Goal: Information Seeking & Learning: Learn about a topic

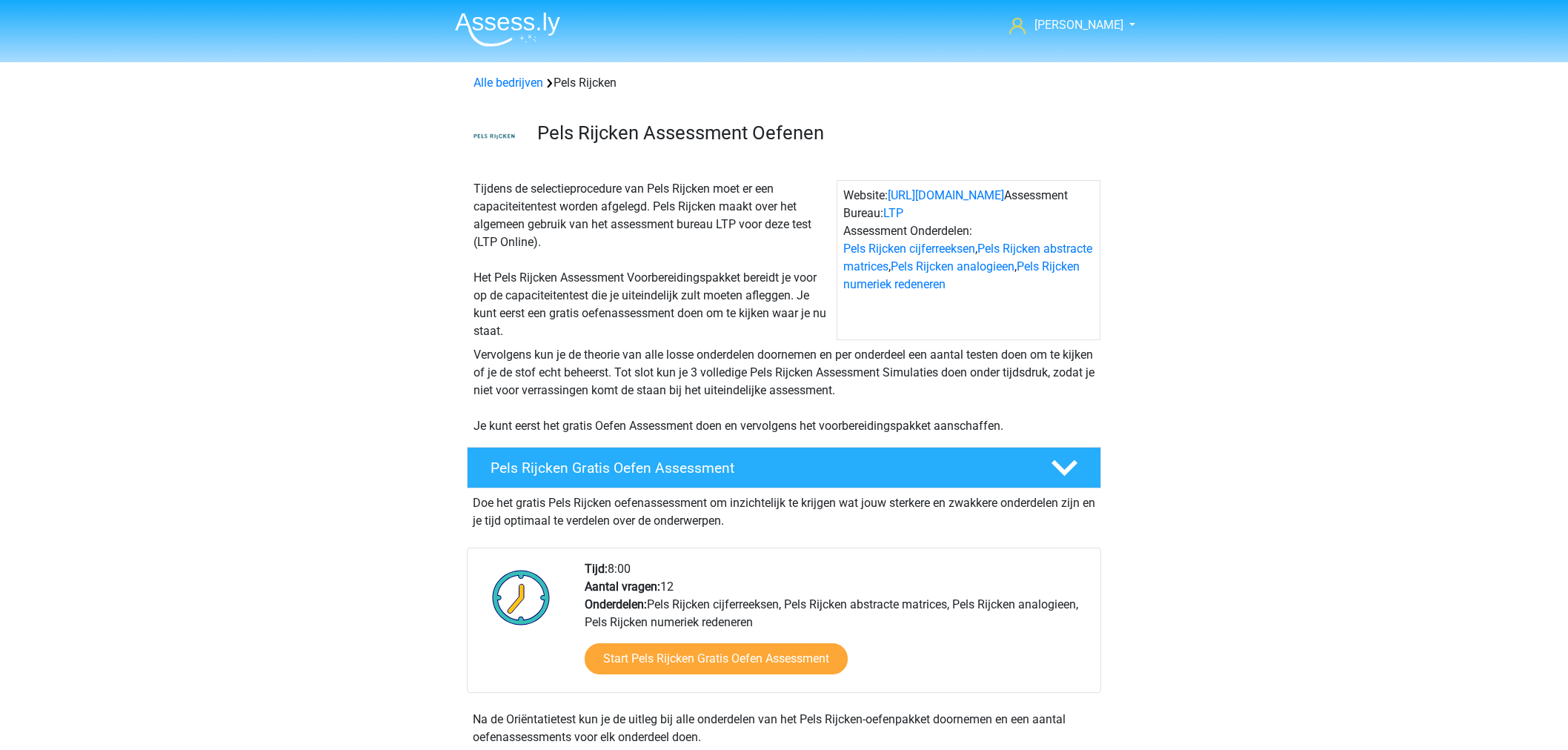
scroll to position [658, 0]
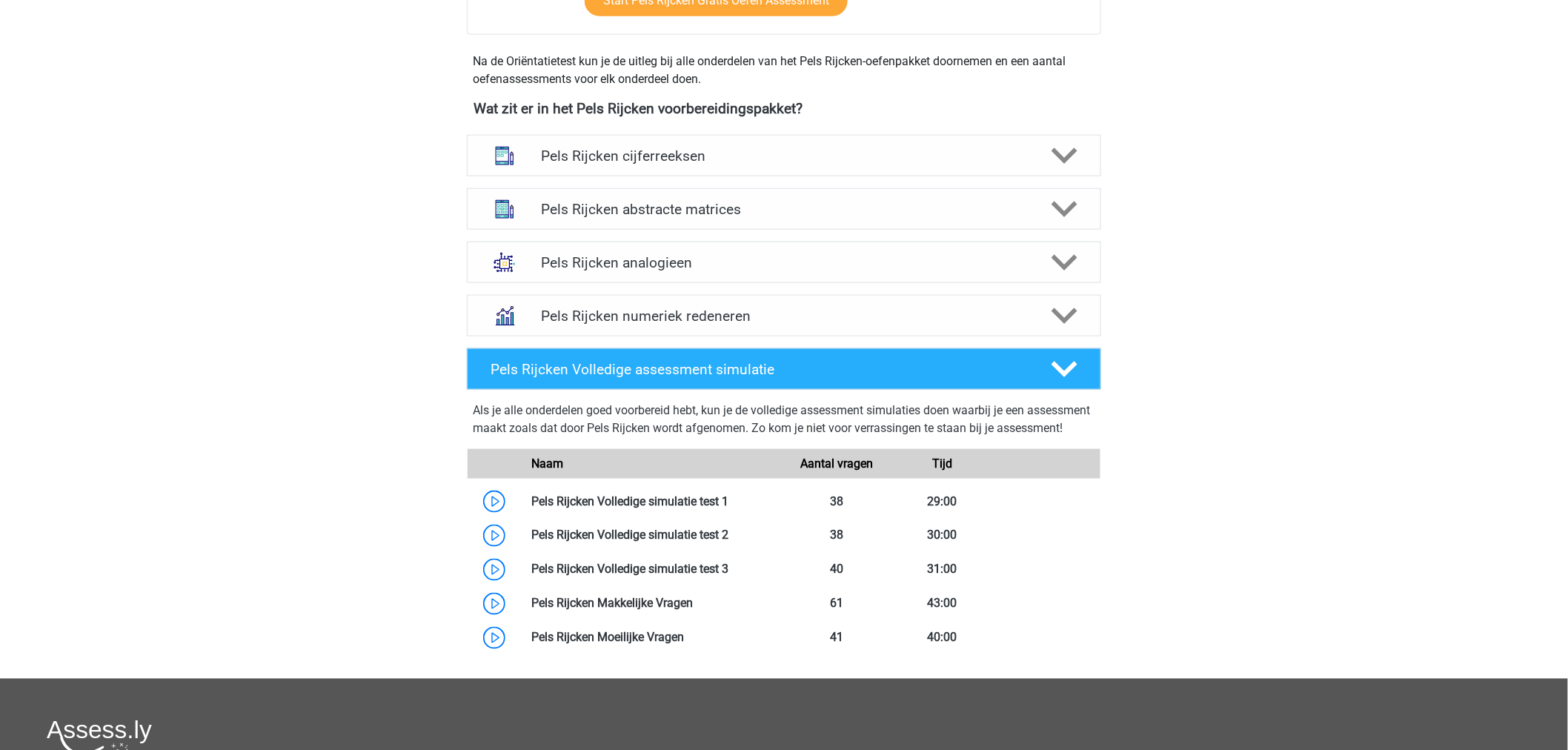
click at [410, 544] on div "Marc Hanna marchanna2000@gmail.com Nederlands" at bounding box center [784, 206] width 1568 height 1728
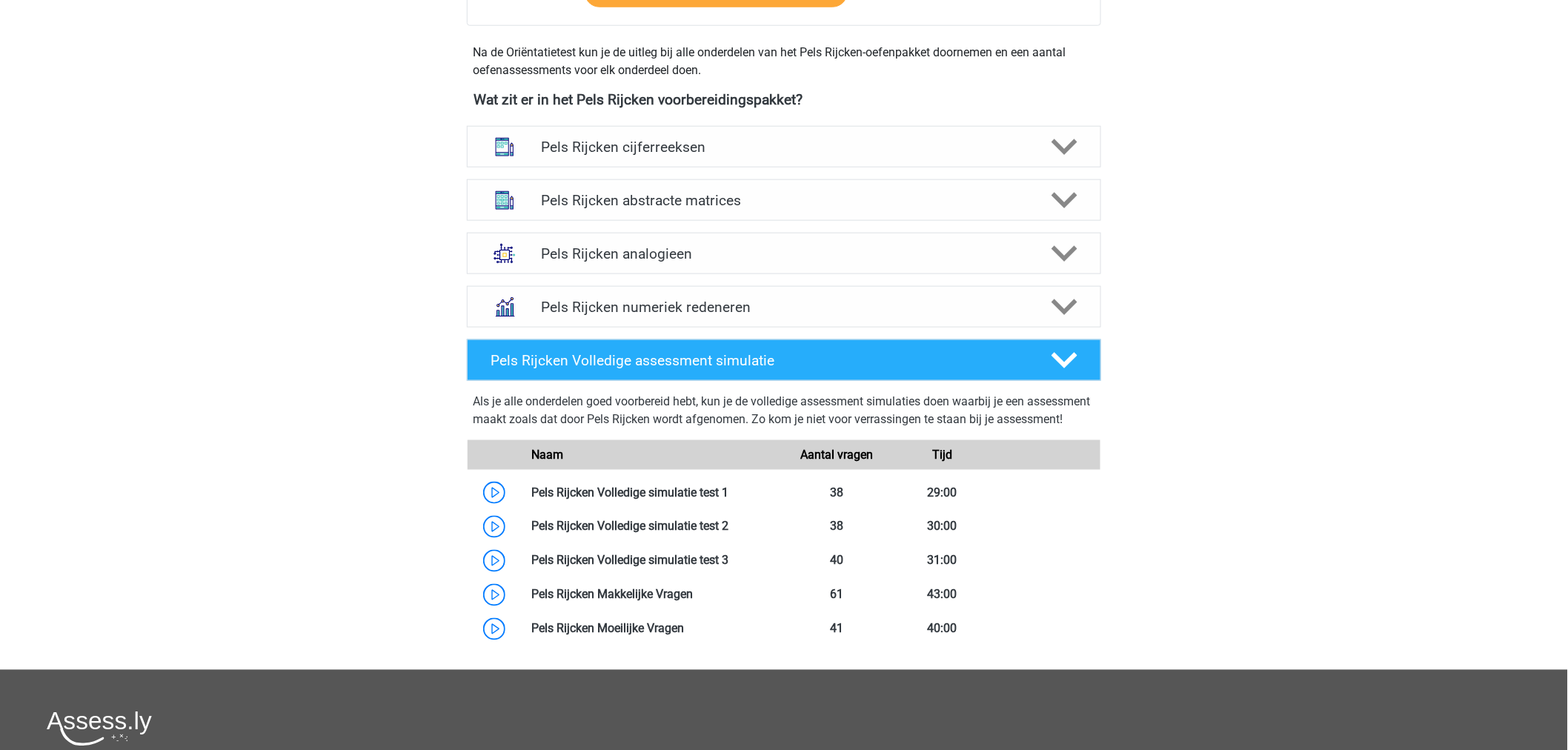
scroll to position [683, 0]
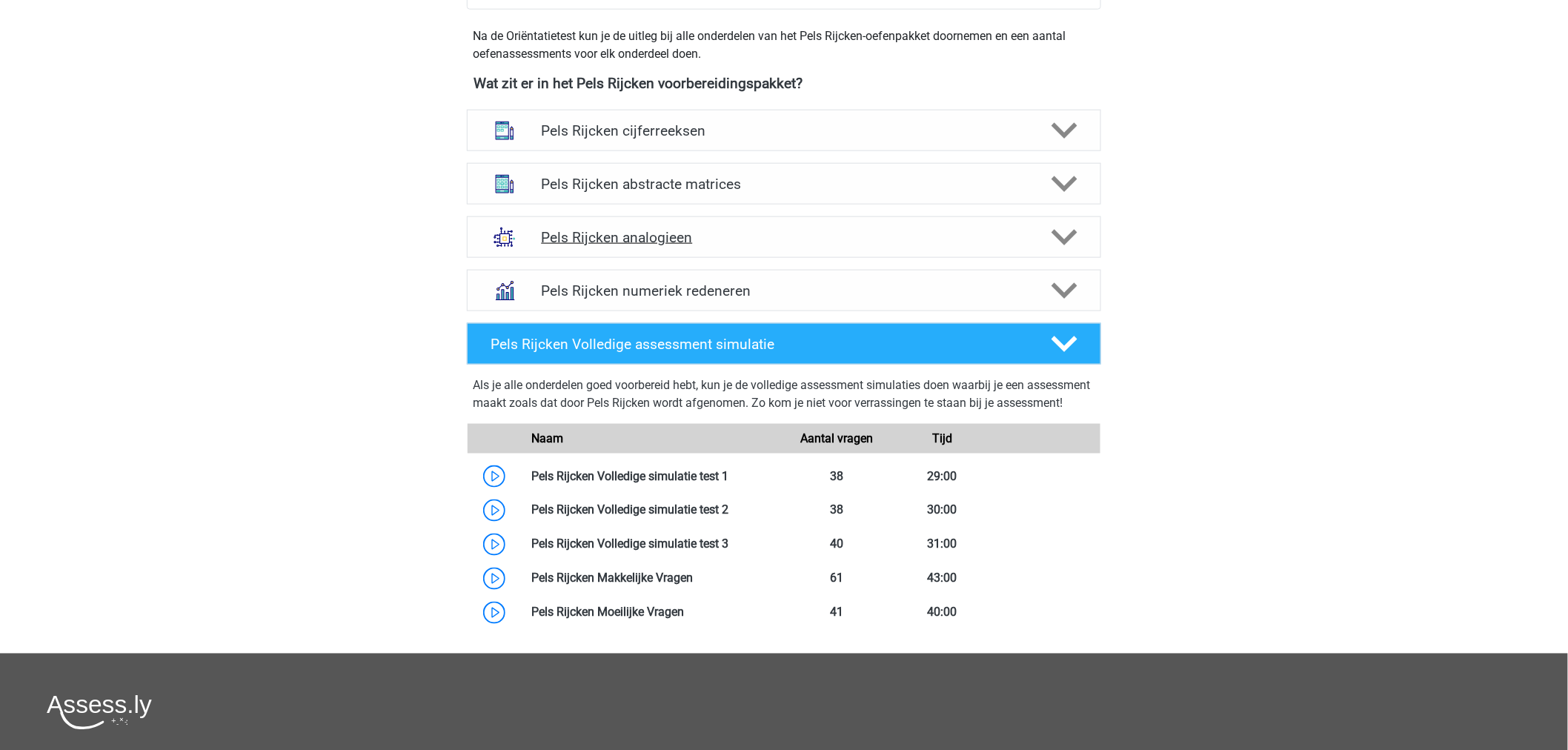
click at [781, 225] on div "Pels Rijcken analogieen" at bounding box center [783, 237] width 634 height 42
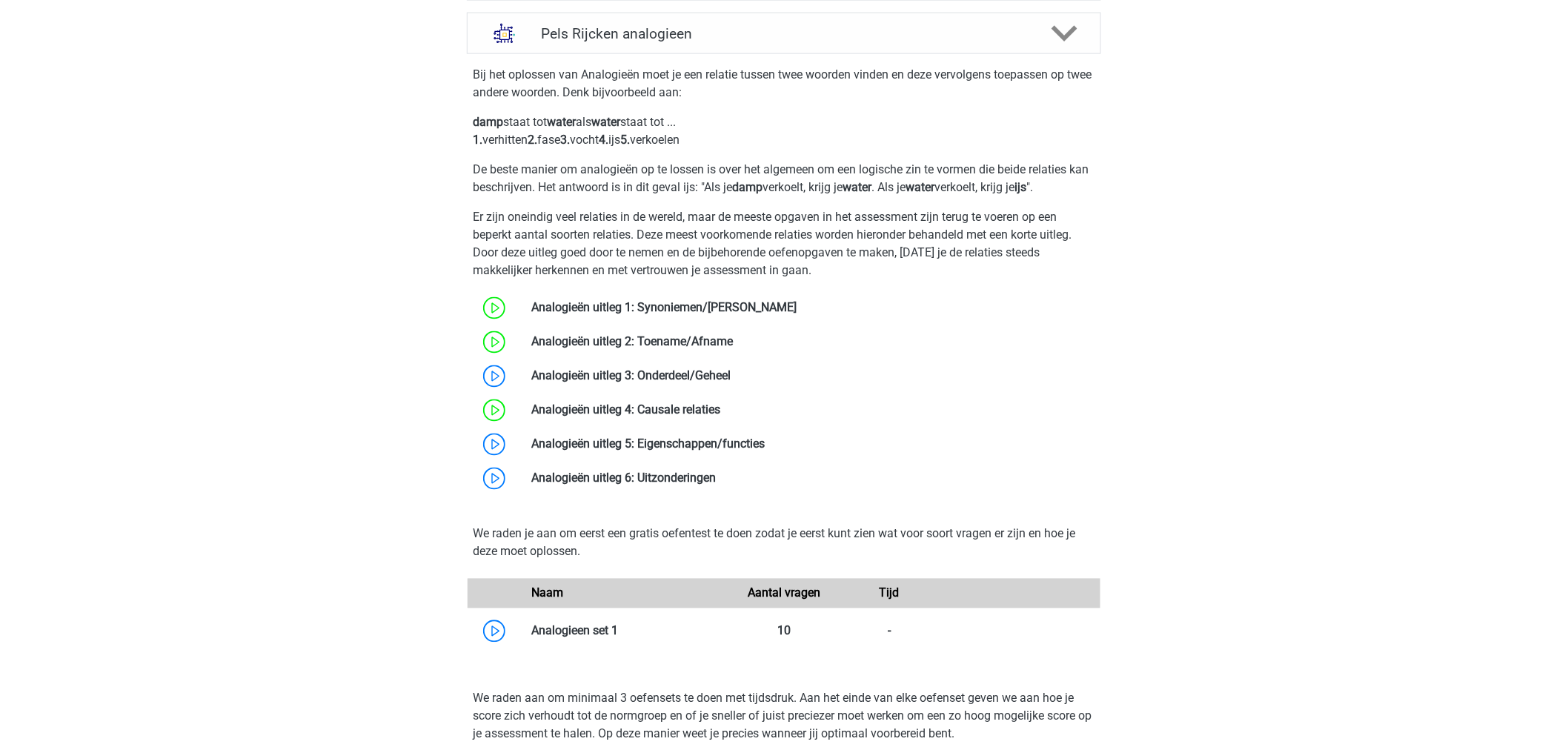
scroll to position [848, 0]
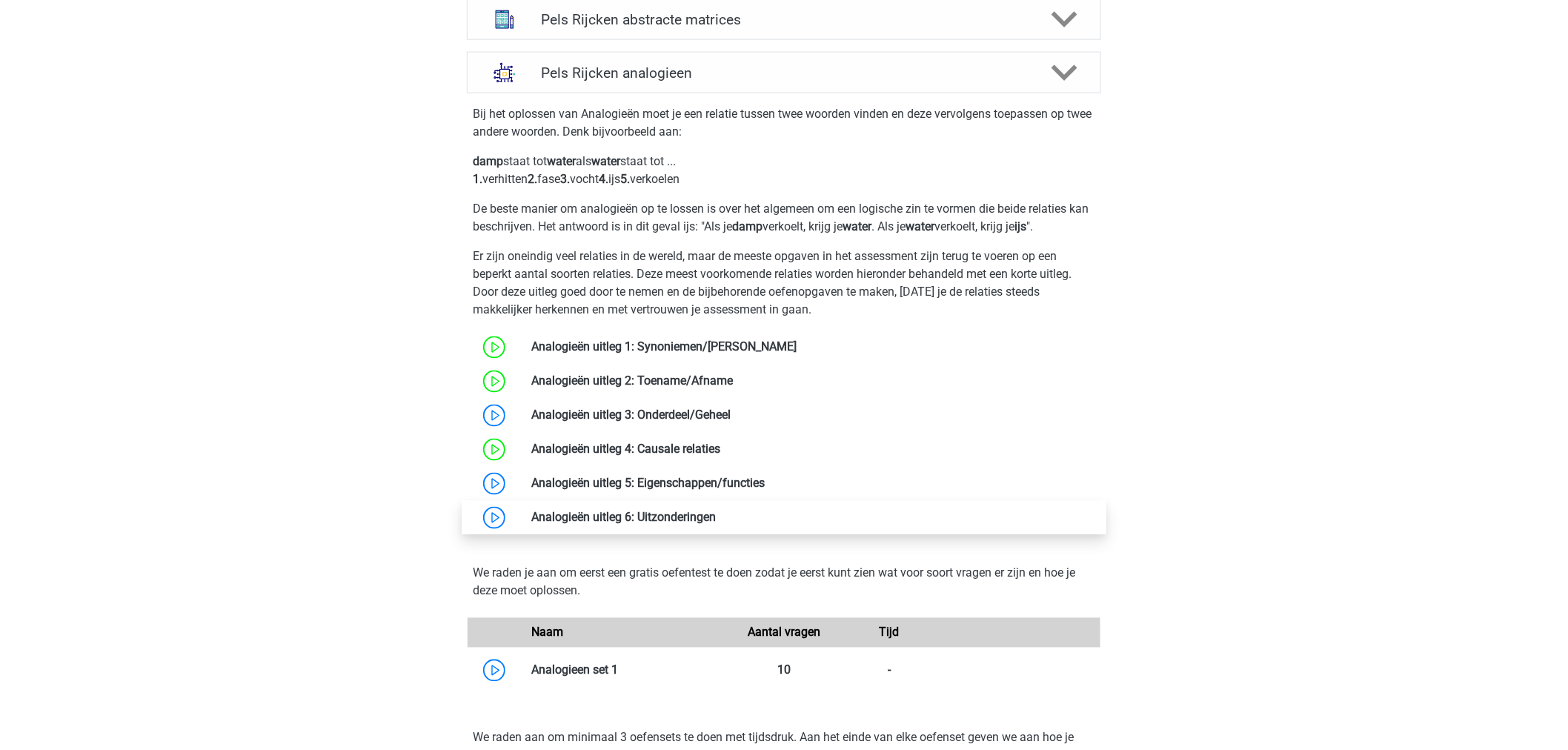
drag, startPoint x: 399, startPoint y: 343, endPoint x: 813, endPoint y: 527, distance: 453.0
click at [813, 527] on div "Marc Hanna marchanna2000@gmail.com Nederlands" at bounding box center [784, 559] width 1568 height 2814
copy div "Analogieën uitleg 1: Synoniemen/Antoniemen Analogieën uitleg 2: Toename/Afname …"
click at [1308, 249] on div "Marc Hanna marchanna2000@gmail.com Nederlands" at bounding box center [784, 559] width 1568 height 2814
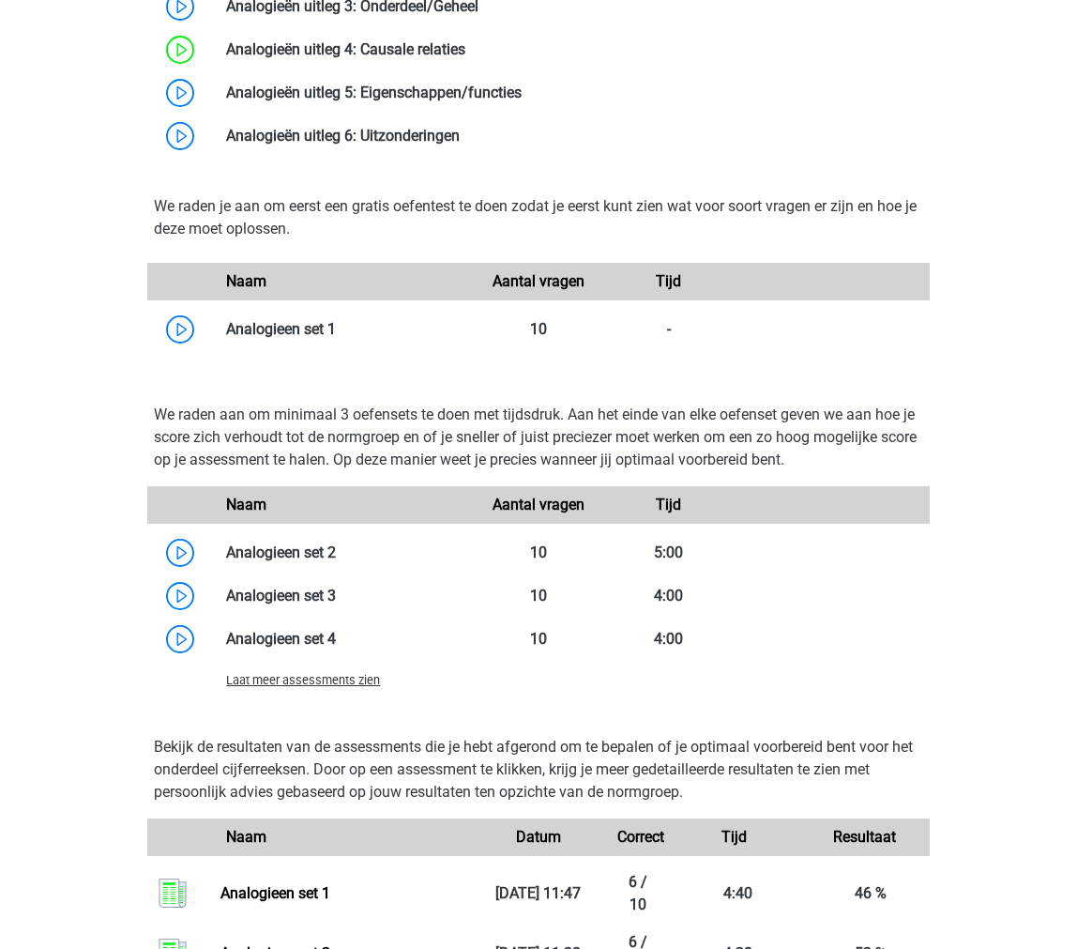
scroll to position [1595, 0]
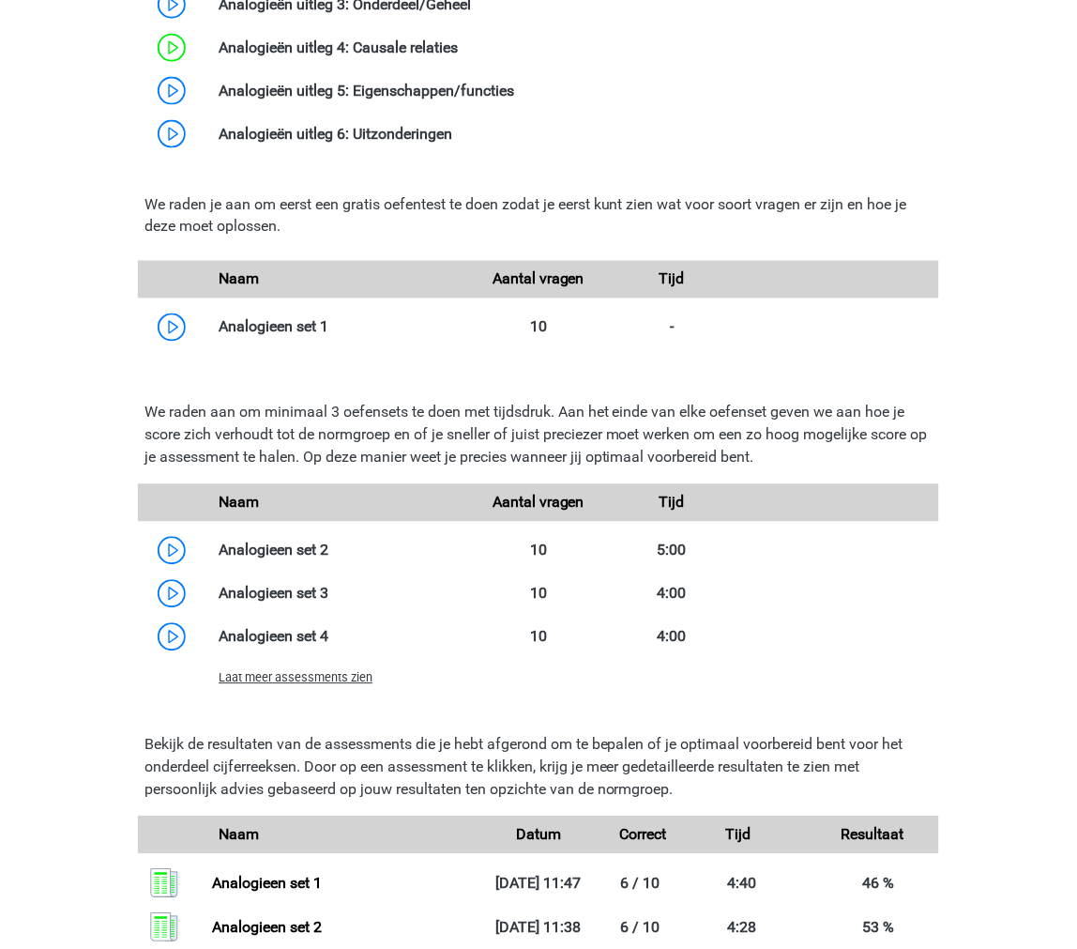
click at [32, 448] on div "Marc Hanna marchanna2000@gmail.com Nederlands" at bounding box center [538, 187] width 1077 height 3564
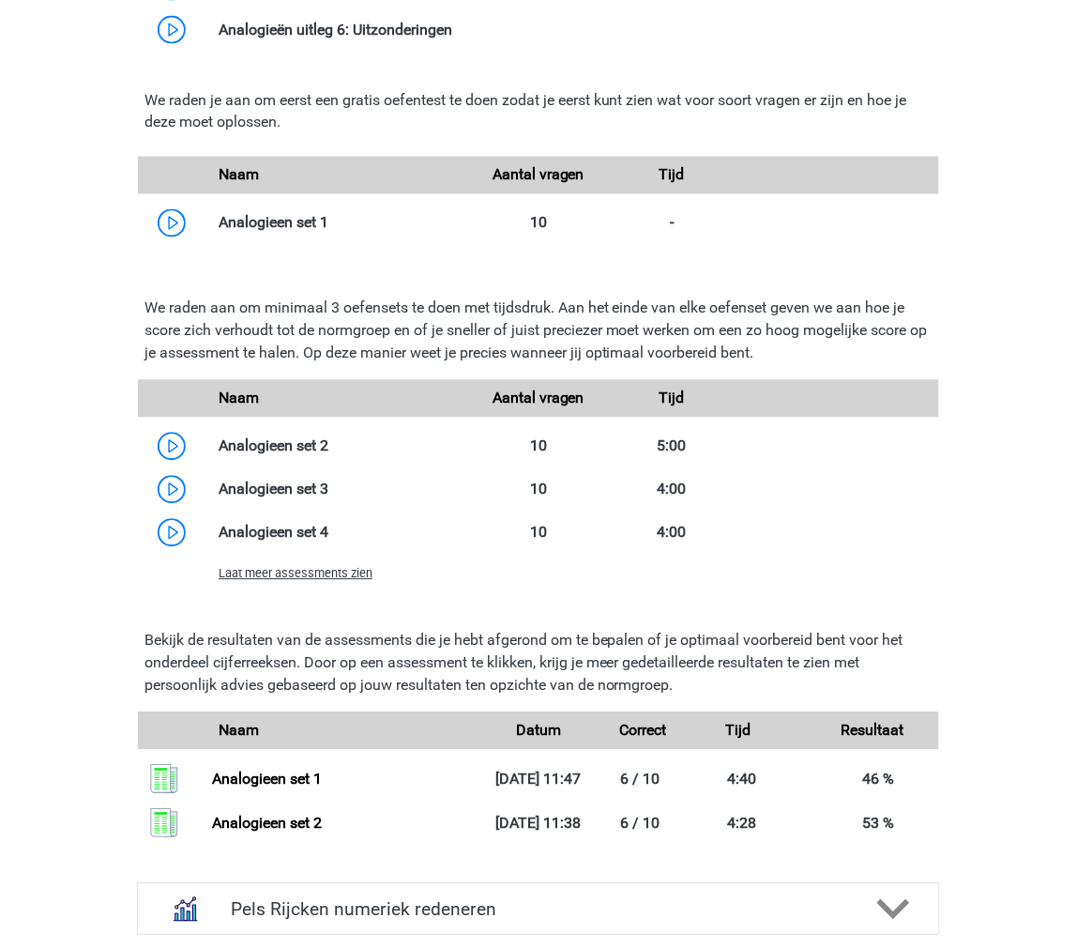
scroll to position [1804, 0]
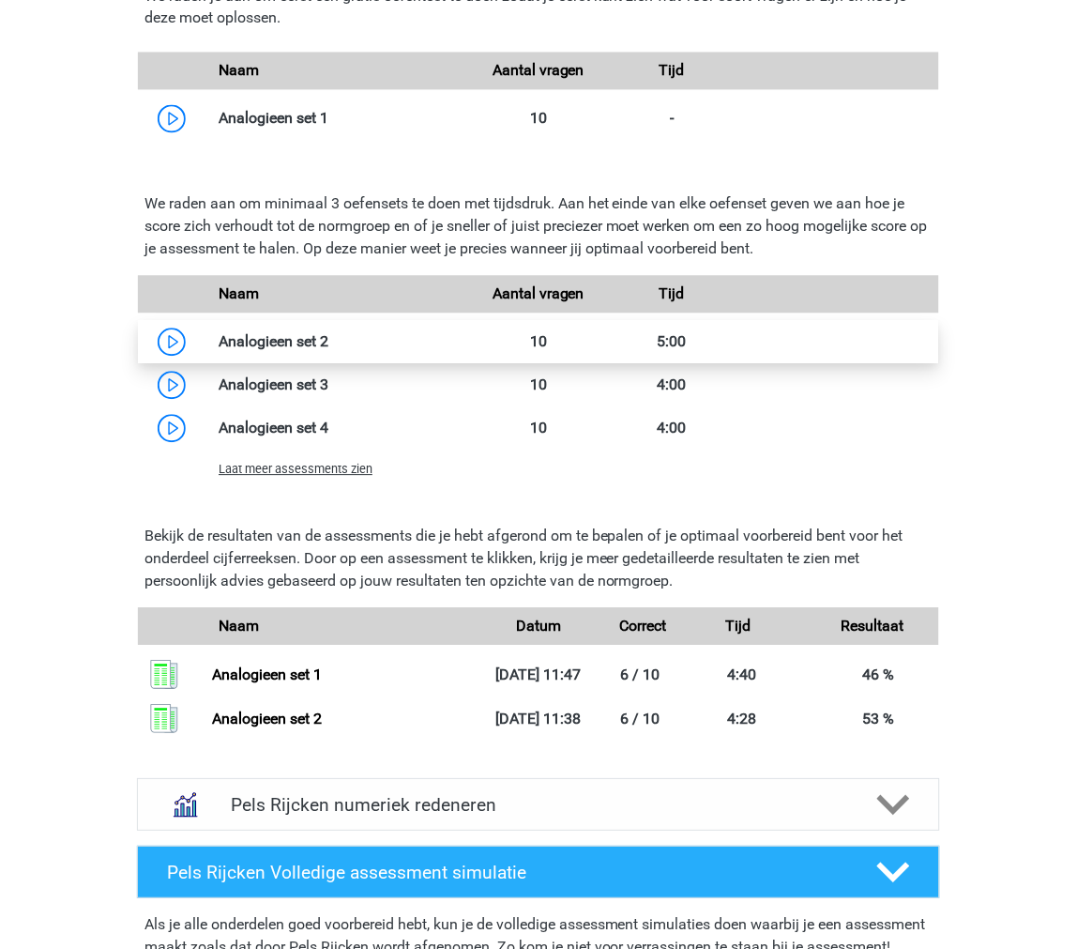
click at [328, 333] on link at bounding box center [328, 342] width 0 height 18
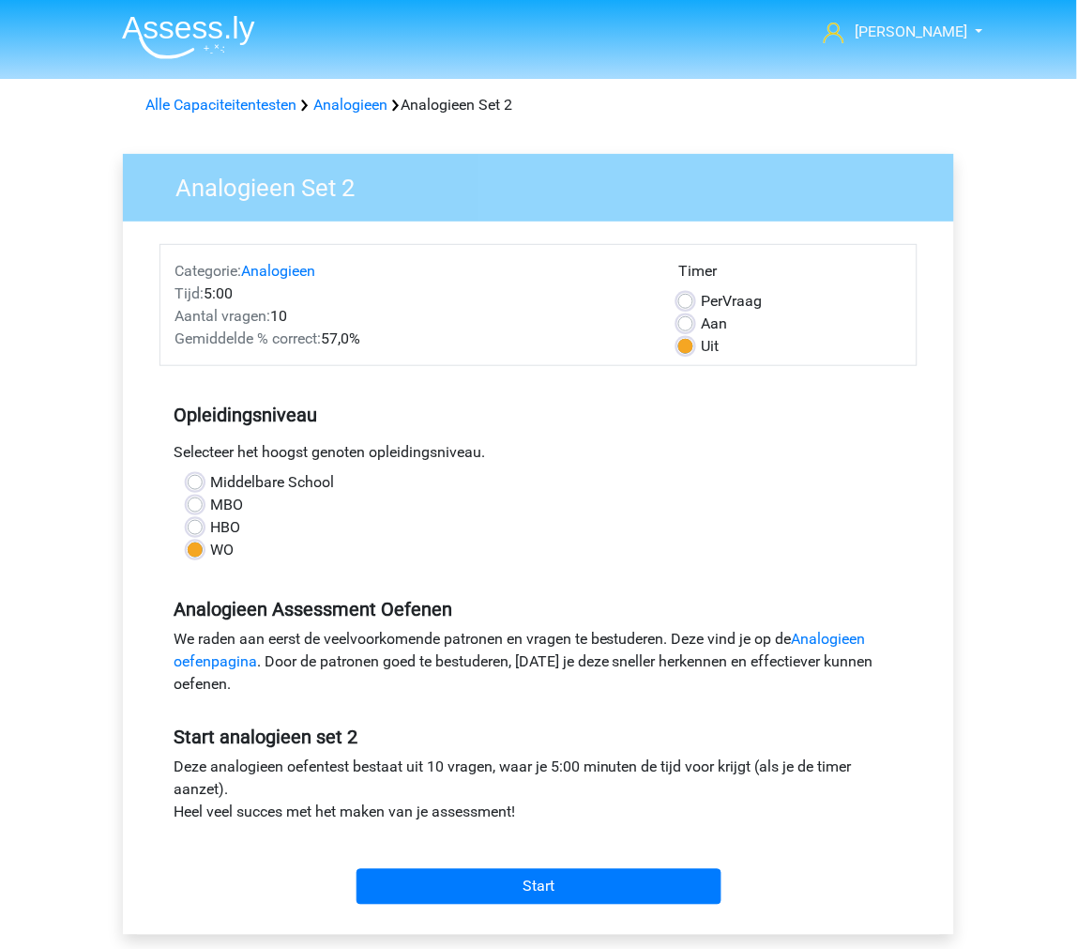
click at [695, 317] on div "Aan" at bounding box center [791, 324] width 224 height 23
click at [701, 324] on label "Aan" at bounding box center [714, 324] width 26 height 23
click at [688, 324] on input "Aan" at bounding box center [686, 322] width 15 height 19
radio input "true"
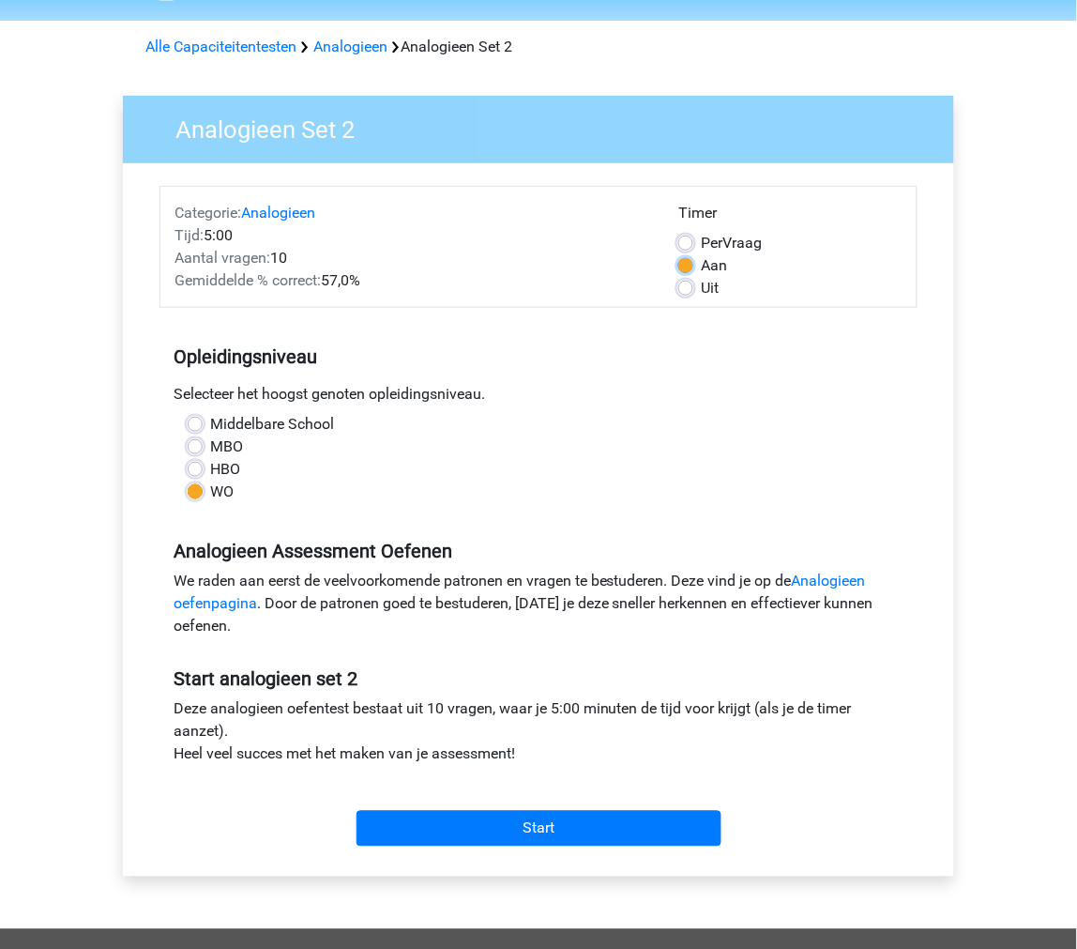
scroll to position [104, 0]
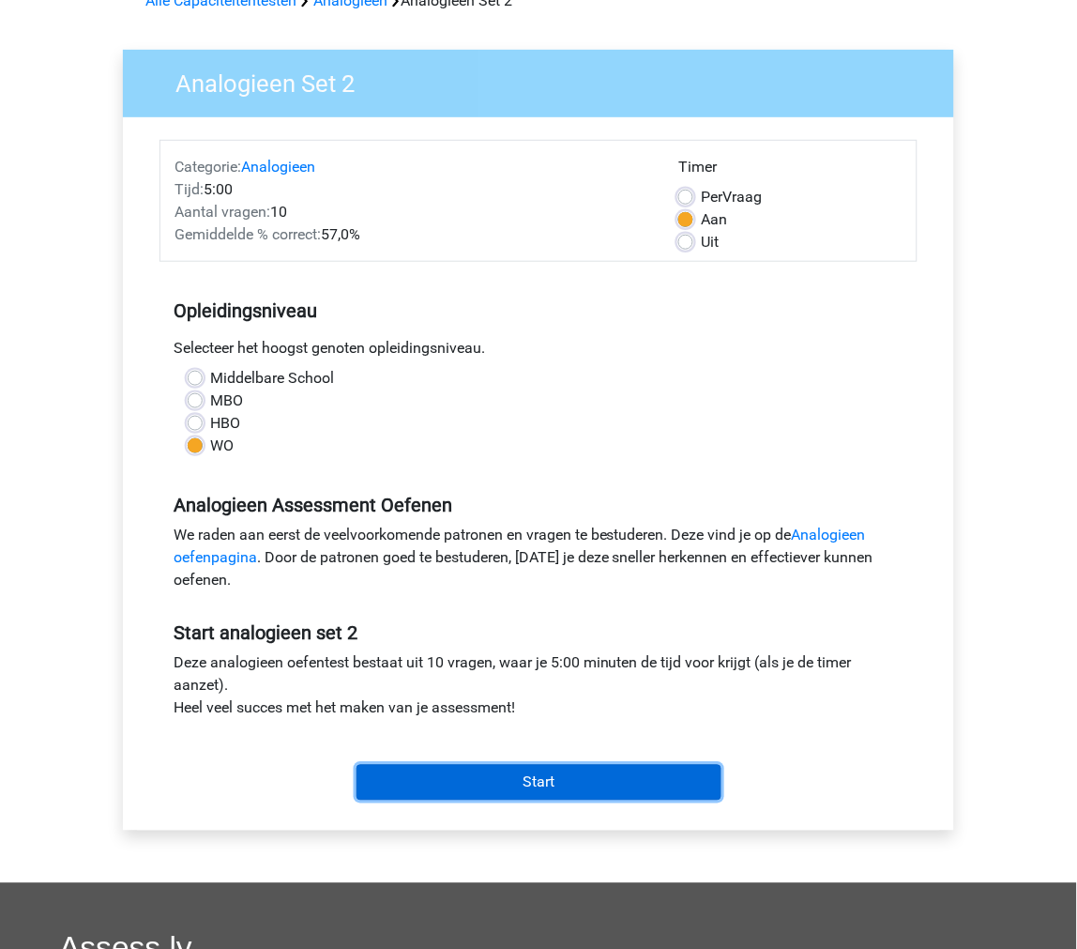
click at [606, 765] on input "Start" at bounding box center [539, 783] width 365 height 36
click at [685, 780] on input "Start" at bounding box center [539, 783] width 365 height 36
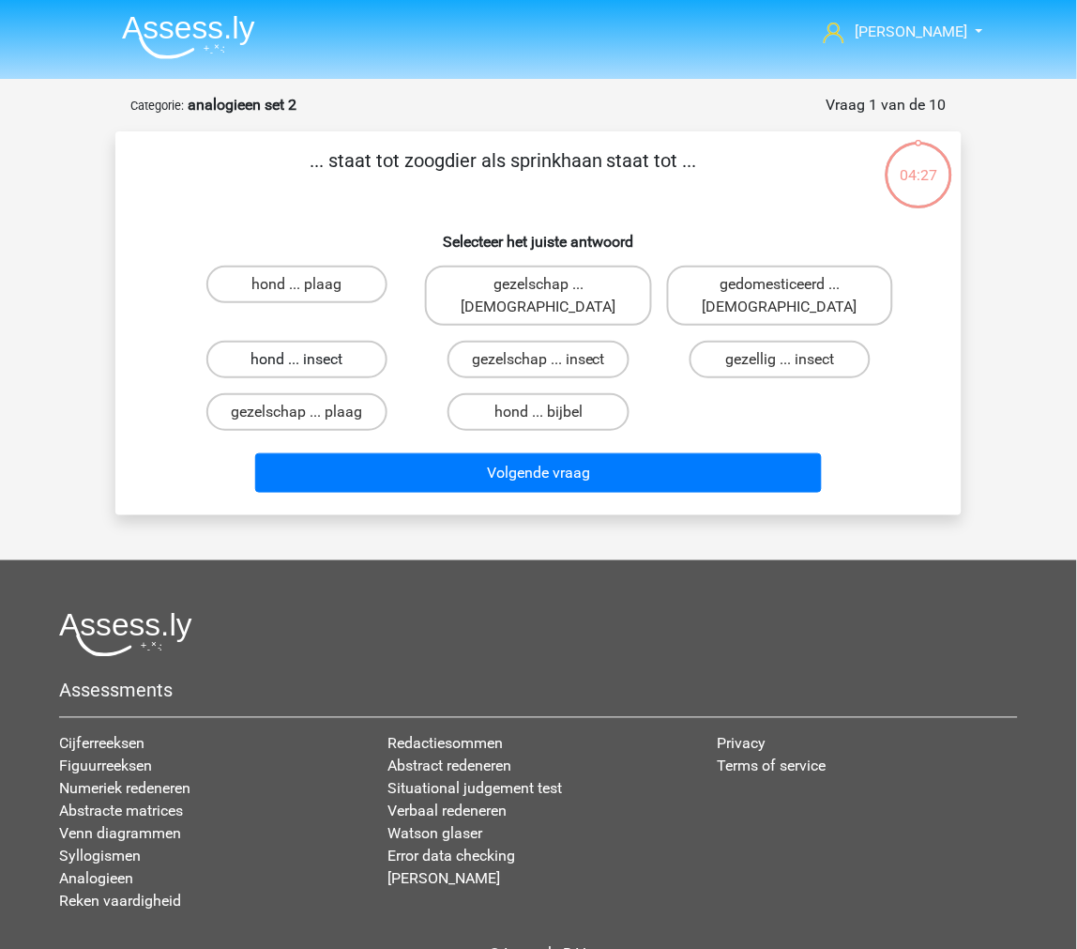
click at [339, 341] on label "hond ... insect" at bounding box center [296, 360] width 181 height 38
click at [310, 359] on input "hond ... insect" at bounding box center [304, 365] width 12 height 12
radio input "true"
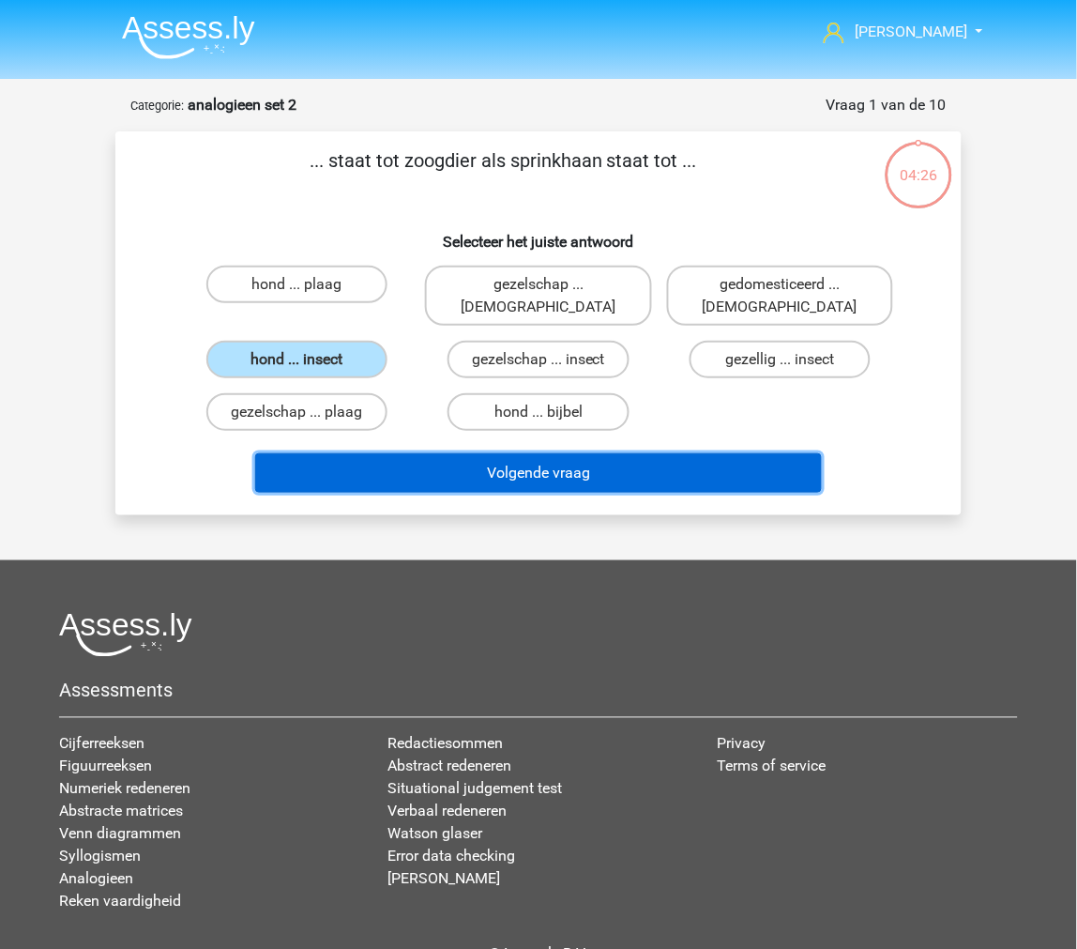
click at [462, 455] on button "Volgende vraag" at bounding box center [539, 472] width 568 height 39
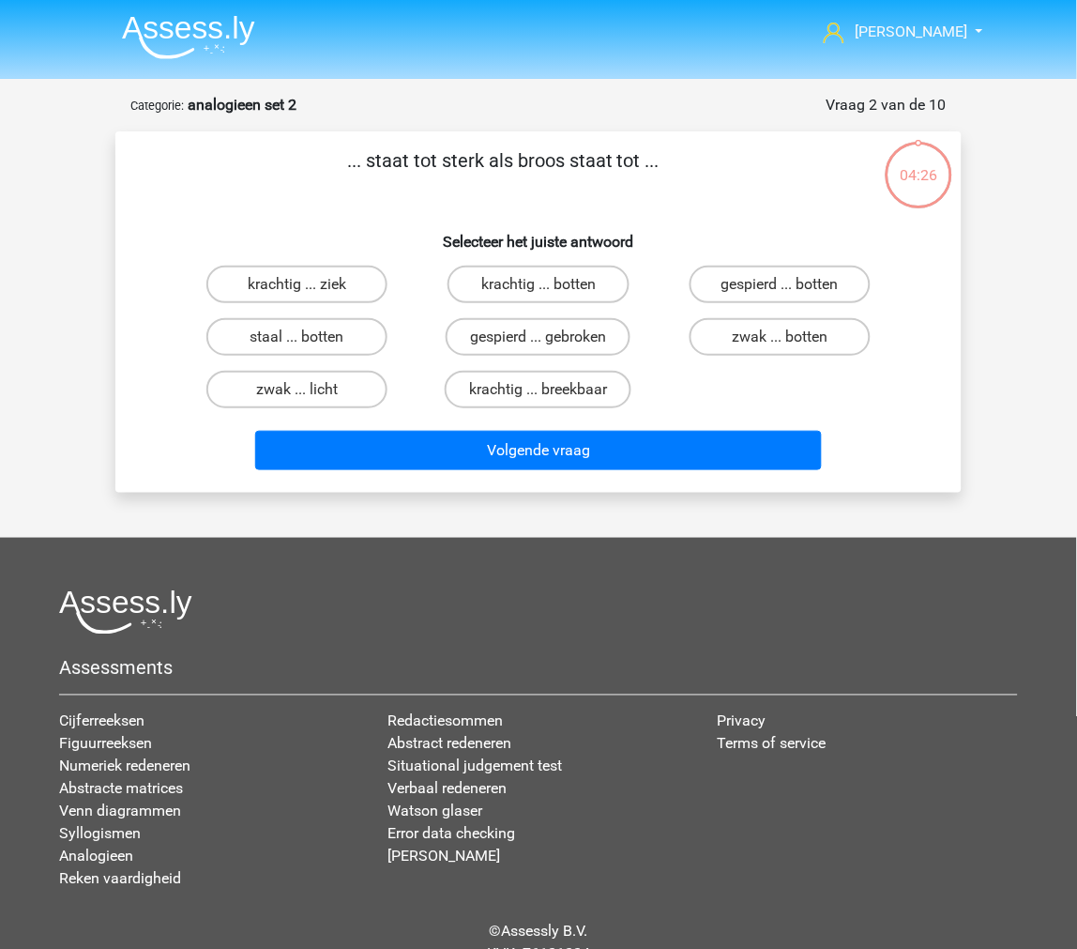
scroll to position [79, 0]
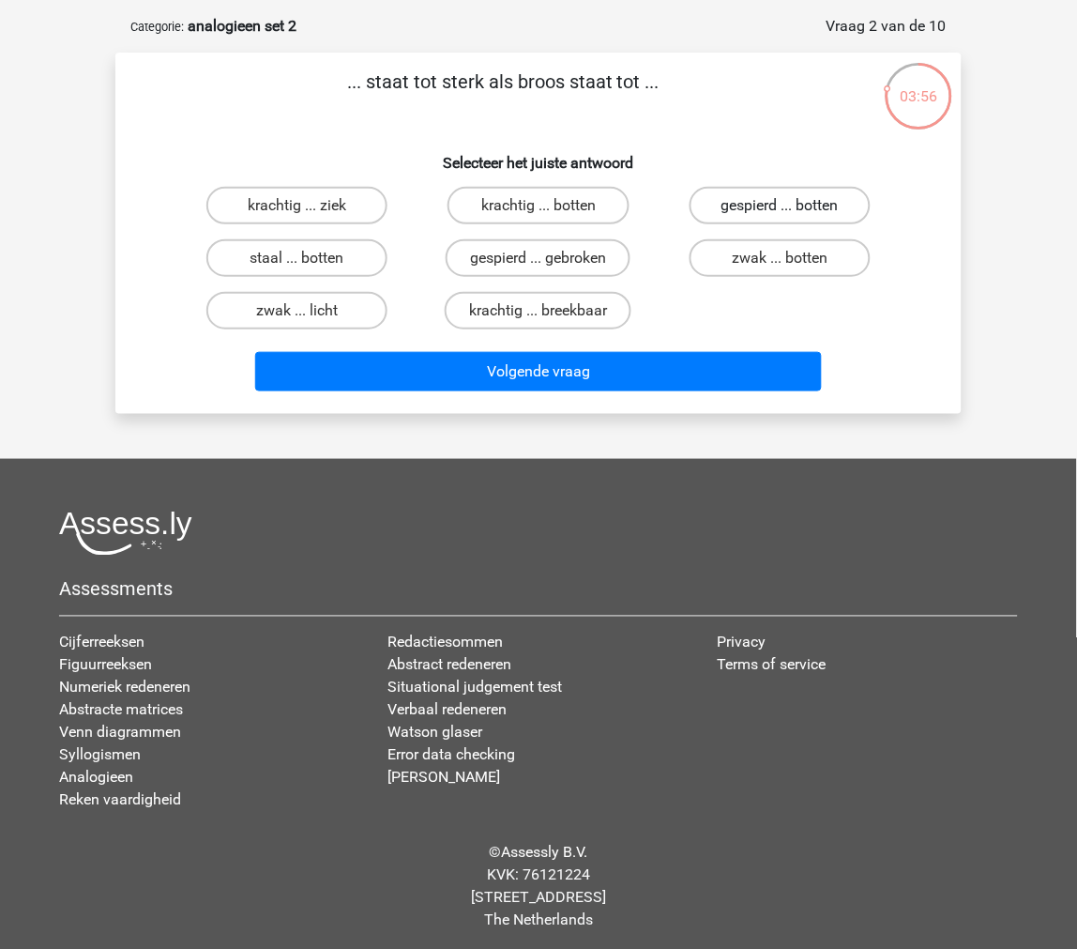
click at [756, 206] on label "gespierd ... botten" at bounding box center [780, 206] width 181 height 38
click at [780, 206] on input "gespierd ... botten" at bounding box center [786, 212] width 12 height 12
radio input "true"
click at [611, 308] on label "krachtig ... breekbaar" at bounding box center [538, 311] width 187 height 38
click at [551, 311] on input "krachtig ... breekbaar" at bounding box center [545, 317] width 12 height 12
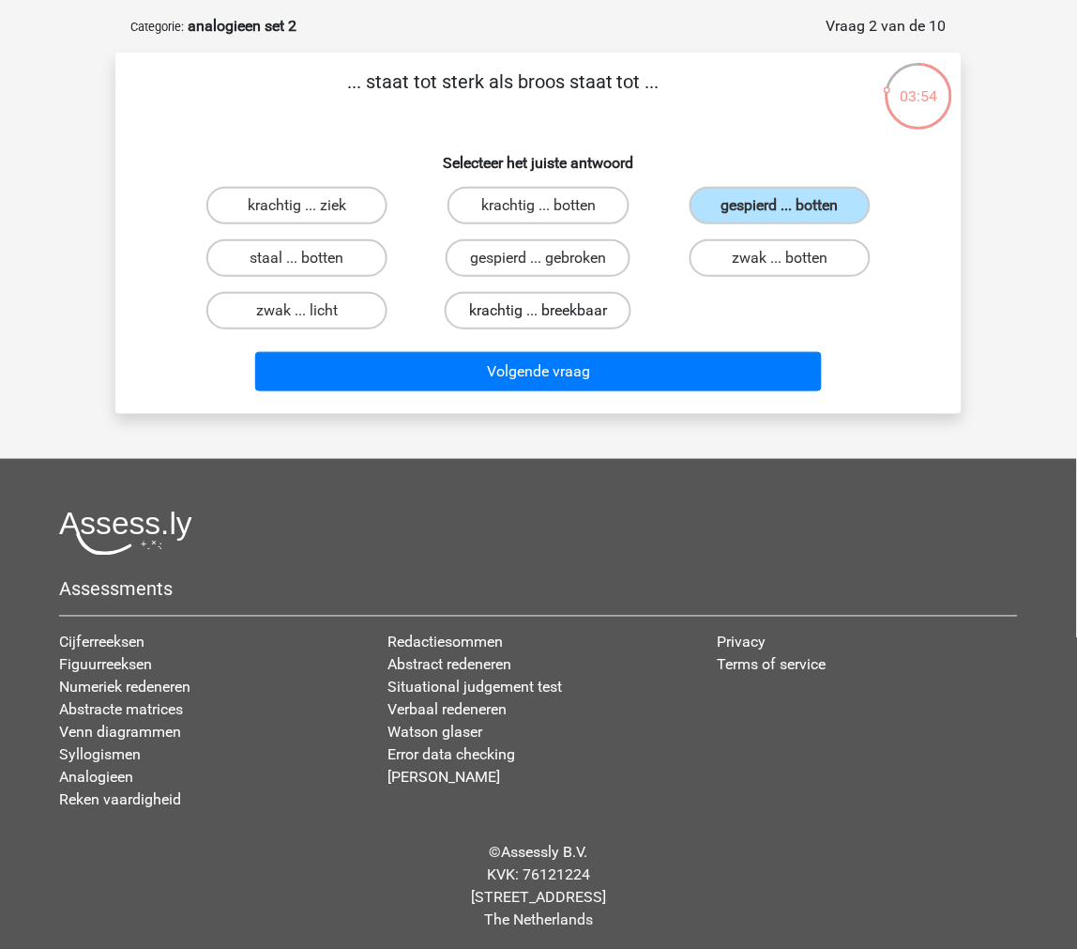
radio input "true"
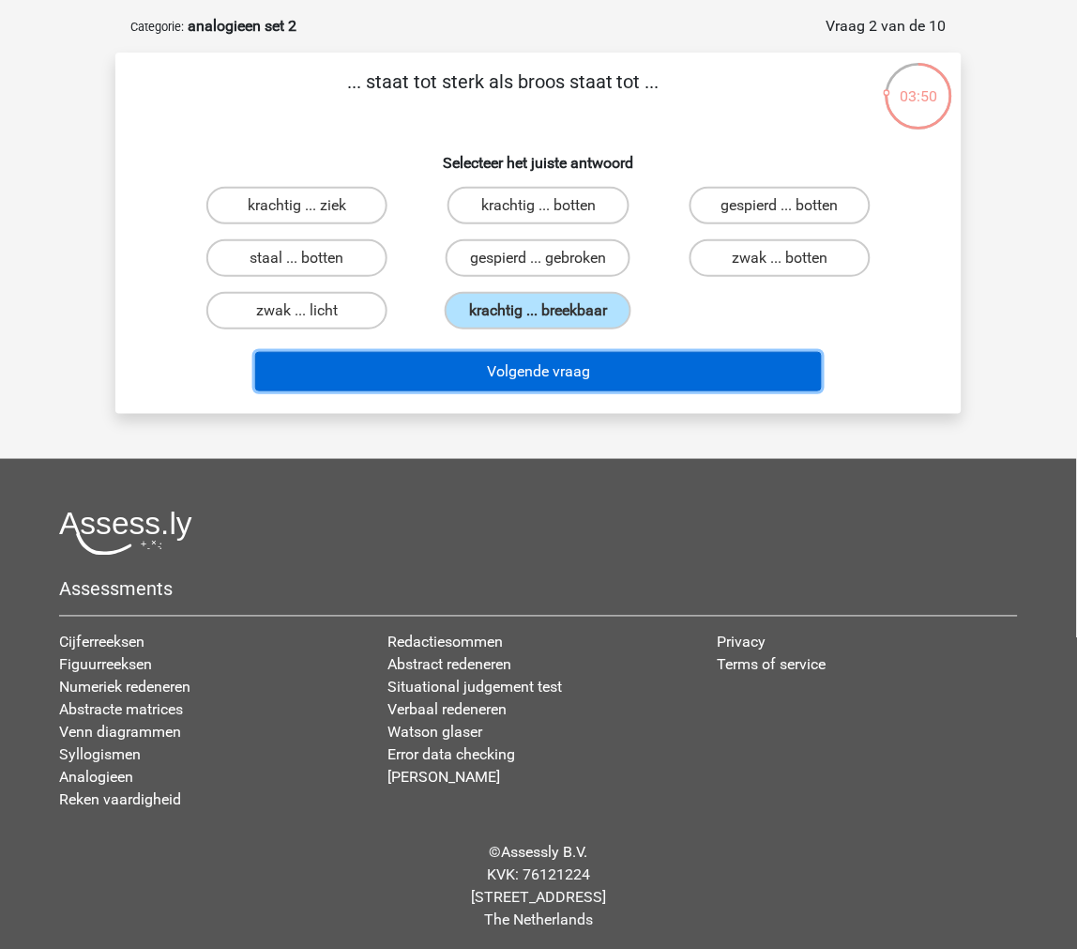
click at [709, 361] on button "Volgende vraag" at bounding box center [539, 371] width 568 height 39
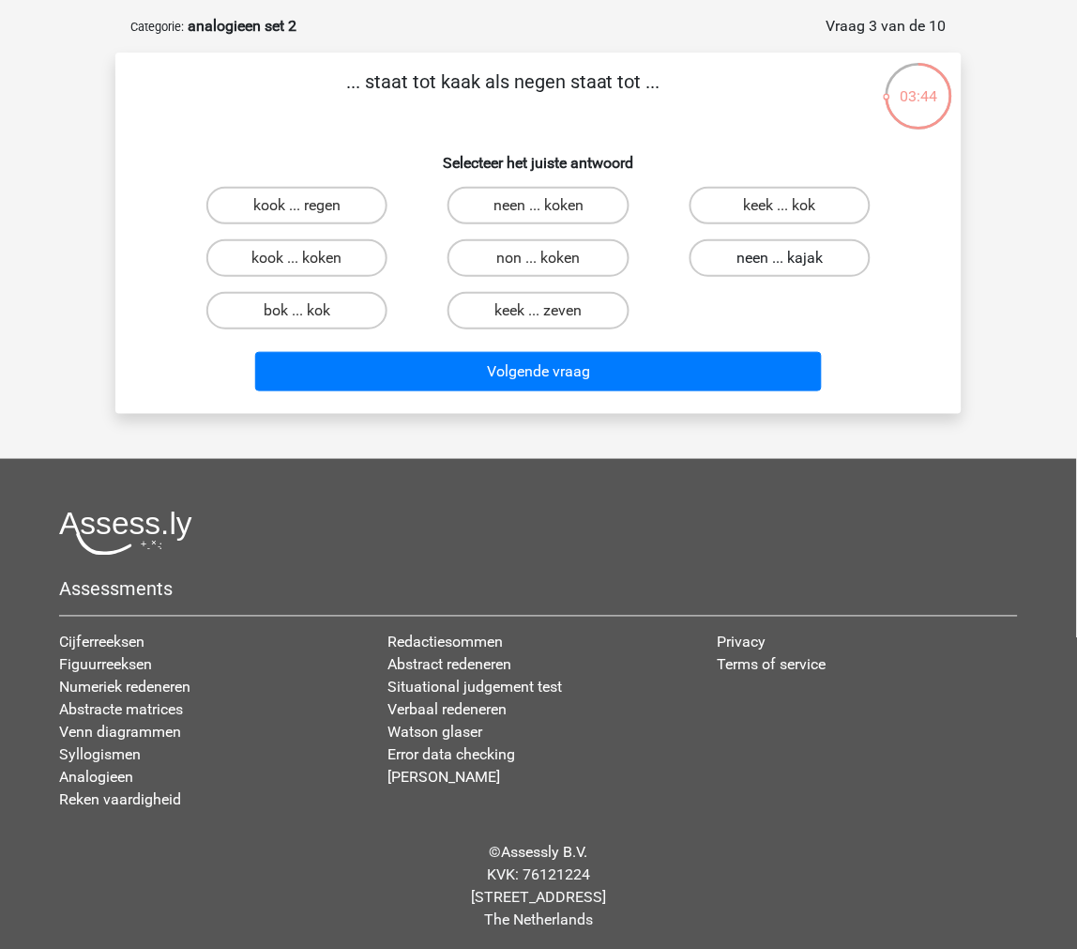
click at [736, 263] on label "neen ... kajak" at bounding box center [780, 258] width 181 height 38
click at [780, 263] on input "neen ... kajak" at bounding box center [786, 264] width 12 height 12
radio input "true"
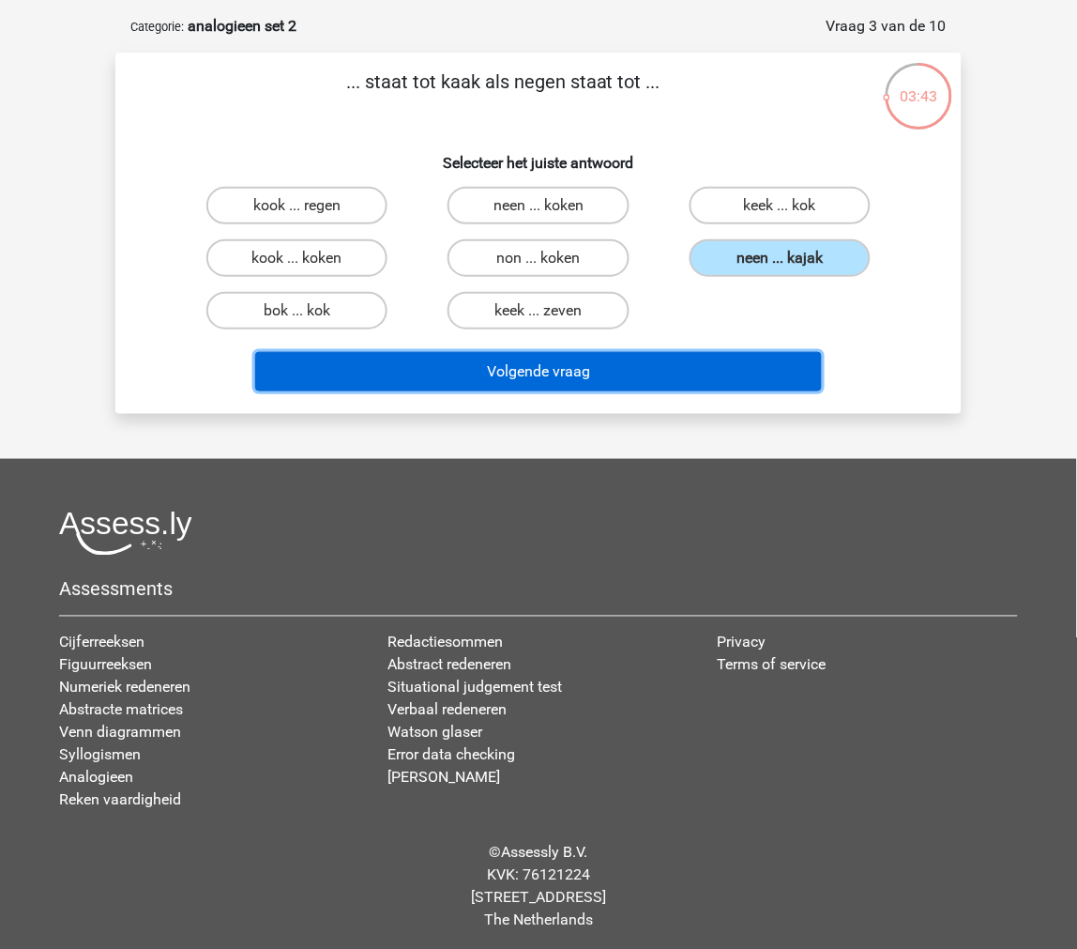
click at [704, 377] on button "Volgende vraag" at bounding box center [539, 371] width 568 height 39
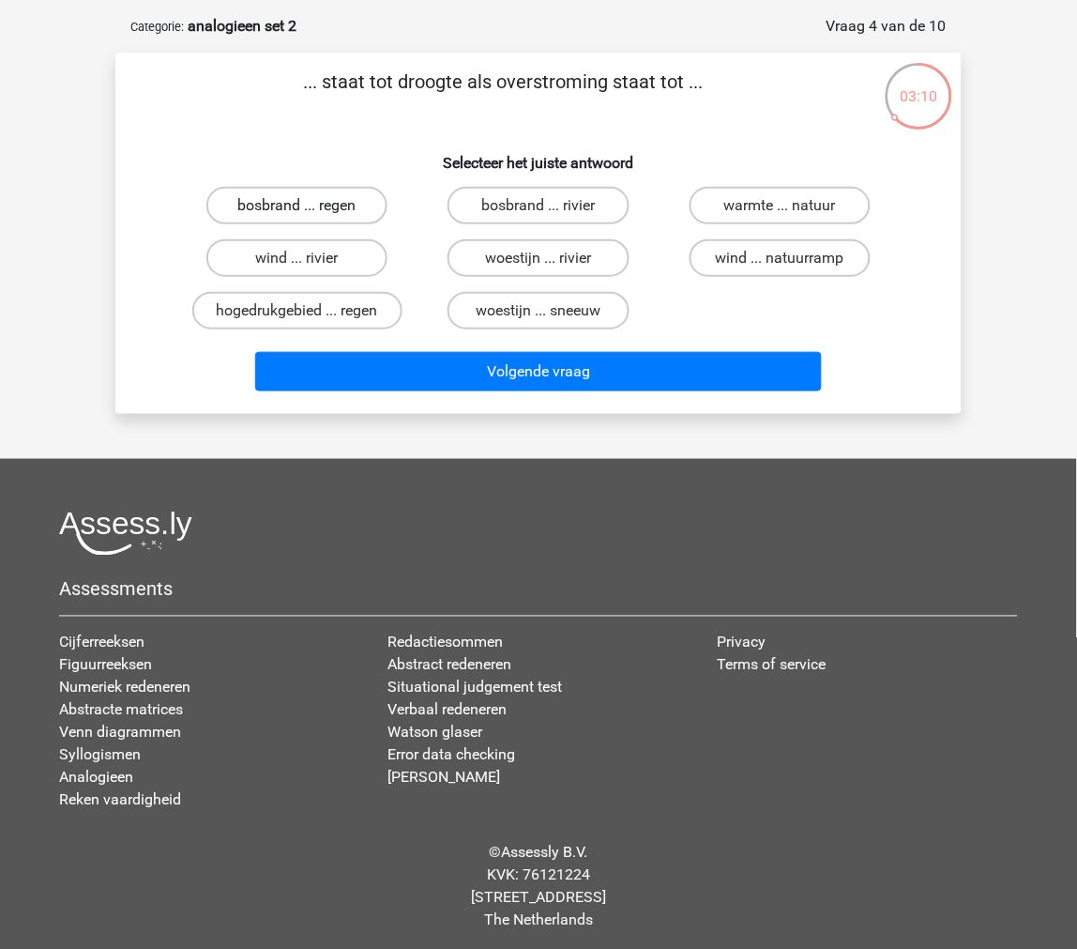
click at [364, 214] on label "bosbrand ... regen" at bounding box center [296, 206] width 181 height 38
click at [310, 214] on input "bosbrand ... regen" at bounding box center [304, 212] width 12 height 12
radio input "true"
click at [347, 298] on label "hogedrukgebied ... regen" at bounding box center [297, 311] width 210 height 38
click at [310, 311] on input "hogedrukgebied ... regen" at bounding box center [304, 317] width 12 height 12
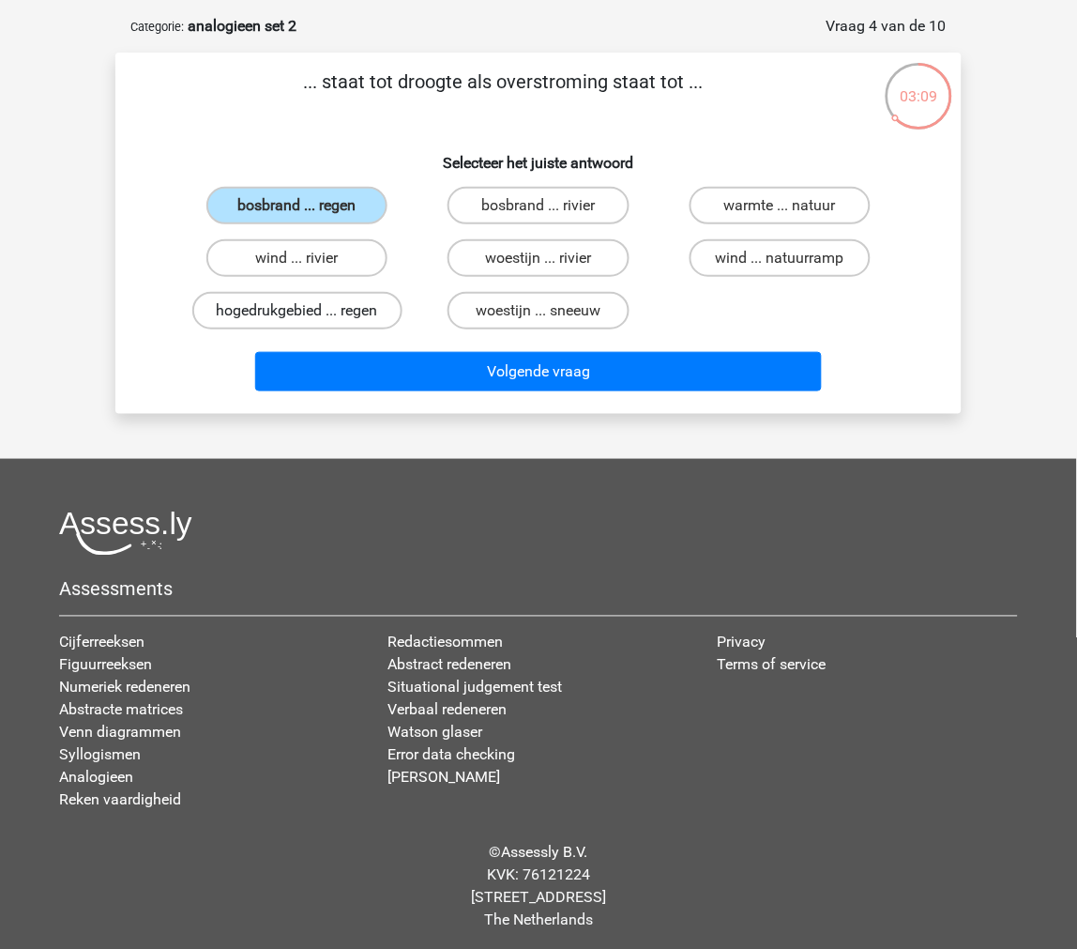
radio input "true"
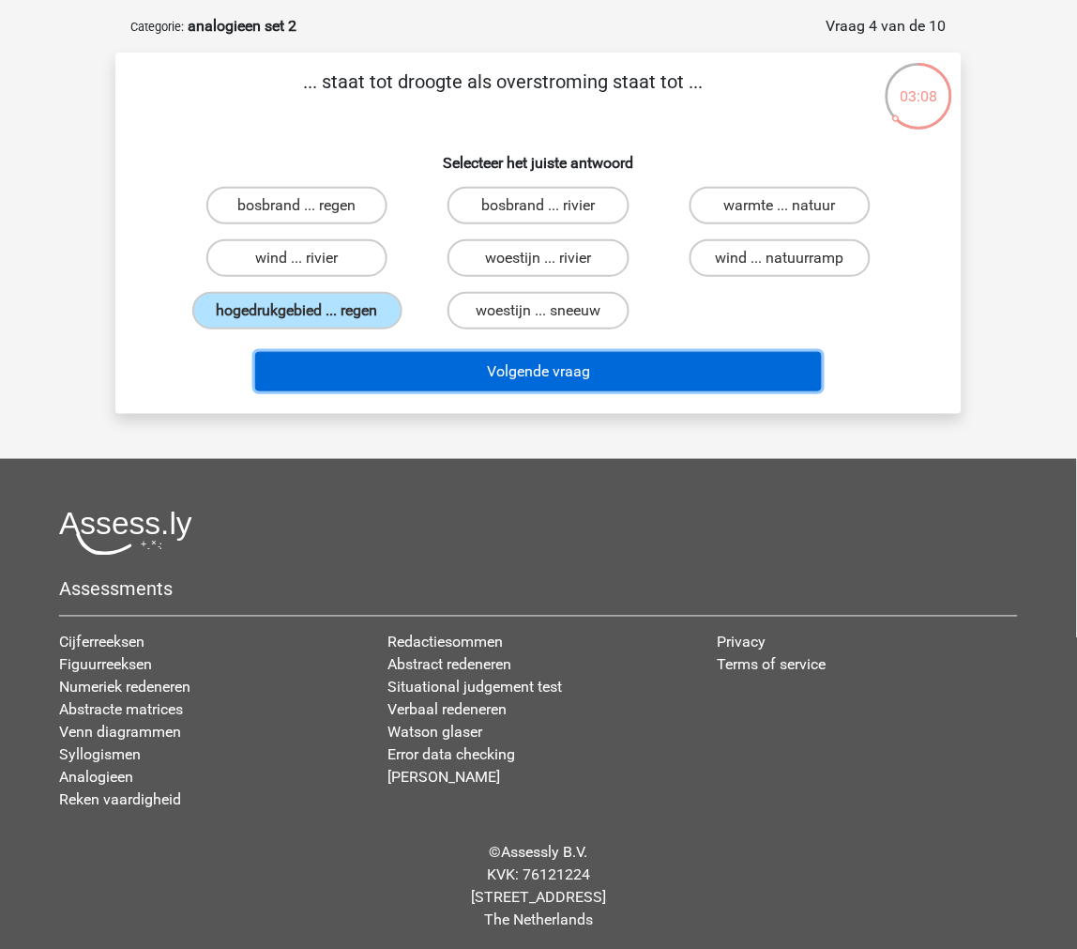
click at [363, 366] on button "Volgende vraag" at bounding box center [539, 371] width 568 height 39
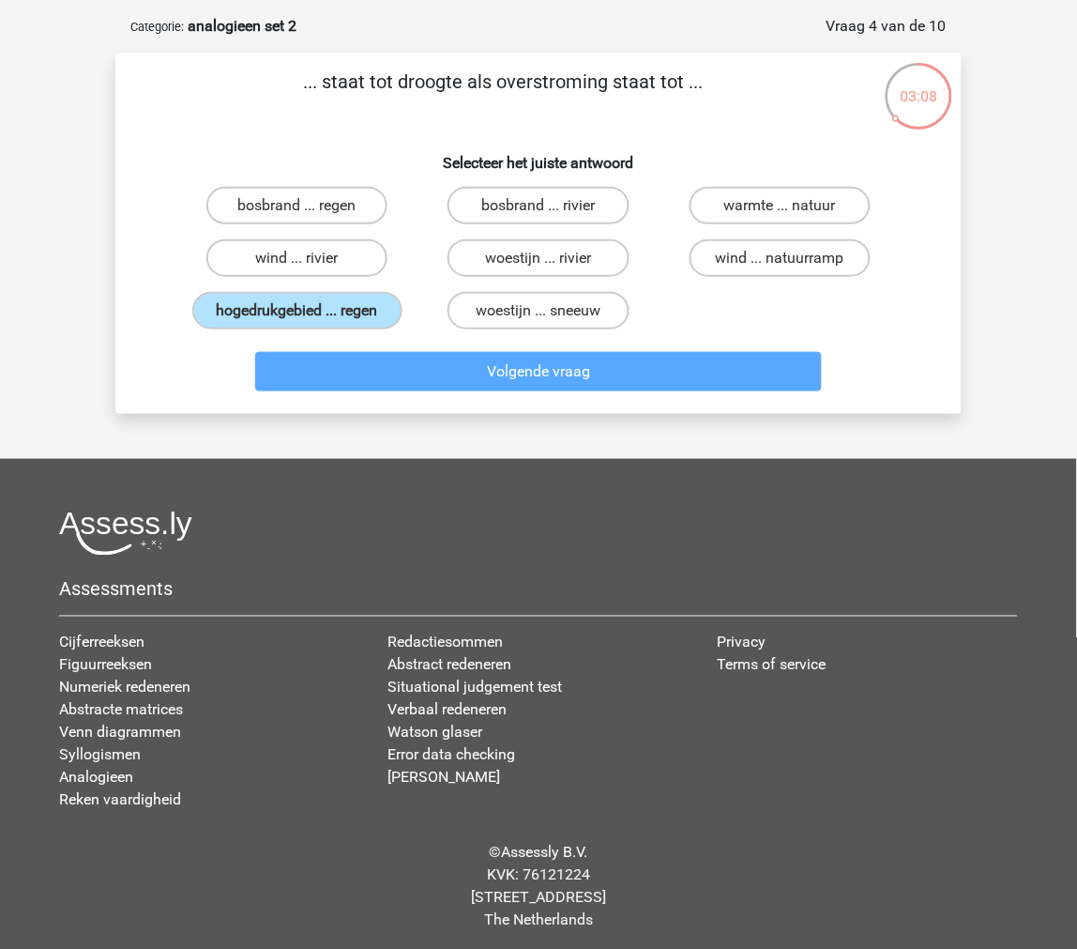
scroll to position [94, 0]
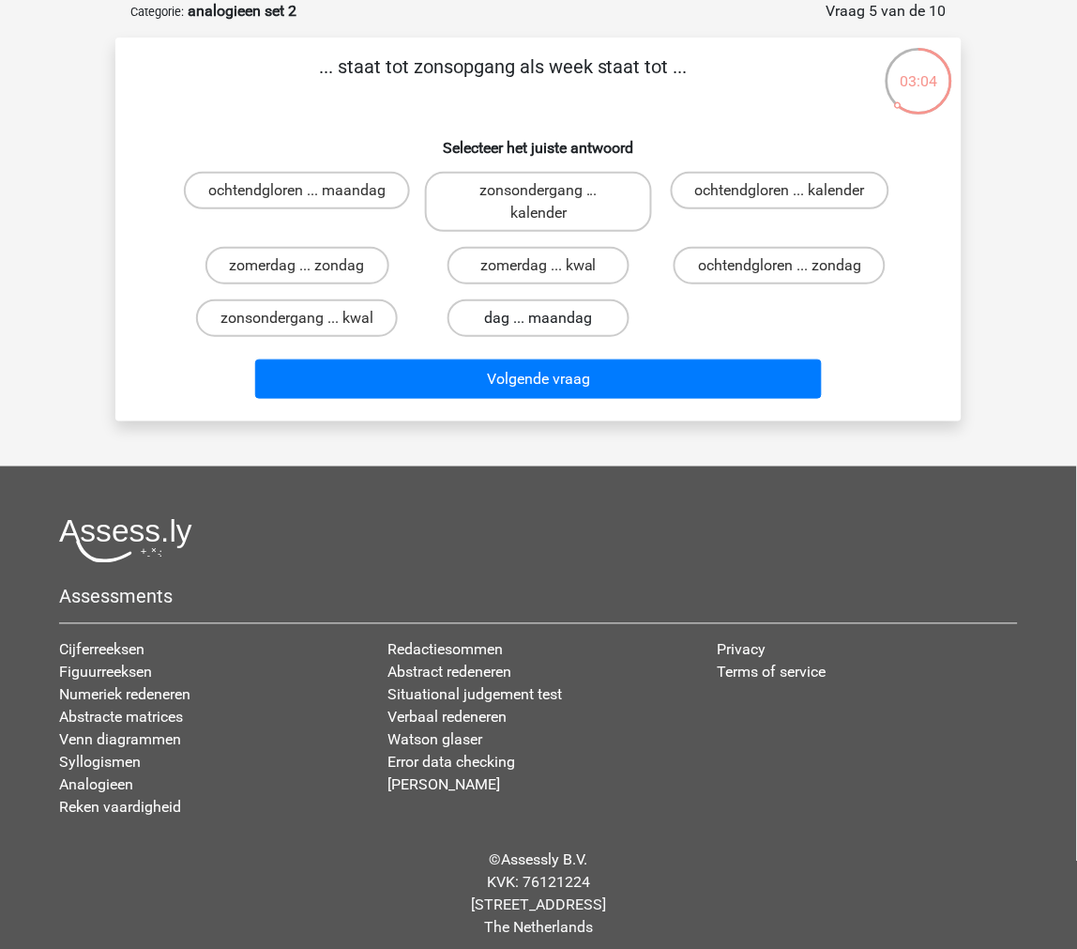
click at [507, 313] on label "dag ... maandag" at bounding box center [538, 318] width 181 height 38
click at [539, 318] on input "dag ... maandag" at bounding box center [545, 324] width 12 height 12
radio input "true"
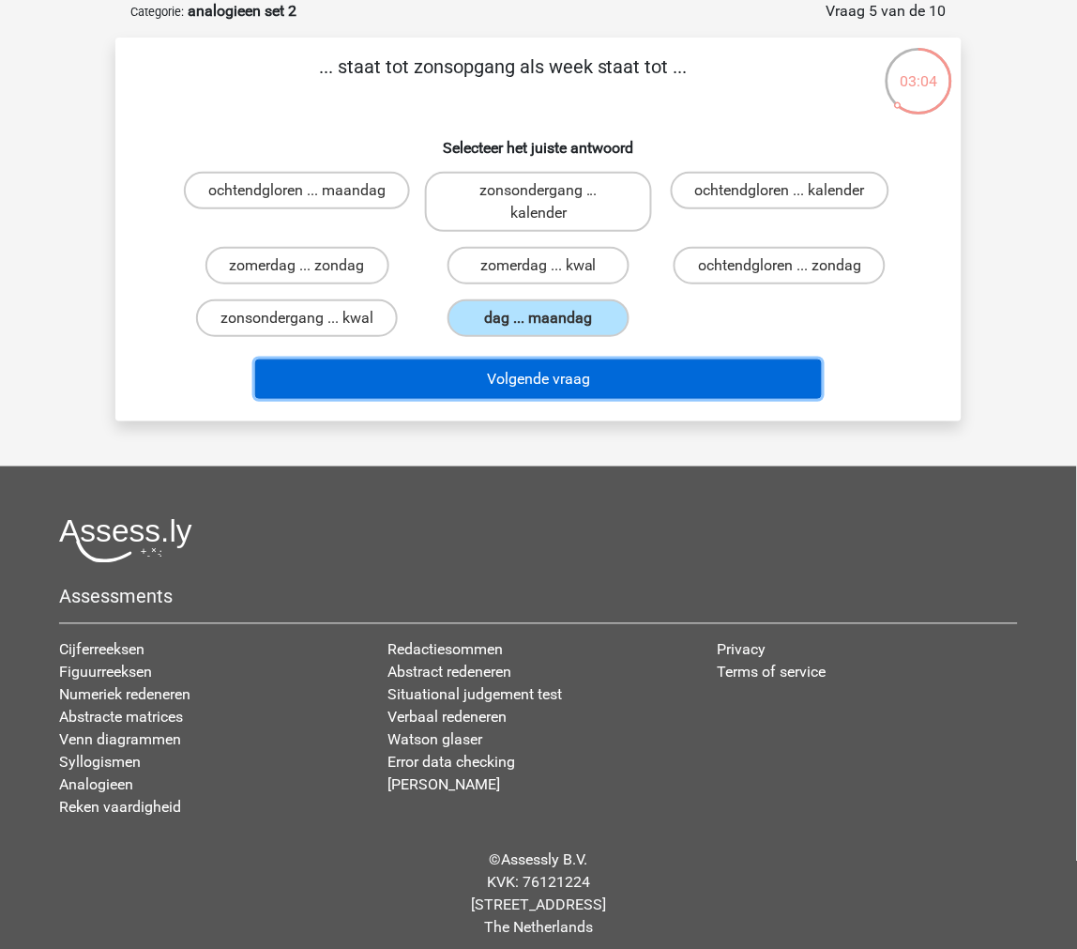
click at [508, 376] on button "Volgende vraag" at bounding box center [539, 378] width 568 height 39
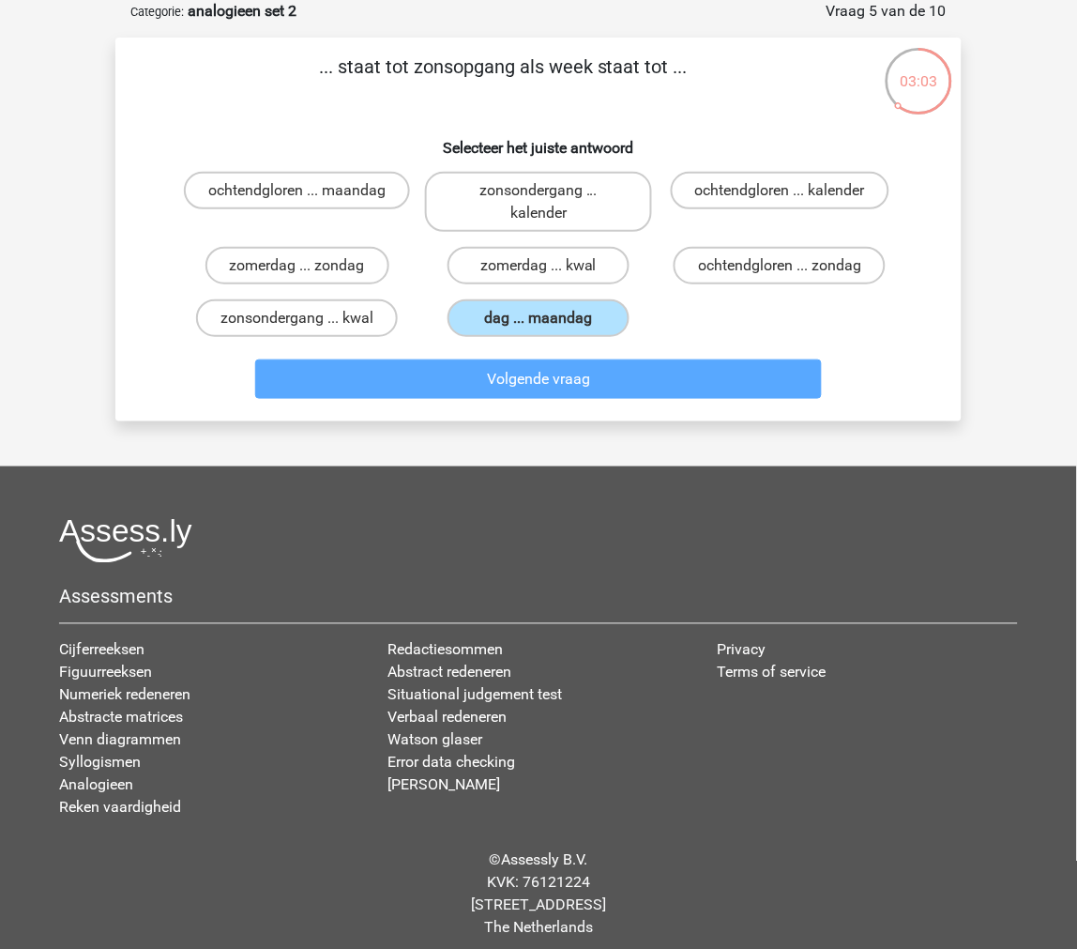
scroll to position [79, 0]
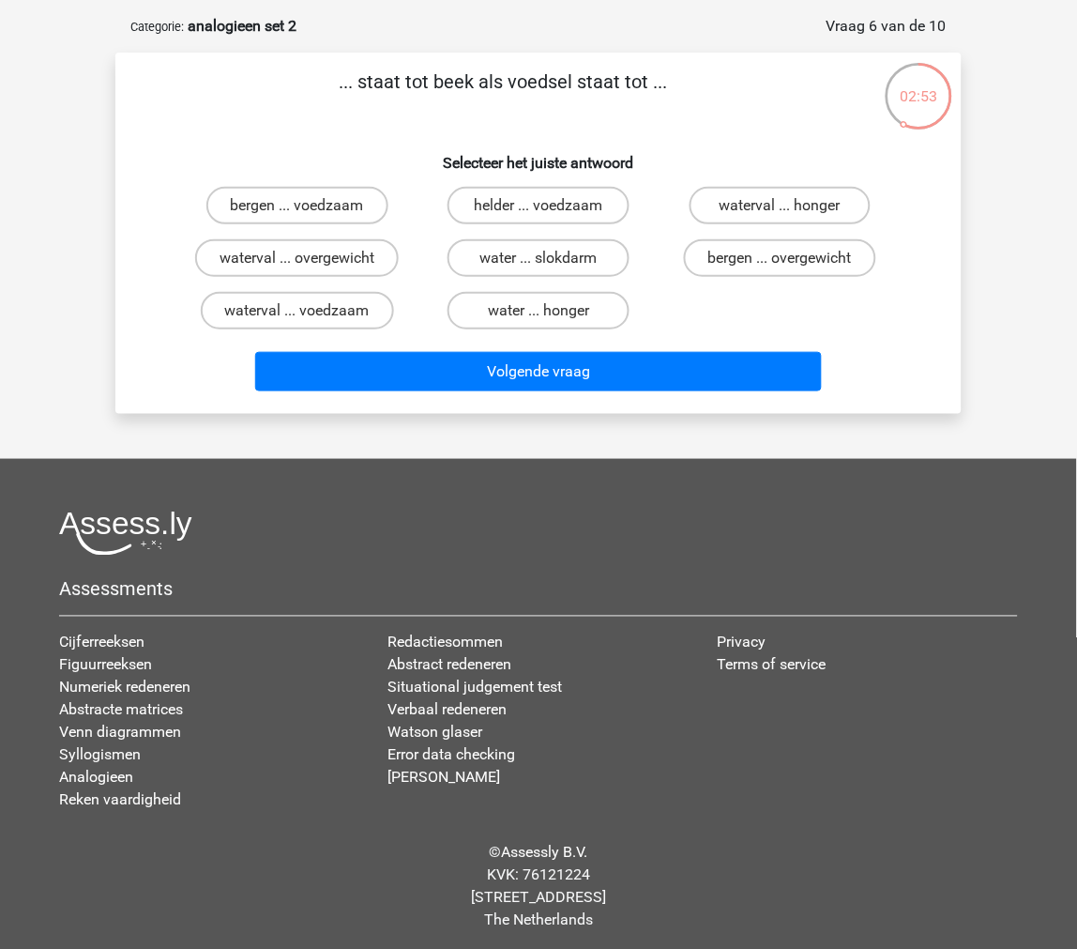
click at [547, 259] on input "water ... slokdarm" at bounding box center [545, 264] width 12 height 12
radio input "true"
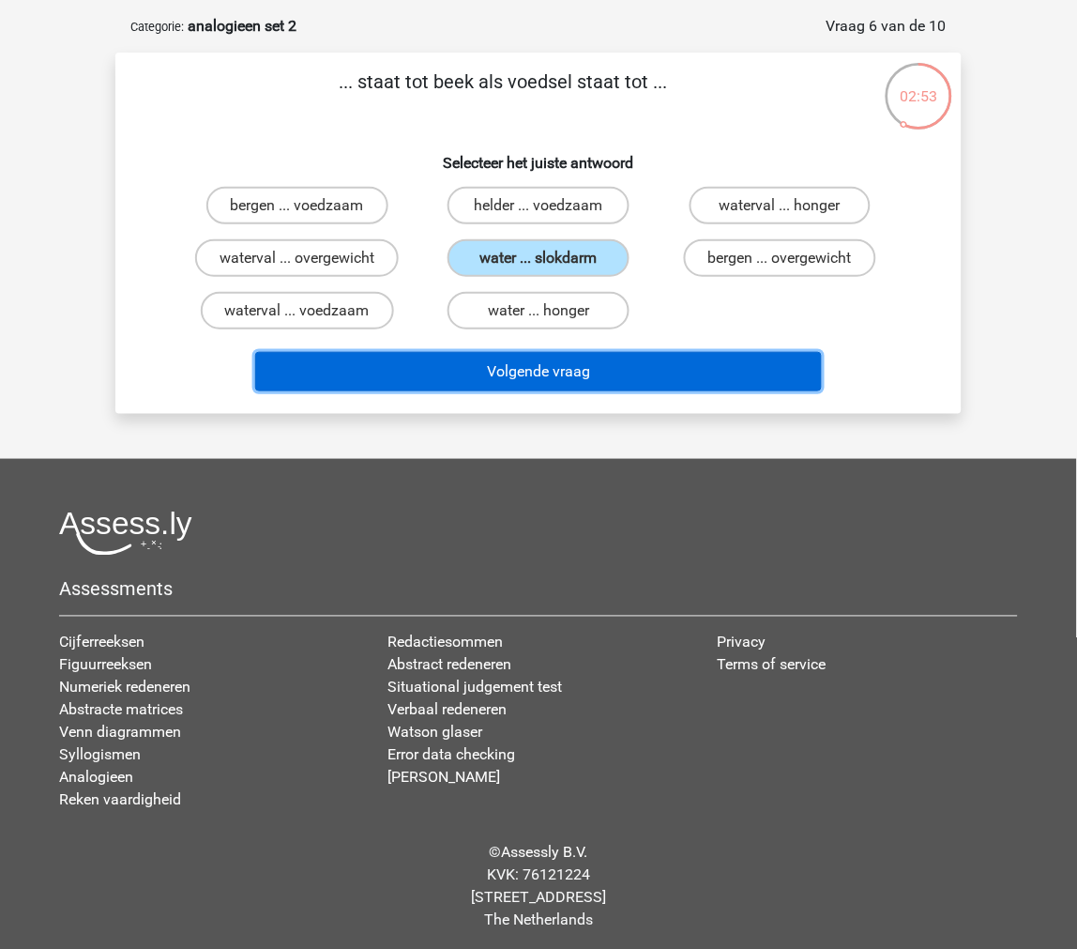
click at [542, 353] on button "Volgende vraag" at bounding box center [539, 371] width 568 height 39
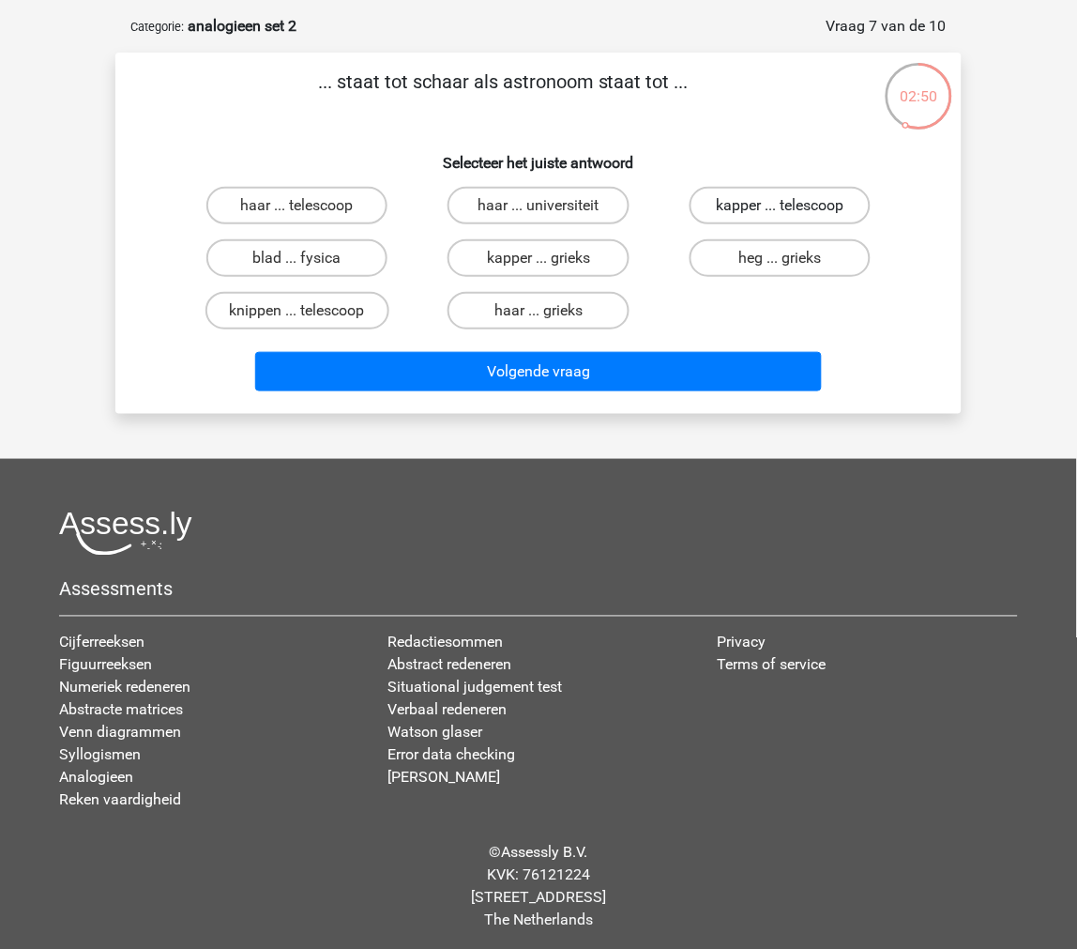
click at [765, 213] on label "kapper ... telescoop" at bounding box center [780, 206] width 181 height 38
click at [780, 213] on input "kapper ... telescoop" at bounding box center [786, 212] width 12 height 12
radio input "true"
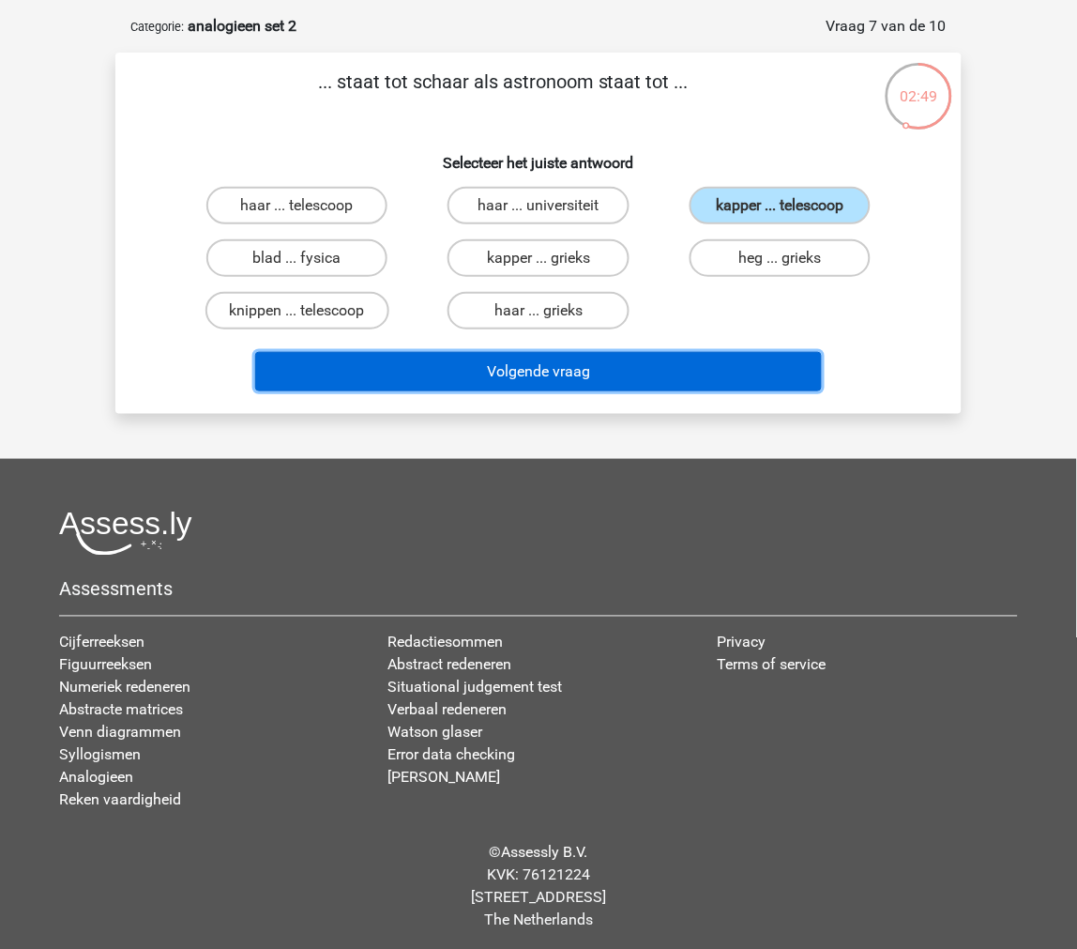
click at [690, 377] on button "Volgende vraag" at bounding box center [539, 371] width 568 height 39
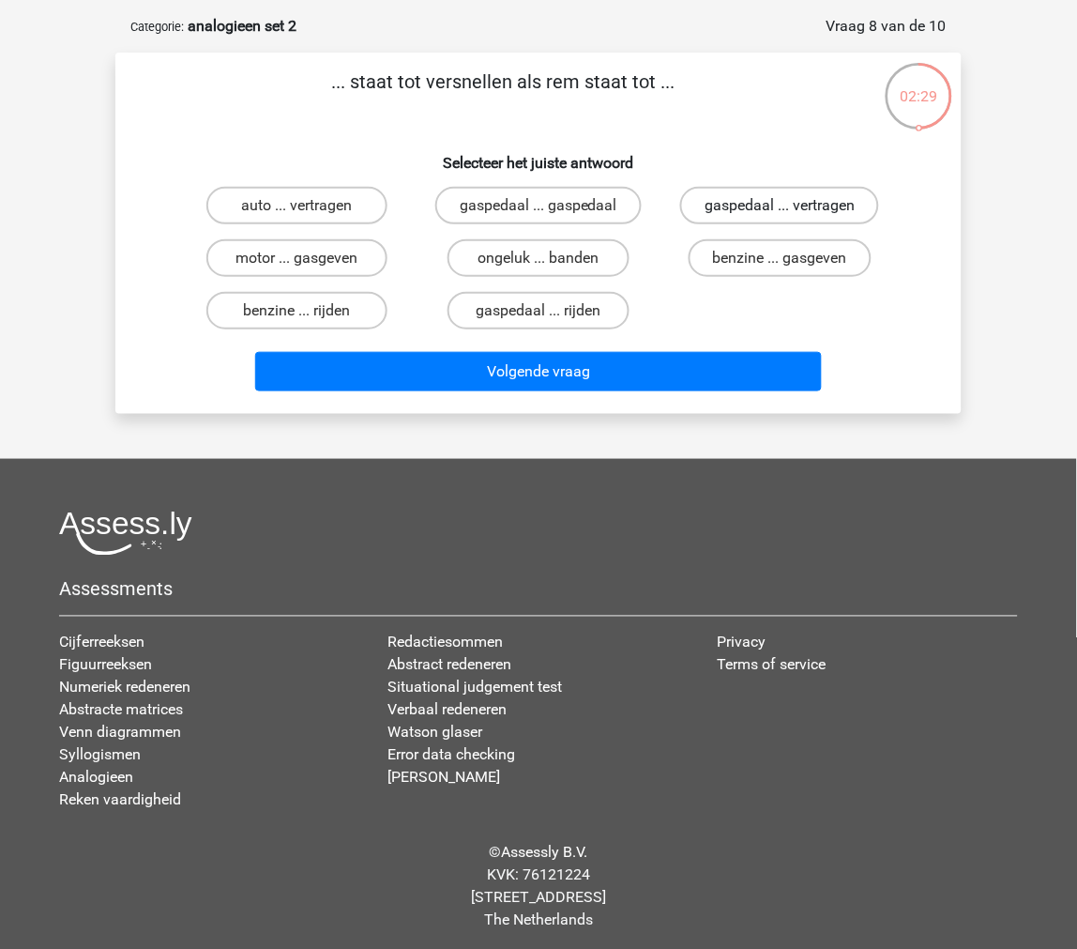
click at [706, 204] on label "gaspedaal ... vertragen" at bounding box center [779, 206] width 199 height 38
click at [780, 206] on input "gaspedaal ... vertragen" at bounding box center [786, 212] width 12 height 12
radio input "true"
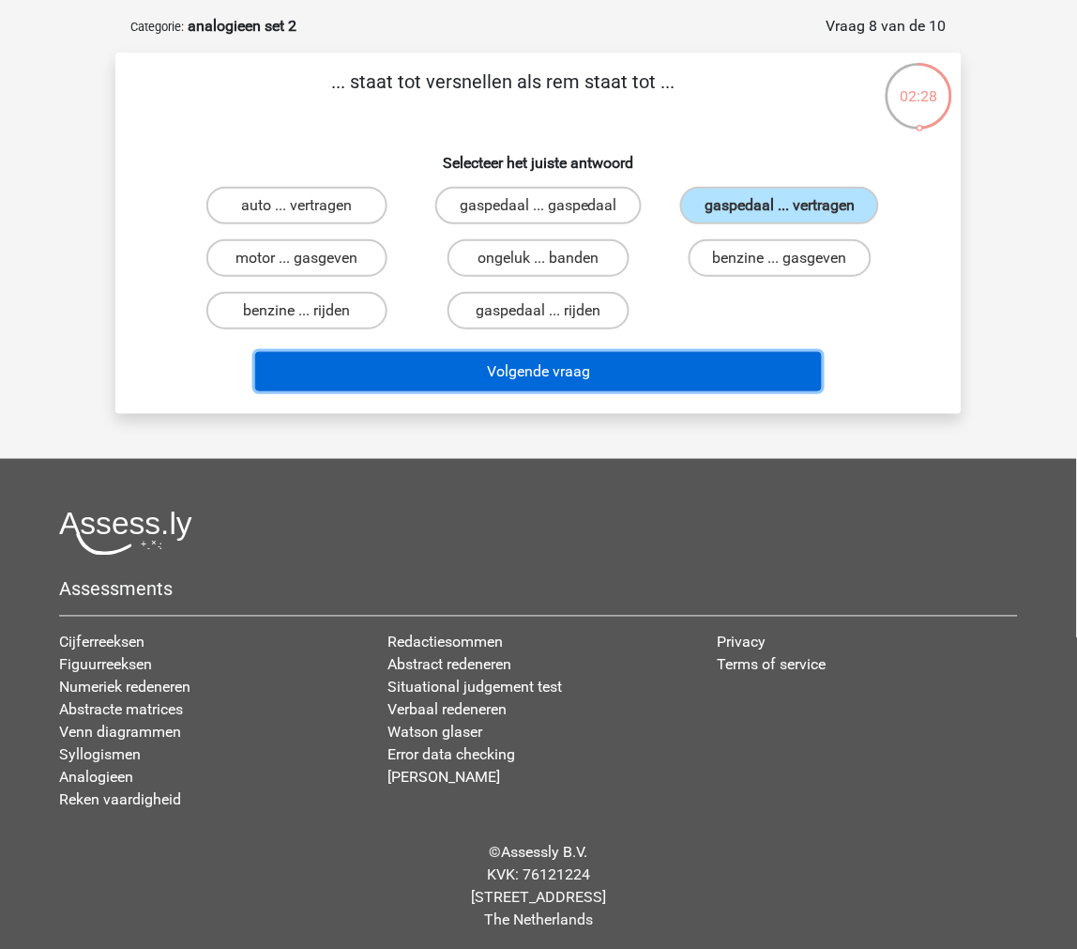
click at [687, 369] on button "Volgende vraag" at bounding box center [539, 371] width 568 height 39
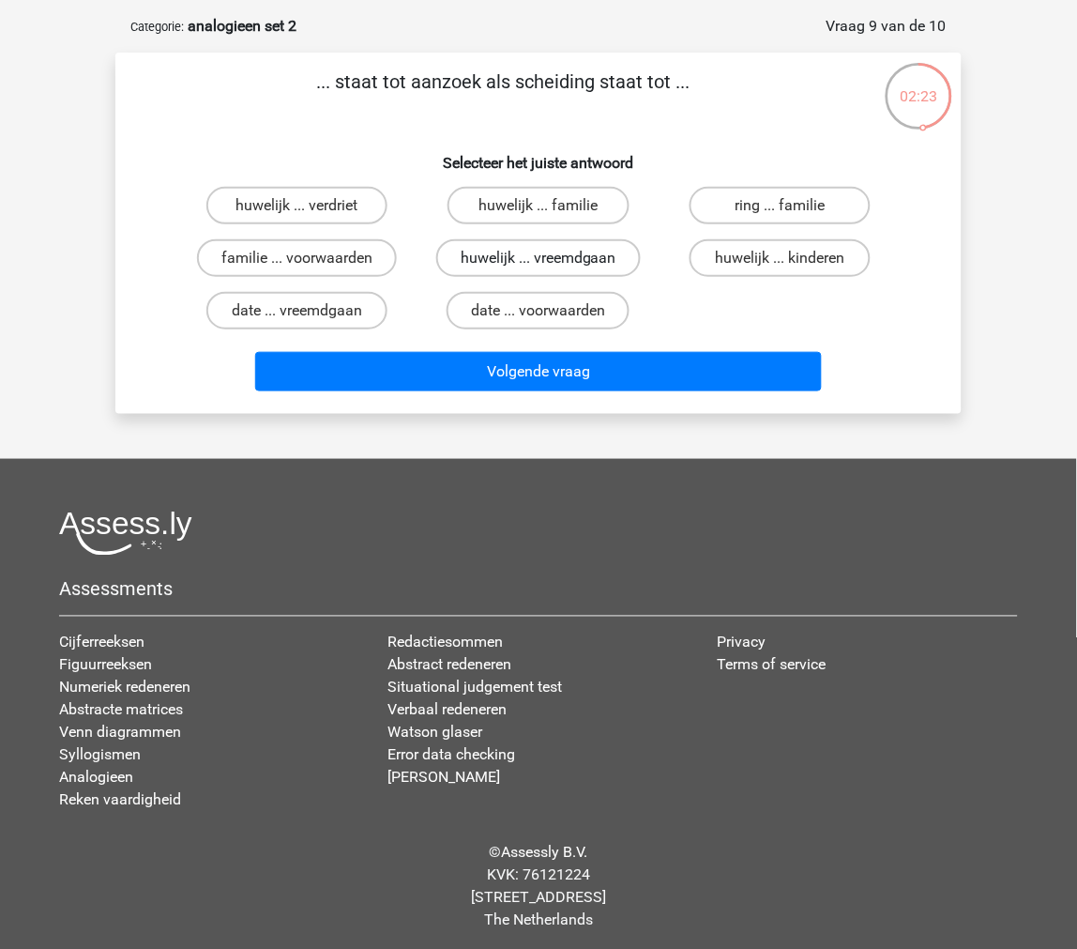
click at [604, 252] on label "huwelijk ... vreemdgaan" at bounding box center [538, 258] width 205 height 38
click at [551, 258] on input "huwelijk ... vreemdgaan" at bounding box center [545, 264] width 12 height 12
radio input "true"
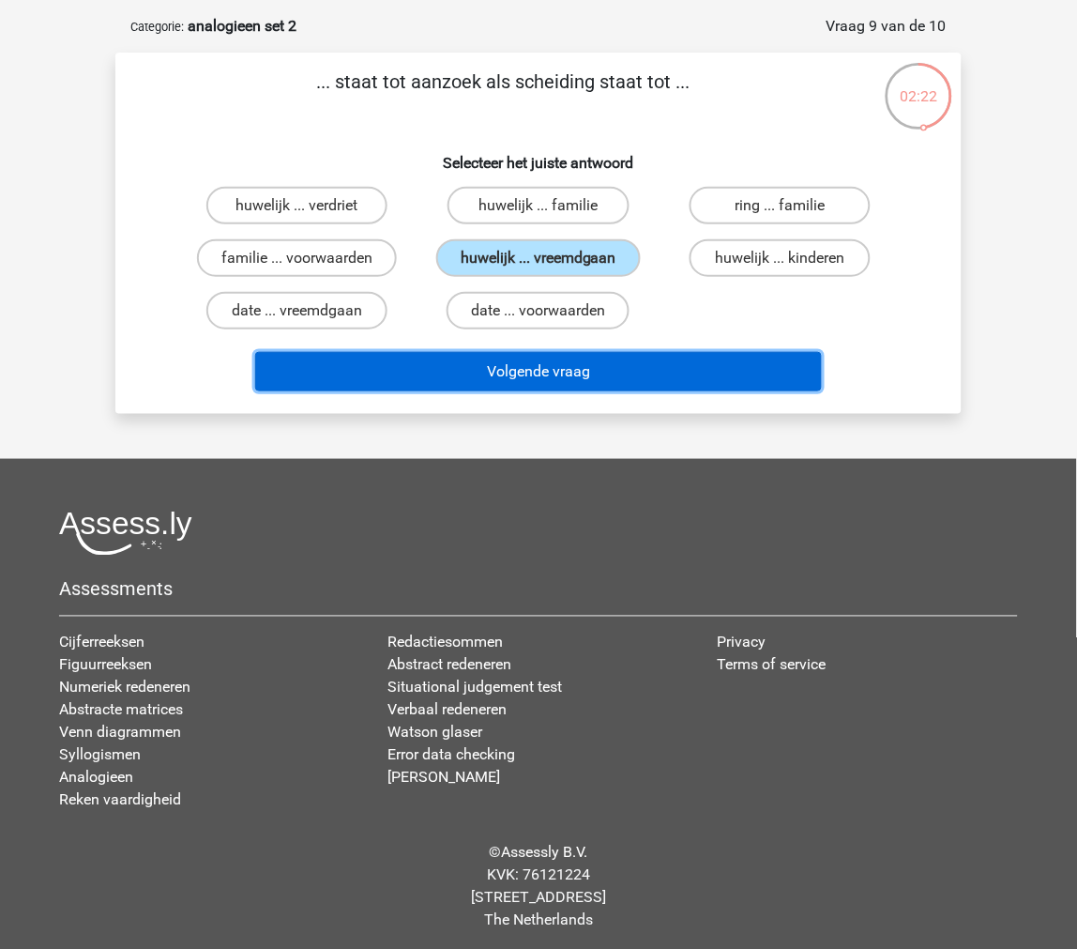
click at [552, 364] on button "Volgende vraag" at bounding box center [539, 371] width 568 height 39
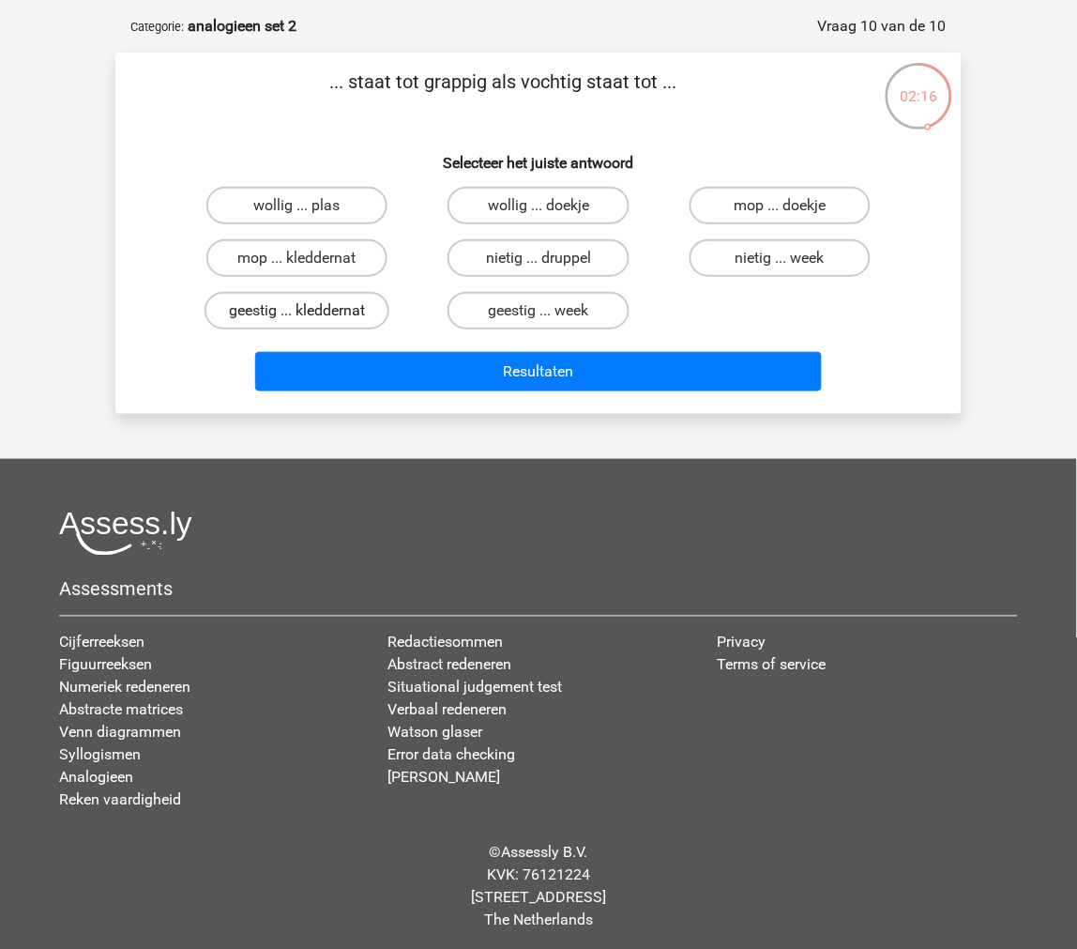
click at [368, 301] on label "geestig ... kleddernat" at bounding box center [297, 311] width 185 height 38
click at [310, 311] on input "geestig ... kleddernat" at bounding box center [304, 317] width 12 height 12
radio input "true"
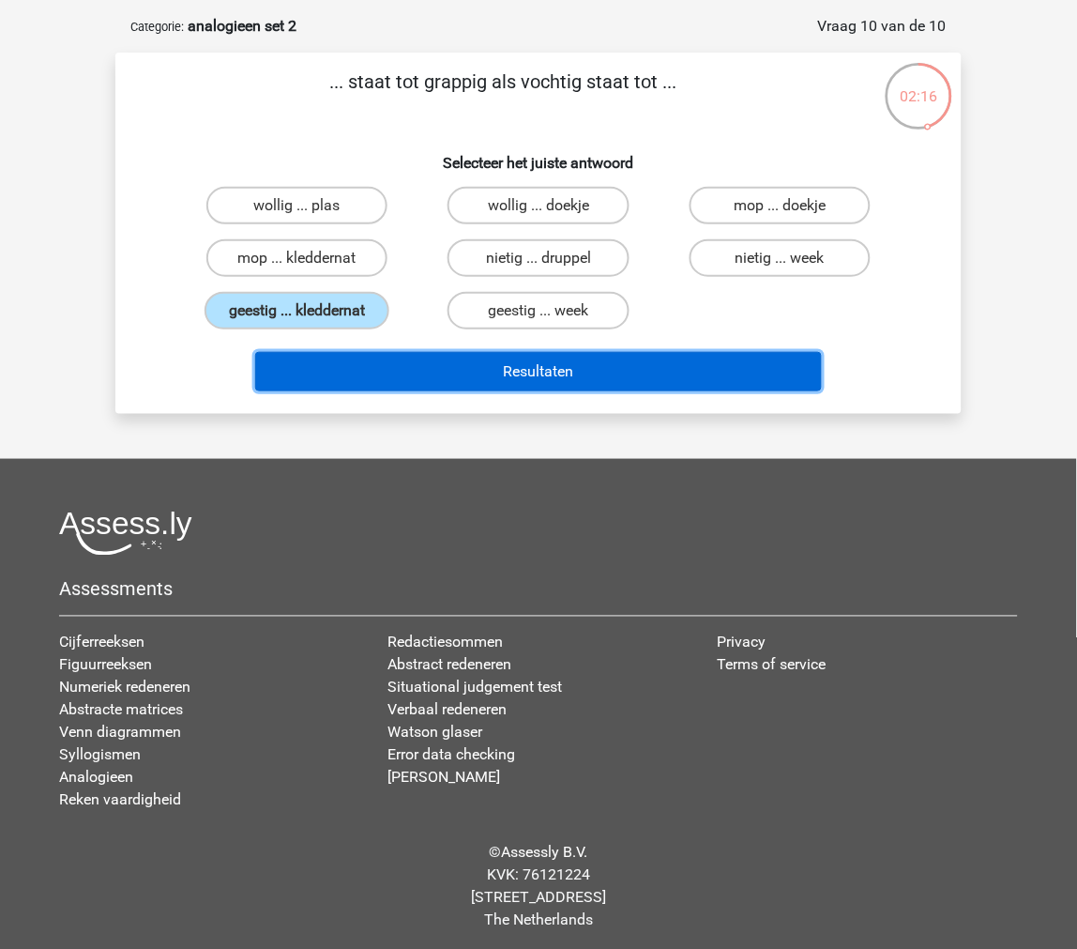
click at [389, 361] on button "Resultaten" at bounding box center [539, 371] width 568 height 39
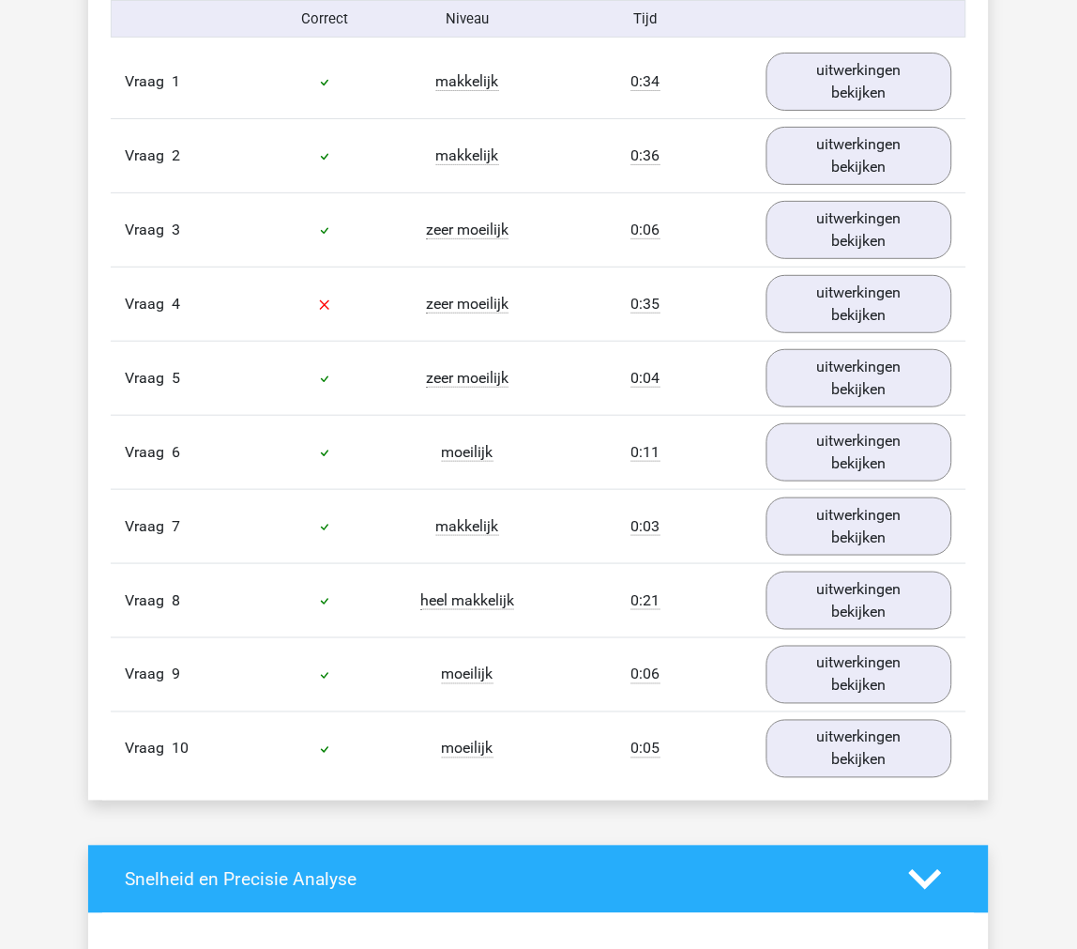
scroll to position [1147, 0]
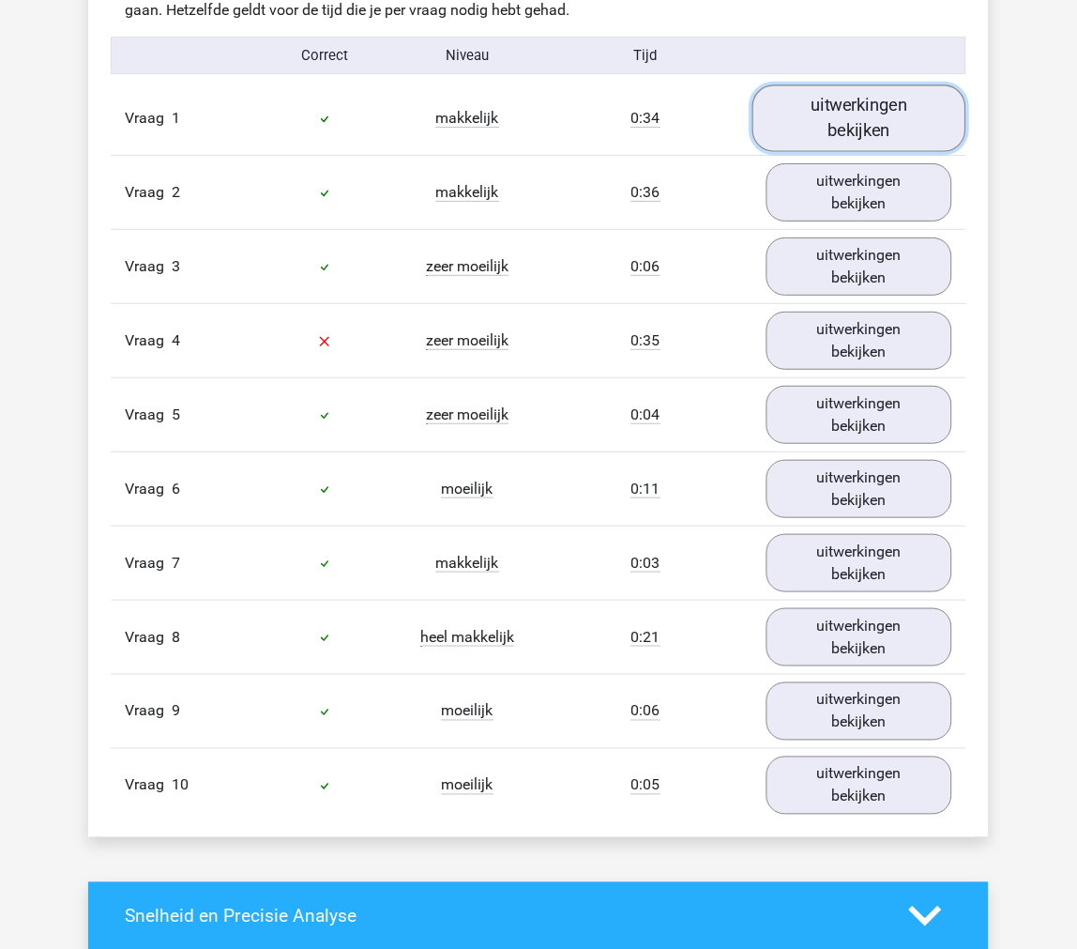
click at [888, 145] on link "uitwerkingen bekijken" at bounding box center [860, 118] width 214 height 67
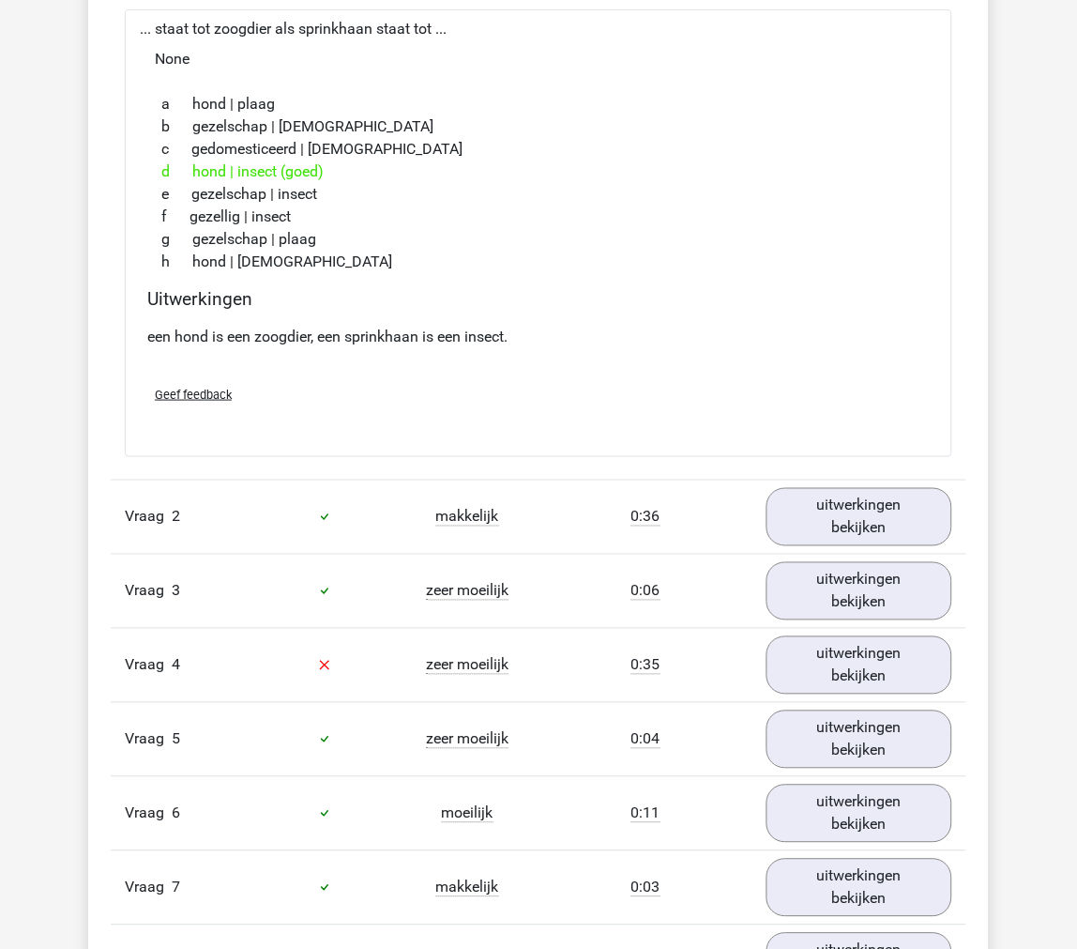
scroll to position [1355, 0]
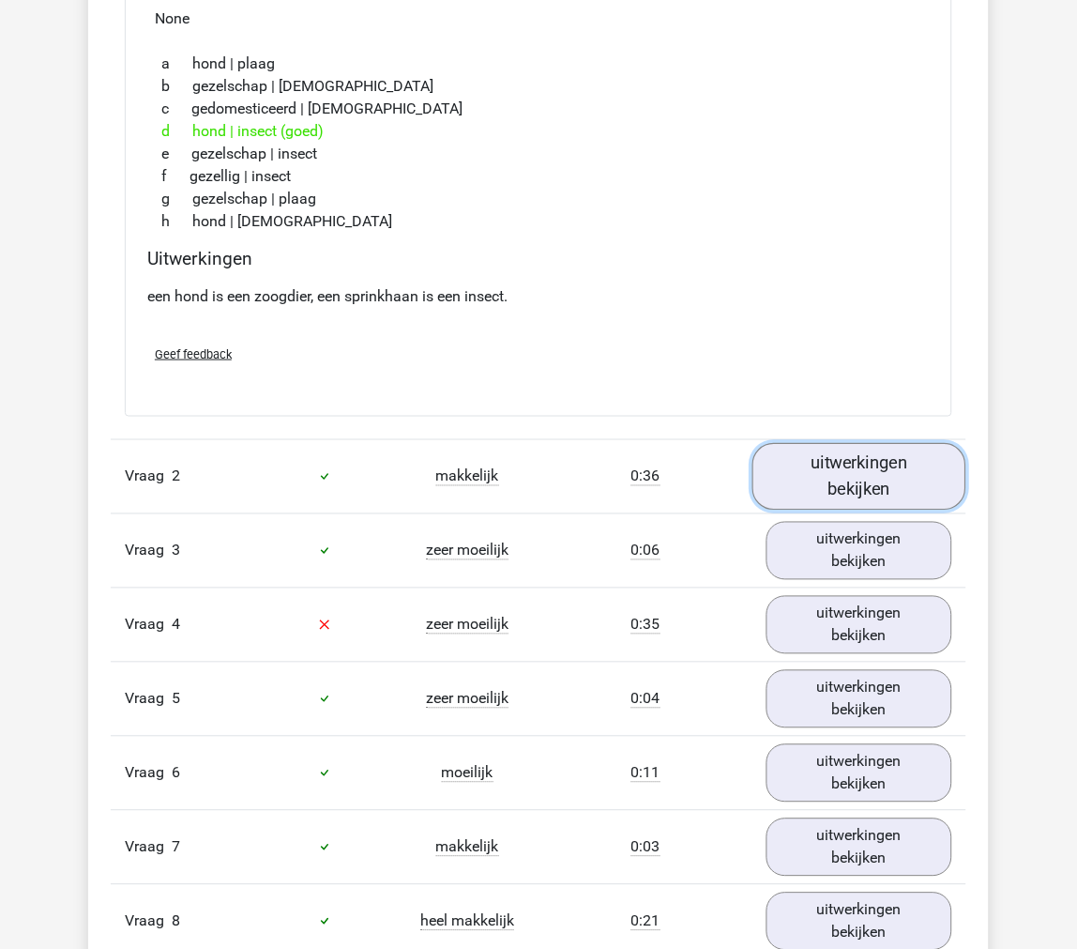
click at [805, 467] on link "uitwerkingen bekijken" at bounding box center [860, 476] width 214 height 67
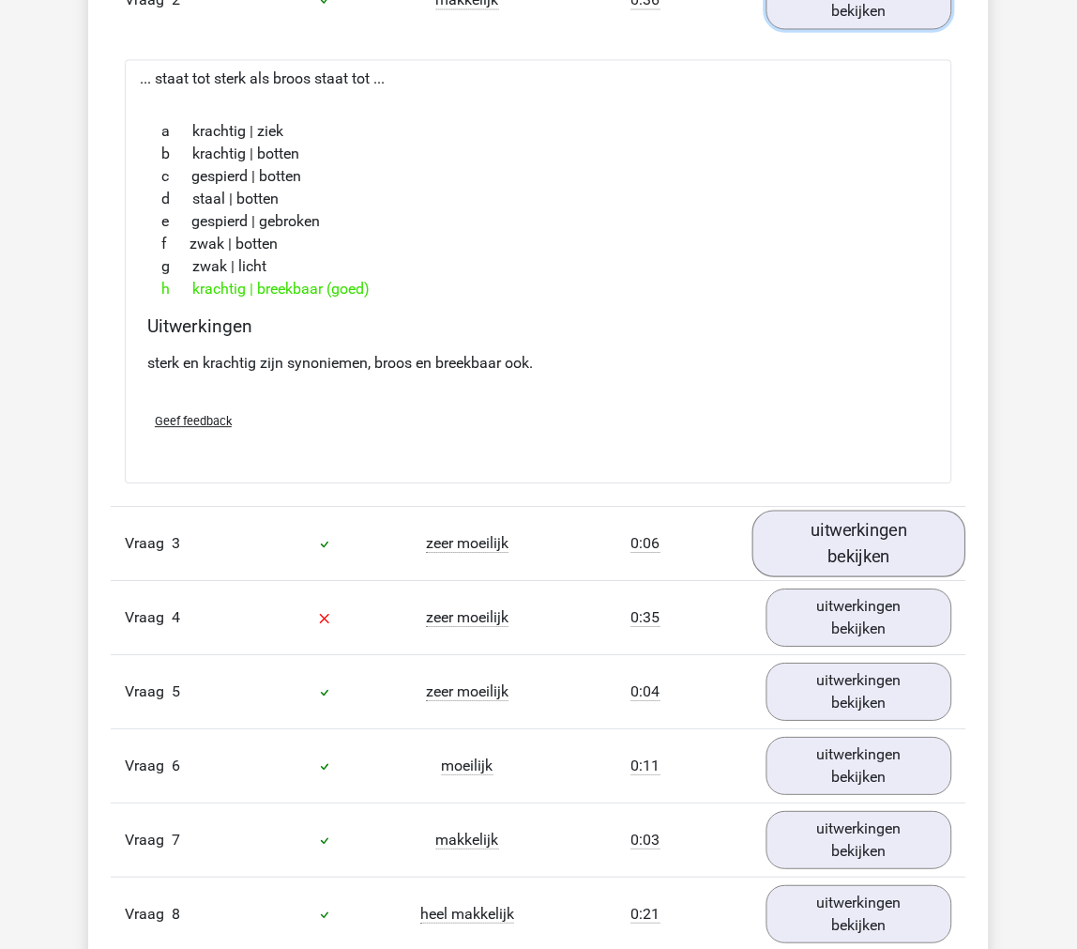
scroll to position [1877, 0]
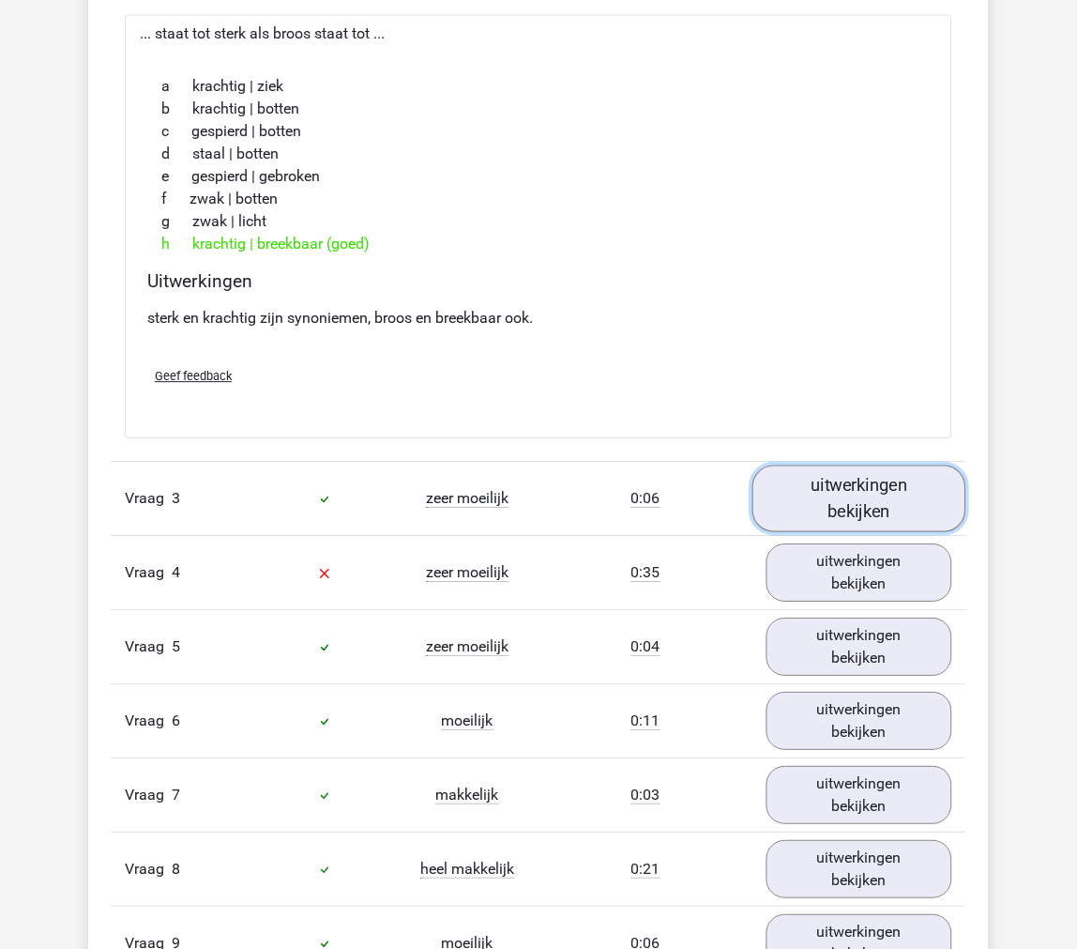
click at [823, 504] on link "uitwerkingen bekijken" at bounding box center [860, 498] width 214 height 67
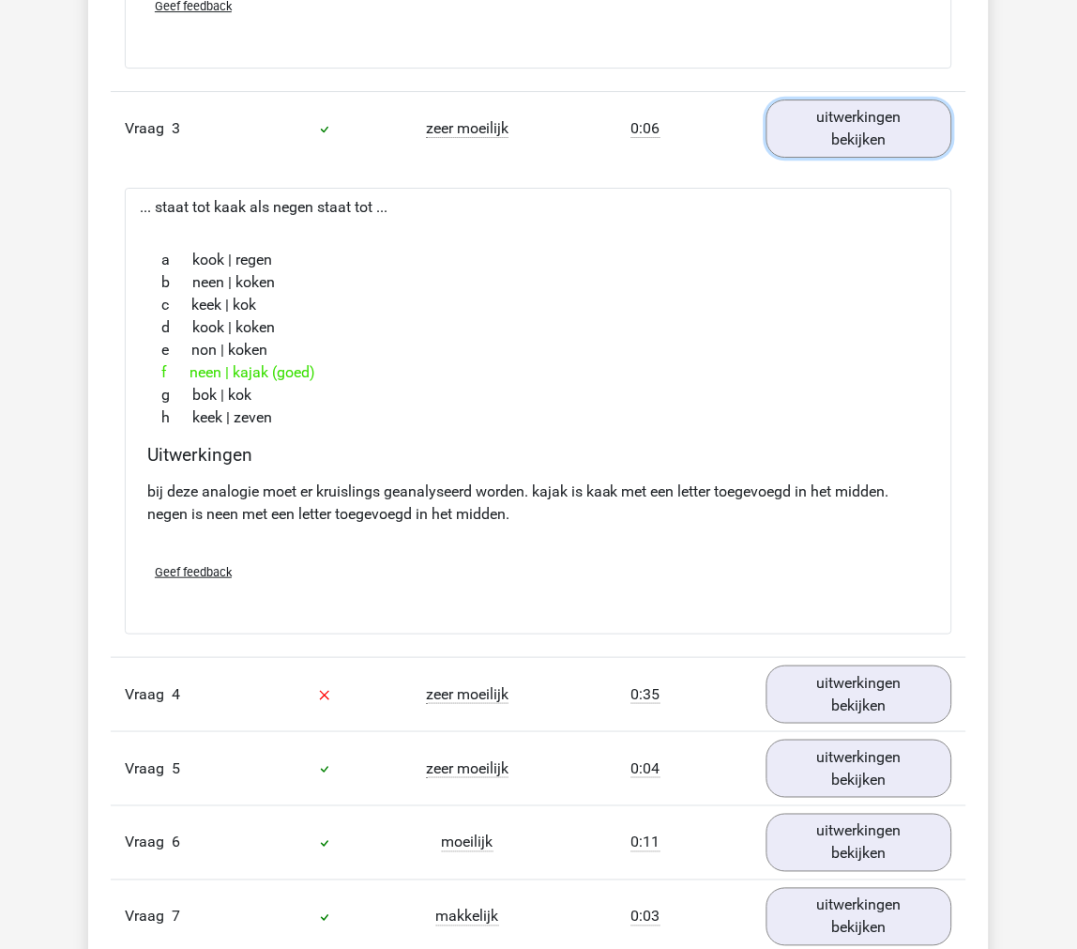
scroll to position [2294, 0]
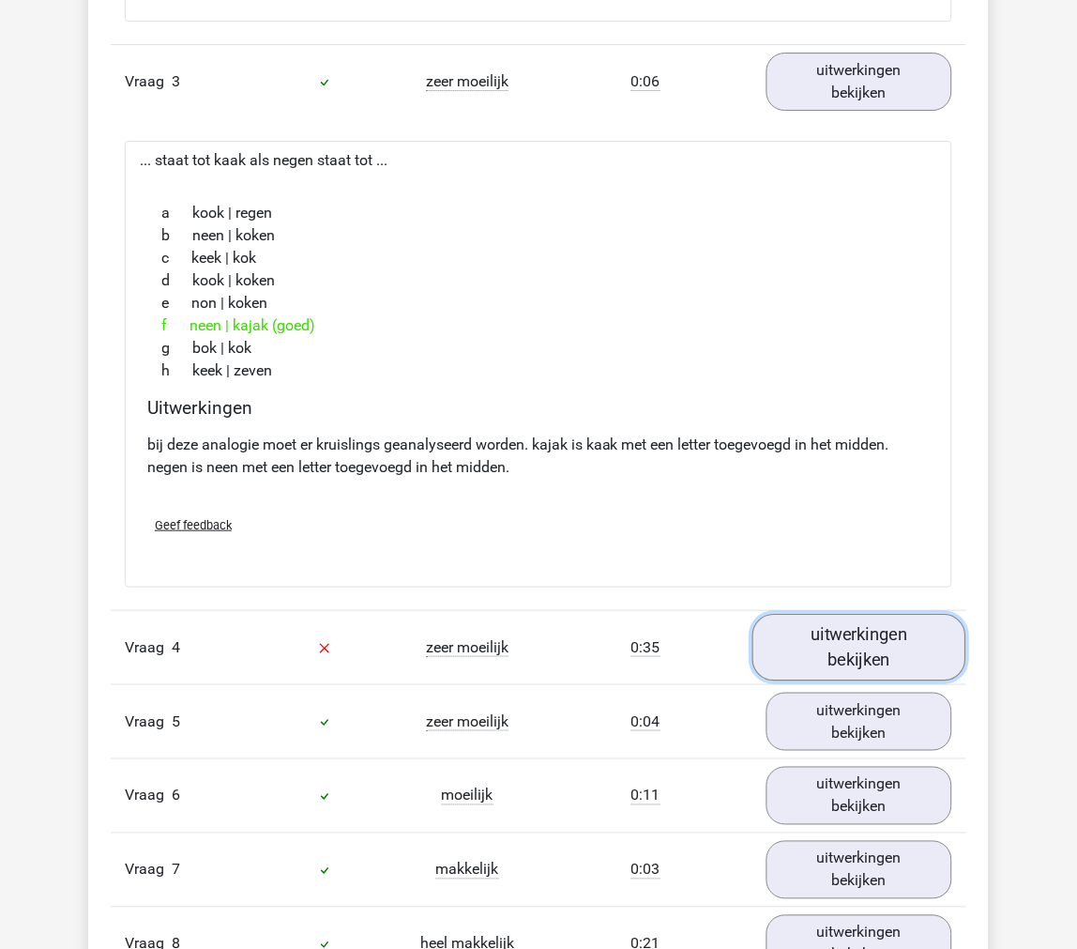
drag, startPoint x: 818, startPoint y: 653, endPoint x: 822, endPoint y: 635, distance: 18.2
click at [818, 652] on link "uitwerkingen bekijken" at bounding box center [860, 647] width 214 height 67
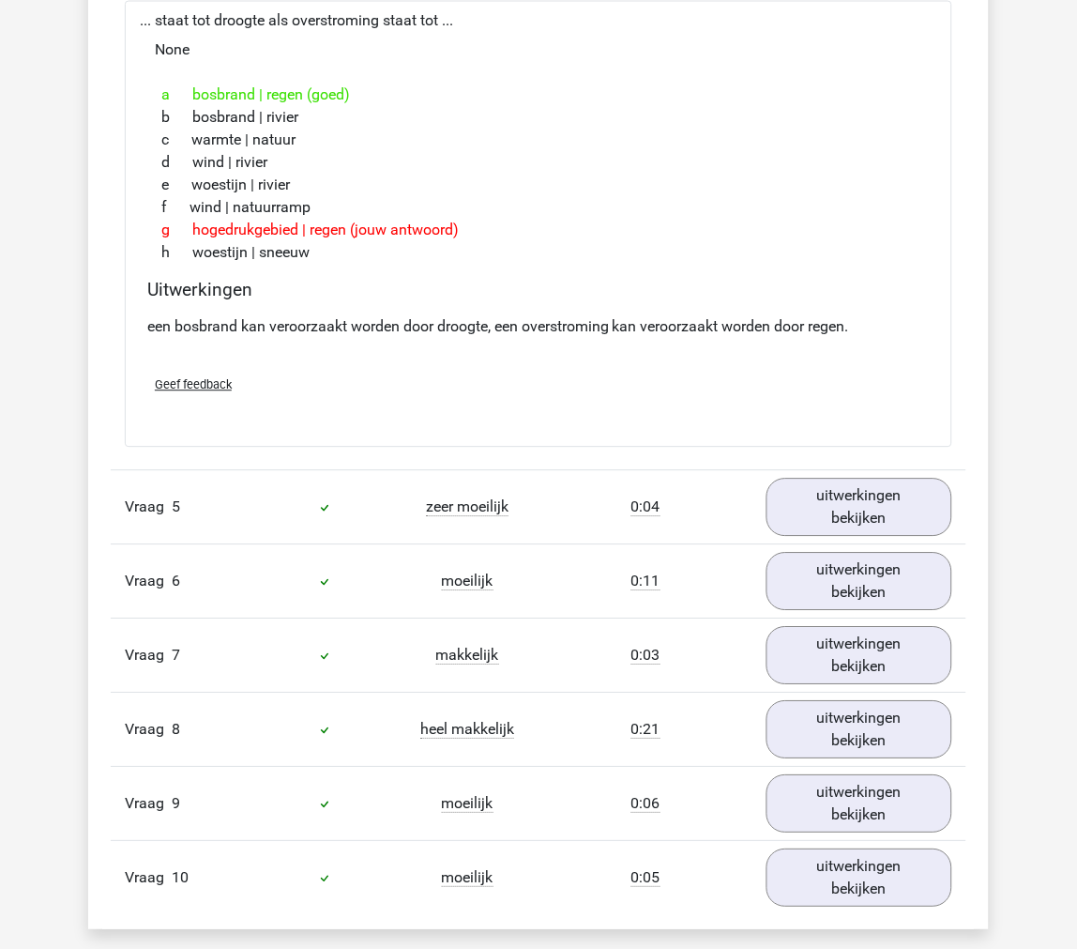
scroll to position [3024, 0]
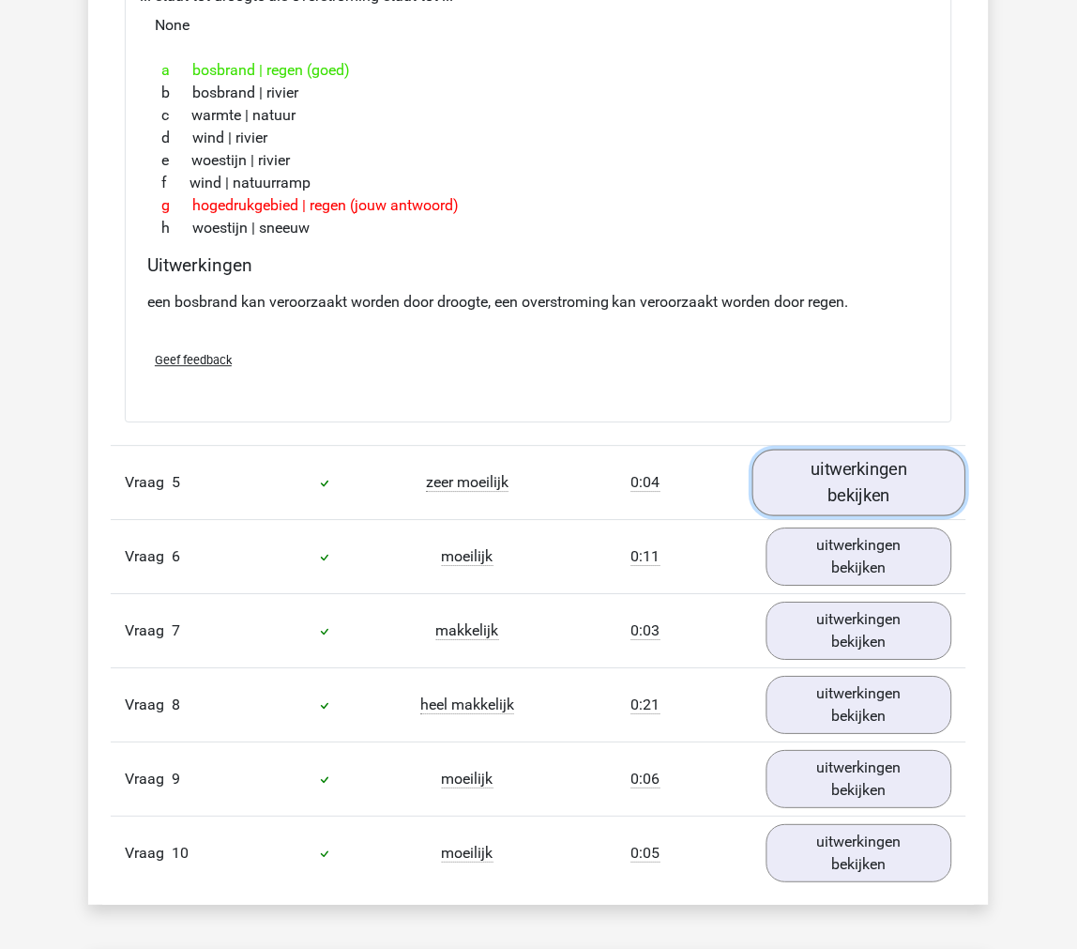
click at [832, 491] on link "uitwerkingen bekijken" at bounding box center [860, 483] width 214 height 67
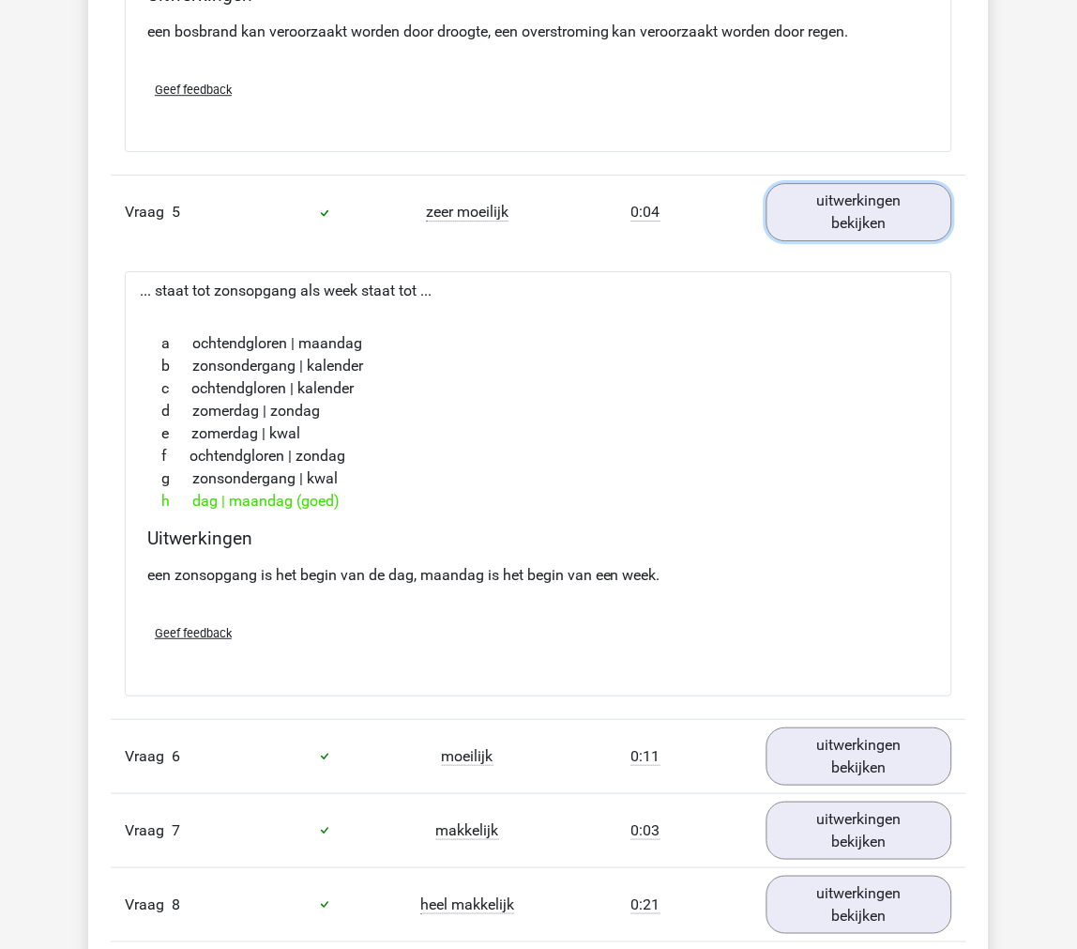
scroll to position [3336, 0]
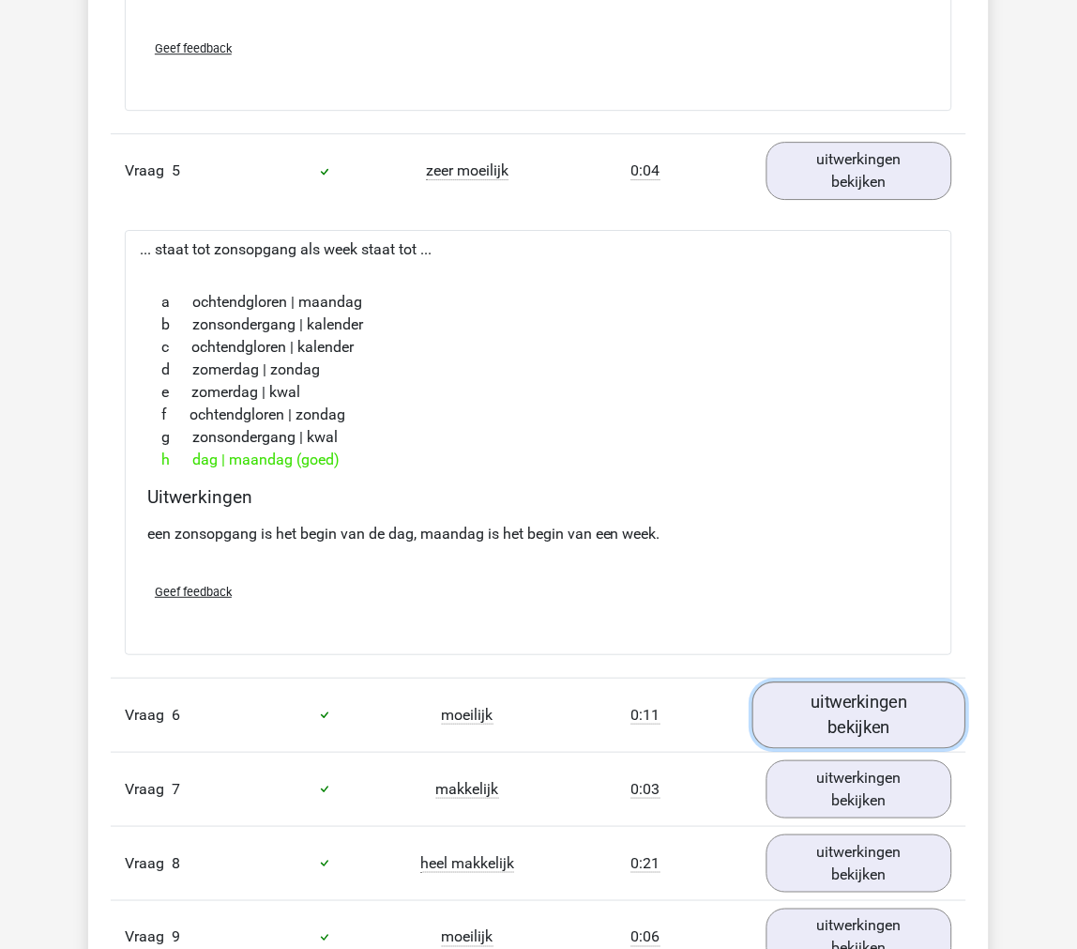
click at [813, 709] on link "uitwerkingen bekijken" at bounding box center [860, 714] width 214 height 67
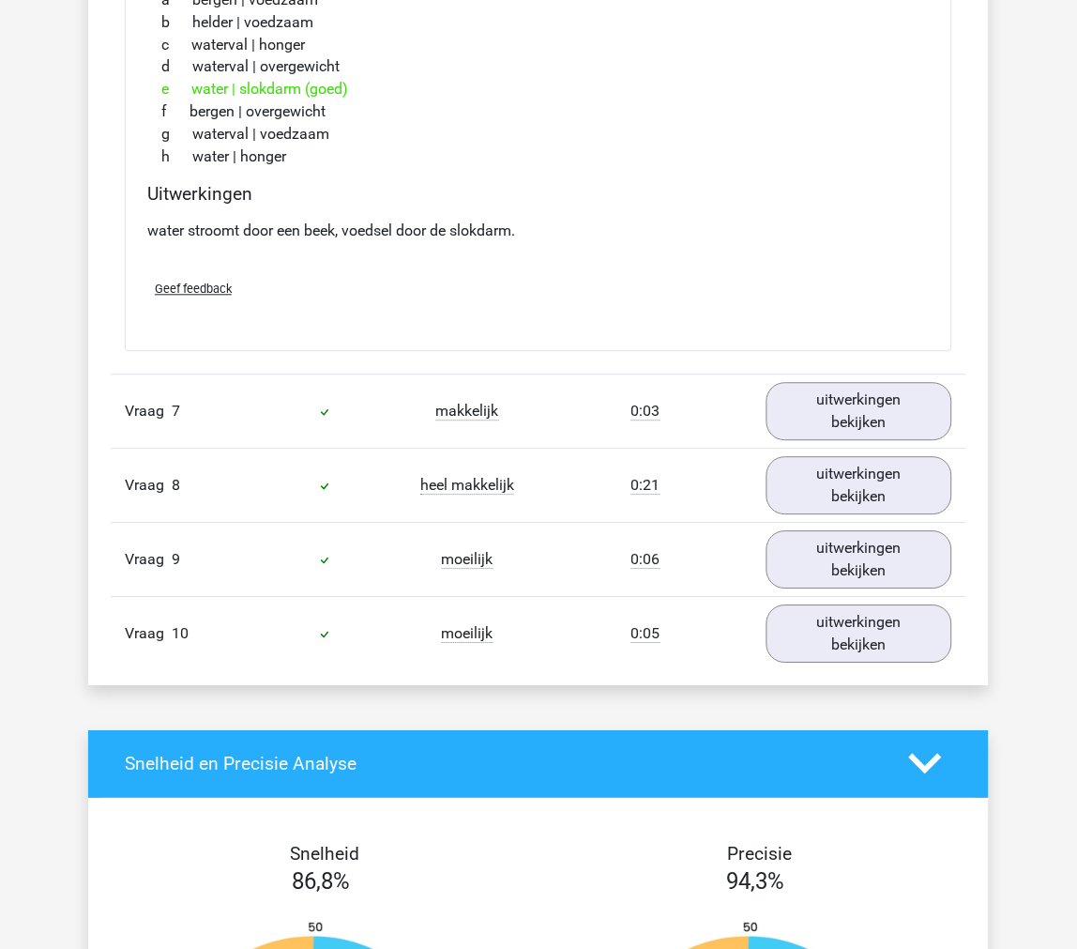
scroll to position [4275, 0]
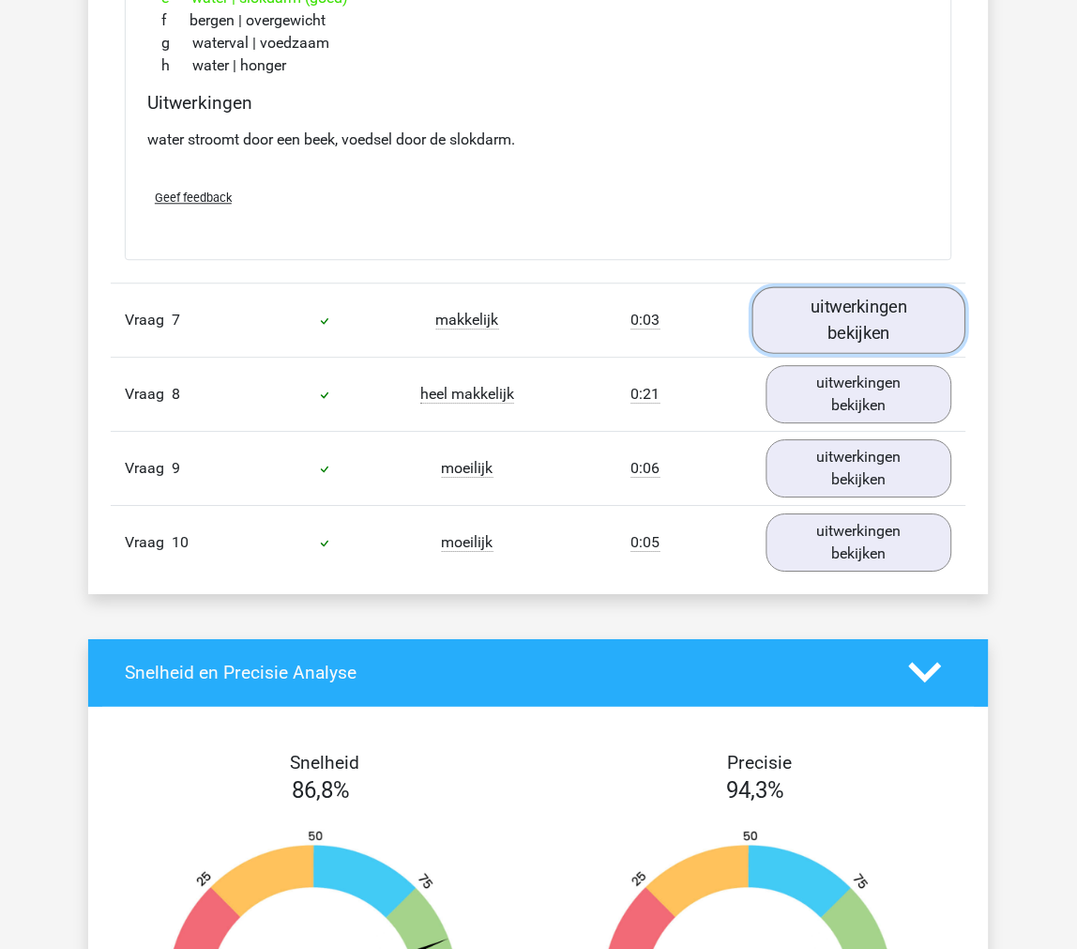
click at [846, 306] on link "uitwerkingen bekijken" at bounding box center [860, 319] width 214 height 67
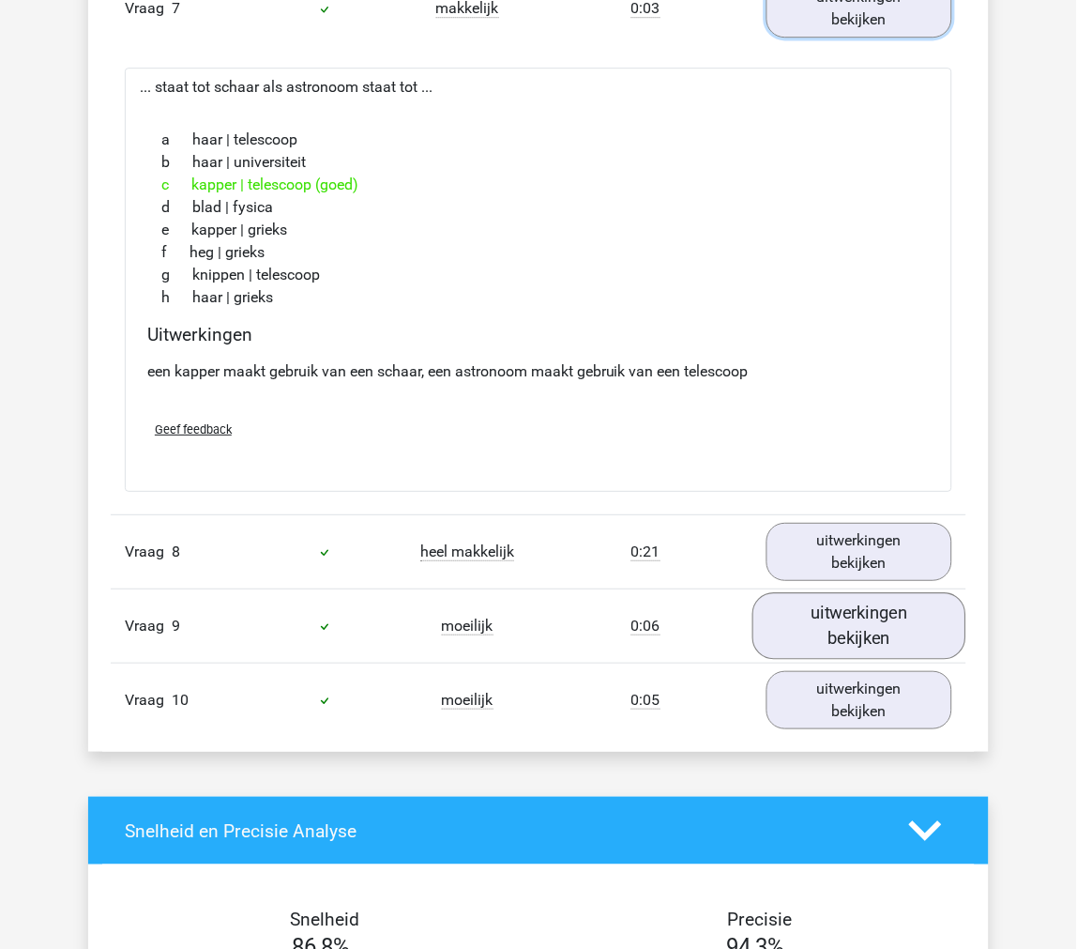
scroll to position [4587, 0]
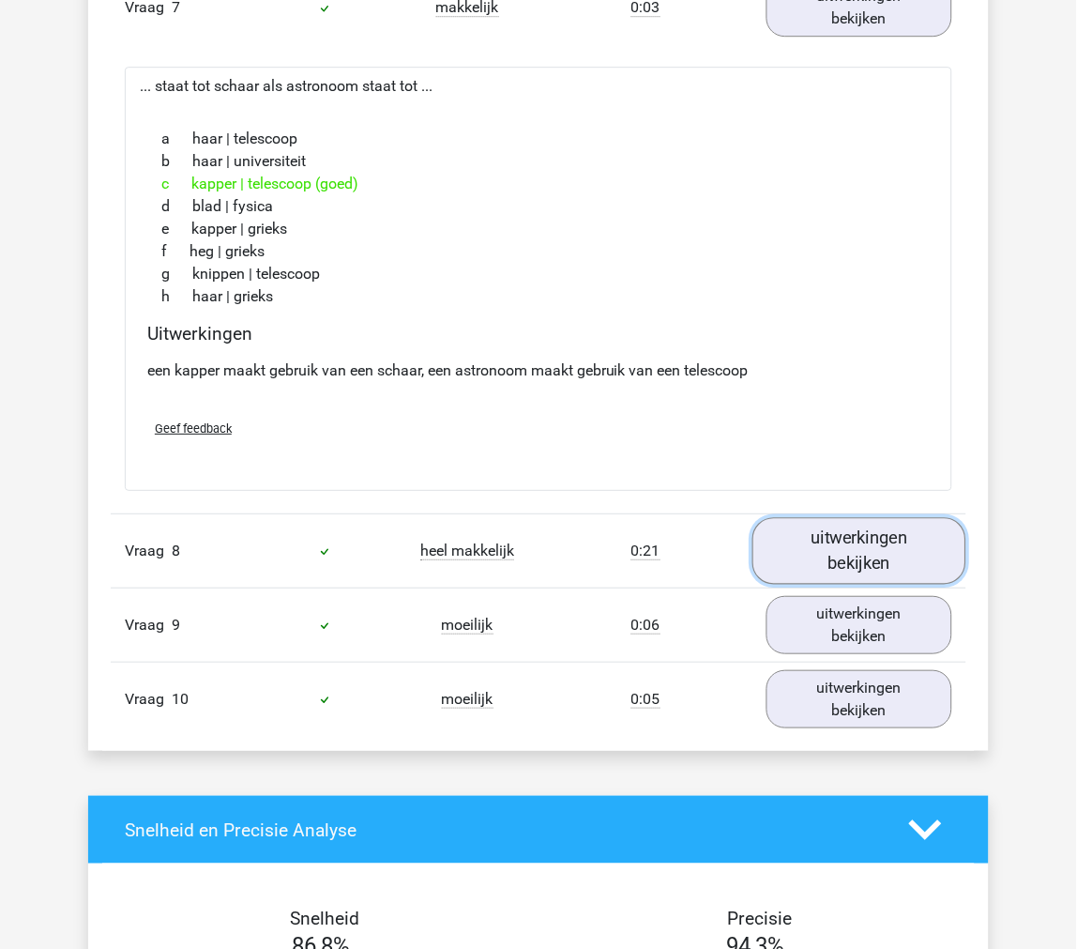
click at [842, 557] on link "uitwerkingen bekijken" at bounding box center [860, 550] width 214 height 67
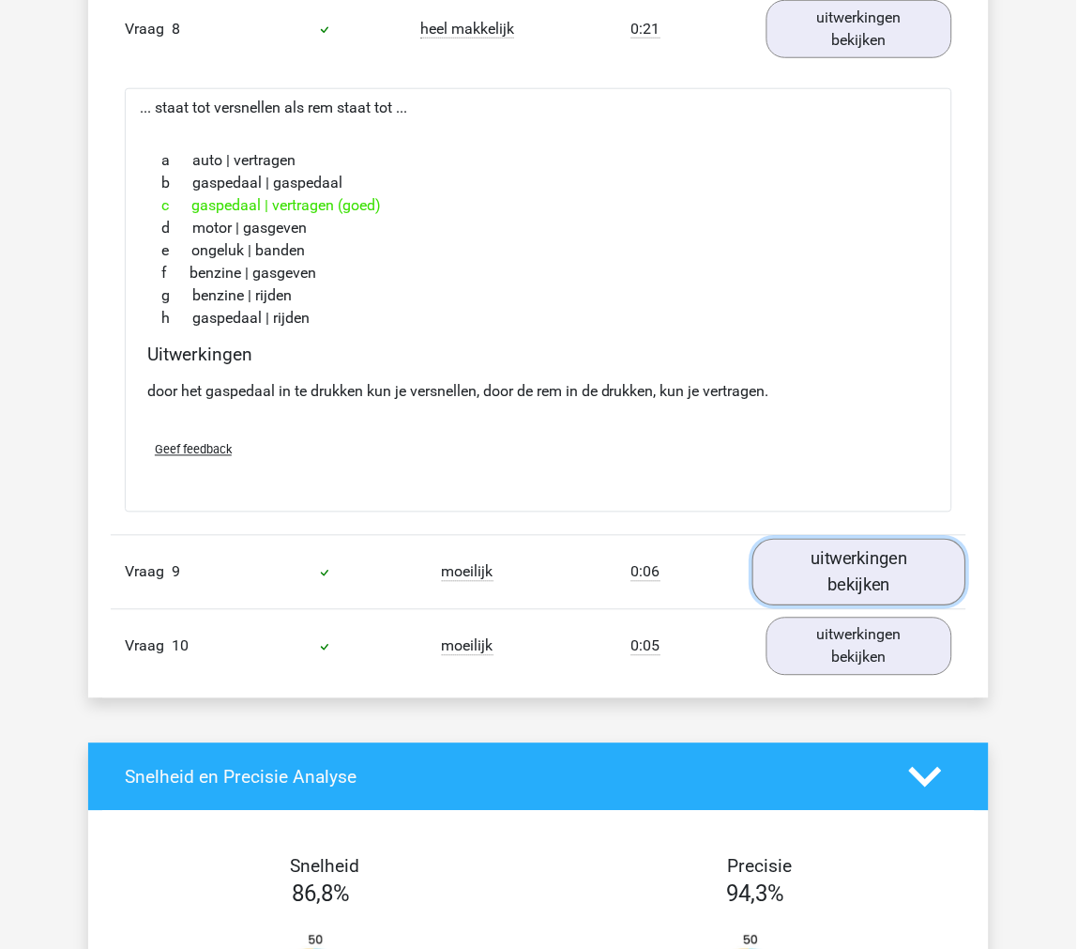
click at [821, 584] on link "uitwerkingen bekijken" at bounding box center [860, 573] width 214 height 67
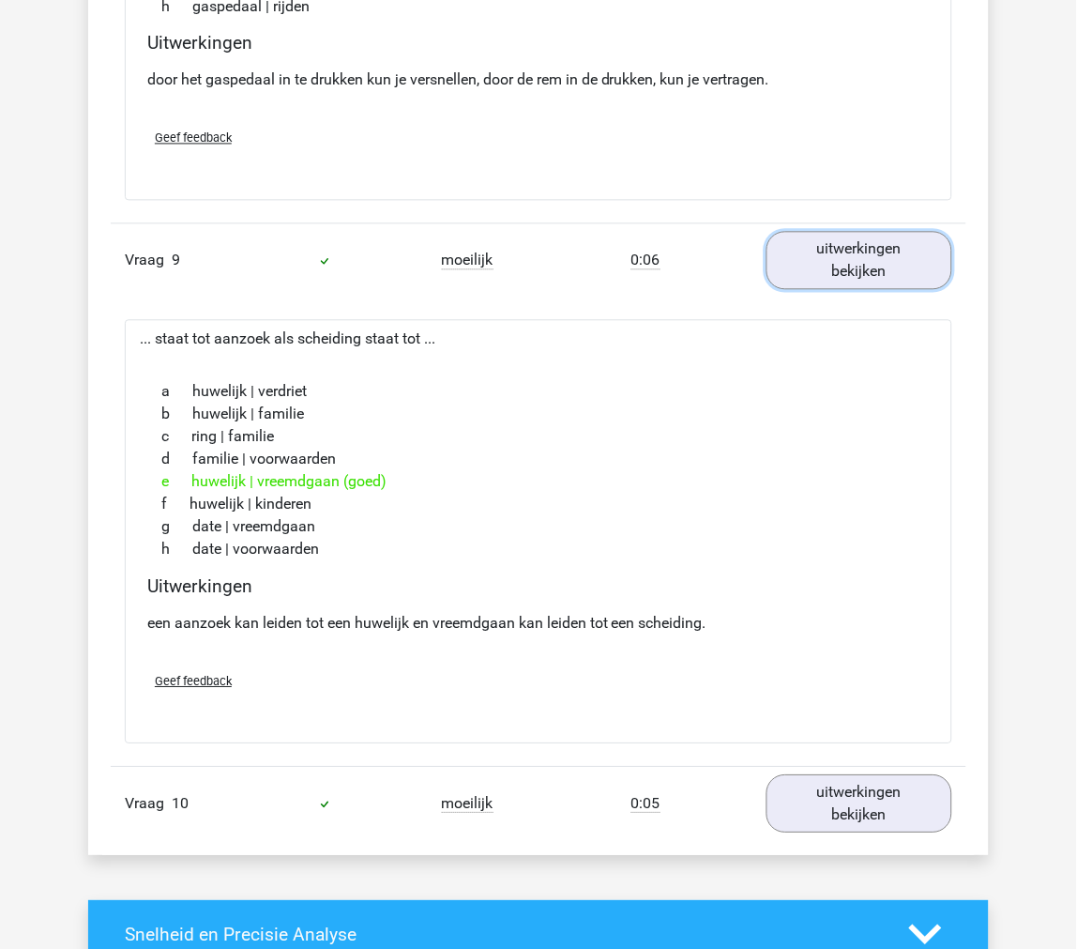
scroll to position [5422, 0]
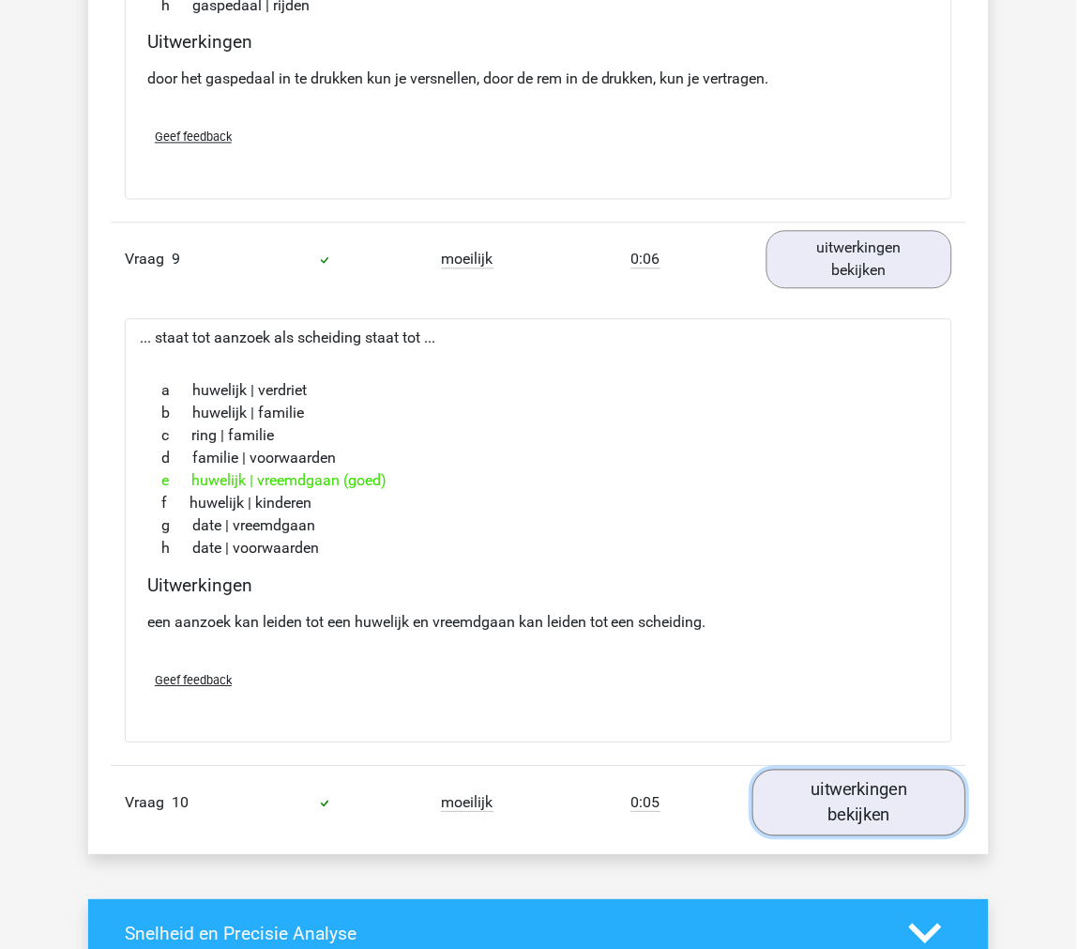
click at [855, 814] on link "uitwerkingen bekijken" at bounding box center [860, 803] width 214 height 67
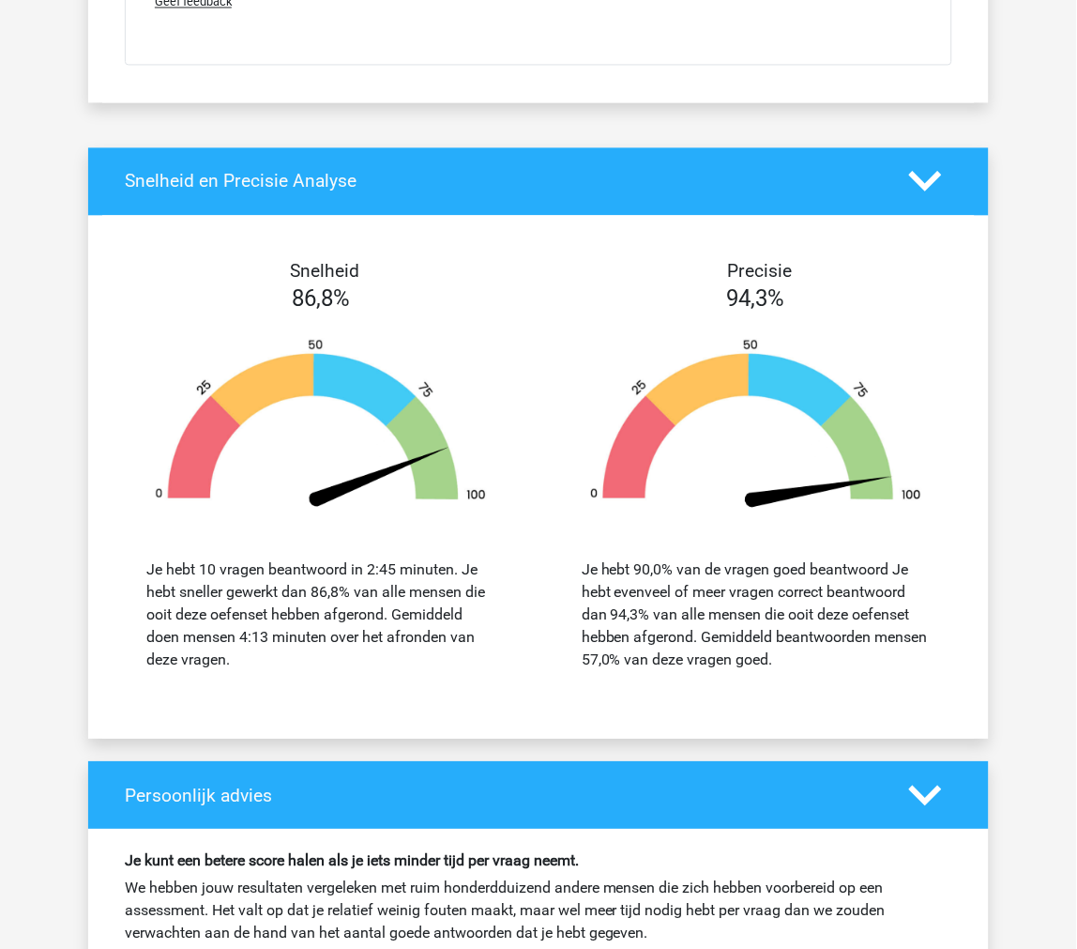
scroll to position [6674, 0]
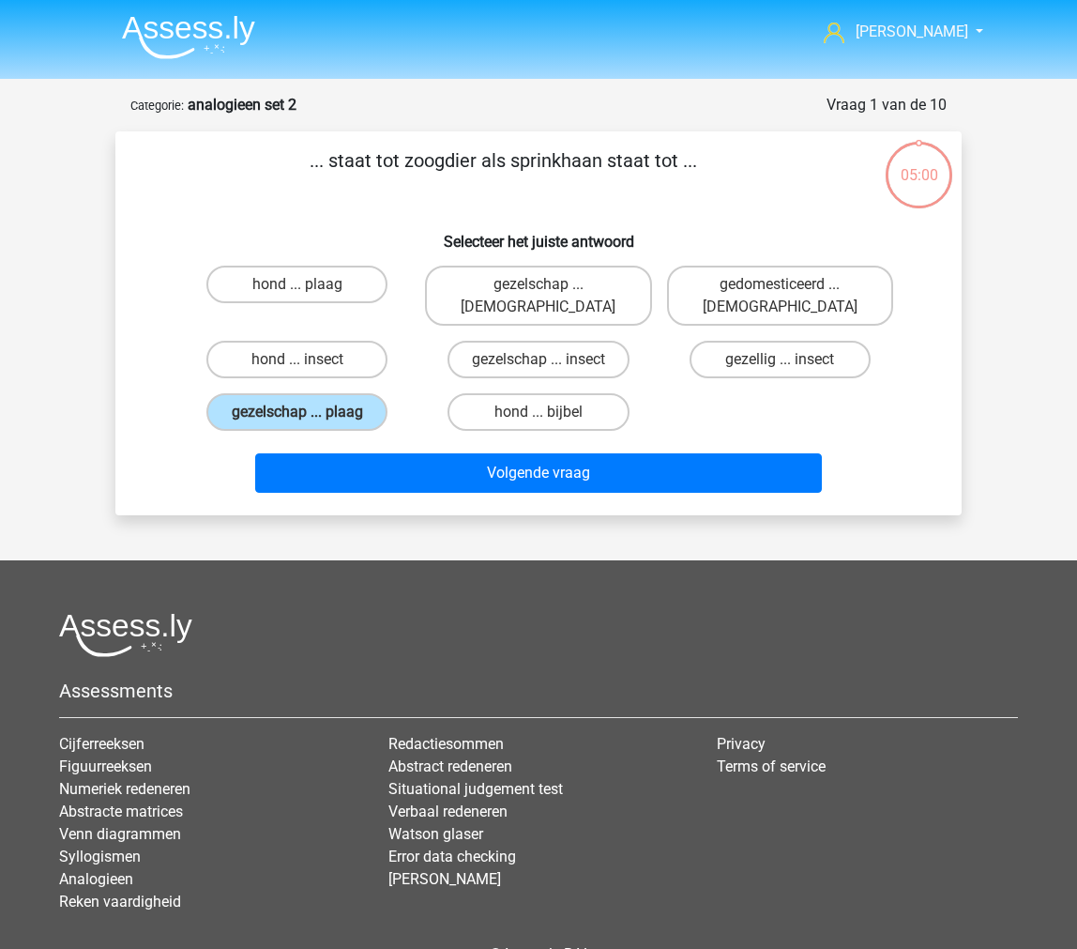
scroll to position [79, 0]
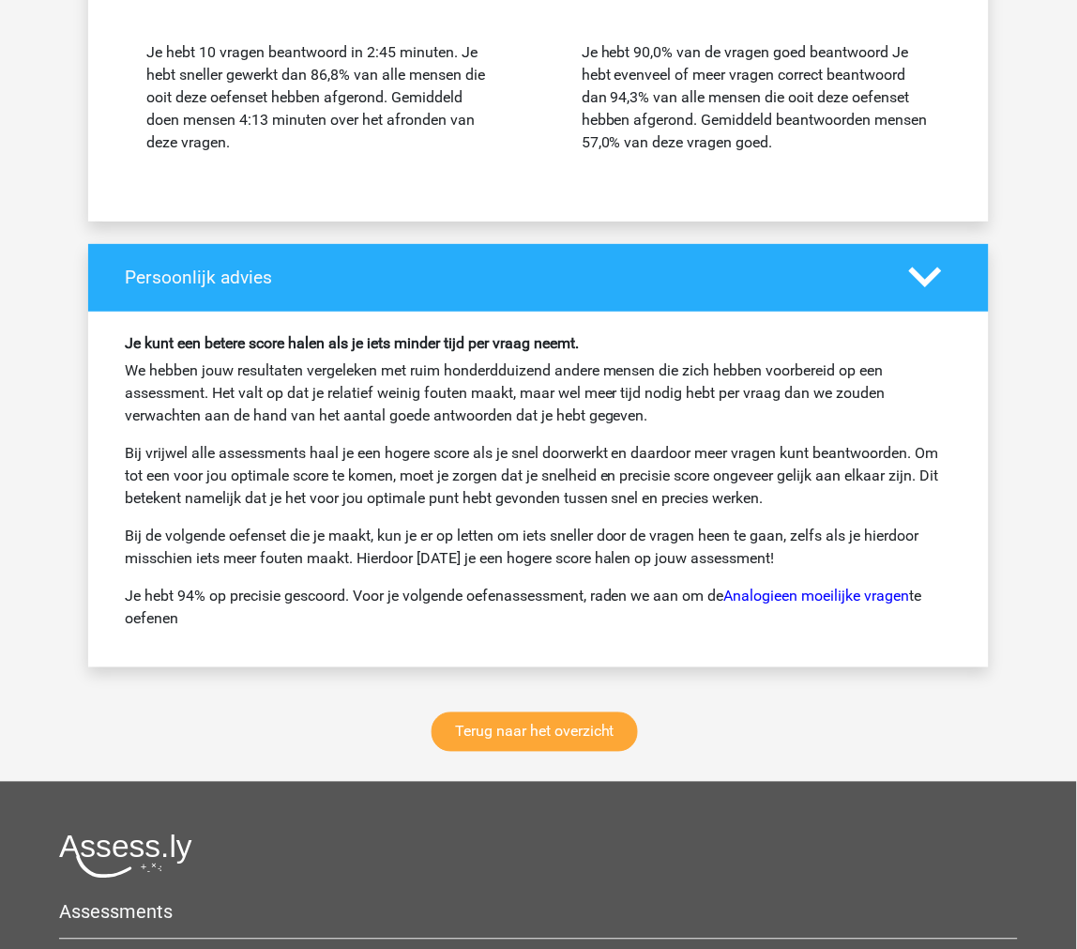
scroll to position [2502, 0]
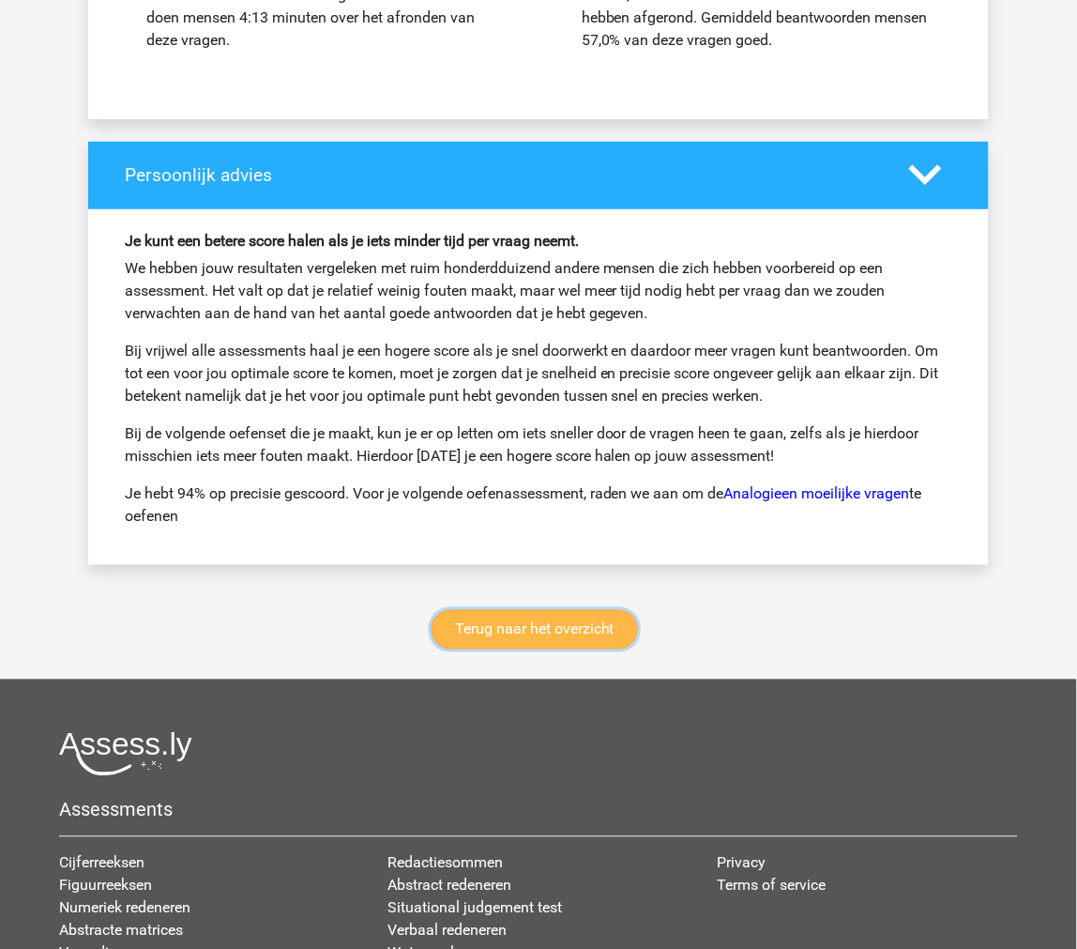
click at [471, 631] on link "Terug naar het overzicht" at bounding box center [535, 629] width 206 height 39
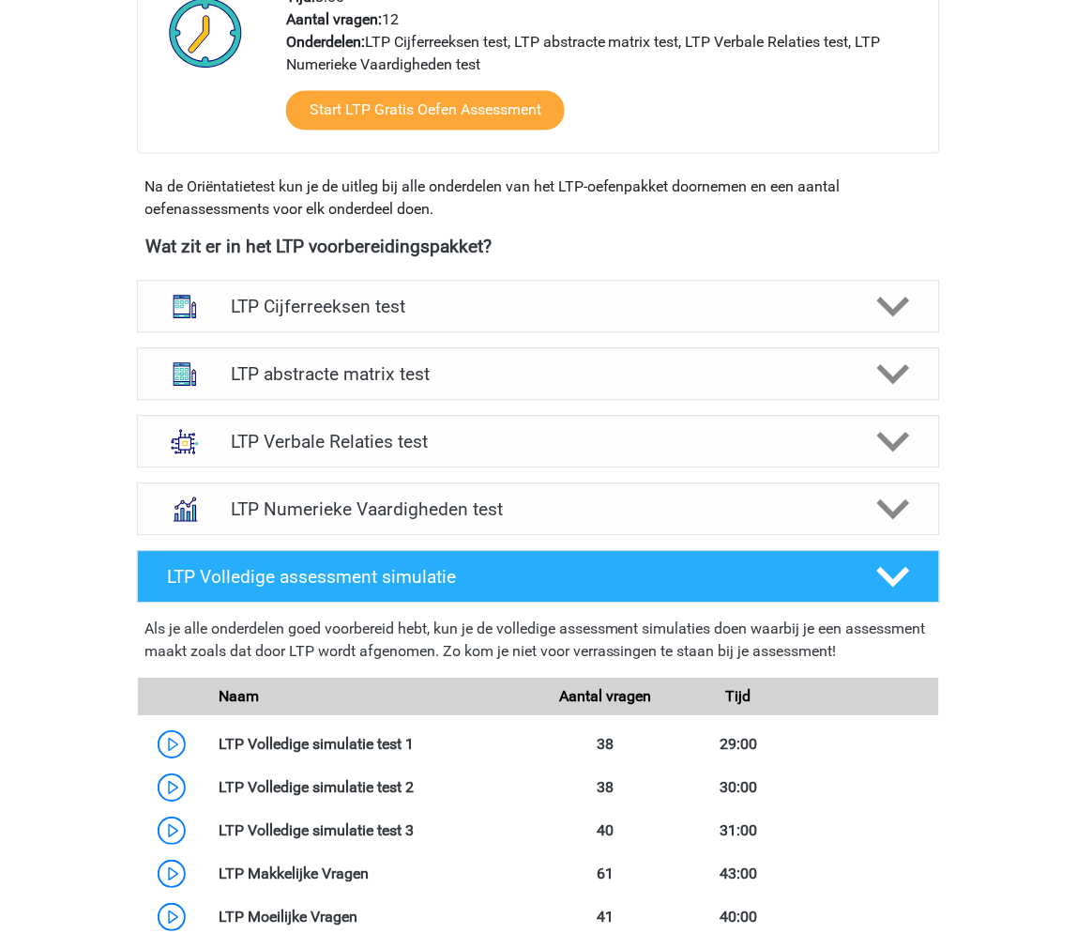
scroll to position [514, 0]
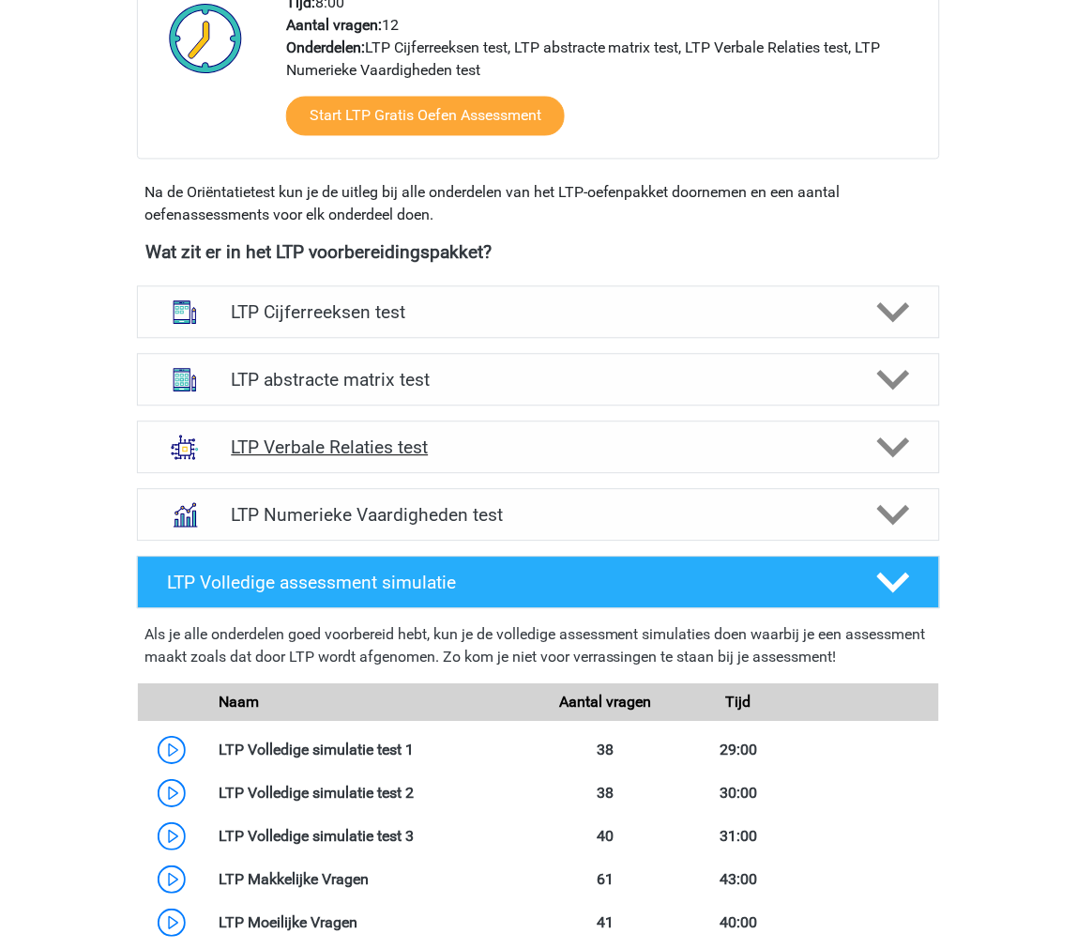
click at [252, 443] on h4 "LTP Verbale Relaties test" at bounding box center [538, 448] width 615 height 22
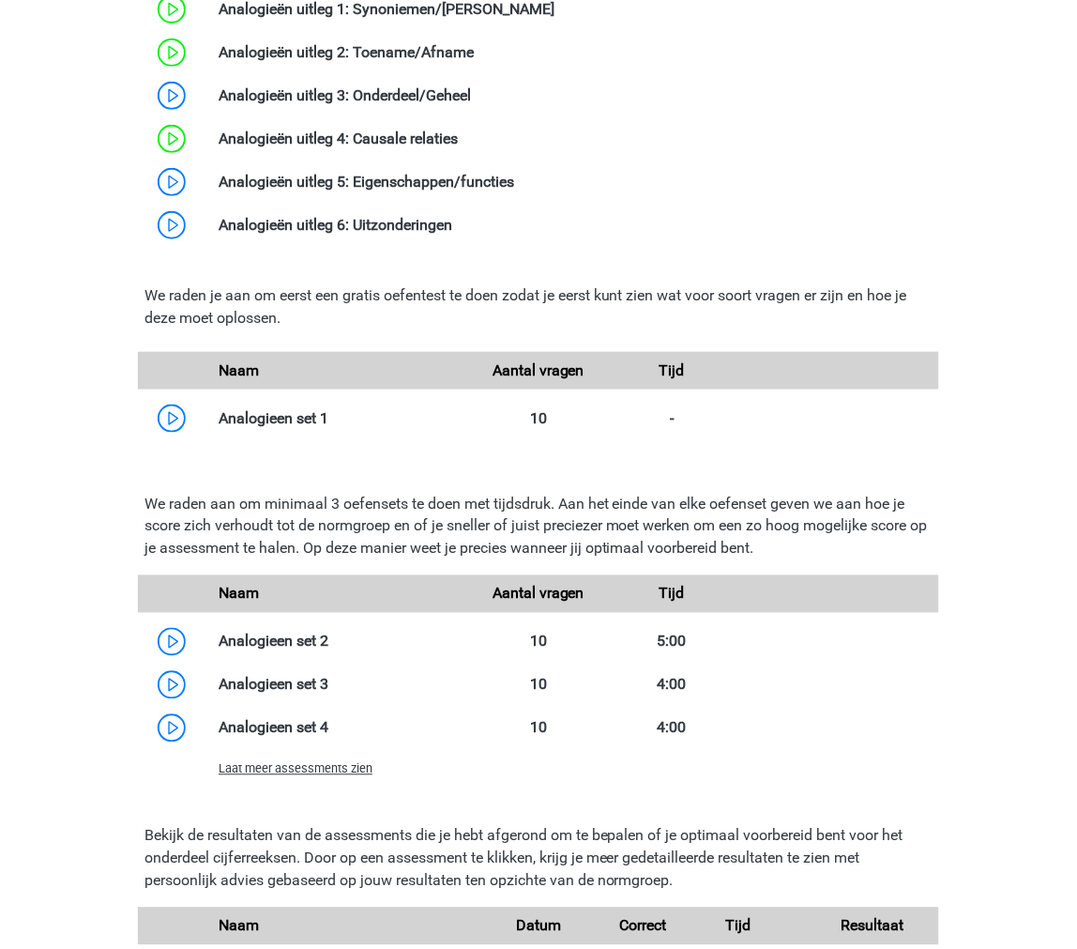
scroll to position [1349, 0]
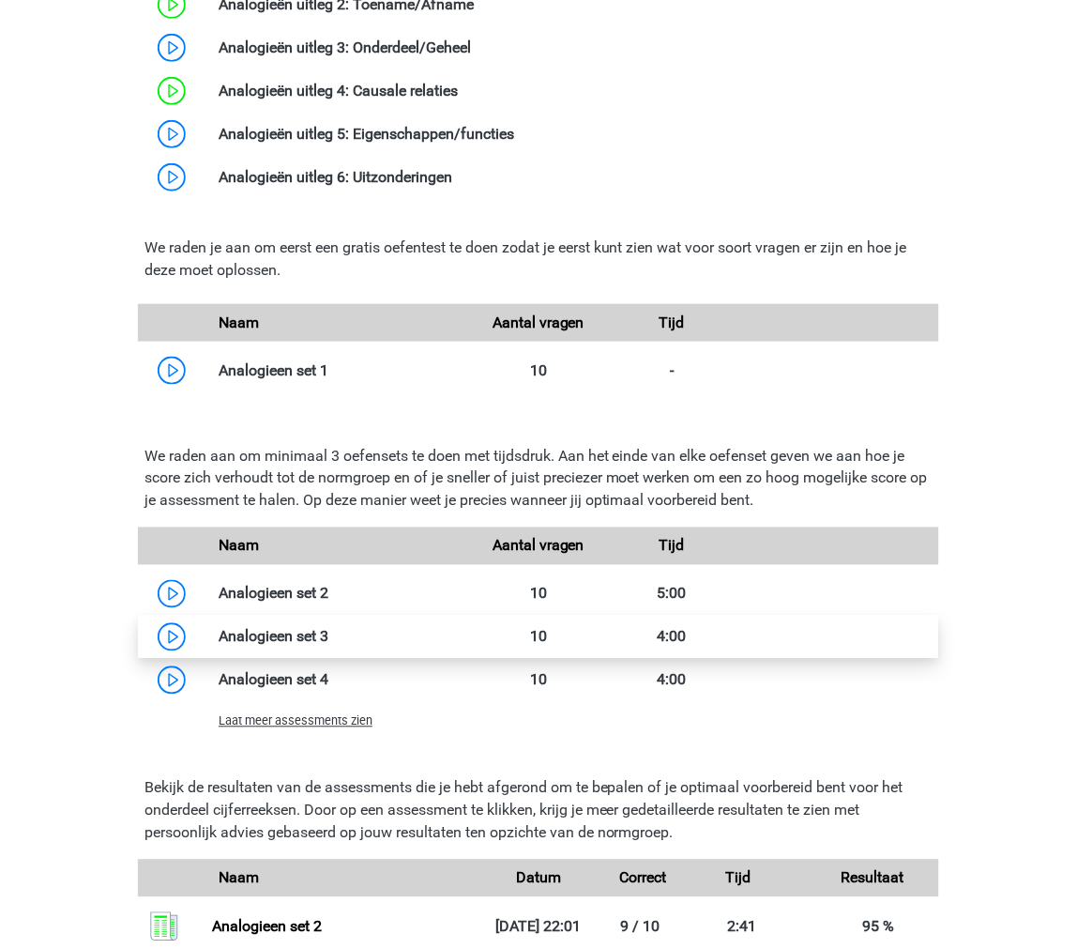
click at [328, 628] on link at bounding box center [328, 637] width 0 height 18
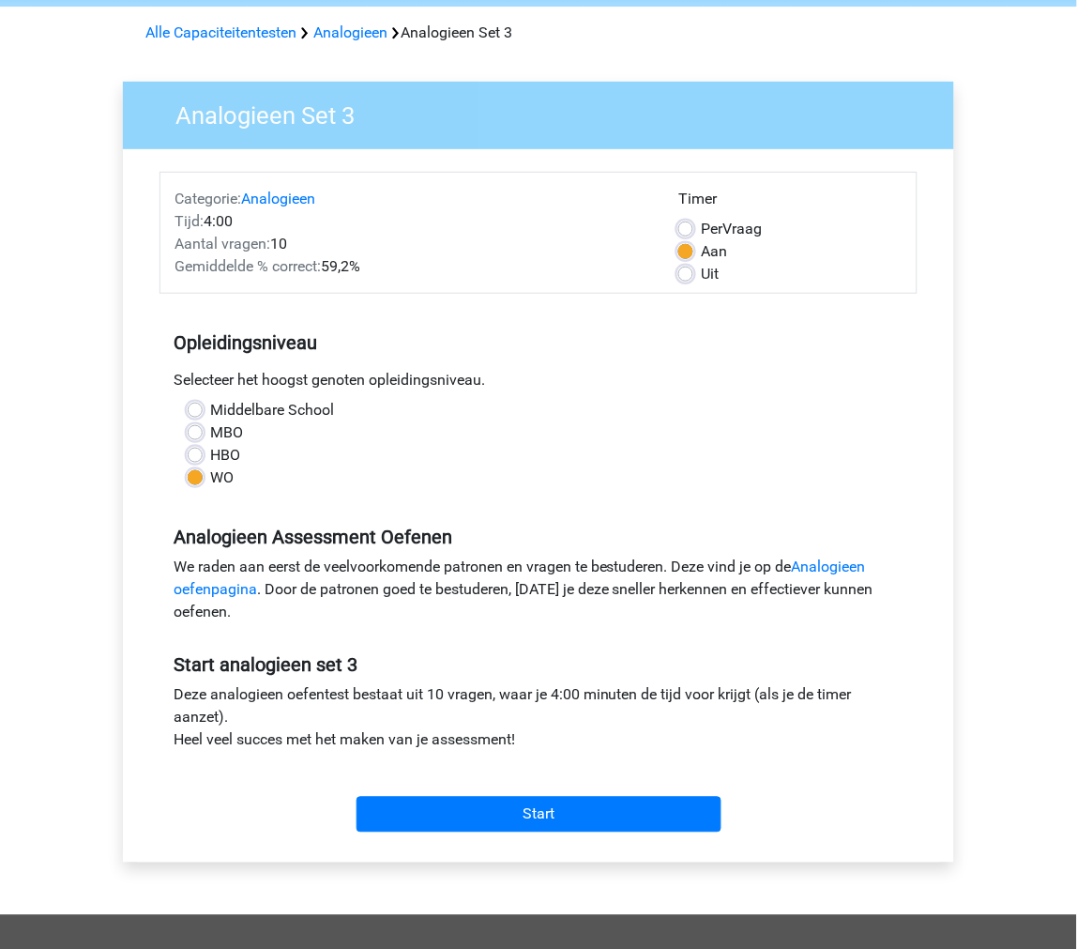
scroll to position [104, 0]
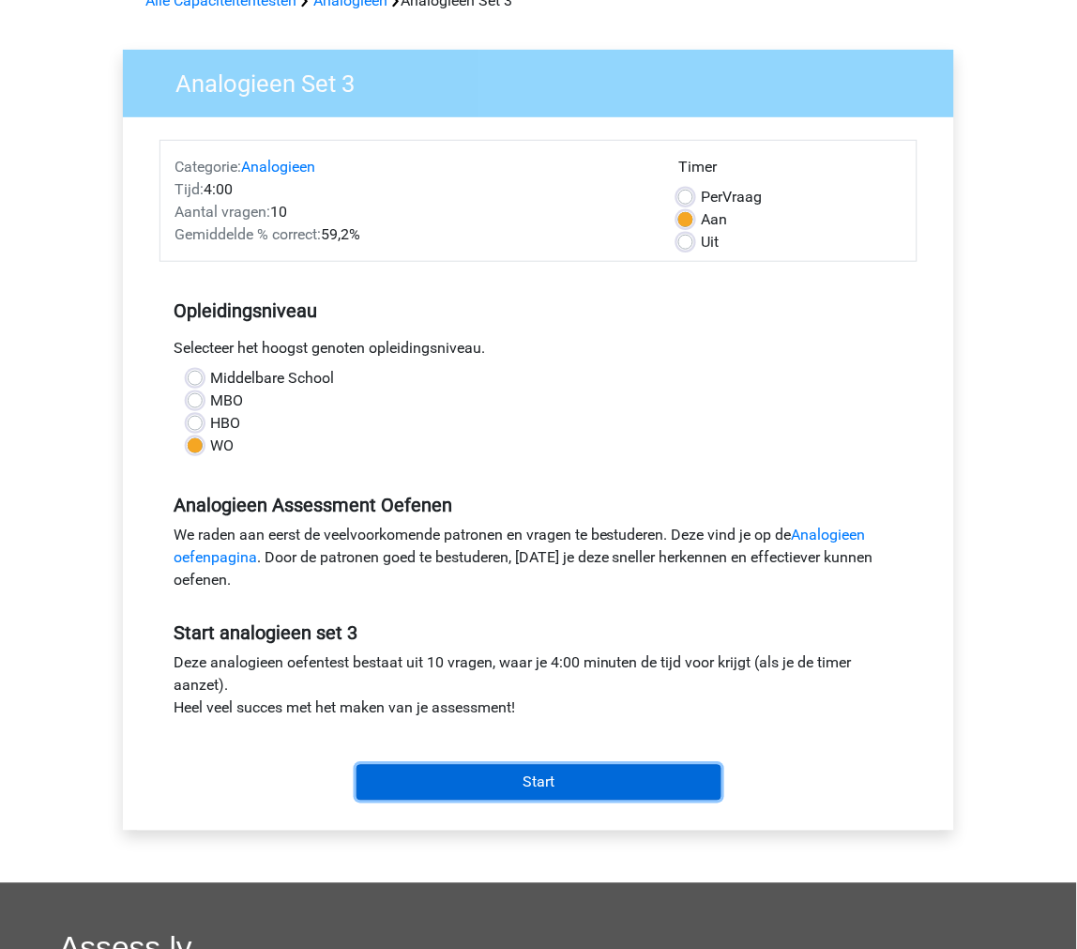
click at [542, 786] on input "Start" at bounding box center [539, 783] width 365 height 36
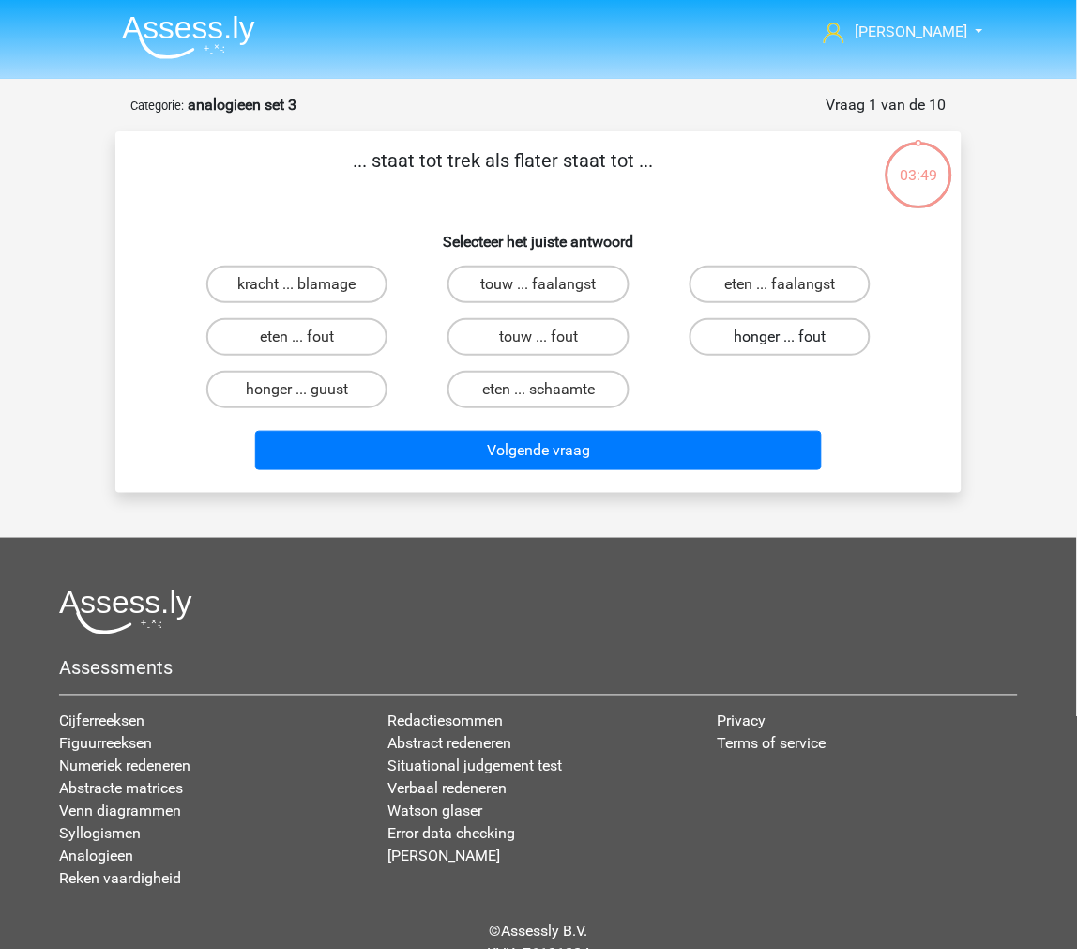
click at [737, 344] on label "honger ... fout" at bounding box center [780, 337] width 181 height 38
click at [780, 344] on input "honger ... fout" at bounding box center [786, 343] width 12 height 12
radio input "true"
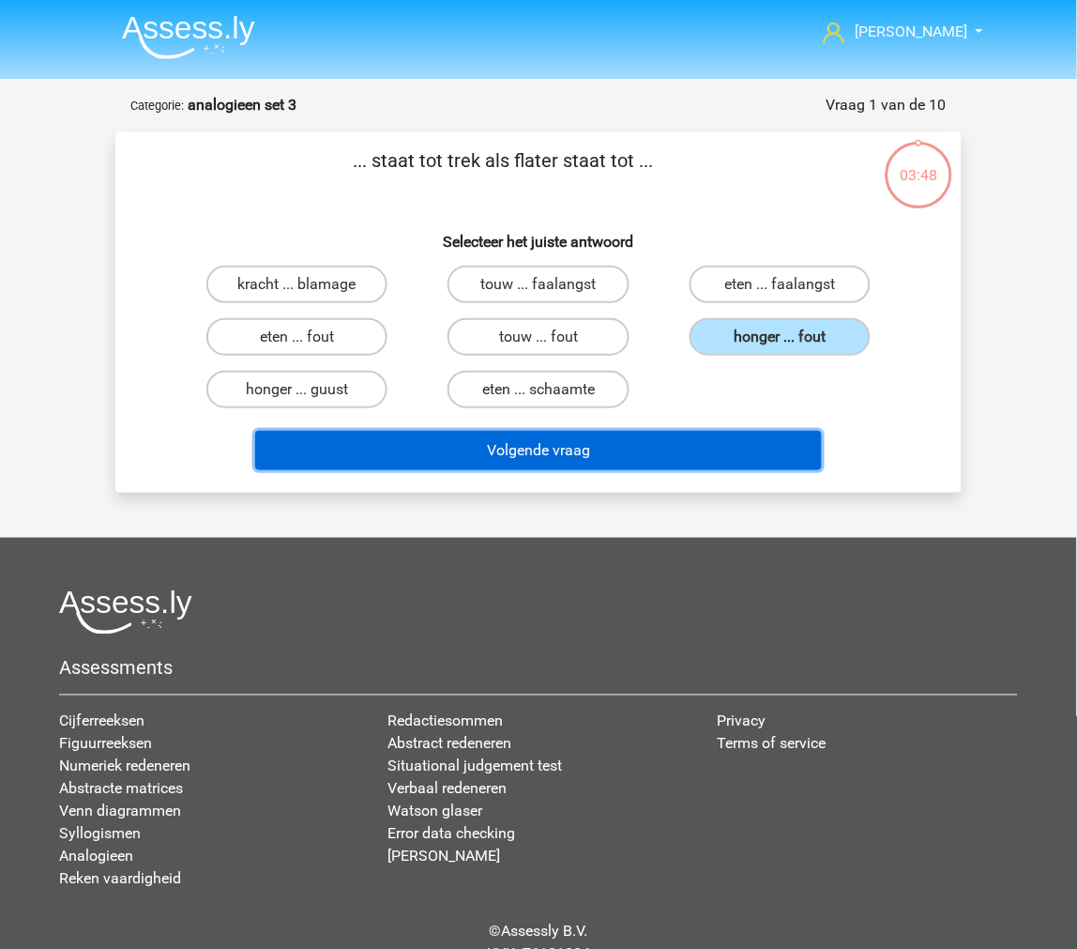
click at [728, 458] on button "Volgende vraag" at bounding box center [539, 450] width 568 height 39
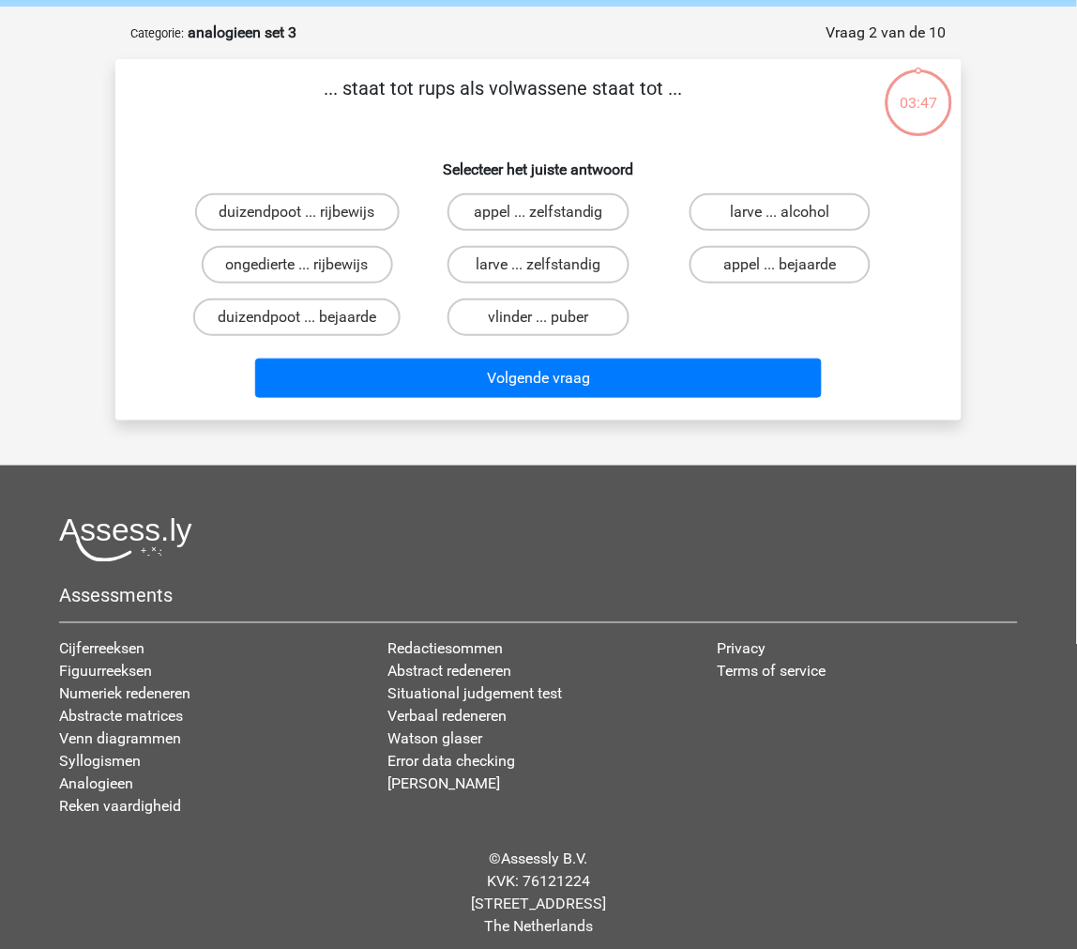
scroll to position [79, 0]
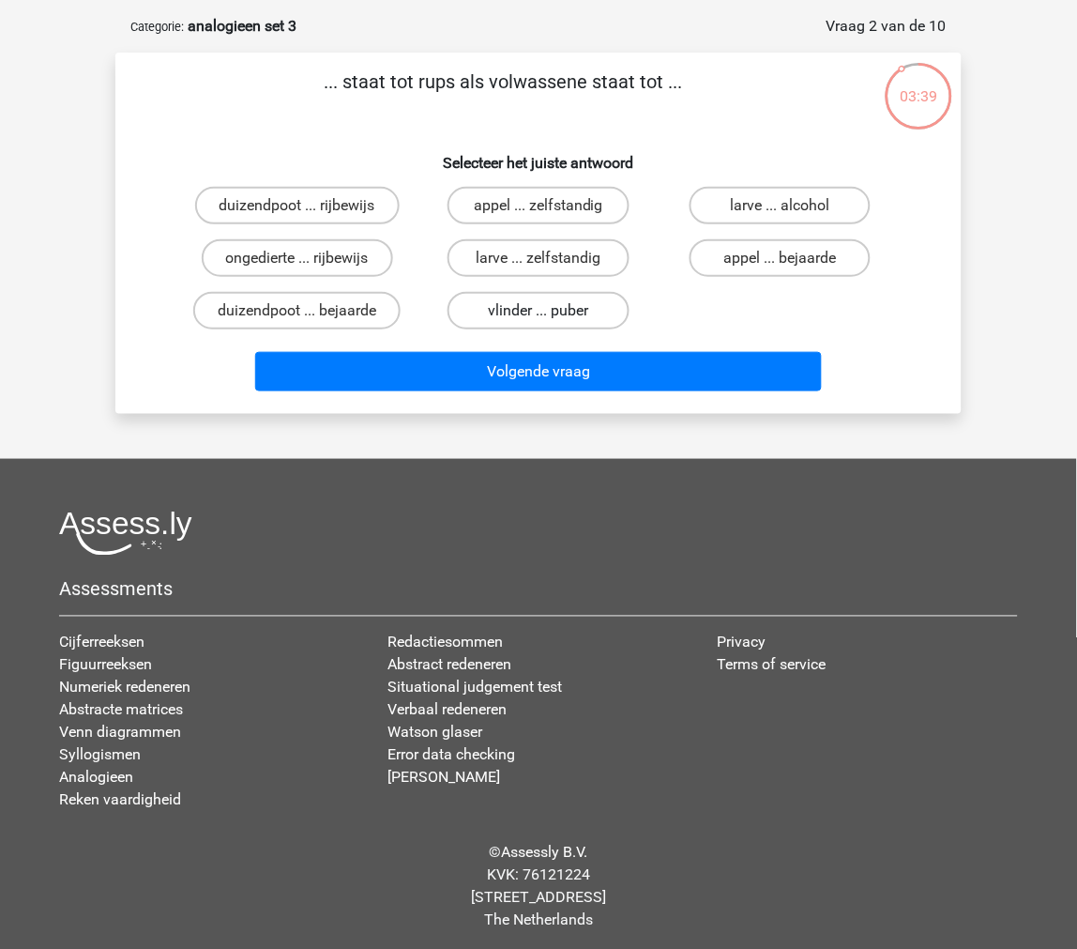
click at [587, 311] on label "vlinder ... puber" at bounding box center [538, 311] width 181 height 38
click at [551, 311] on input "vlinder ... puber" at bounding box center [545, 317] width 12 height 12
radio input "true"
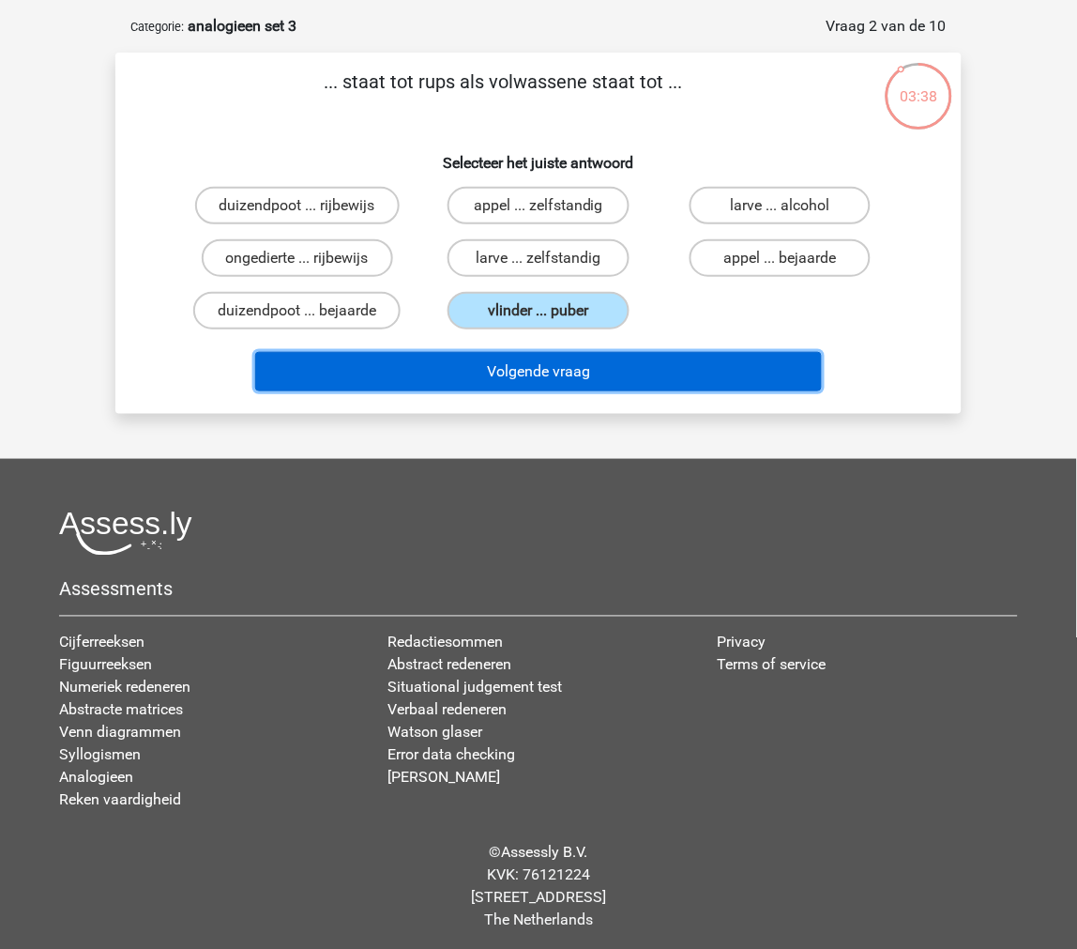
click at [569, 363] on button "Volgende vraag" at bounding box center [539, 371] width 568 height 39
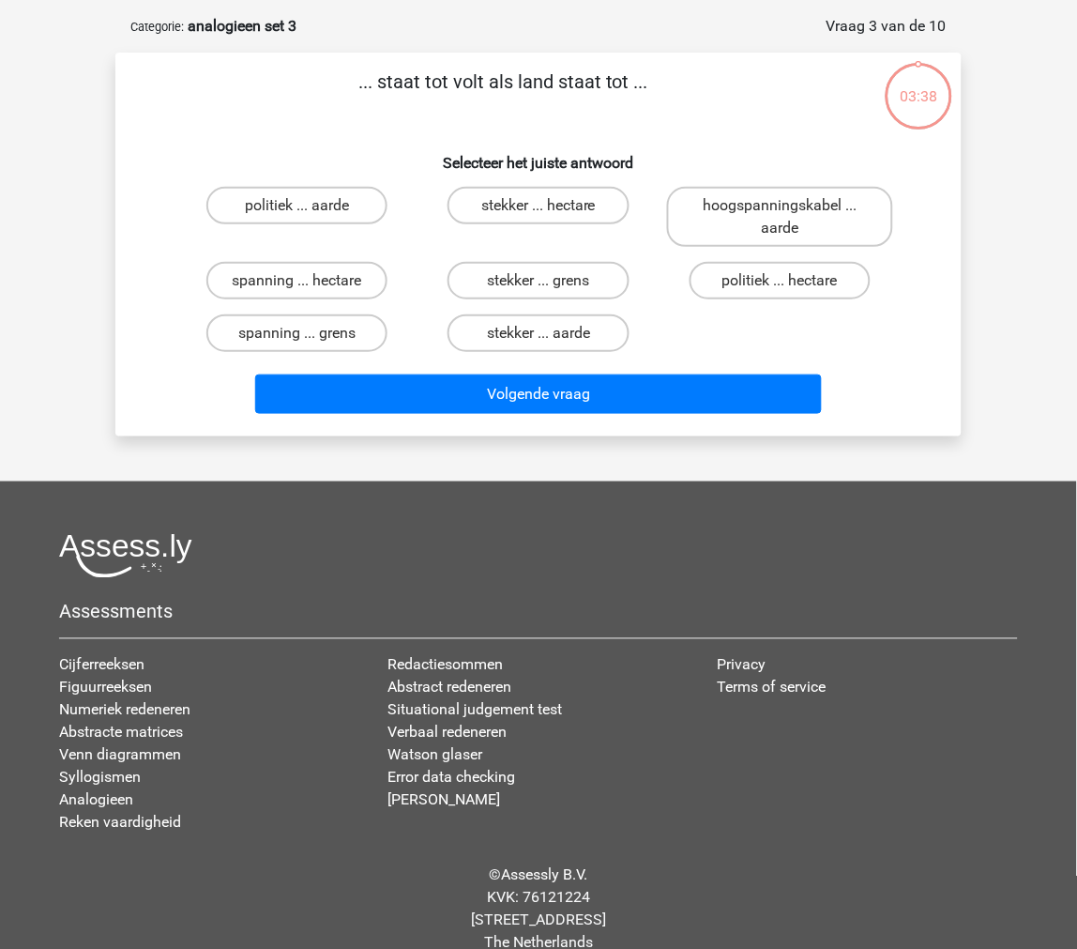
scroll to position [94, 0]
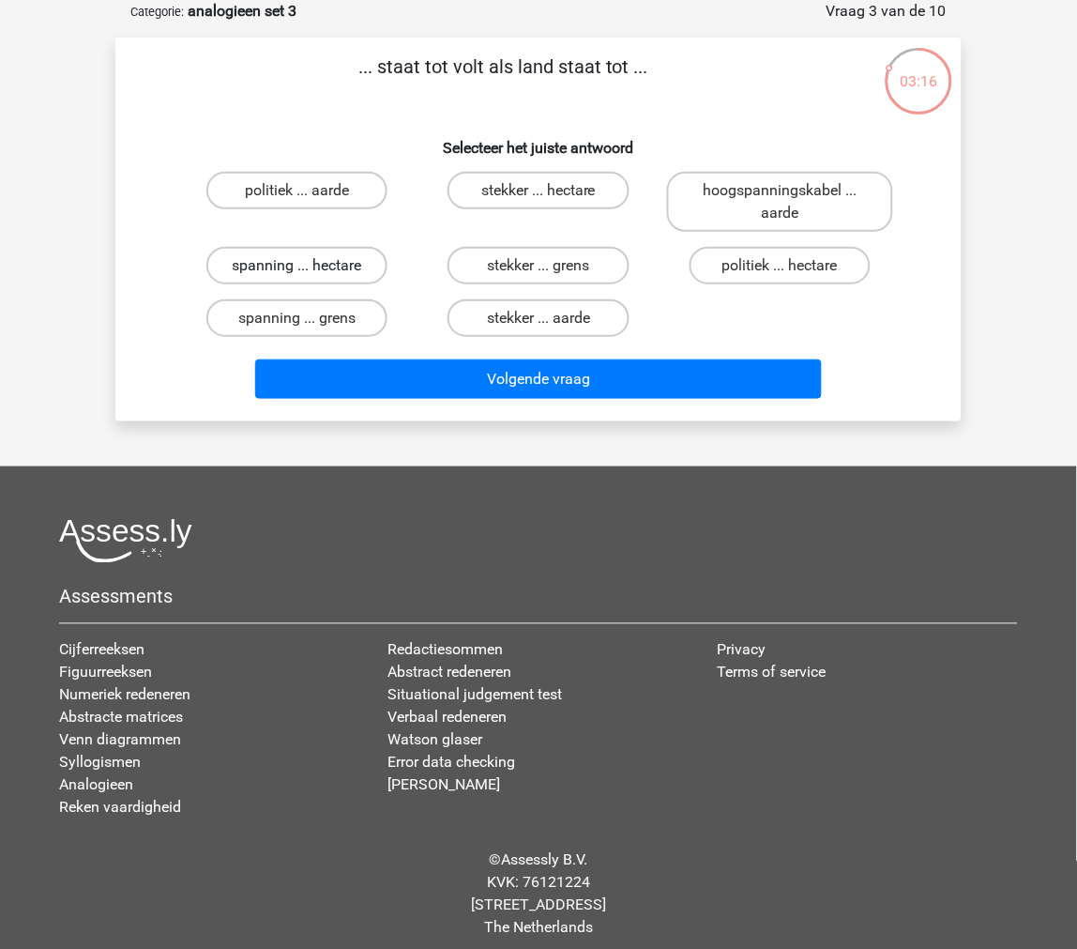
click at [362, 277] on label "spanning ... hectare" at bounding box center [296, 266] width 181 height 38
click at [310, 277] on input "spanning ... hectare" at bounding box center [304, 272] width 12 height 12
radio input "true"
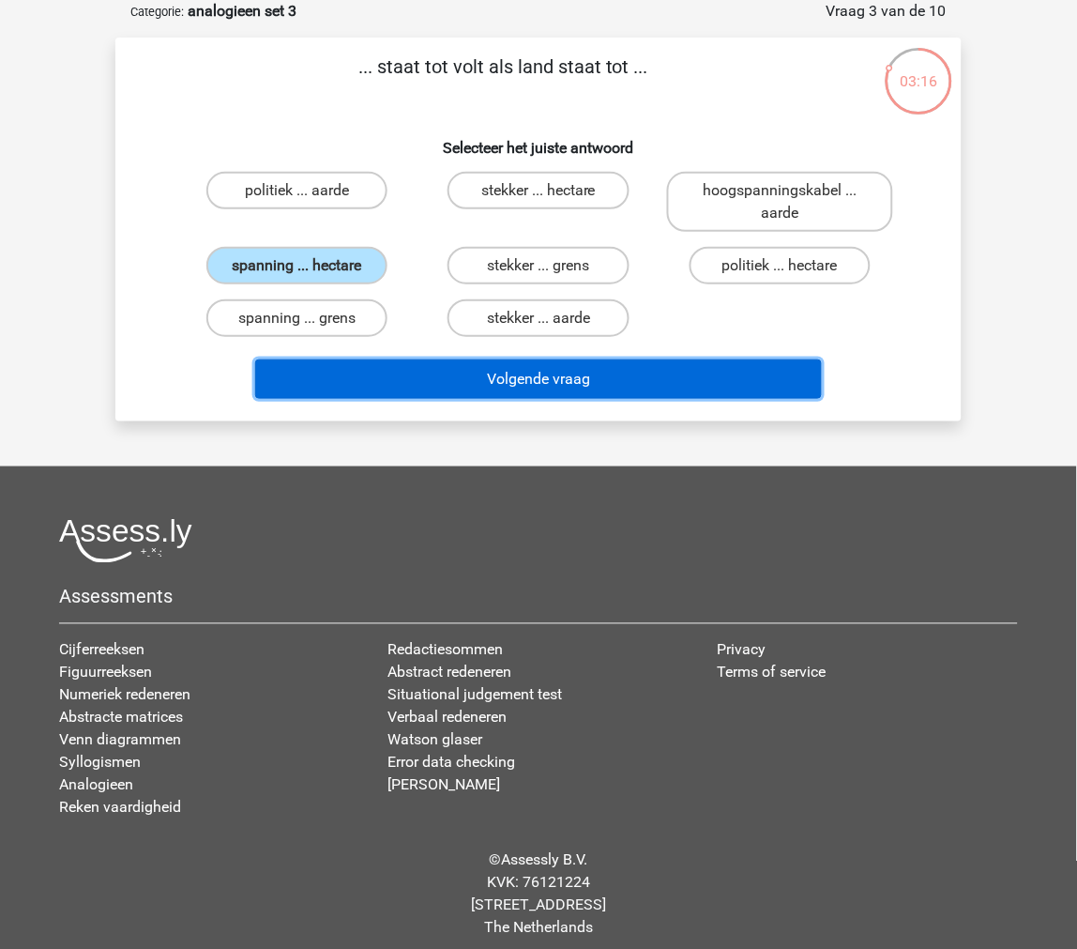
click at [426, 387] on button "Volgende vraag" at bounding box center [539, 378] width 568 height 39
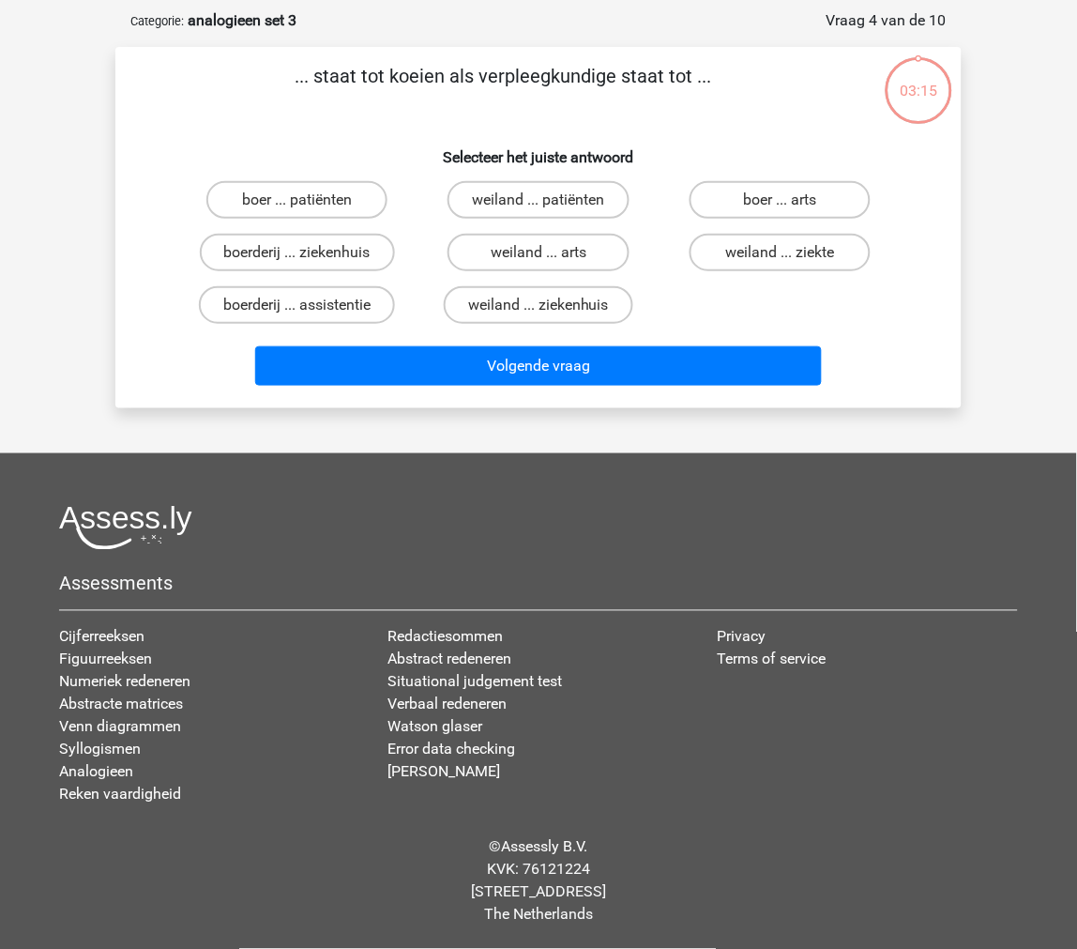
scroll to position [79, 0]
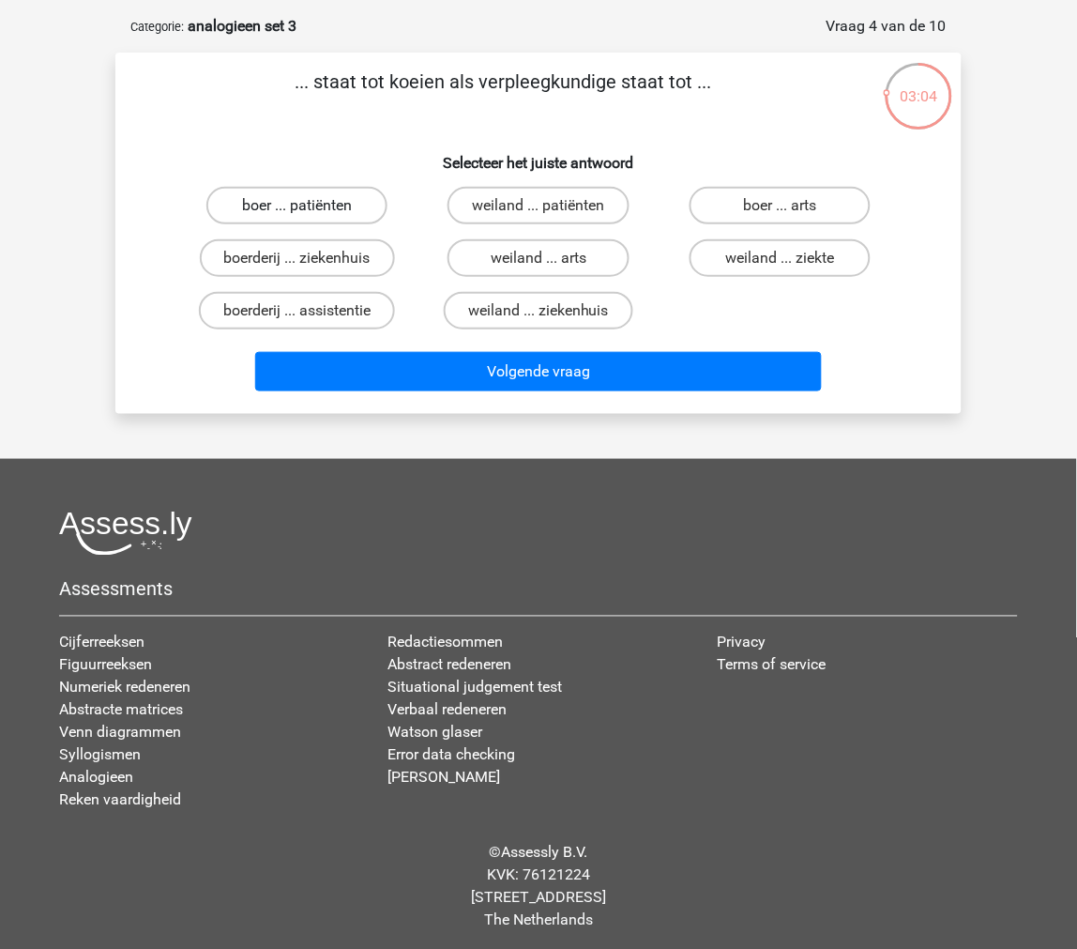
click at [364, 204] on label "boer ... patiënten" at bounding box center [296, 206] width 181 height 38
click at [310, 206] on input "boer ... patiënten" at bounding box center [304, 212] width 12 height 12
radio input "true"
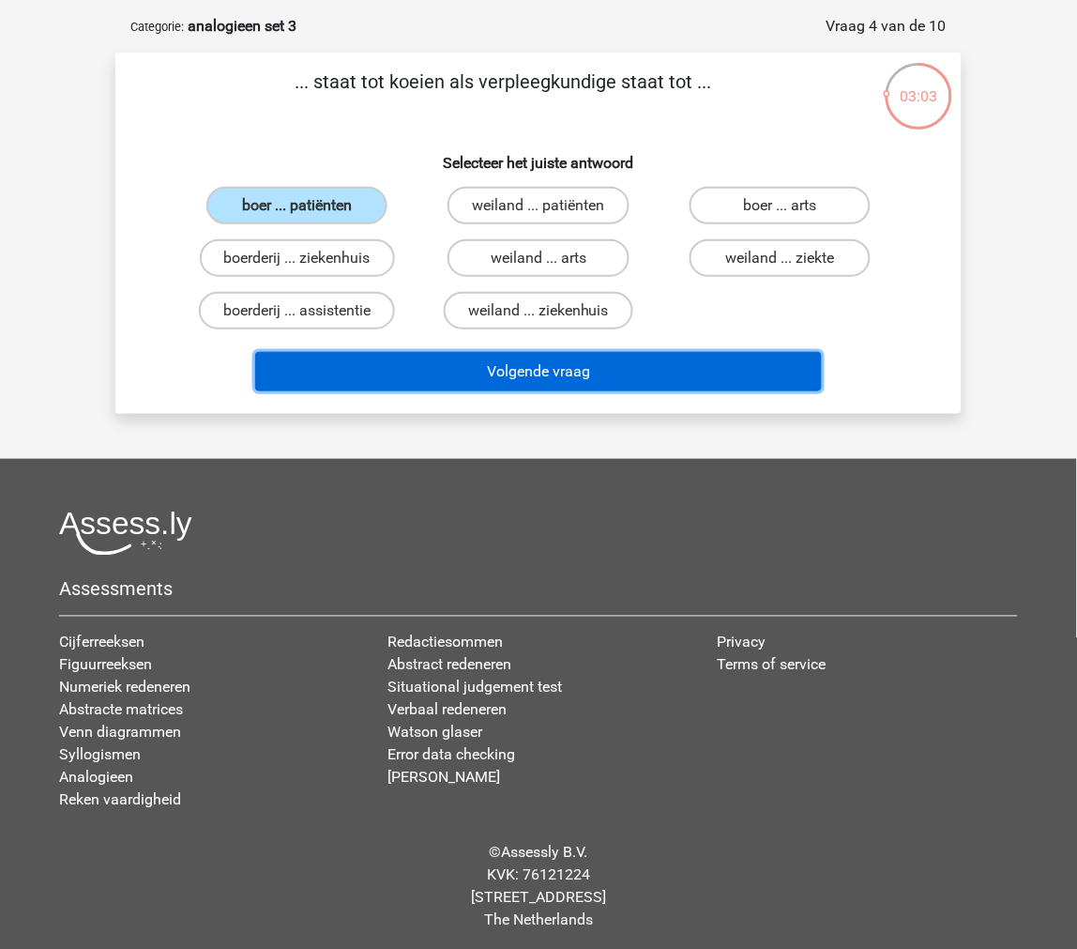
click at [404, 373] on button "Volgende vraag" at bounding box center [539, 371] width 568 height 39
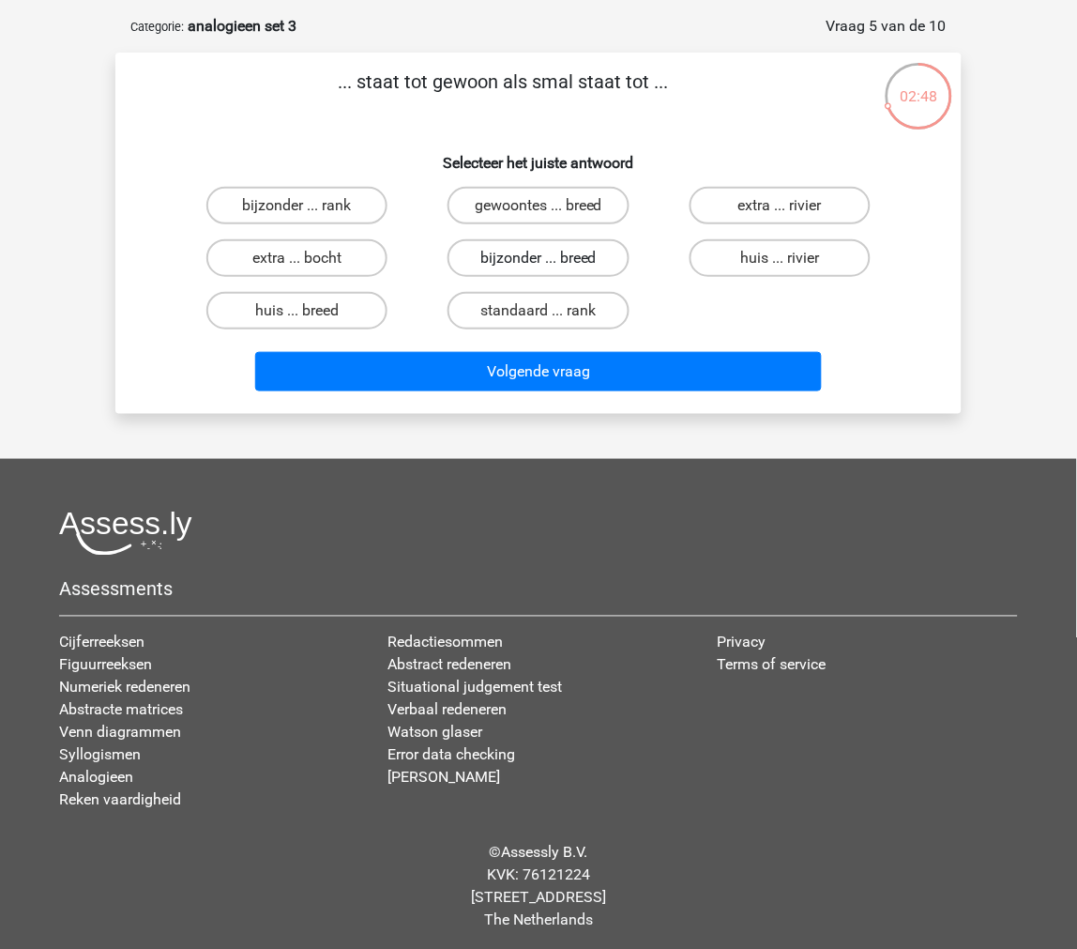
click at [481, 250] on label "bijzonder ... breed" at bounding box center [538, 258] width 181 height 38
click at [539, 258] on input "bijzonder ... breed" at bounding box center [545, 264] width 12 height 12
radio input "true"
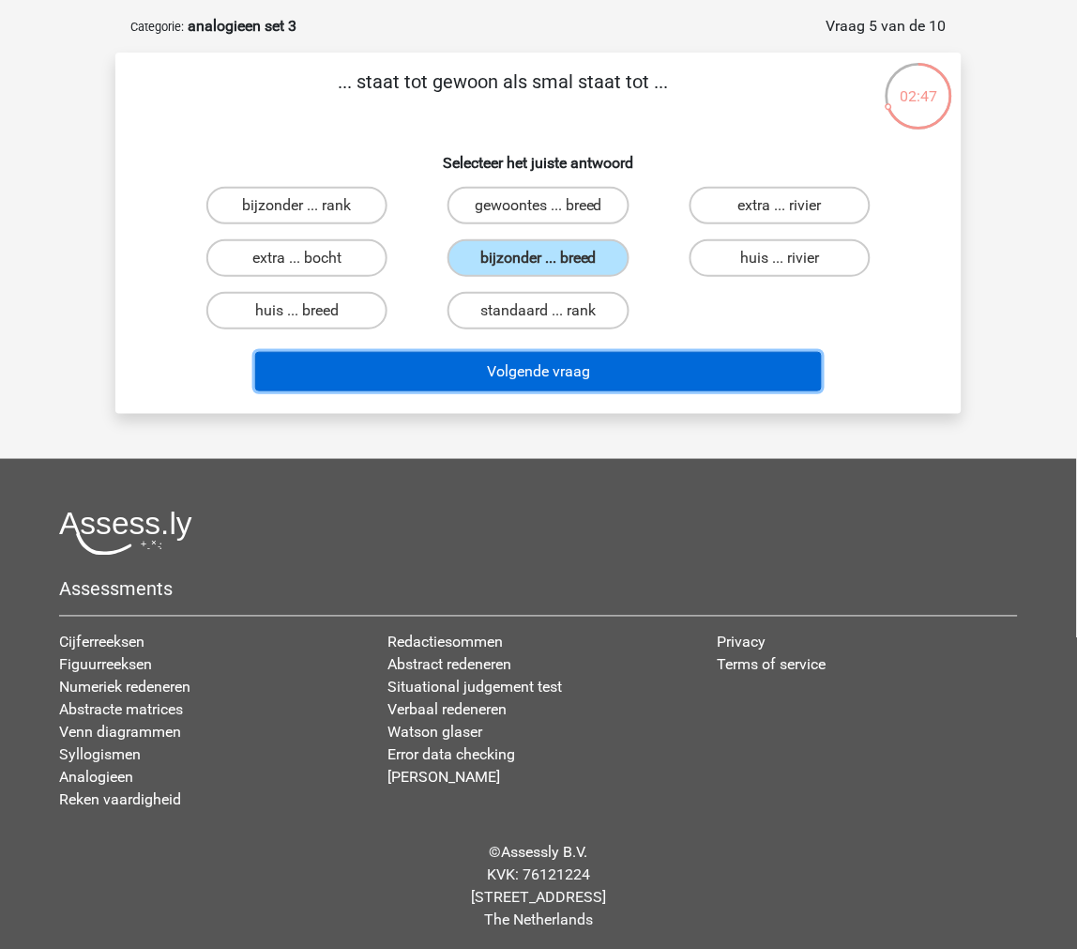
click at [510, 360] on button "Volgende vraag" at bounding box center [539, 371] width 568 height 39
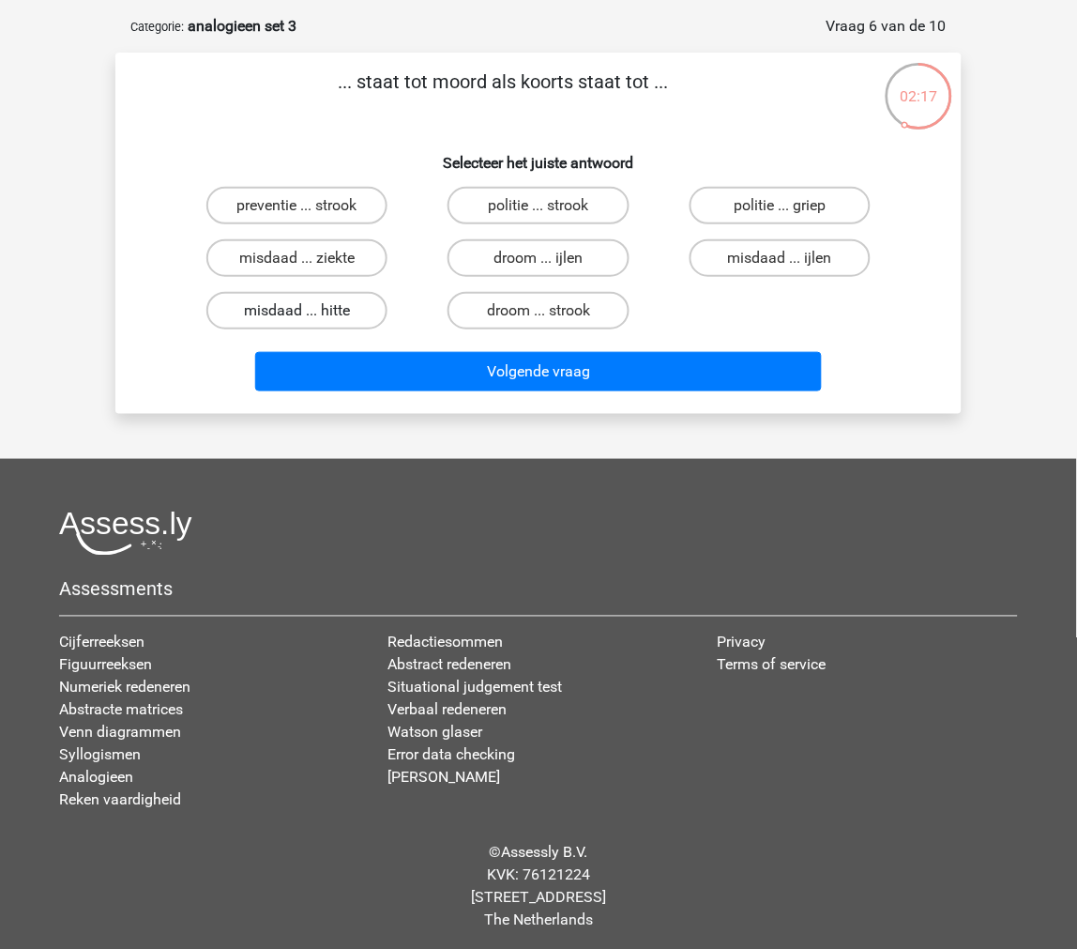
click at [347, 305] on label "misdaad ... hitte" at bounding box center [296, 311] width 181 height 38
click at [310, 311] on input "misdaad ... hitte" at bounding box center [304, 317] width 12 height 12
radio input "true"
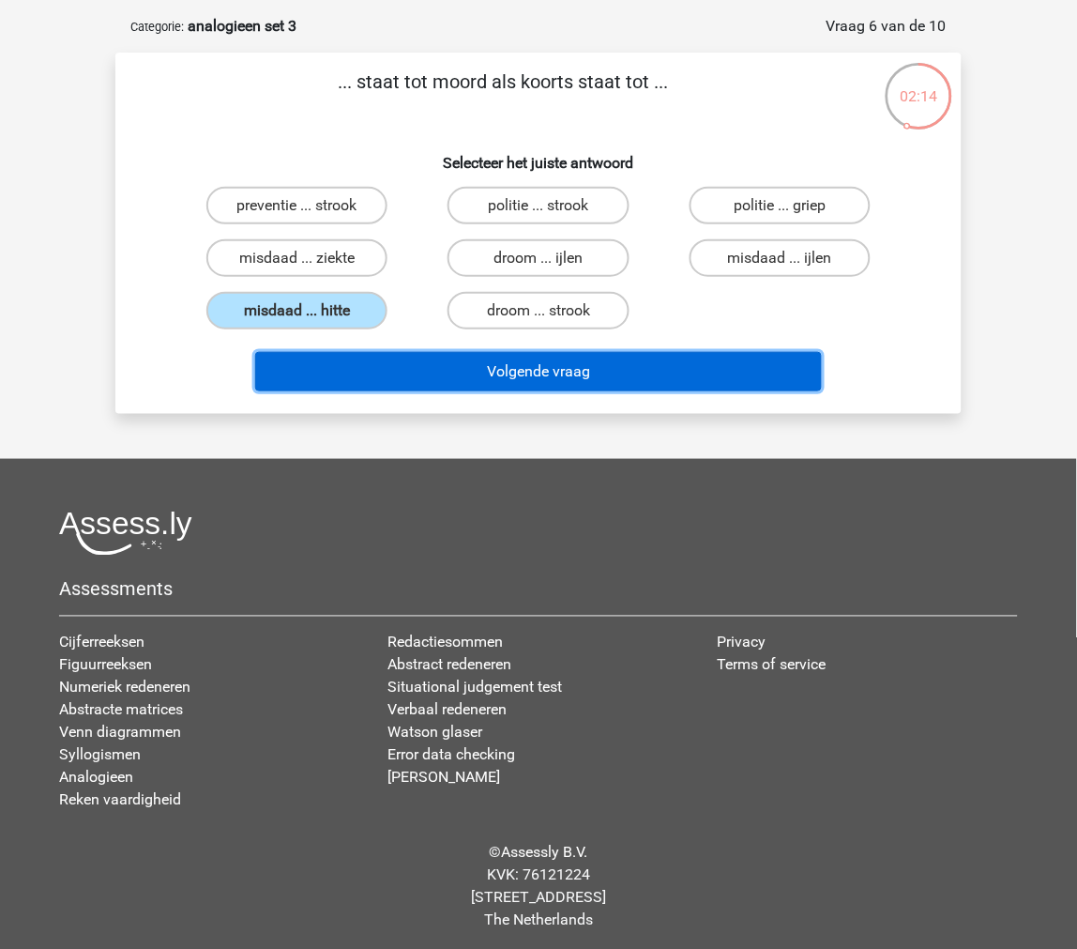
click at [358, 361] on button "Volgende vraag" at bounding box center [539, 371] width 568 height 39
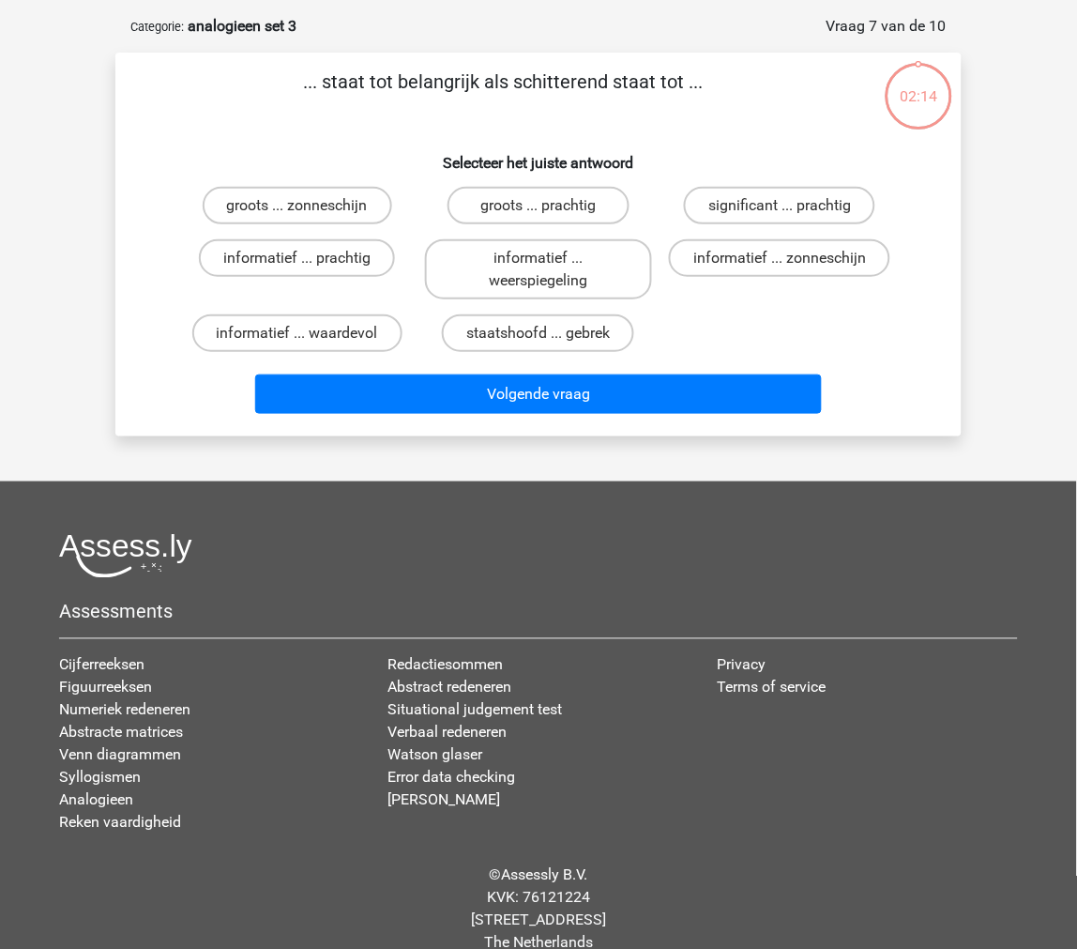
scroll to position [94, 0]
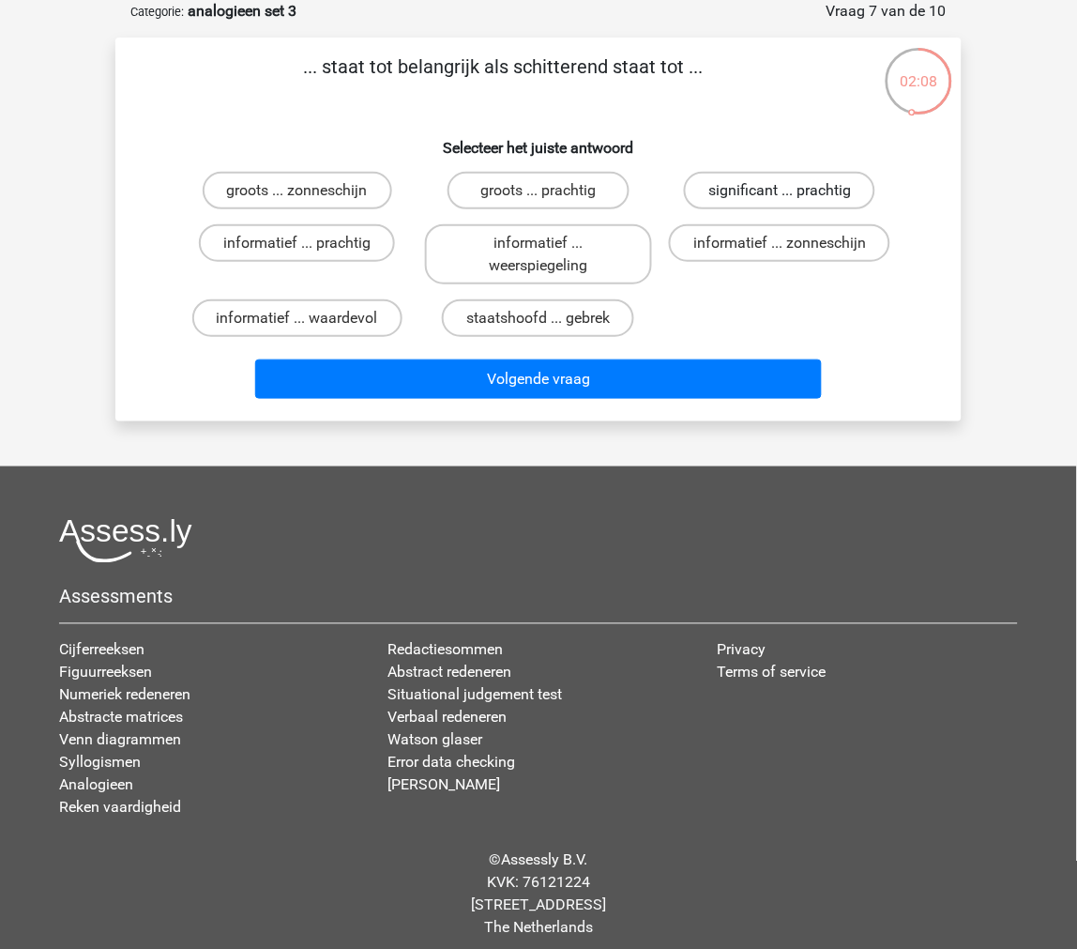
click at [774, 188] on label "significant ... prachtig" at bounding box center [779, 191] width 191 height 38
click at [780, 191] on input "significant ... prachtig" at bounding box center [786, 197] width 12 height 12
radio input "true"
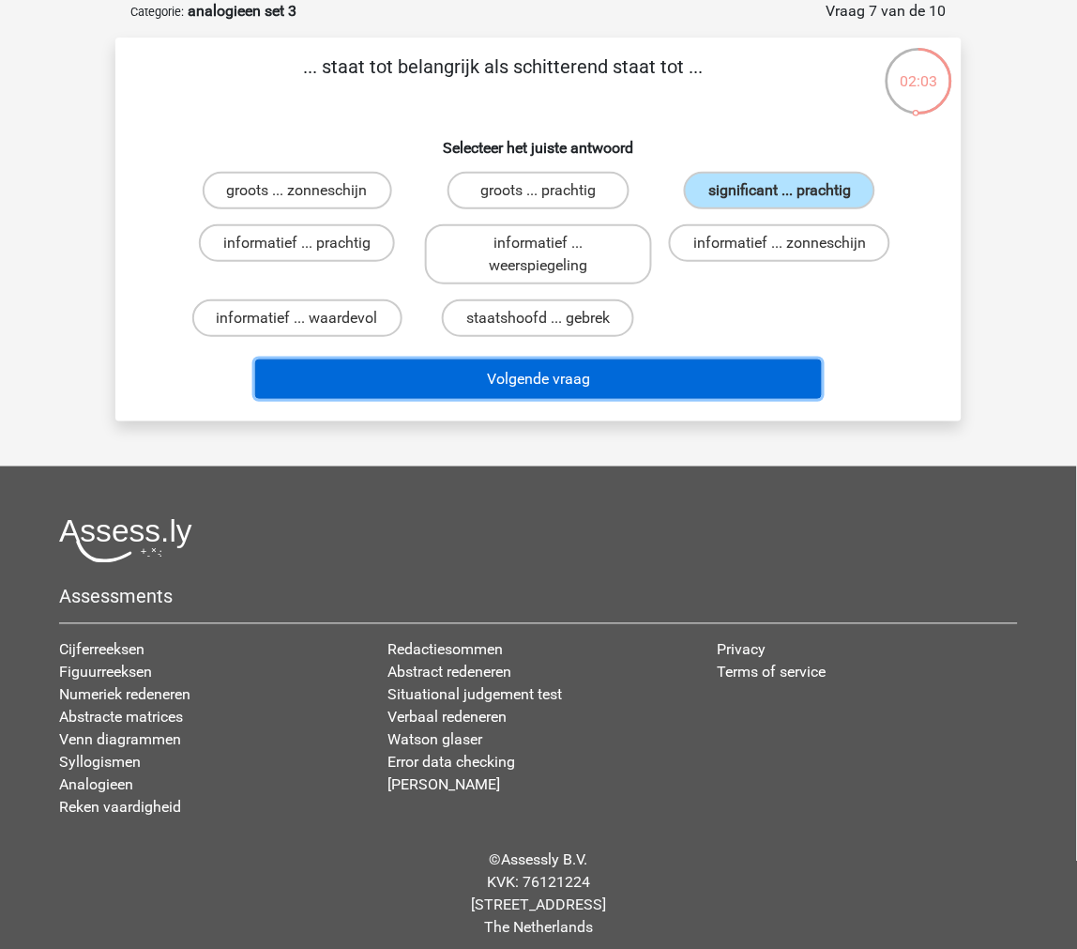
click at [693, 374] on button "Volgende vraag" at bounding box center [539, 378] width 568 height 39
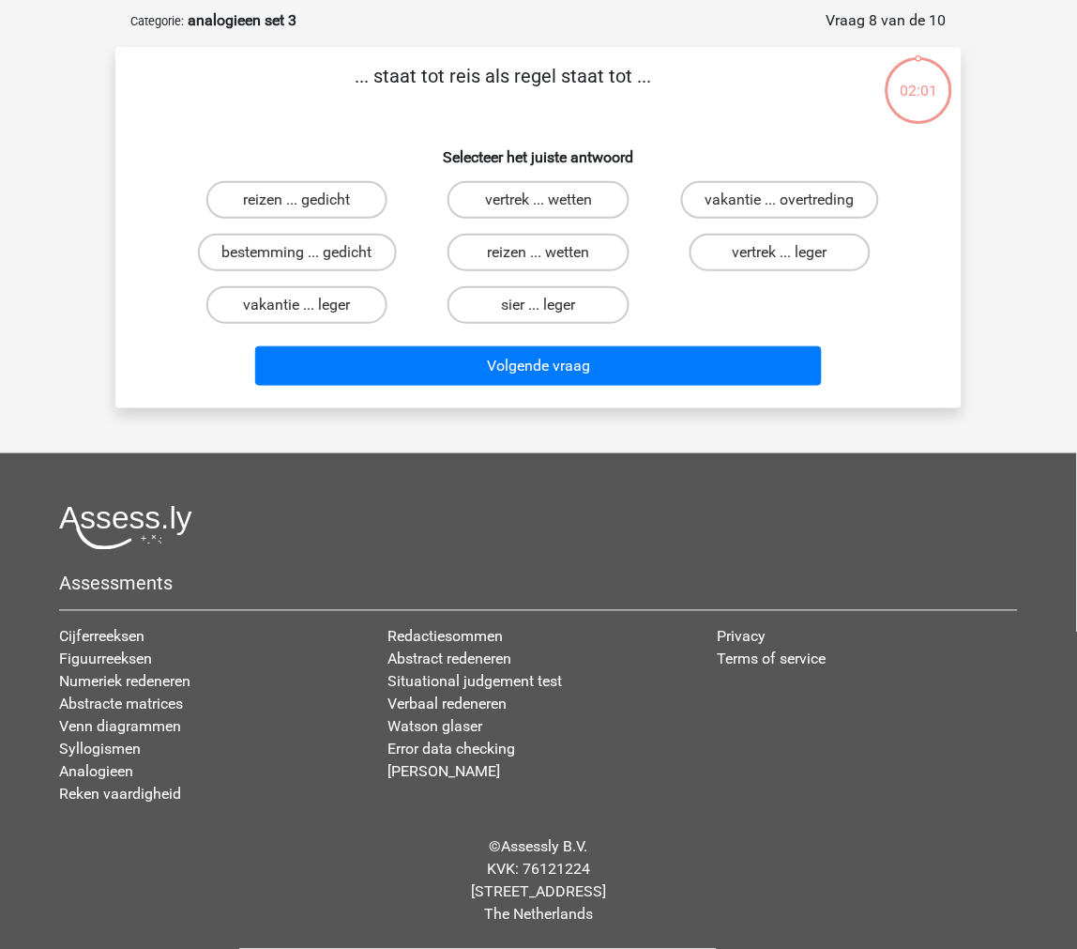
scroll to position [79, 0]
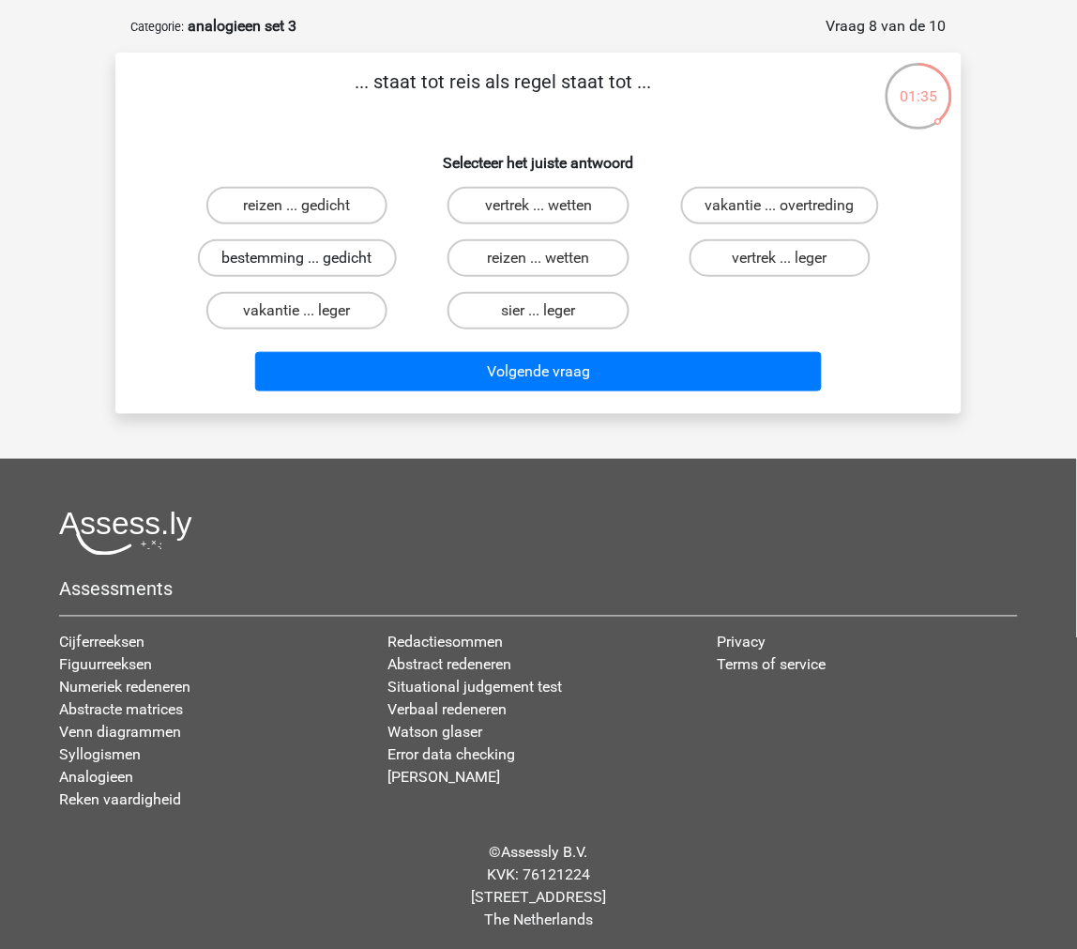
click at [374, 261] on label "bestemming ... gedicht" at bounding box center [297, 258] width 199 height 38
click at [310, 261] on input "bestemming ... gedicht" at bounding box center [304, 264] width 12 height 12
radio input "true"
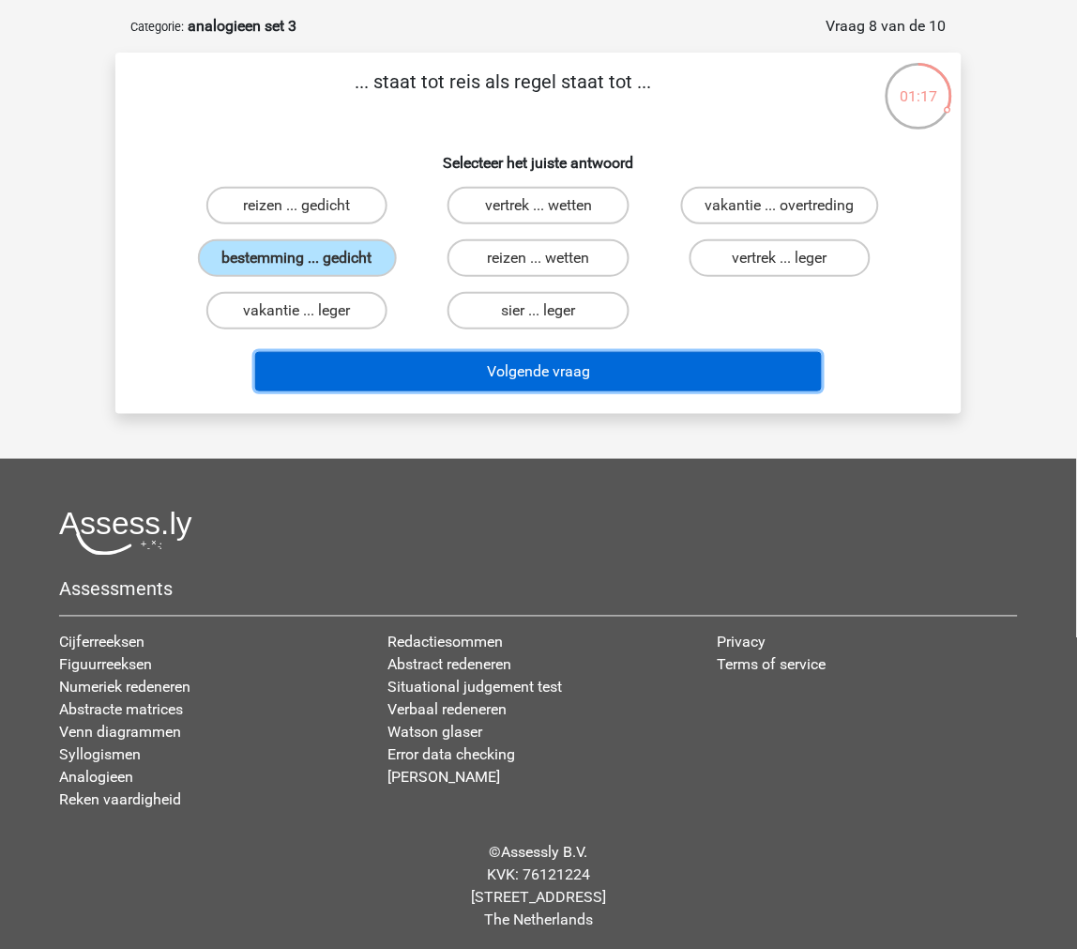
drag, startPoint x: 638, startPoint y: 363, endPoint x: 726, endPoint y: 292, distance: 113.4
click at [725, 294] on div "... staat tot reis als regel staat tot ... Selecteer het juiste antwoord reizen…" at bounding box center [539, 233] width 832 height 331
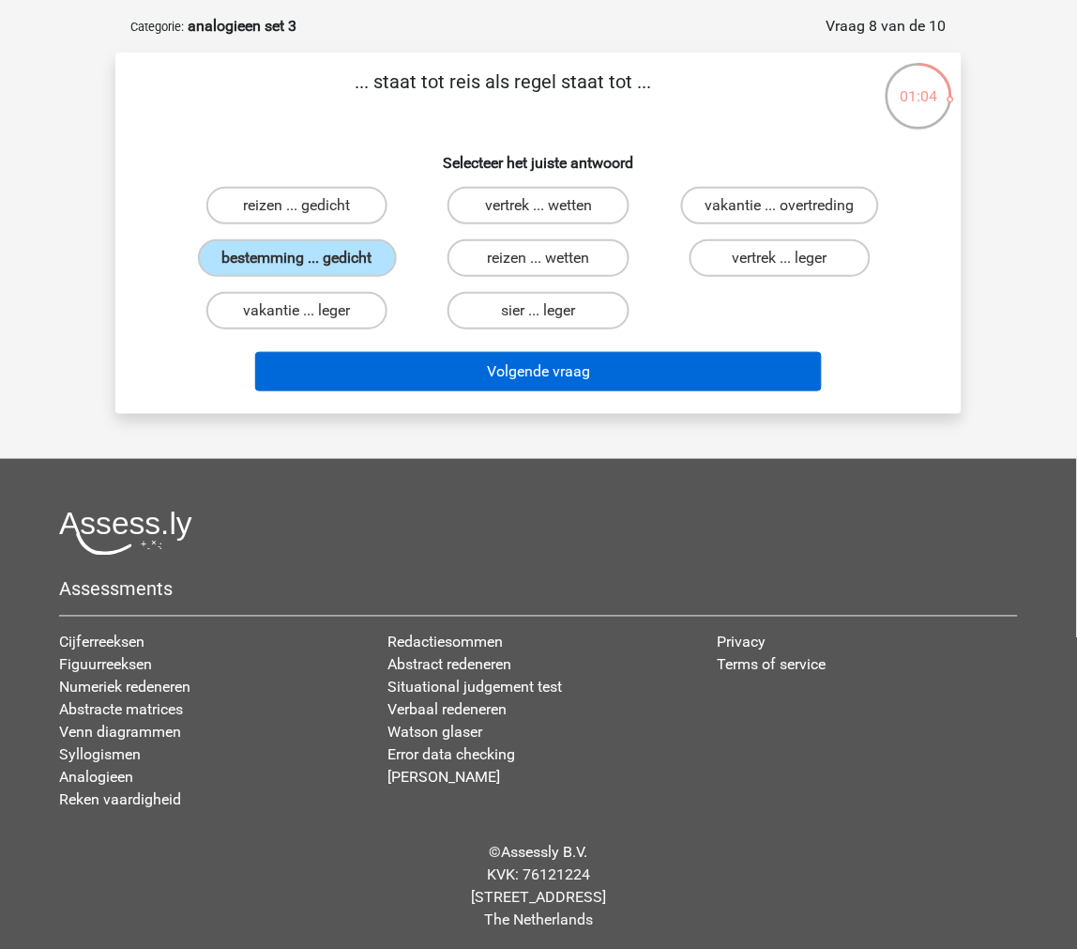
click at [708, 343] on div "Volgende vraag" at bounding box center [538, 368] width 786 height 62
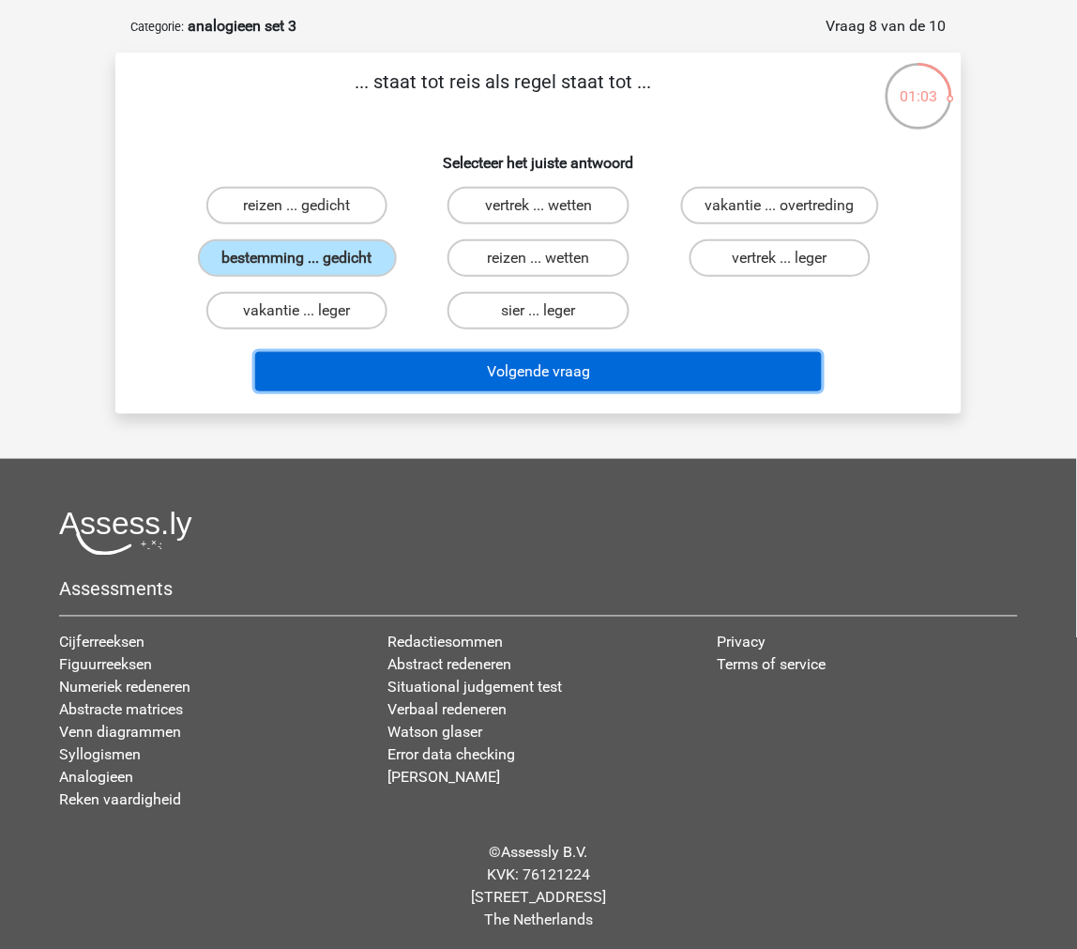
click at [705, 352] on button "Volgende vraag" at bounding box center [539, 371] width 568 height 39
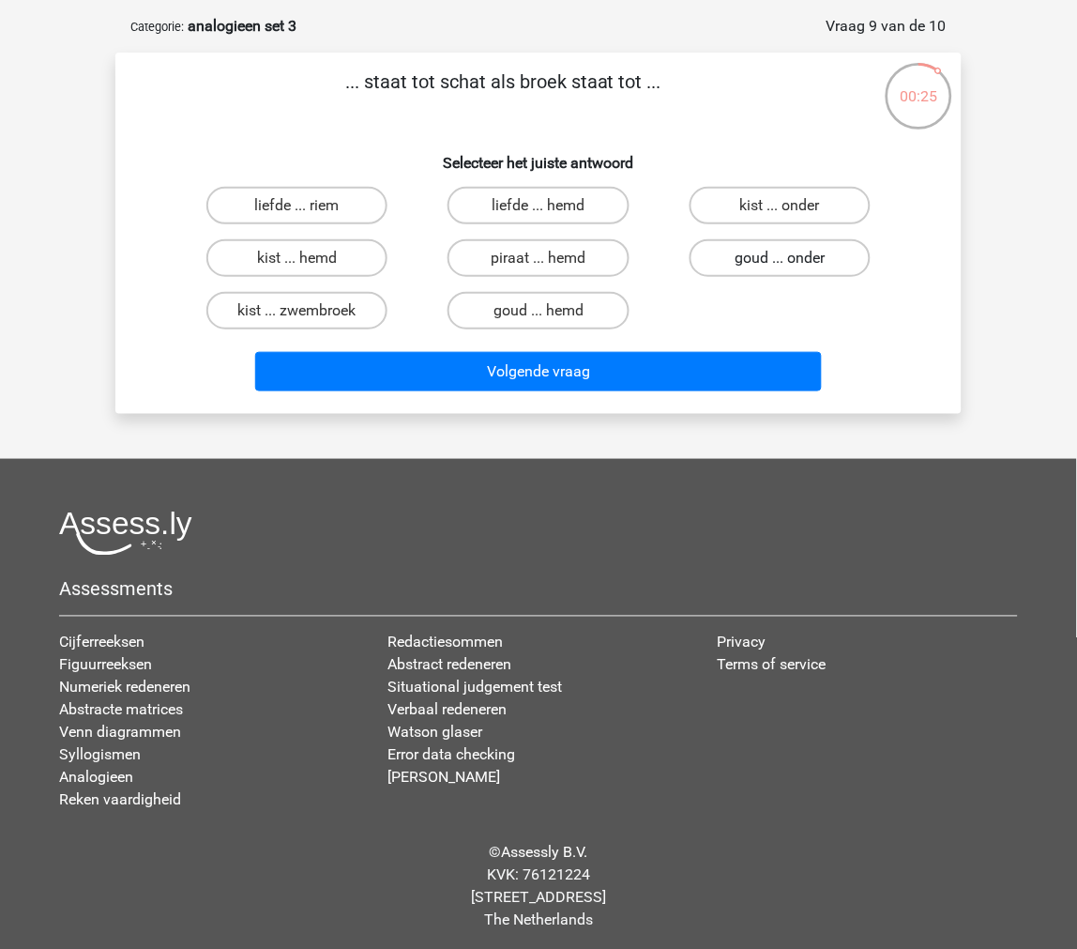
click at [823, 254] on label "goud ... onder" at bounding box center [780, 258] width 181 height 38
click at [792, 258] on input "goud ... onder" at bounding box center [786, 264] width 12 height 12
radio input "true"
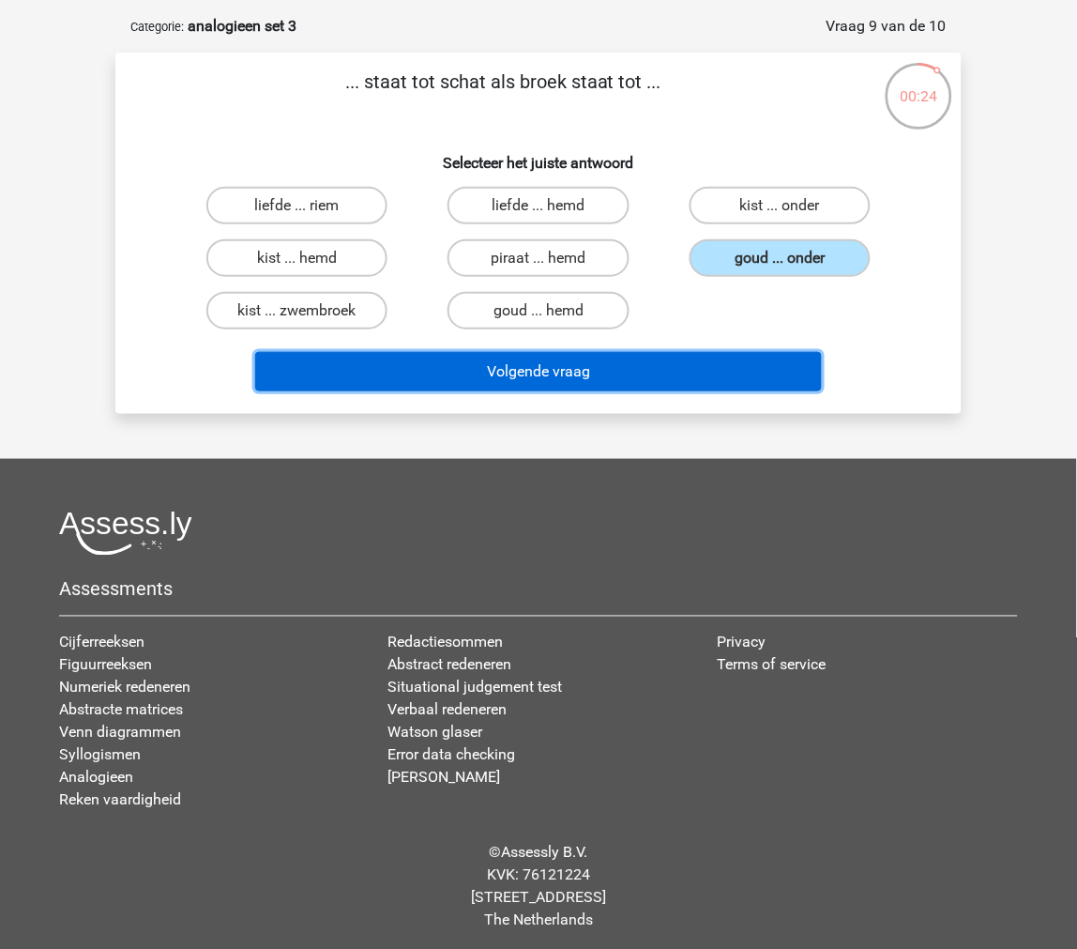
click at [709, 370] on button "Volgende vraag" at bounding box center [539, 371] width 568 height 39
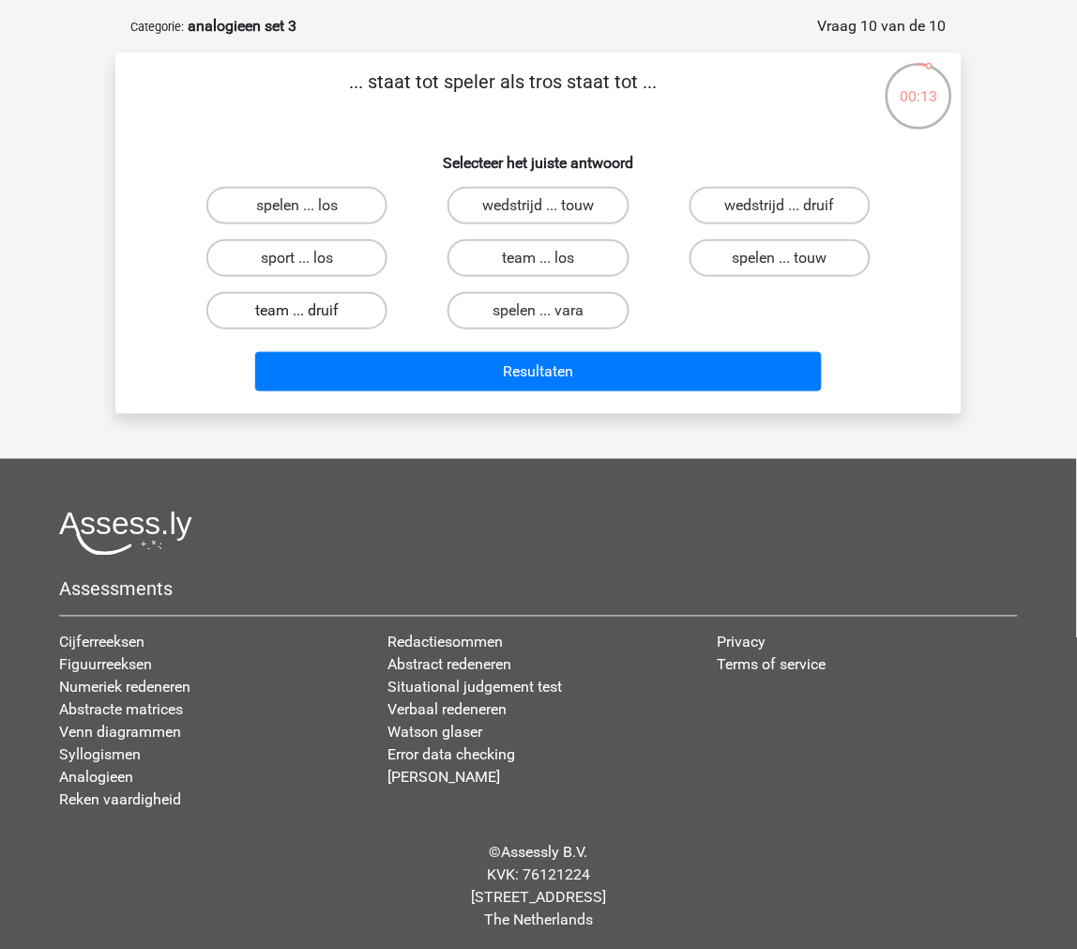
click at [328, 302] on label "team ... druif" at bounding box center [296, 311] width 181 height 38
click at [310, 311] on input "team ... druif" at bounding box center [304, 317] width 12 height 12
radio input "true"
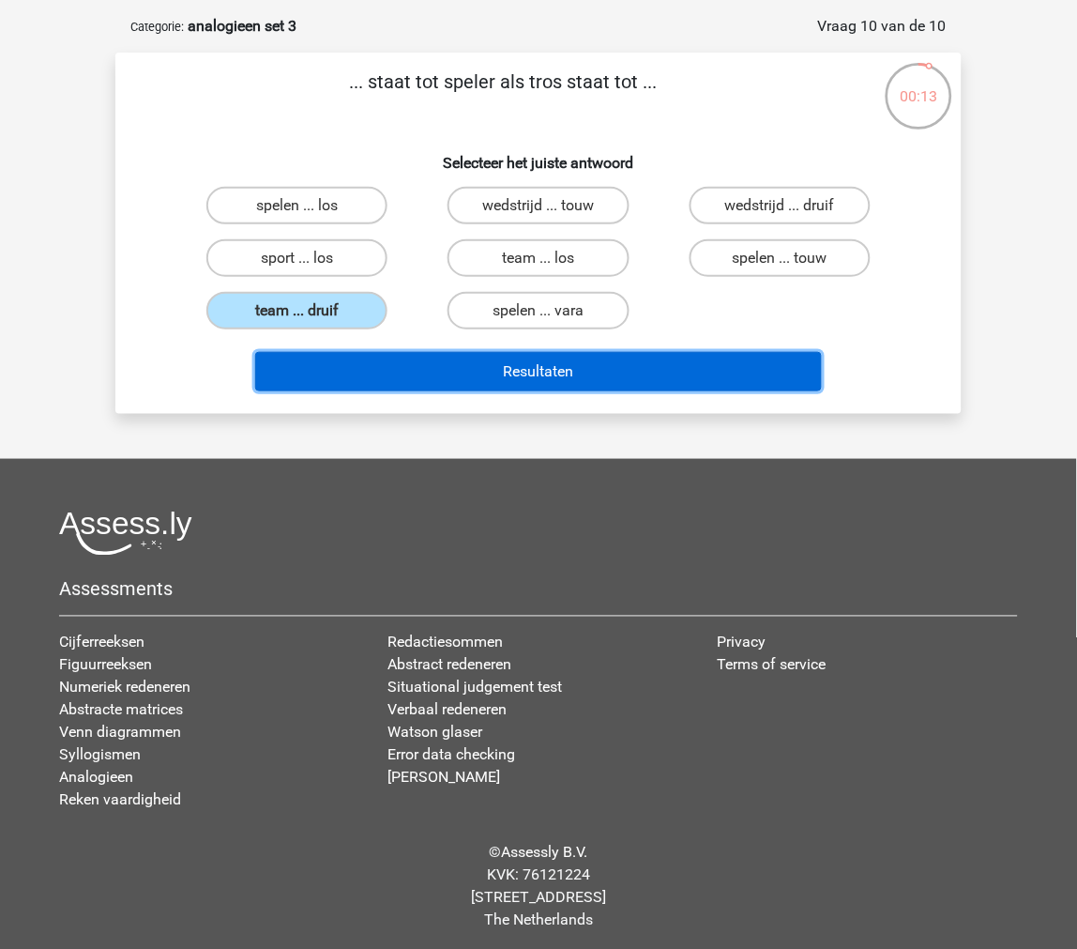
click at [359, 359] on button "Resultaten" at bounding box center [539, 371] width 568 height 39
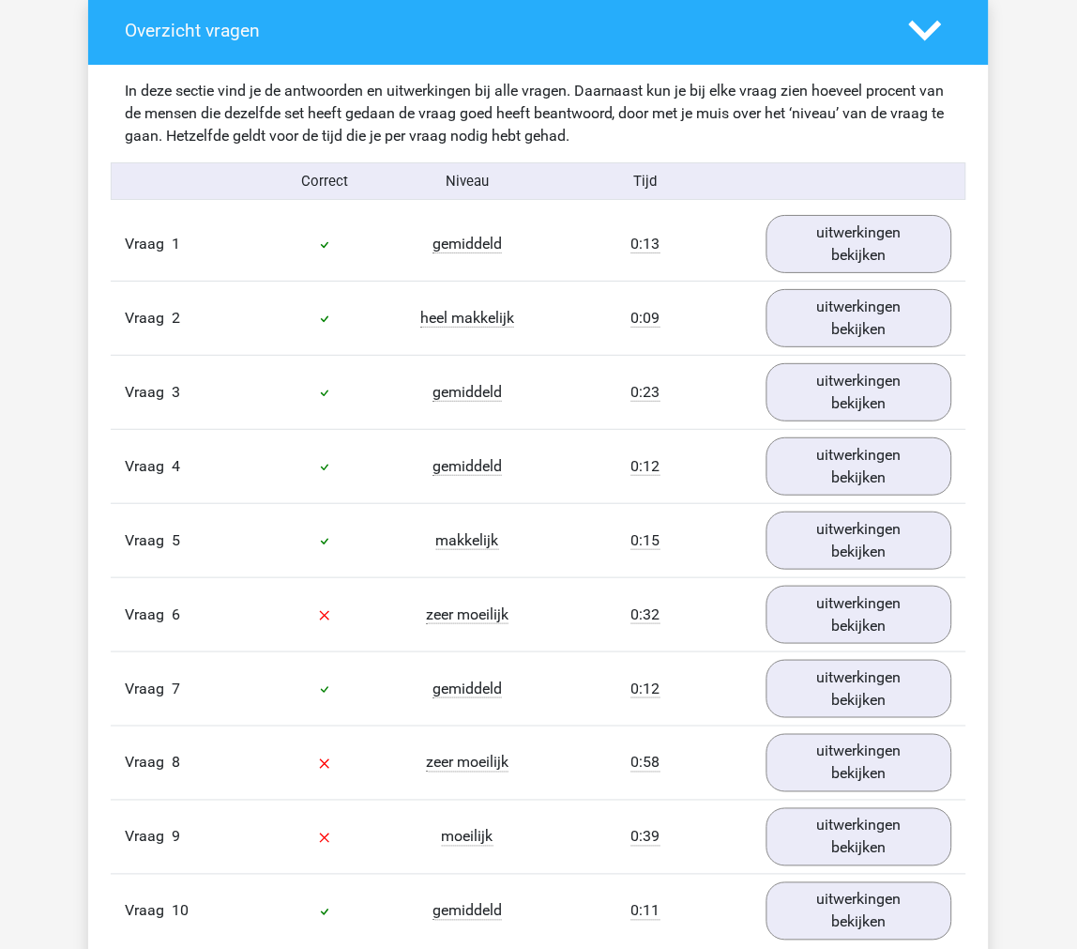
scroll to position [938, 0]
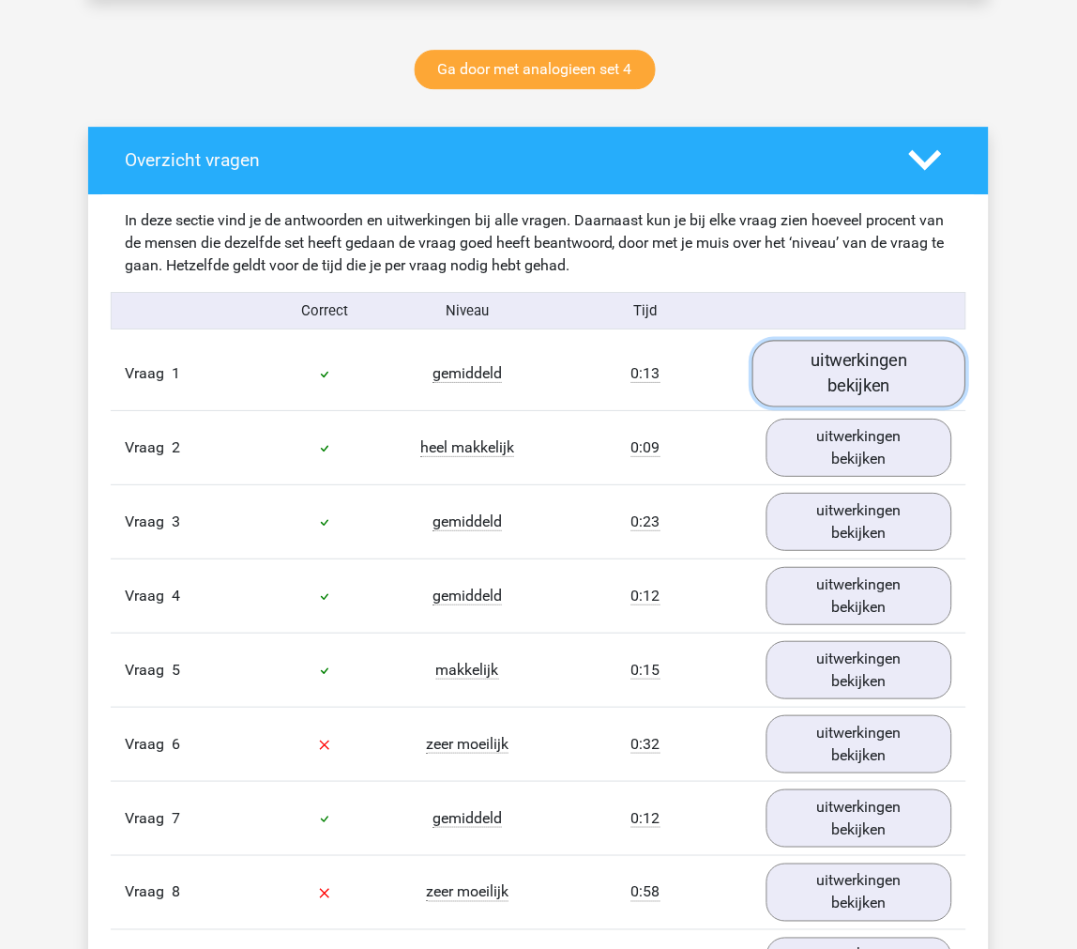
click at [809, 385] on link "uitwerkingen bekijken" at bounding box center [860, 374] width 214 height 67
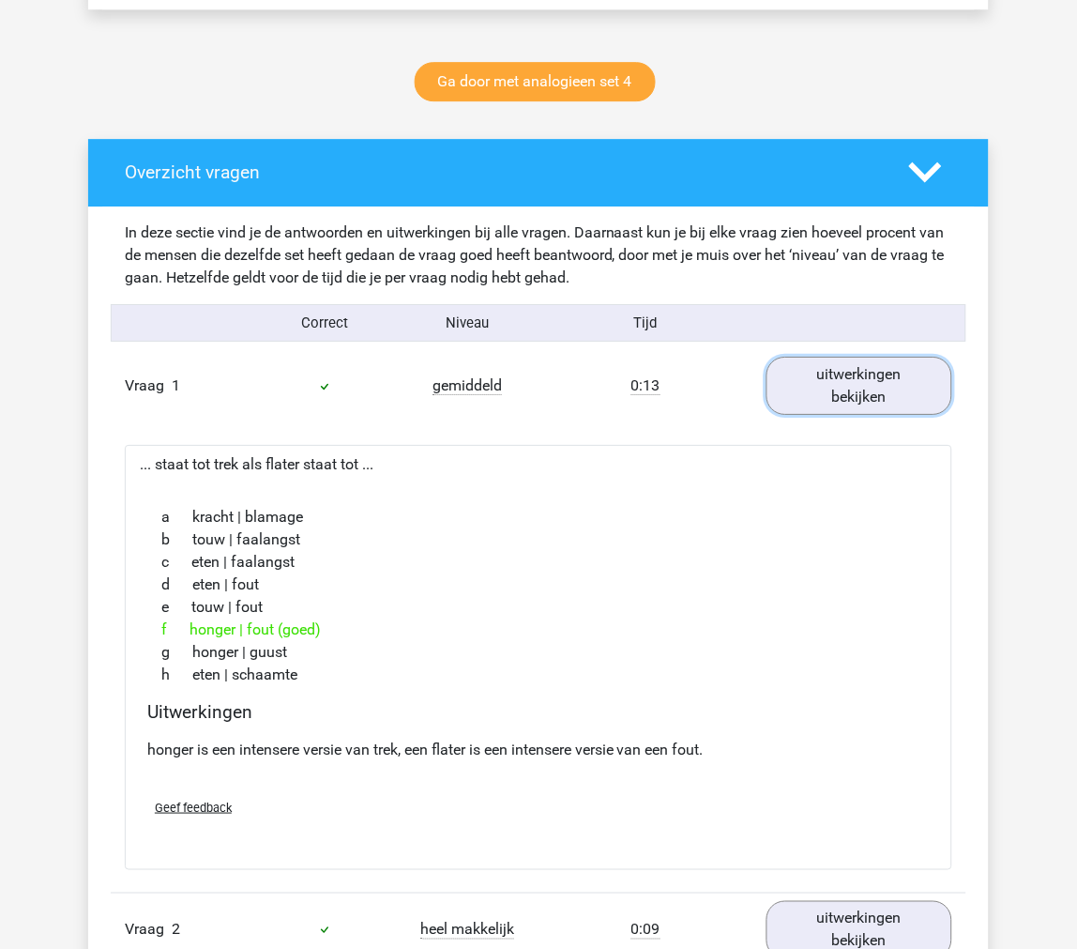
scroll to position [833, 0]
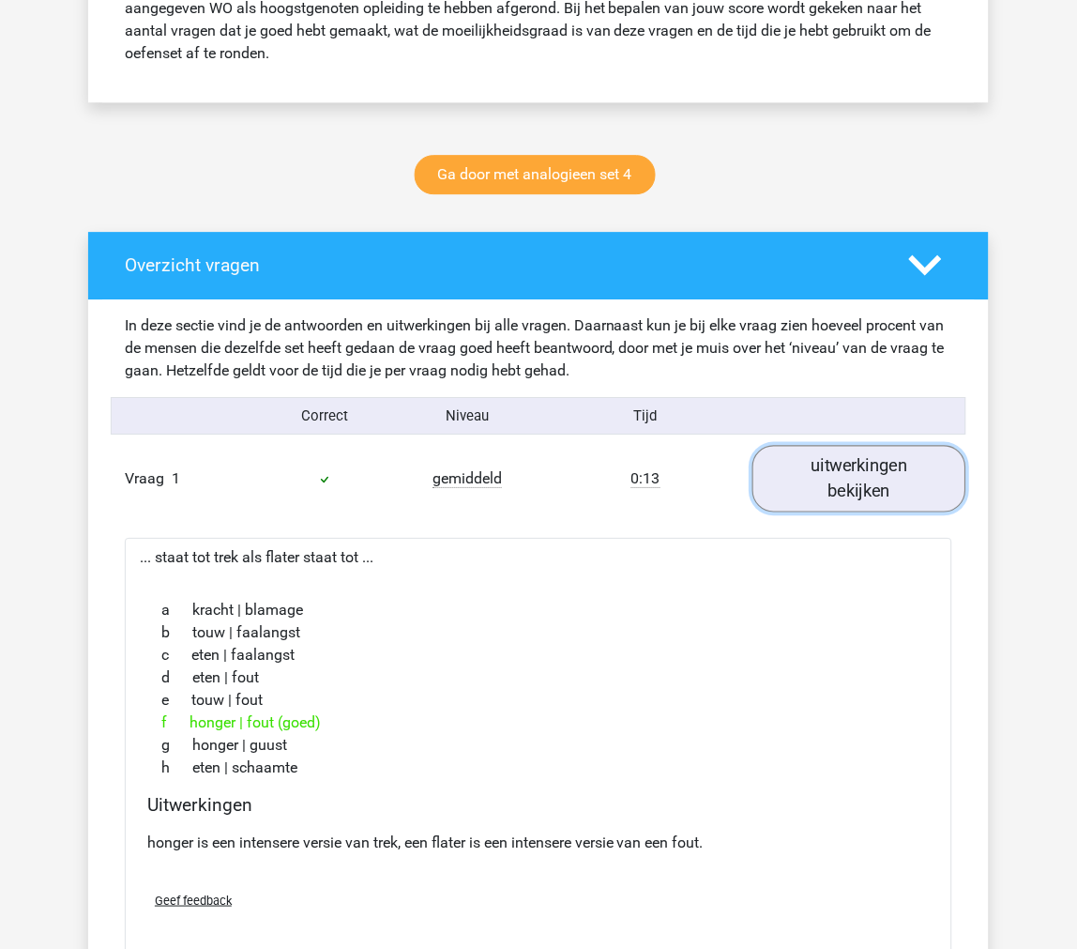
click at [846, 453] on link "uitwerkingen bekijken" at bounding box center [860, 479] width 214 height 67
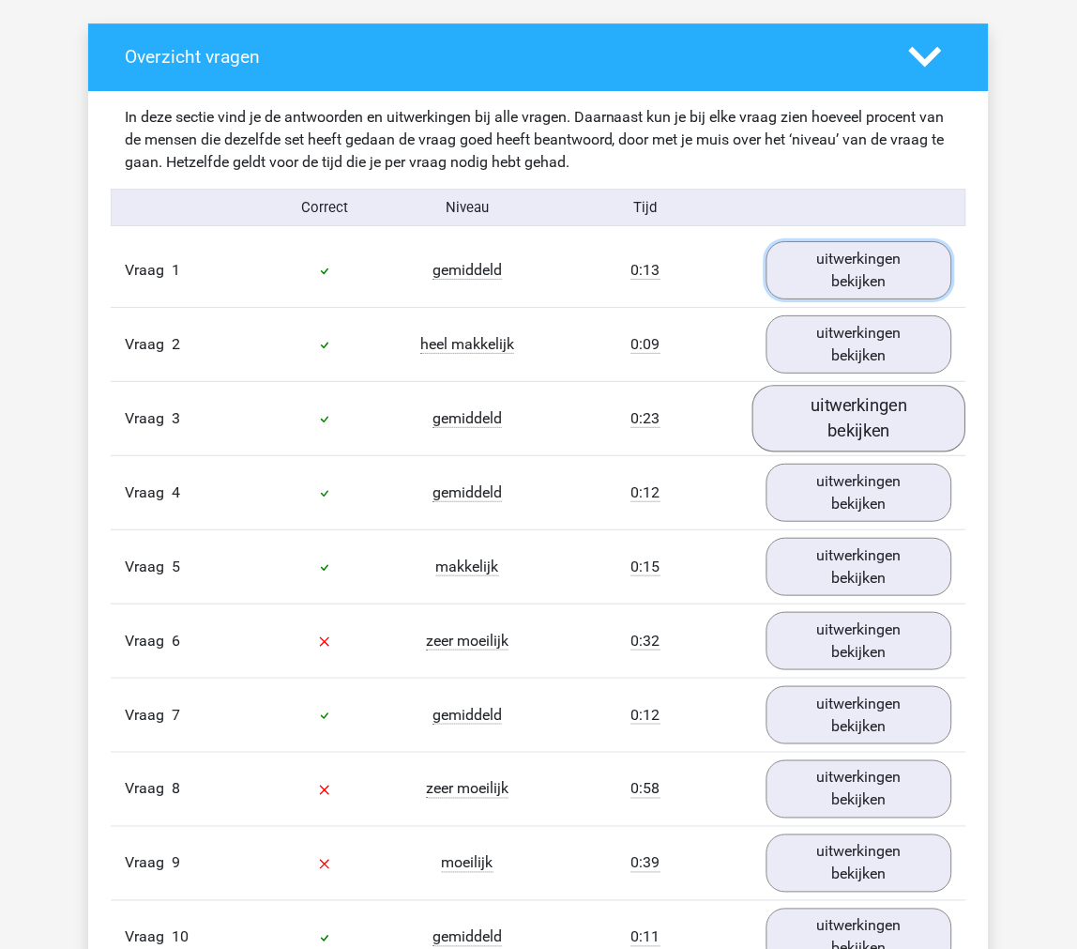
scroll to position [1043, 0]
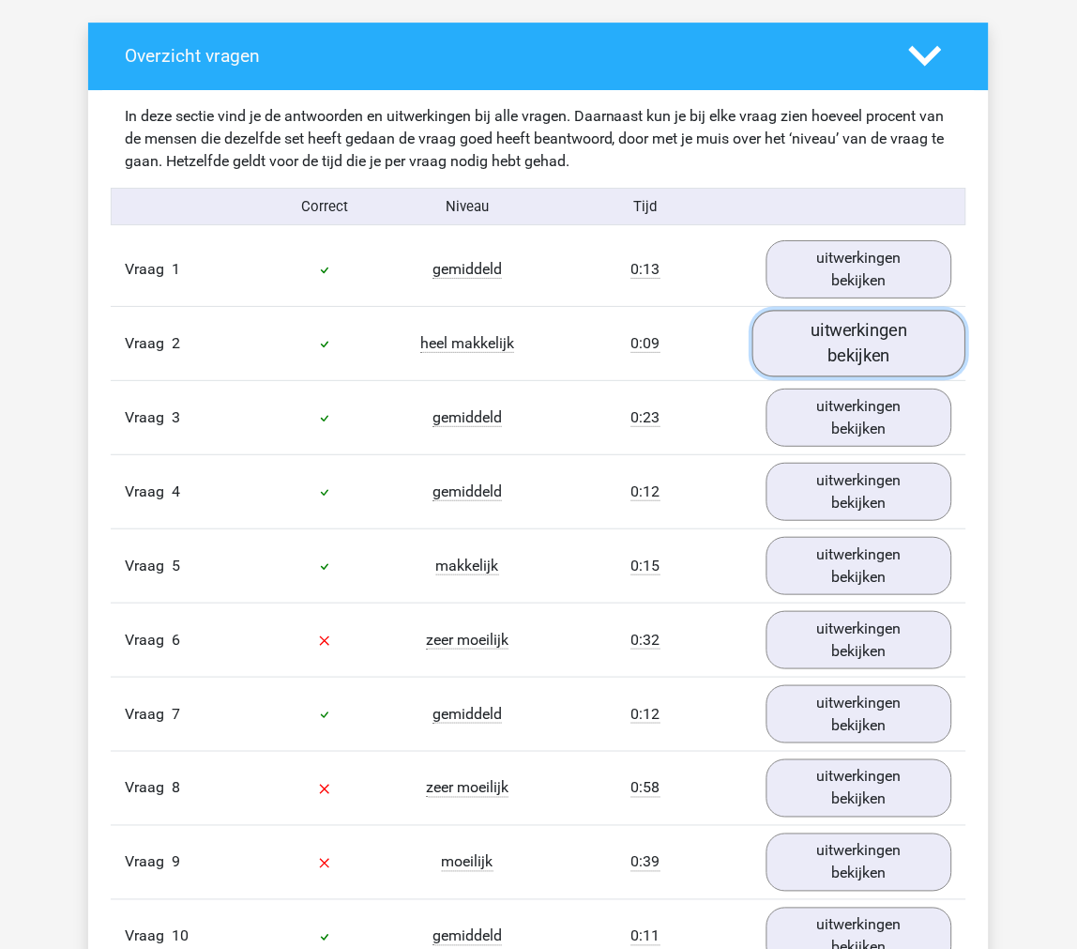
click at [867, 339] on link "uitwerkingen bekijken" at bounding box center [860, 344] width 214 height 67
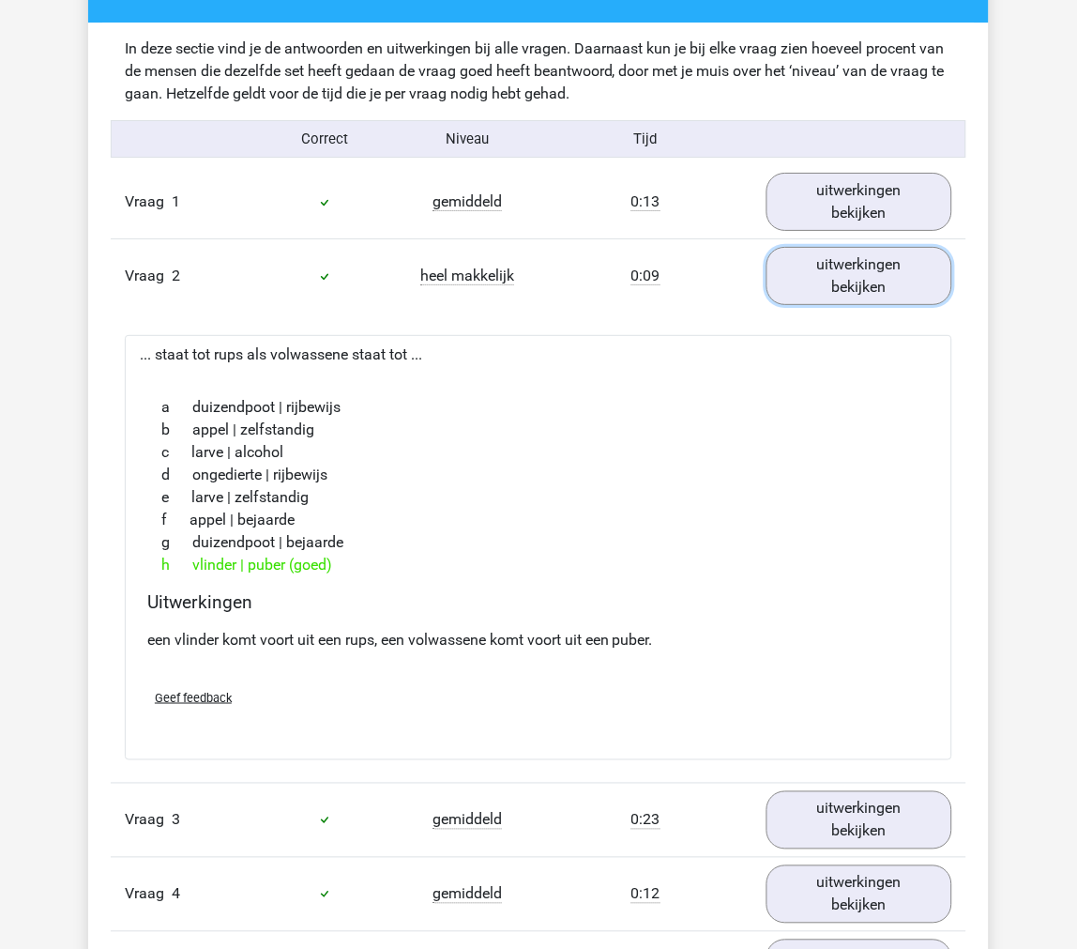
scroll to position [1147, 0]
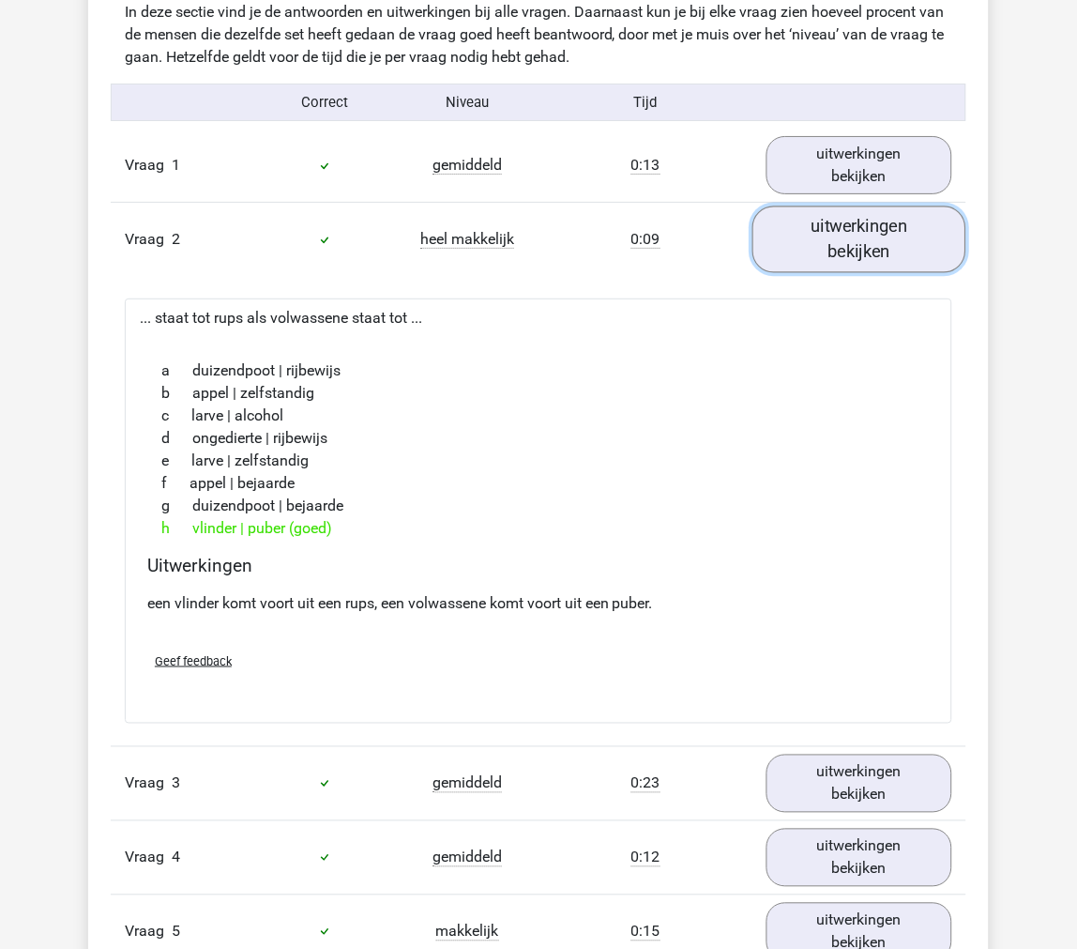
click at [867, 250] on link "uitwerkingen bekijken" at bounding box center [860, 239] width 214 height 67
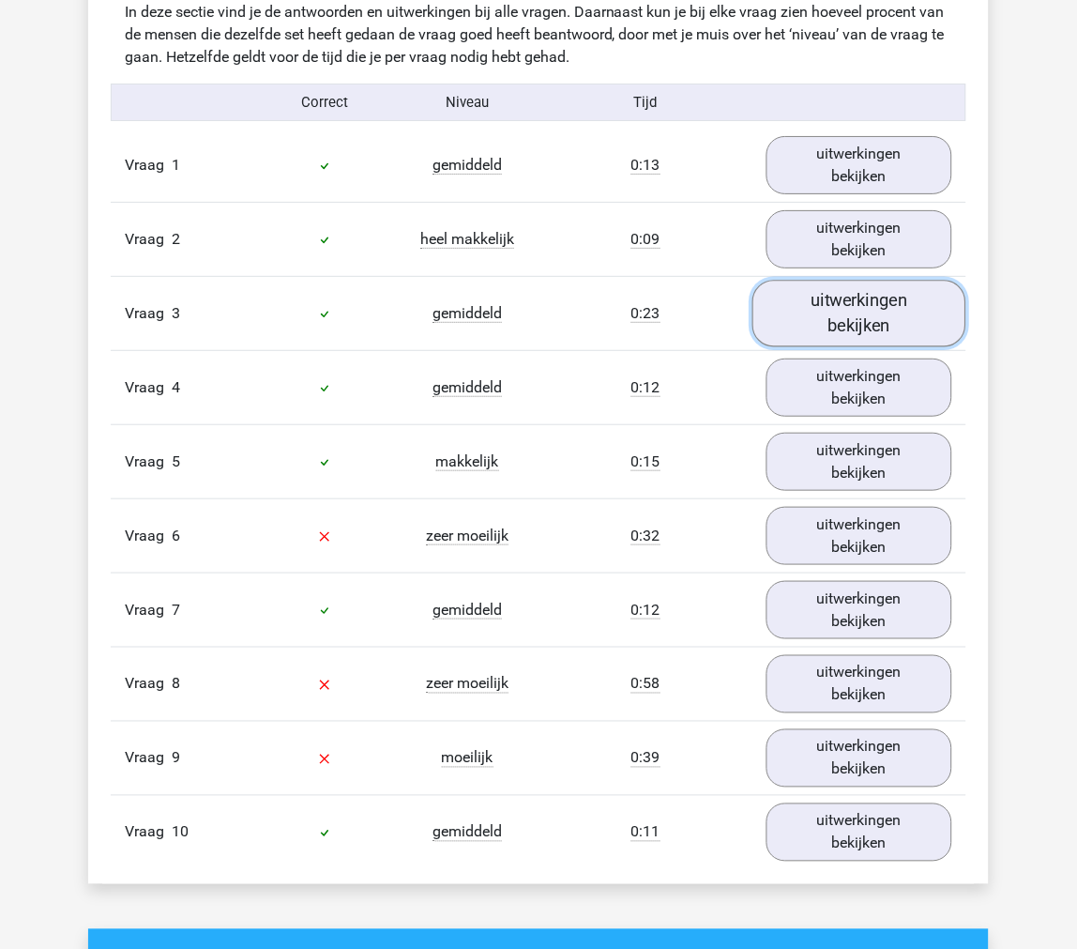
click at [849, 340] on link "uitwerkingen bekijken" at bounding box center [860, 314] width 214 height 67
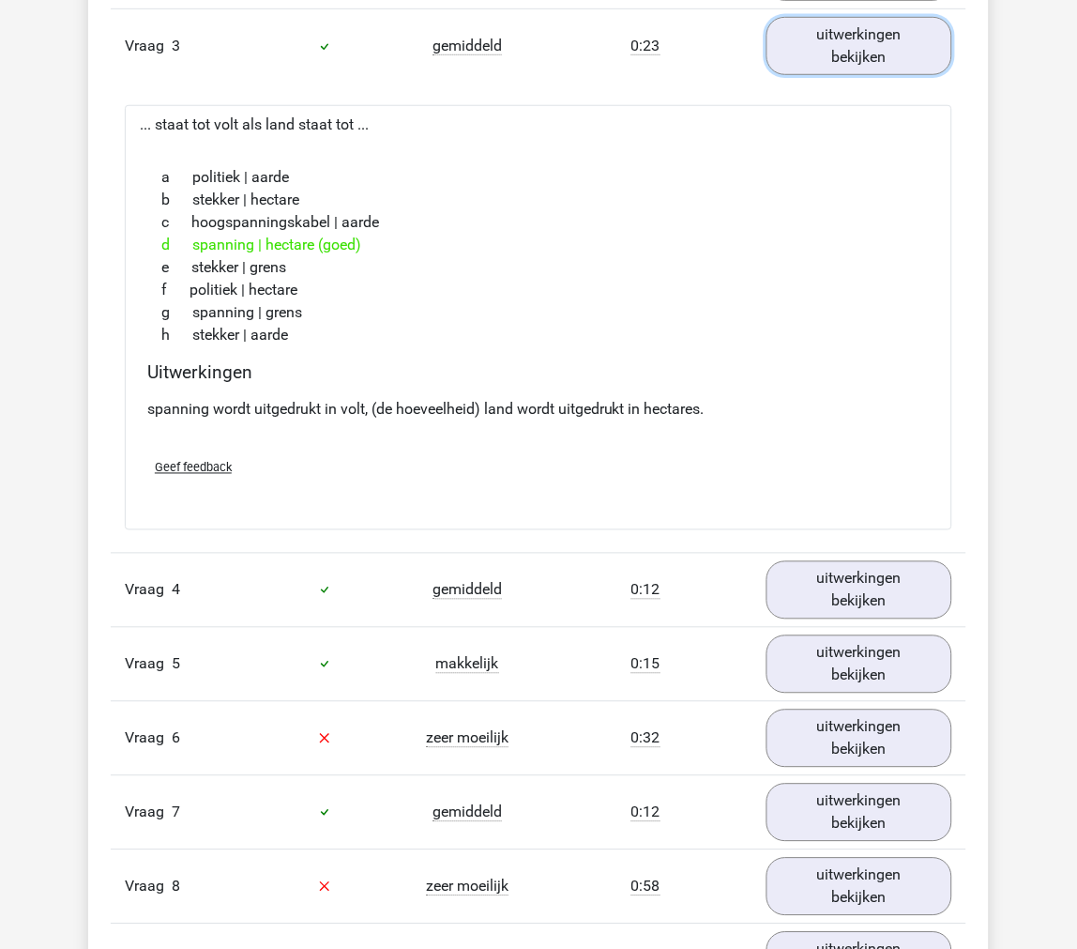
scroll to position [1459, 0]
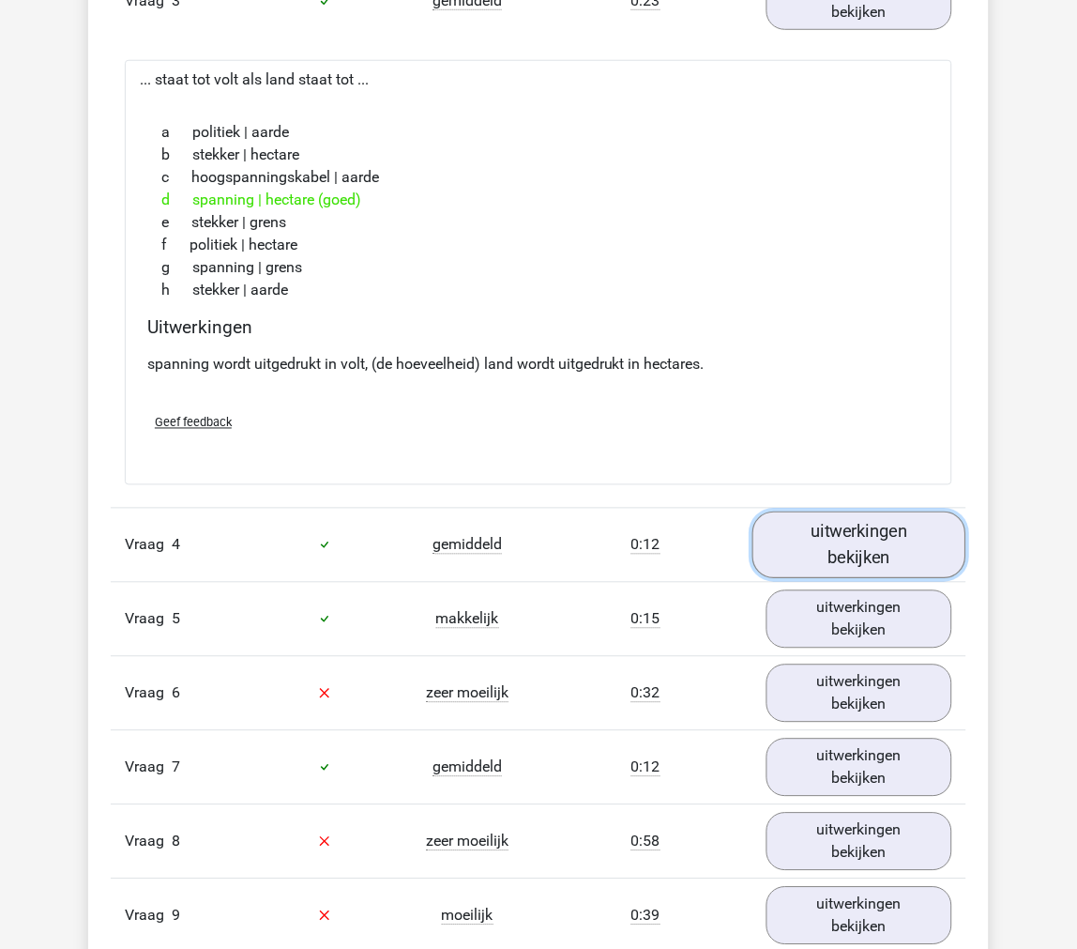
click at [861, 544] on link "uitwerkingen bekijken" at bounding box center [860, 544] width 214 height 67
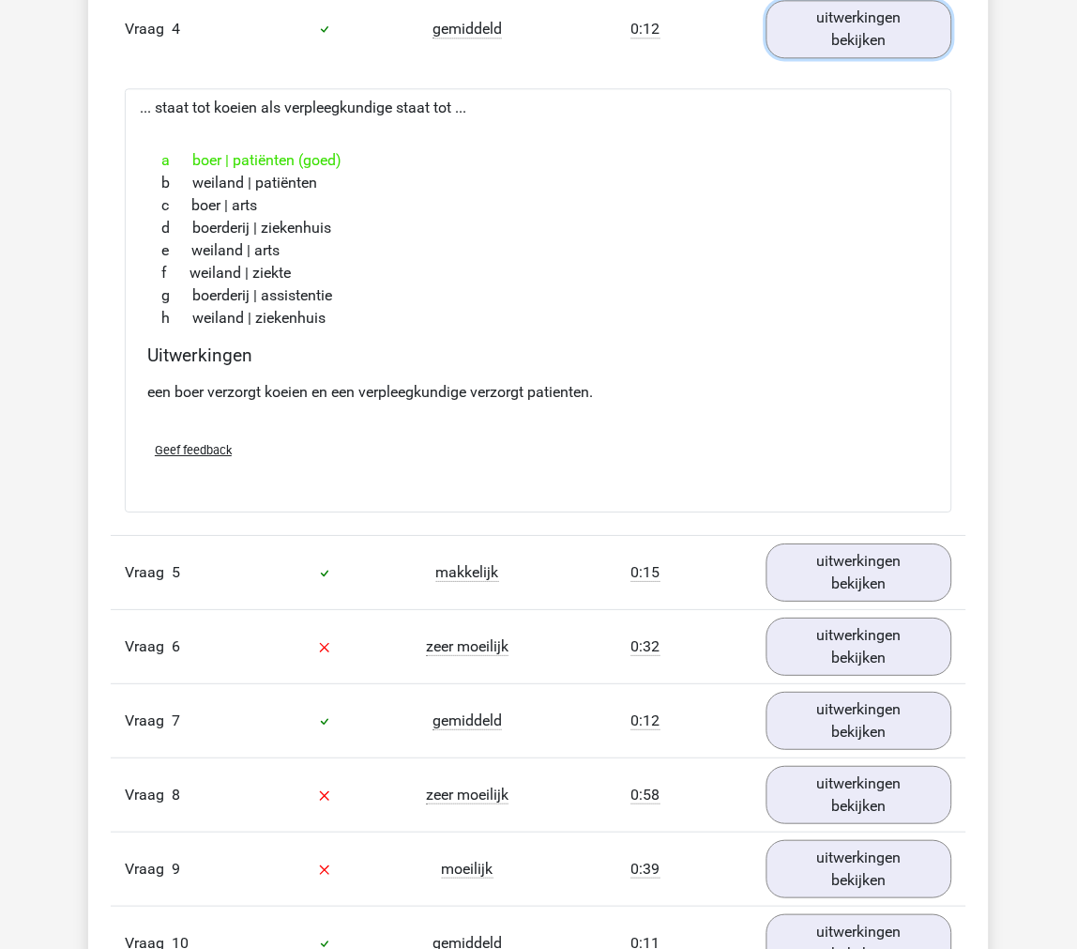
scroll to position [1981, 0]
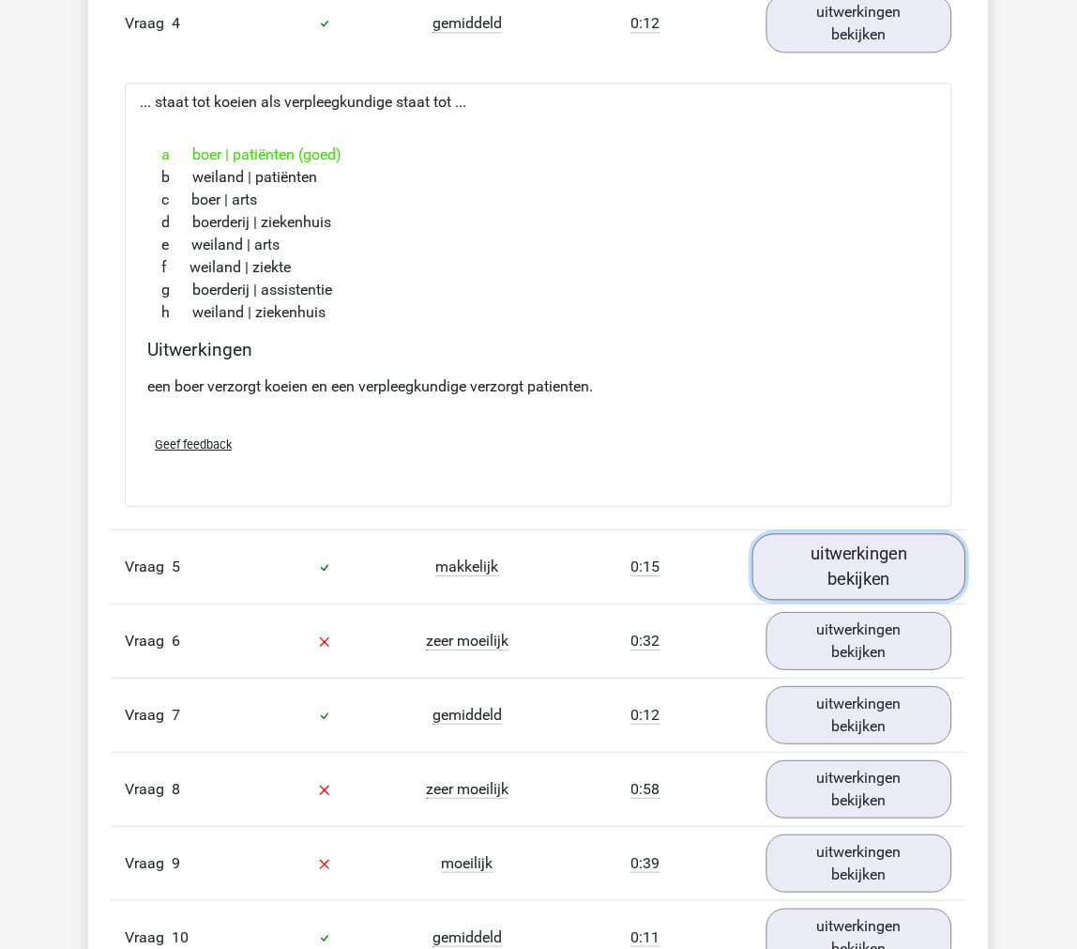
click at [854, 591] on link "uitwerkingen bekijken" at bounding box center [860, 566] width 214 height 67
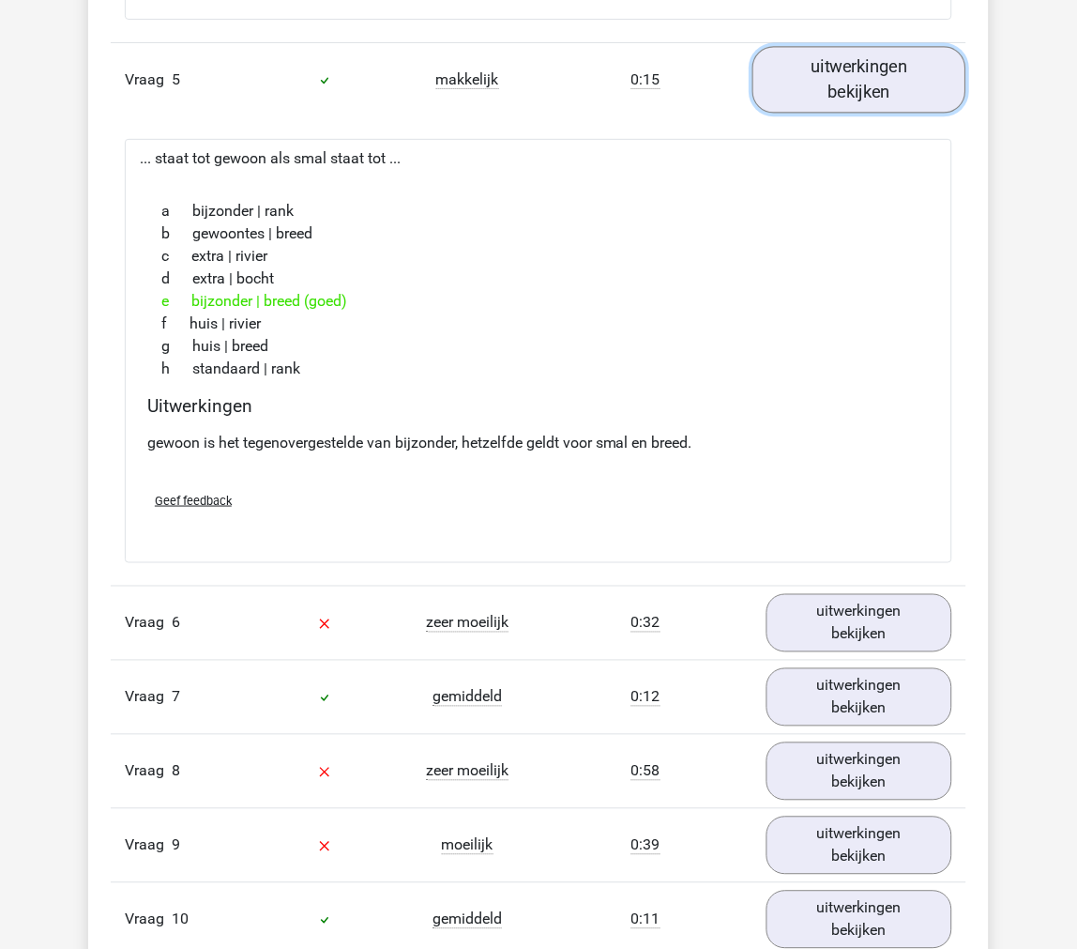
scroll to position [2606, 0]
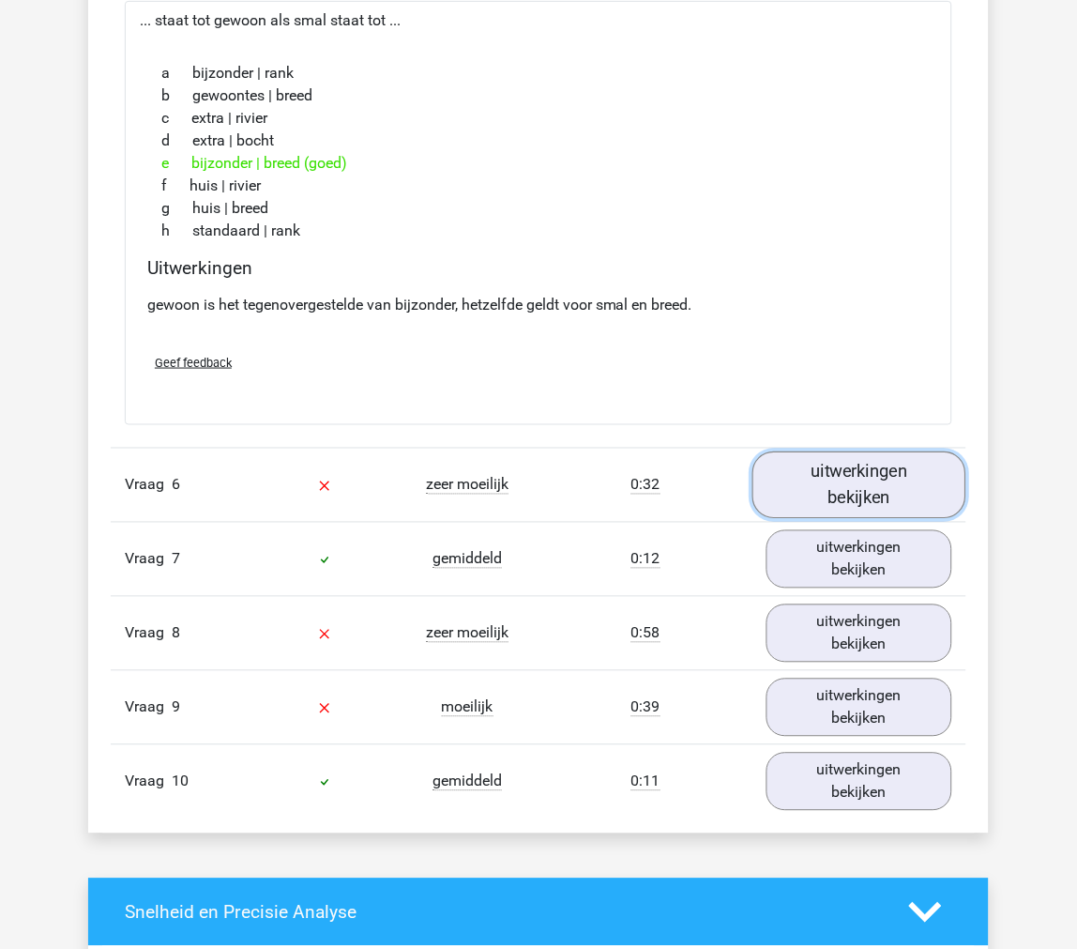
click at [869, 471] on link "uitwerkingen bekijken" at bounding box center [860, 484] width 214 height 67
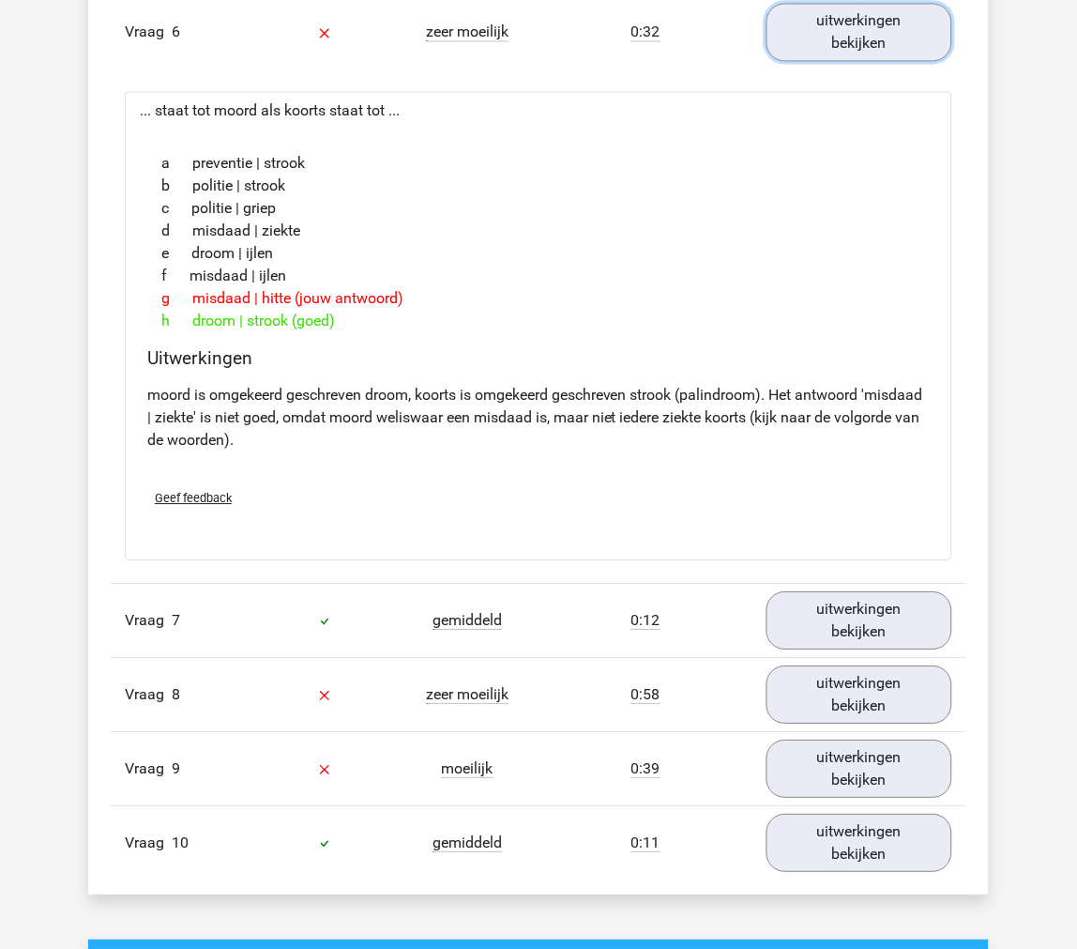
scroll to position [3232, 0]
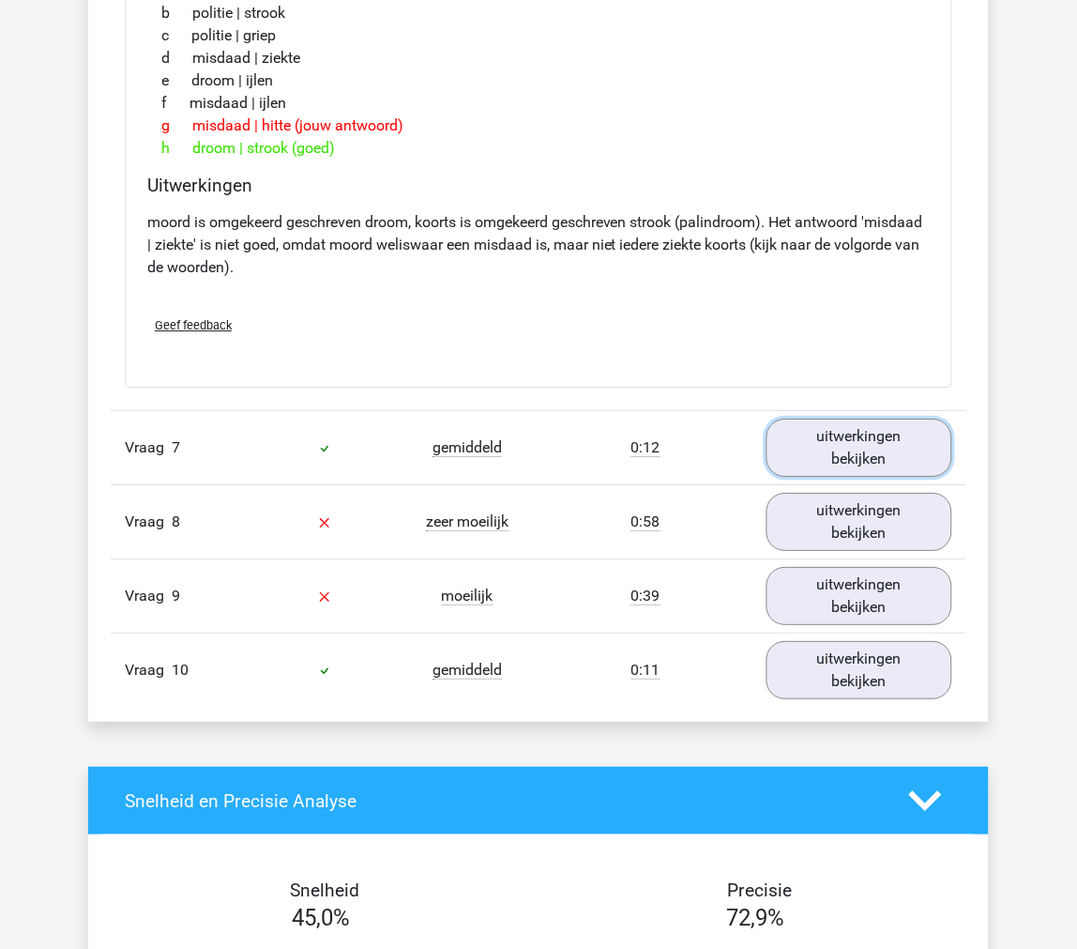
click at [871, 463] on link "uitwerkingen bekijken" at bounding box center [860, 448] width 186 height 58
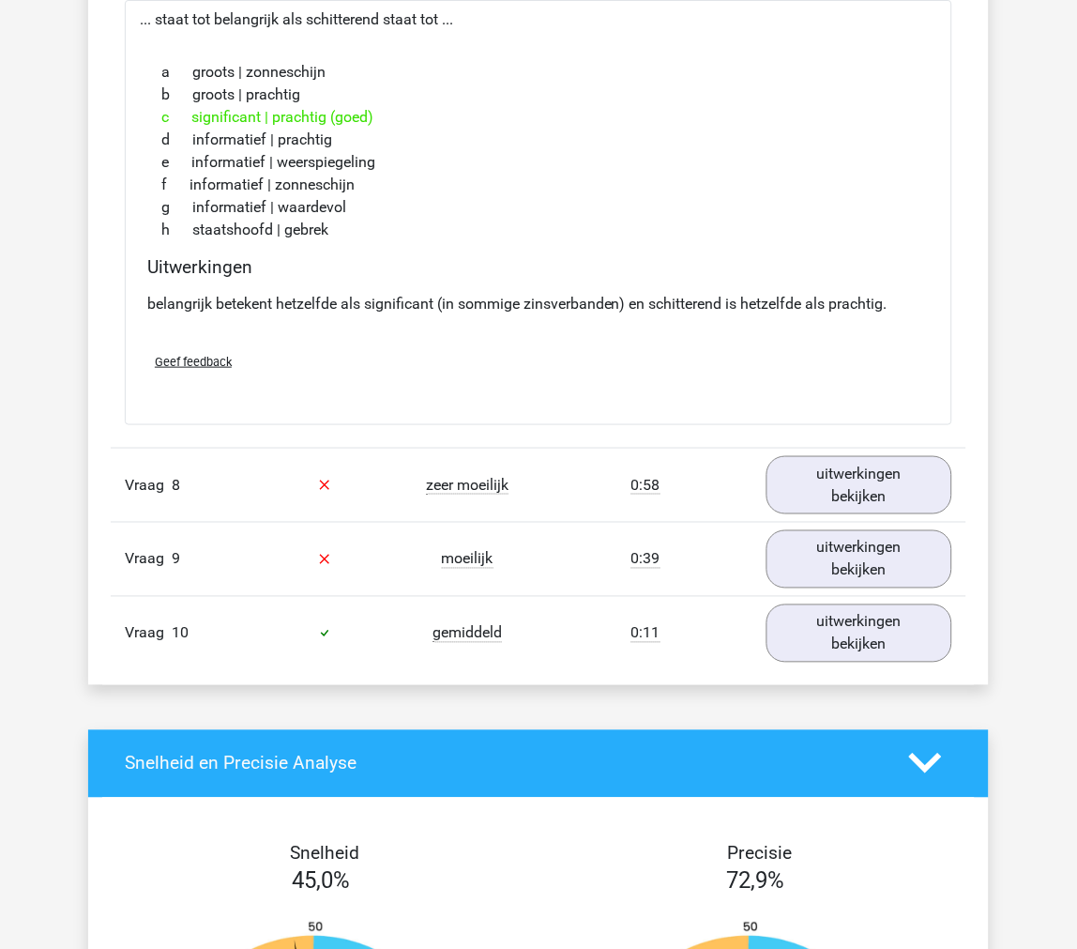
scroll to position [3754, 0]
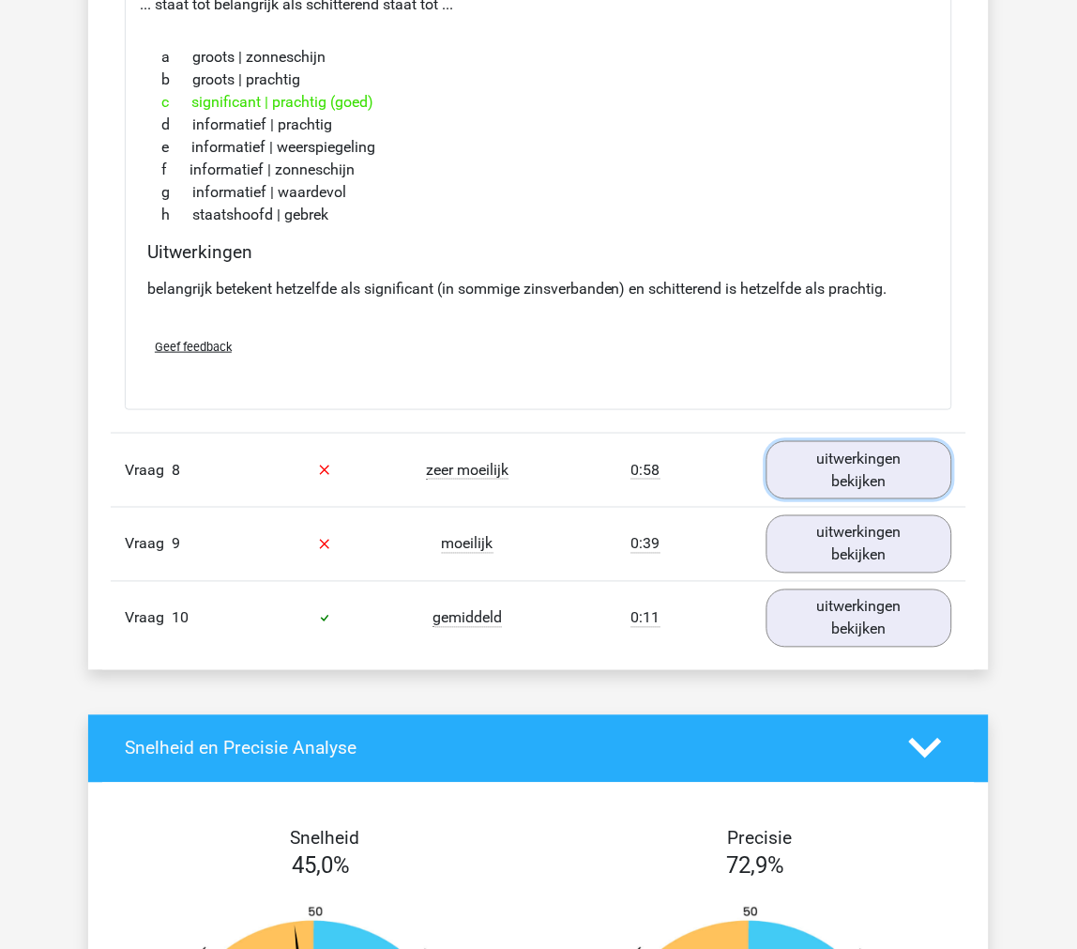
click at [871, 464] on link "uitwerkingen bekijken" at bounding box center [860, 470] width 186 height 58
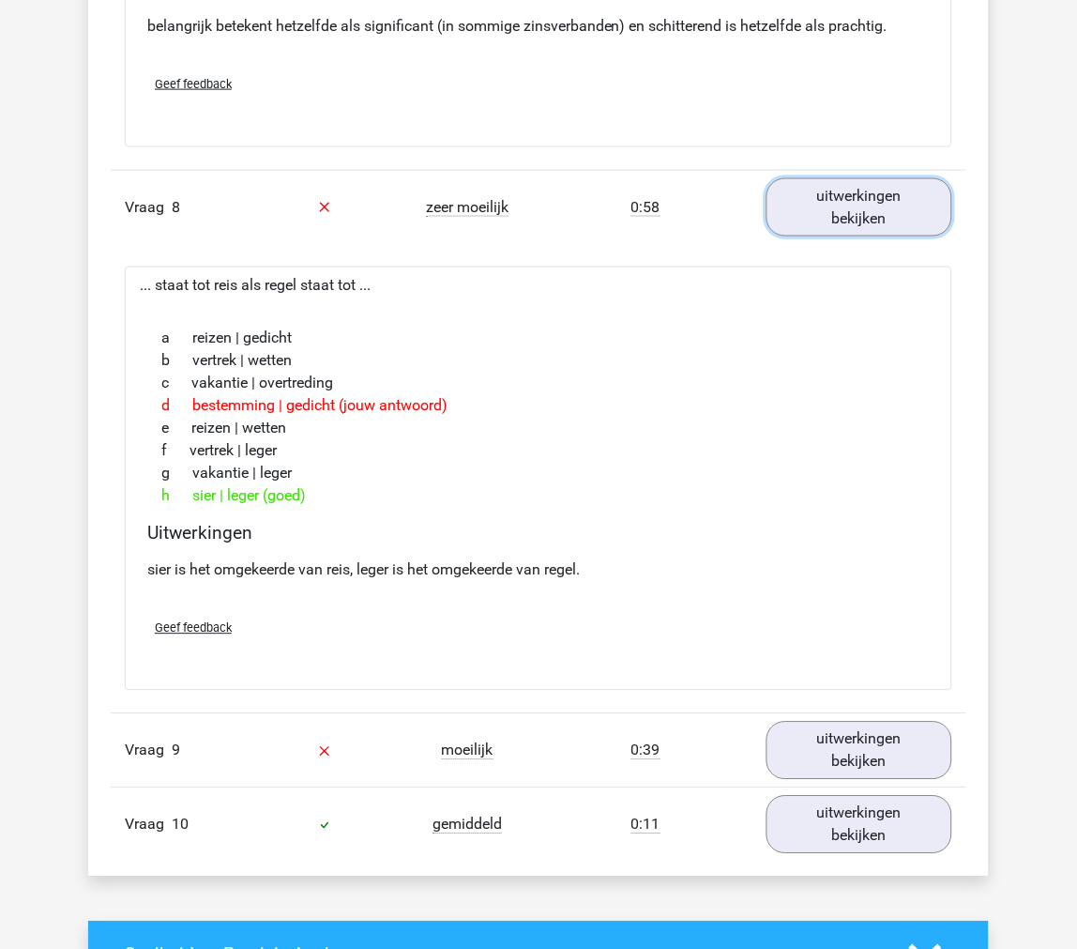
scroll to position [4066, 0]
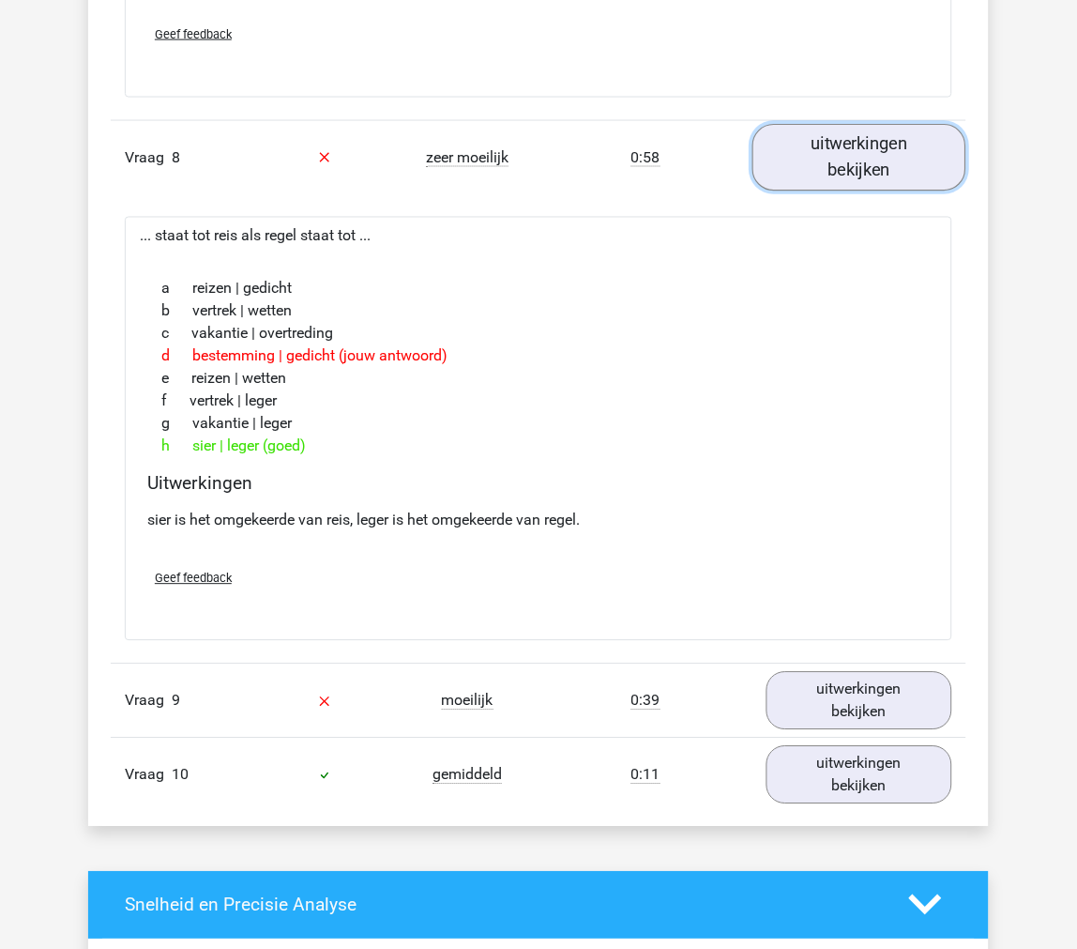
click at [913, 163] on link "uitwerkingen bekijken" at bounding box center [860, 157] width 214 height 67
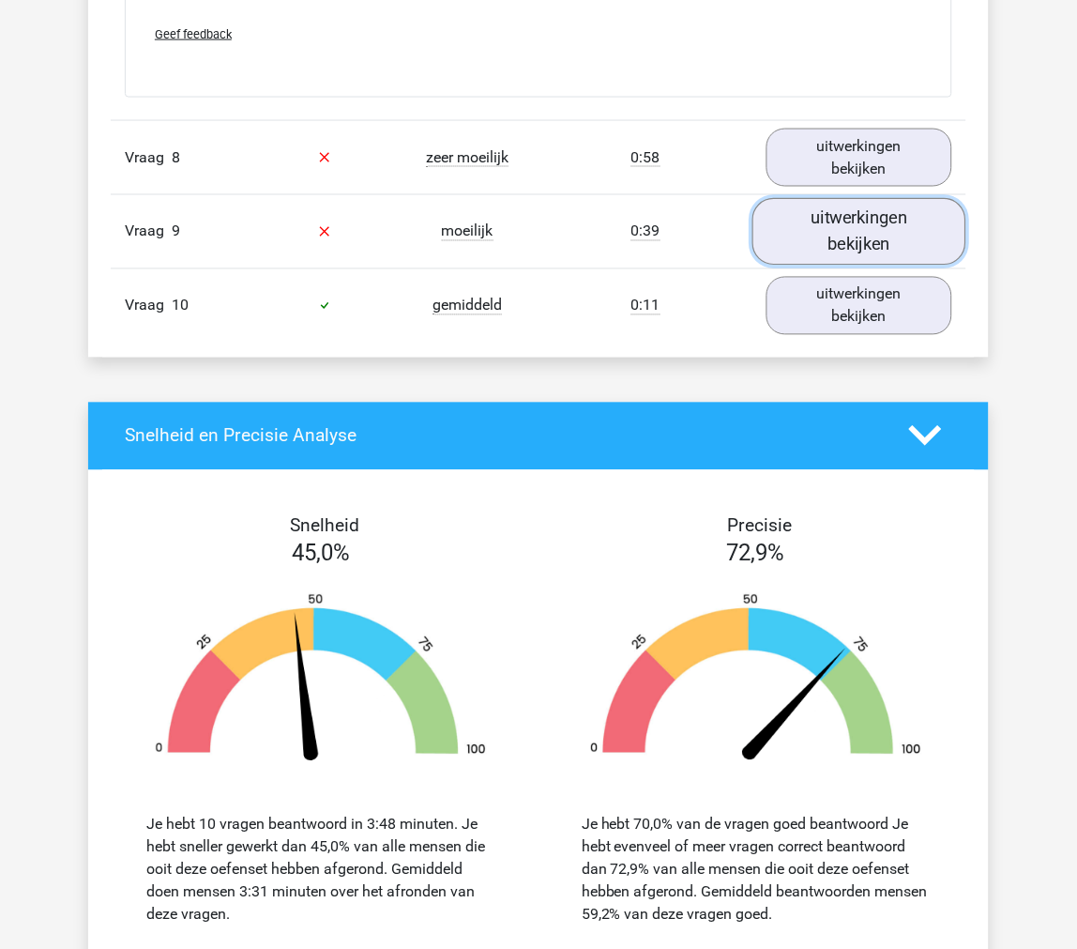
click at [884, 223] on link "uitwerkingen bekijken" at bounding box center [860, 231] width 214 height 67
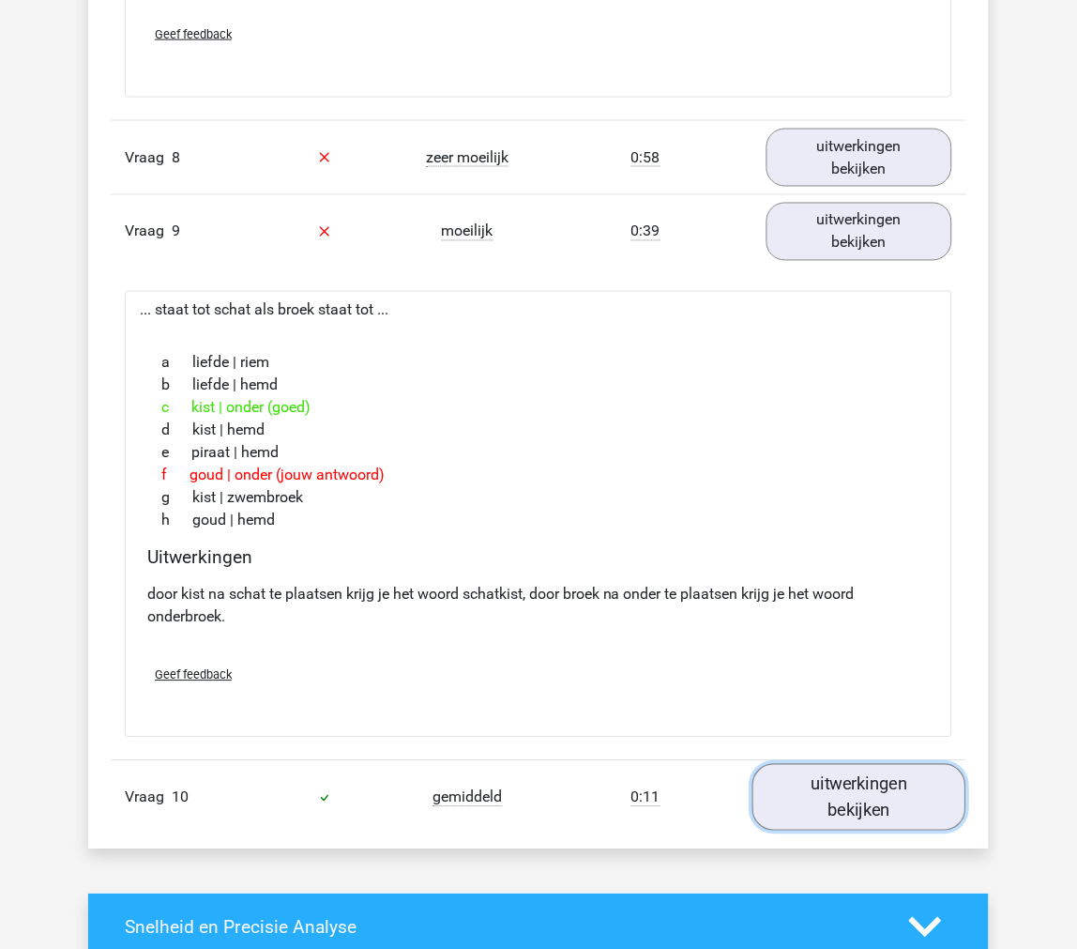
click at [790, 801] on link "uitwerkingen bekijken" at bounding box center [860, 797] width 214 height 67
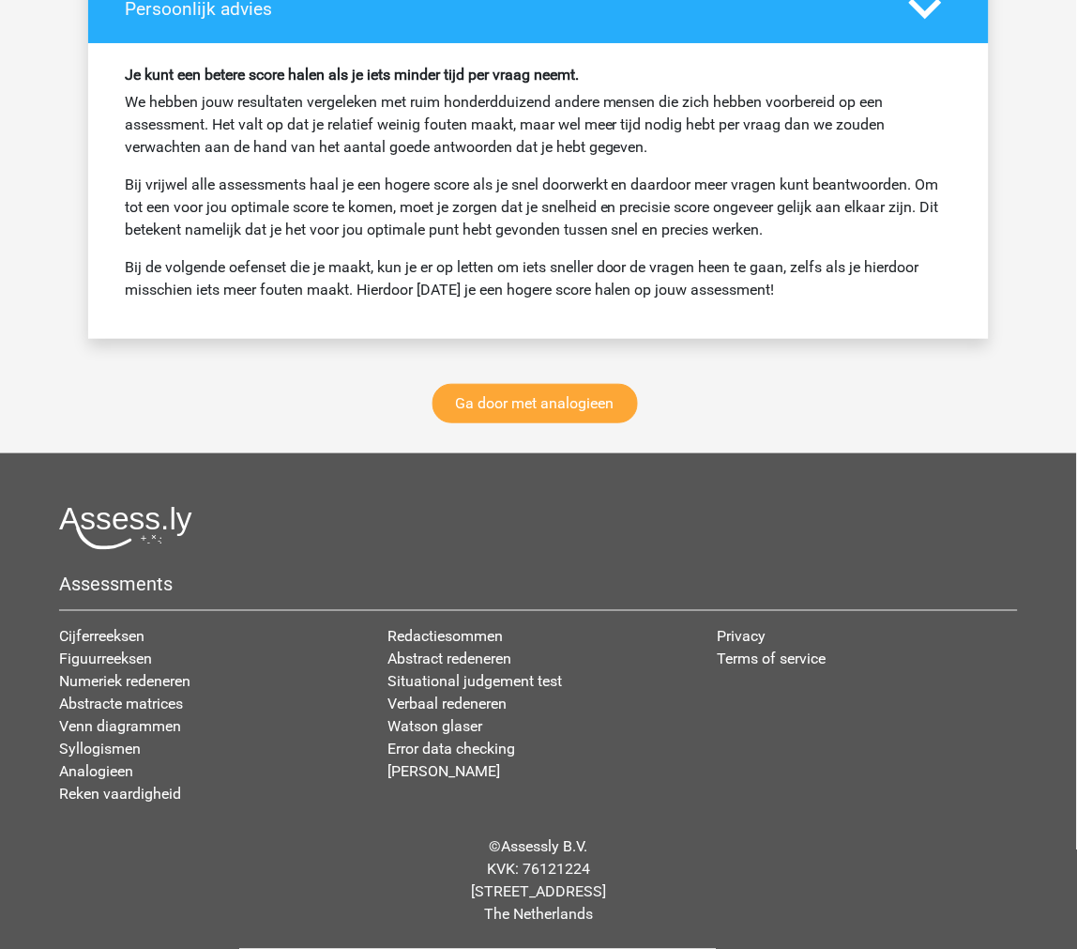
scroll to position [6070, 0]
click at [560, 414] on link "Ga door met analogieen" at bounding box center [536, 403] width 206 height 39
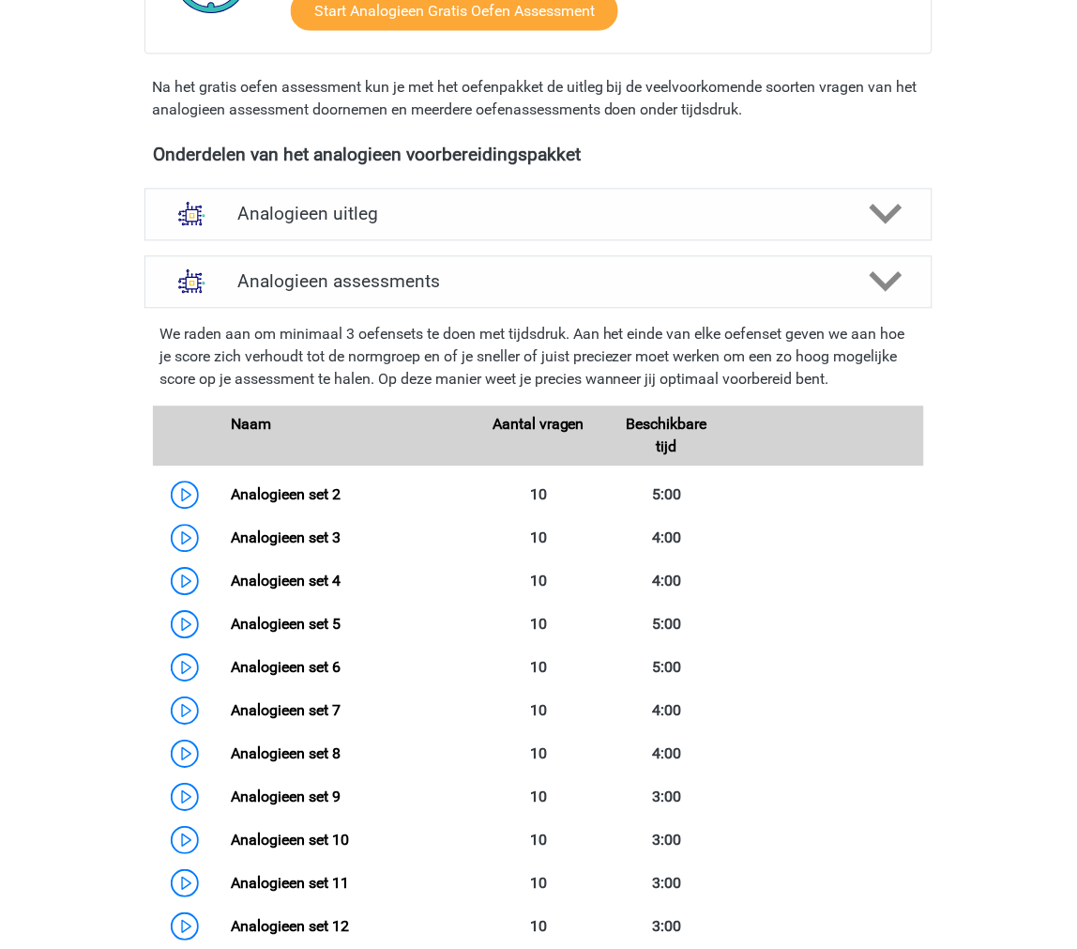
scroll to position [526, 0]
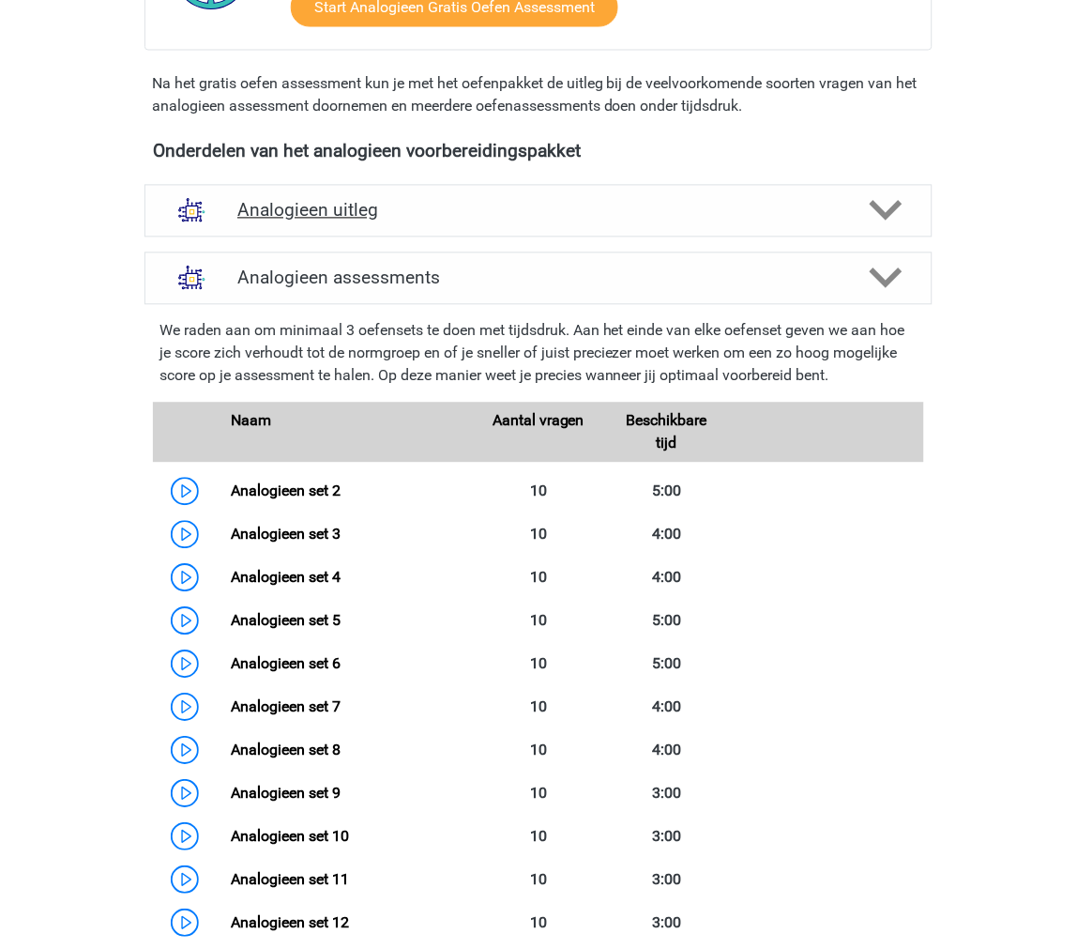
click at [452, 191] on div "Analogieen uitleg" at bounding box center [539, 211] width 788 height 53
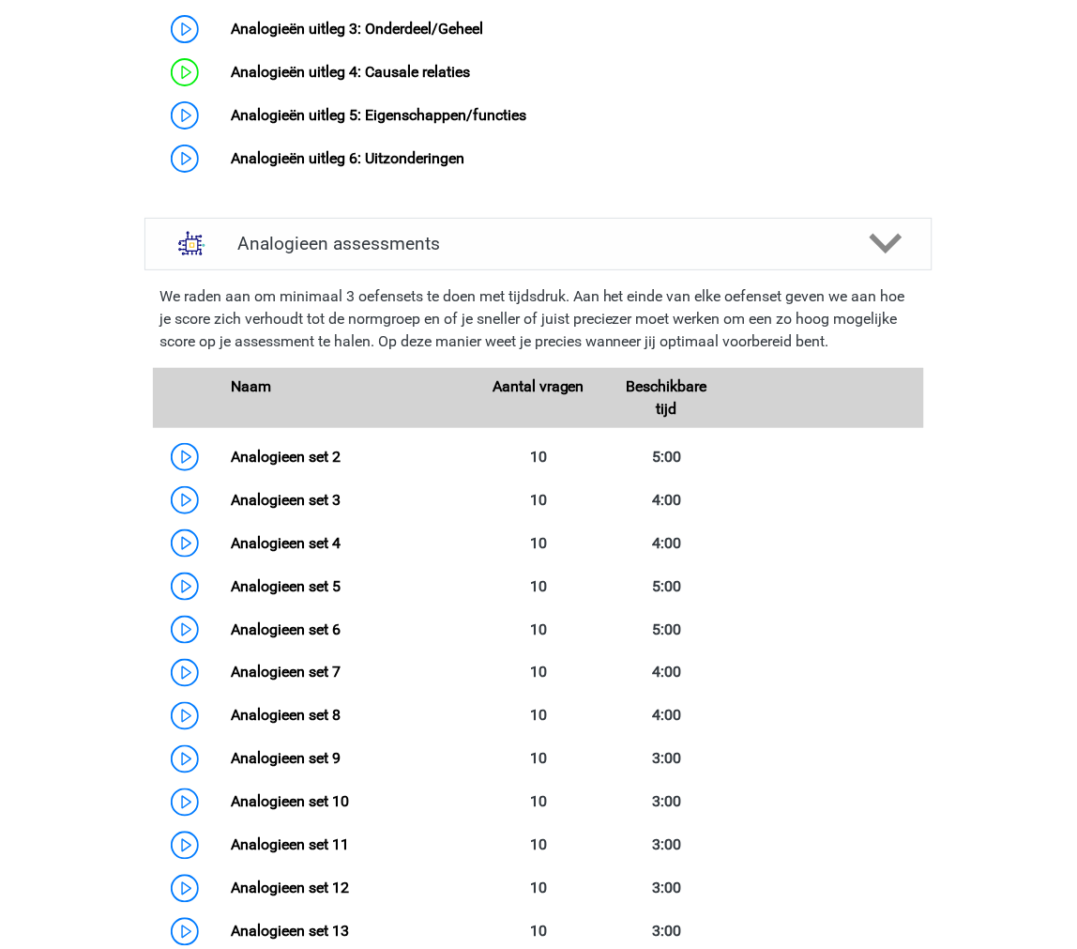
scroll to position [1368, 0]
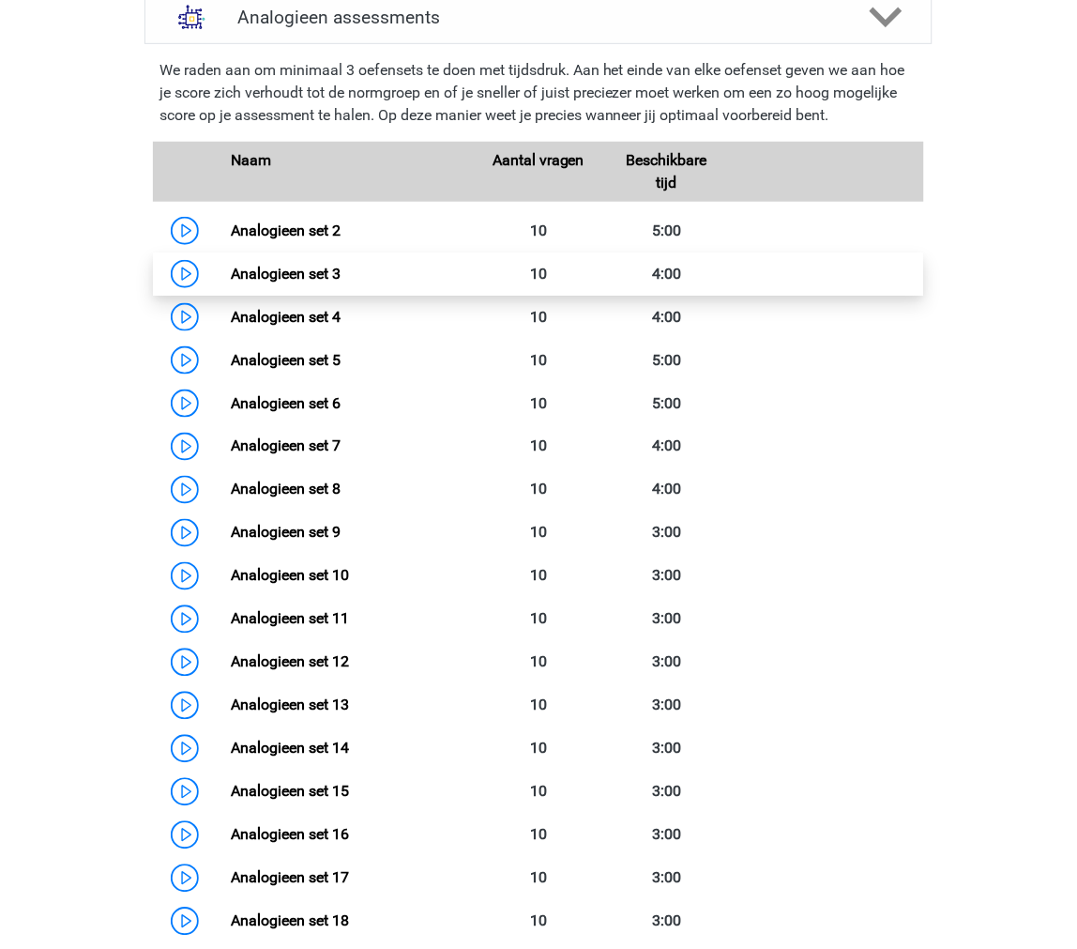
click at [231, 282] on link "Analogieen set 3" at bounding box center [286, 274] width 110 height 18
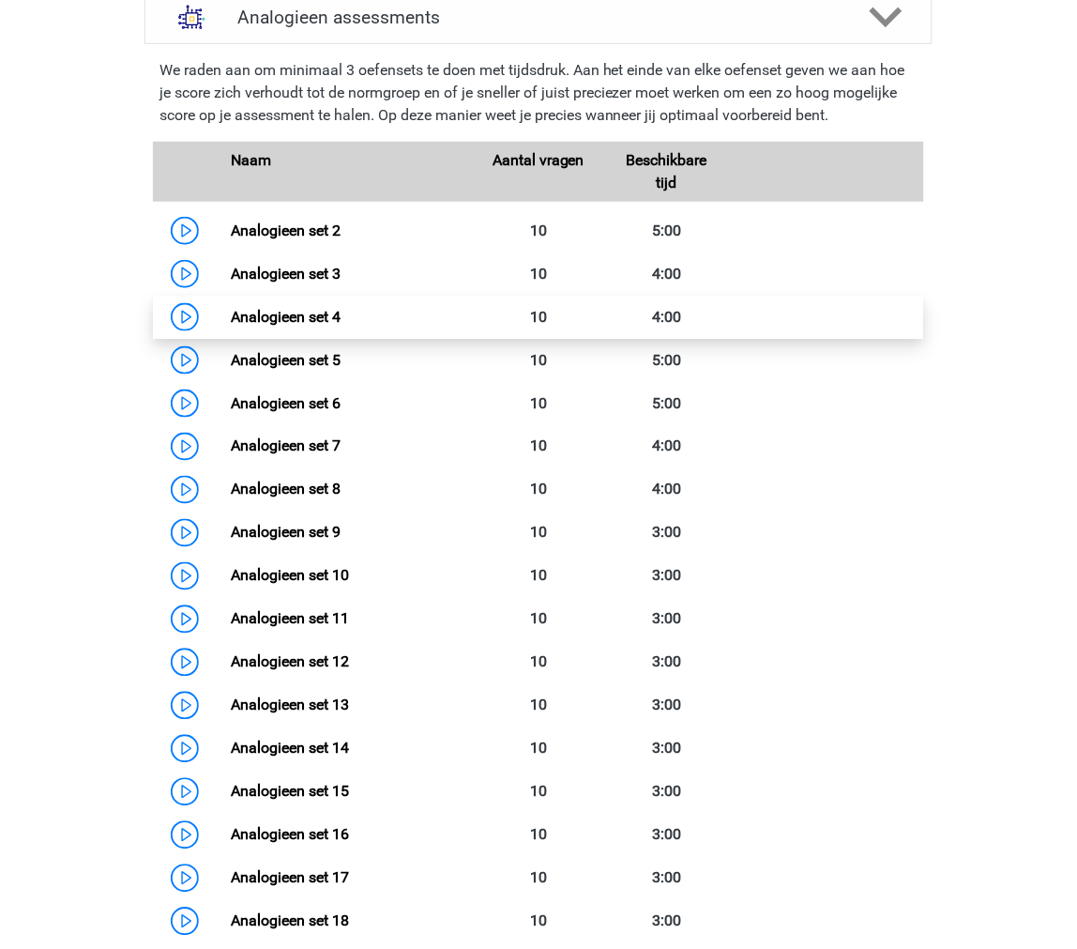
click at [231, 326] on link "Analogieen set 4" at bounding box center [286, 317] width 110 height 18
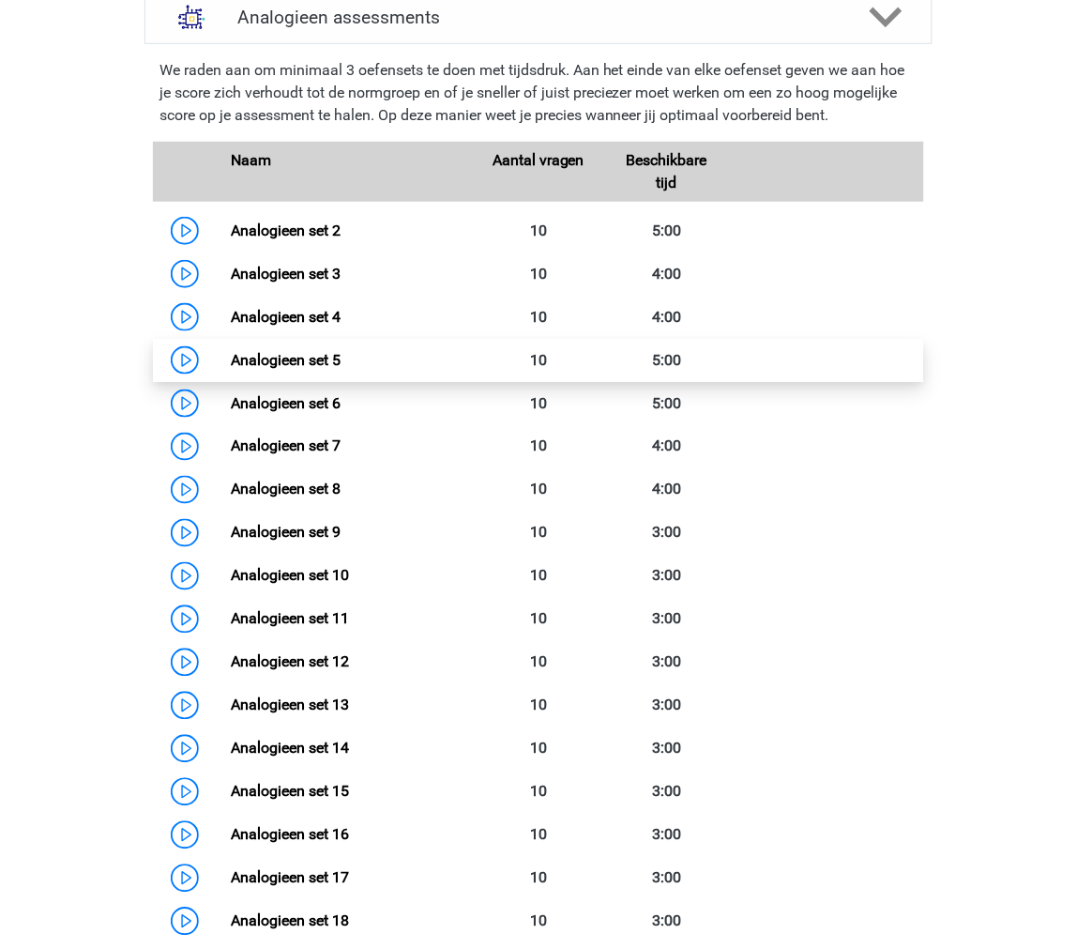
click at [231, 369] on link "Analogieen set 5" at bounding box center [286, 360] width 110 height 18
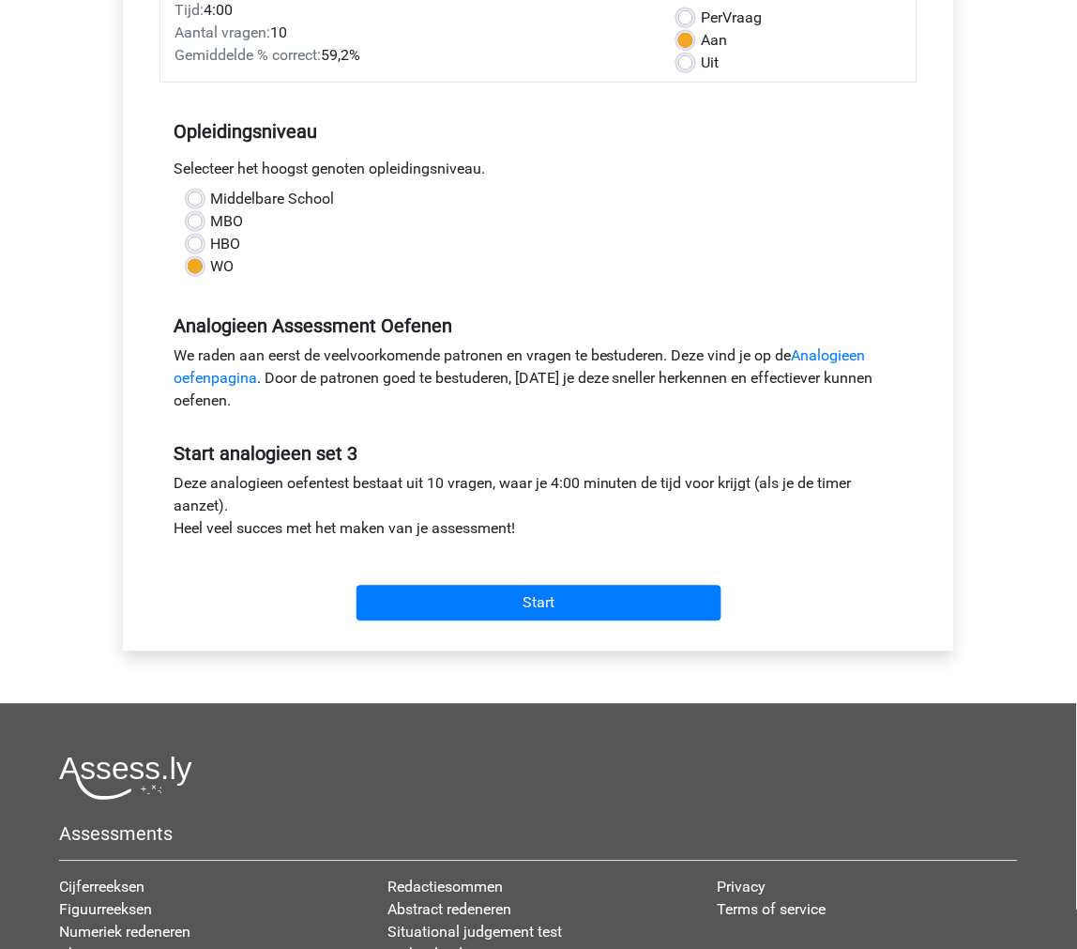
scroll to position [284, 0]
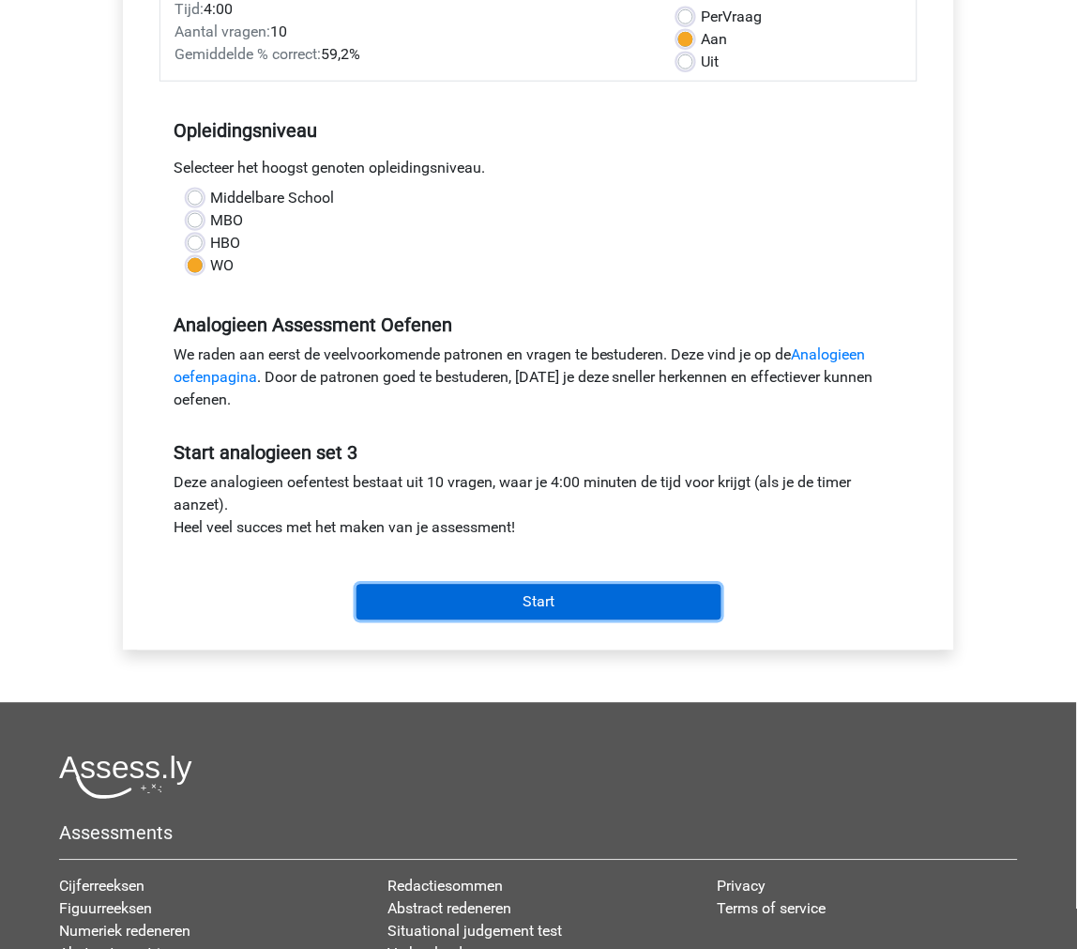
click at [439, 612] on input "Start" at bounding box center [539, 603] width 365 height 36
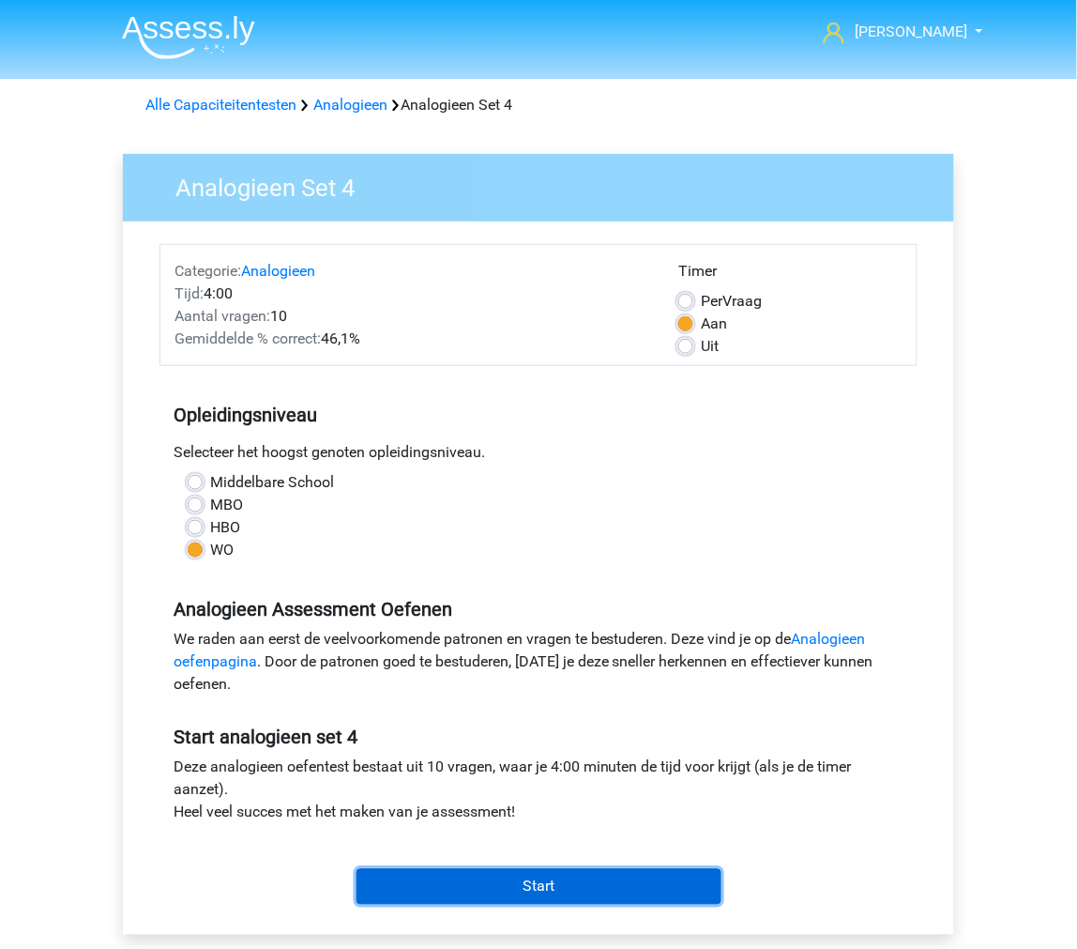
click at [452, 877] on input "Start" at bounding box center [539, 887] width 365 height 36
click at [439, 892] on input "Start" at bounding box center [539, 887] width 365 height 36
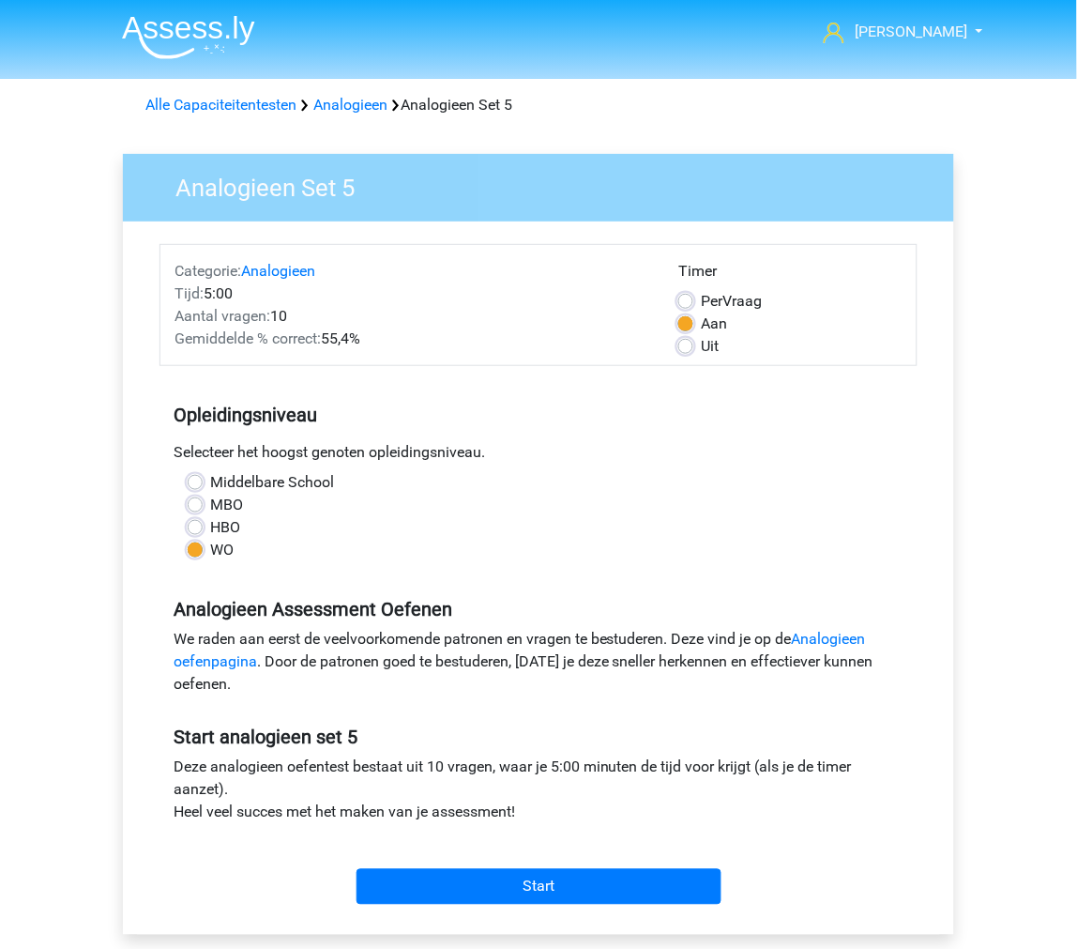
click at [69, 860] on div "[PERSON_NAME] [EMAIL_ADDRESS][DOMAIN_NAME] Nederlands English" at bounding box center [538, 741] width 1077 height 1483
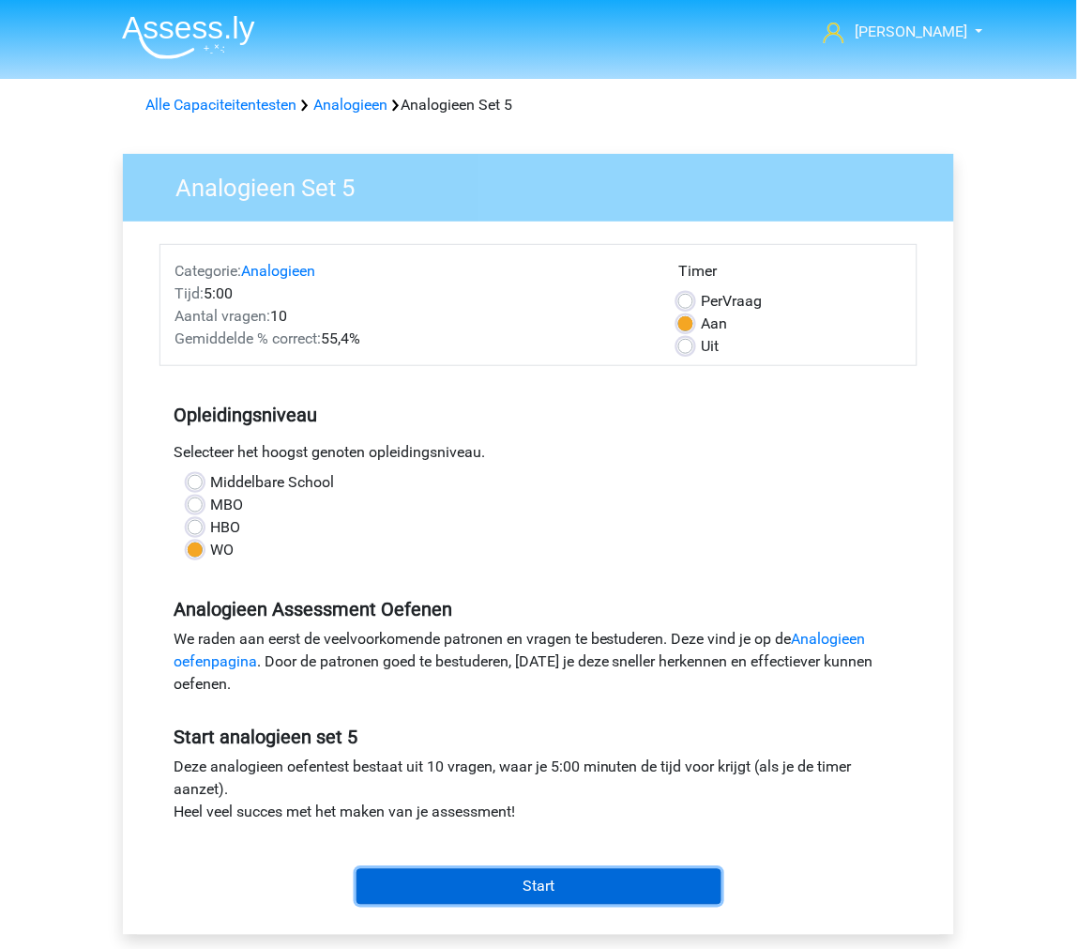
click at [499, 878] on input "Start" at bounding box center [539, 887] width 365 height 36
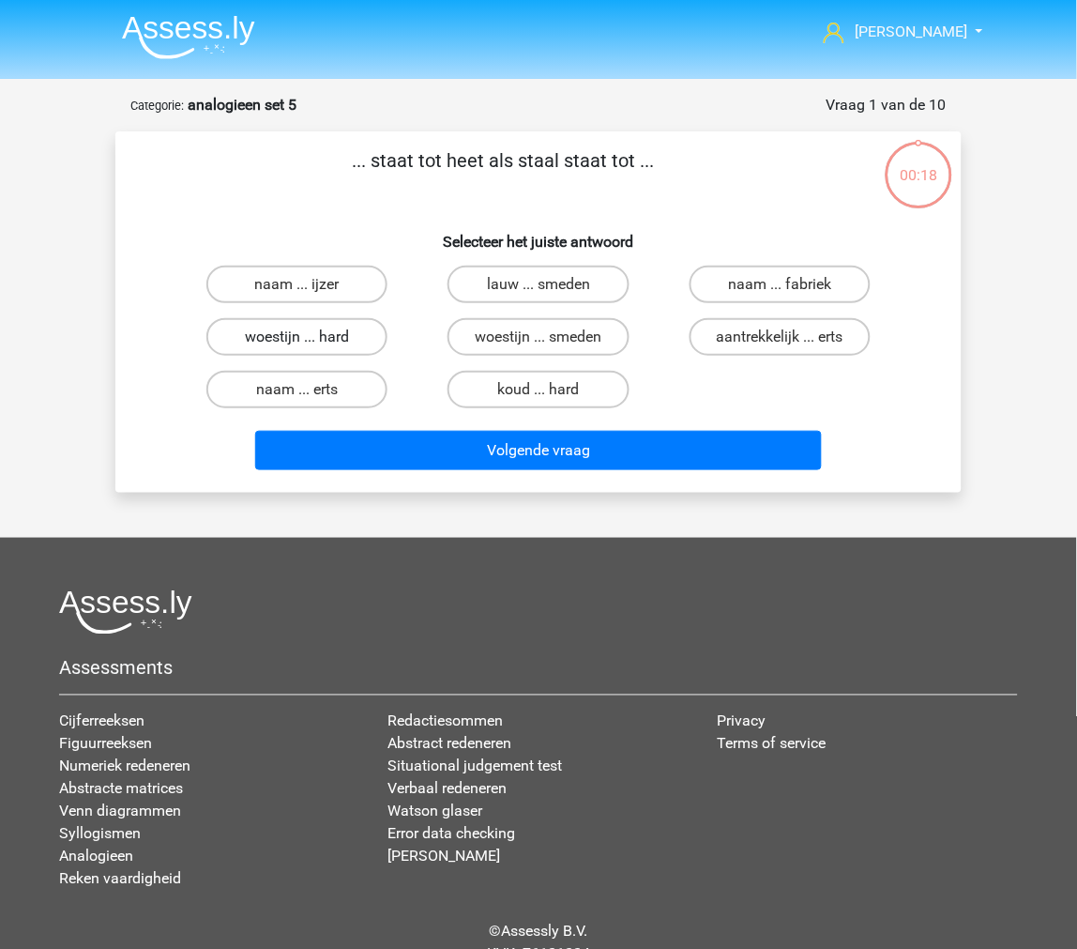
click at [360, 340] on label "woestijn ... hard" at bounding box center [296, 337] width 181 height 38
click at [310, 340] on input "woestijn ... hard" at bounding box center [304, 343] width 12 height 12
radio input "true"
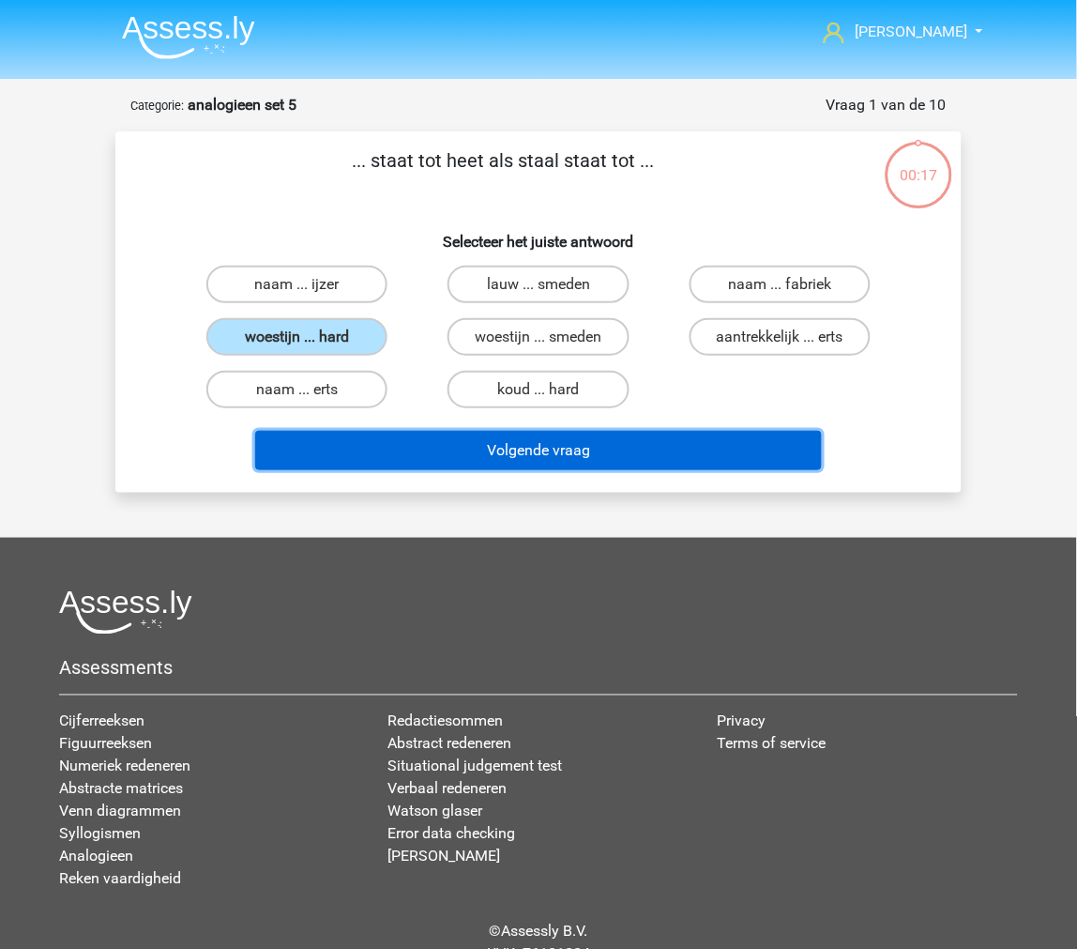
click at [371, 456] on button "Volgende vraag" at bounding box center [539, 450] width 568 height 39
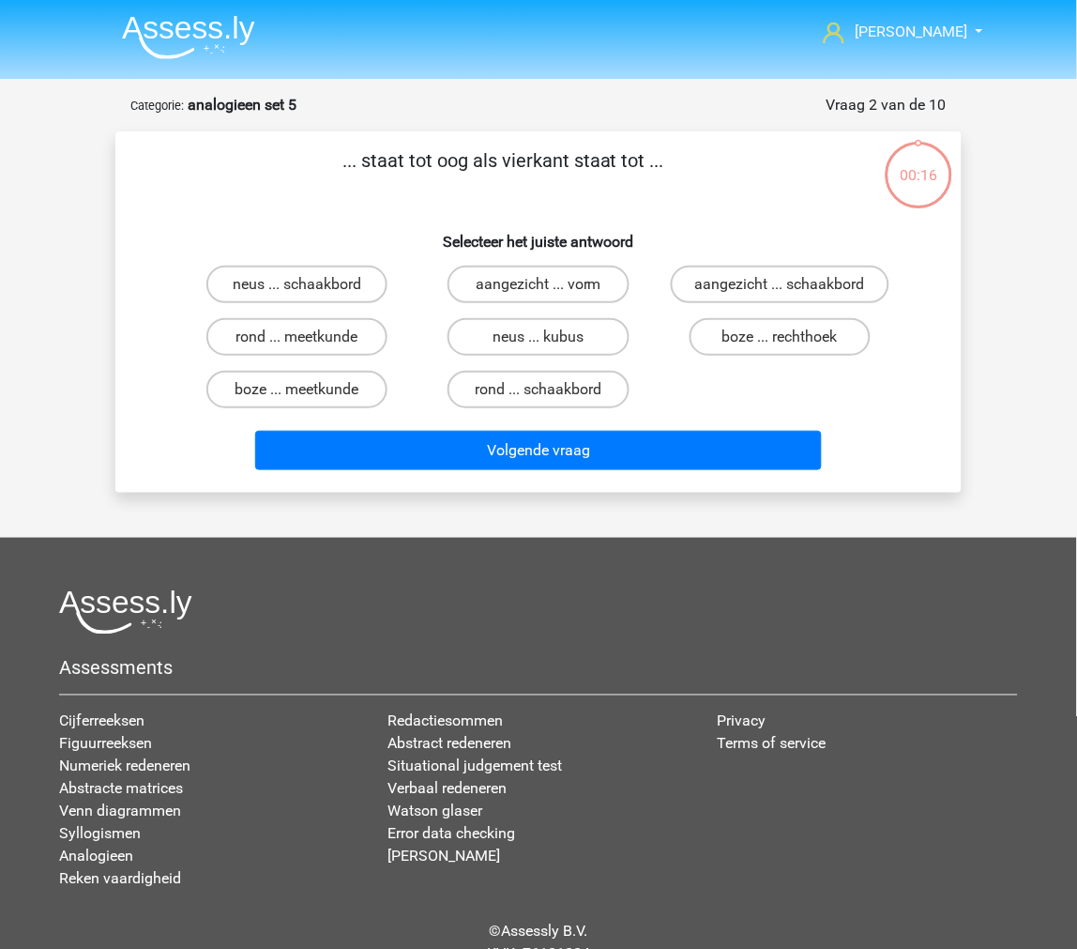
scroll to position [79, 0]
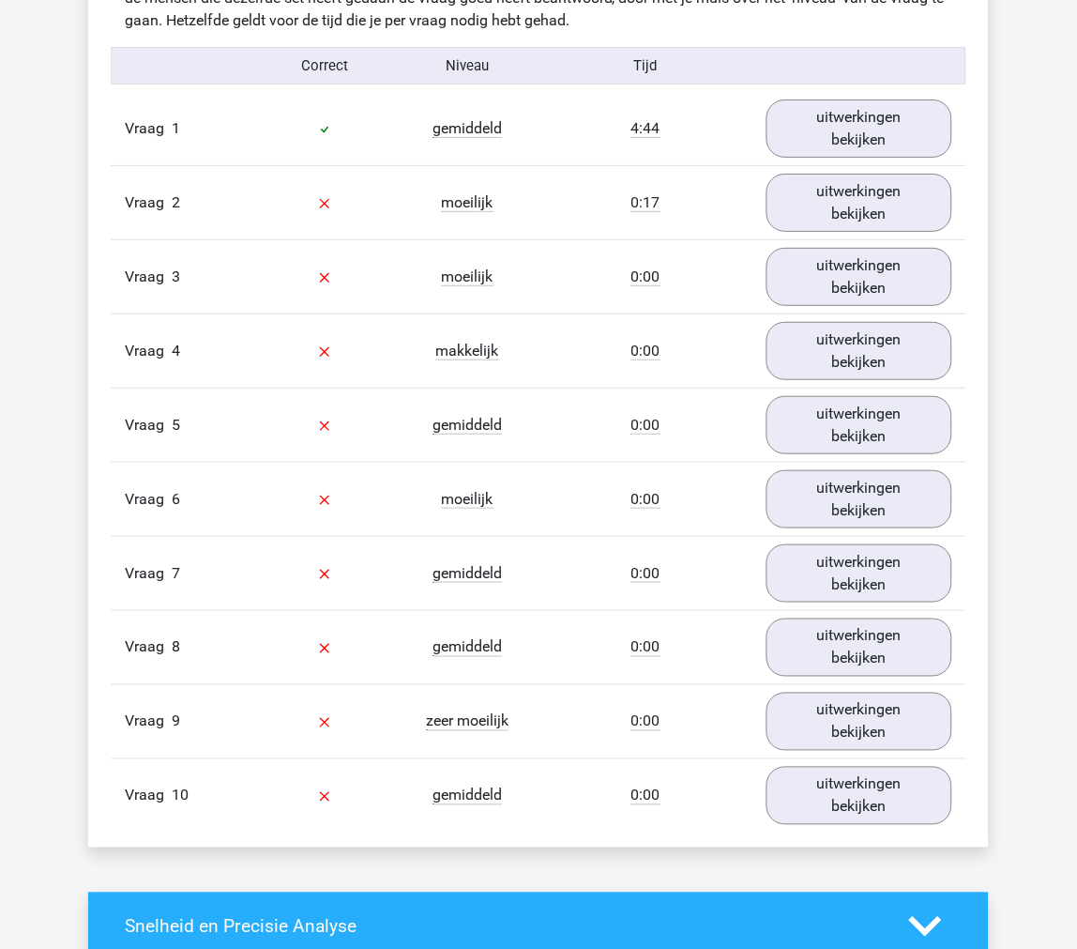
scroll to position [1147, 0]
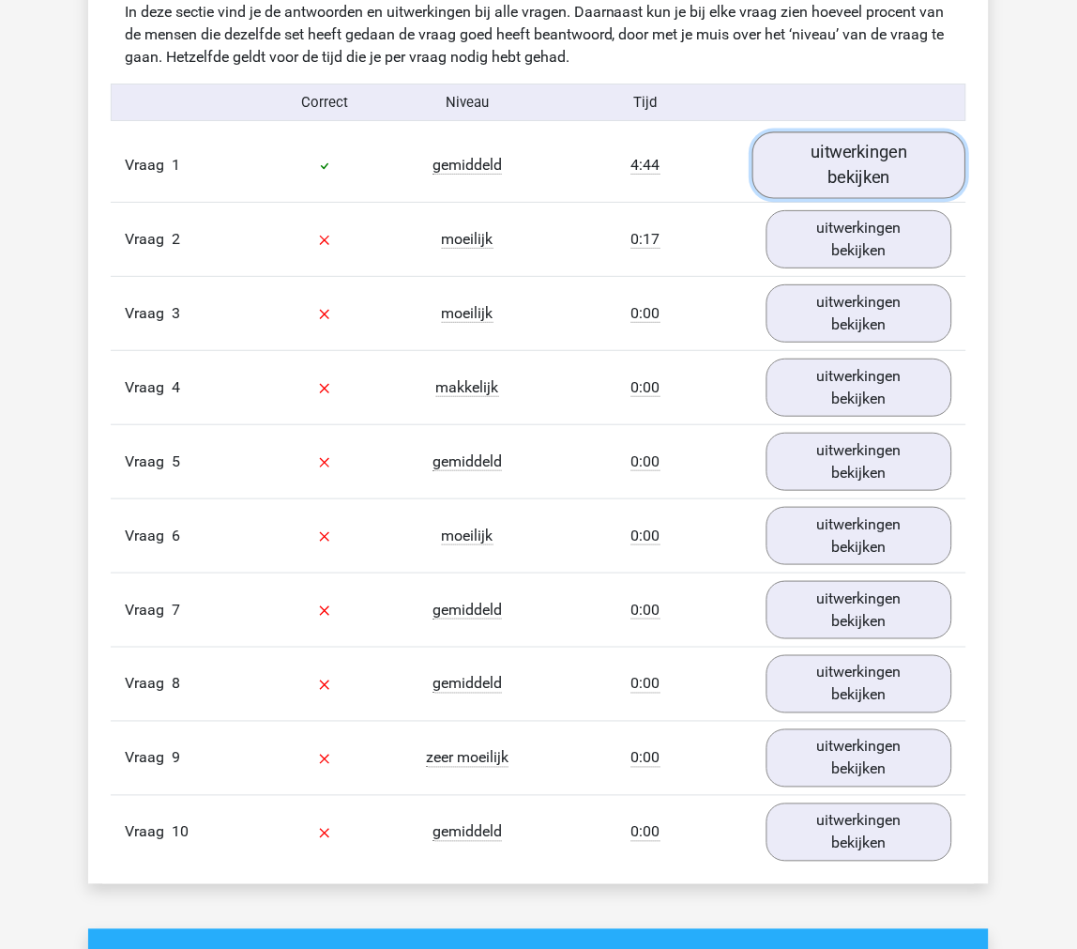
click at [789, 186] on link "uitwerkingen bekijken" at bounding box center [860, 165] width 214 height 67
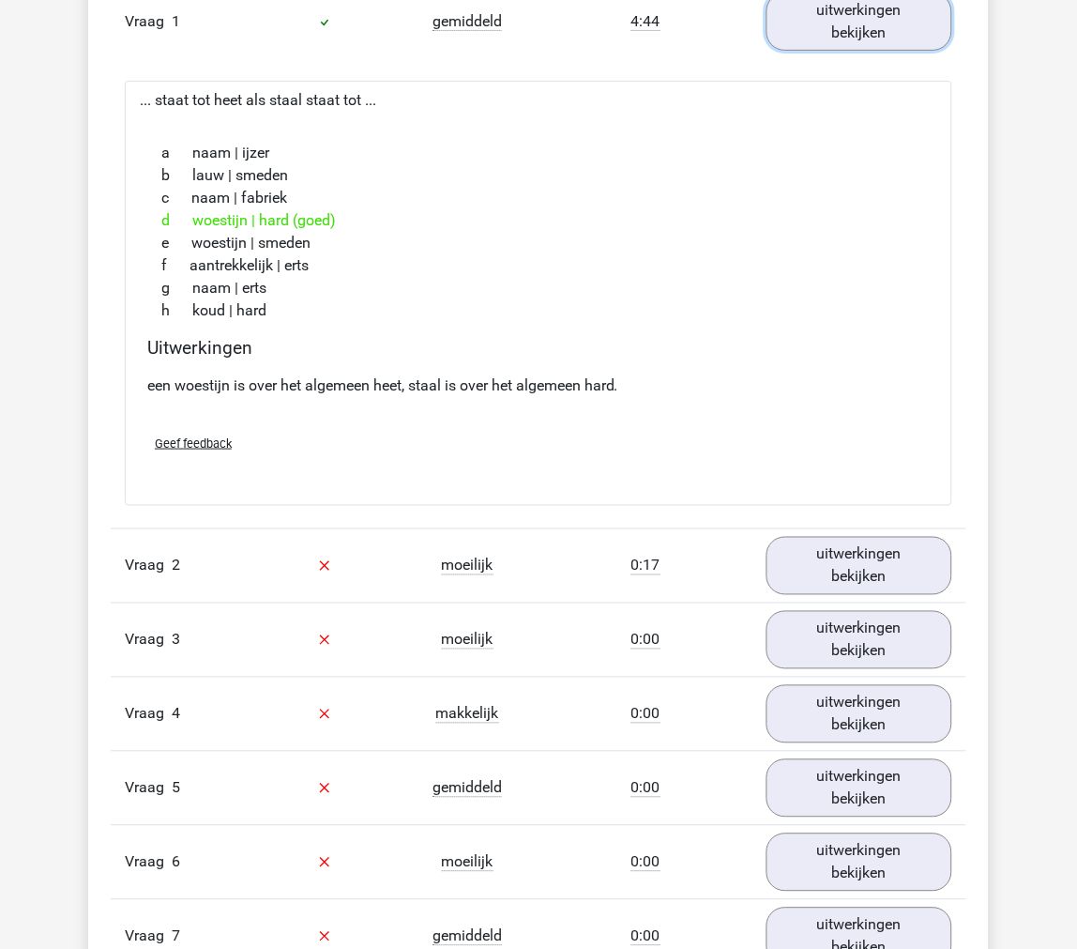
scroll to position [1355, 0]
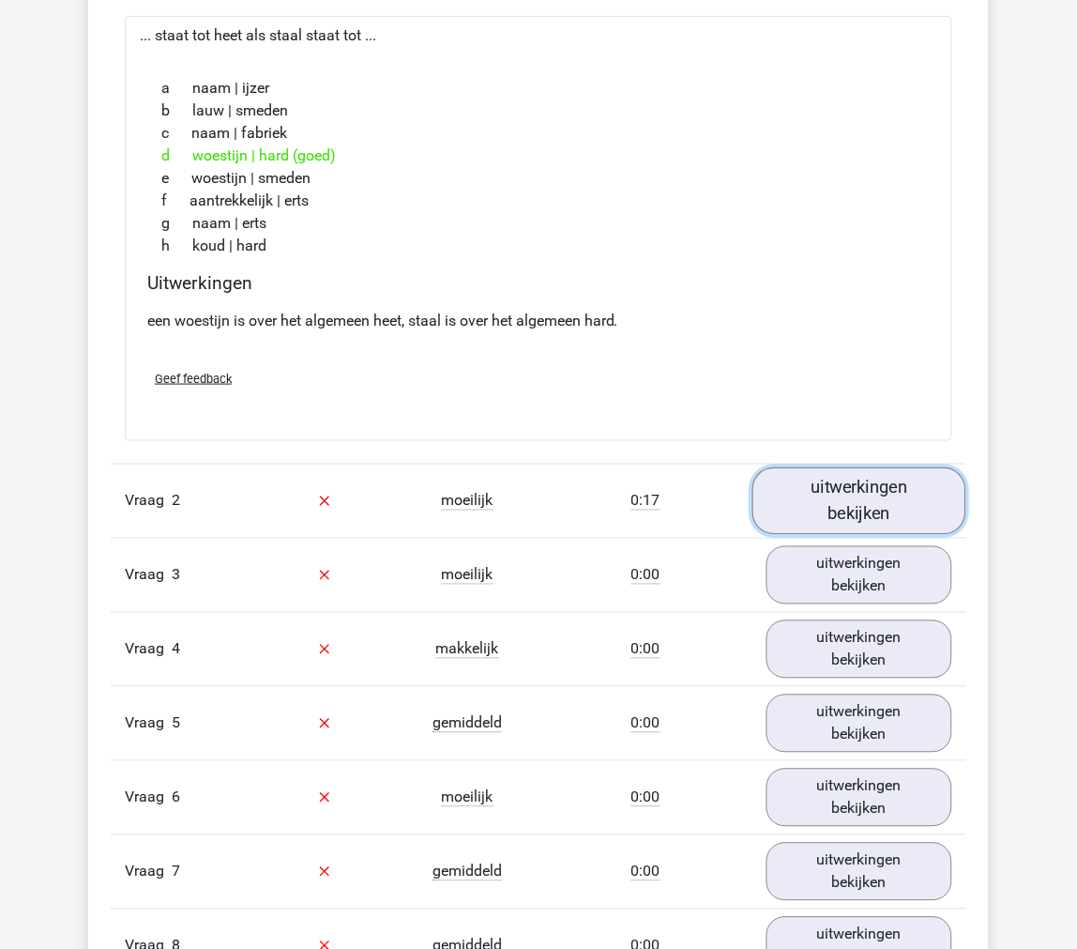
click at [860, 505] on link "uitwerkingen bekijken" at bounding box center [860, 500] width 214 height 67
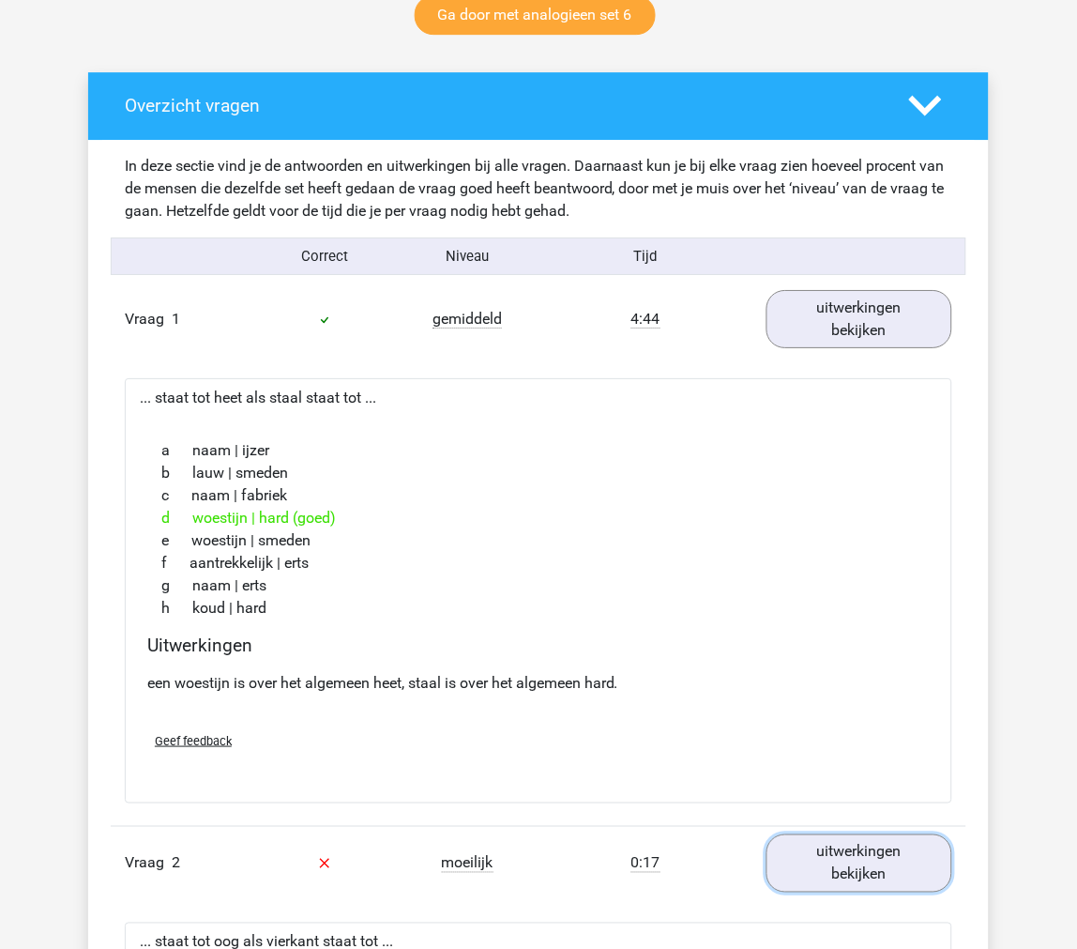
scroll to position [938, 0]
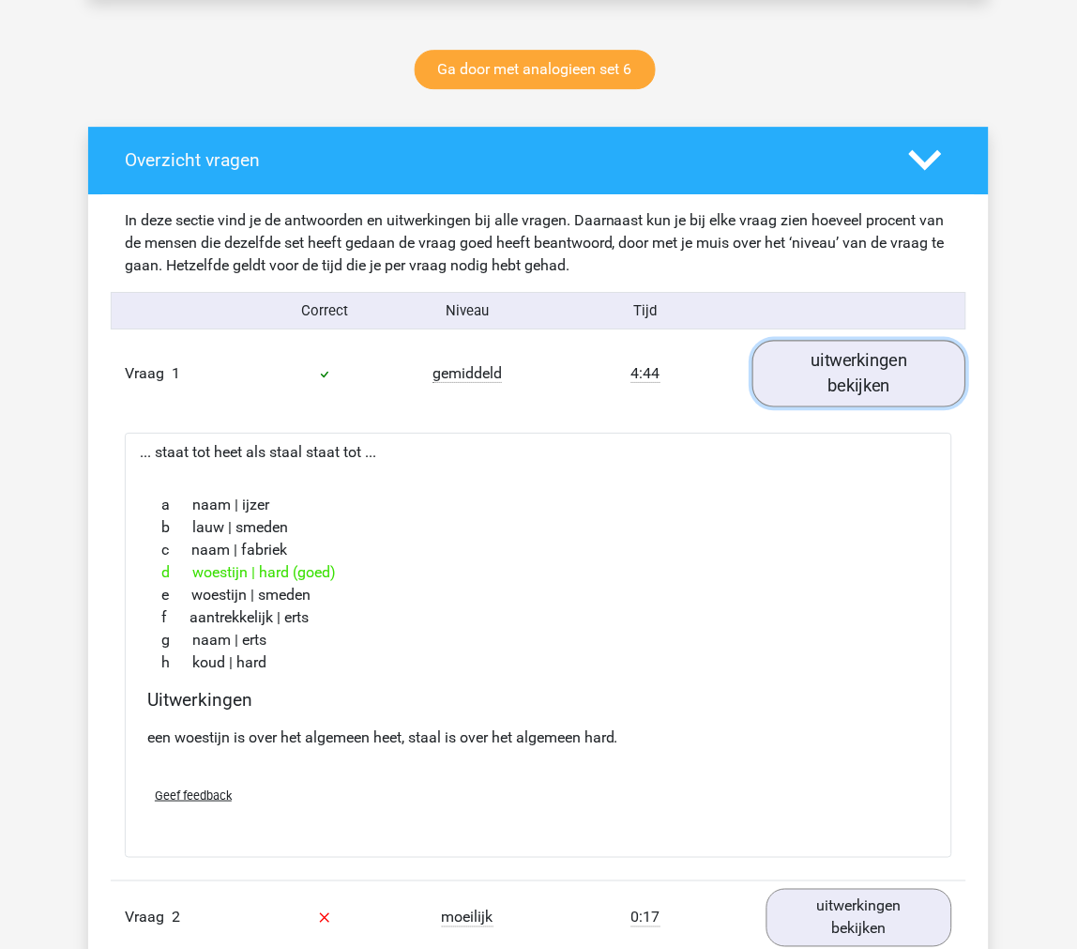
click at [830, 379] on link "uitwerkingen bekijken" at bounding box center [860, 374] width 214 height 67
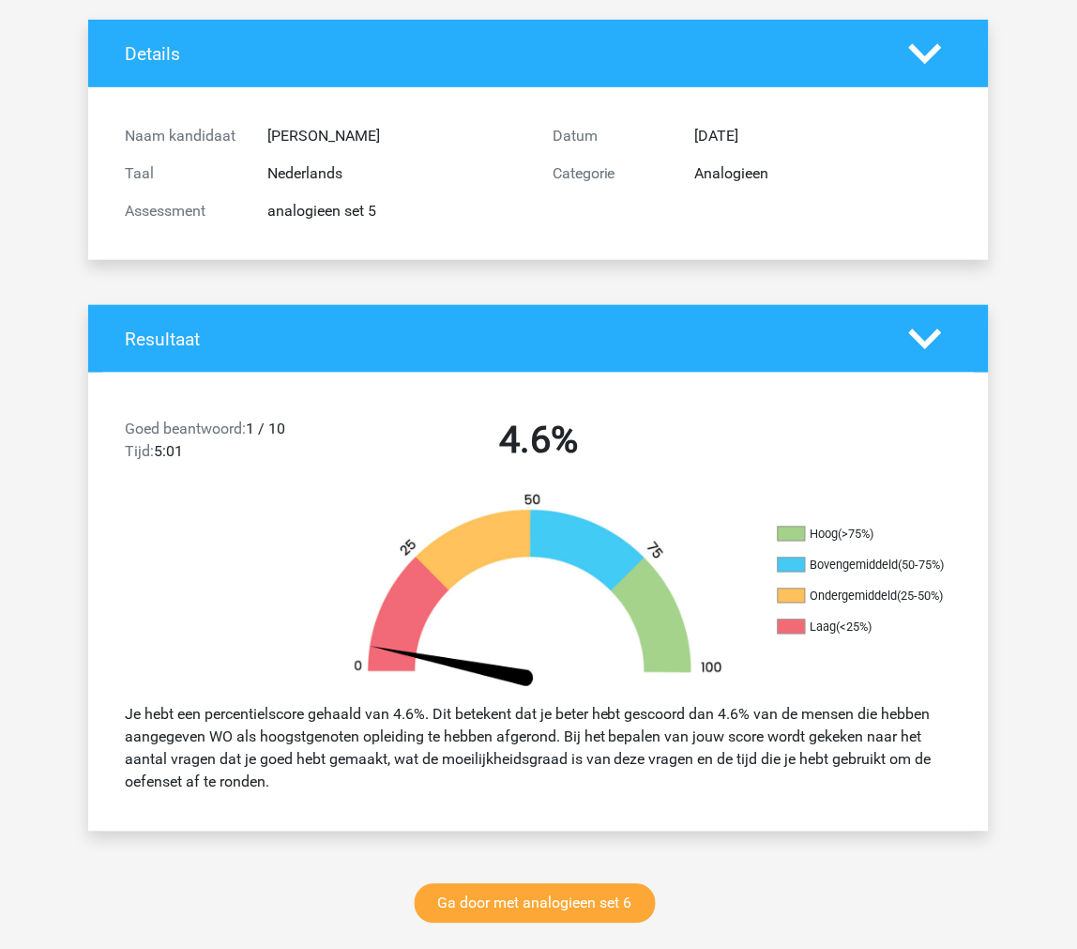
scroll to position [0, 0]
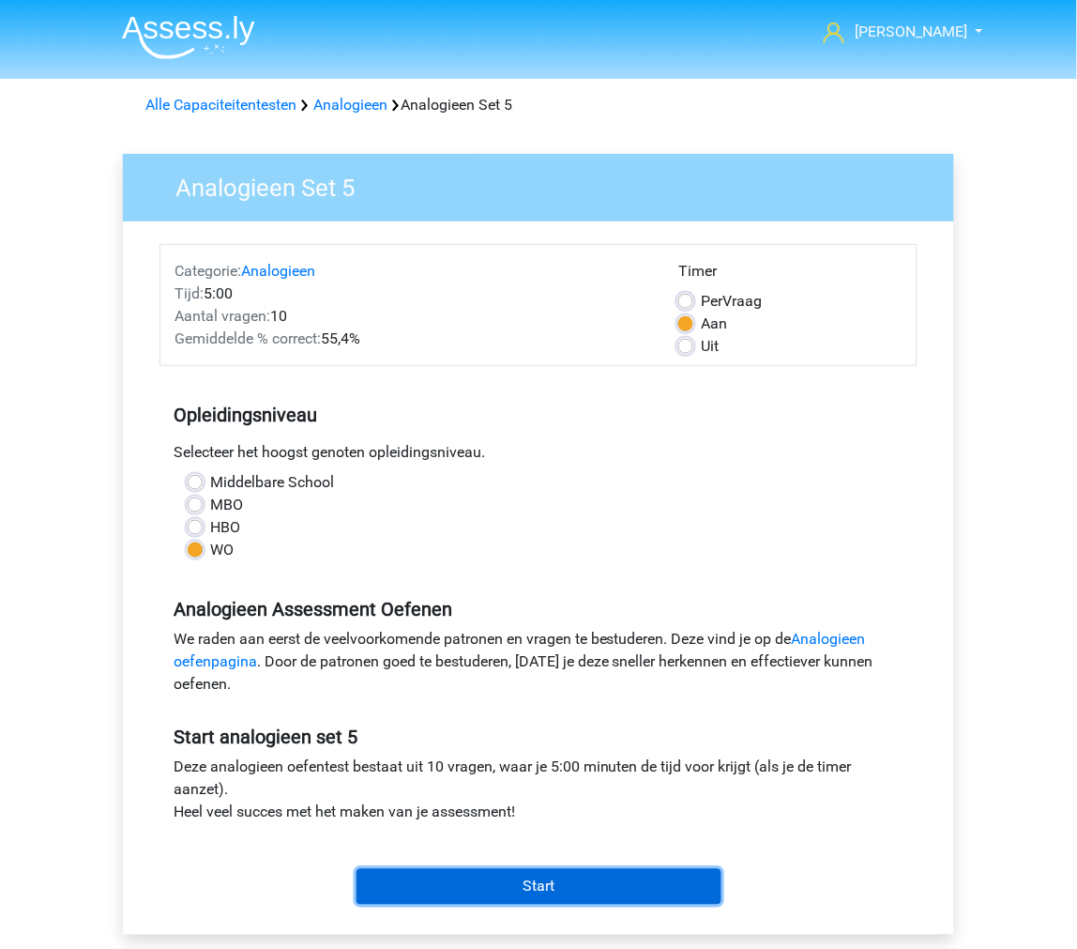
click at [465, 869] on input "Start" at bounding box center [539, 887] width 365 height 36
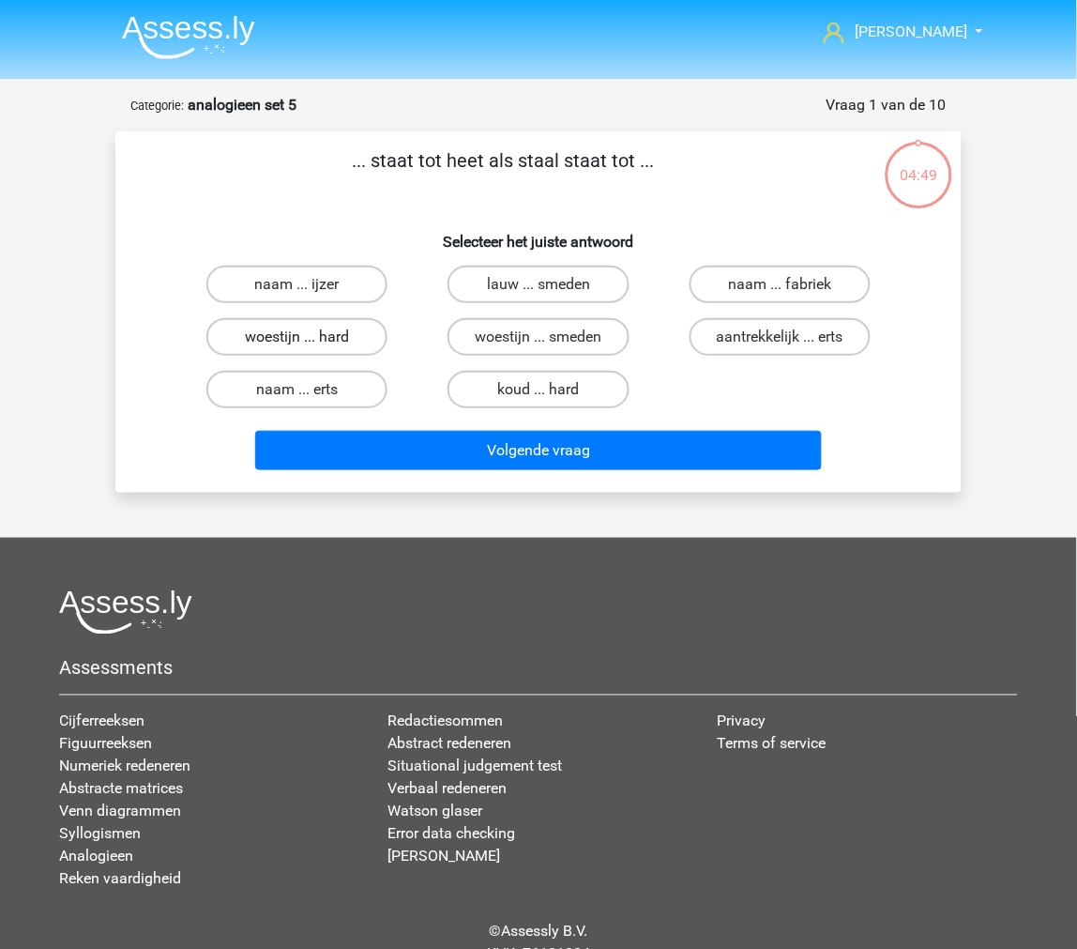
click at [370, 339] on label "woestijn ... hard" at bounding box center [296, 337] width 181 height 38
click at [310, 339] on input "woestijn ... hard" at bounding box center [304, 343] width 12 height 12
radio input "true"
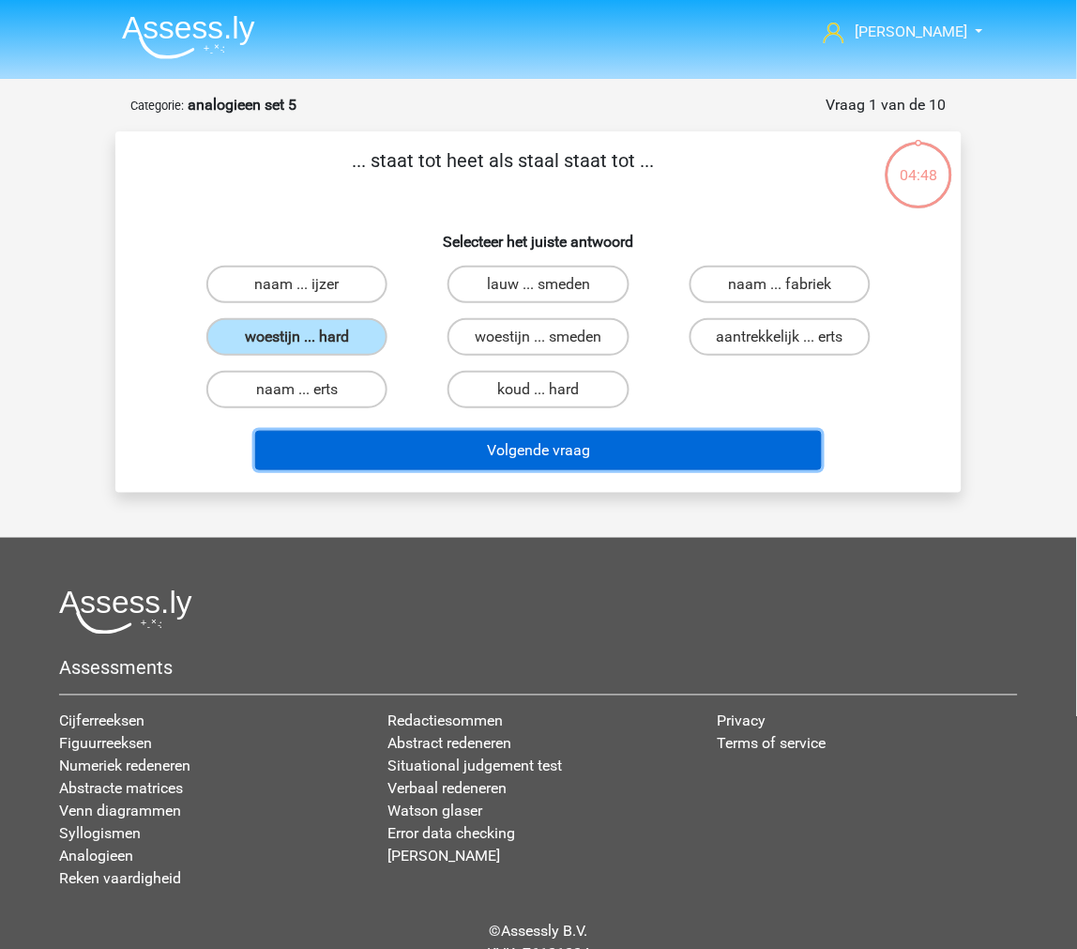
click at [371, 442] on button "Volgende vraag" at bounding box center [539, 450] width 568 height 39
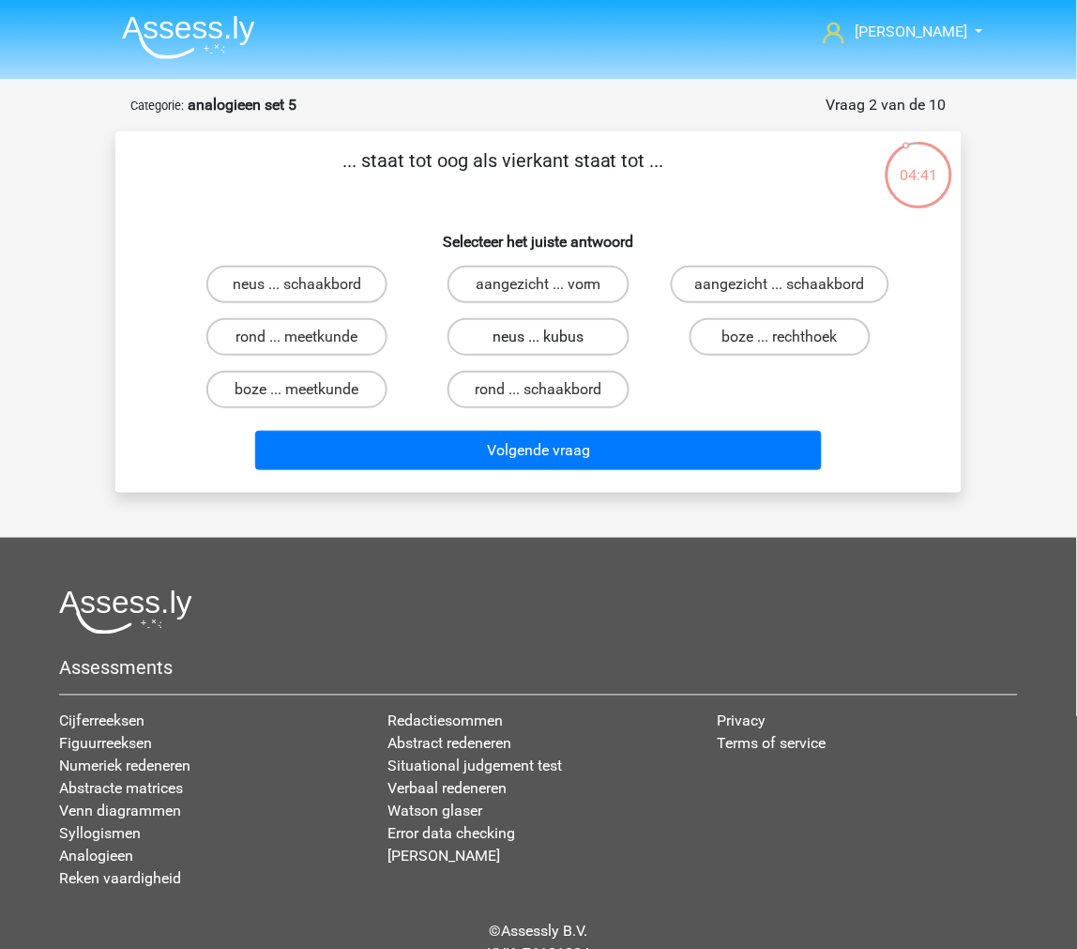
click at [466, 336] on label "neus ... kubus" at bounding box center [538, 337] width 181 height 38
click at [539, 337] on input "neus ... kubus" at bounding box center [545, 343] width 12 height 12
radio input "true"
click at [313, 343] on label "rond ... meetkunde" at bounding box center [296, 337] width 181 height 38
click at [310, 343] on input "rond ... meetkunde" at bounding box center [304, 343] width 12 height 12
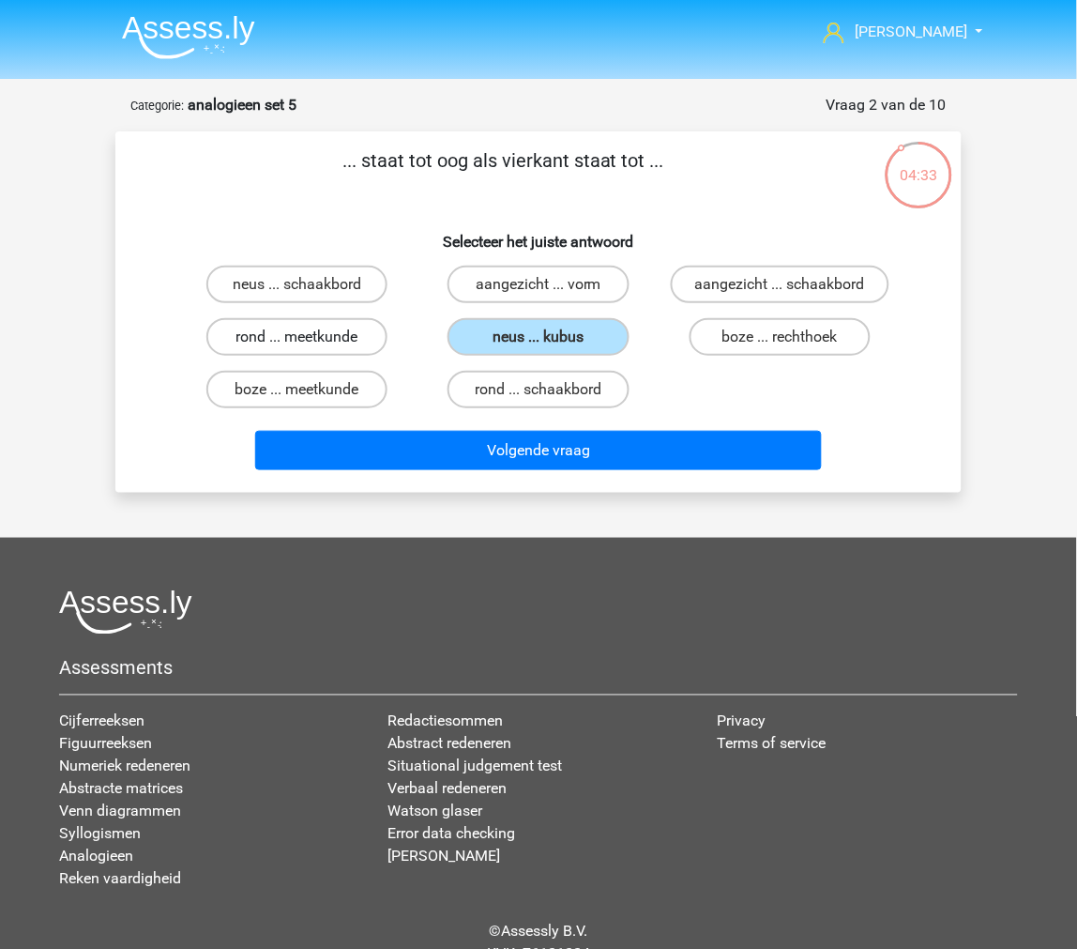
radio input "true"
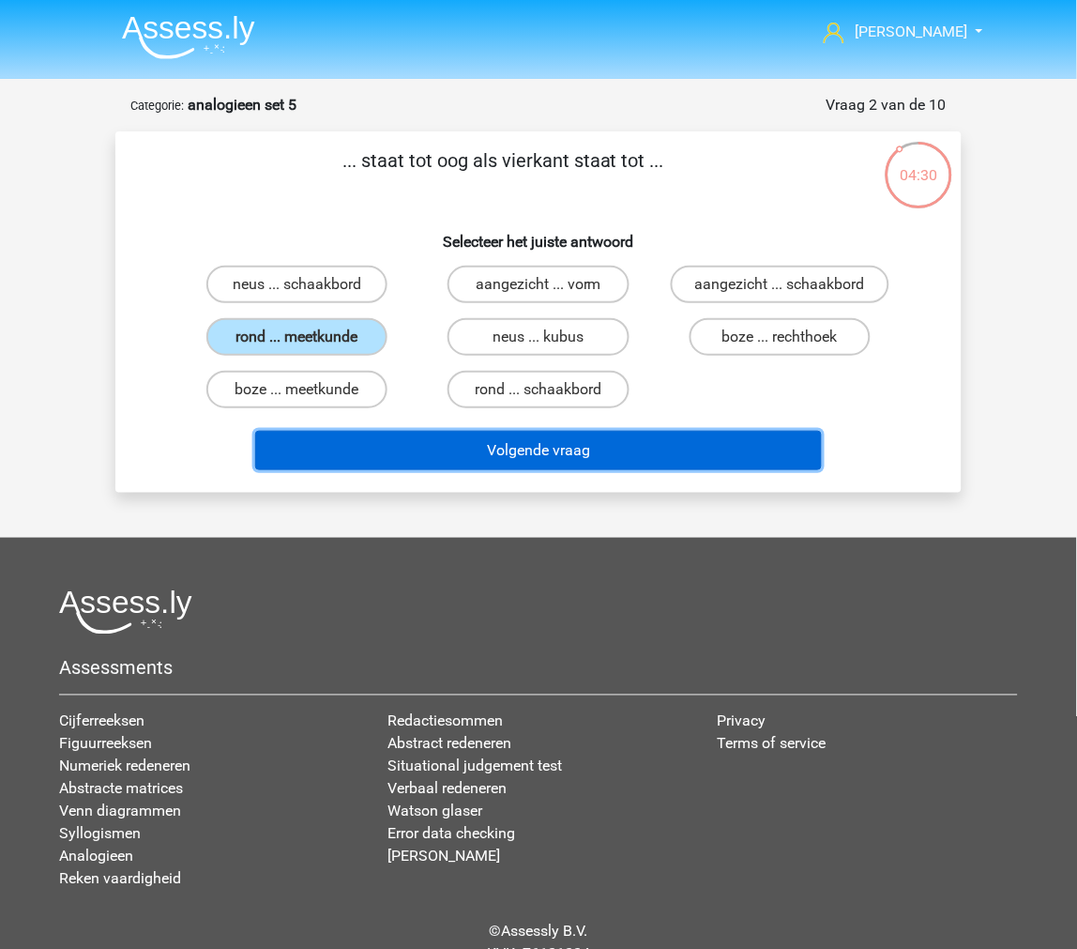
click at [326, 439] on button "Volgende vraag" at bounding box center [539, 450] width 568 height 39
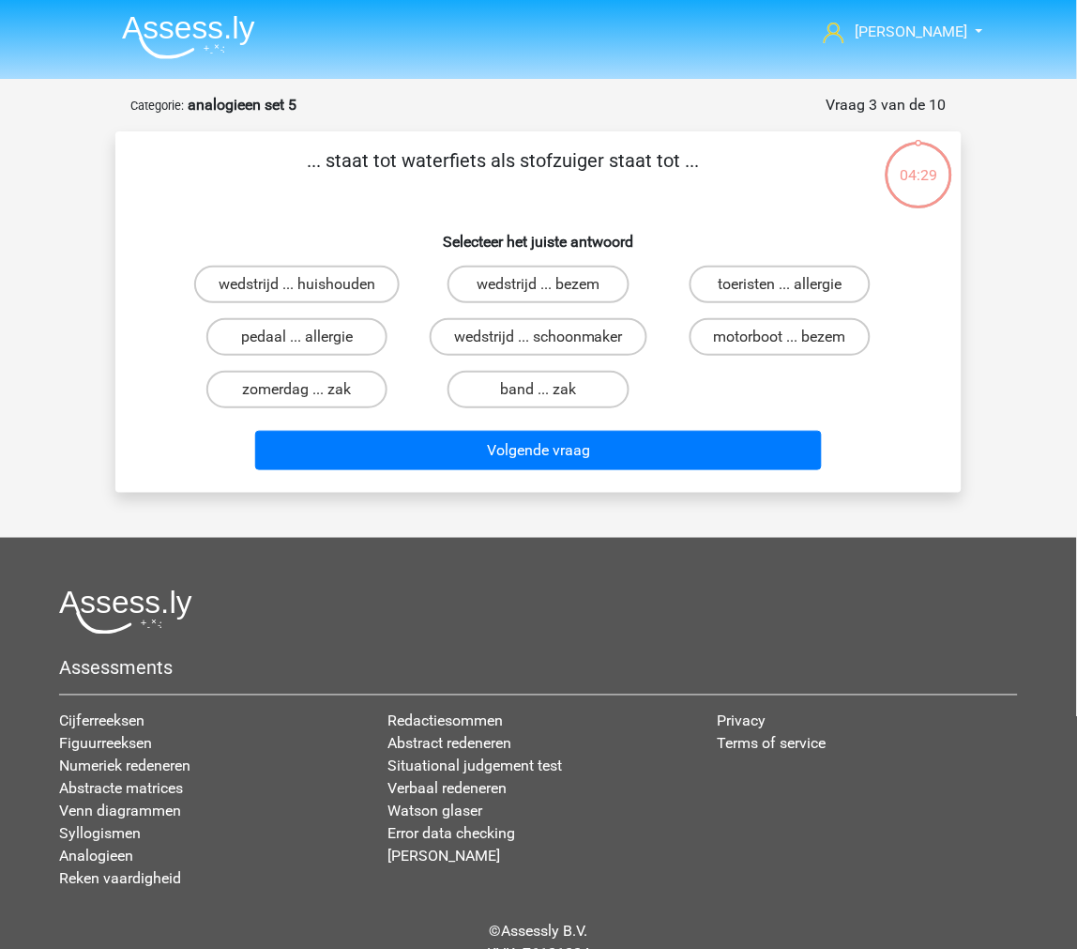
scroll to position [79, 0]
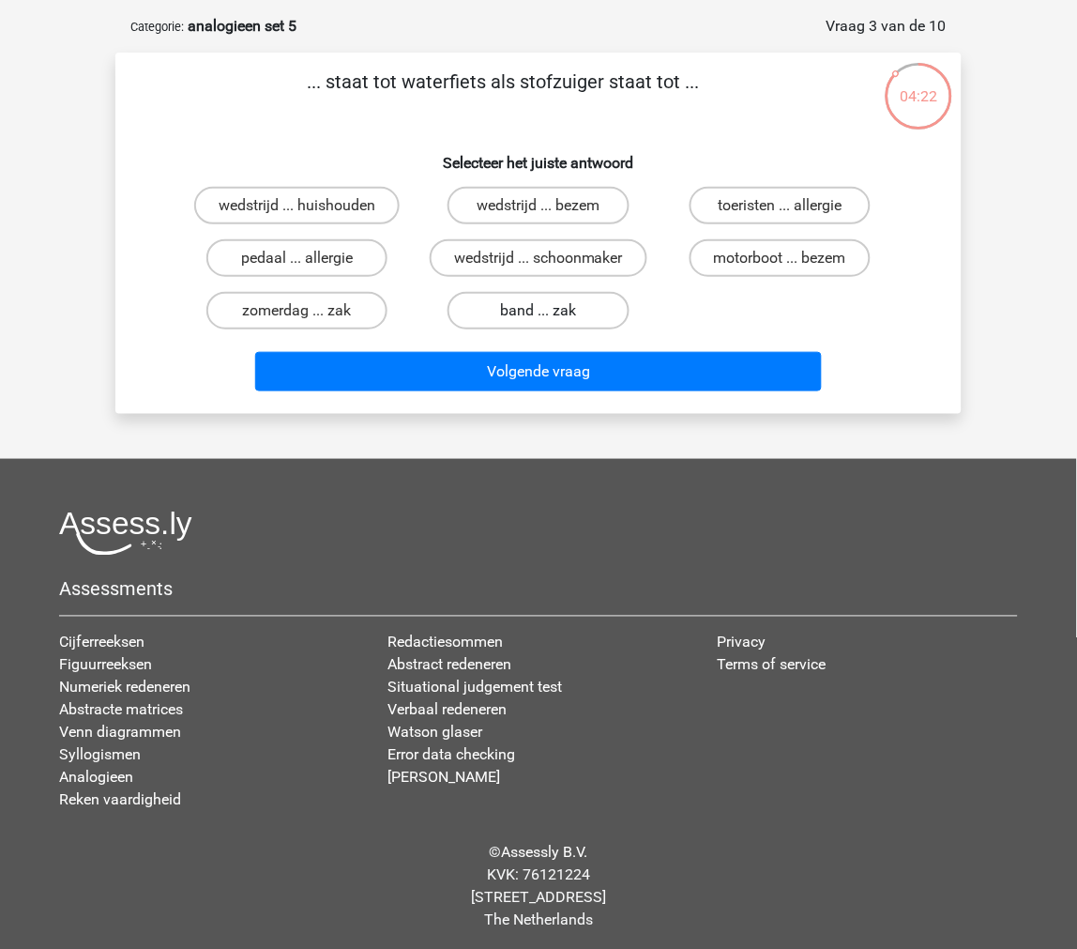
click at [491, 314] on label "band ... zak" at bounding box center [538, 311] width 181 height 38
click at [539, 314] on input "band ... zak" at bounding box center [545, 317] width 12 height 12
radio input "true"
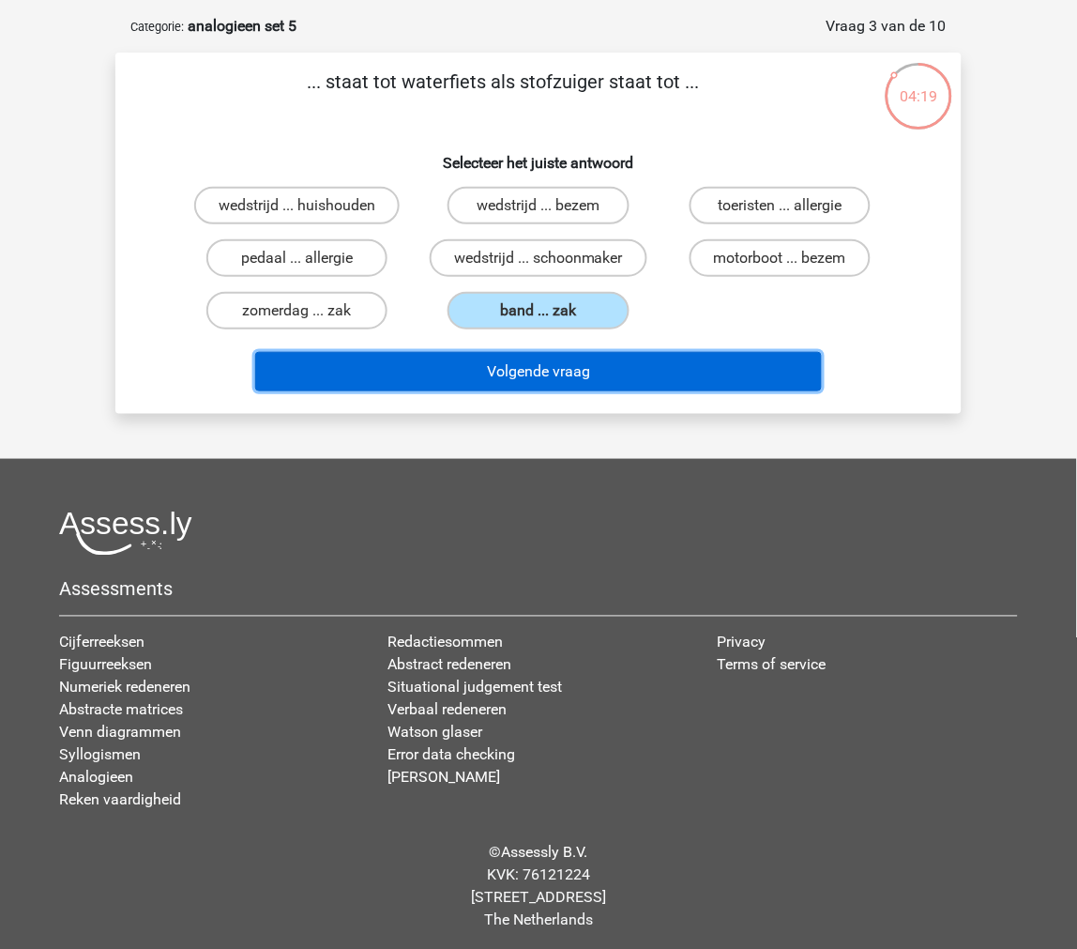
click at [469, 362] on button "Volgende vraag" at bounding box center [539, 371] width 568 height 39
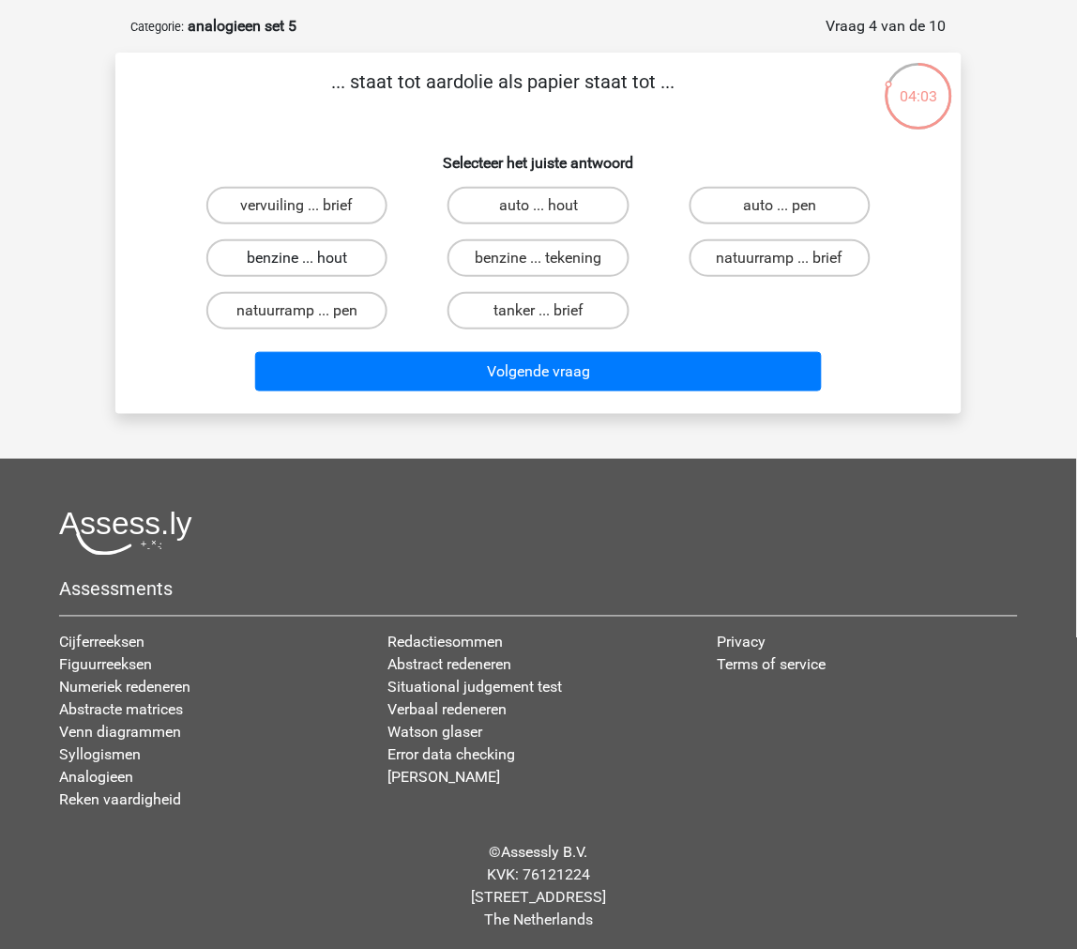
click at [340, 266] on label "benzine ... hout" at bounding box center [296, 258] width 181 height 38
click at [310, 266] on input "benzine ... hout" at bounding box center [304, 264] width 12 height 12
radio input "true"
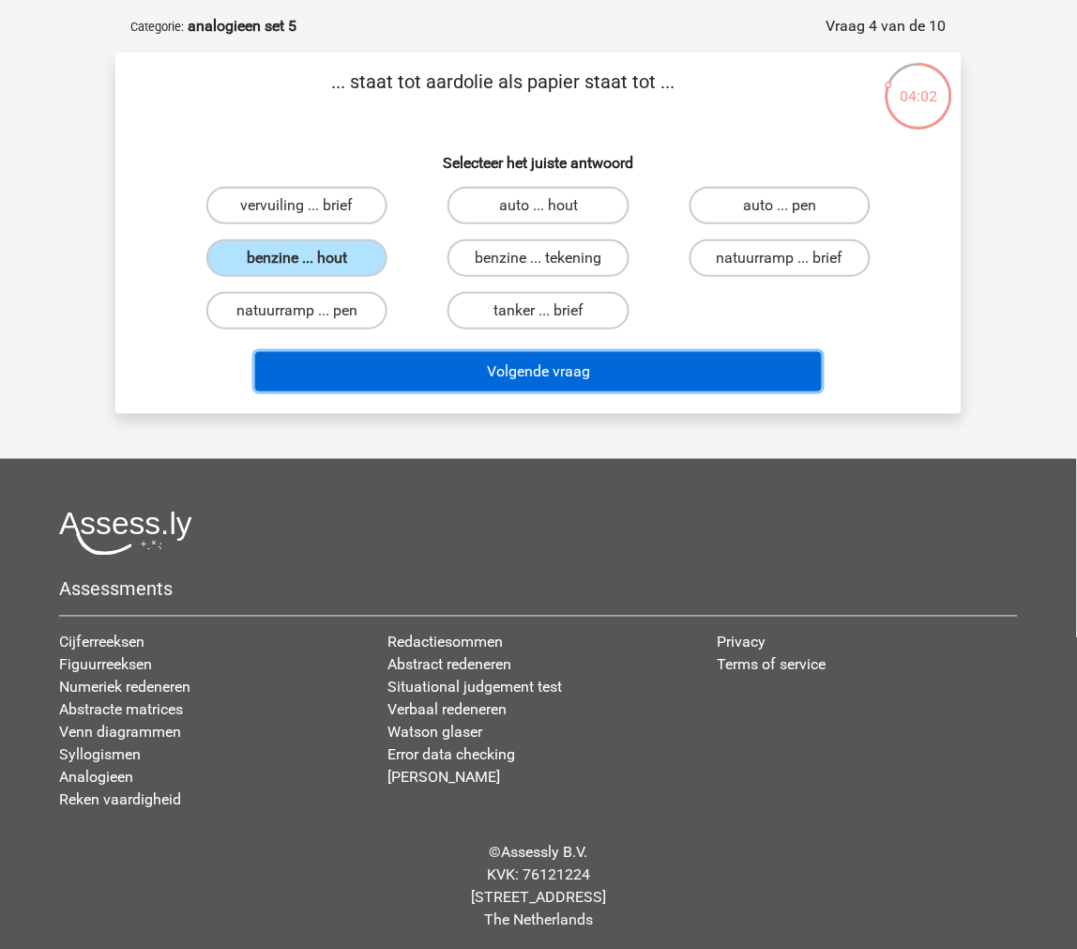
click at [349, 359] on button "Volgende vraag" at bounding box center [539, 371] width 568 height 39
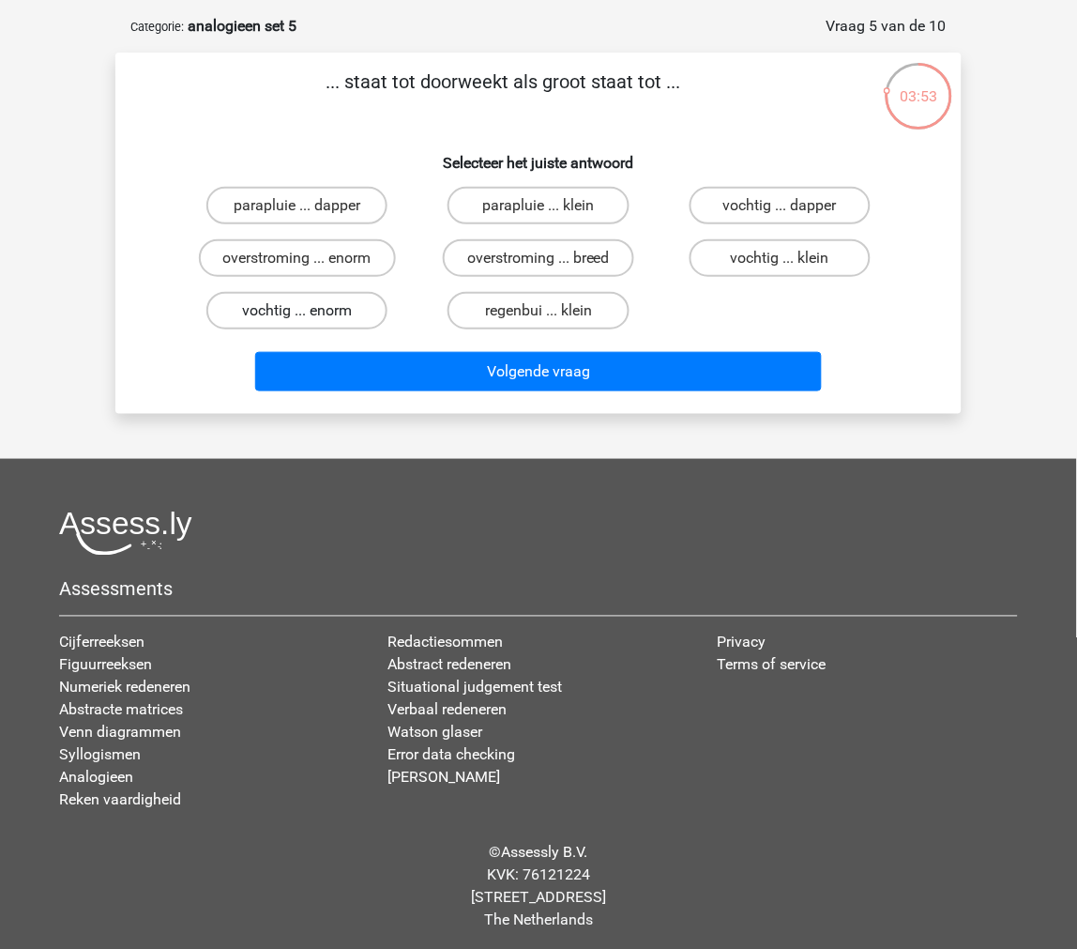
click at [325, 292] on label "vochtig ... enorm" at bounding box center [296, 311] width 181 height 38
click at [310, 311] on input "vochtig ... enorm" at bounding box center [304, 317] width 12 height 12
radio input "true"
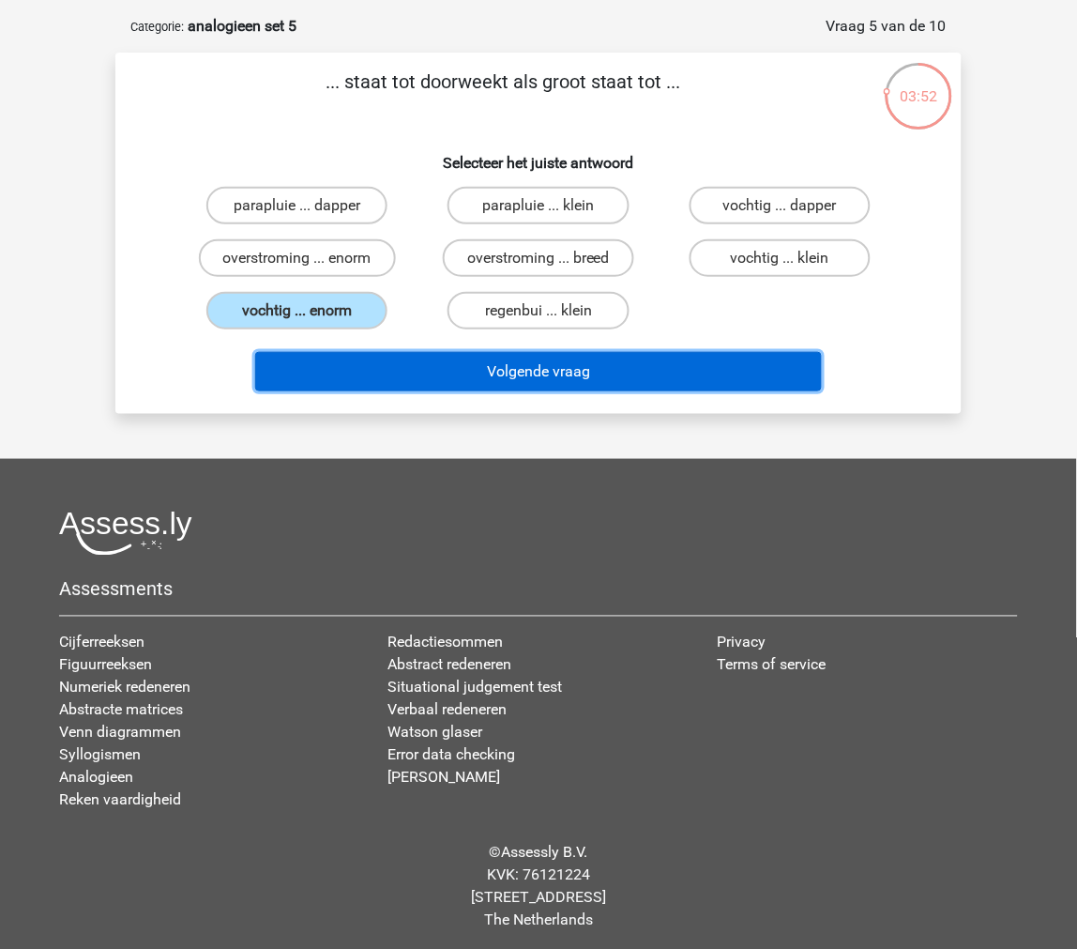
click at [306, 353] on button "Volgende vraag" at bounding box center [539, 371] width 568 height 39
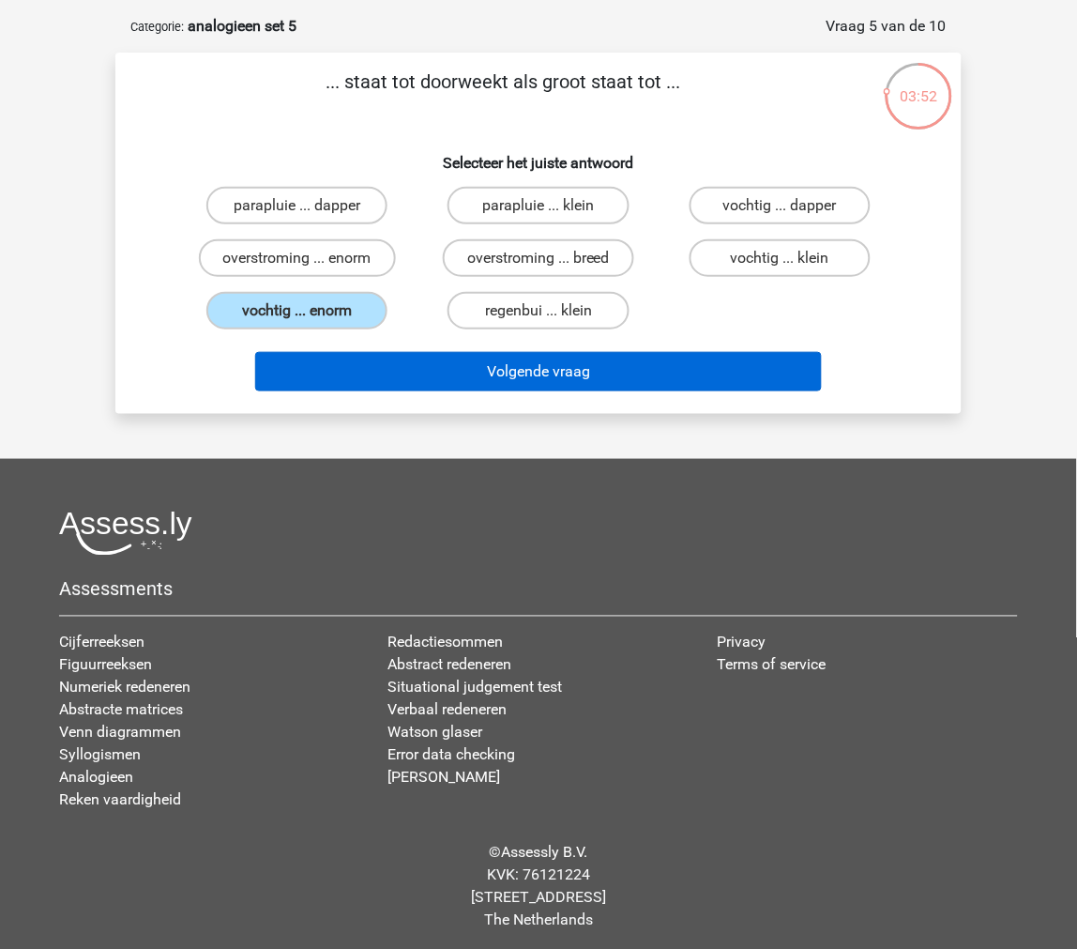
scroll to position [94, 0]
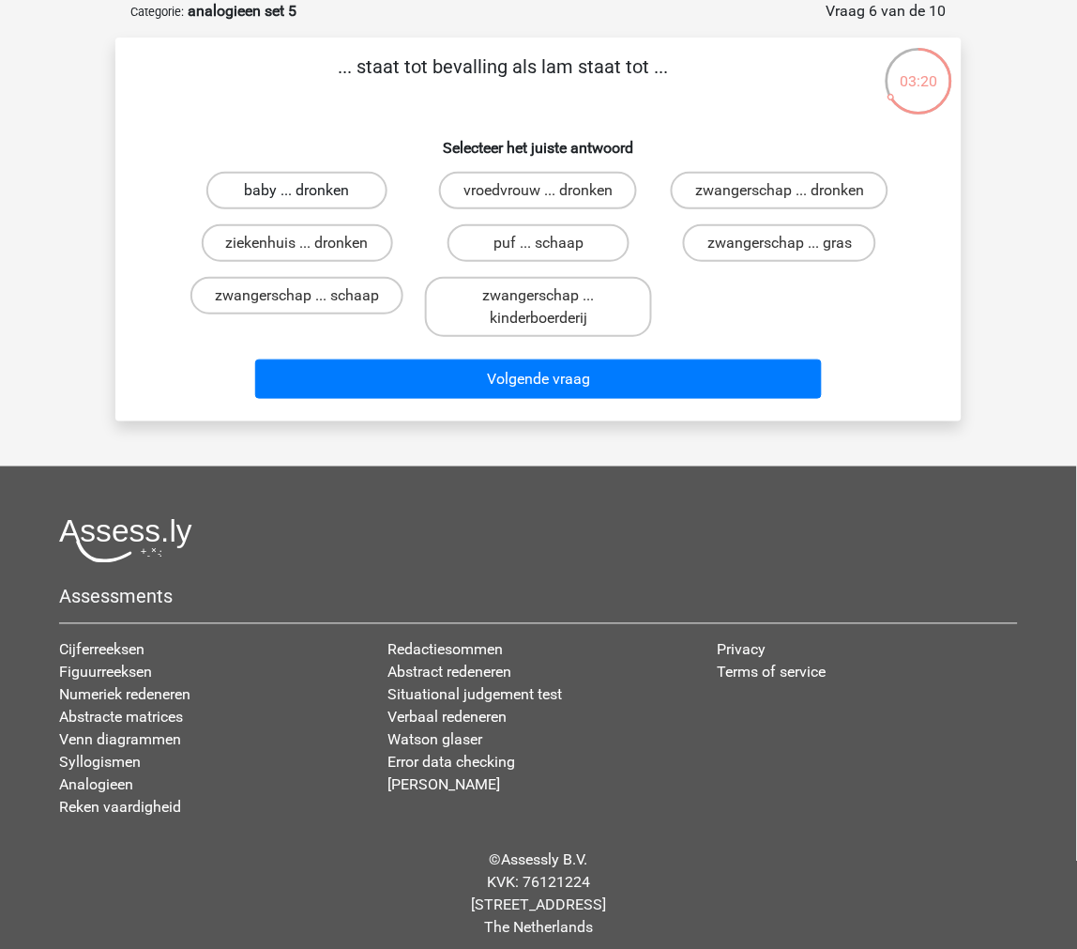
click at [326, 191] on label "baby ... dronken" at bounding box center [296, 191] width 181 height 38
click at [310, 191] on input "baby ... dronken" at bounding box center [304, 197] width 12 height 12
radio input "true"
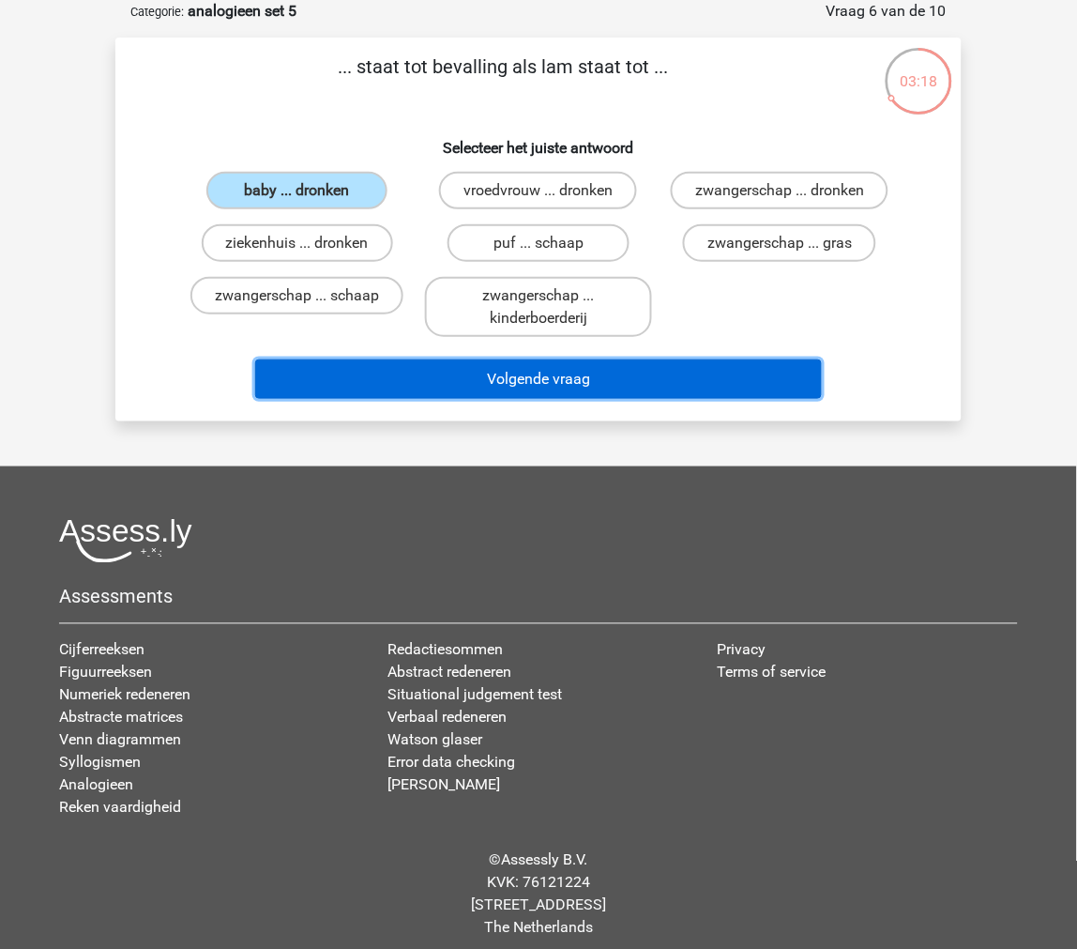
click at [360, 376] on button "Volgende vraag" at bounding box center [539, 378] width 568 height 39
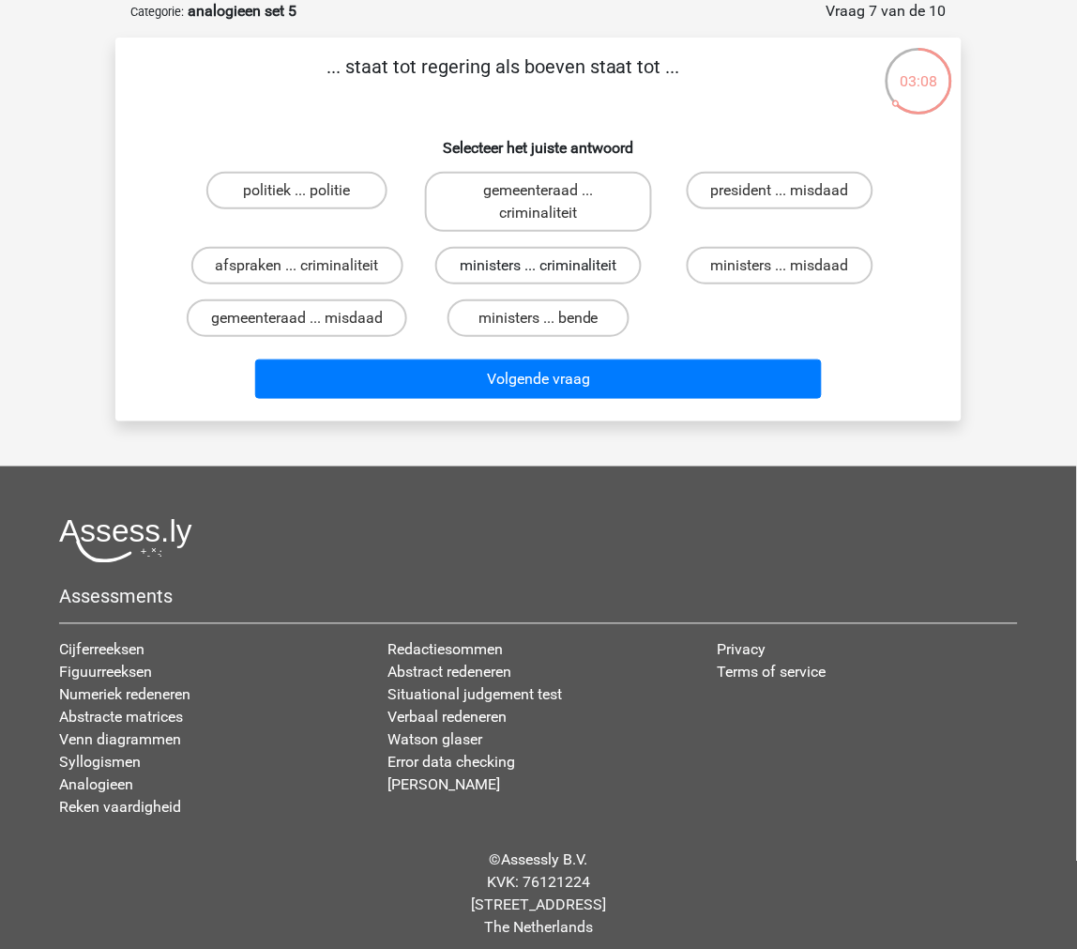
click at [449, 275] on label "ministers ... criminaliteit" at bounding box center [538, 266] width 206 height 38
click at [539, 275] on input "ministers ... criminaliteit" at bounding box center [545, 272] width 12 height 12
radio input "true"
click at [701, 267] on label "ministers ... misdaad" at bounding box center [780, 266] width 187 height 38
click at [780, 267] on input "ministers ... misdaad" at bounding box center [786, 272] width 12 height 12
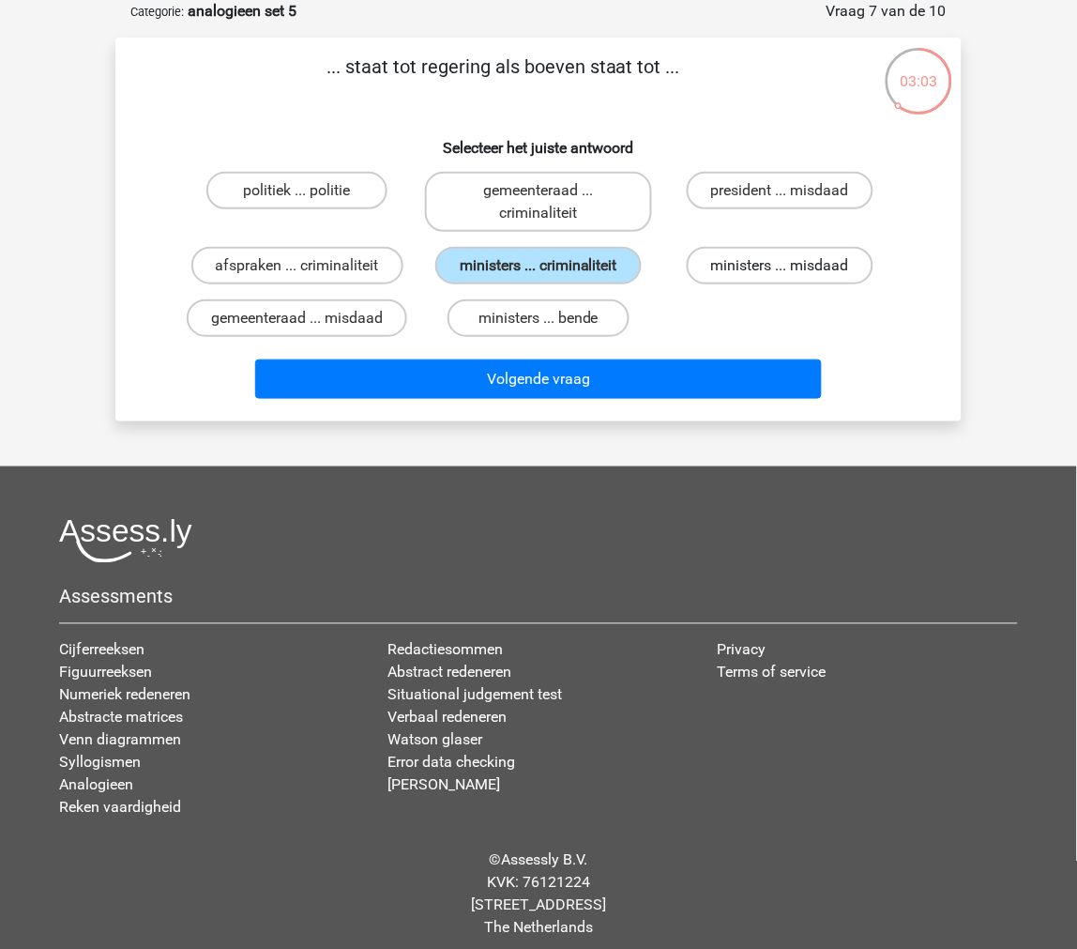
radio input "true"
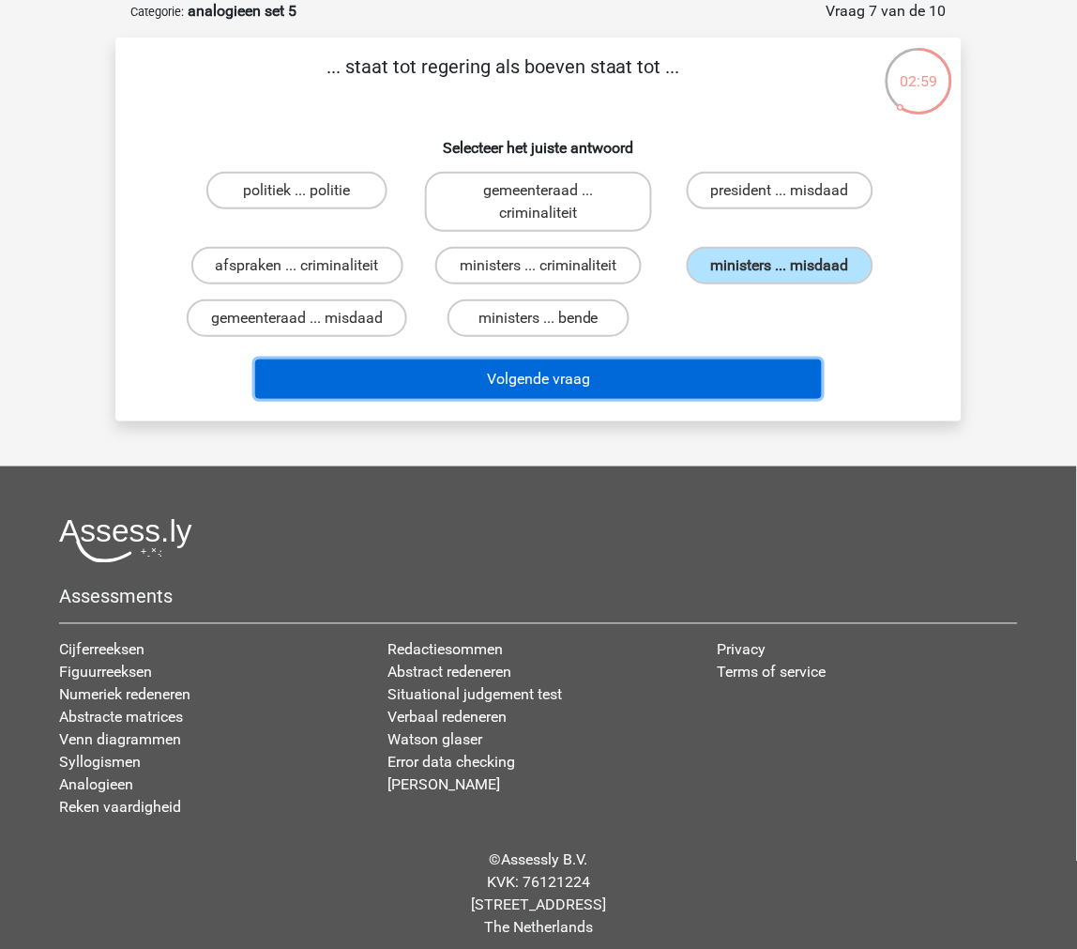
click at [680, 379] on button "Volgende vraag" at bounding box center [539, 378] width 568 height 39
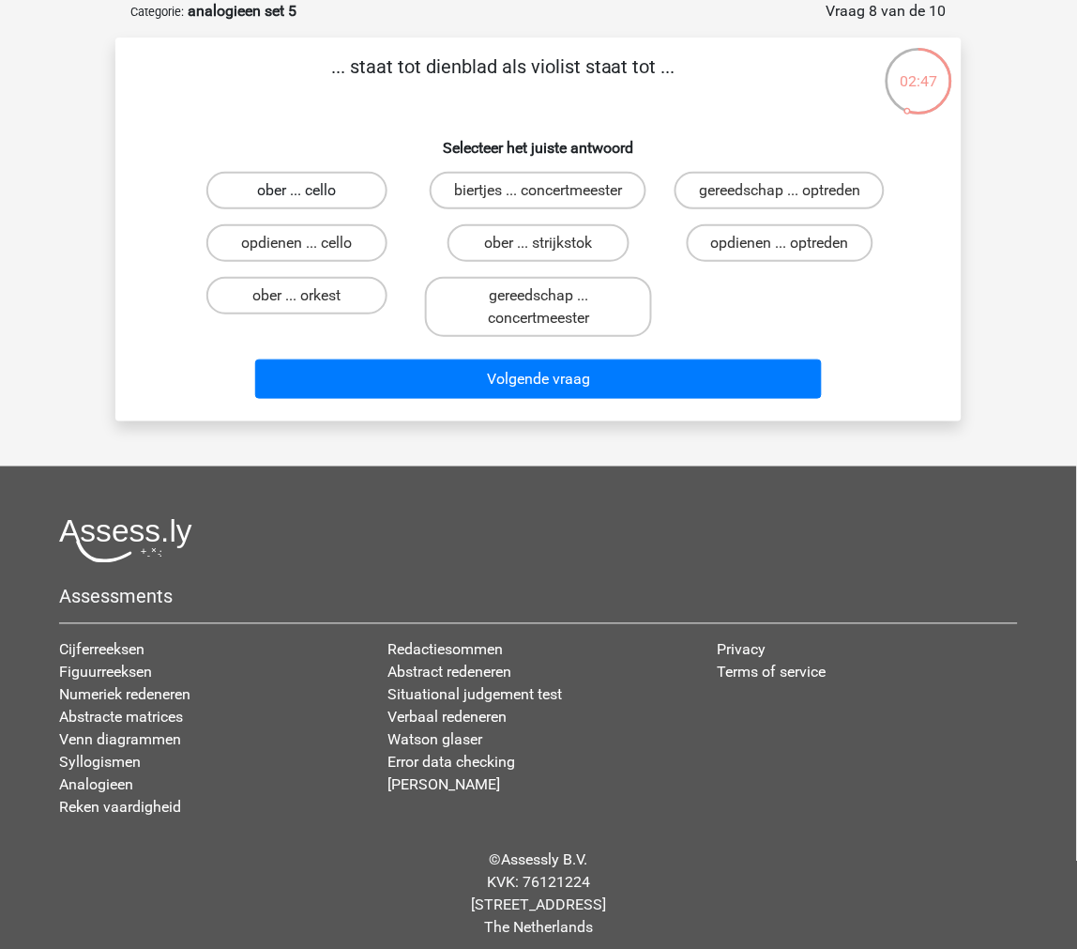
click at [333, 199] on label "ober ... cello" at bounding box center [296, 191] width 181 height 38
click at [310, 199] on input "ober ... cello" at bounding box center [304, 197] width 12 height 12
radio input "true"
click at [483, 242] on label "ober ... strijkstok" at bounding box center [538, 243] width 181 height 38
click at [539, 243] on input "ober ... strijkstok" at bounding box center [545, 249] width 12 height 12
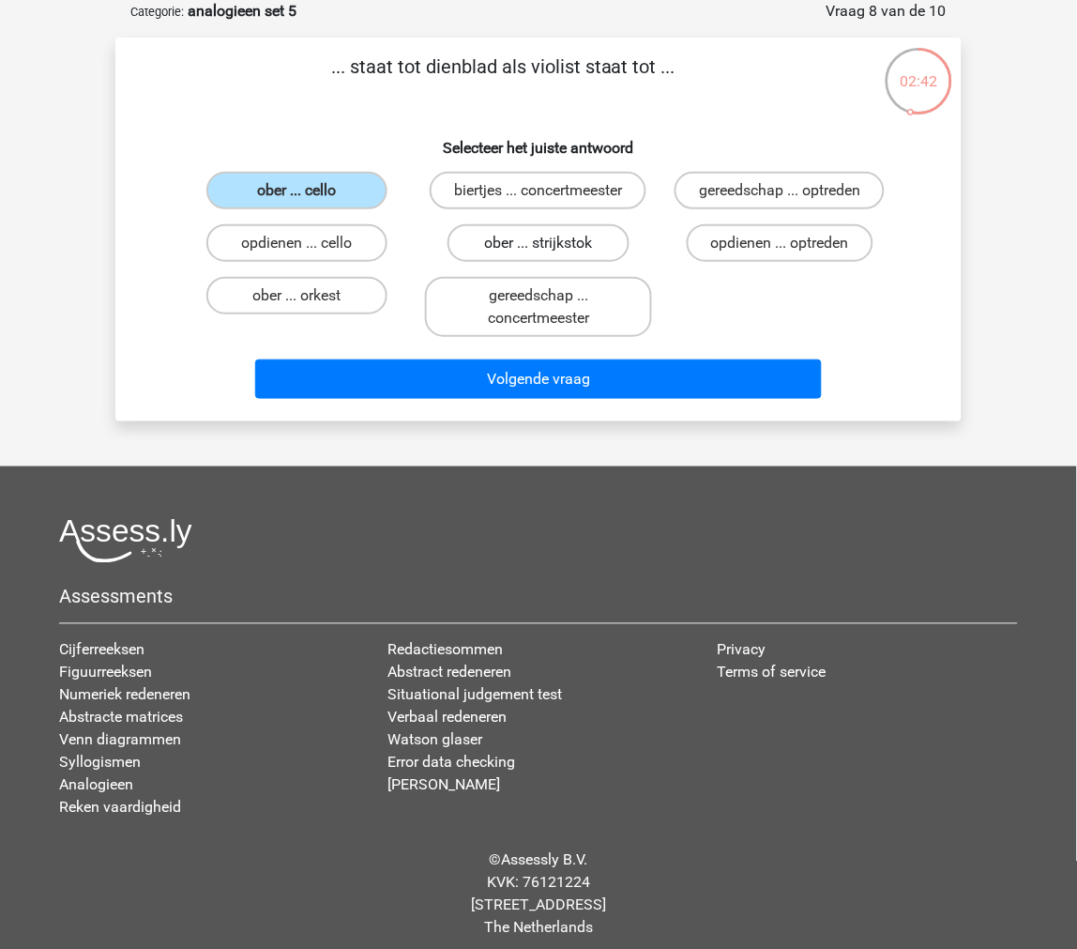
radio input "true"
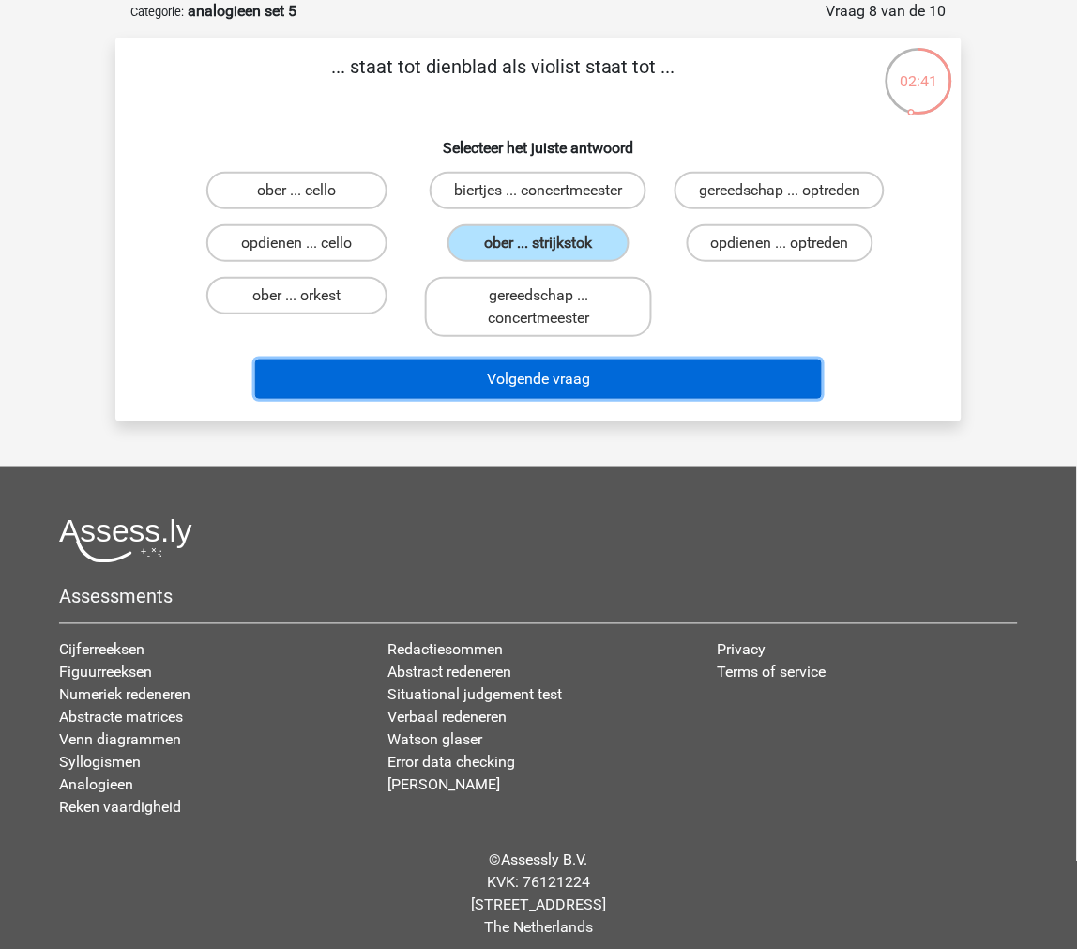
click at [462, 361] on button "Volgende vraag" at bounding box center [539, 378] width 568 height 39
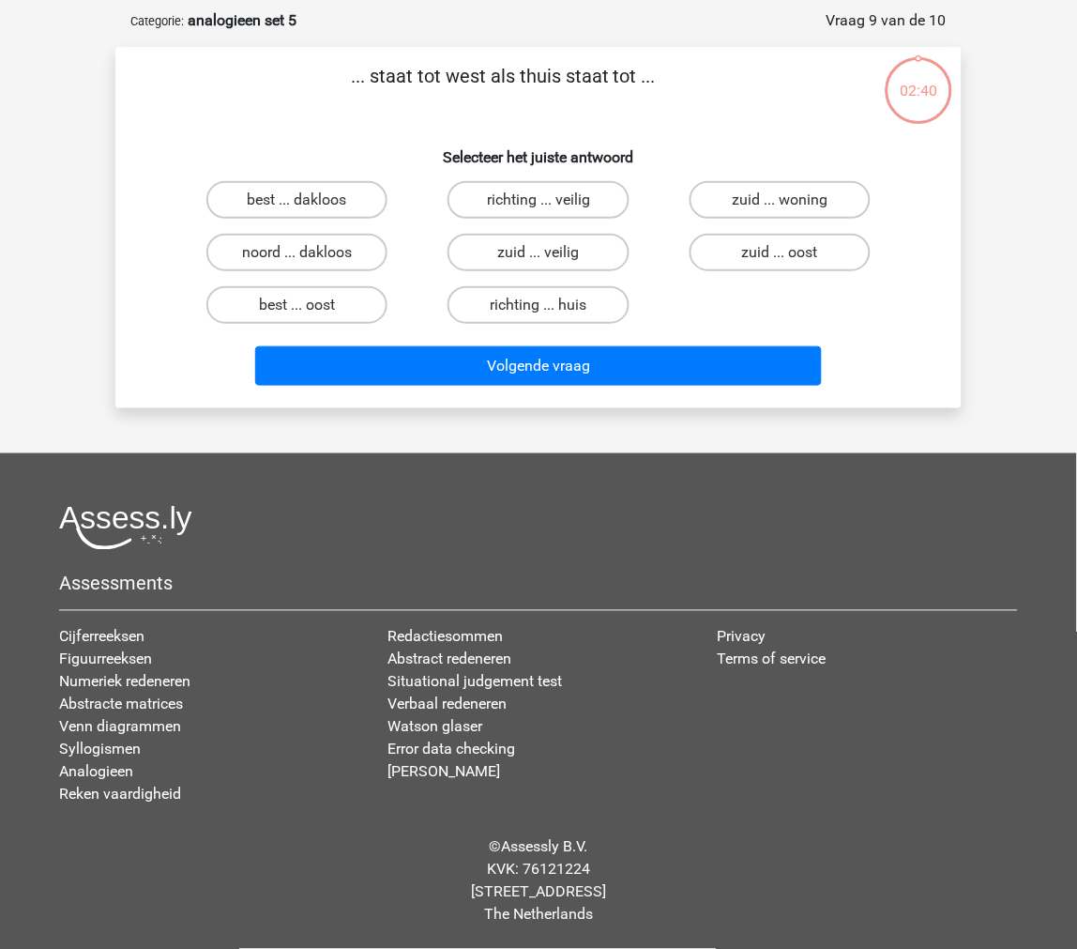
scroll to position [79, 0]
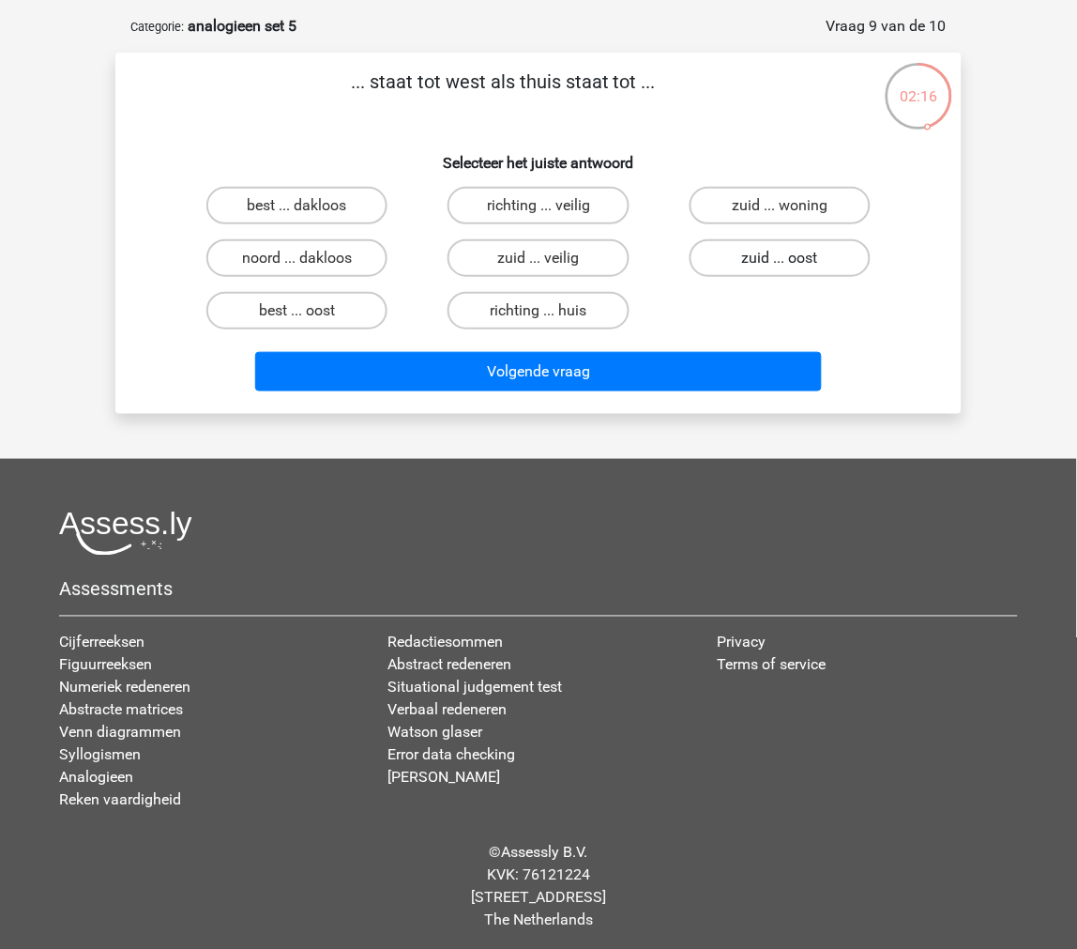
click at [736, 265] on label "zuid ... oost" at bounding box center [780, 258] width 181 height 38
click at [780, 265] on input "zuid ... oost" at bounding box center [786, 264] width 12 height 12
radio input "true"
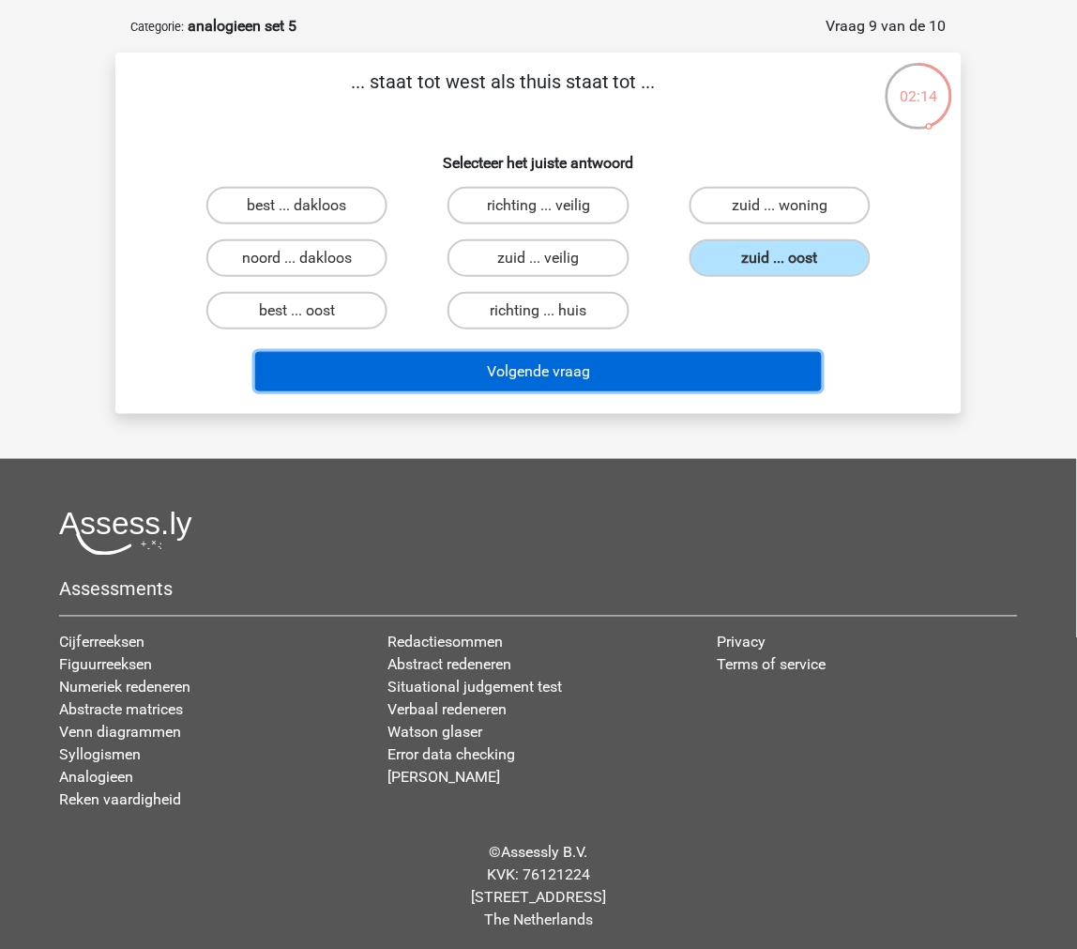
click at [708, 358] on button "Volgende vraag" at bounding box center [539, 371] width 568 height 39
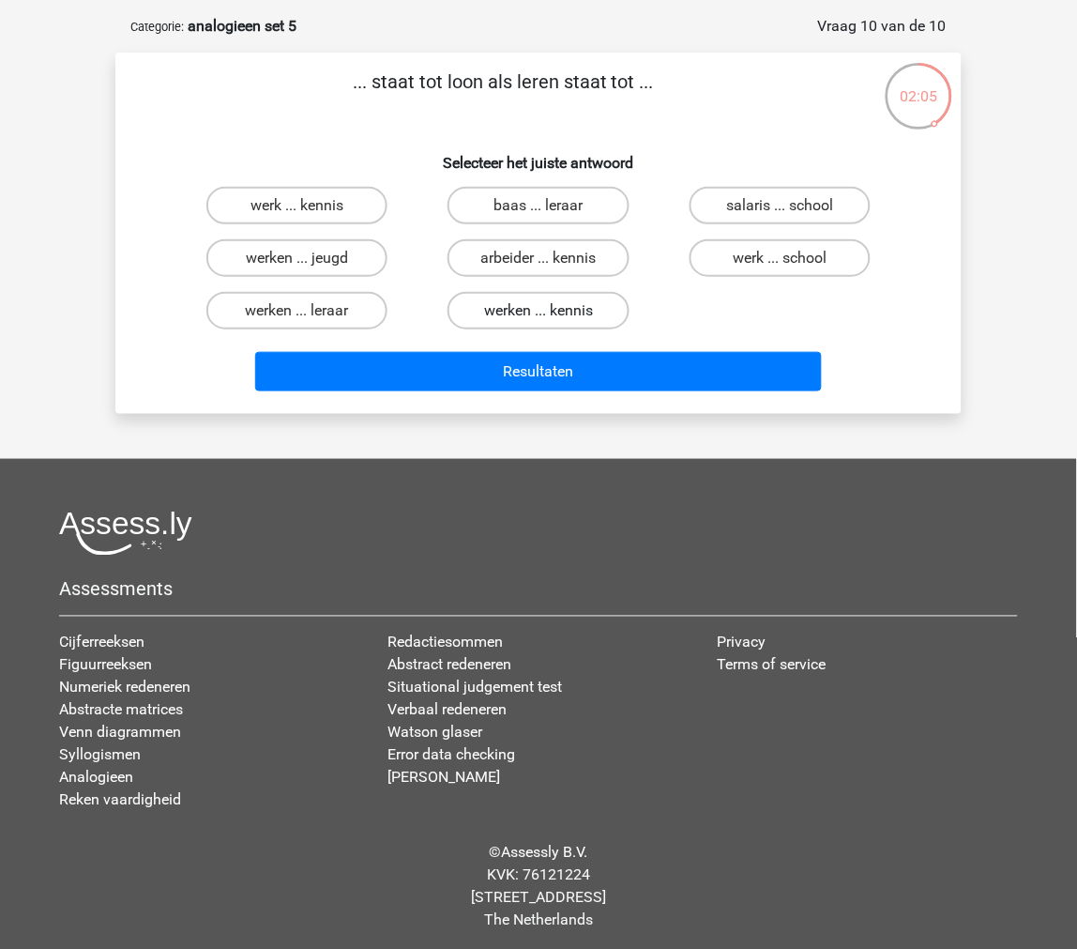
click at [576, 306] on label "werken ... kennis" at bounding box center [538, 311] width 181 height 38
click at [551, 311] on input "werken ... kennis" at bounding box center [545, 317] width 12 height 12
radio input "true"
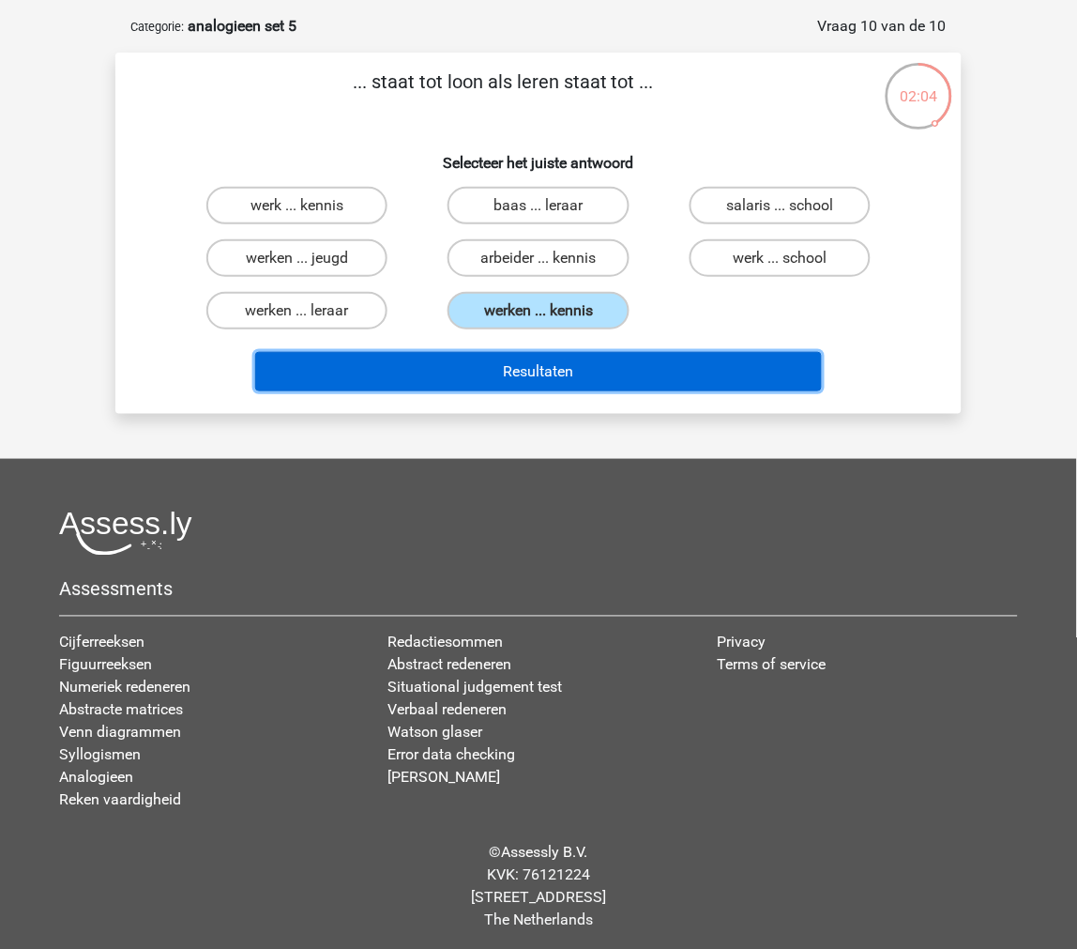
click at [565, 364] on button "Resultaten" at bounding box center [539, 371] width 568 height 39
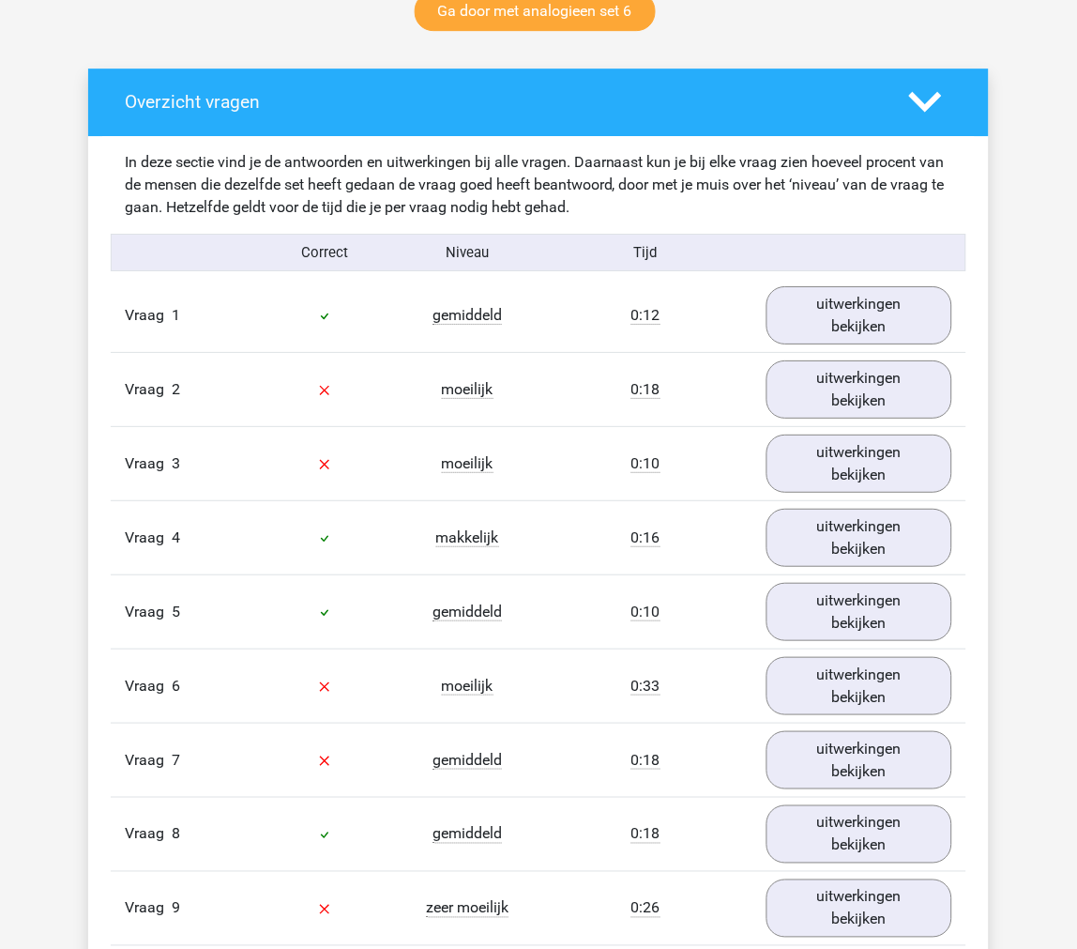
scroll to position [1043, 0]
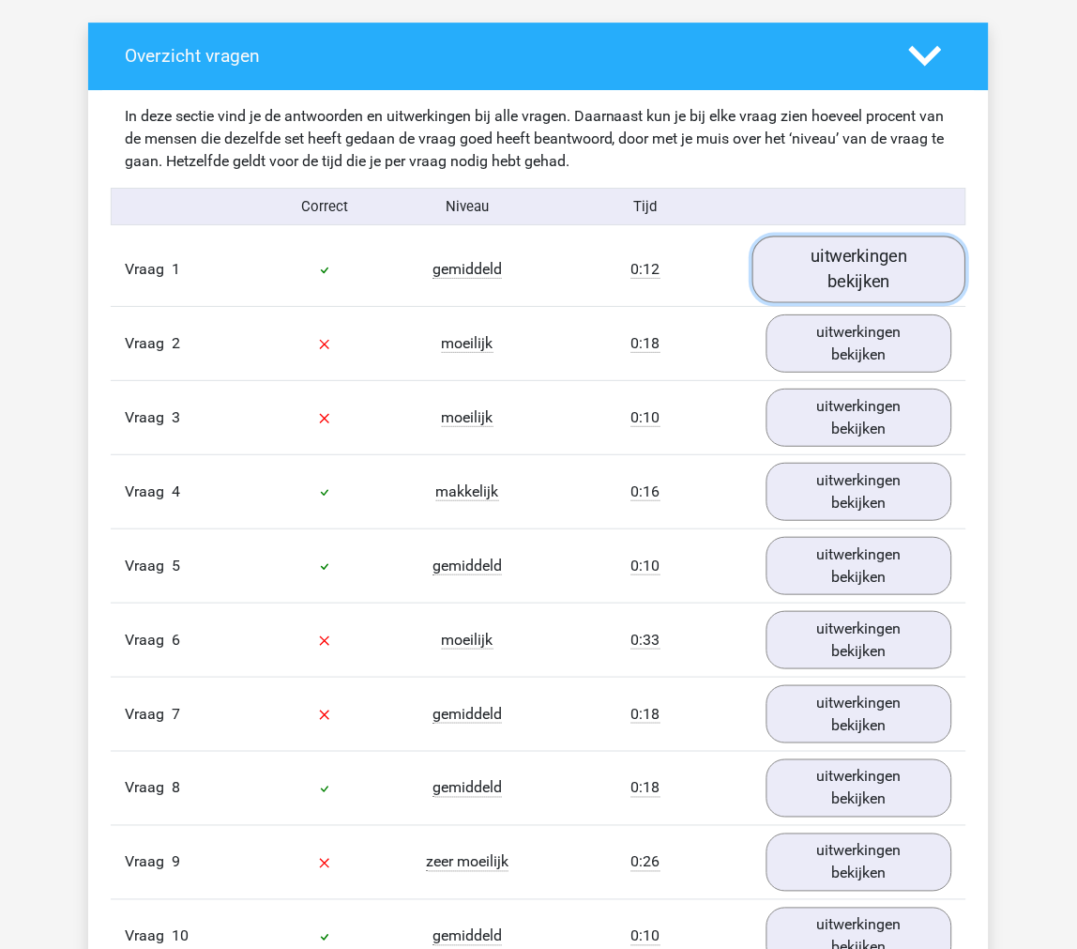
click at [817, 263] on link "uitwerkingen bekijken" at bounding box center [860, 269] width 214 height 67
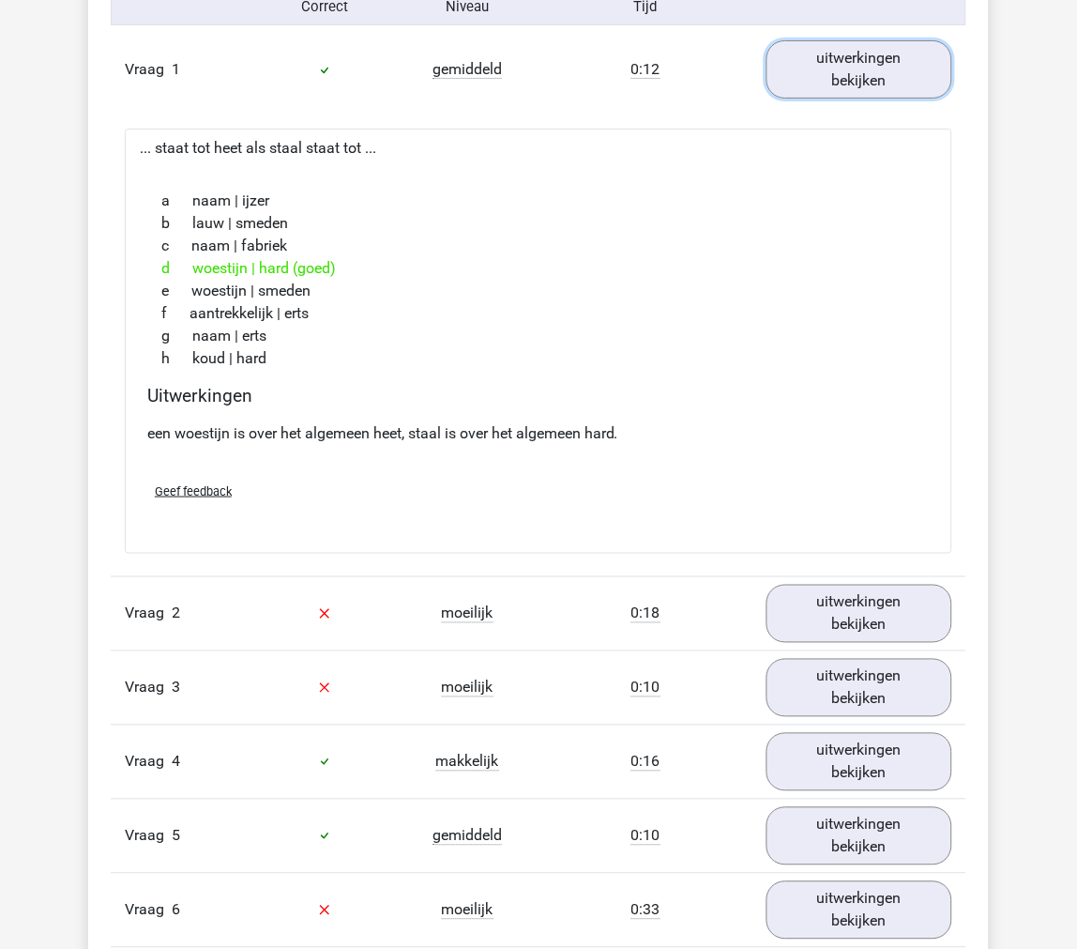
scroll to position [1251, 0]
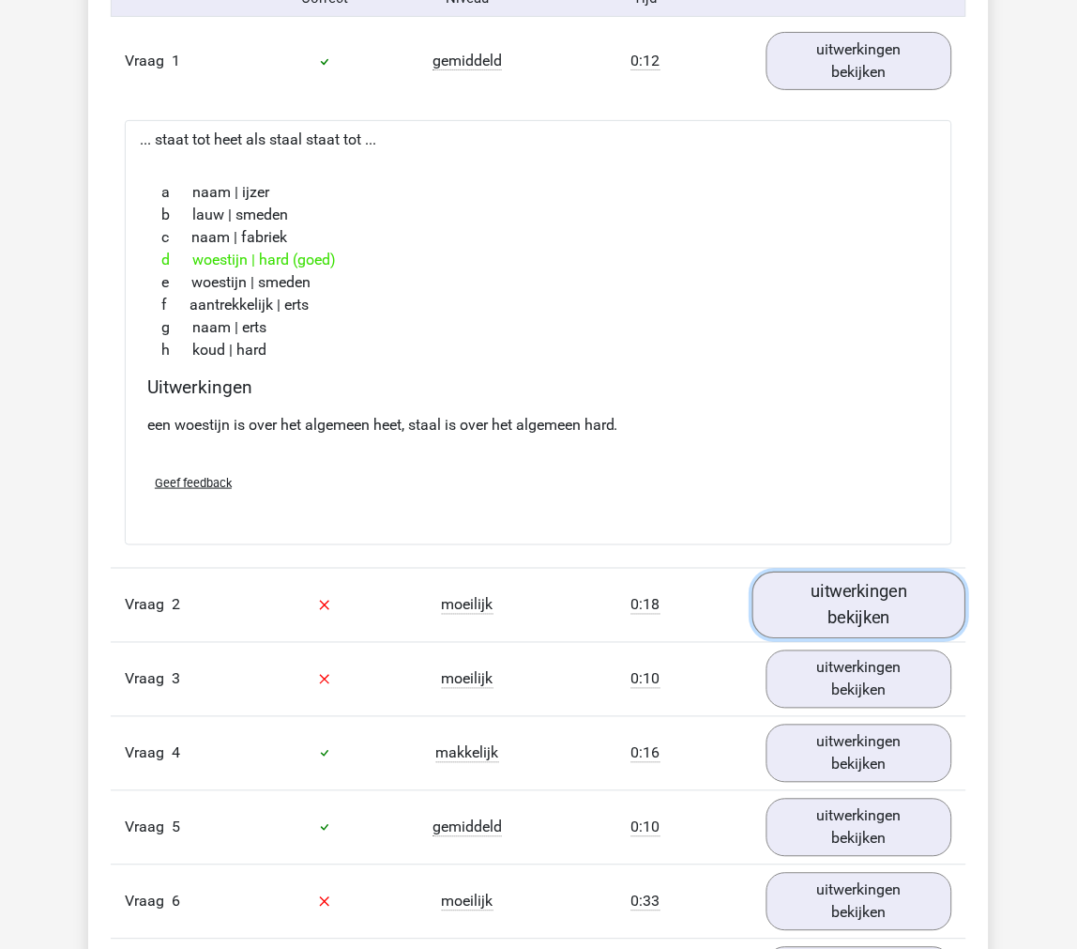
click at [883, 606] on link "uitwerkingen bekijken" at bounding box center [860, 605] width 214 height 67
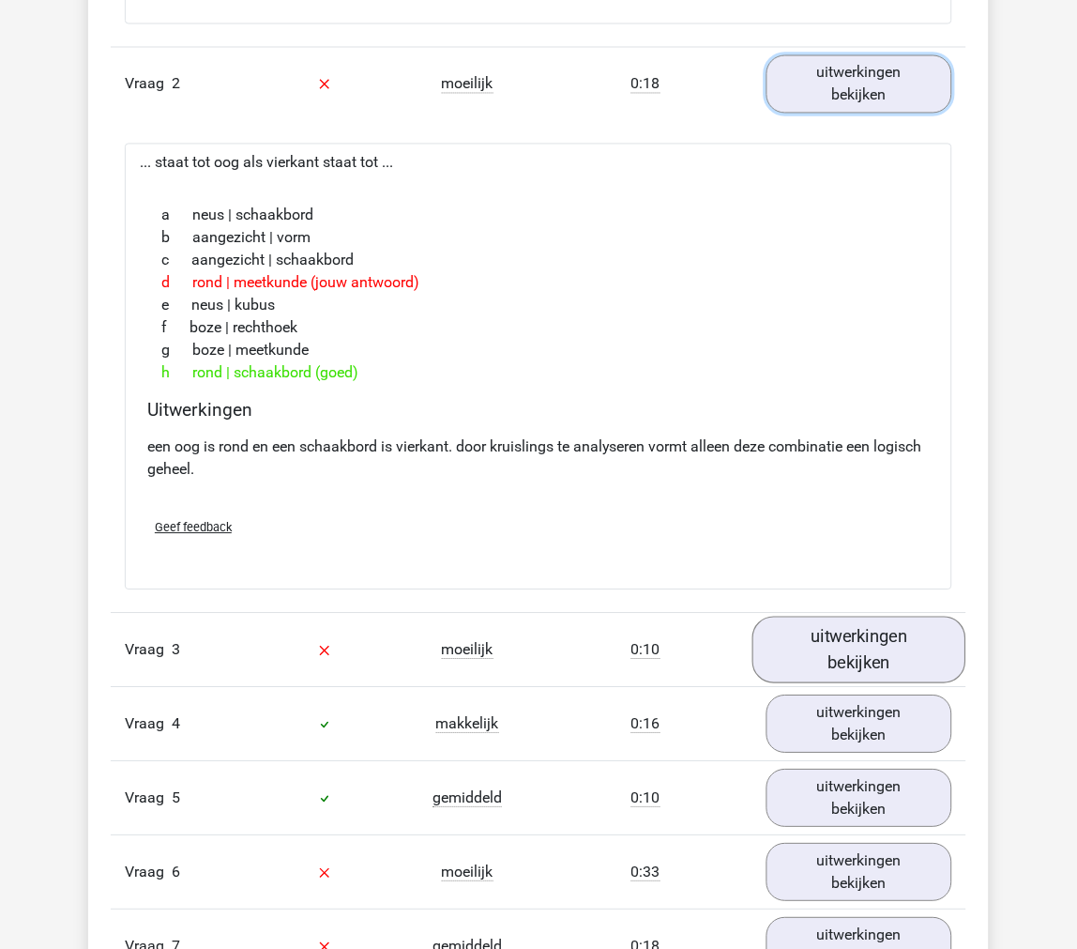
scroll to position [1877, 0]
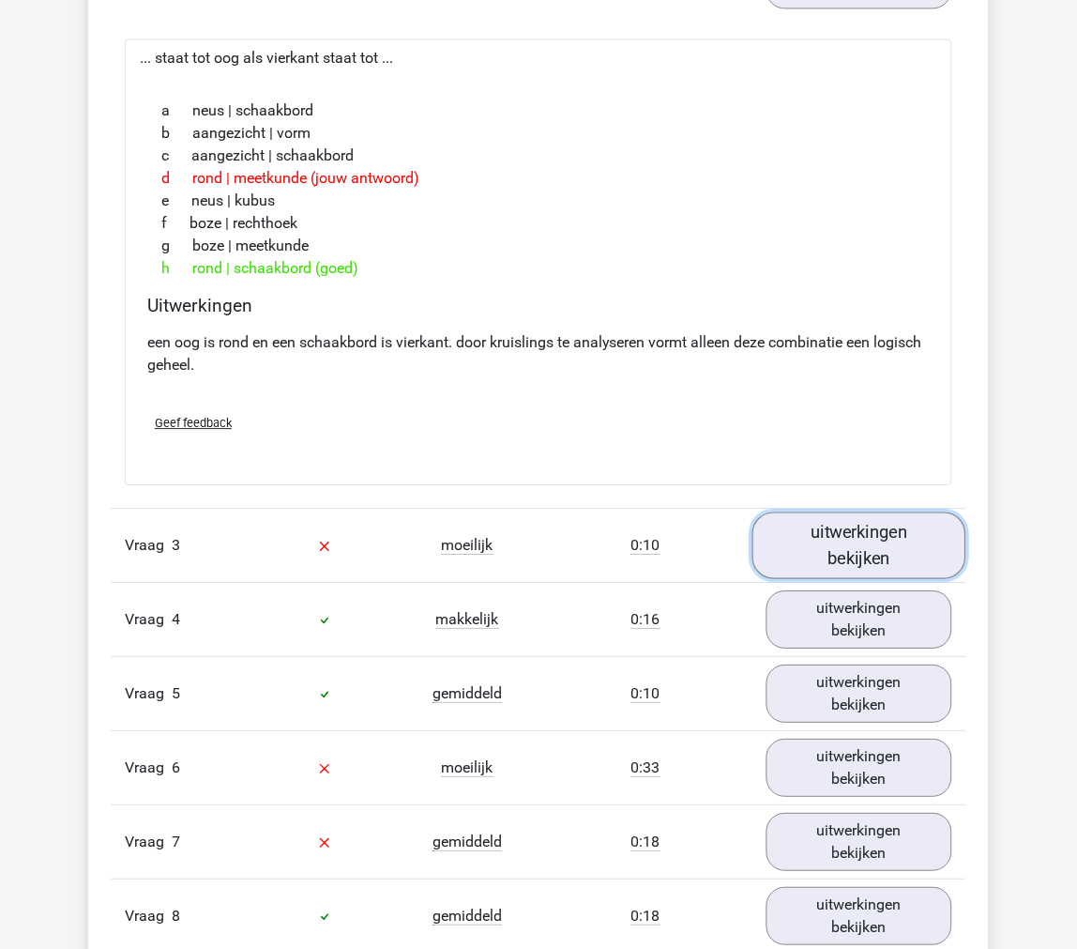
click at [813, 563] on link "uitwerkingen bekijken" at bounding box center [860, 544] width 214 height 67
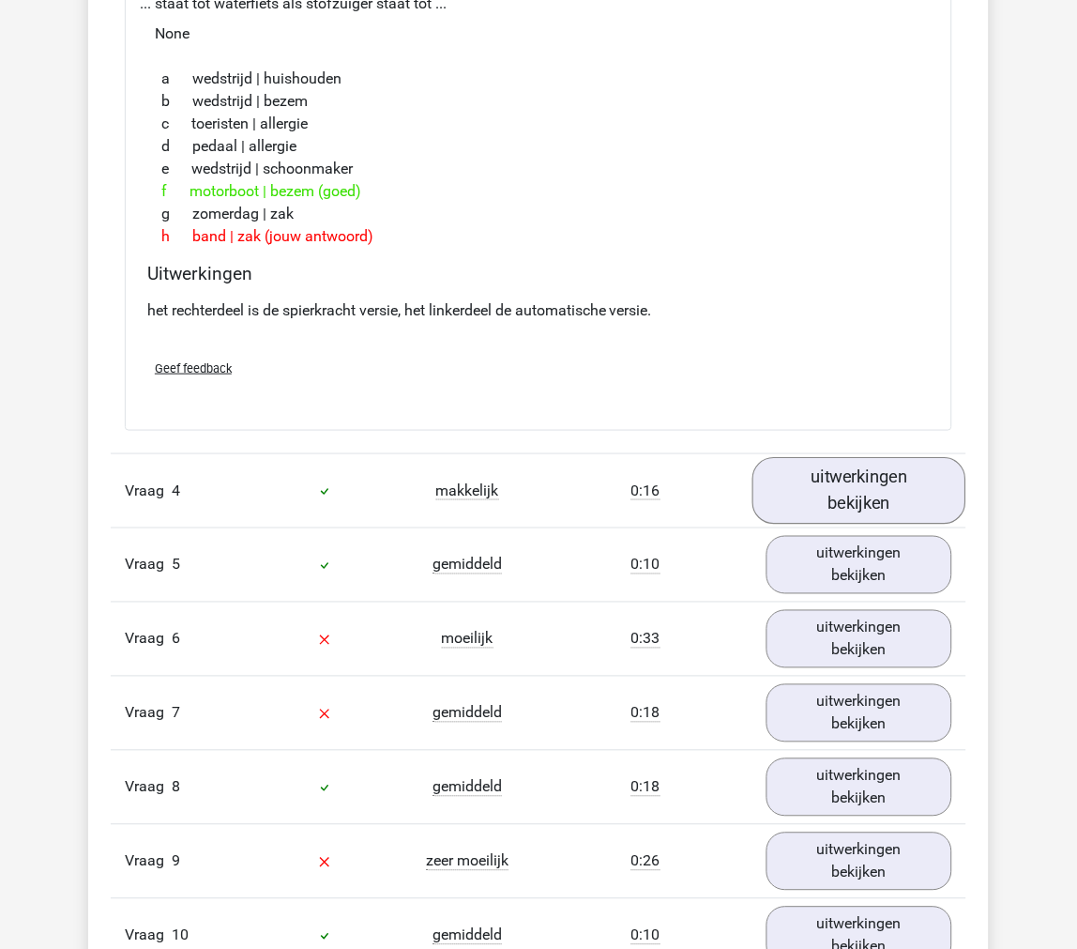
scroll to position [2502, 0]
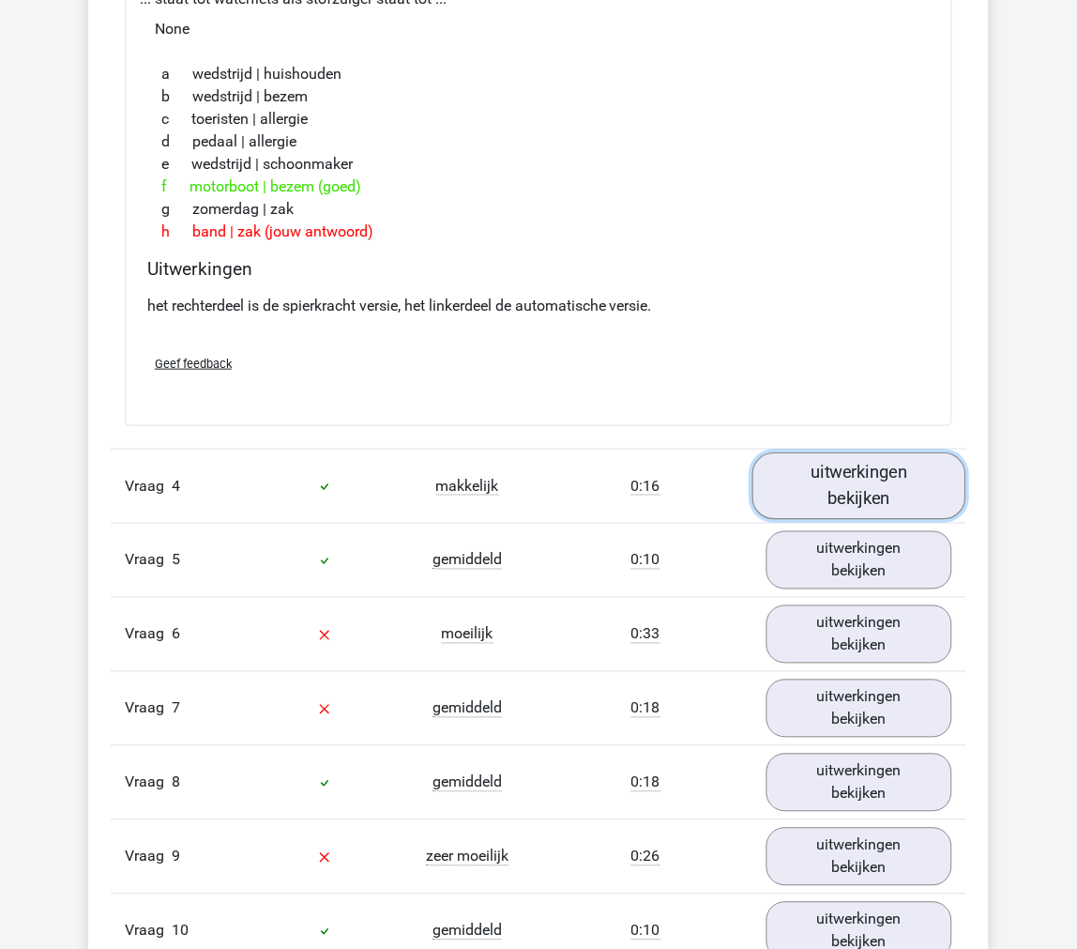
click at [798, 502] on link "uitwerkingen bekijken" at bounding box center [860, 485] width 214 height 67
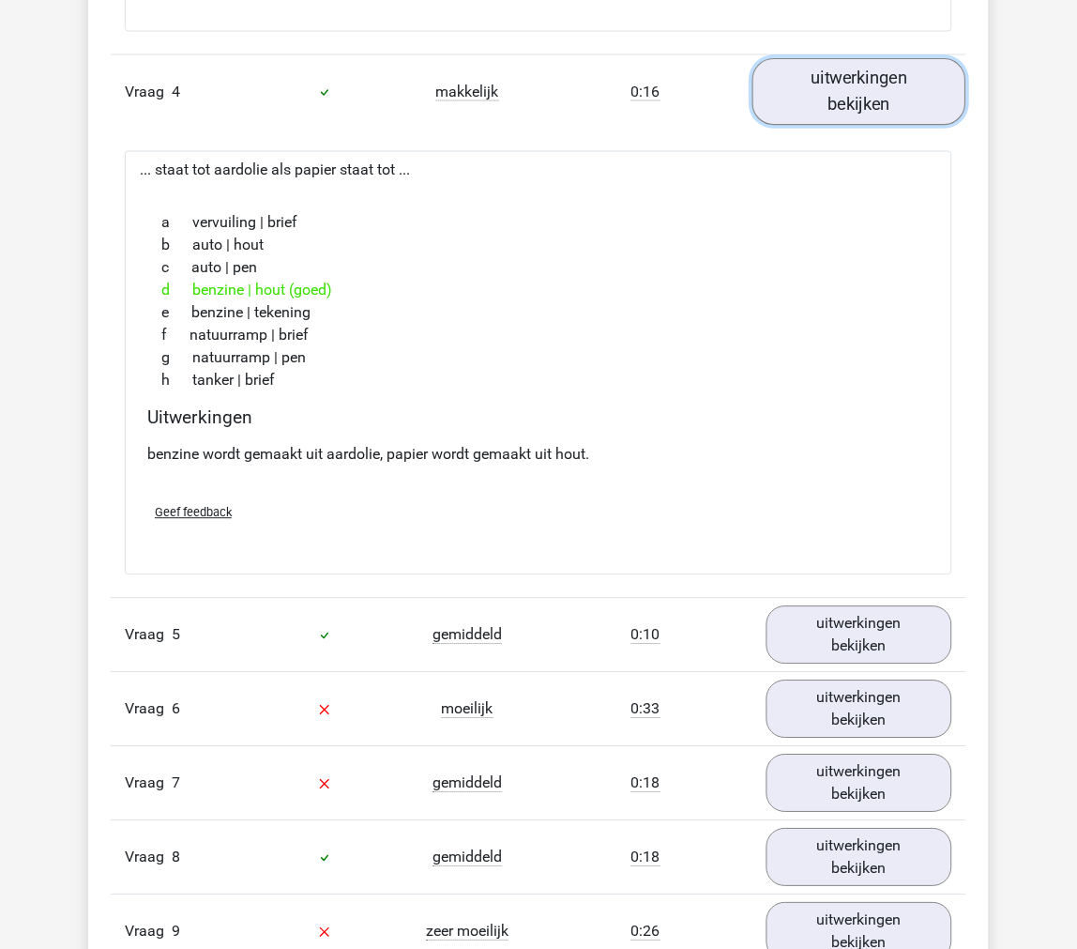
scroll to position [2920, 0]
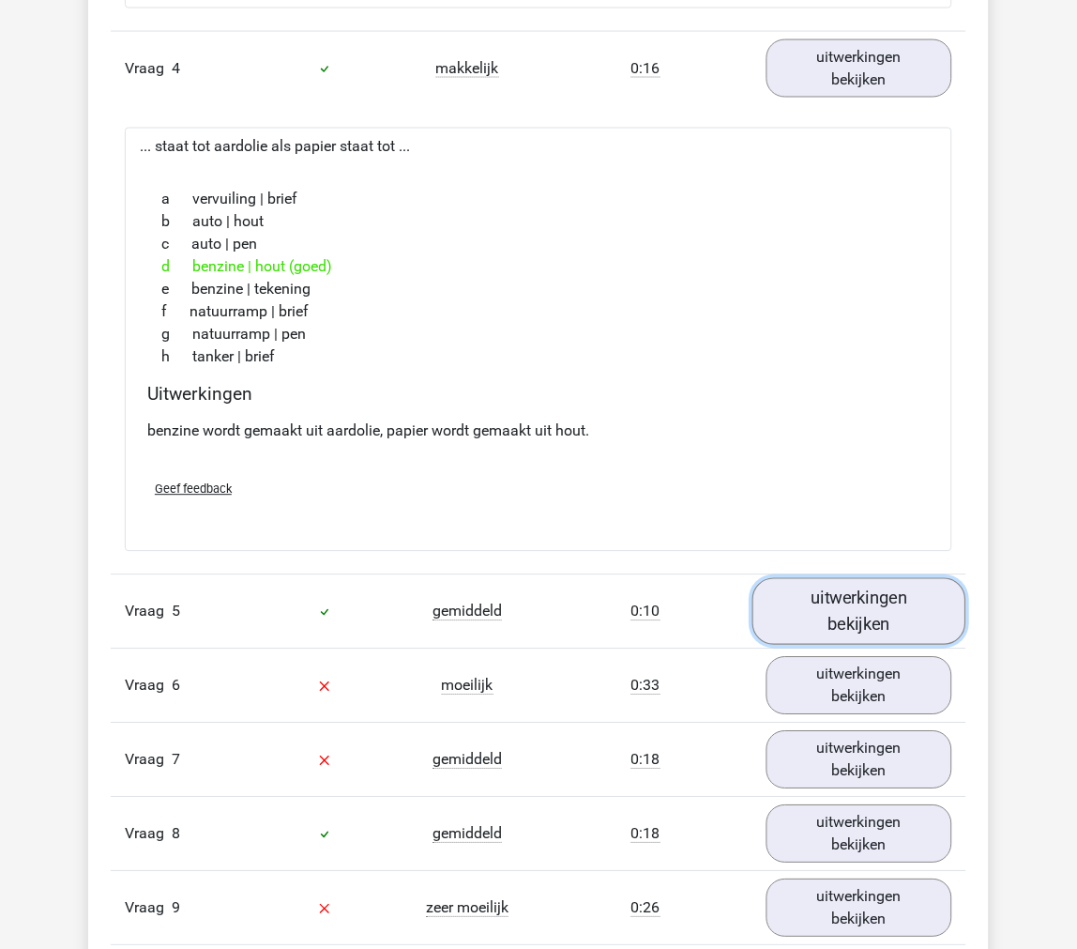
click at [792, 626] on link "uitwerkingen bekijken" at bounding box center [860, 612] width 214 height 67
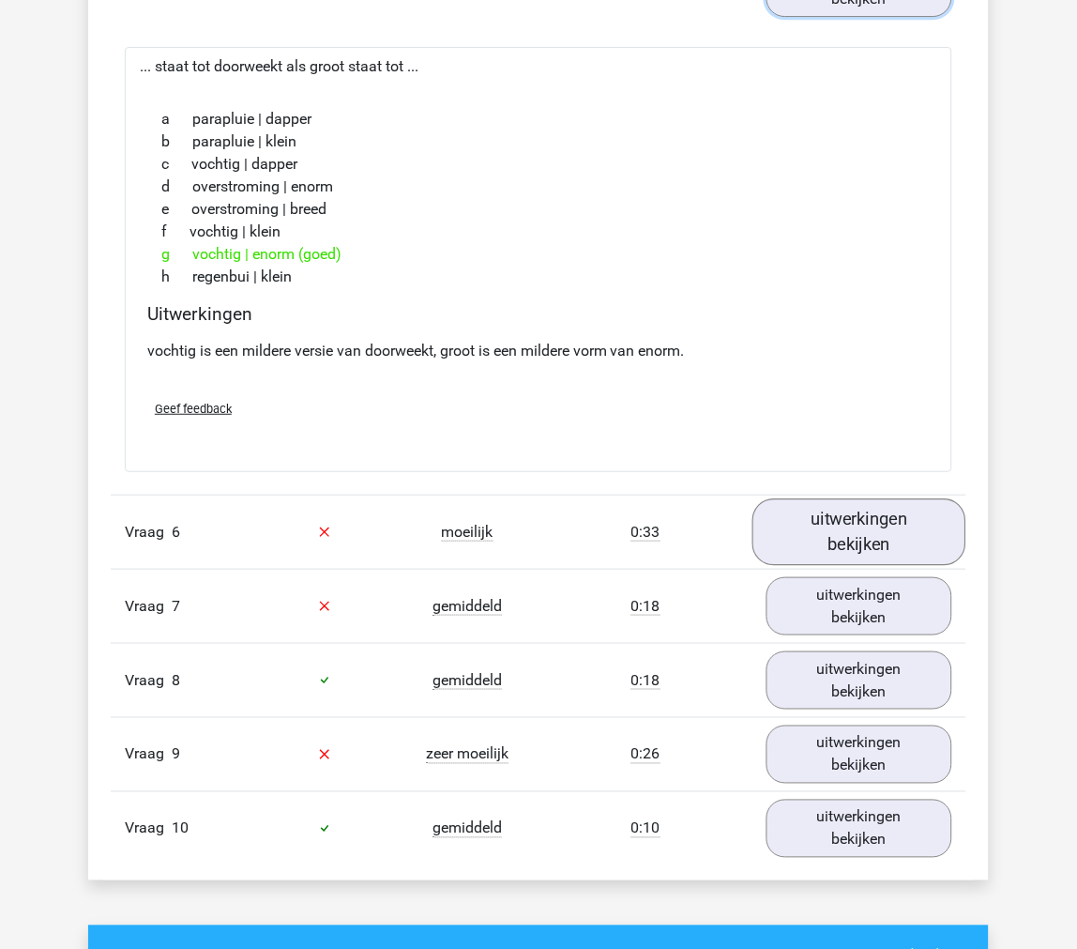
scroll to position [3545, 0]
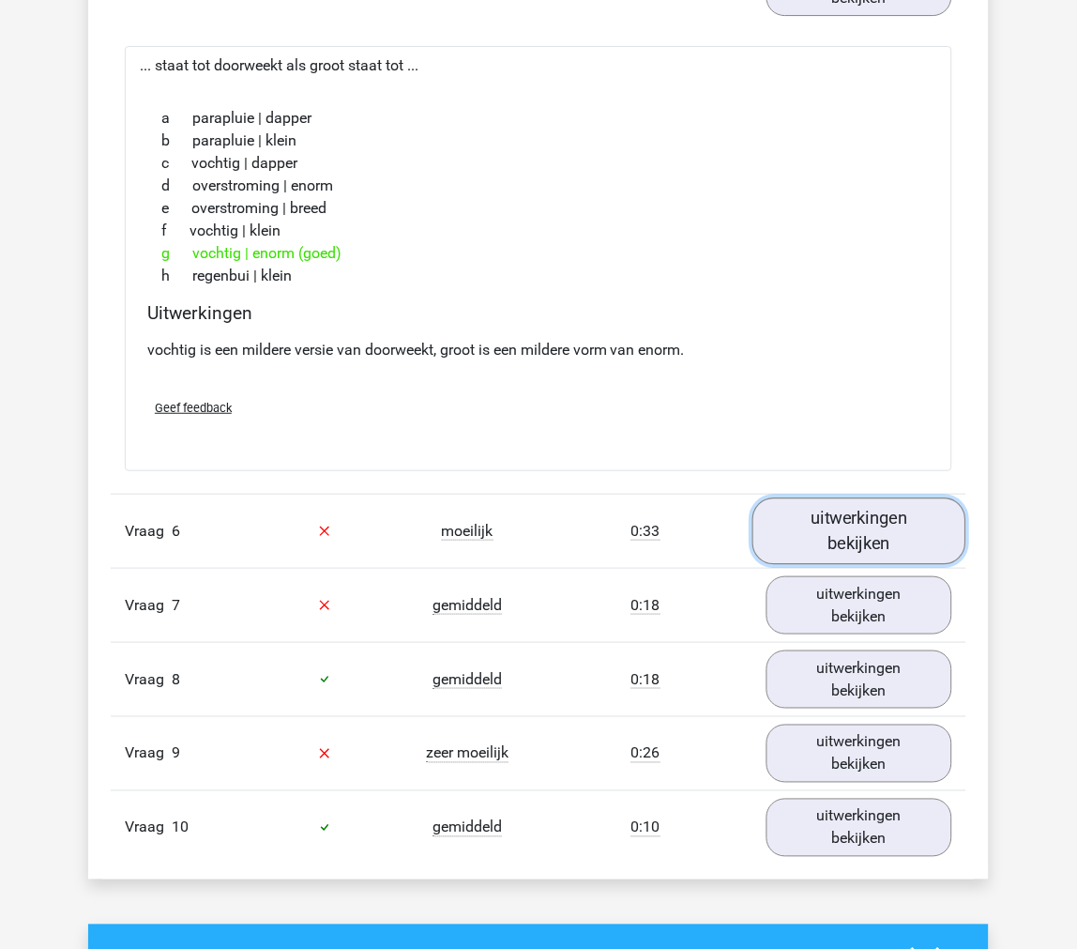
click at [795, 546] on link "uitwerkingen bekijken" at bounding box center [860, 530] width 214 height 67
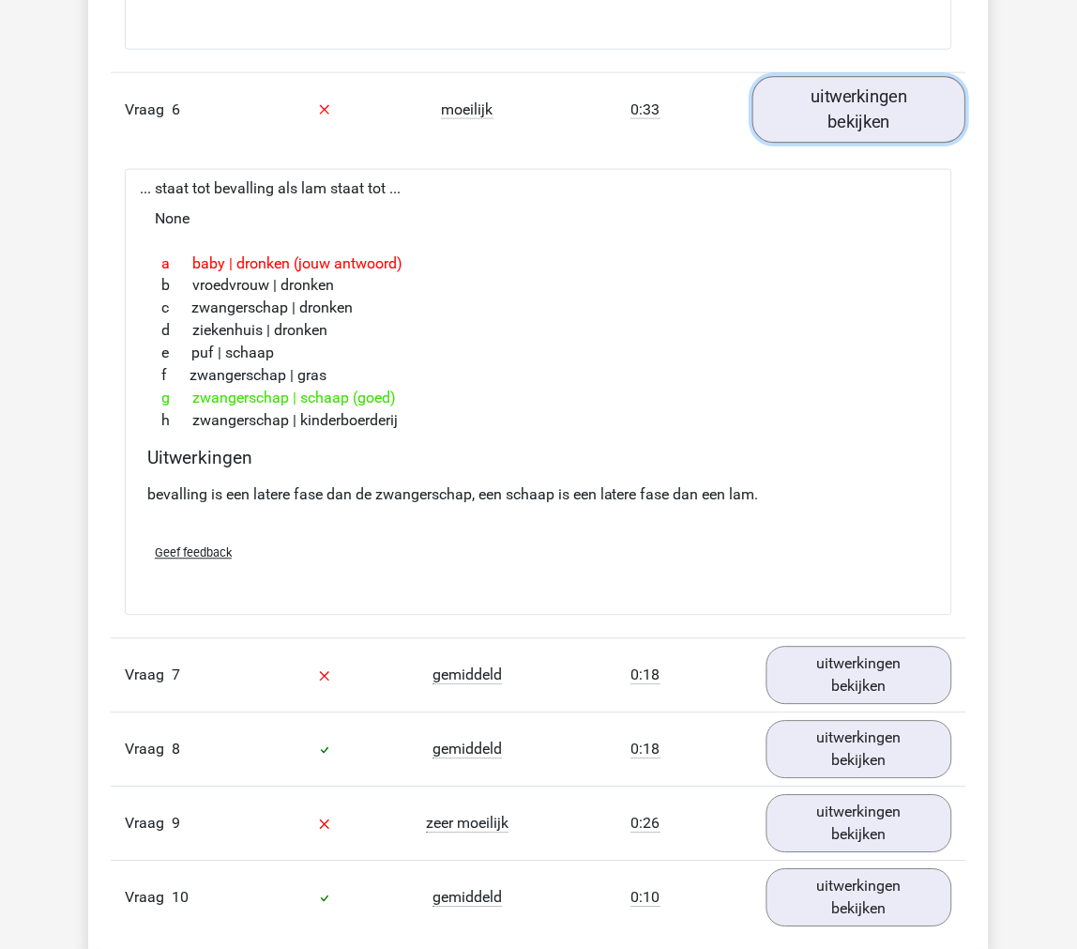
scroll to position [4066, 0]
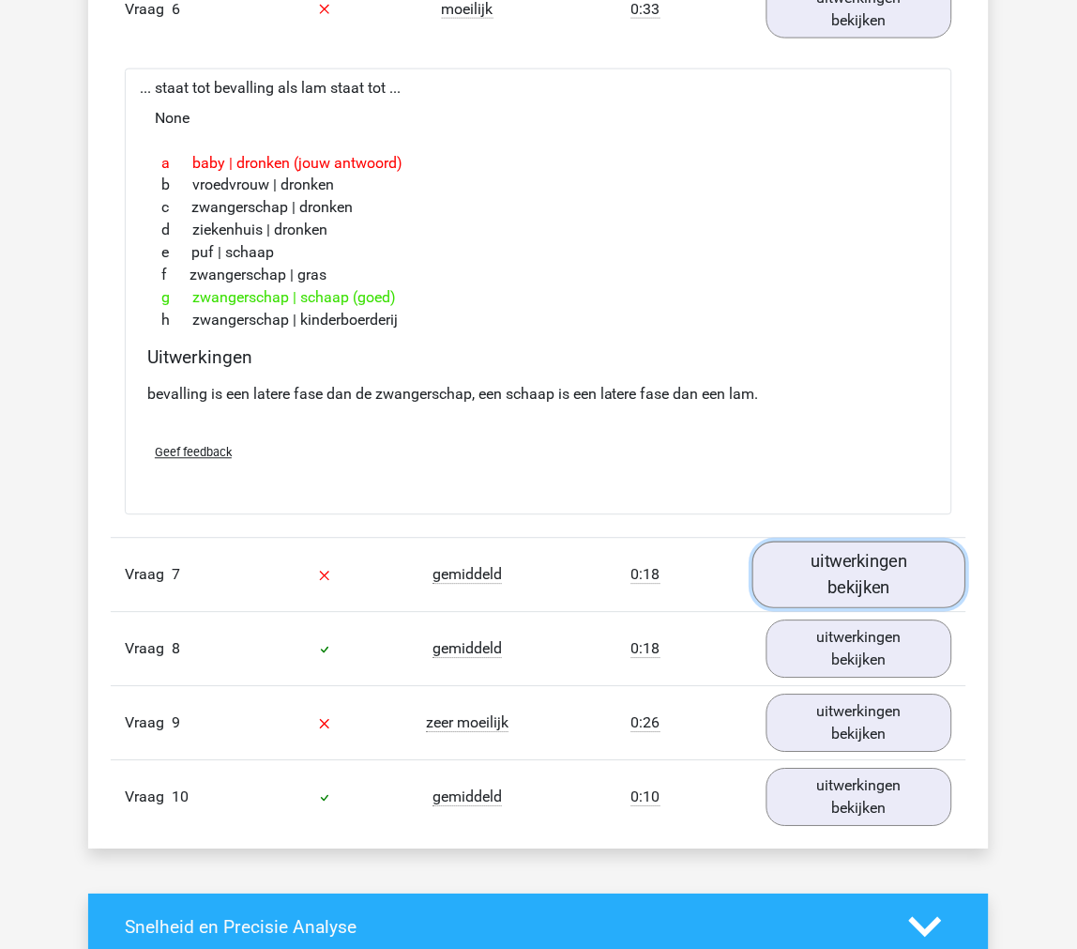
click at [794, 566] on link "uitwerkingen bekijken" at bounding box center [860, 575] width 214 height 67
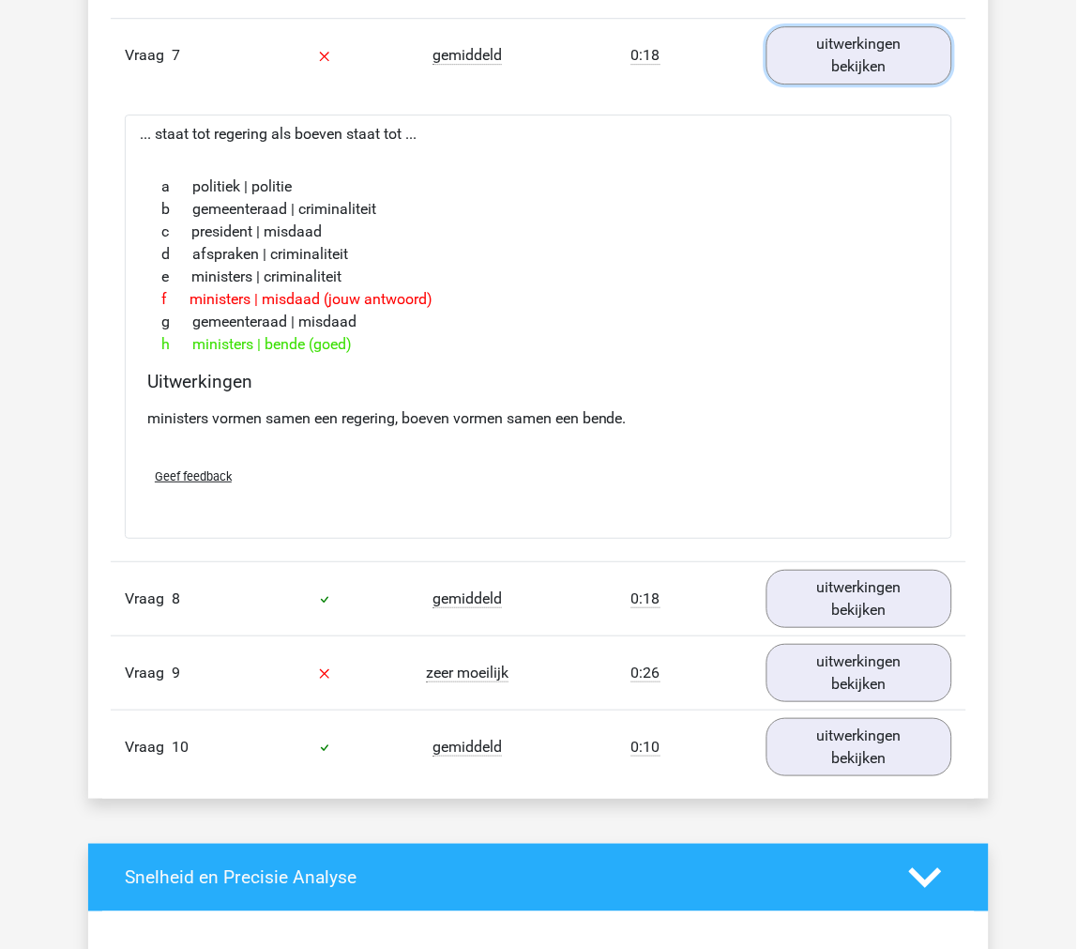
scroll to position [4587, 0]
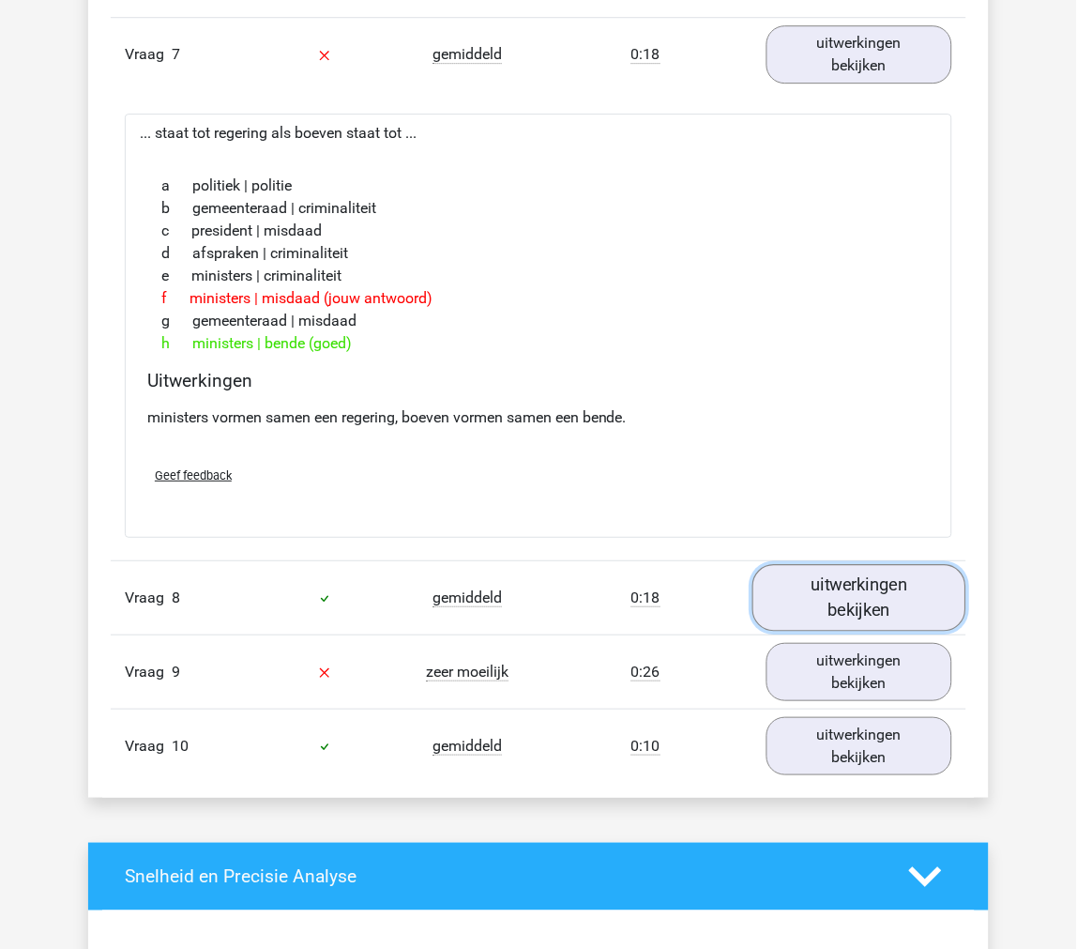
click at [800, 601] on link "uitwerkingen bekijken" at bounding box center [860, 597] width 214 height 67
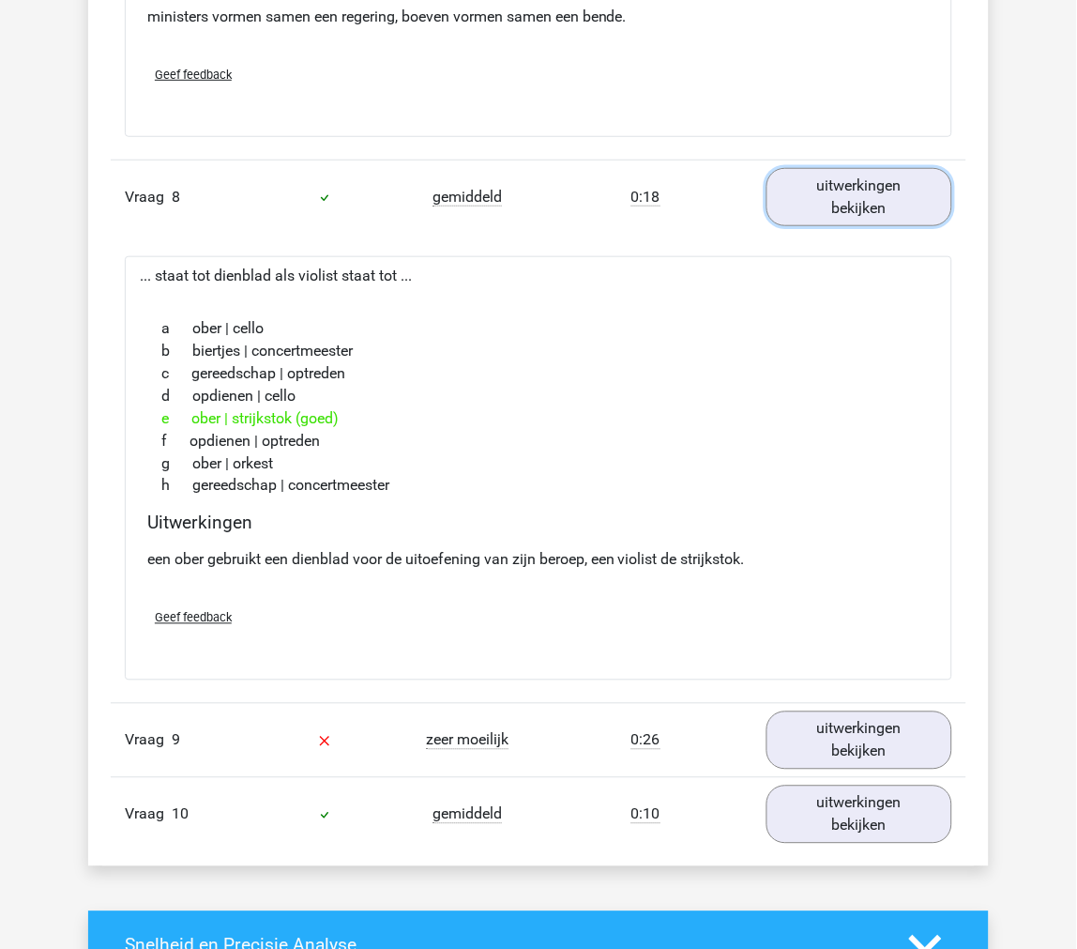
scroll to position [5005, 0]
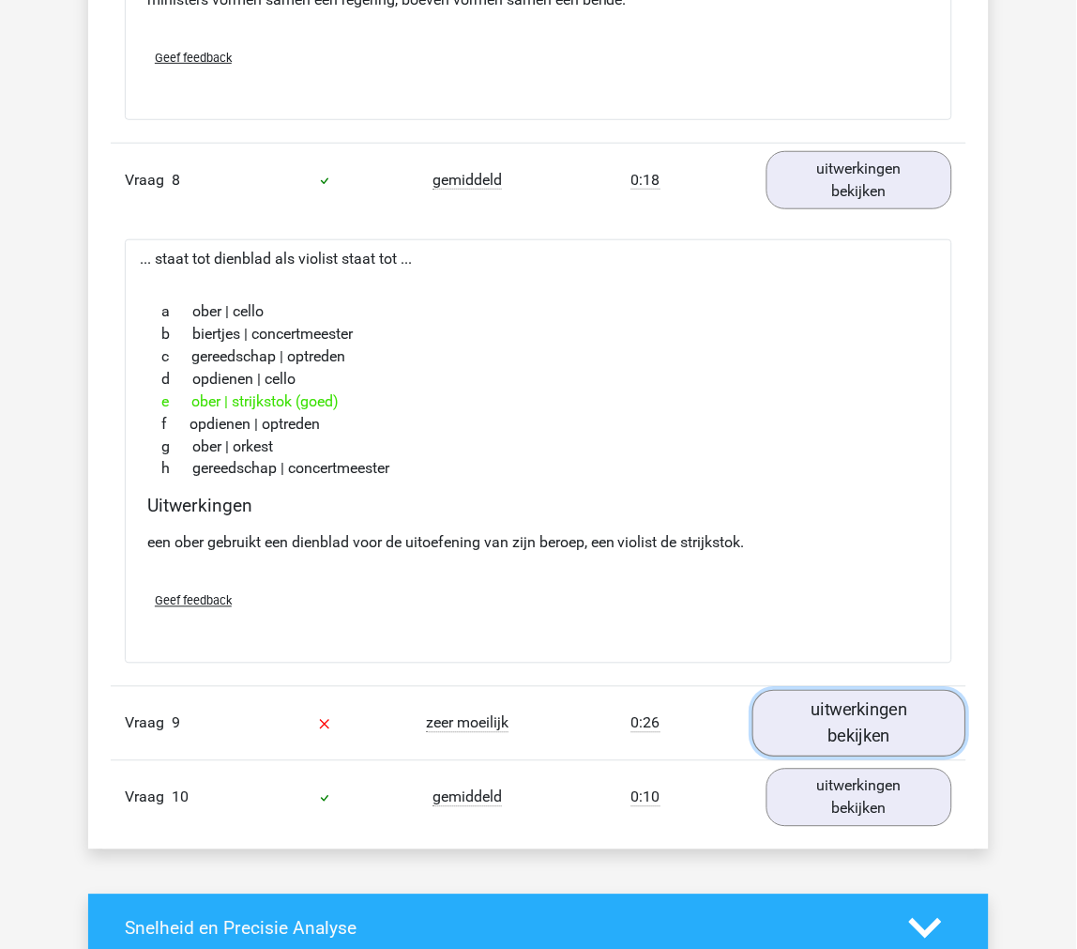
click at [842, 707] on link "uitwerkingen bekijken" at bounding box center [860, 724] width 214 height 67
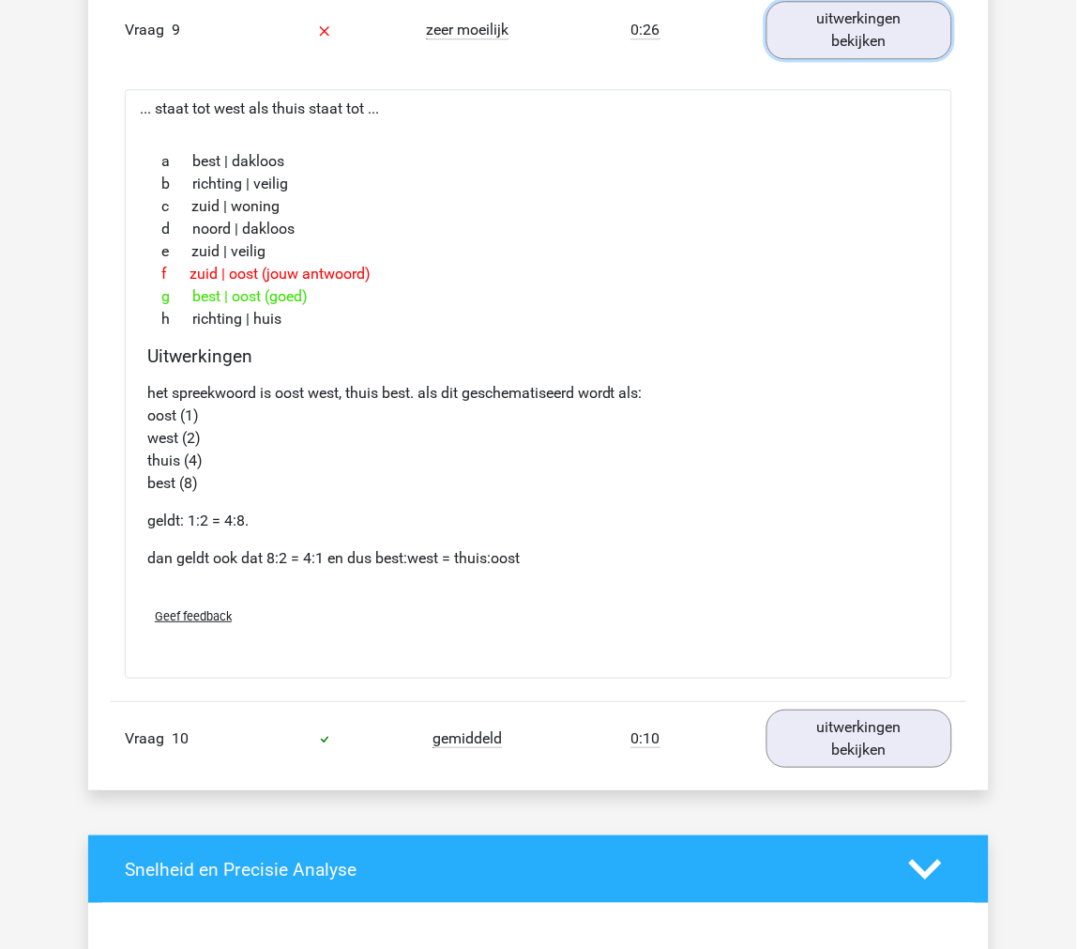
scroll to position [5735, 0]
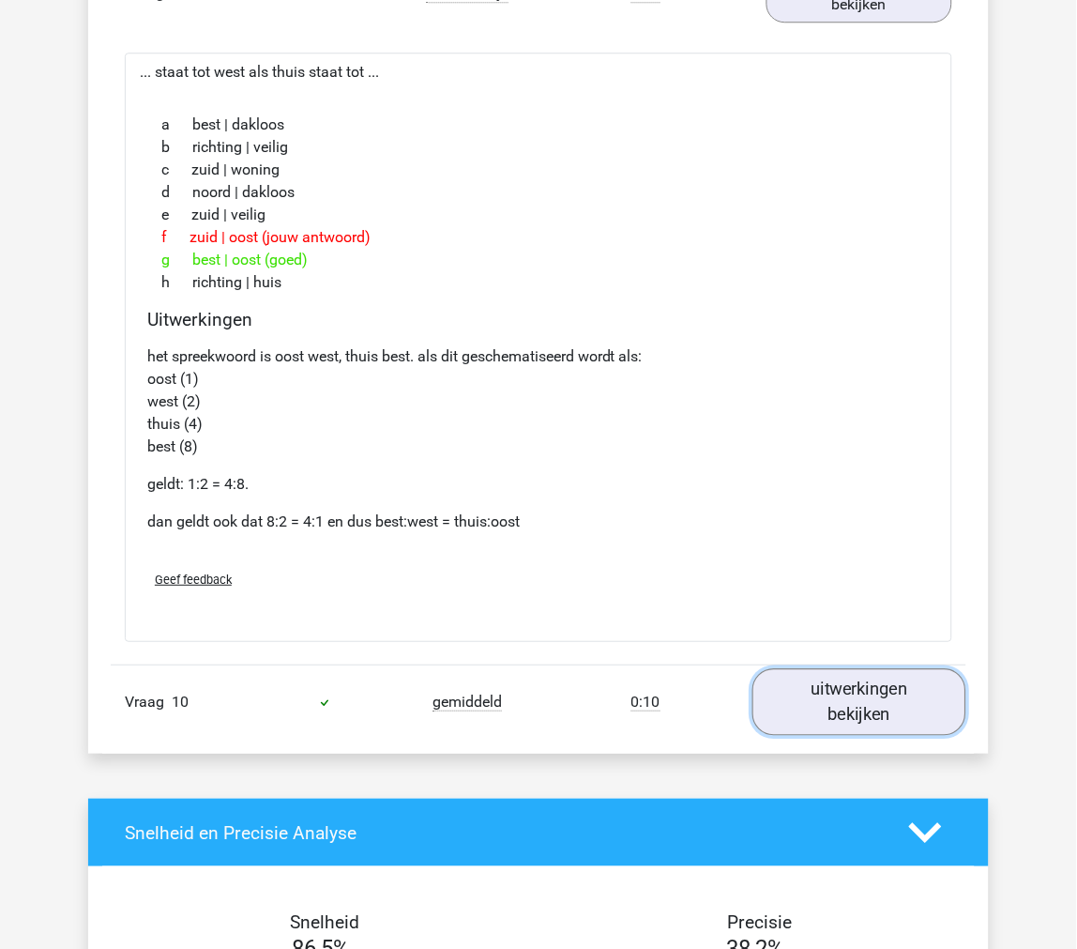
click at [835, 679] on link "uitwerkingen bekijken" at bounding box center [860, 702] width 214 height 67
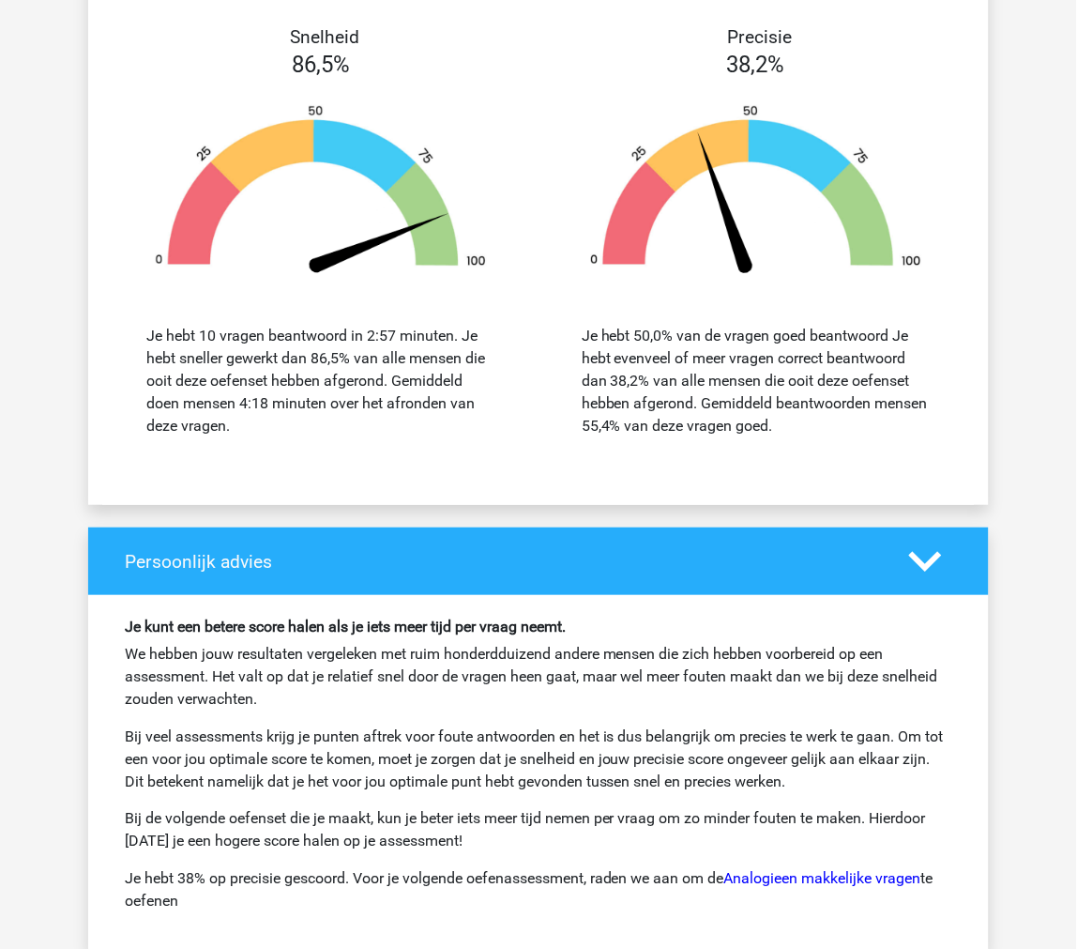
scroll to position [7707, 0]
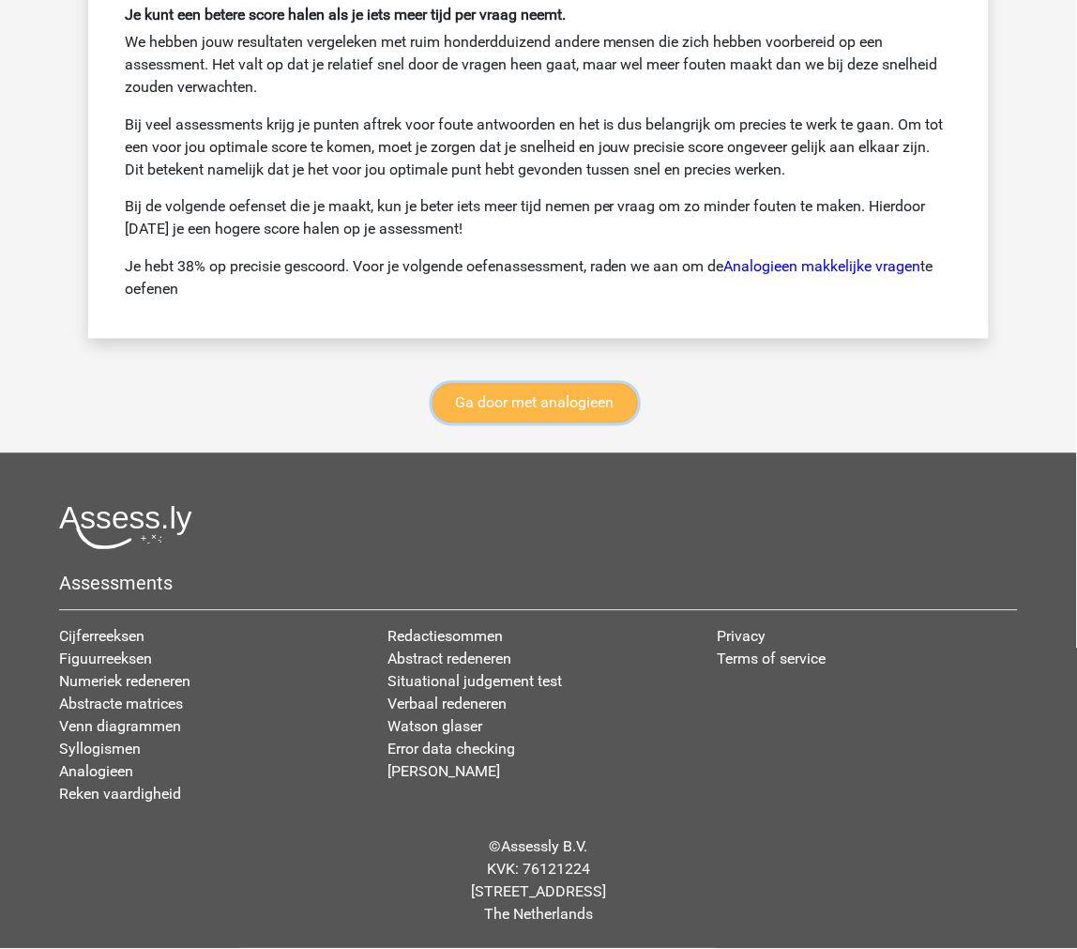
click at [514, 413] on link "Ga door met analogieen" at bounding box center [536, 403] width 206 height 39
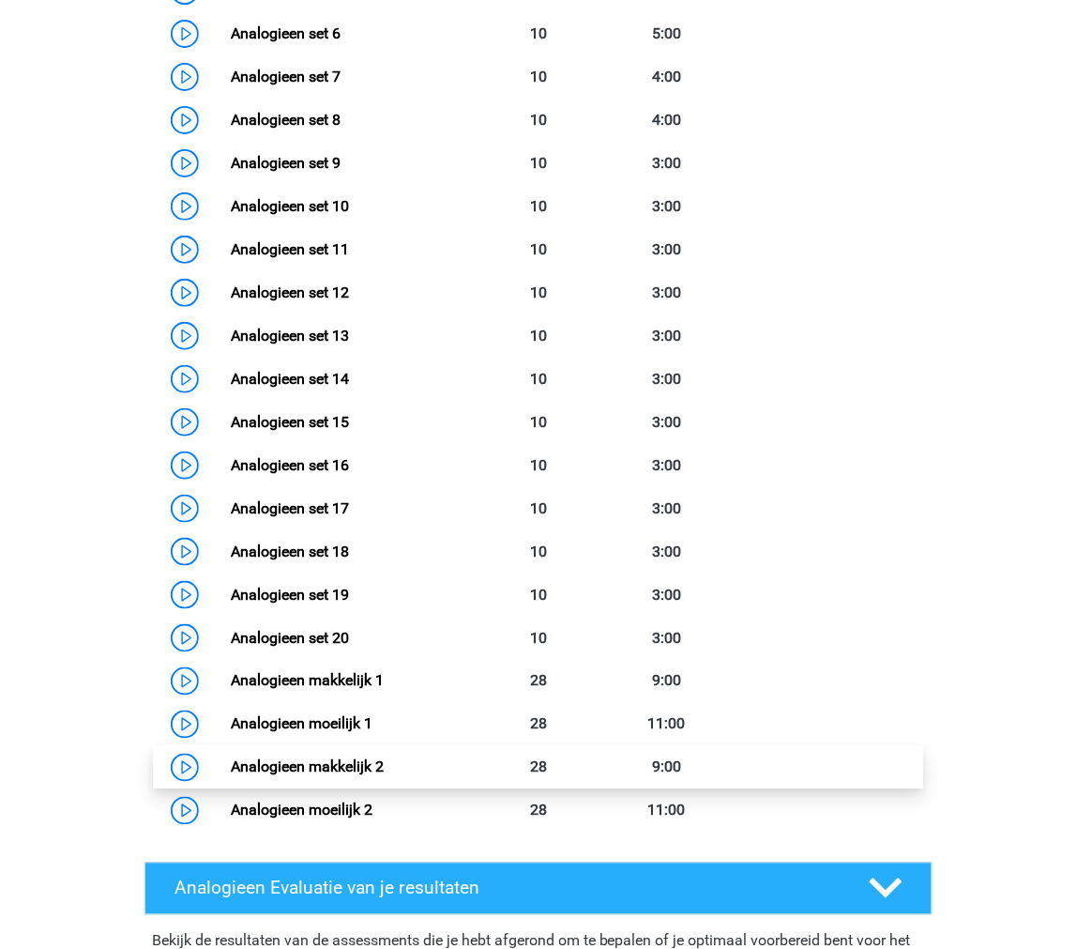
scroll to position [770, 0]
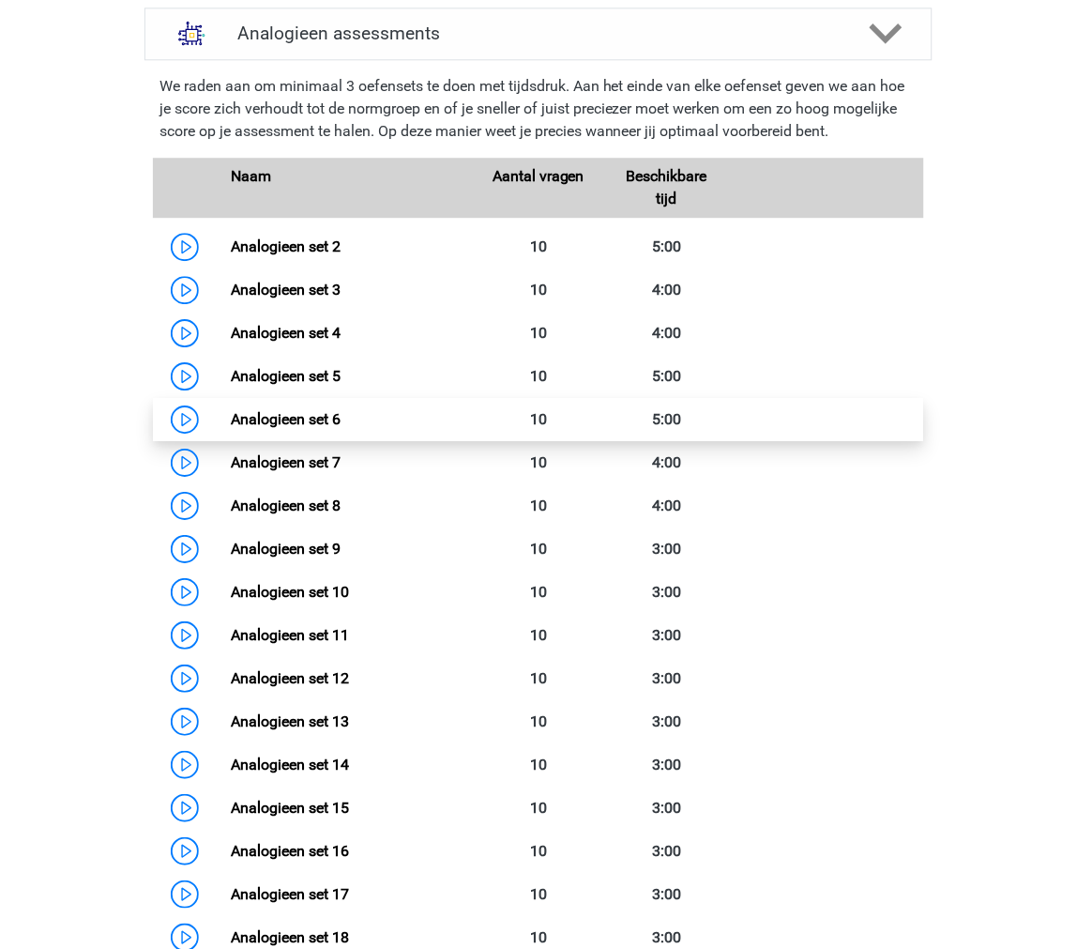
click at [231, 423] on link "Analogieen set 6" at bounding box center [286, 419] width 110 height 18
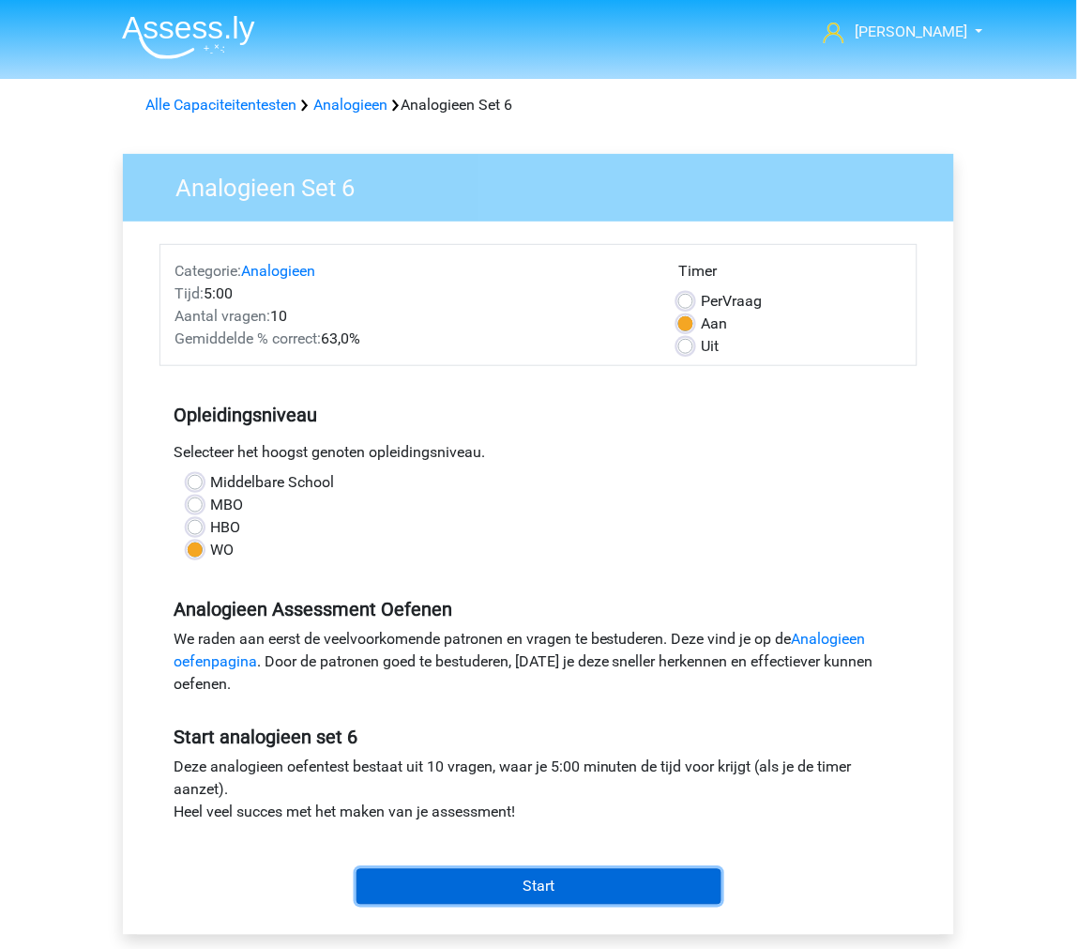
click at [505, 884] on input "Start" at bounding box center [539, 887] width 365 height 36
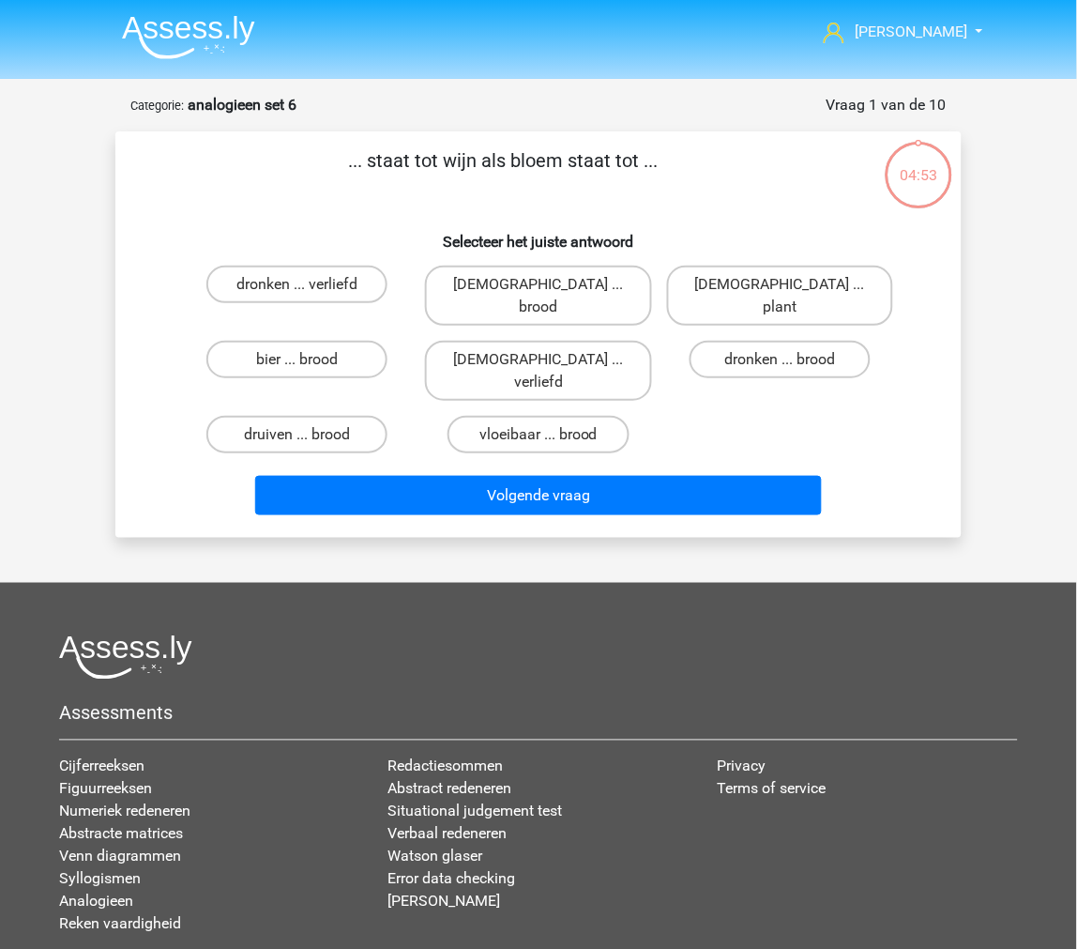
click at [302, 435] on input "druiven ... brood" at bounding box center [304, 441] width 12 height 12
radio input "true"
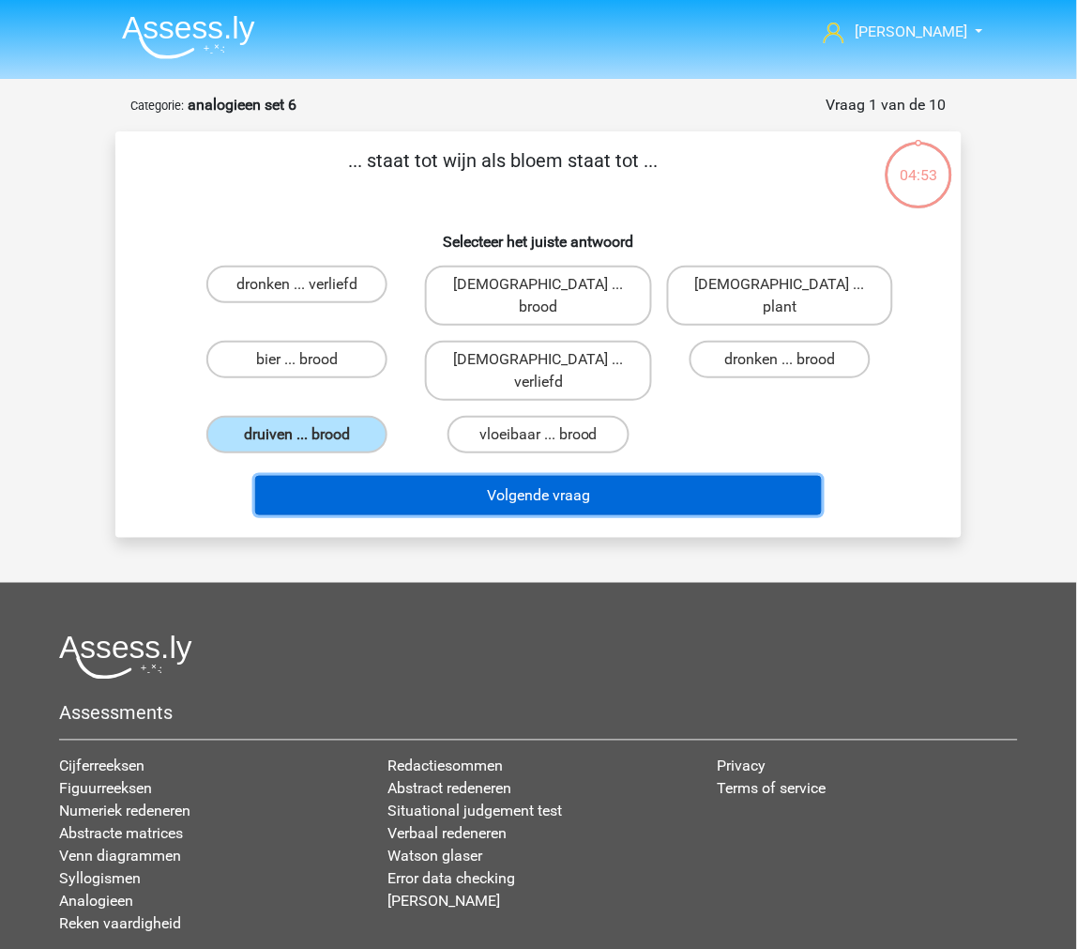
click at [335, 476] on button "Volgende vraag" at bounding box center [539, 495] width 568 height 39
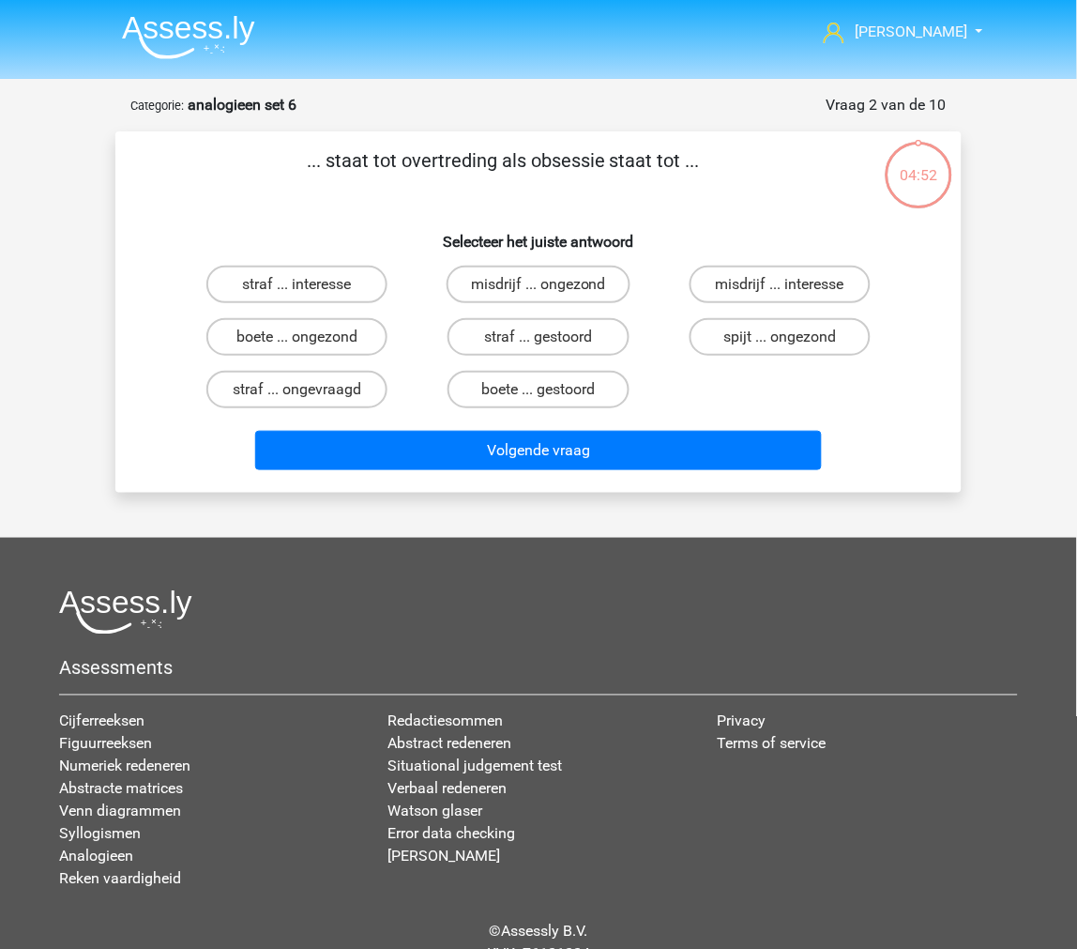
scroll to position [79, 0]
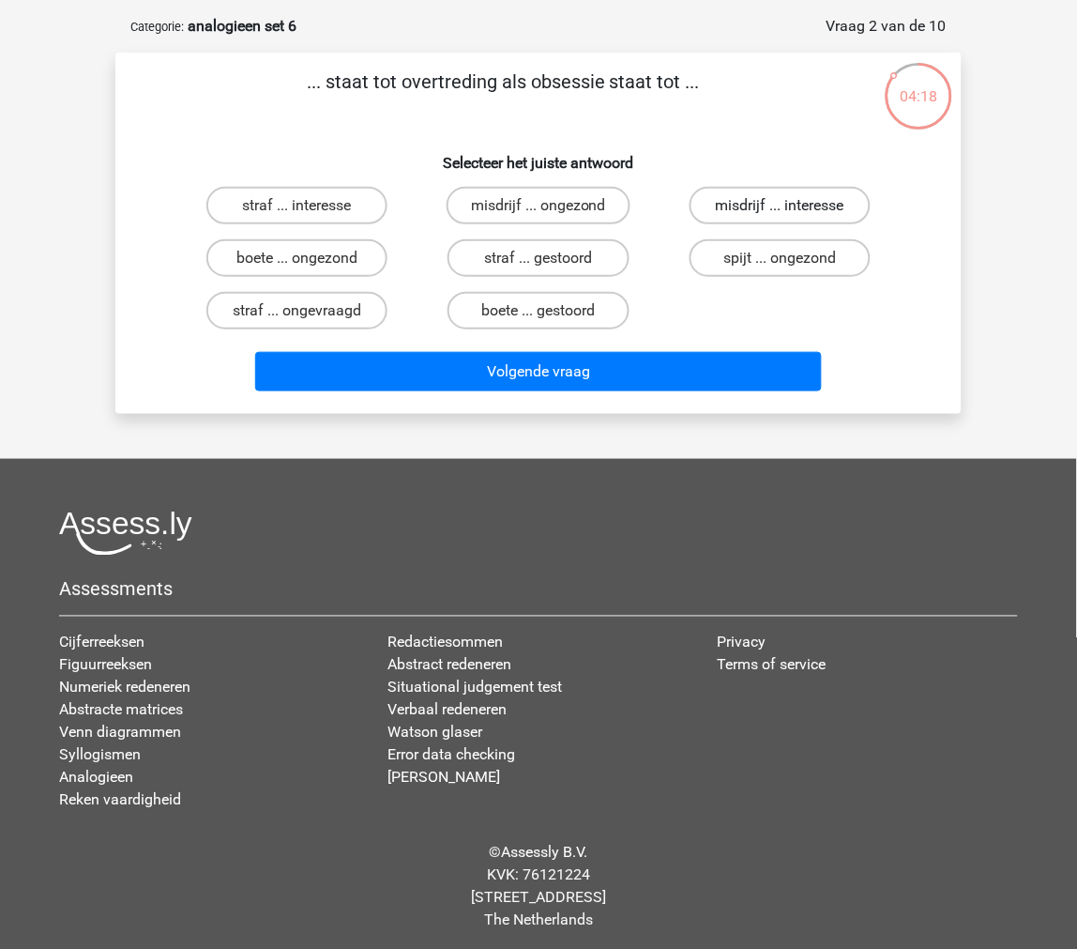
click at [709, 209] on label "misdrijf ... interesse" at bounding box center [780, 206] width 181 height 38
click at [780, 209] on input "misdrijf ... interesse" at bounding box center [786, 212] width 12 height 12
radio input "true"
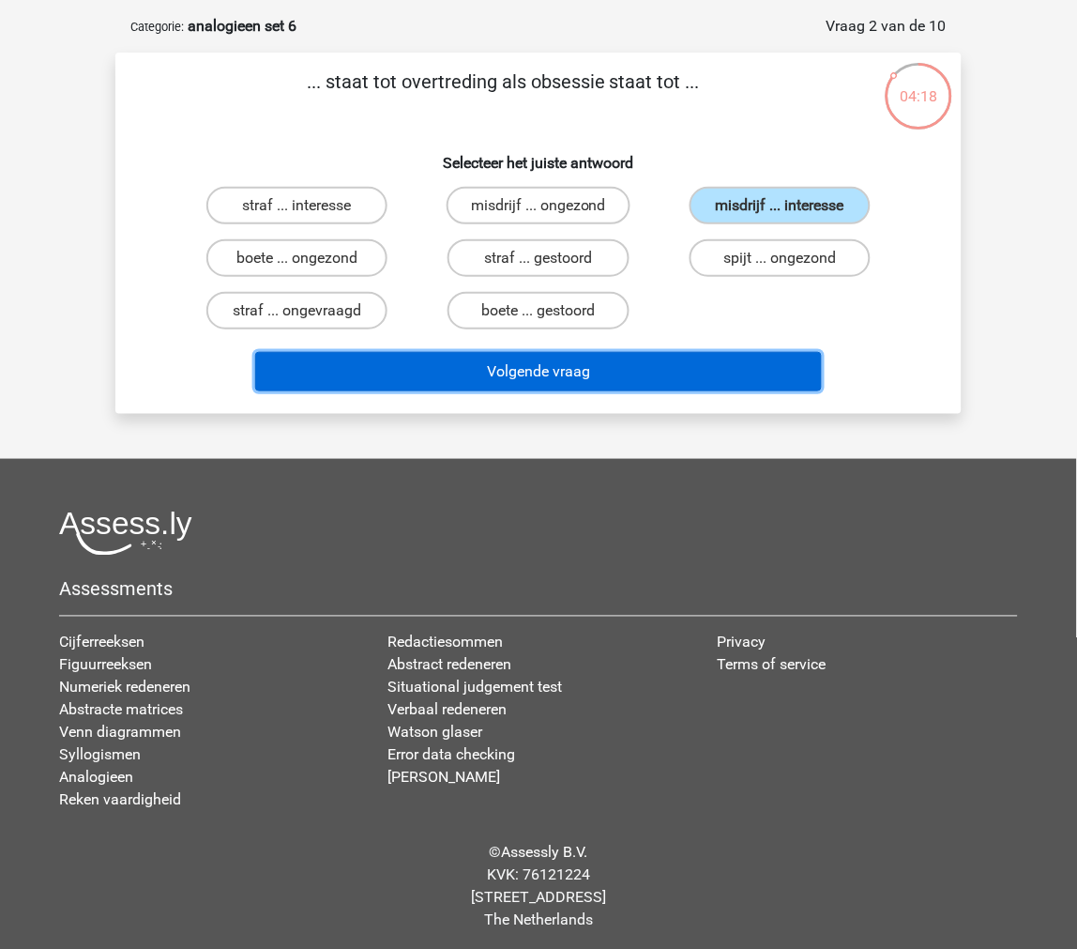
click at [705, 368] on button "Volgende vraag" at bounding box center [539, 371] width 568 height 39
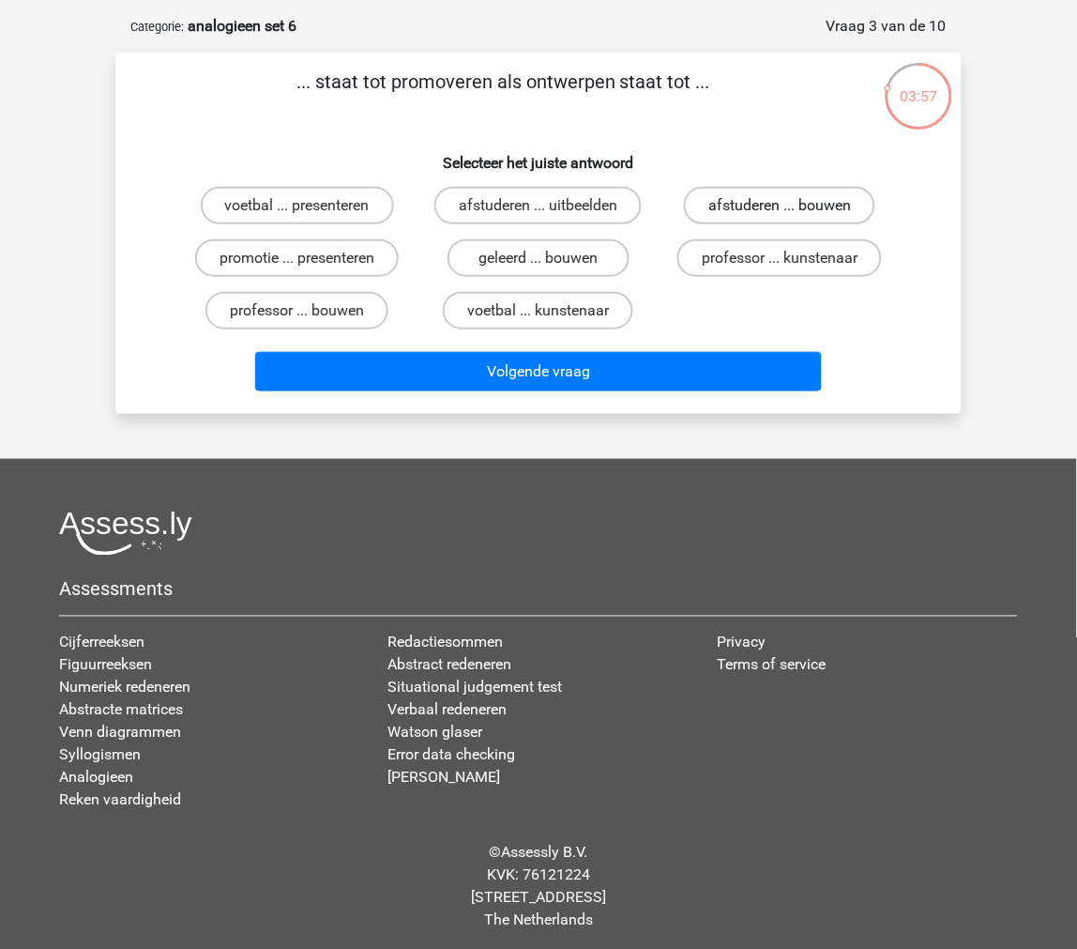
click at [720, 213] on label "afstuderen ... bouwen" at bounding box center [779, 206] width 191 height 38
click at [780, 213] on input "afstuderen ... bouwen" at bounding box center [786, 212] width 12 height 12
radio input "true"
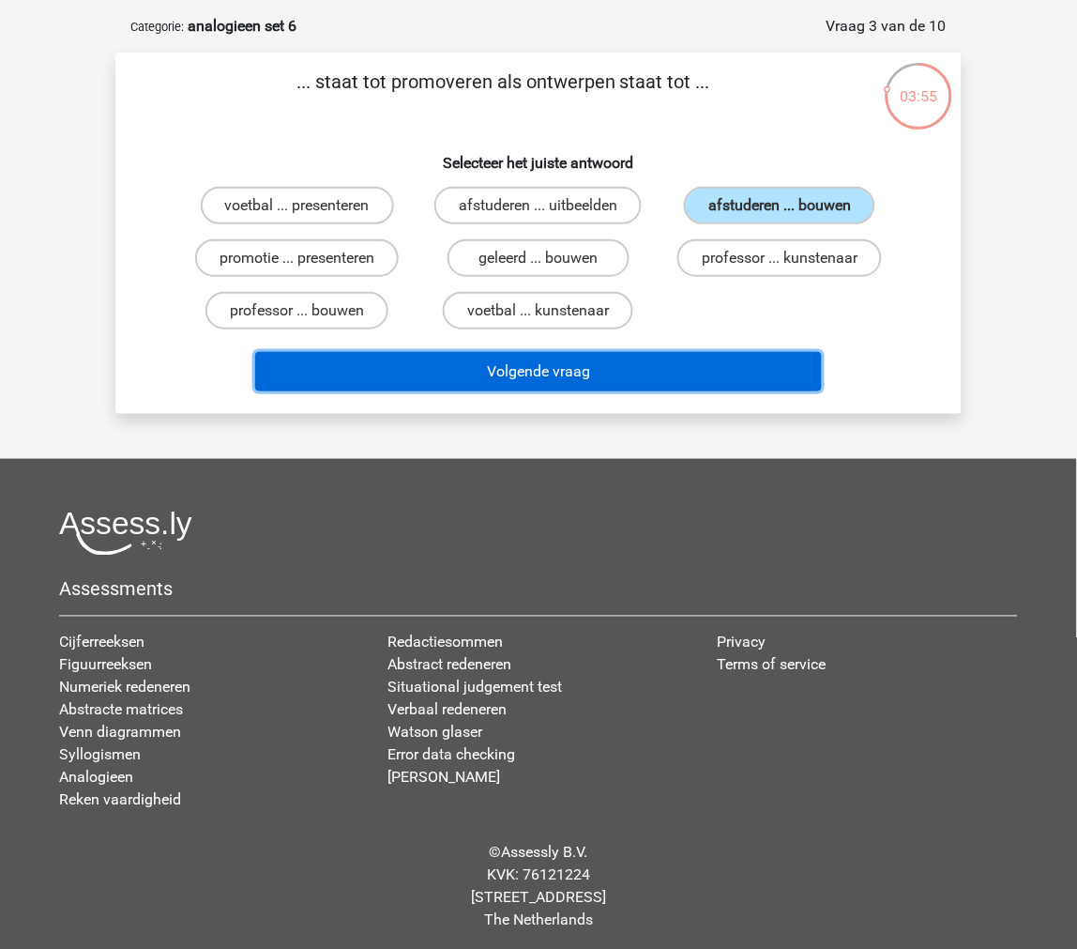
click at [716, 372] on button "Volgende vraag" at bounding box center [539, 371] width 568 height 39
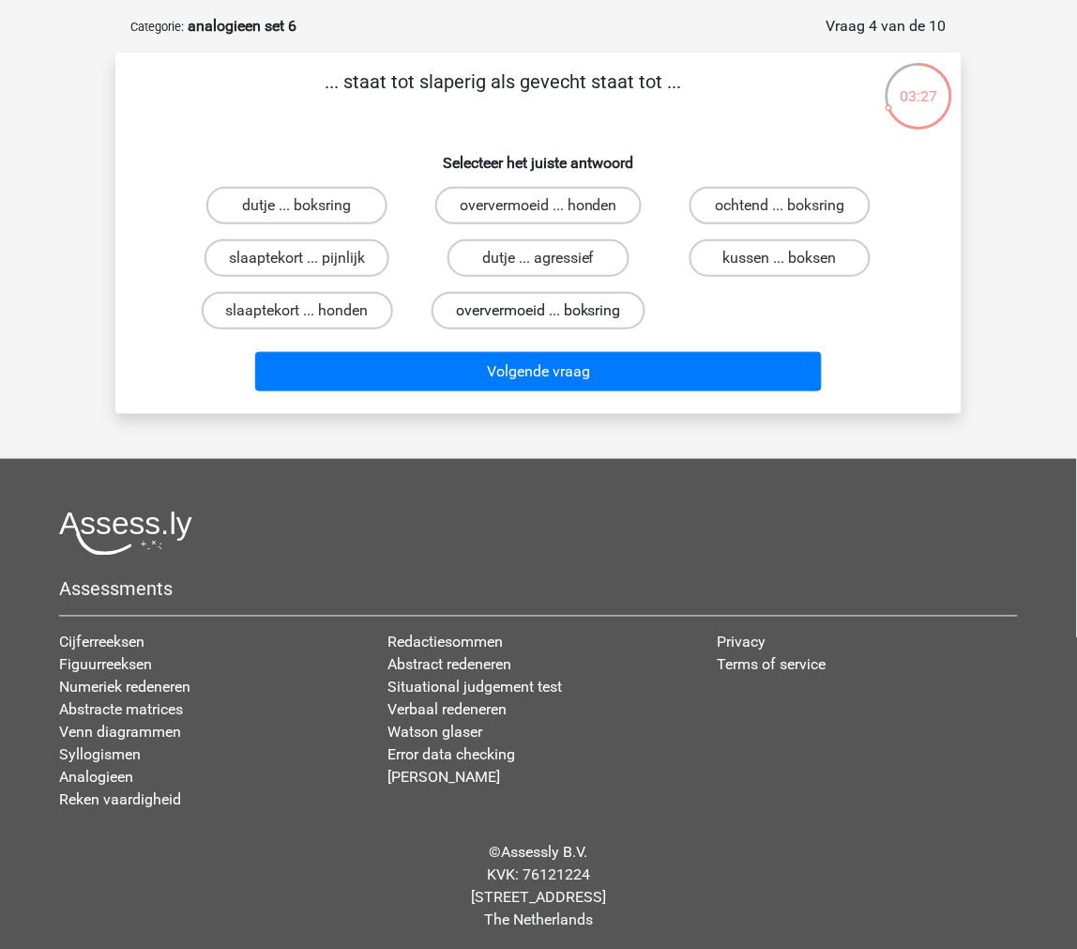
click at [490, 305] on label "oververmoeid ... boksring" at bounding box center [539, 311] width 214 height 38
click at [539, 311] on input "oververmoeid ... boksring" at bounding box center [545, 317] width 12 height 12
radio input "true"
click at [351, 255] on label "slaaptekort ... pijnlijk" at bounding box center [297, 258] width 185 height 38
click at [310, 258] on input "slaaptekort ... pijnlijk" at bounding box center [304, 264] width 12 height 12
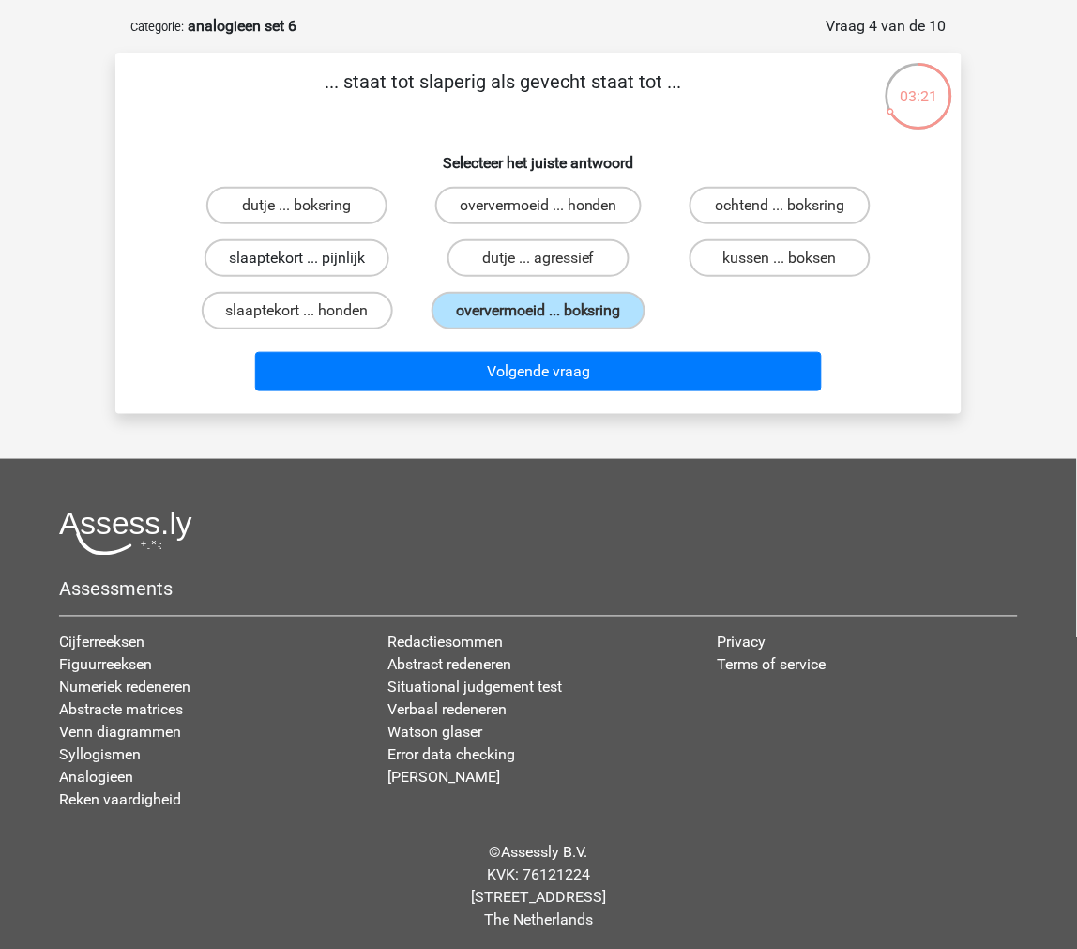
radio input "true"
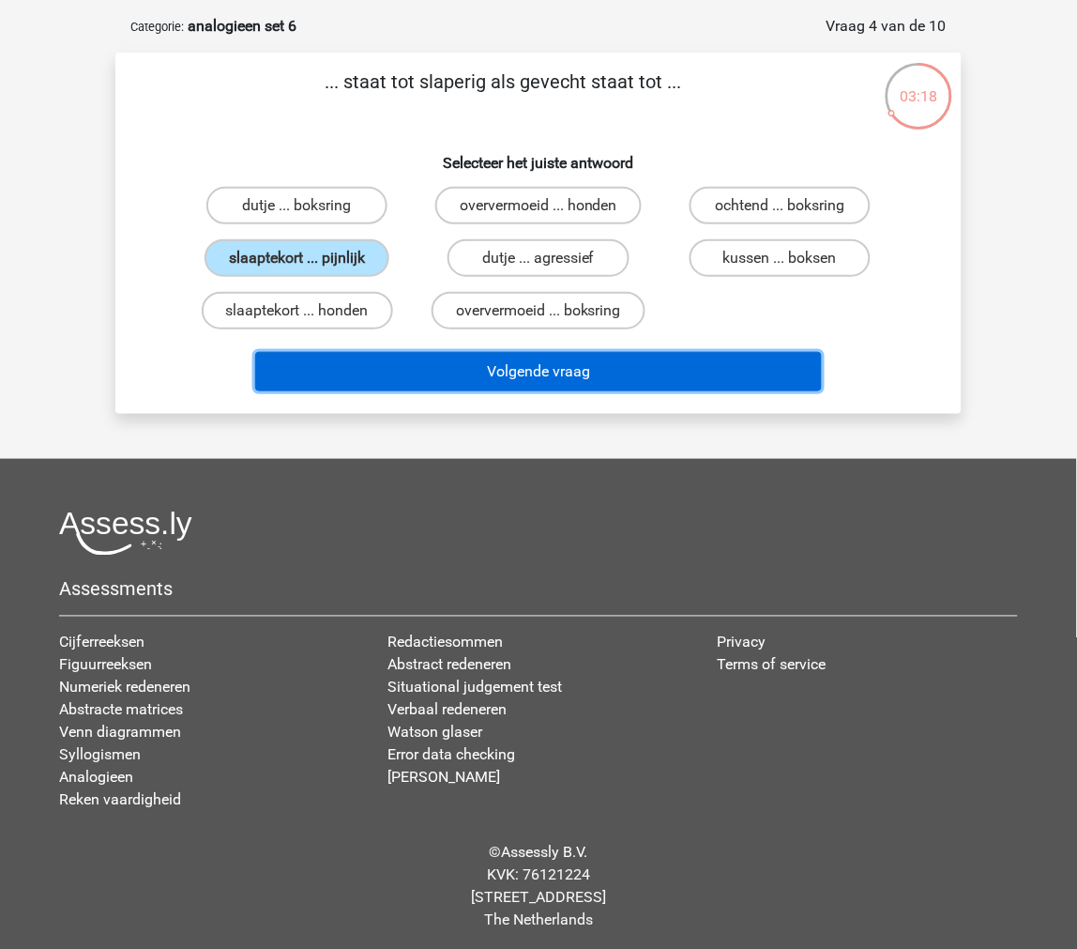
click at [374, 352] on button "Volgende vraag" at bounding box center [539, 371] width 568 height 39
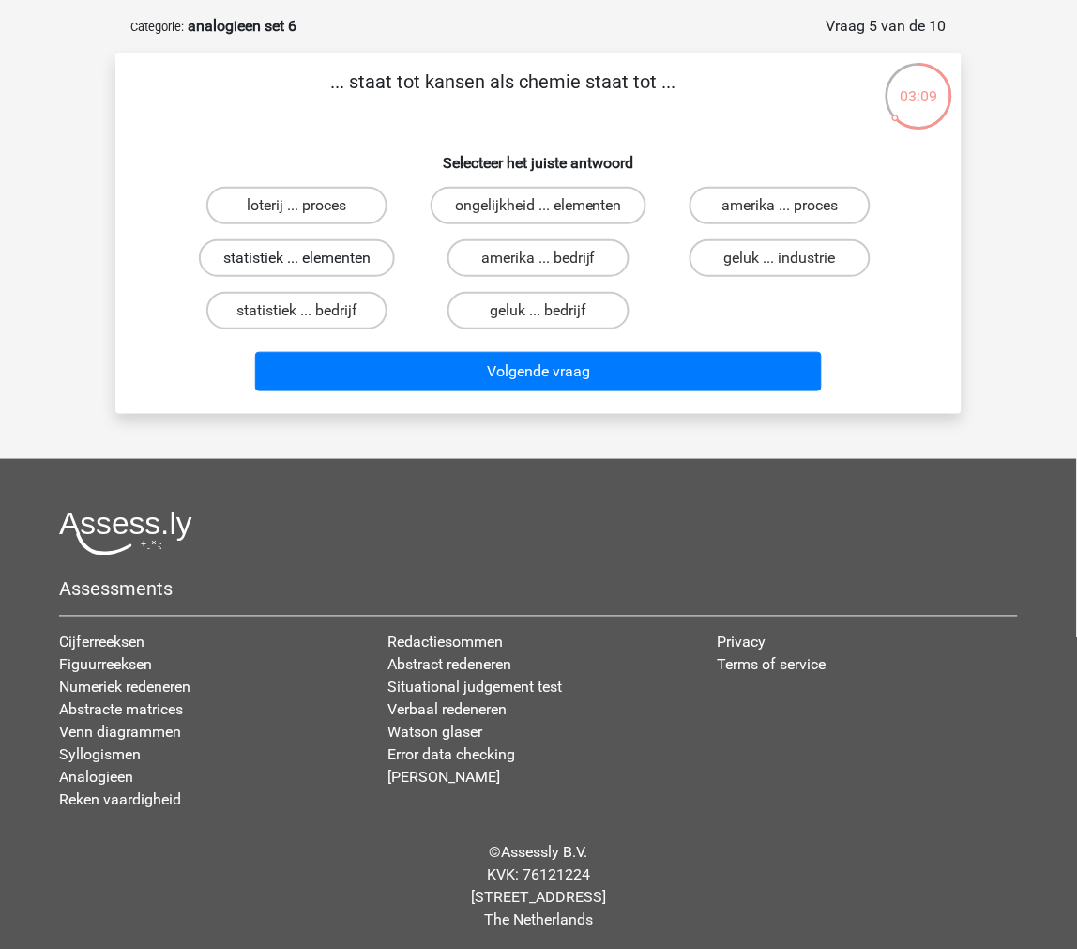
click at [342, 270] on label "statistiek ... elementen" at bounding box center [297, 258] width 196 height 38
click at [310, 270] on input "statistiek ... elementen" at bounding box center [304, 264] width 12 height 12
radio input "true"
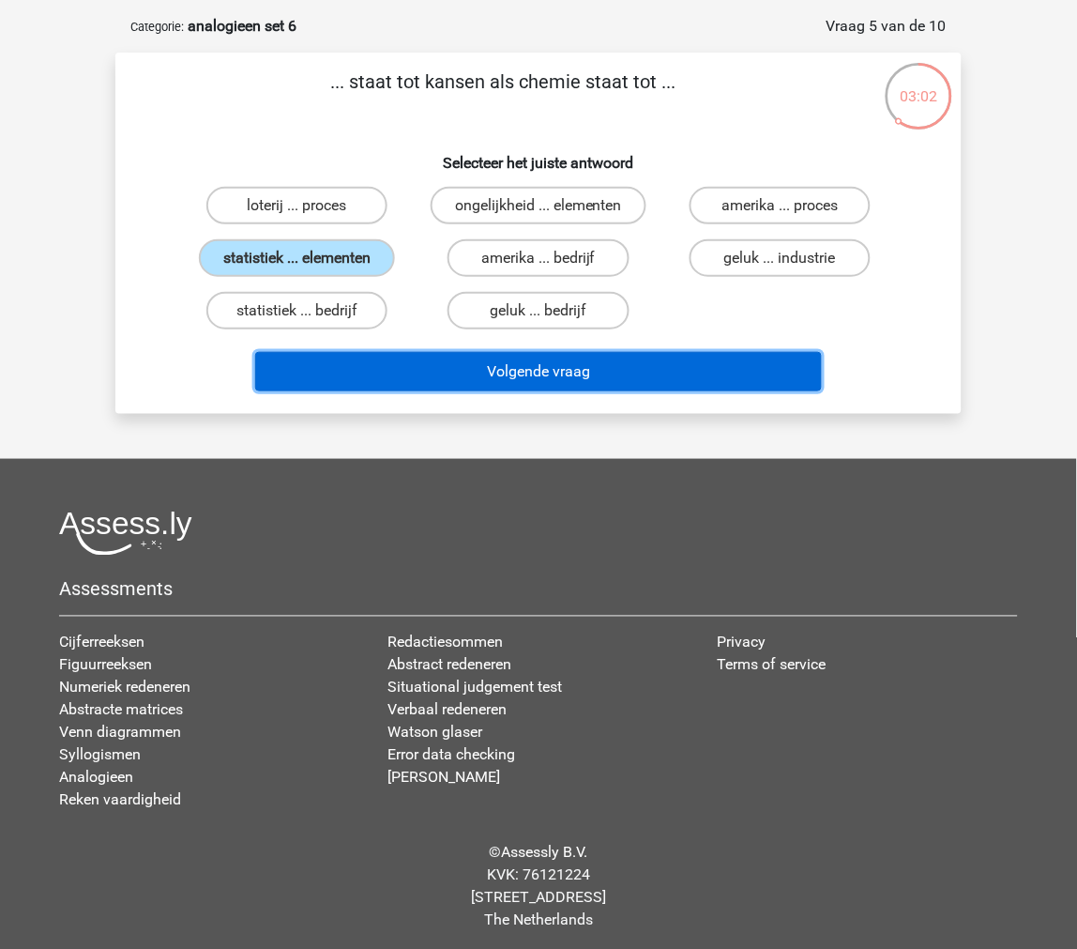
click at [416, 382] on button "Volgende vraag" at bounding box center [539, 371] width 568 height 39
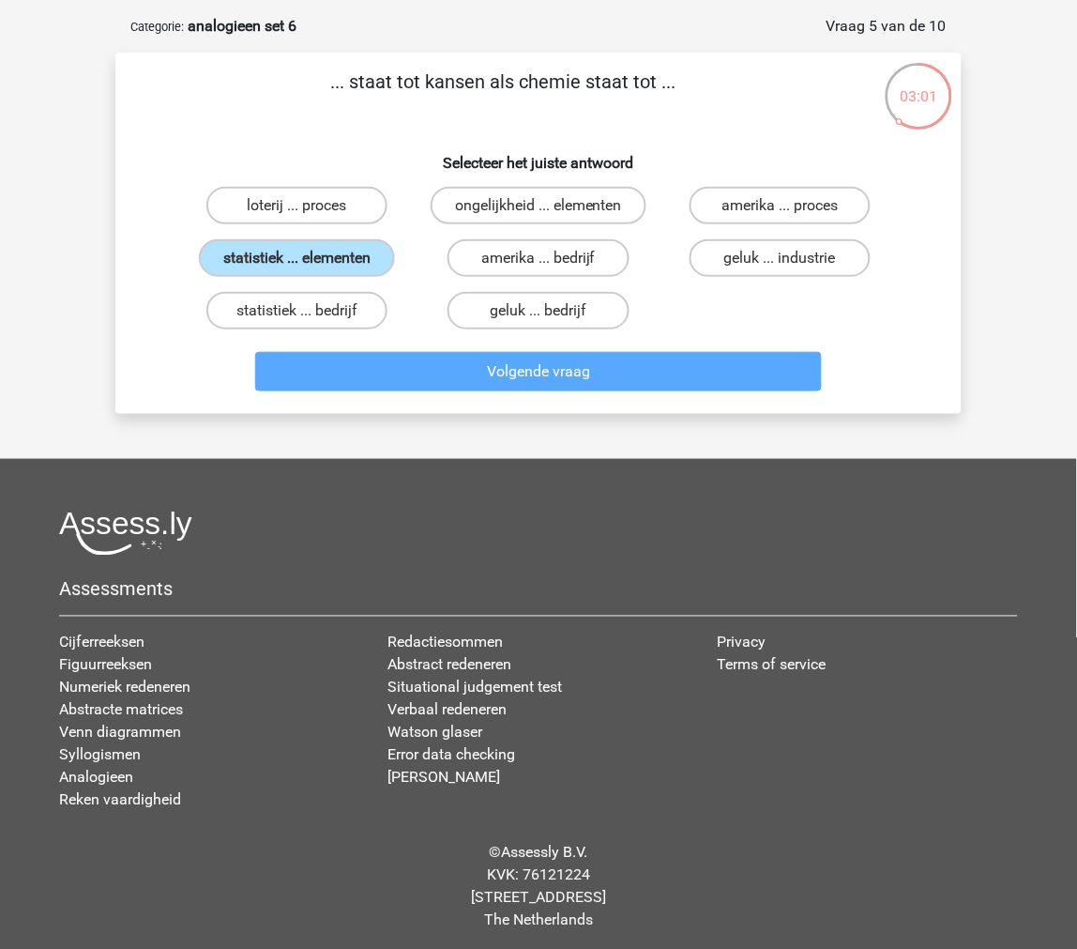
scroll to position [94, 0]
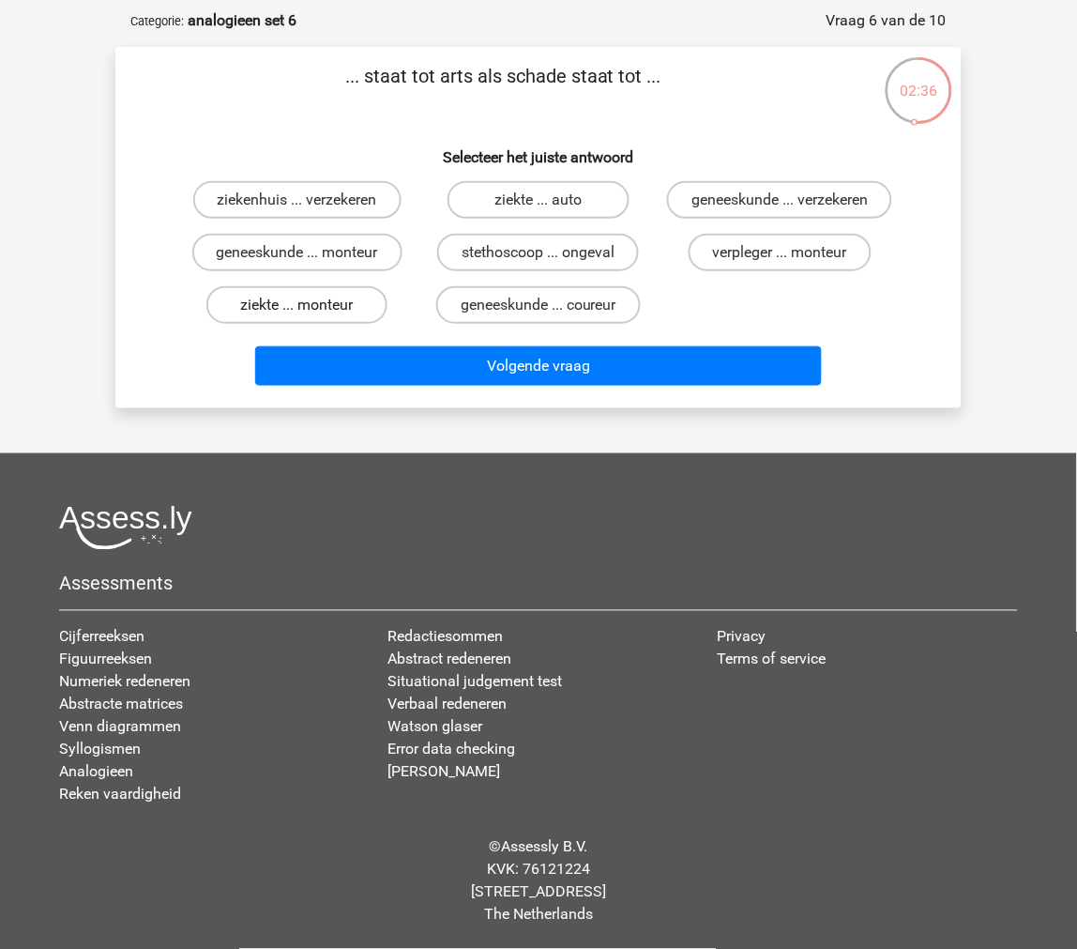
click at [349, 316] on label "ziekte ... monteur" at bounding box center [296, 305] width 181 height 38
click at [310, 316] on input "ziekte ... monteur" at bounding box center [304, 311] width 12 height 12
radio input "true"
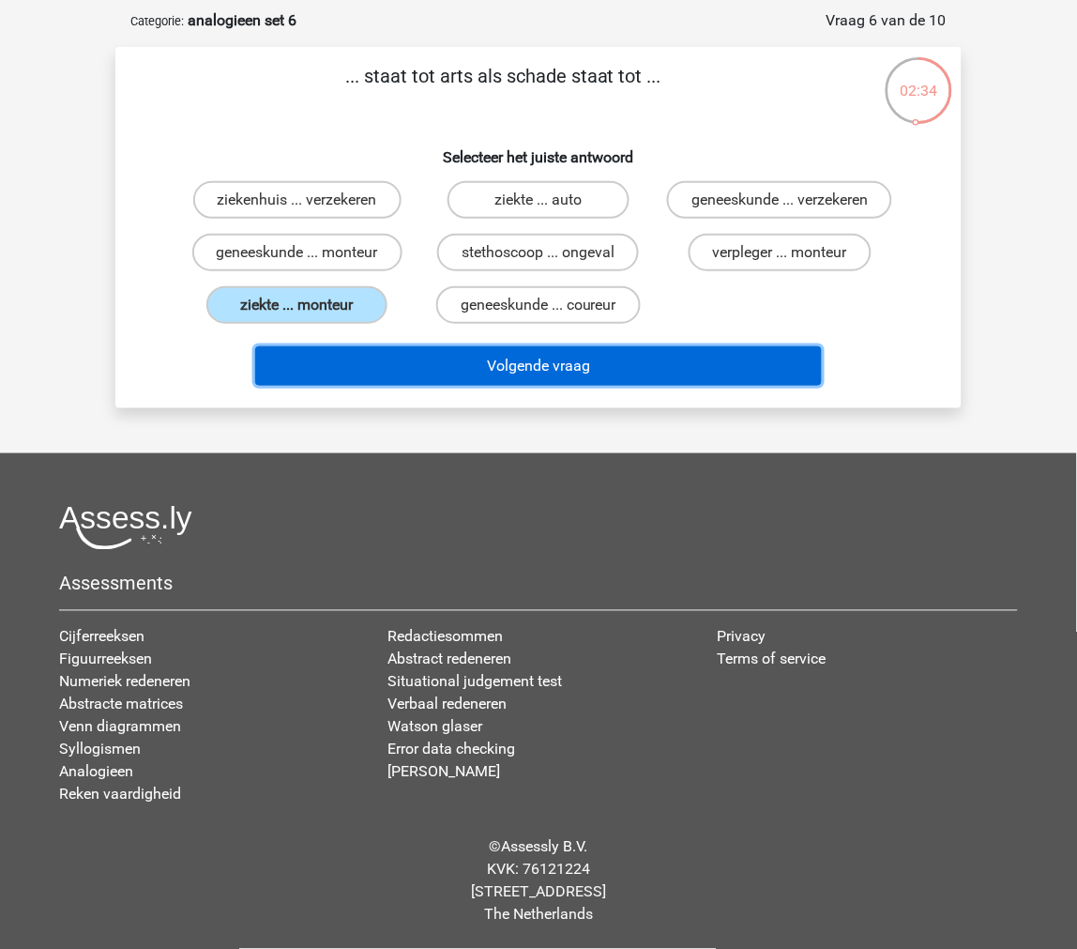
click at [367, 385] on button "Volgende vraag" at bounding box center [539, 365] width 568 height 39
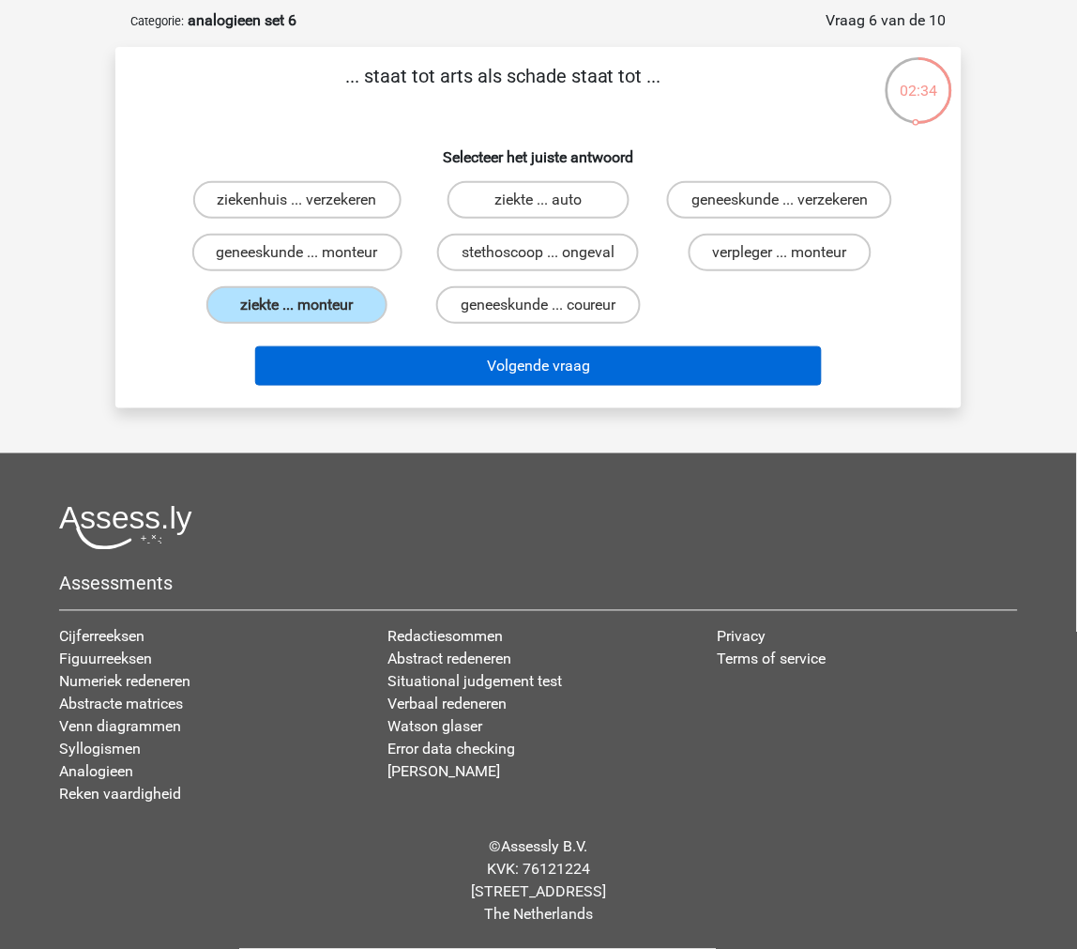
scroll to position [79, 0]
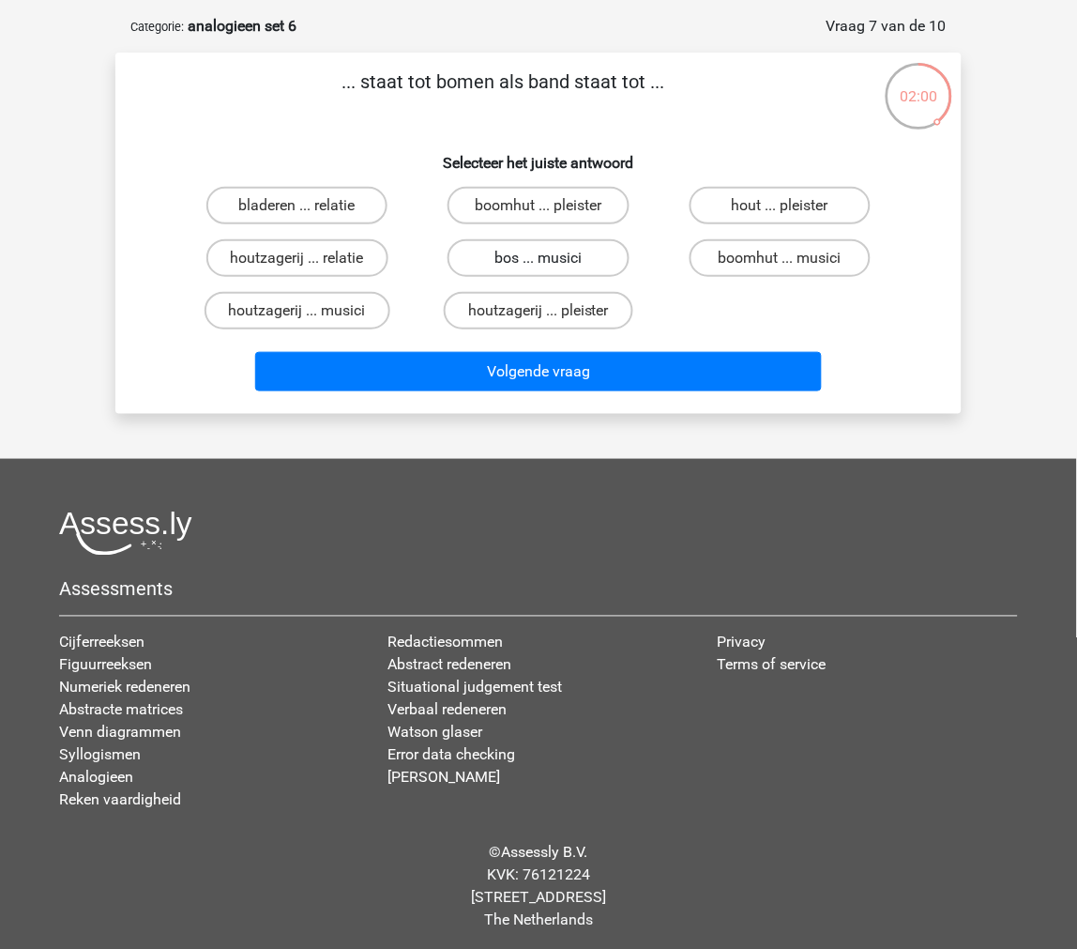
click at [504, 261] on label "bos ... musici" at bounding box center [538, 258] width 181 height 38
click at [539, 261] on input "bos ... musici" at bounding box center [545, 264] width 12 height 12
radio input "true"
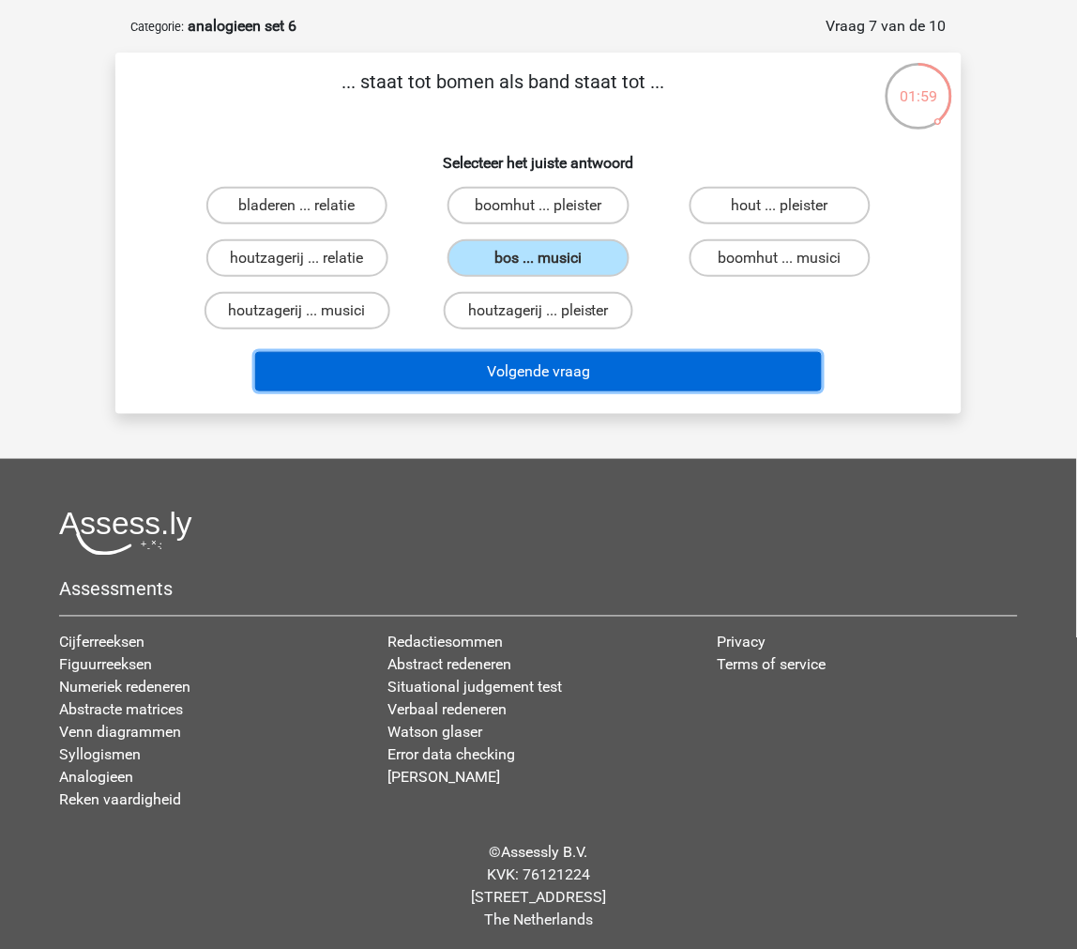
click at [536, 352] on button "Volgende vraag" at bounding box center [539, 371] width 568 height 39
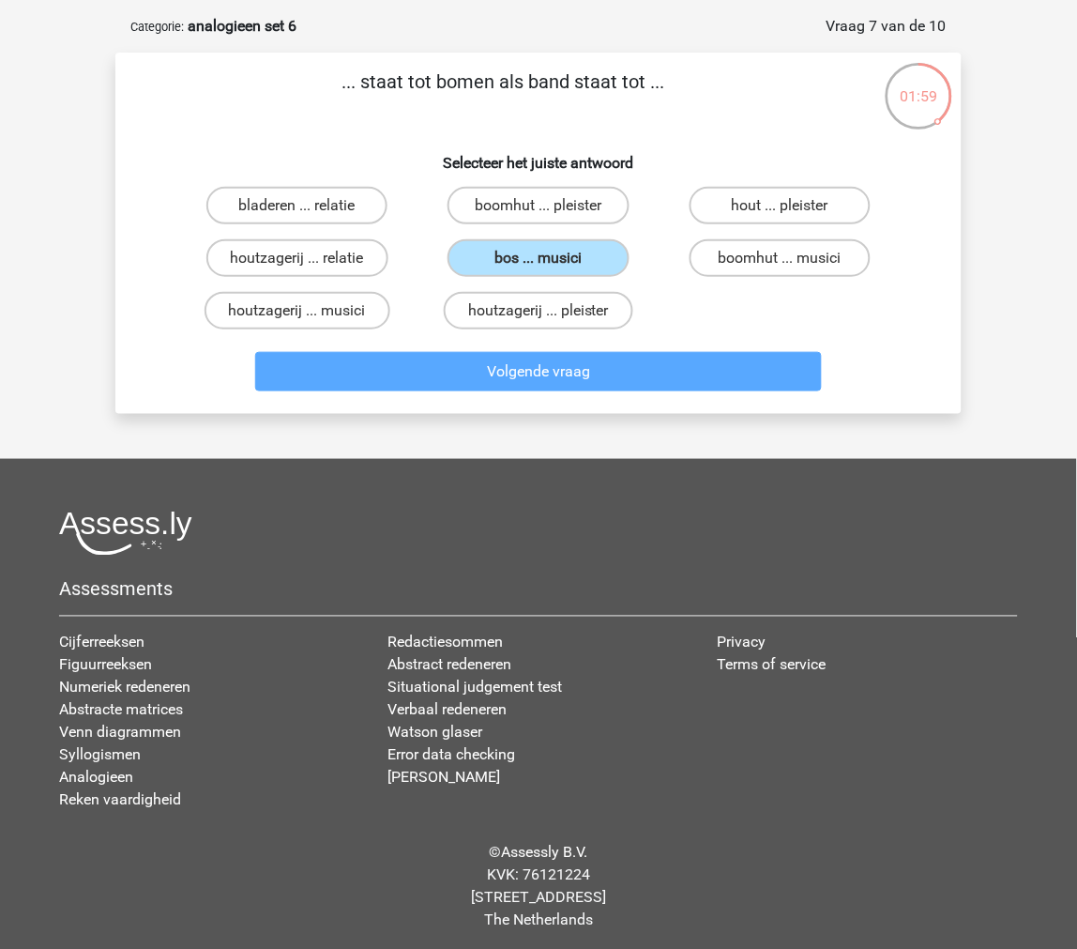
scroll to position [94, 0]
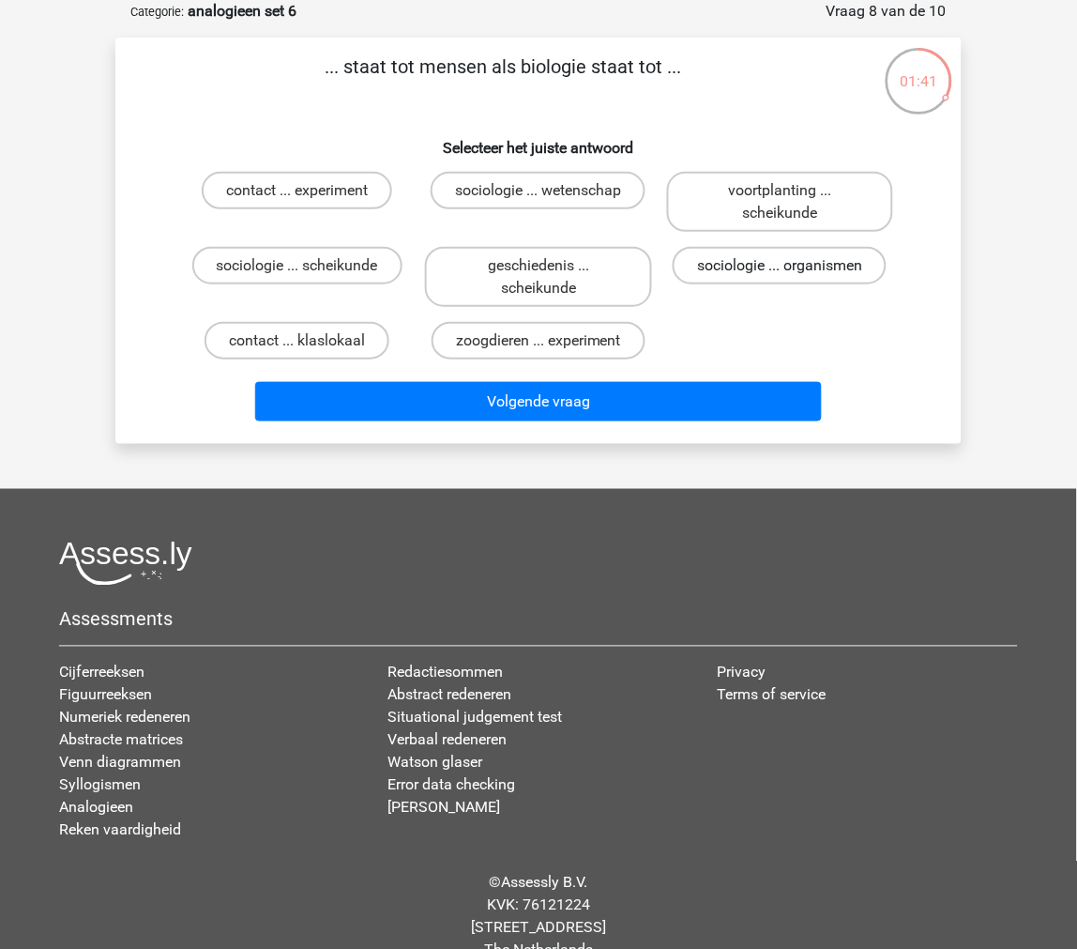
click at [725, 277] on label "sociologie ... organismen" at bounding box center [780, 266] width 214 height 38
click at [780, 277] on input "sociologie ... organismen" at bounding box center [786, 272] width 12 height 12
radio input "true"
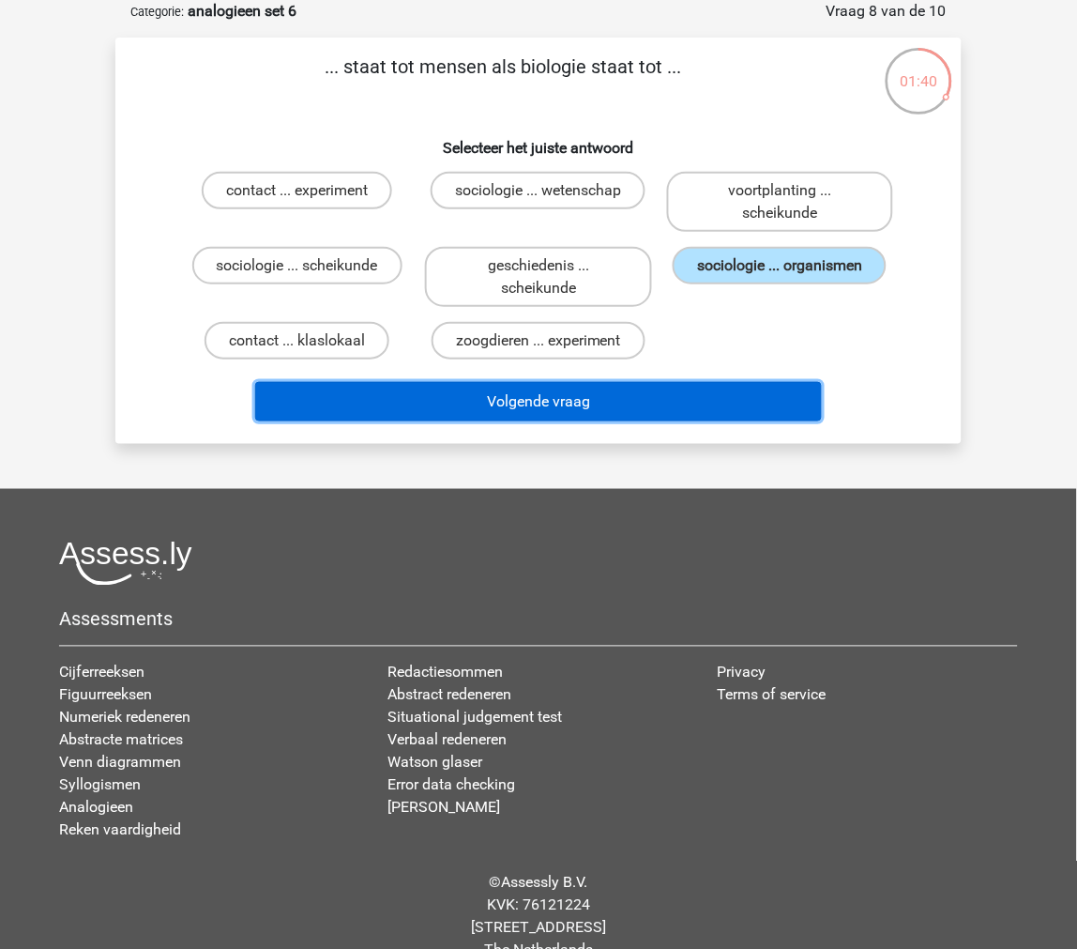
click at [710, 397] on button "Volgende vraag" at bounding box center [539, 401] width 568 height 39
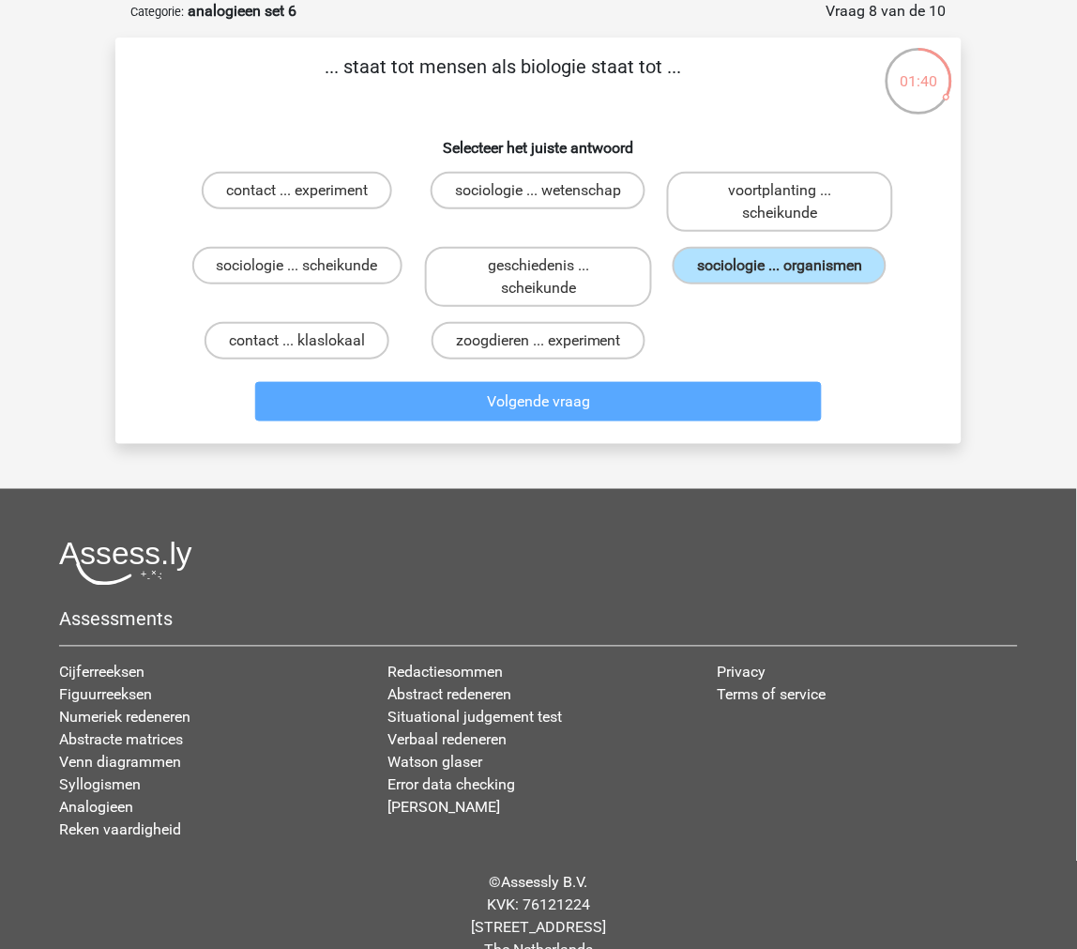
scroll to position [79, 0]
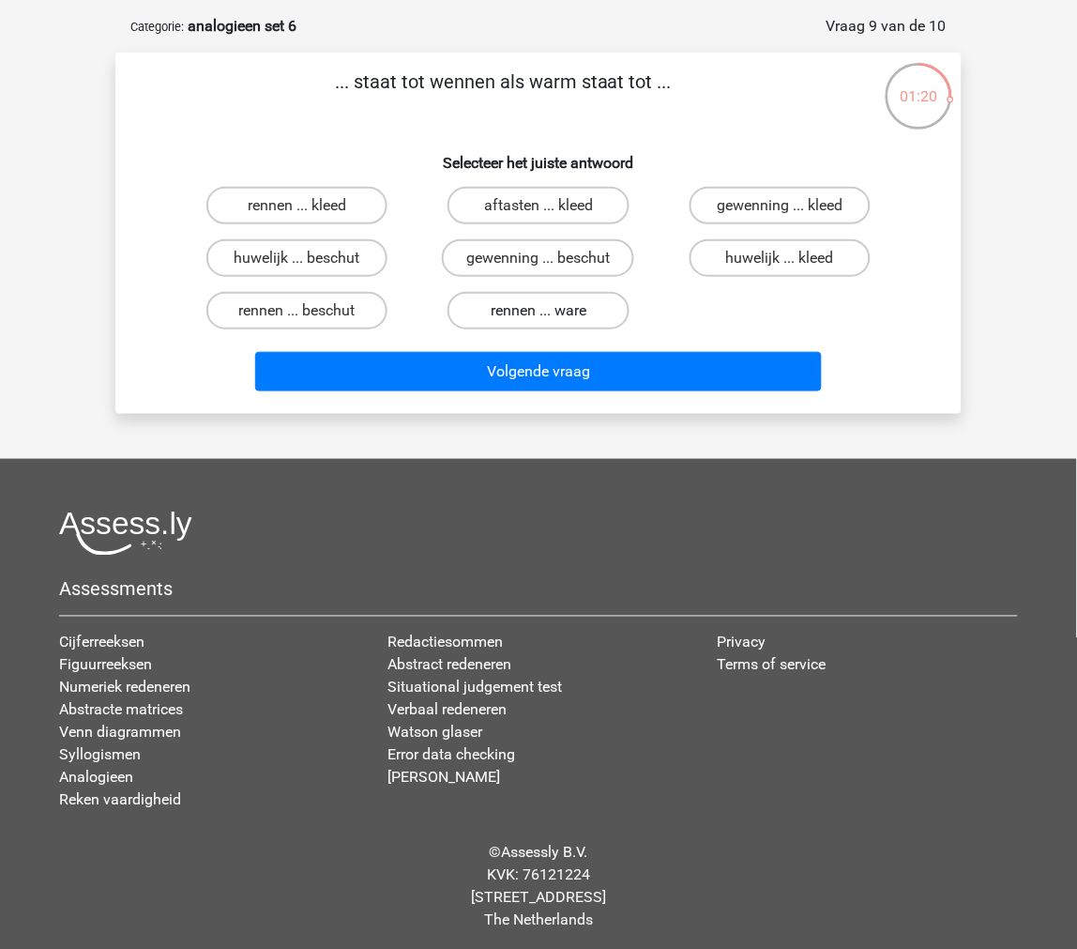
click at [480, 303] on label "rennen ... ware" at bounding box center [538, 311] width 181 height 38
click at [539, 311] on input "rennen ... ware" at bounding box center [545, 317] width 12 height 12
radio input "true"
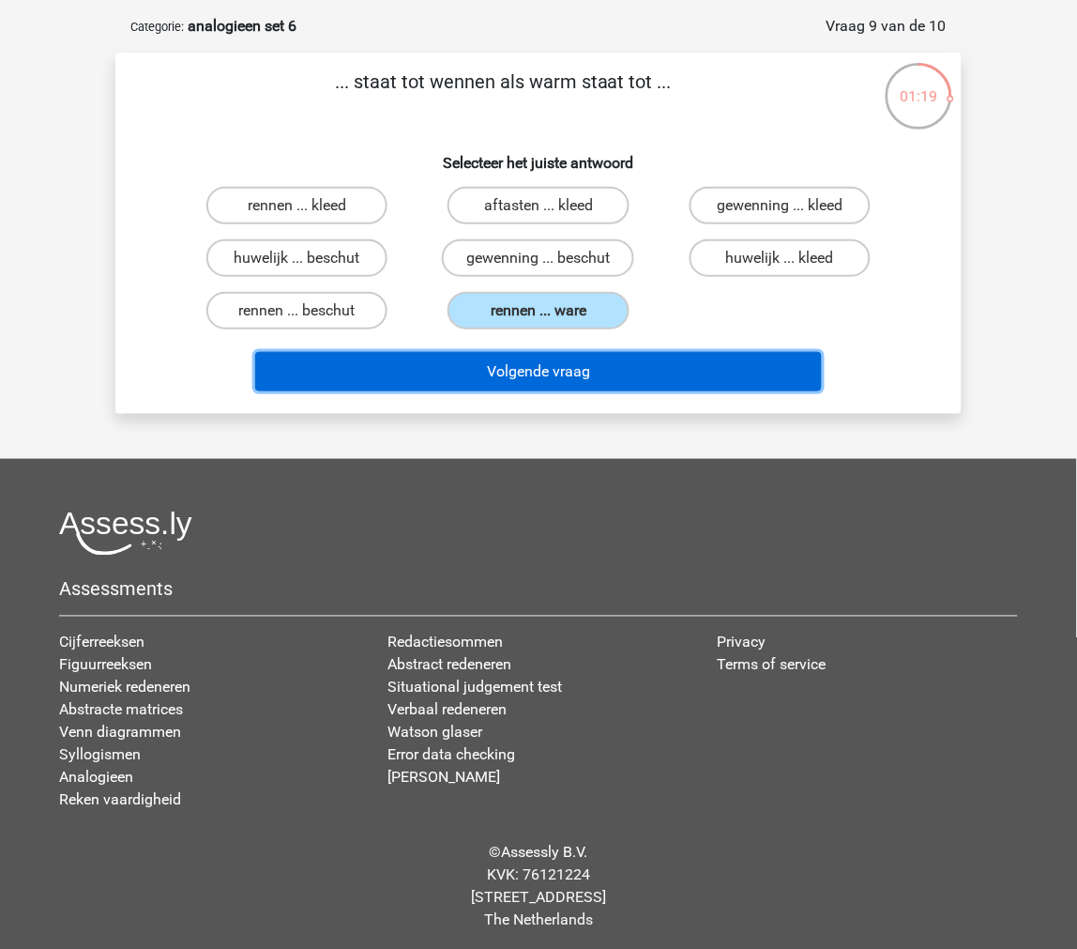
click at [485, 368] on button "Volgende vraag" at bounding box center [539, 371] width 568 height 39
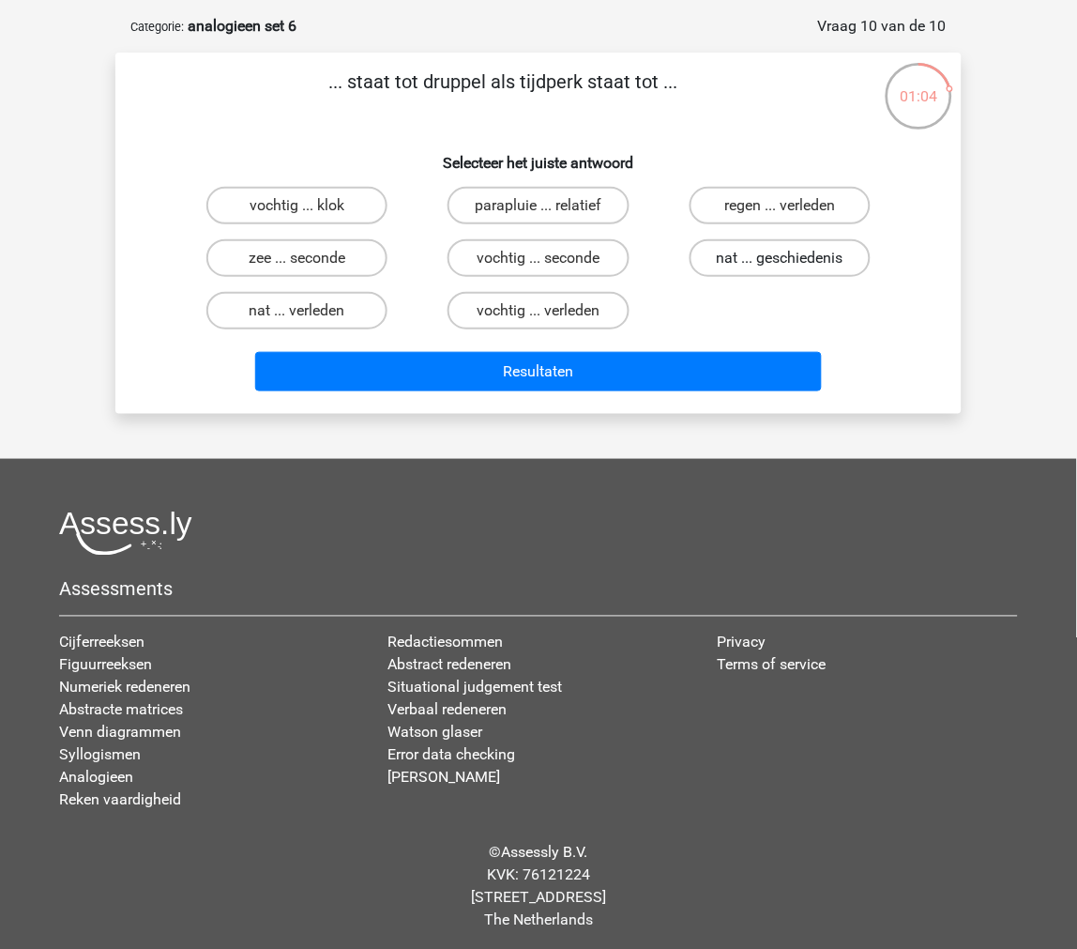
click at [719, 258] on label "nat ... geschiedenis" at bounding box center [780, 258] width 181 height 38
click at [780, 258] on input "nat ... geschiedenis" at bounding box center [786, 264] width 12 height 12
radio input "true"
click at [587, 302] on label "vochtig ... verleden" at bounding box center [538, 311] width 181 height 38
click at [551, 311] on input "vochtig ... verleden" at bounding box center [545, 317] width 12 height 12
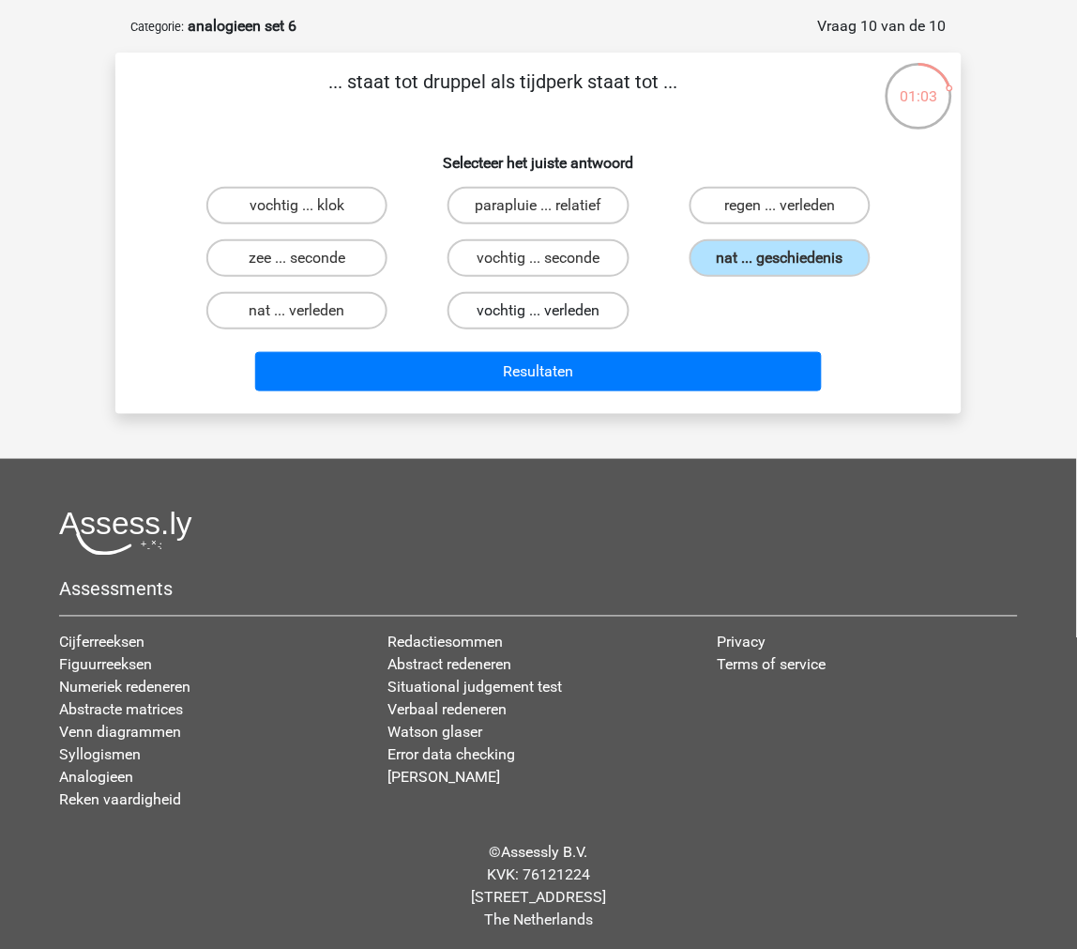
radio input "true"
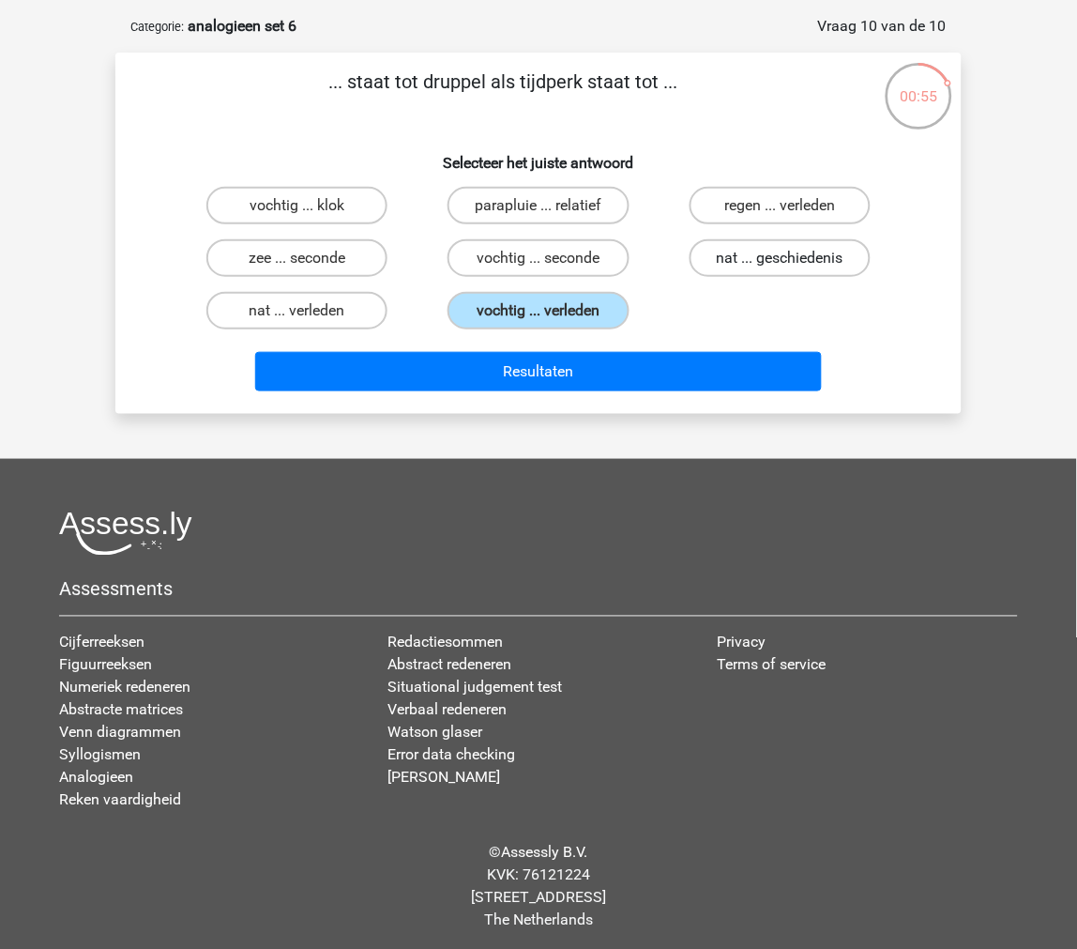
click at [718, 269] on label "nat ... geschiedenis" at bounding box center [780, 258] width 181 height 38
click at [780, 269] on input "nat ... geschiedenis" at bounding box center [786, 264] width 12 height 12
radio input "true"
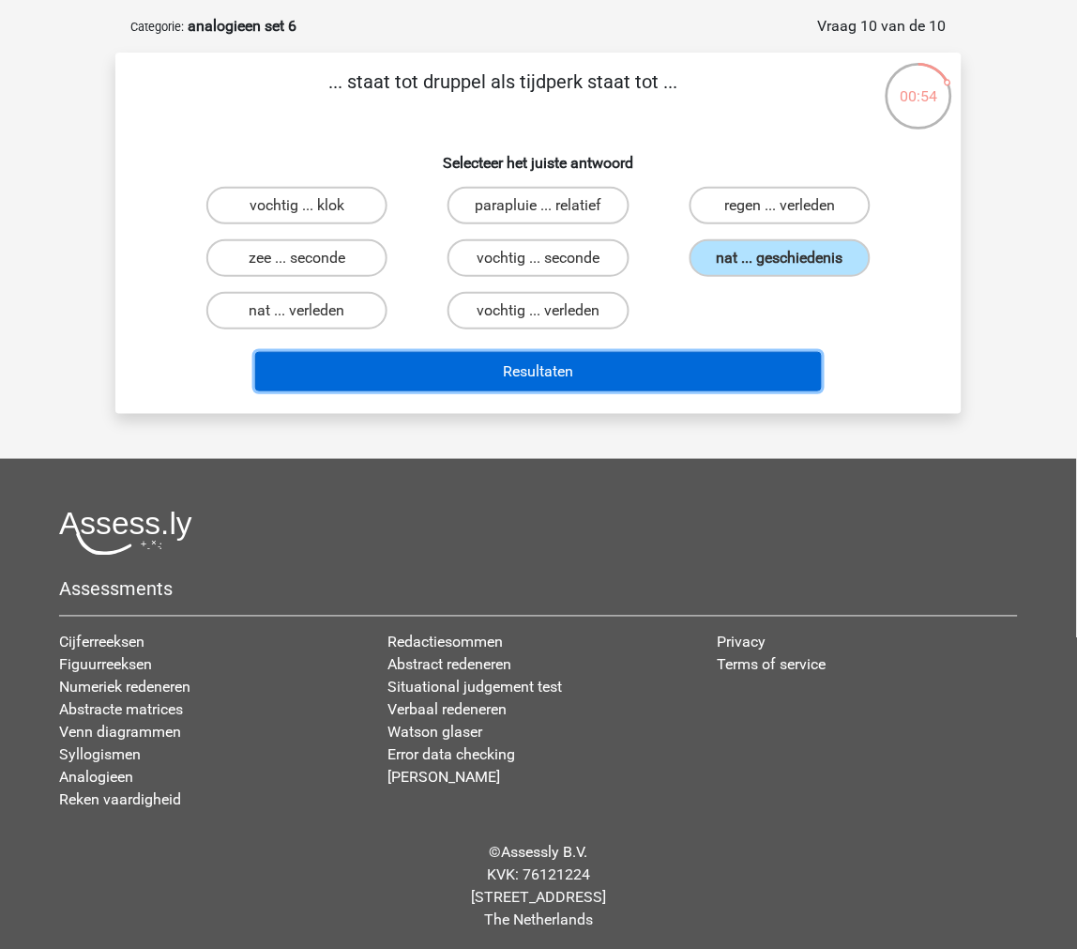
click at [674, 364] on button "Resultaten" at bounding box center [539, 371] width 568 height 39
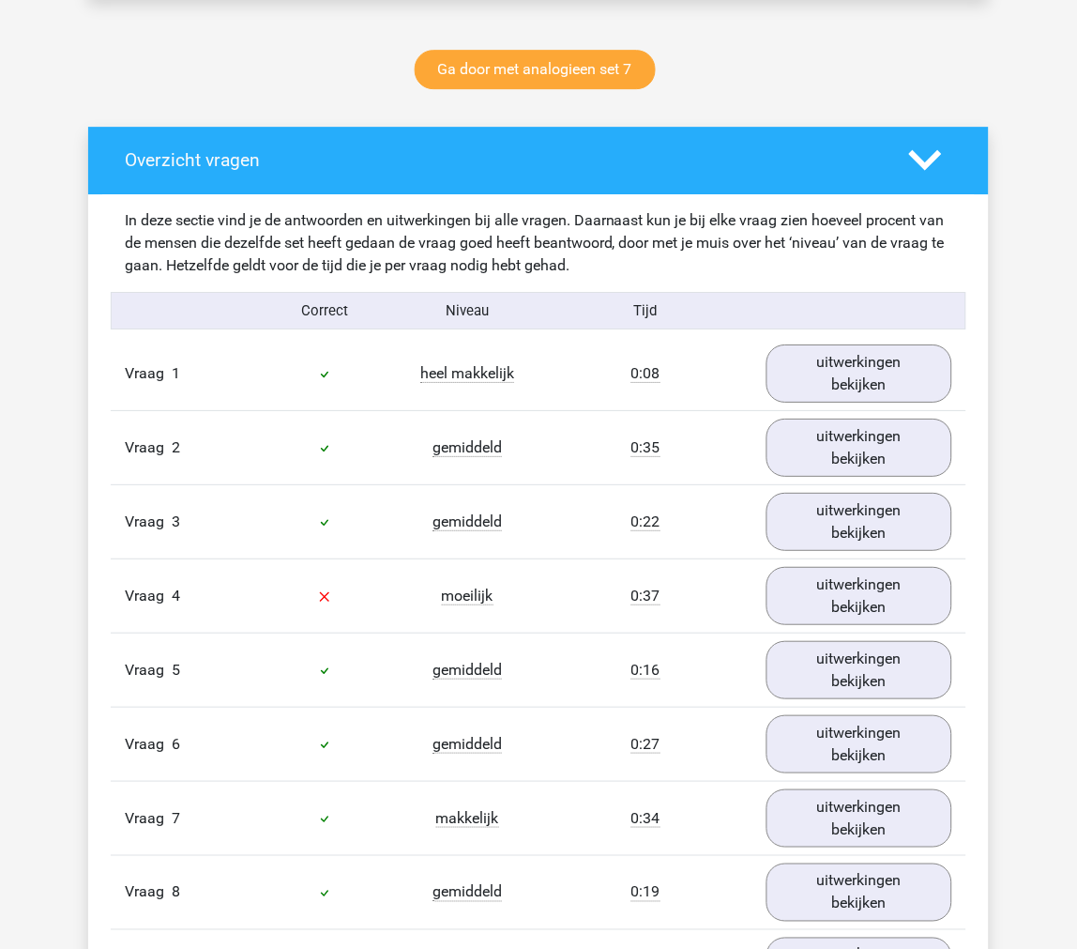
scroll to position [1043, 0]
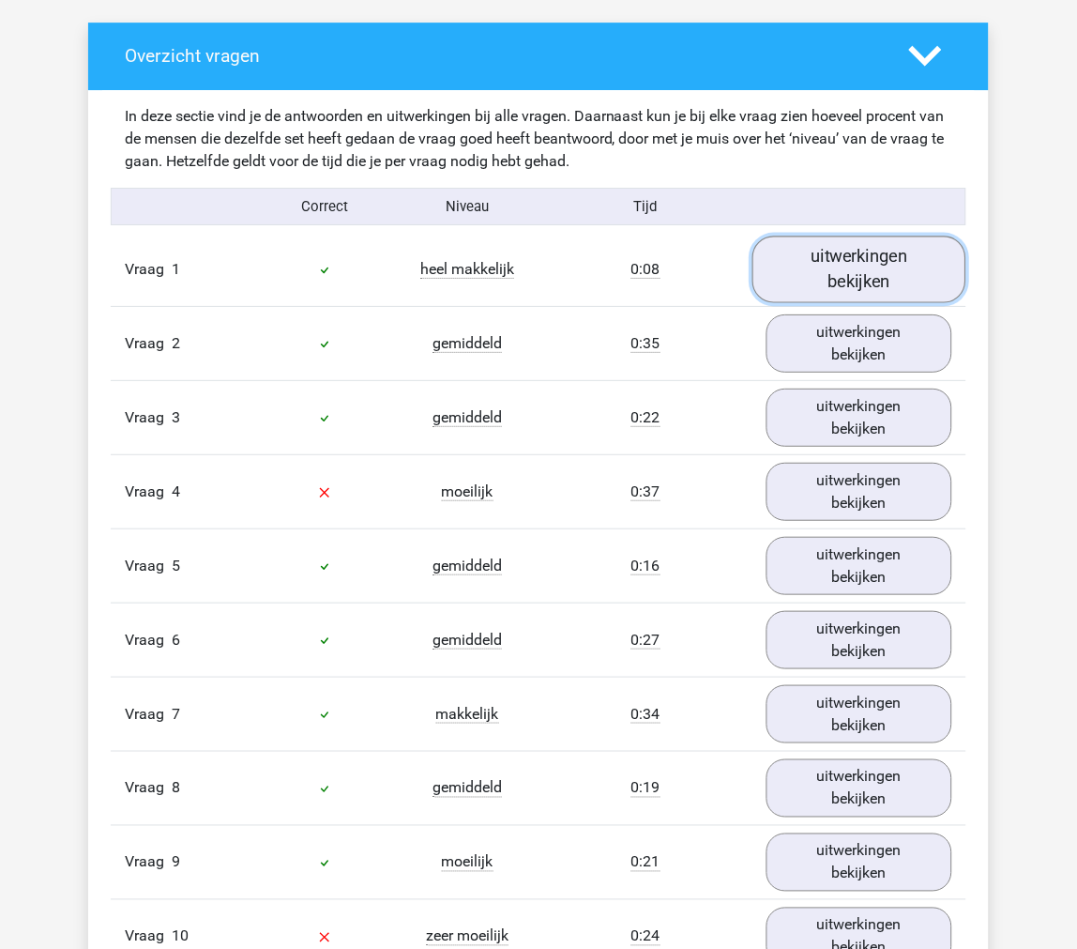
click at [798, 287] on link "uitwerkingen bekijken" at bounding box center [860, 269] width 214 height 67
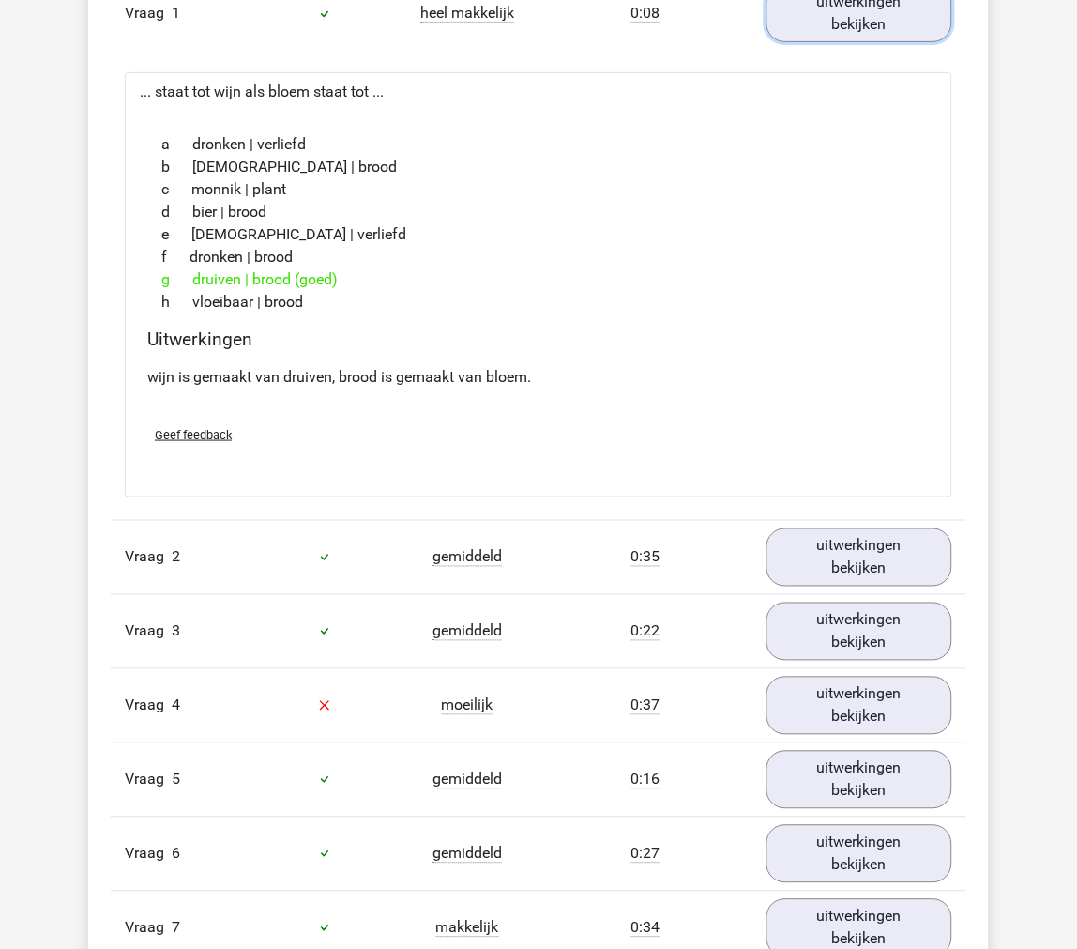
scroll to position [1355, 0]
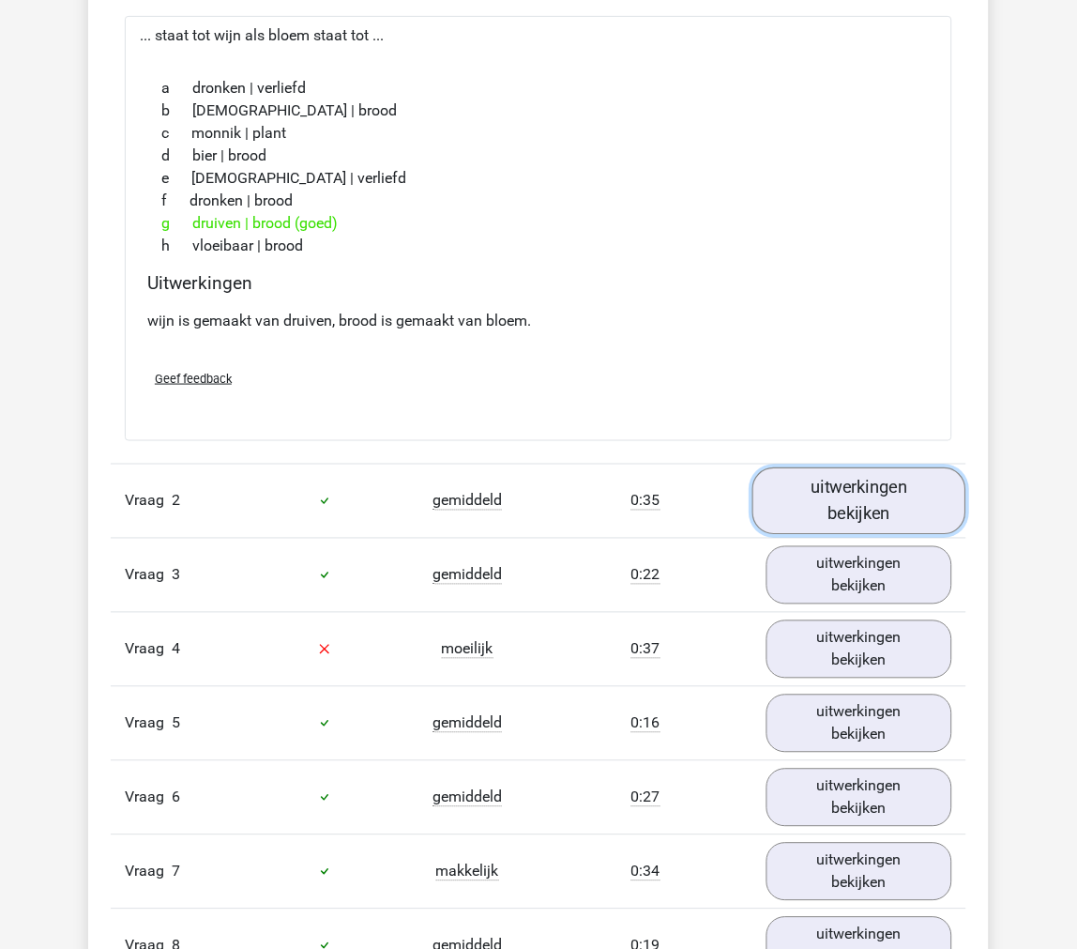
click at [842, 495] on link "uitwerkingen bekijken" at bounding box center [860, 500] width 214 height 67
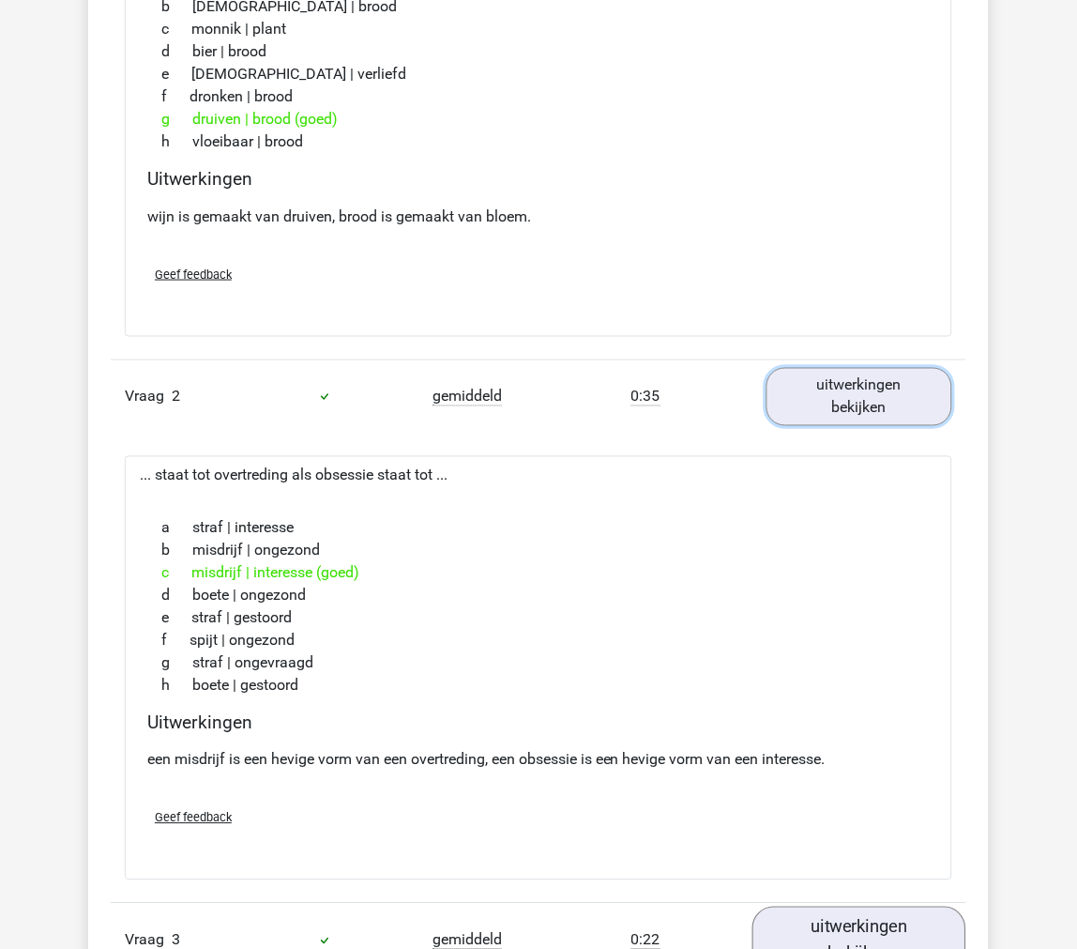
scroll to position [2085, 0]
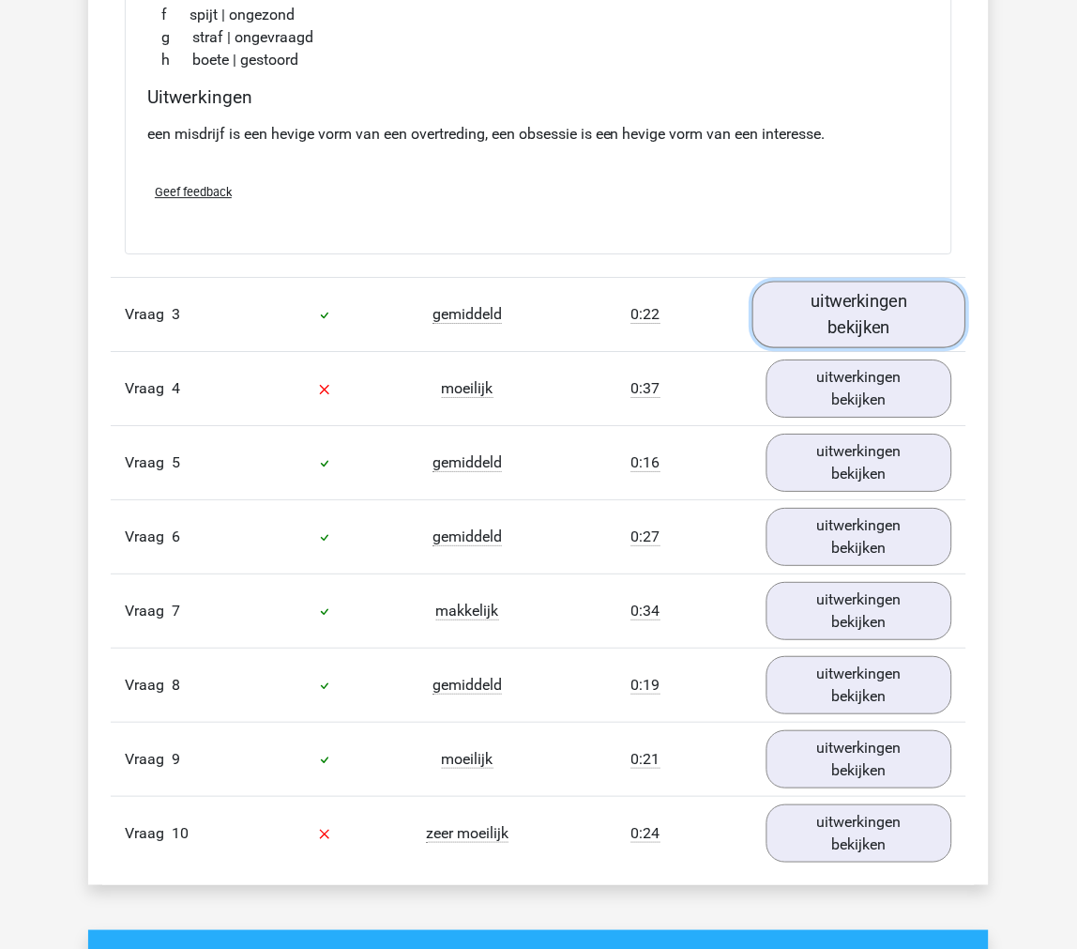
click at [832, 325] on link "uitwerkingen bekijken" at bounding box center [860, 314] width 214 height 67
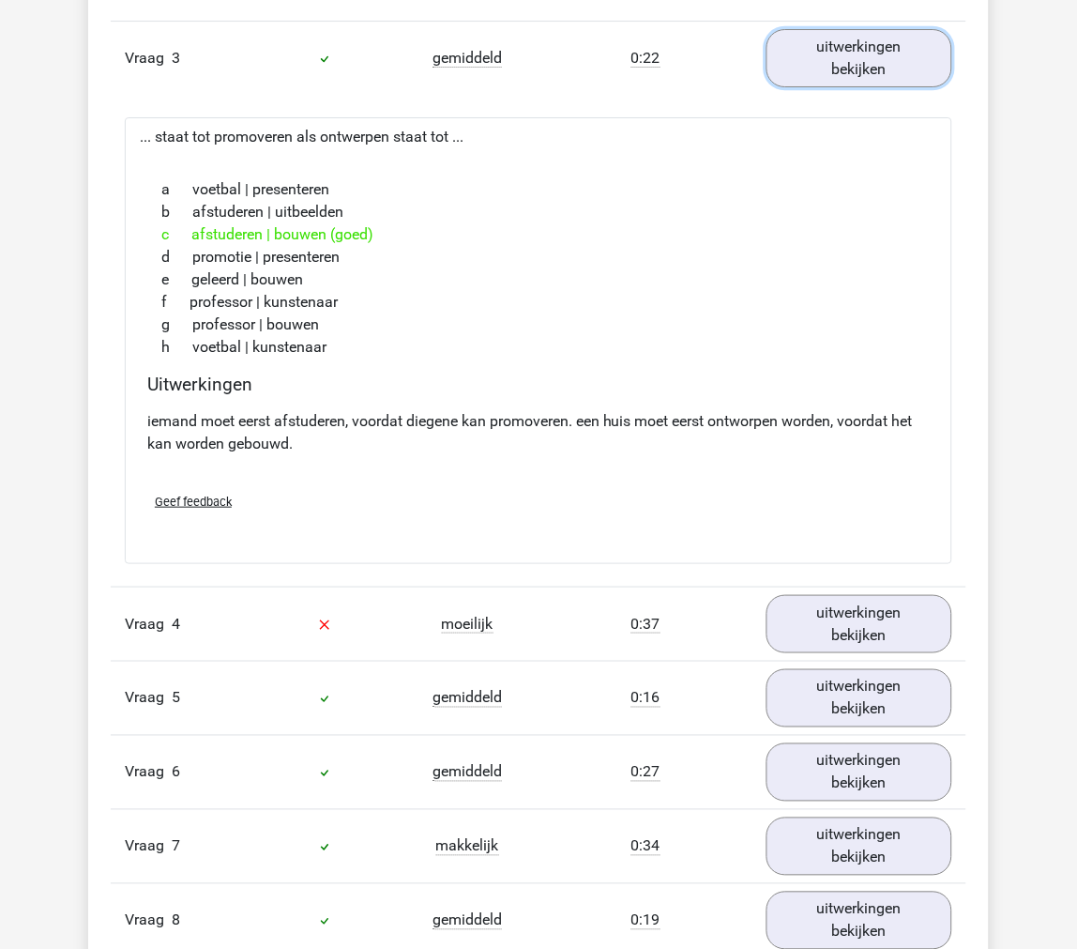
scroll to position [2398, 0]
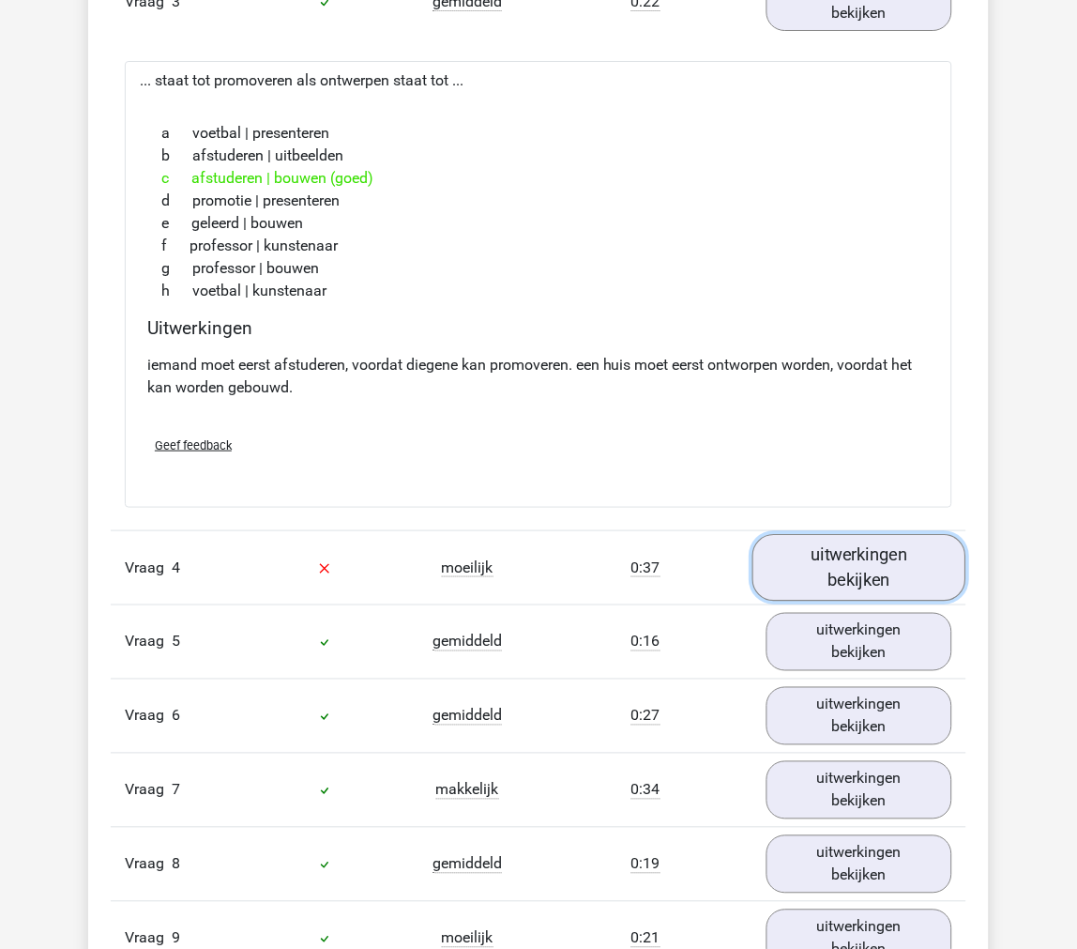
click at [858, 571] on link "uitwerkingen bekijken" at bounding box center [860, 567] width 214 height 67
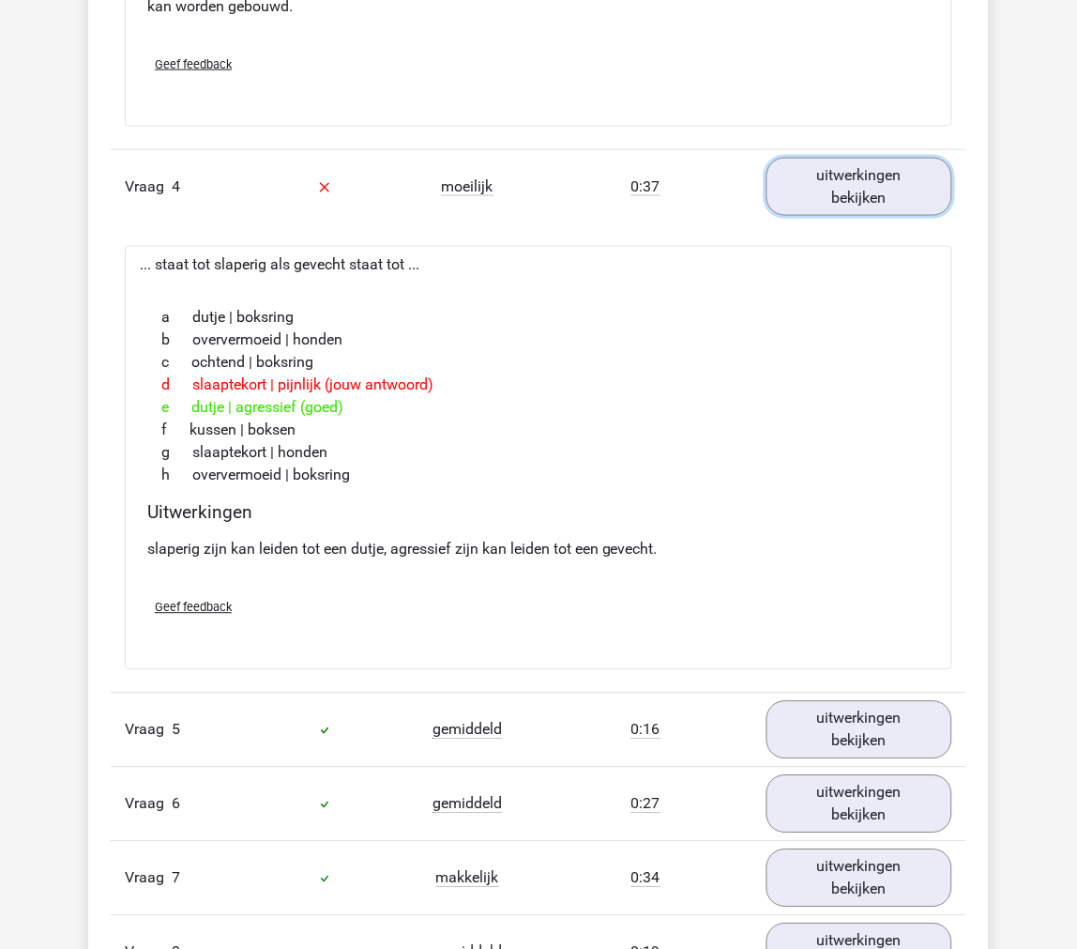
scroll to position [2815, 0]
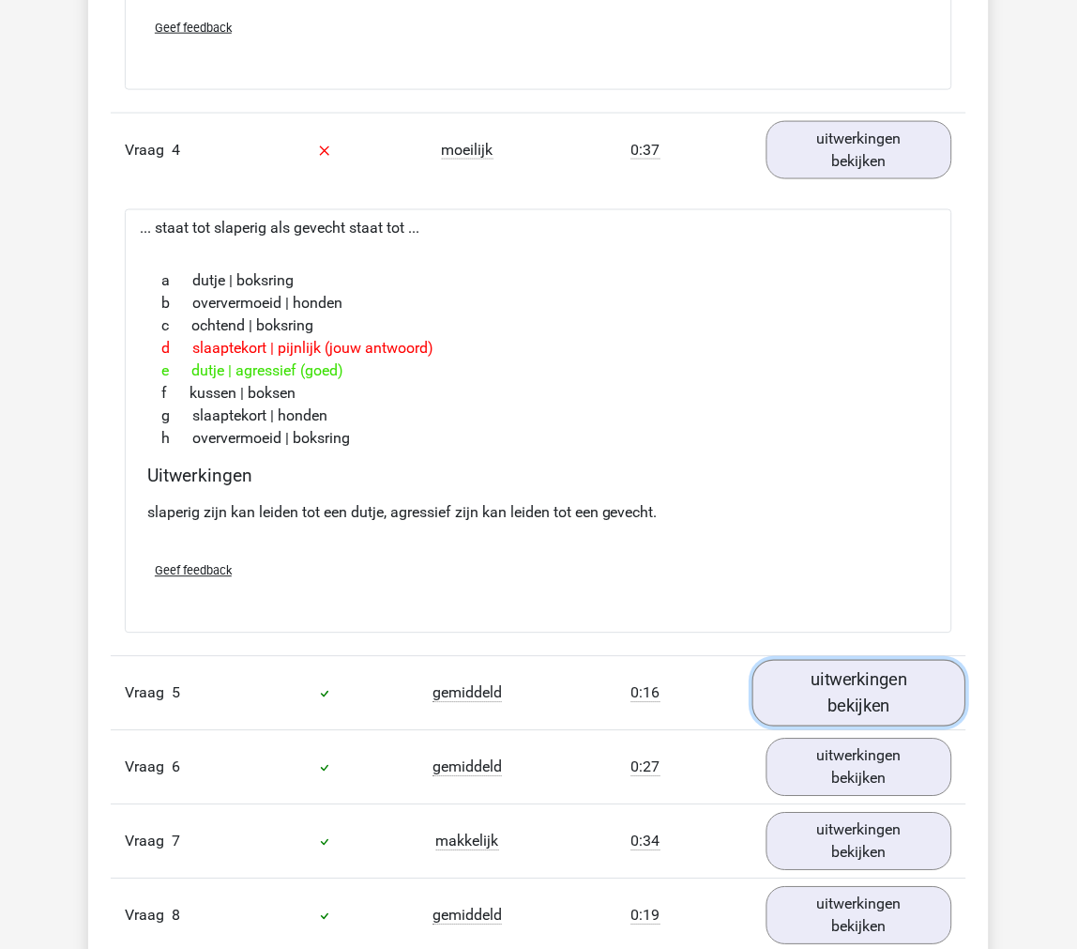
click at [875, 707] on link "uitwerkingen bekijken" at bounding box center [860, 694] width 214 height 67
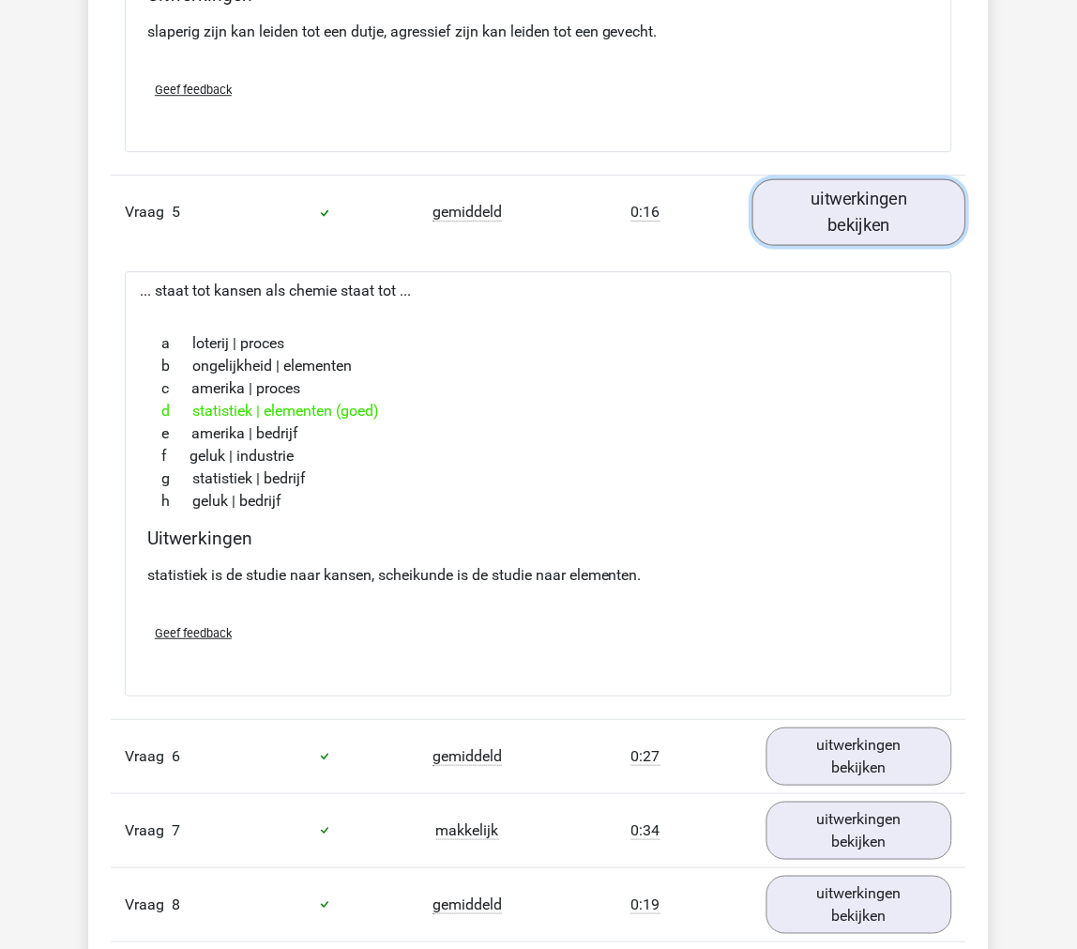
scroll to position [3440, 0]
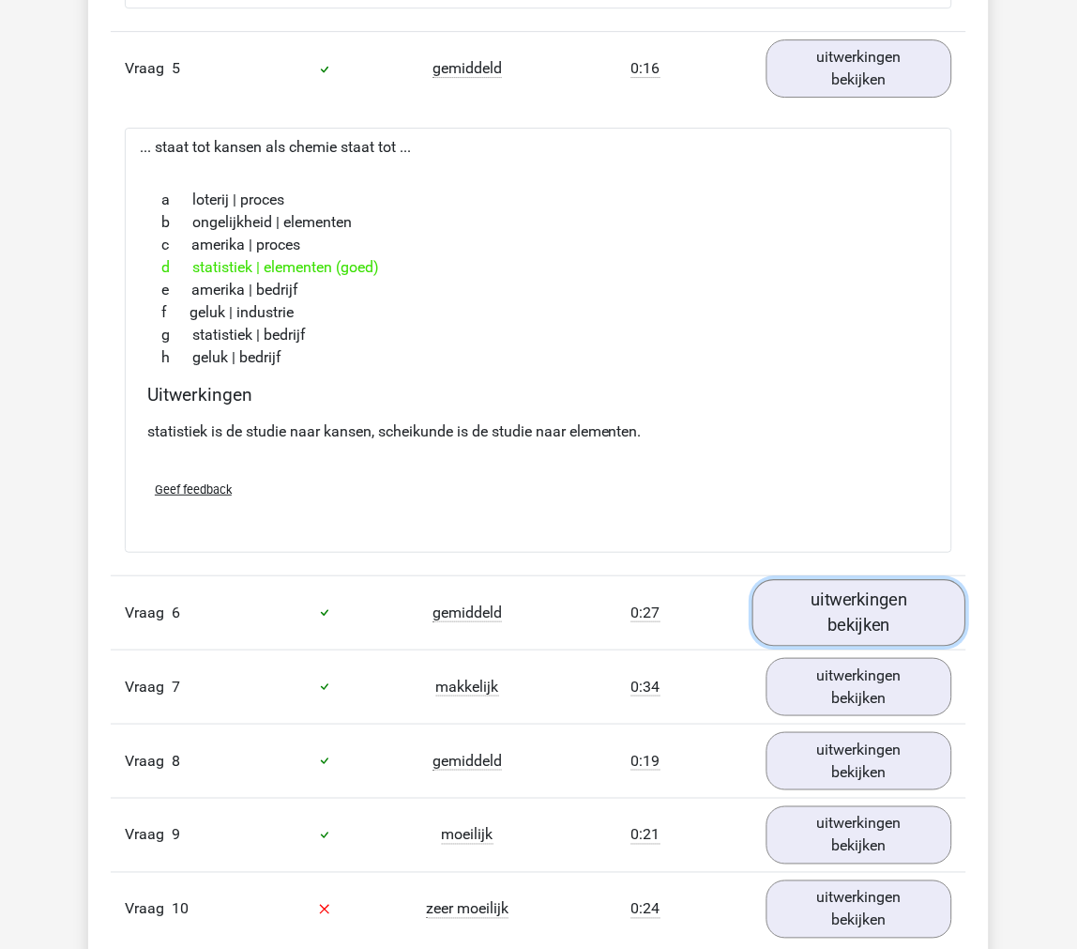
click at [862, 618] on link "uitwerkingen bekijken" at bounding box center [860, 612] width 214 height 67
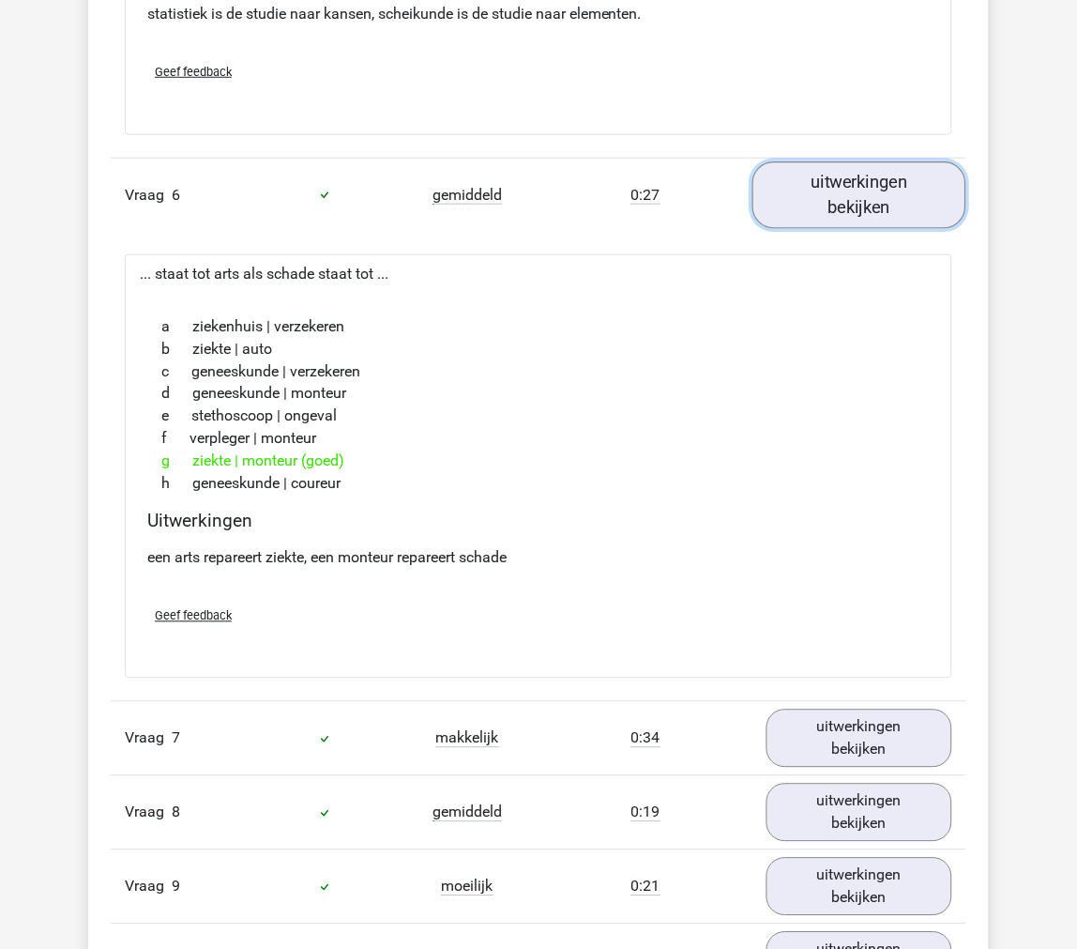
scroll to position [3962, 0]
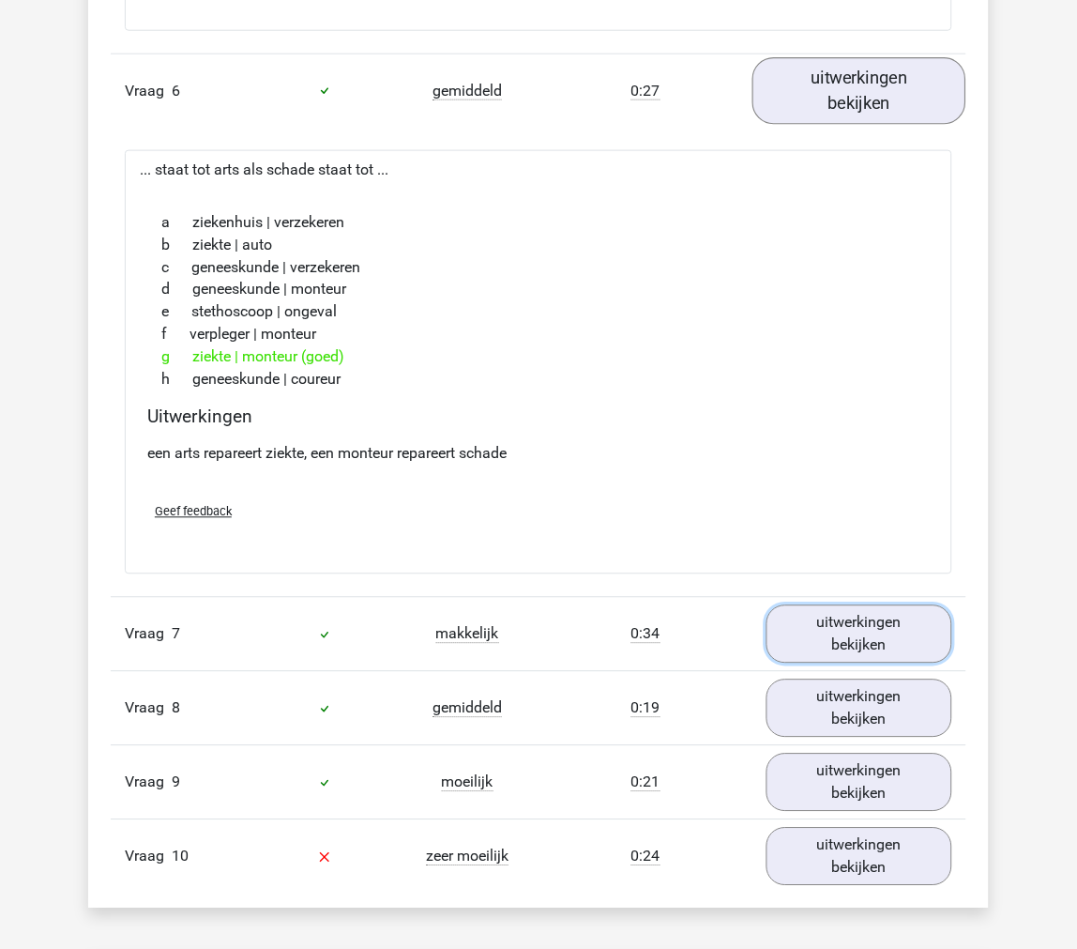
click at [862, 618] on link "uitwerkingen bekijken" at bounding box center [860, 634] width 186 height 58
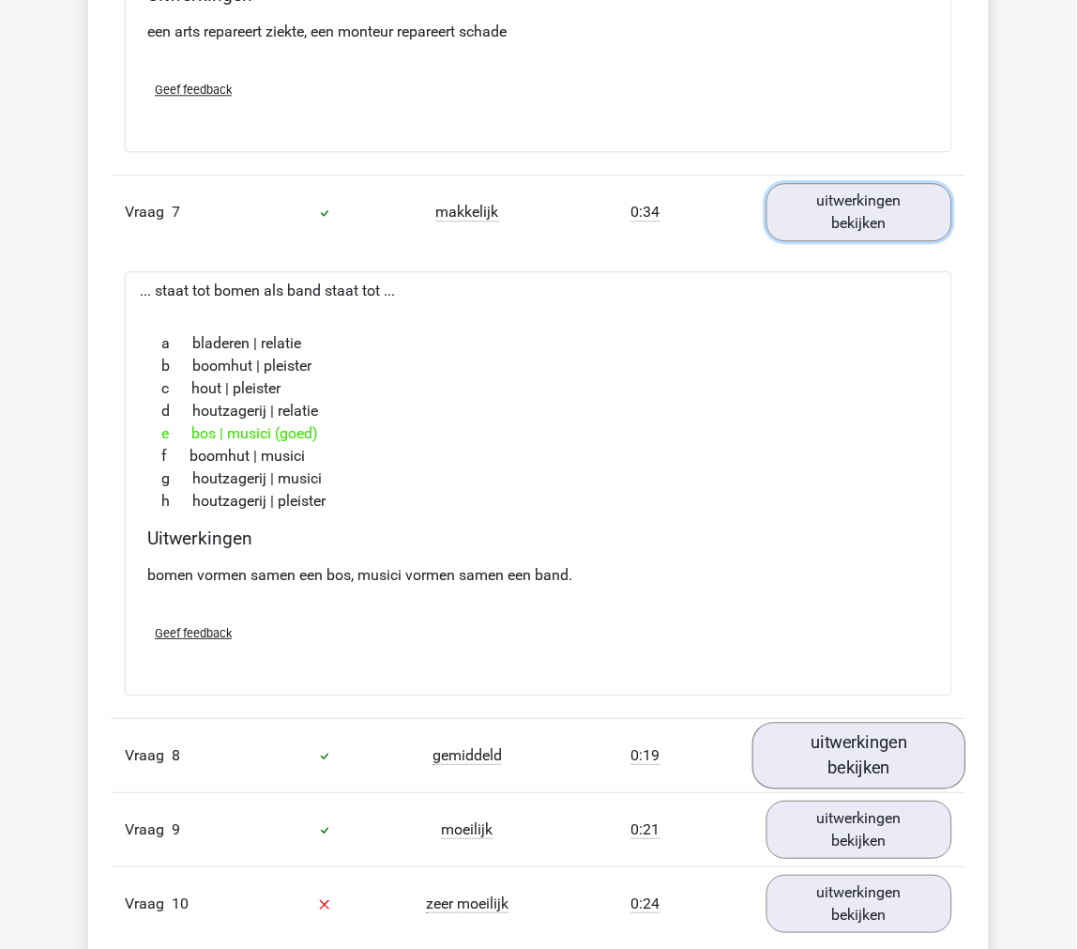
scroll to position [4483, 0]
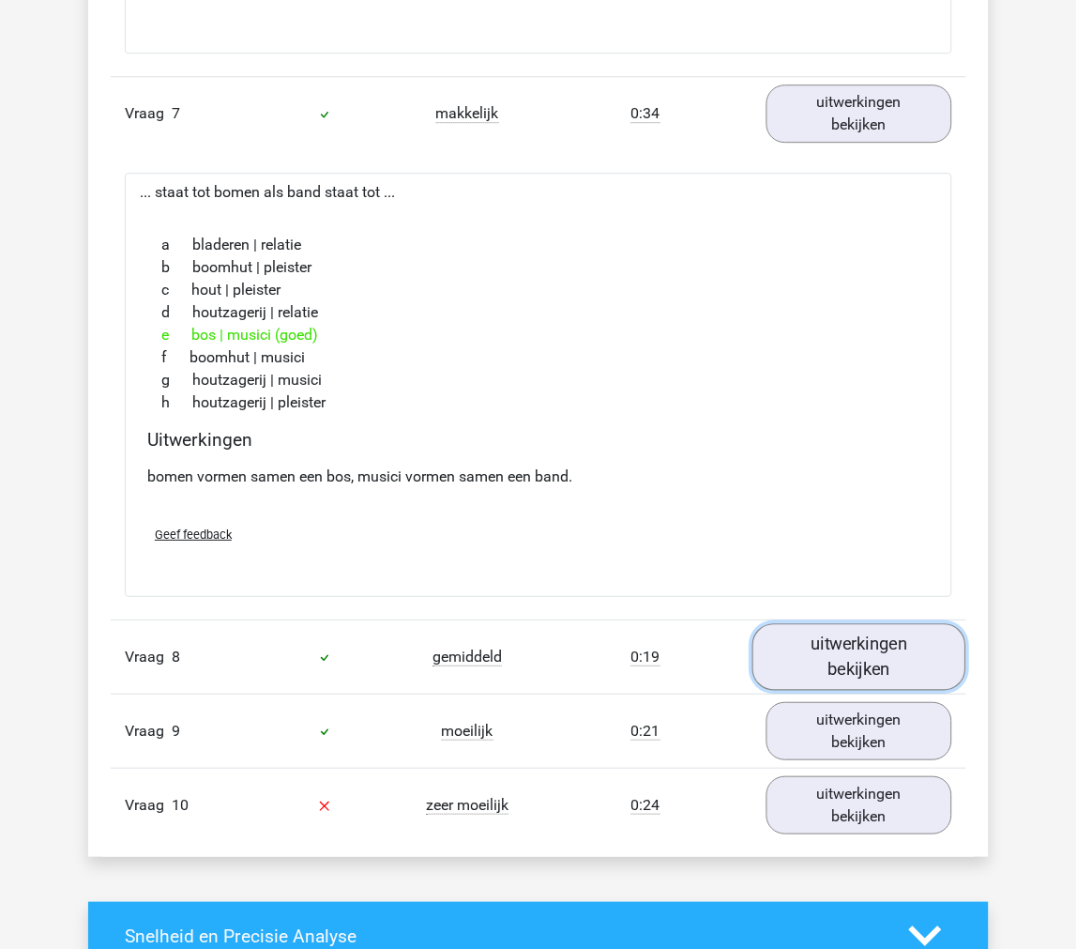
click at [866, 632] on link "uitwerkingen bekijken" at bounding box center [860, 656] width 214 height 67
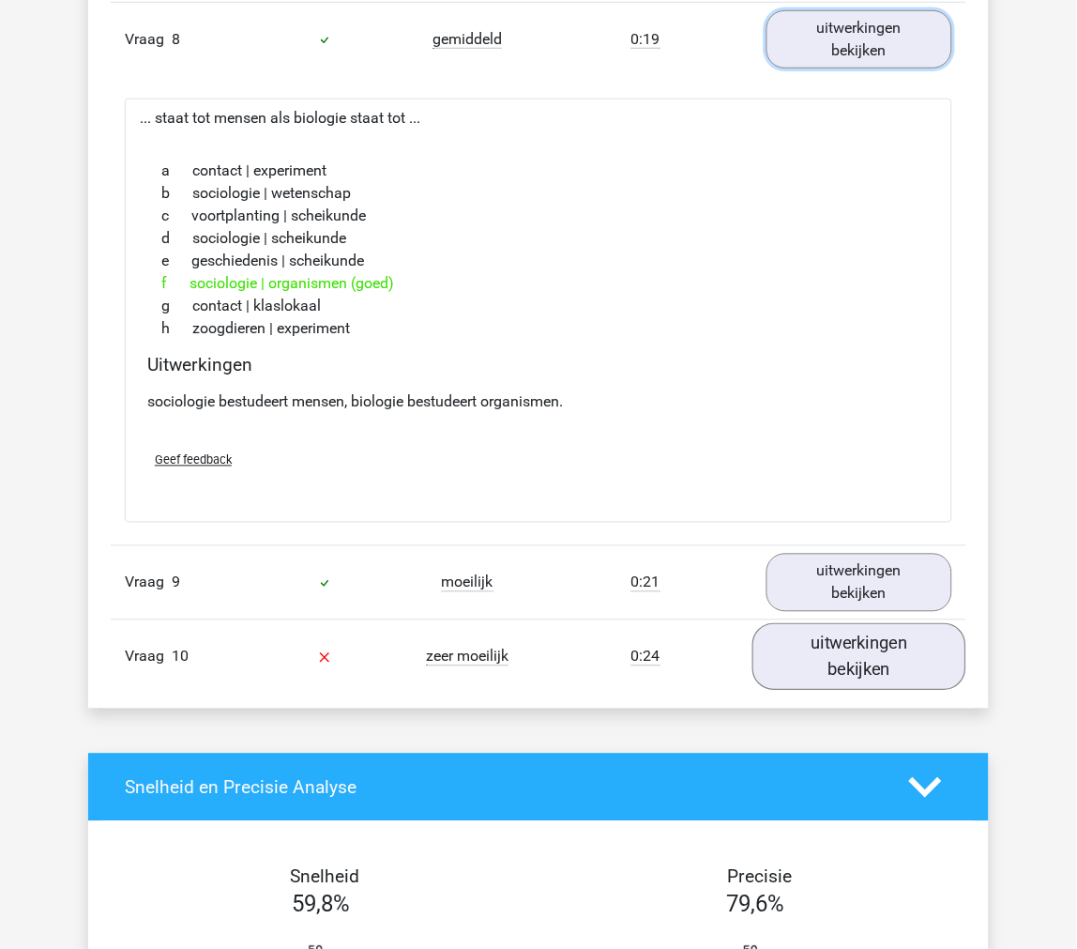
scroll to position [5109, 0]
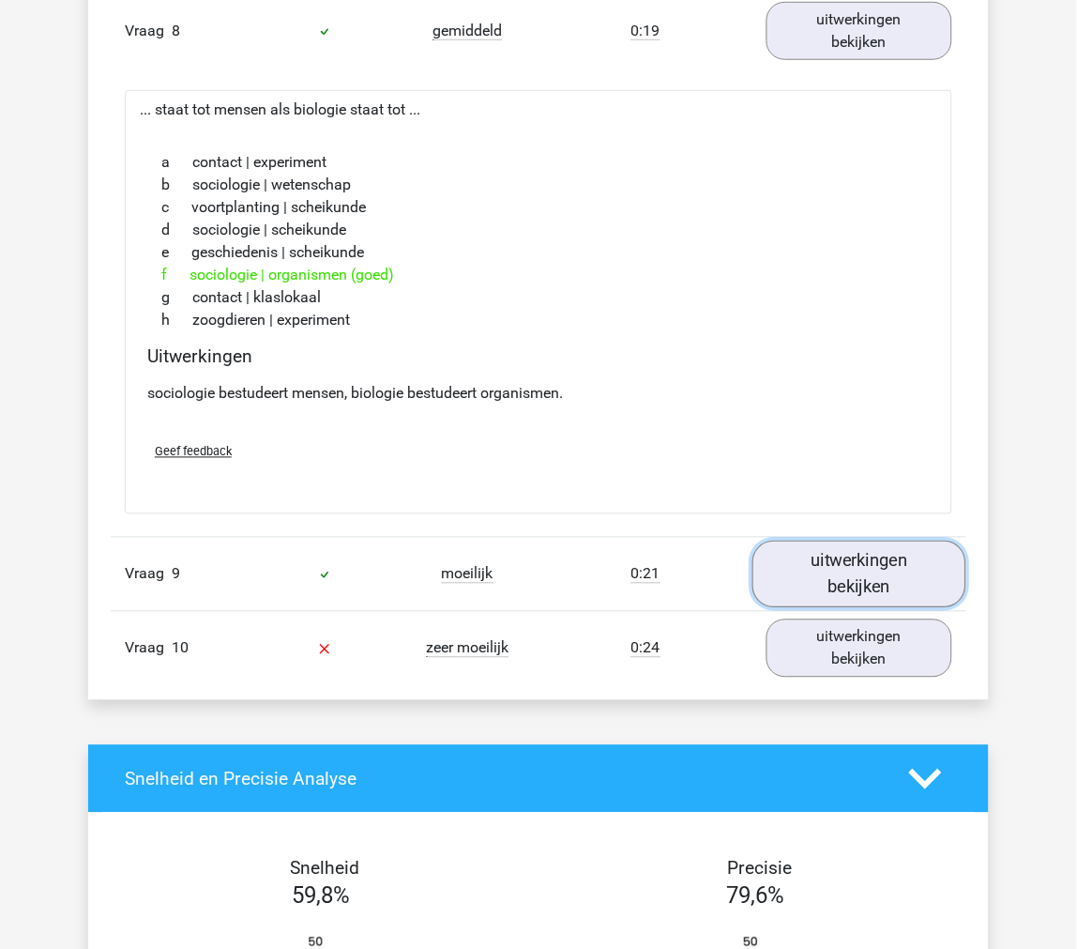
click at [849, 587] on link "uitwerkingen bekijken" at bounding box center [860, 575] width 214 height 67
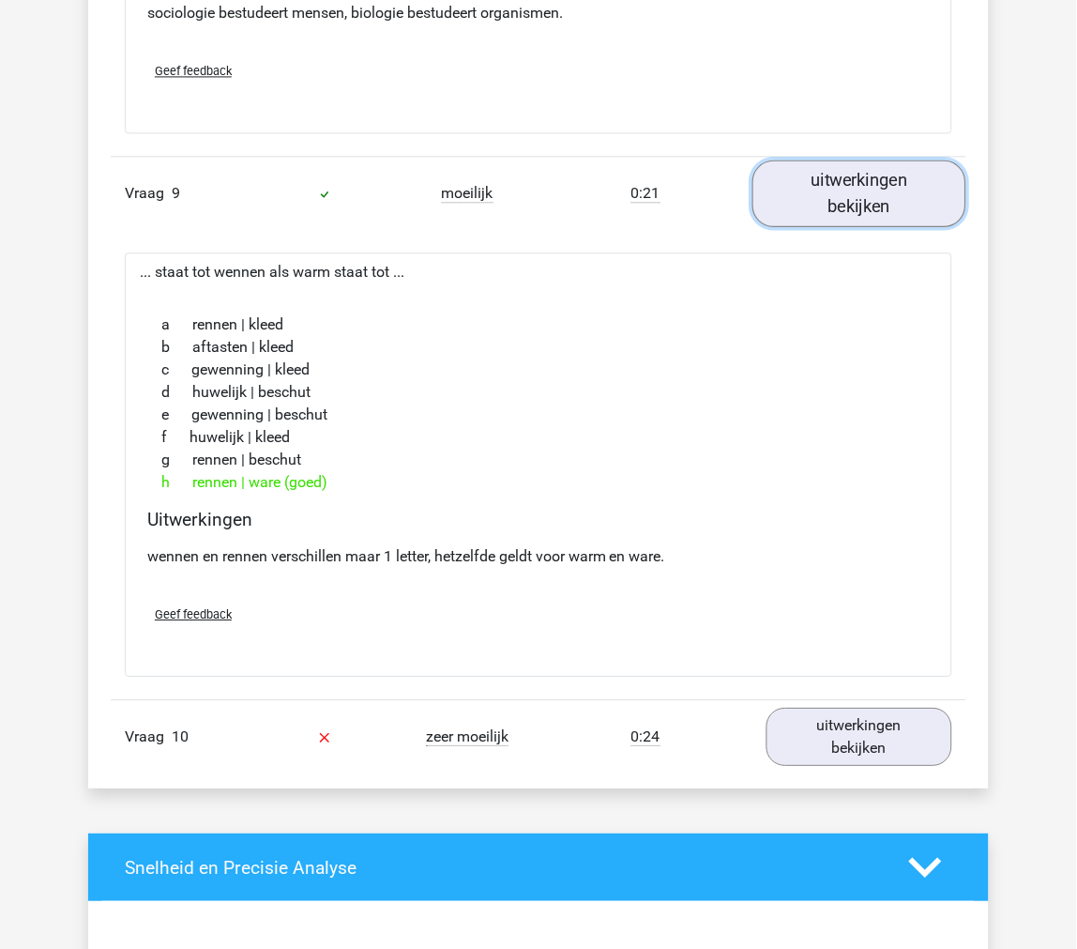
scroll to position [5526, 0]
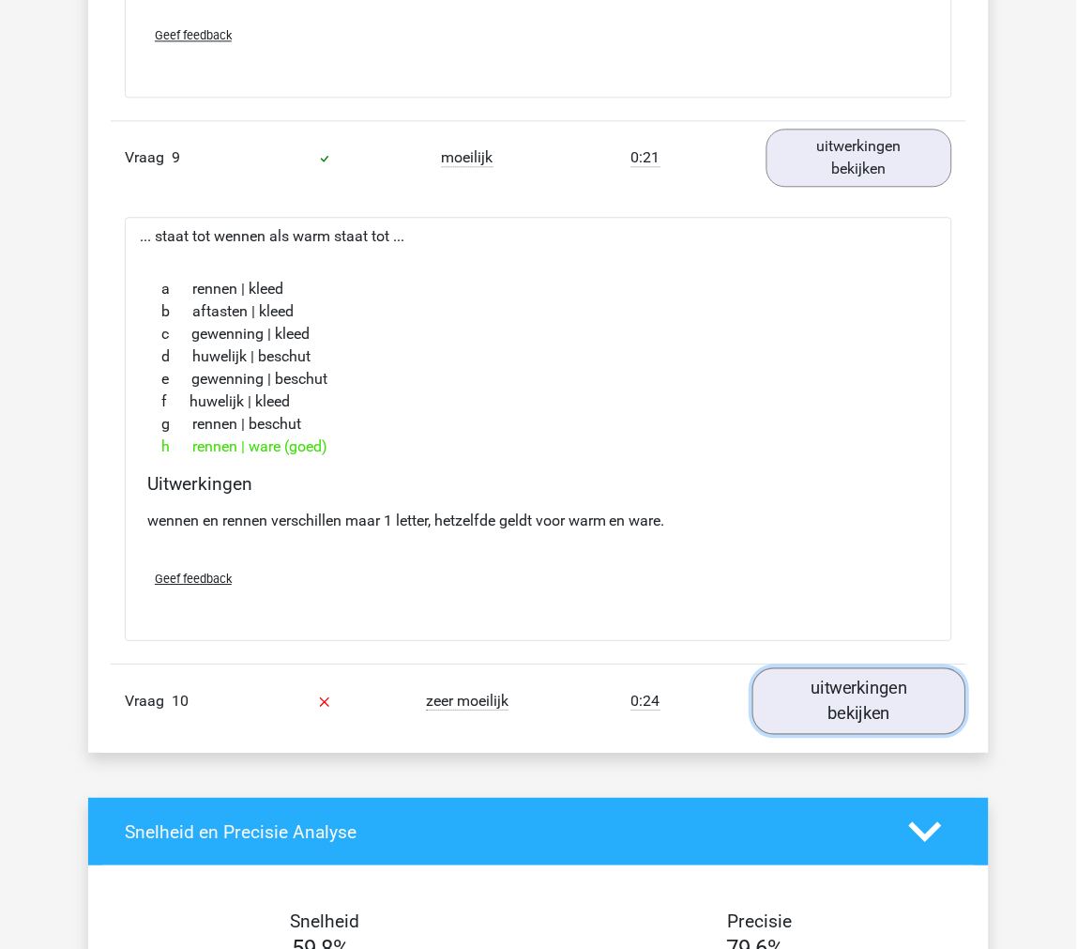
click at [843, 709] on link "uitwerkingen bekijken" at bounding box center [860, 701] width 214 height 67
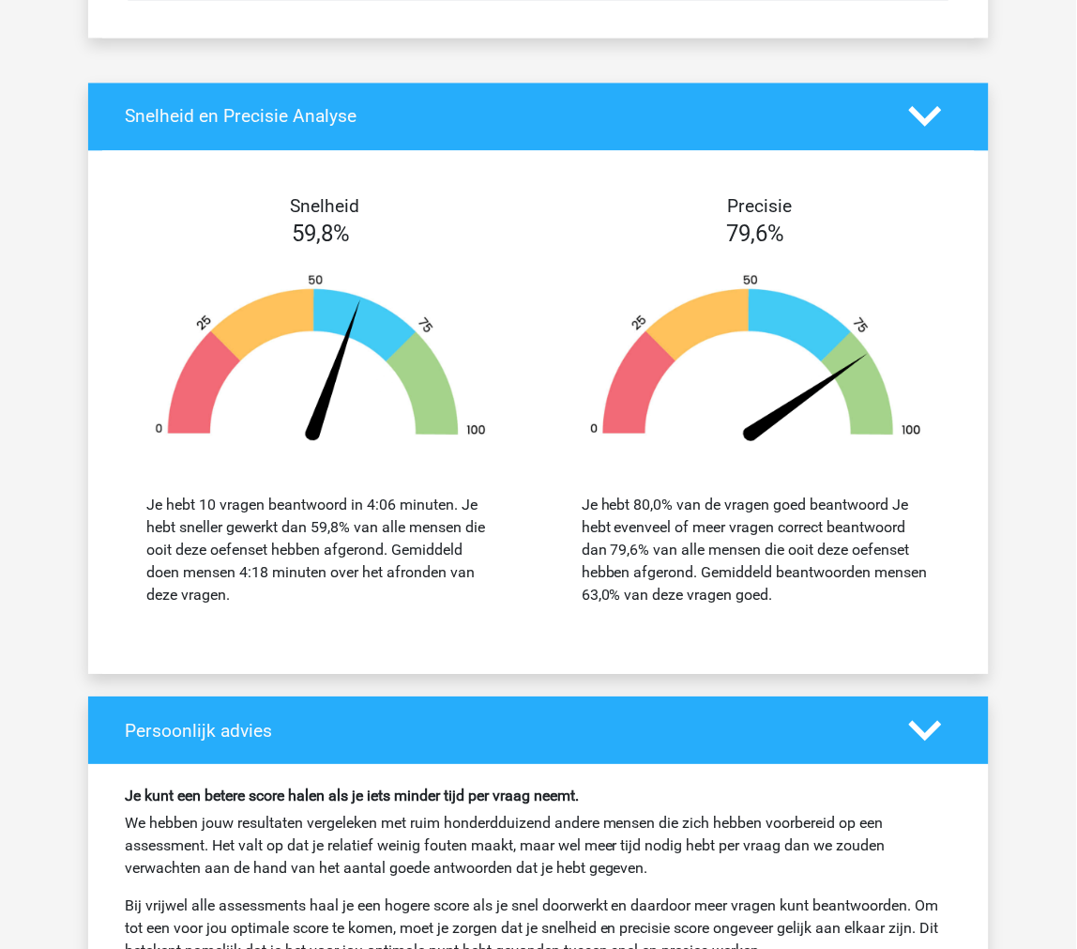
scroll to position [7496, 0]
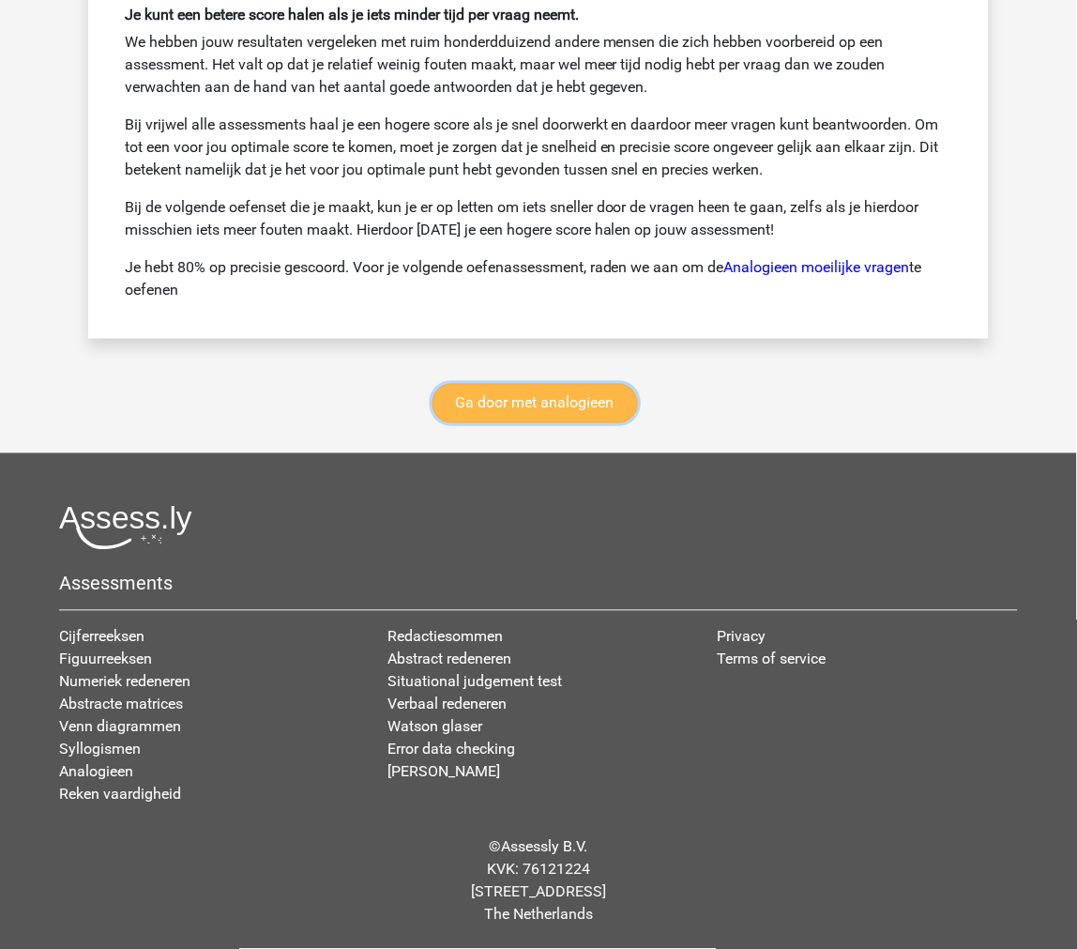
click at [560, 404] on link "Ga door met analogieen" at bounding box center [536, 403] width 206 height 39
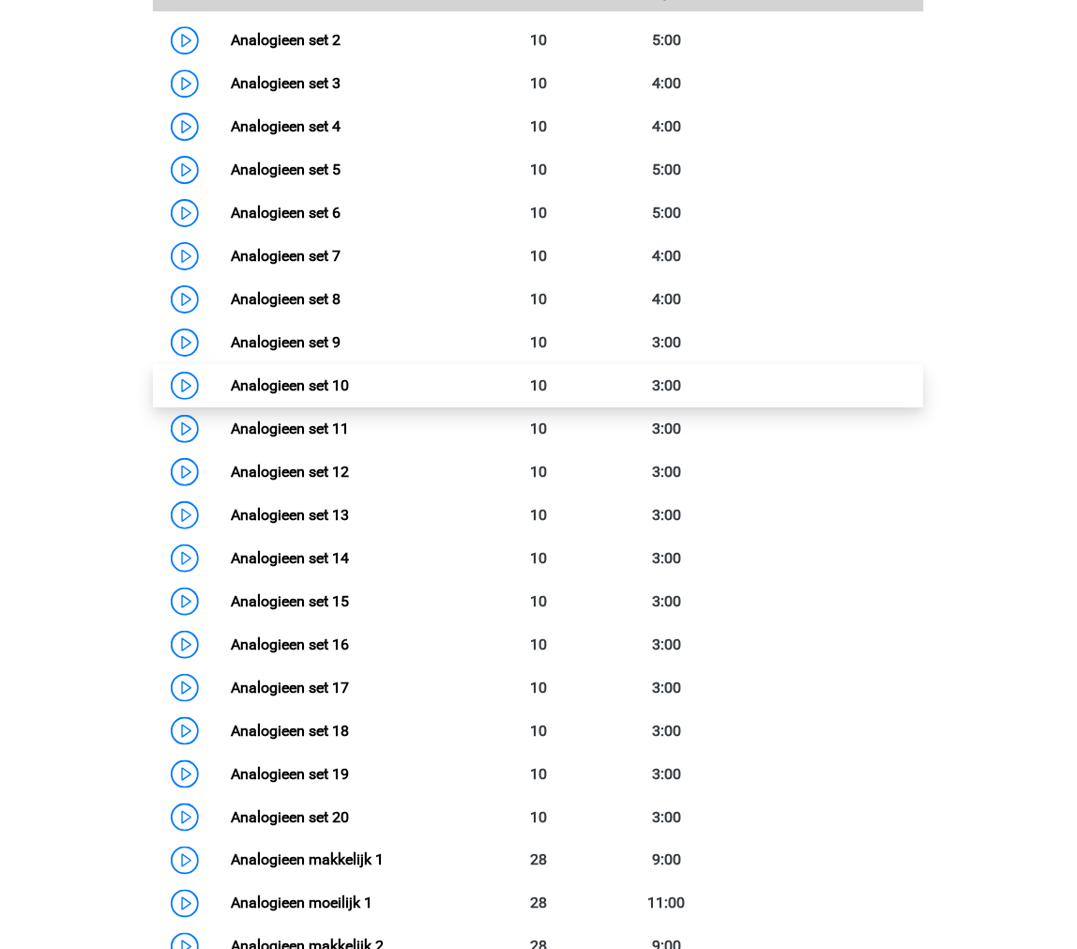
scroll to position [979, 0]
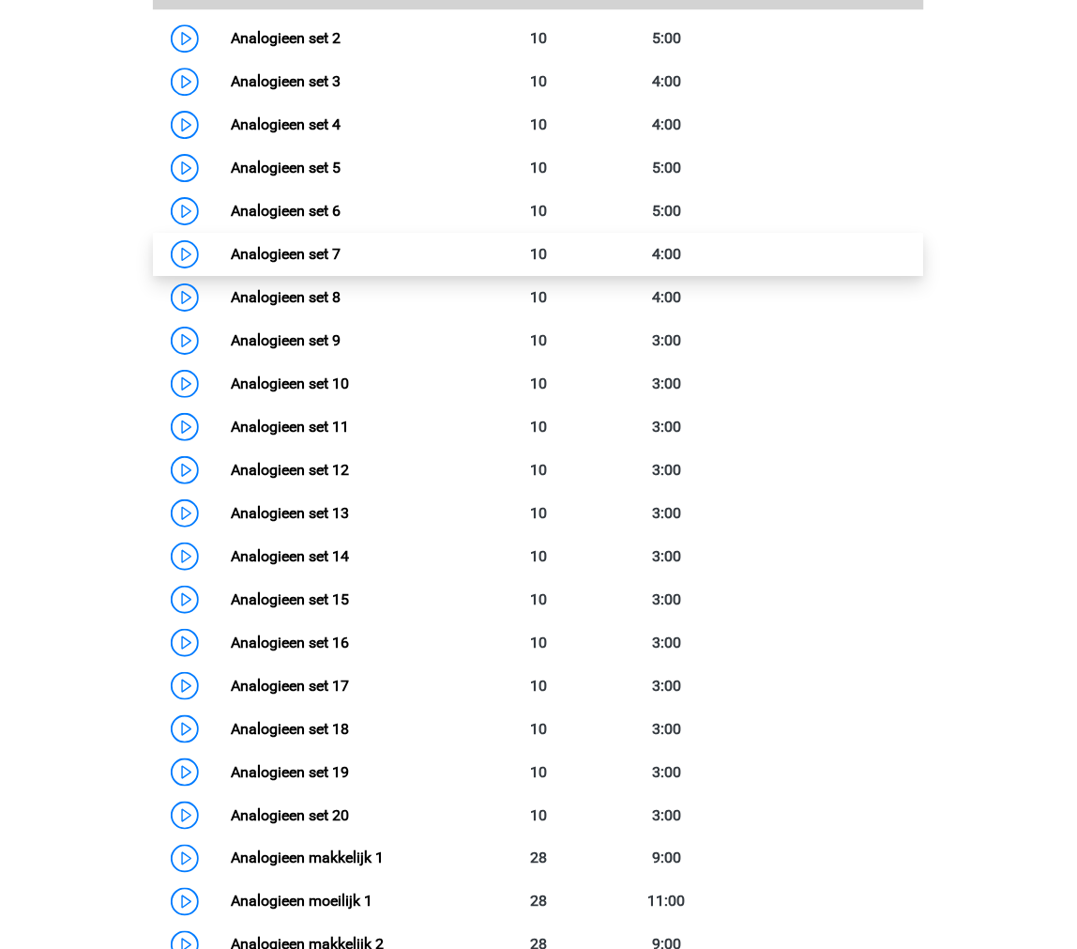
click at [231, 253] on link "Analogieen set 7" at bounding box center [286, 254] width 110 height 18
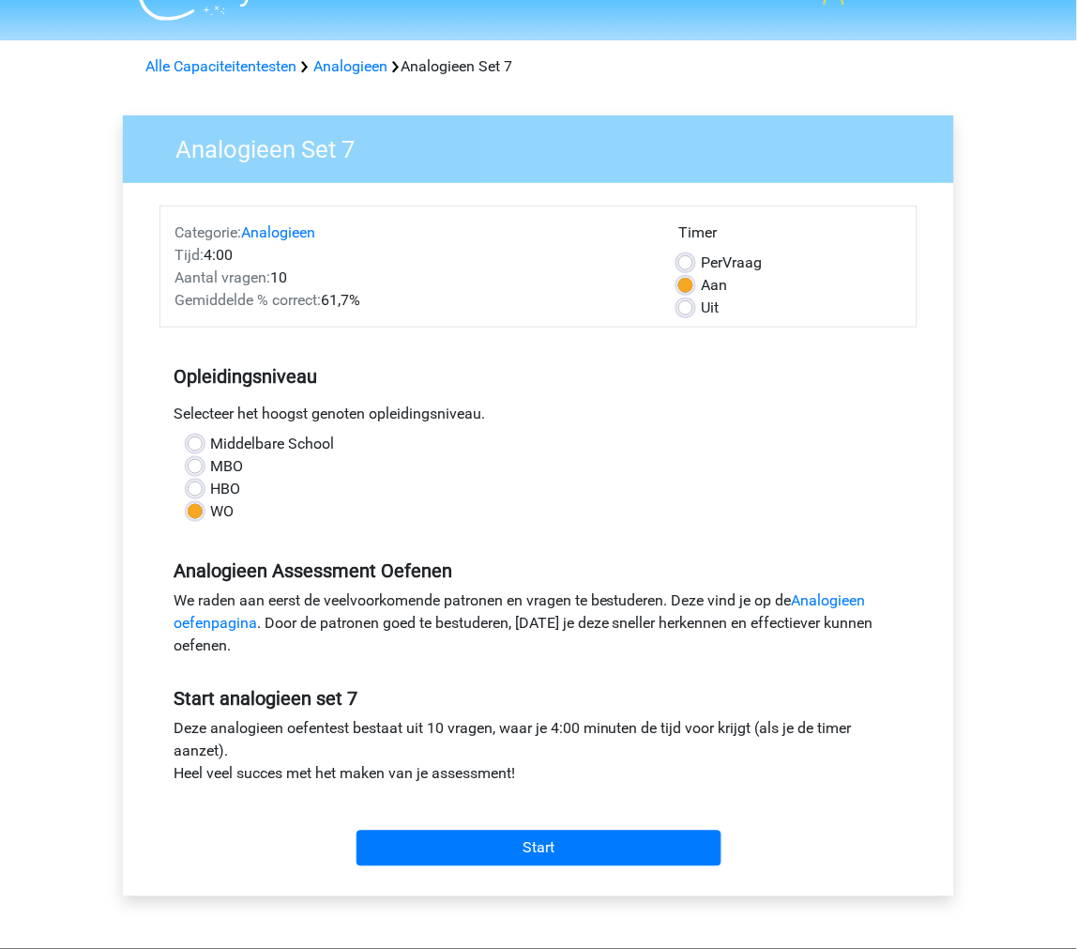
scroll to position [104, 0]
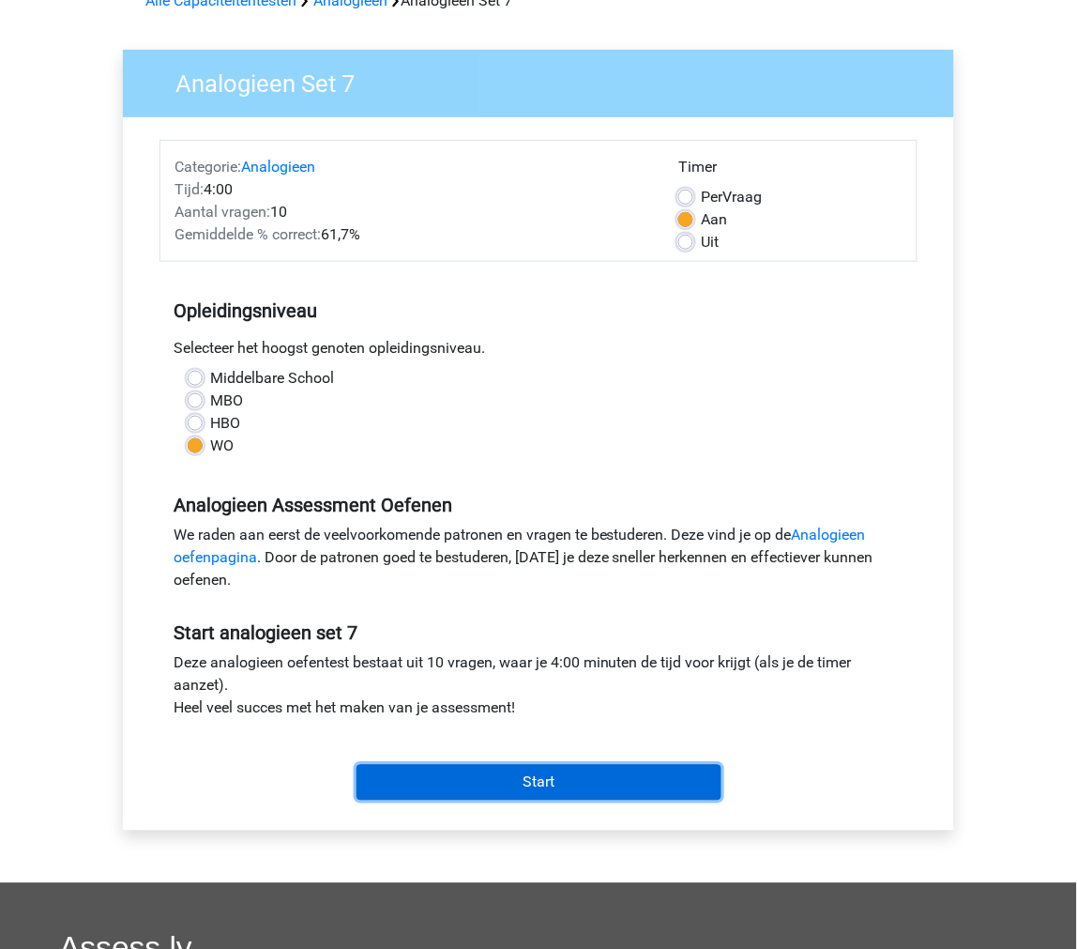
click at [517, 775] on input "Start" at bounding box center [539, 783] width 365 height 36
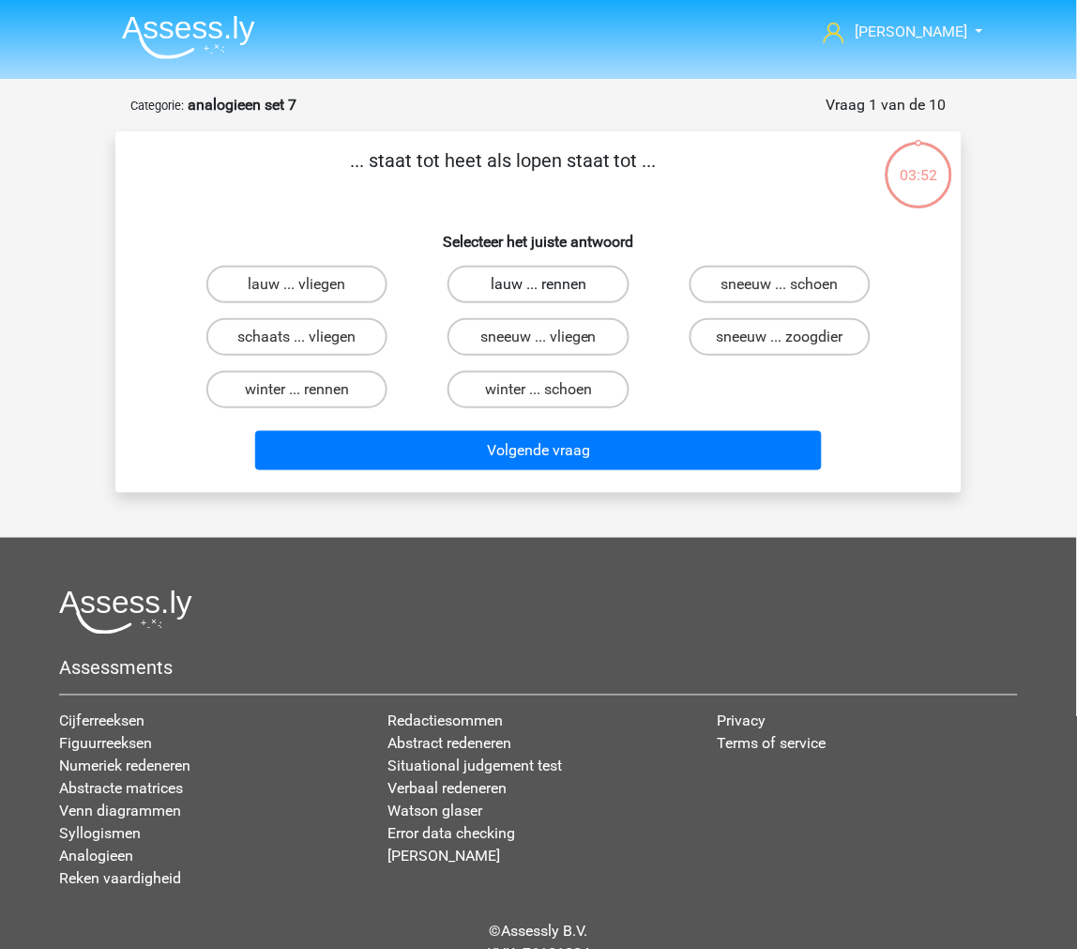
click at [567, 295] on label "lauw ... rennen" at bounding box center [538, 285] width 181 height 38
click at [551, 295] on input "lauw ... rennen" at bounding box center [545, 290] width 12 height 12
radio input "true"
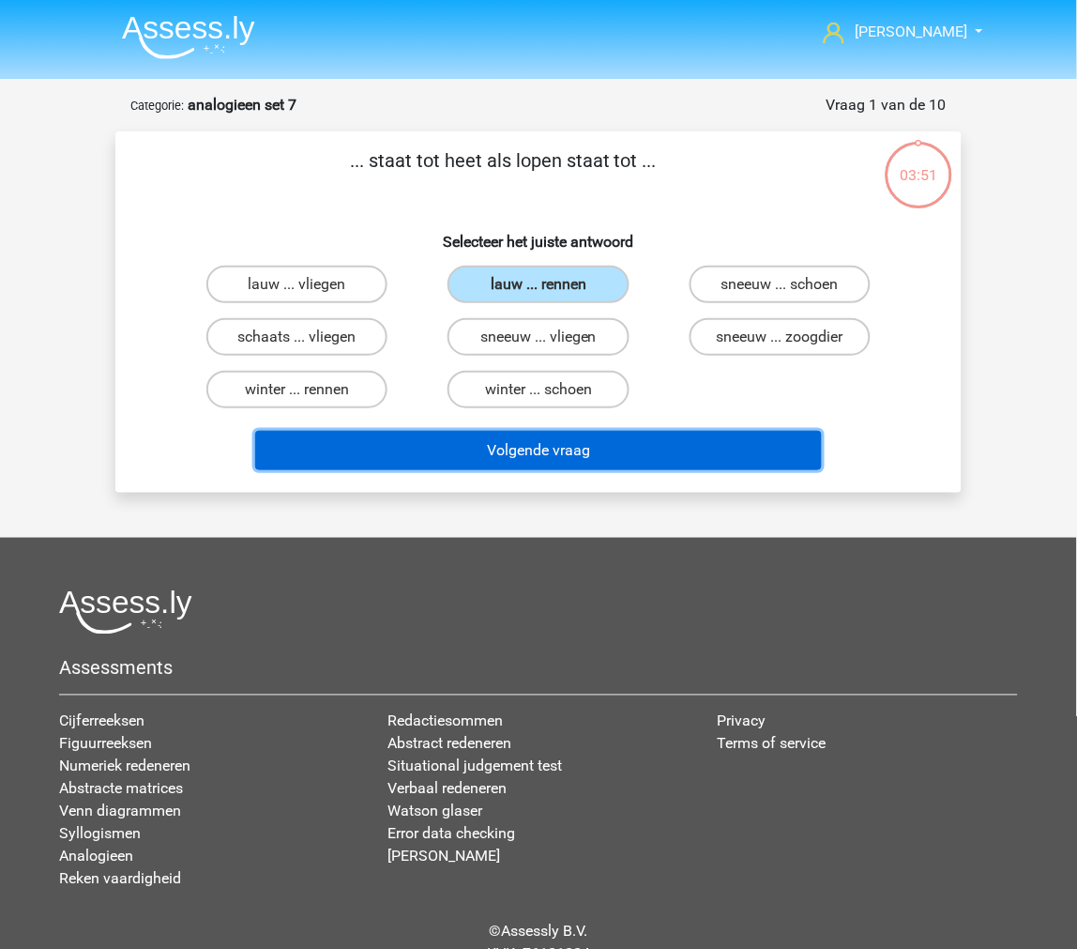
click at [560, 453] on button "Volgende vraag" at bounding box center [539, 450] width 568 height 39
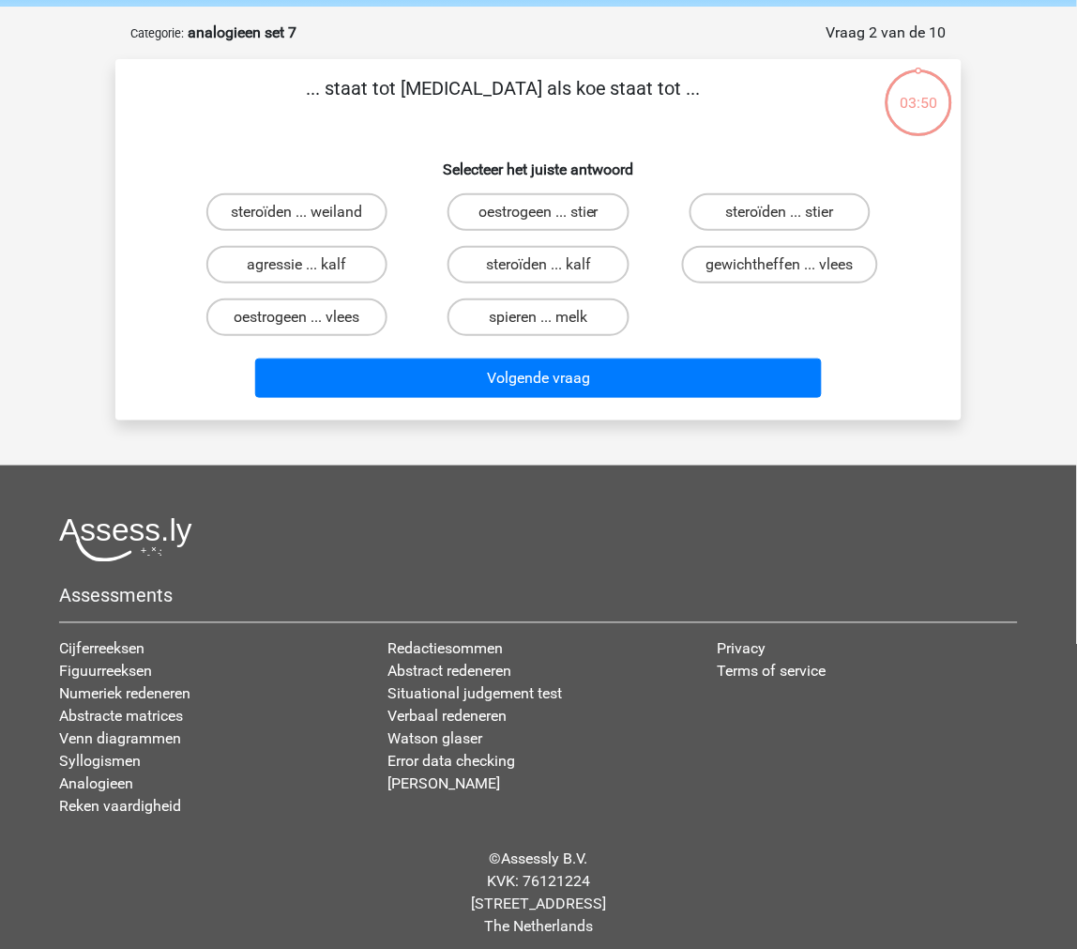
scroll to position [79, 0]
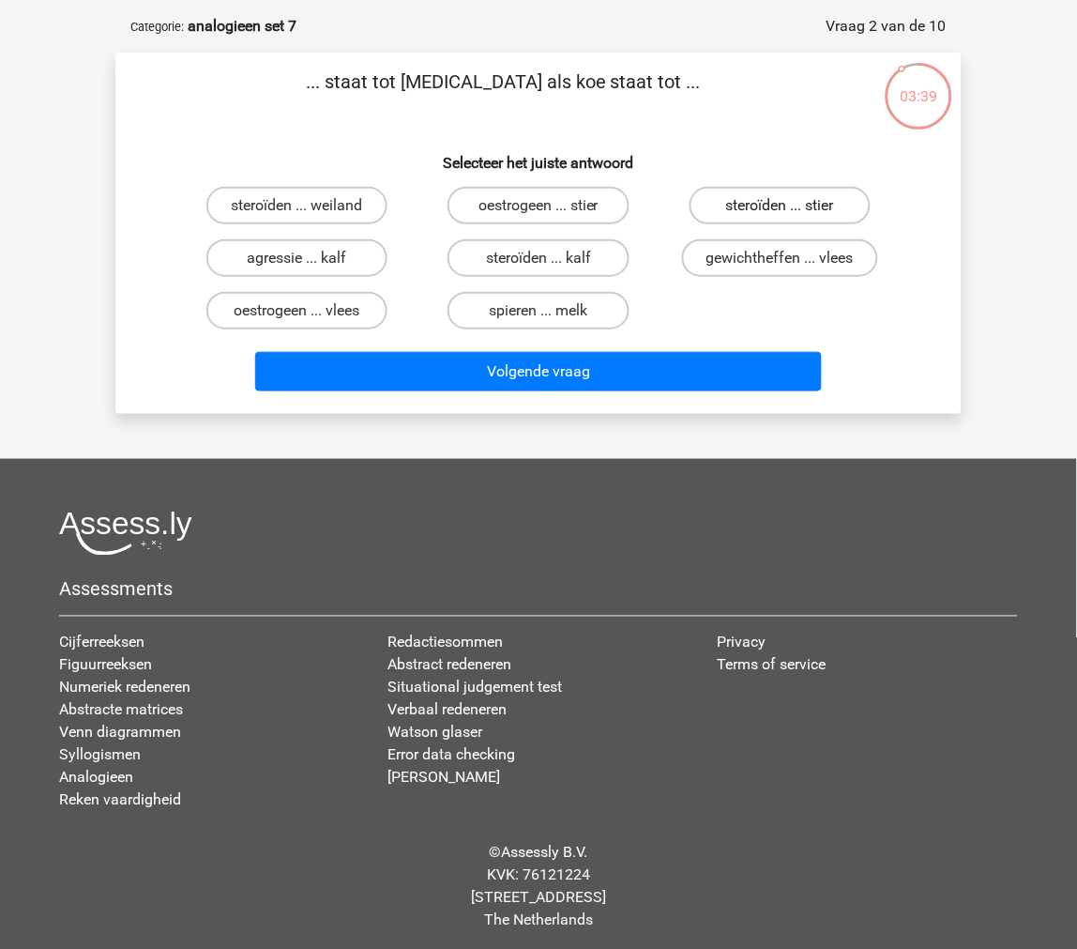
click at [713, 210] on label "steroïden ... stier" at bounding box center [780, 206] width 181 height 38
click at [780, 210] on input "steroïden ... stier" at bounding box center [786, 212] width 12 height 12
radio input "true"
click at [619, 207] on label "oestrogeen ... stier" at bounding box center [538, 206] width 181 height 38
click at [551, 207] on input "oestrogeen ... stier" at bounding box center [545, 212] width 12 height 12
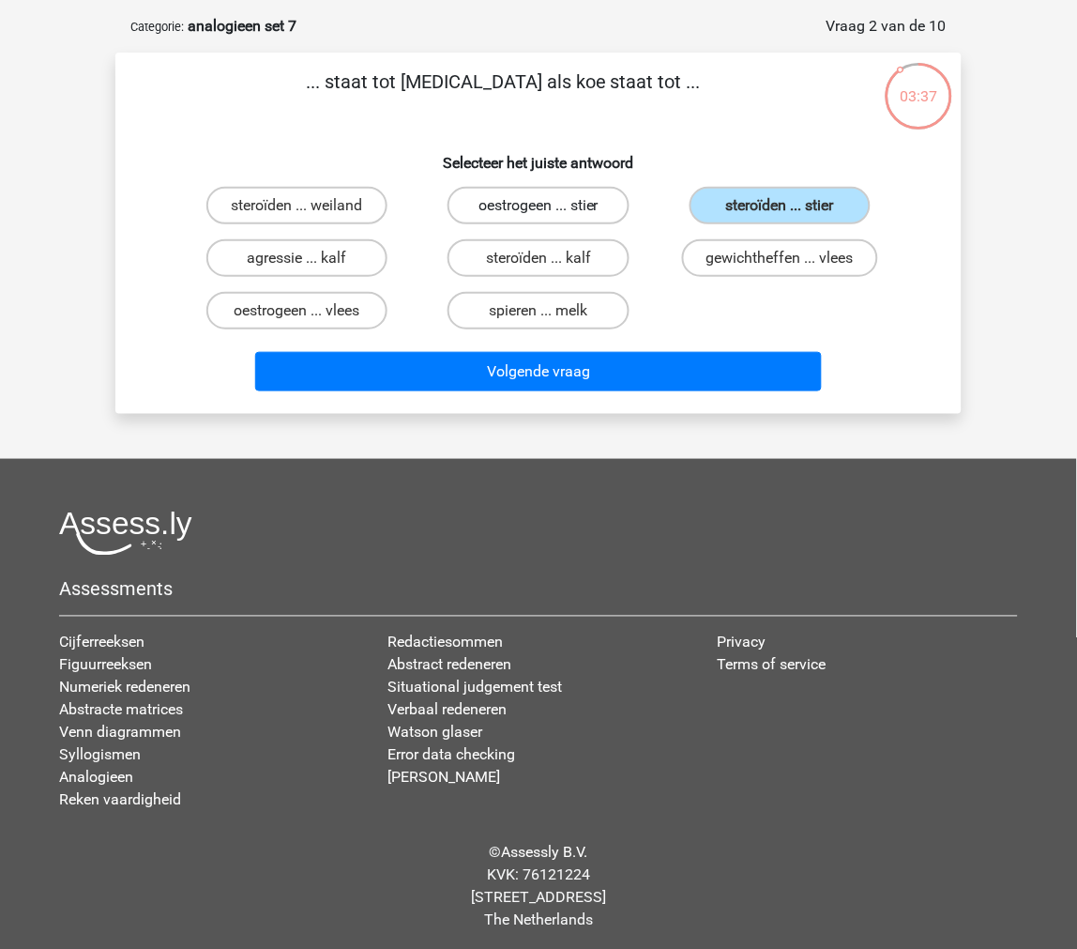
radio input "true"
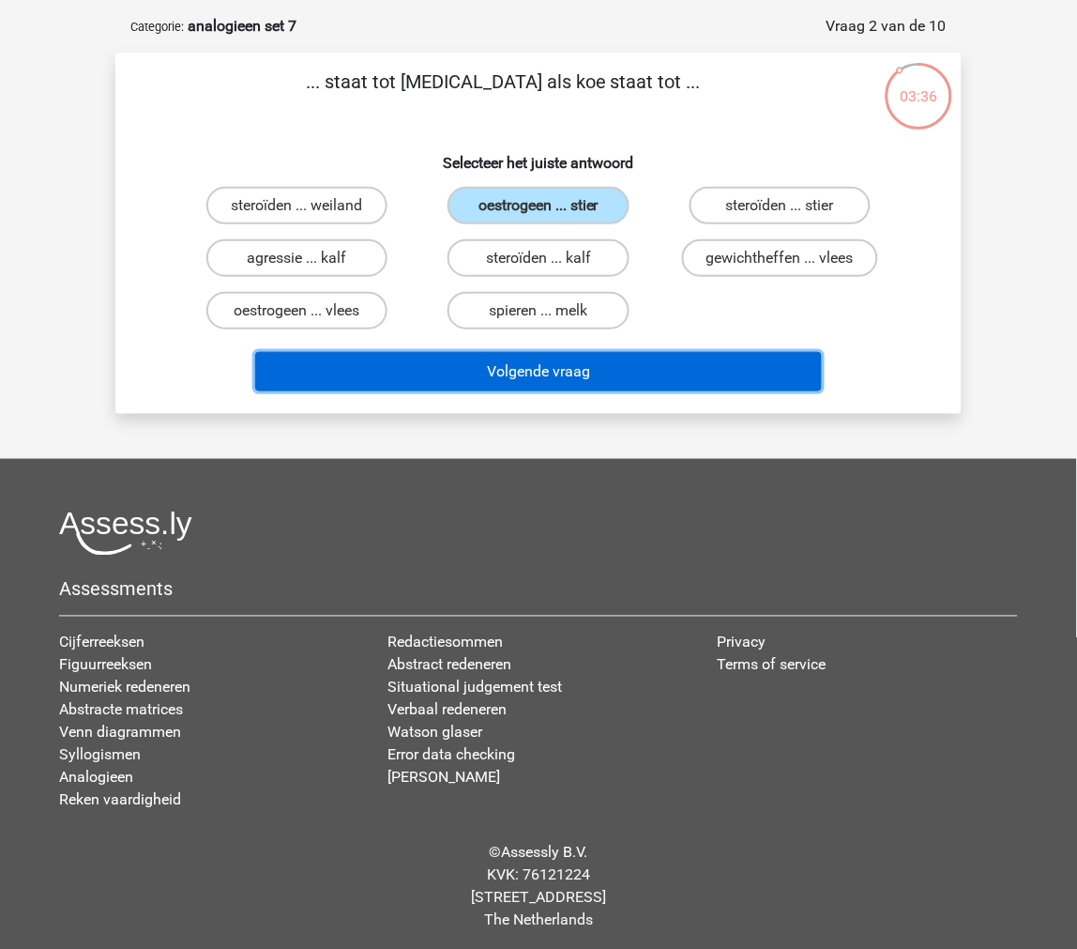
click at [554, 373] on button "Volgende vraag" at bounding box center [539, 371] width 568 height 39
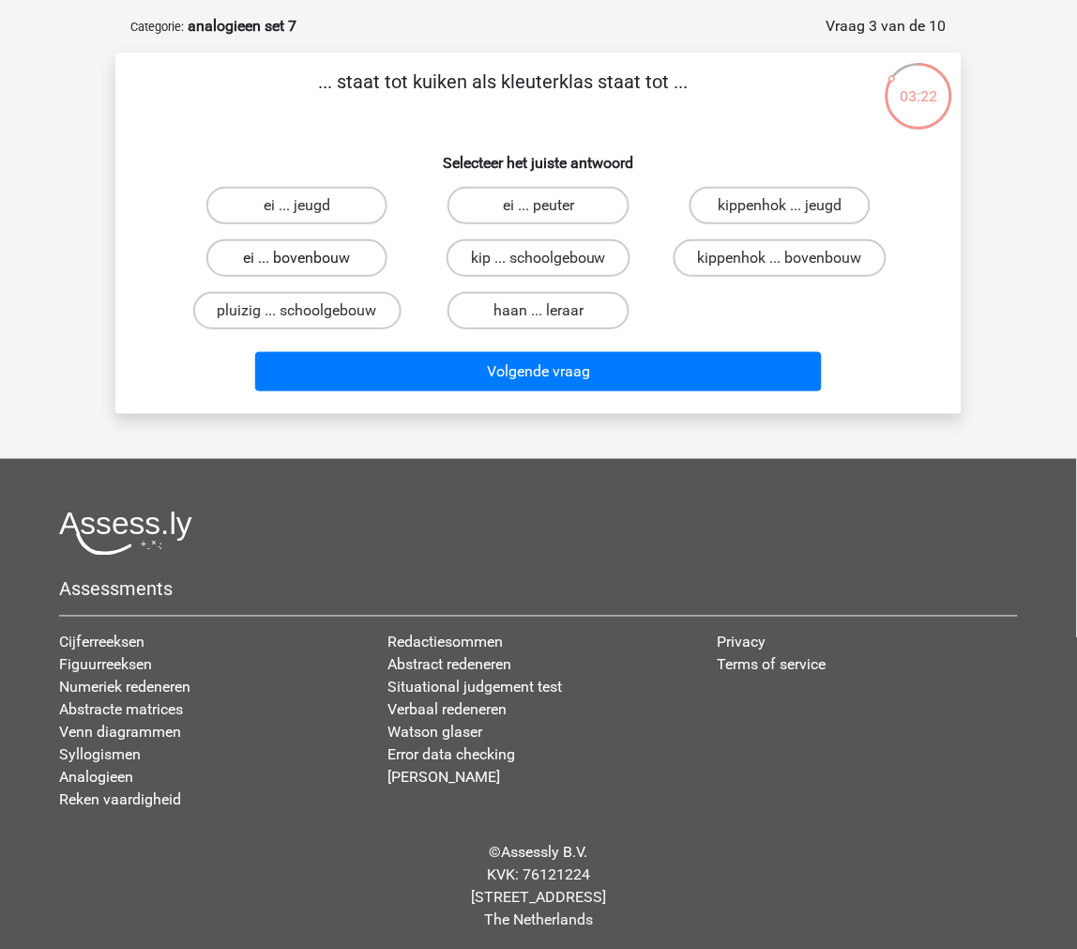
click at [332, 252] on label "ei ... bovenbouw" at bounding box center [296, 258] width 181 height 38
click at [310, 258] on input "ei ... bovenbouw" at bounding box center [304, 264] width 12 height 12
radio input "true"
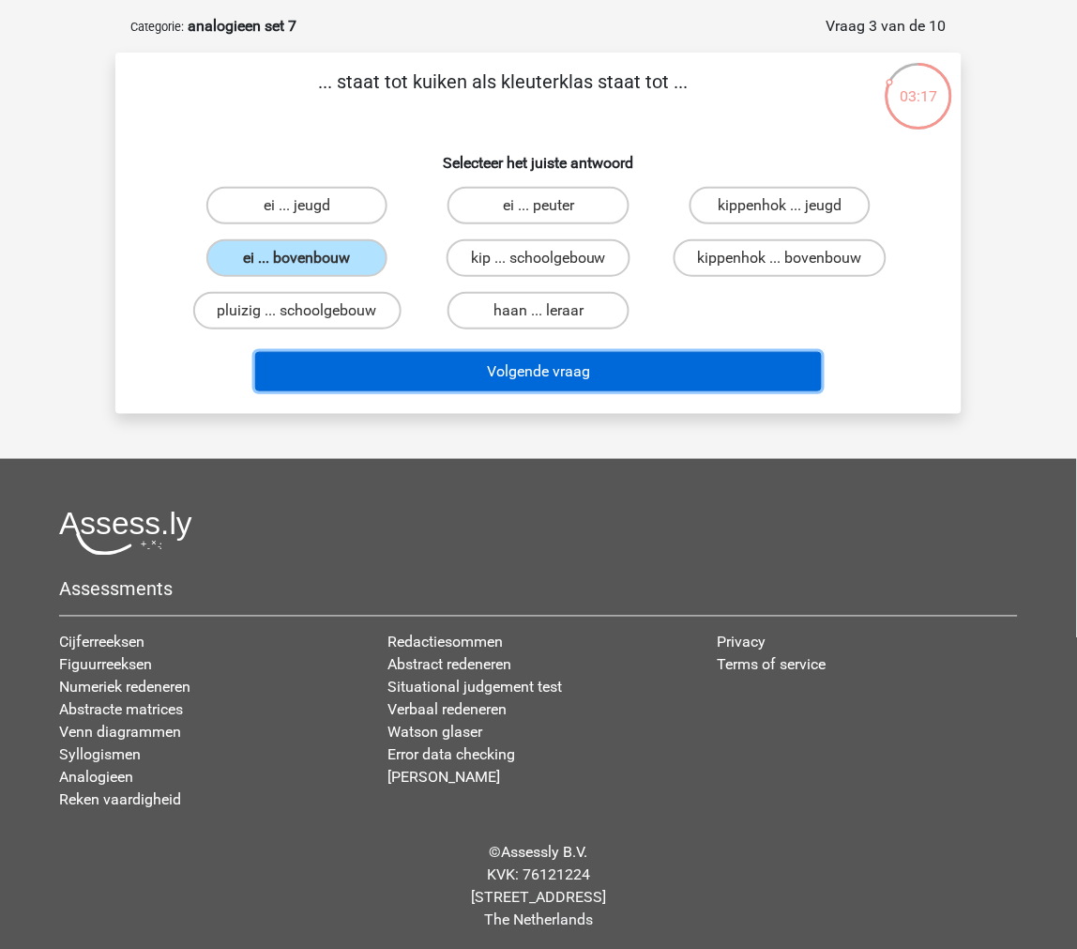
click at [341, 357] on button "Volgende vraag" at bounding box center [539, 371] width 568 height 39
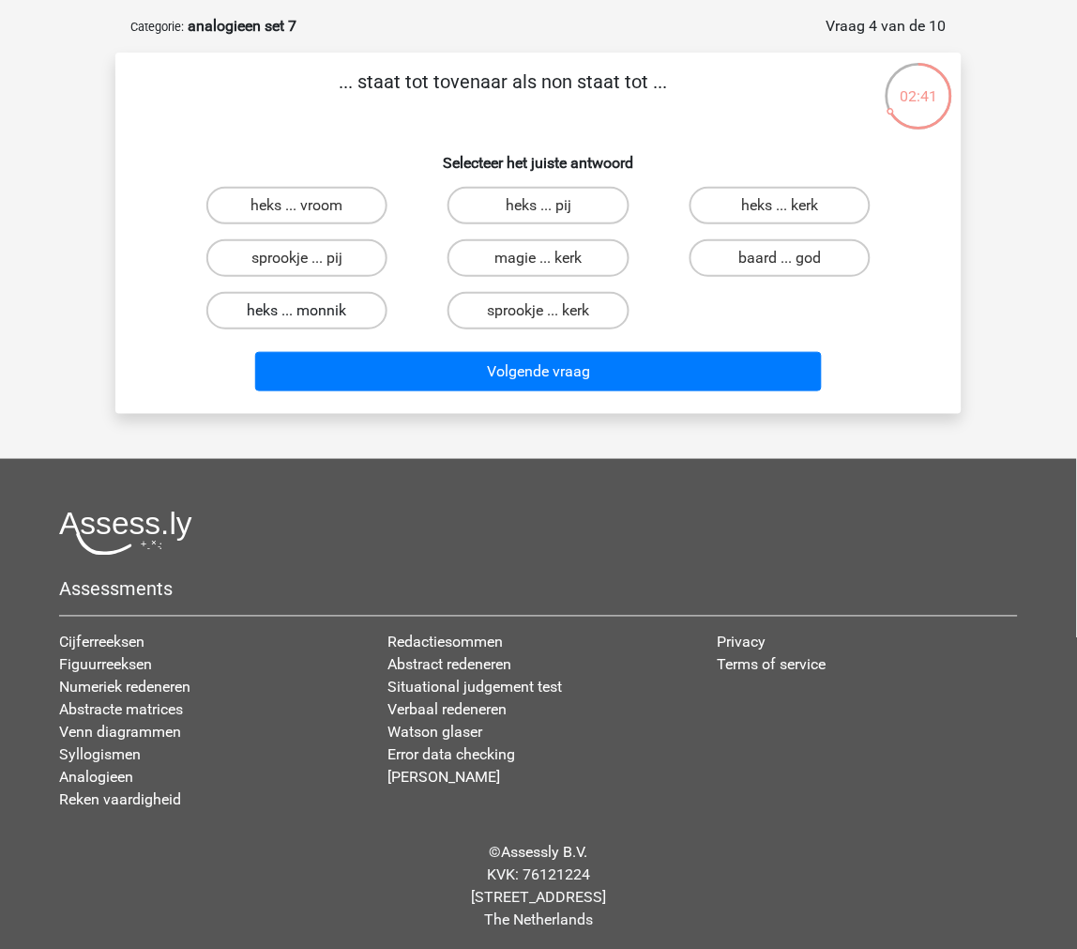
click at [315, 310] on label "heks ... monnik" at bounding box center [296, 311] width 181 height 38
click at [310, 311] on input "heks ... monnik" at bounding box center [304, 317] width 12 height 12
radio input "true"
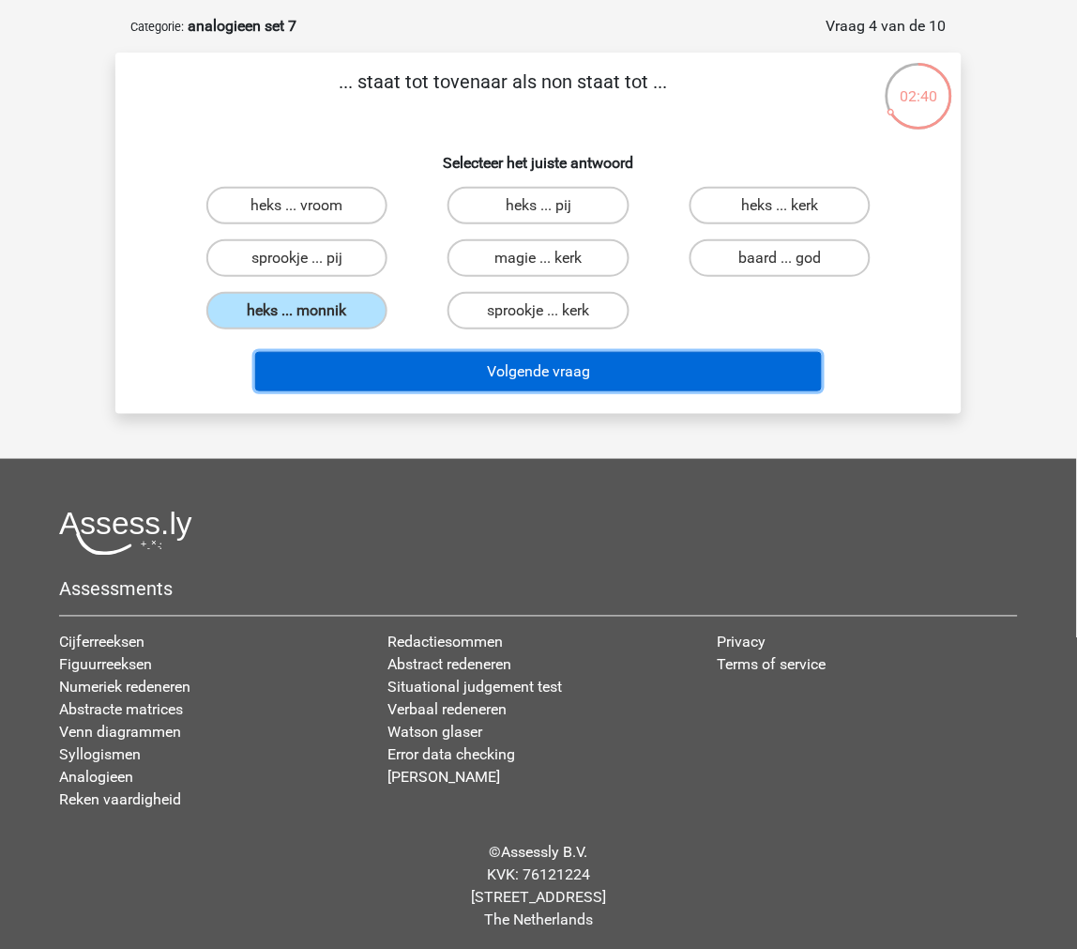
click at [328, 370] on button "Volgende vraag" at bounding box center [539, 371] width 568 height 39
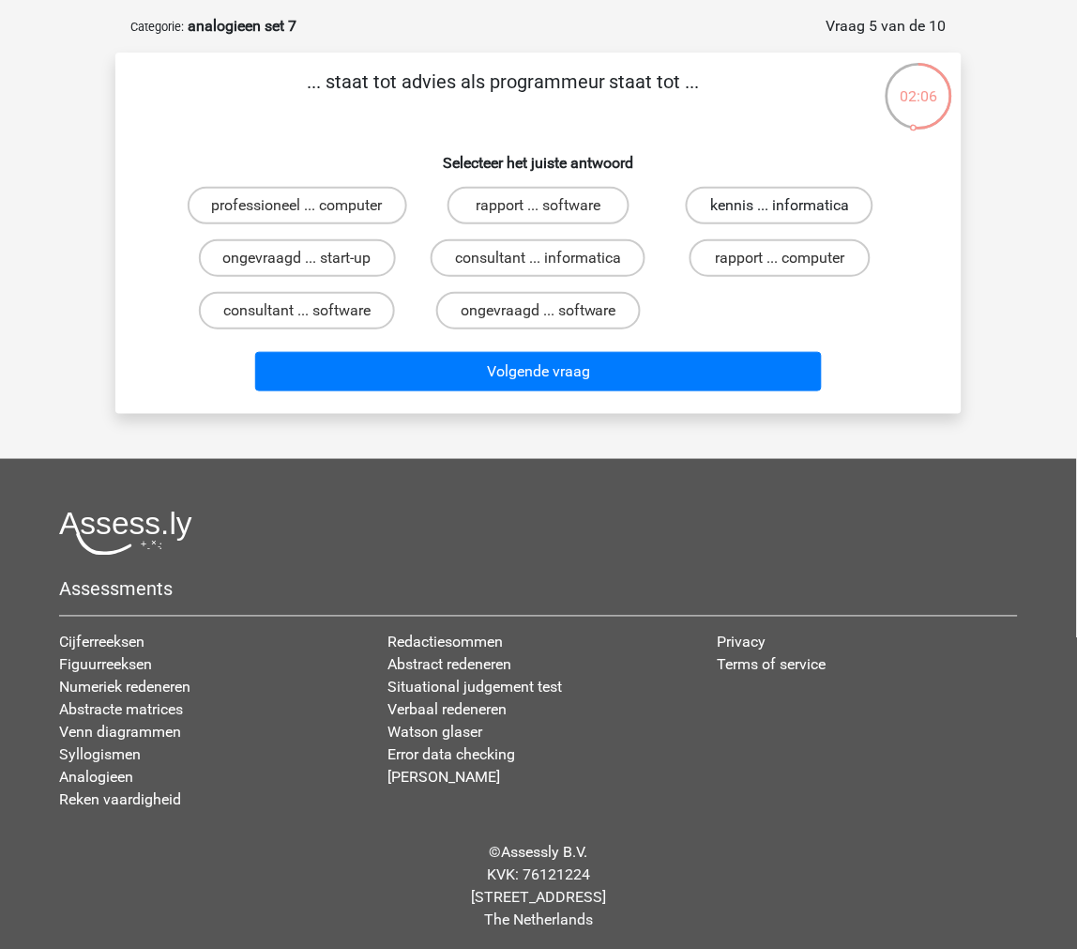
click at [740, 218] on label "kennis ... informatica" at bounding box center [780, 206] width 188 height 38
click at [780, 218] on input "kennis ... informatica" at bounding box center [786, 212] width 12 height 12
radio input "true"
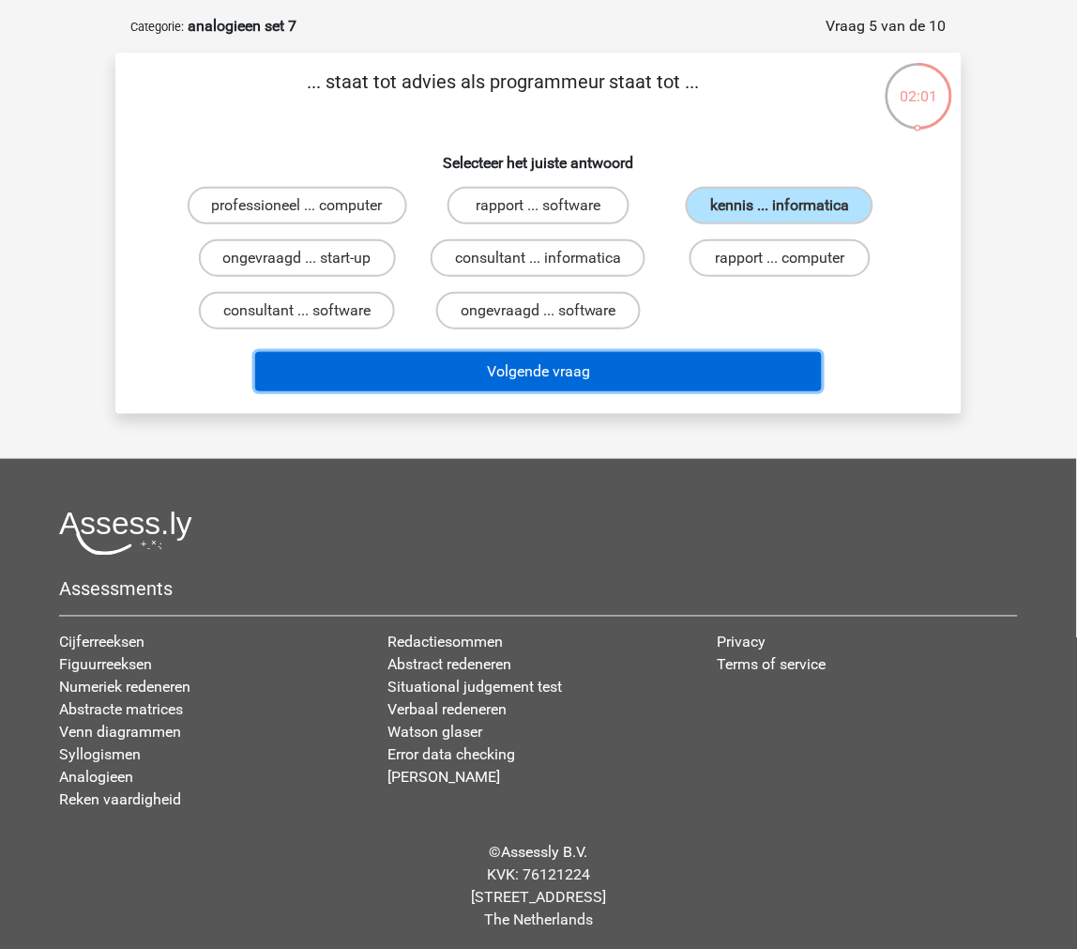
click at [599, 352] on button "Volgende vraag" at bounding box center [539, 371] width 568 height 39
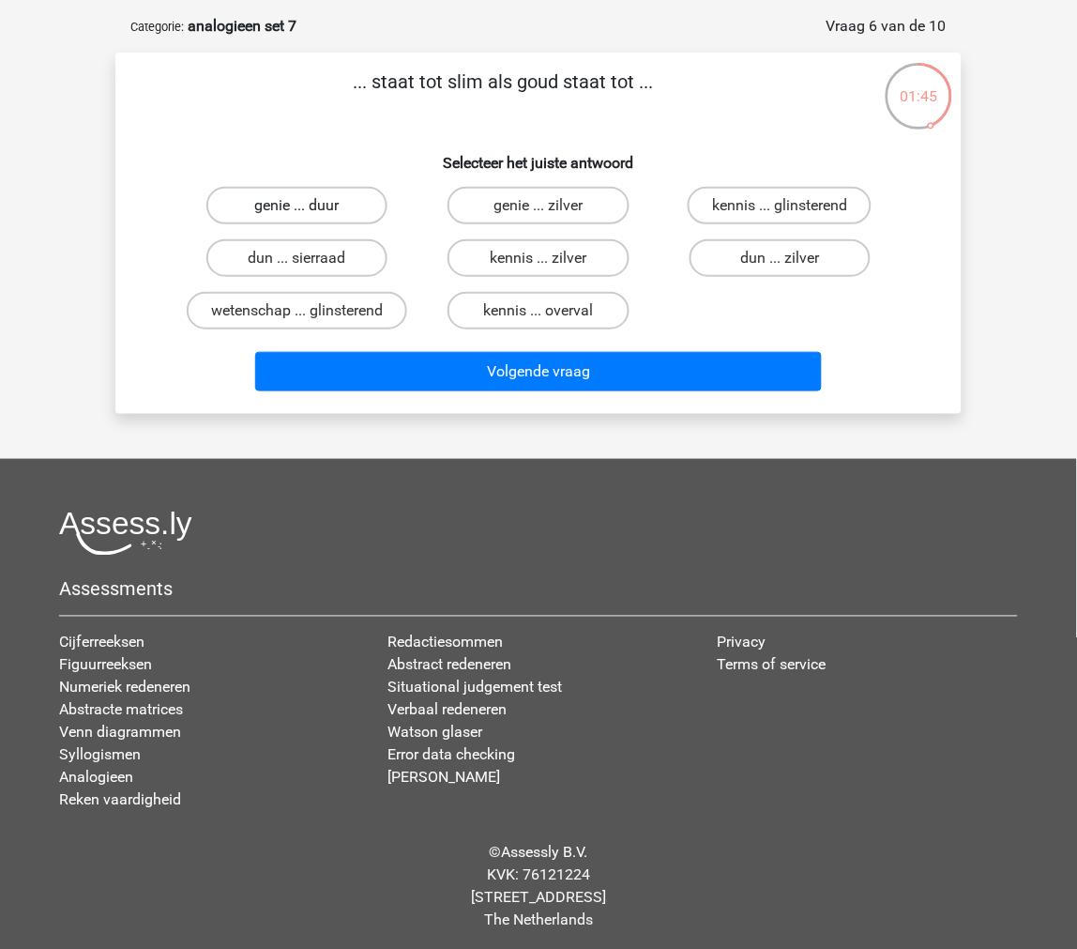
click at [360, 197] on label "genie ... duur" at bounding box center [296, 206] width 181 height 38
click at [310, 206] on input "genie ... duur" at bounding box center [304, 212] width 12 height 12
radio input "true"
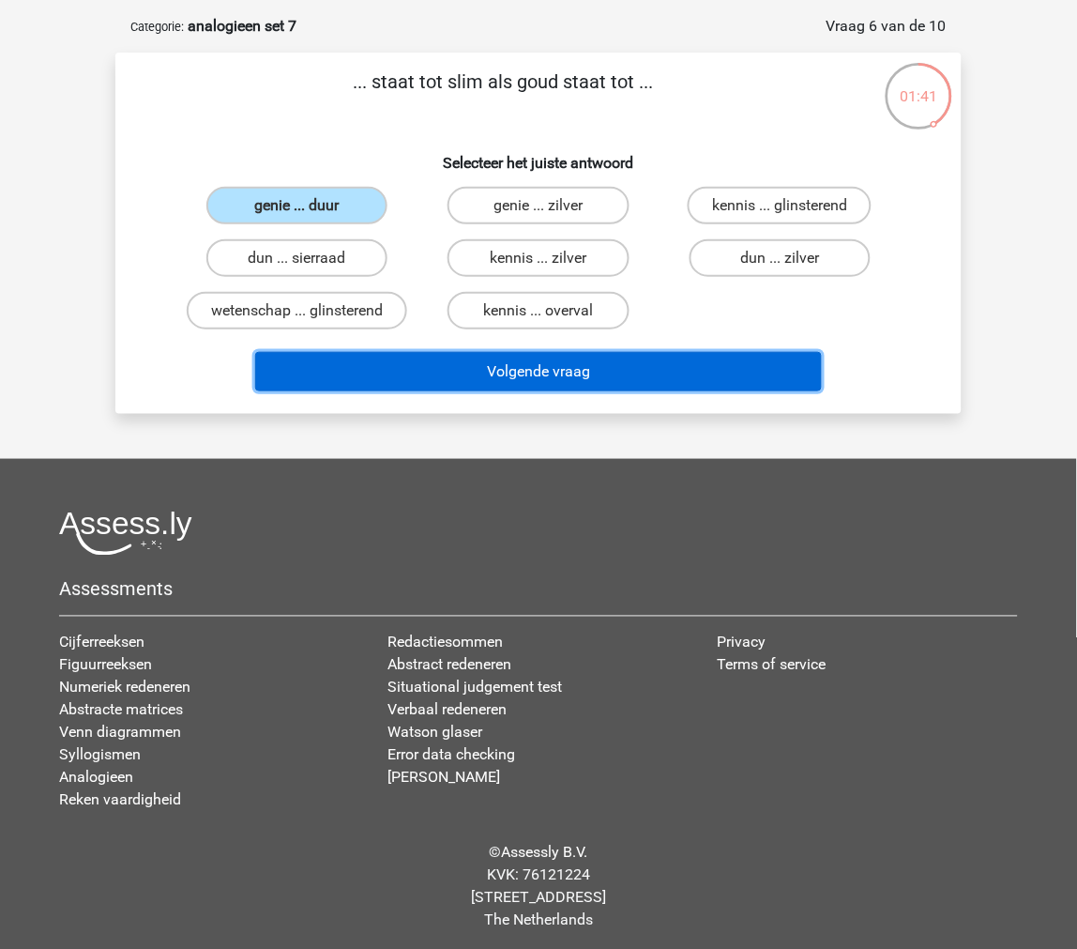
click at [436, 368] on button "Volgende vraag" at bounding box center [539, 371] width 568 height 39
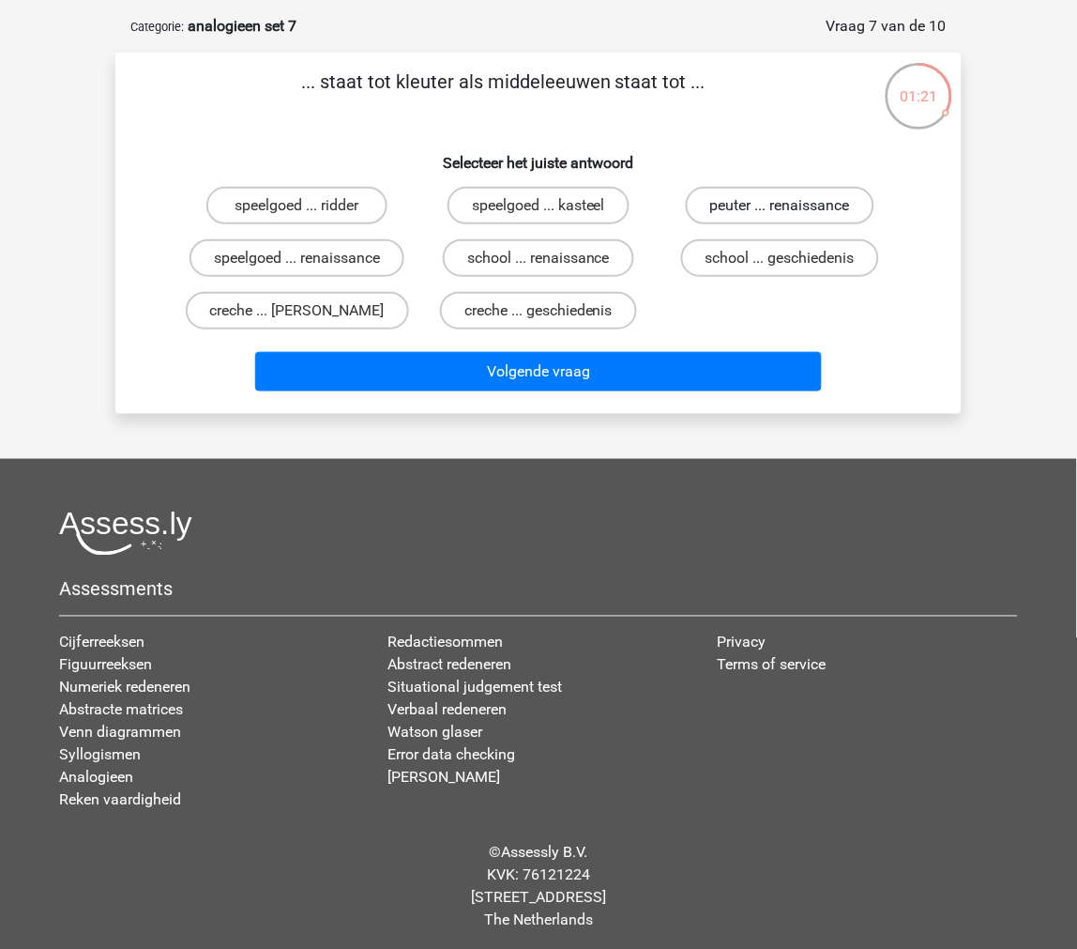
click at [746, 208] on label "peuter ... renaissance" at bounding box center [780, 206] width 189 height 38
click at [780, 208] on input "peuter ... renaissance" at bounding box center [786, 212] width 12 height 12
radio input "true"
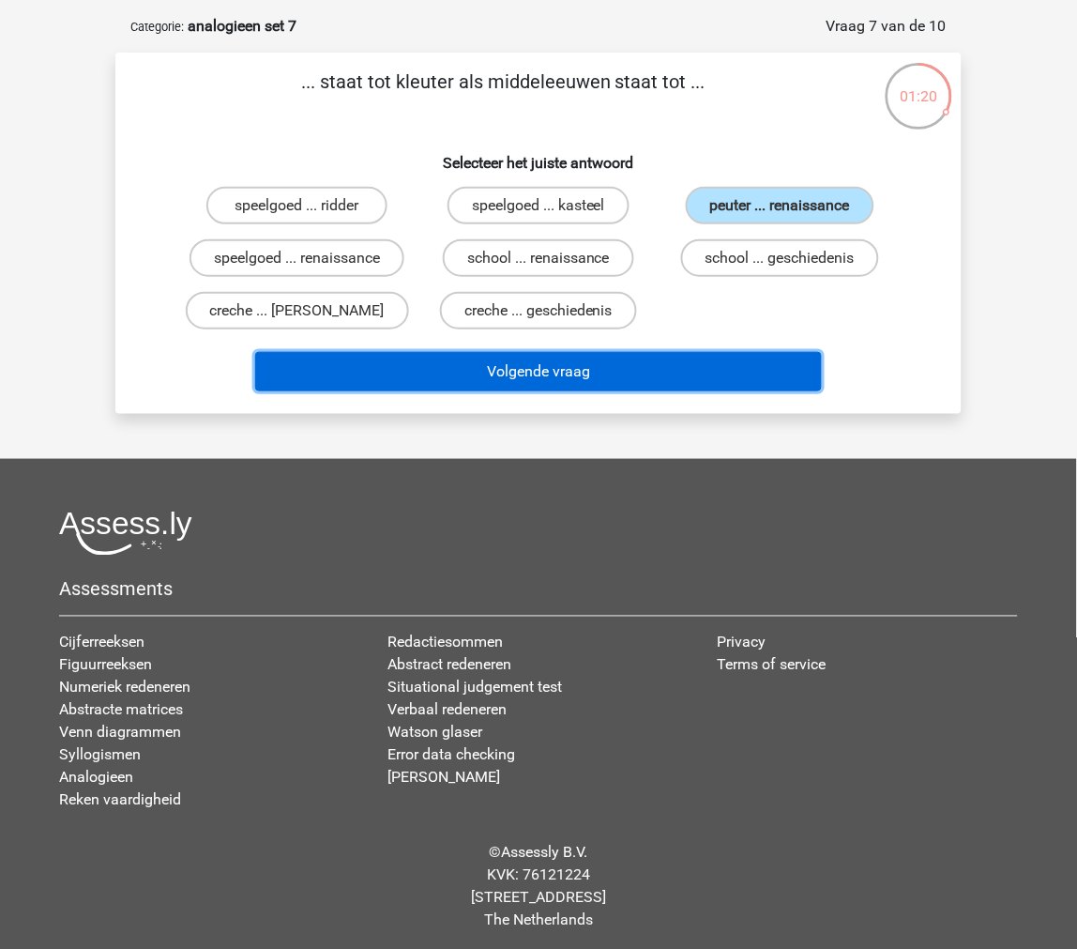
click at [676, 381] on button "Volgende vraag" at bounding box center [539, 371] width 568 height 39
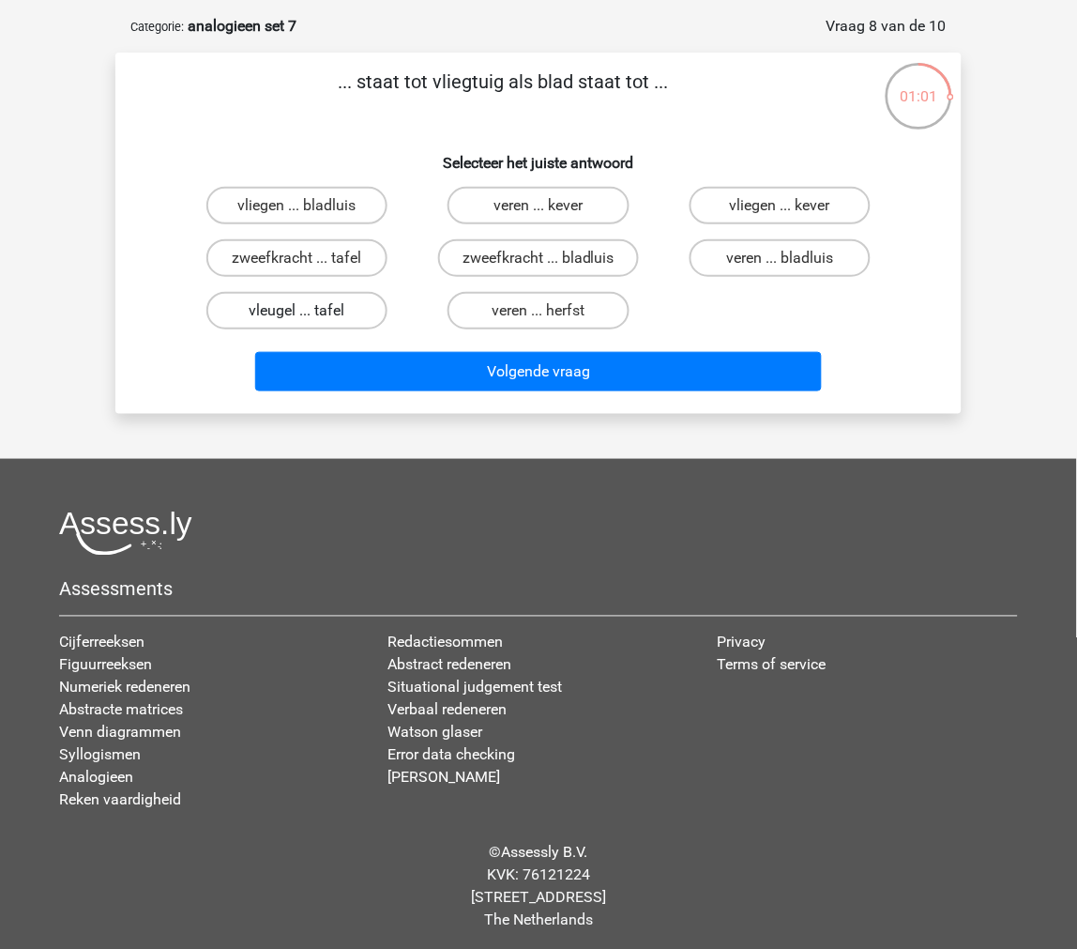
click at [313, 307] on label "vleugel ... tafel" at bounding box center [296, 311] width 181 height 38
click at [310, 311] on input "vleugel ... tafel" at bounding box center [304, 317] width 12 height 12
radio input "true"
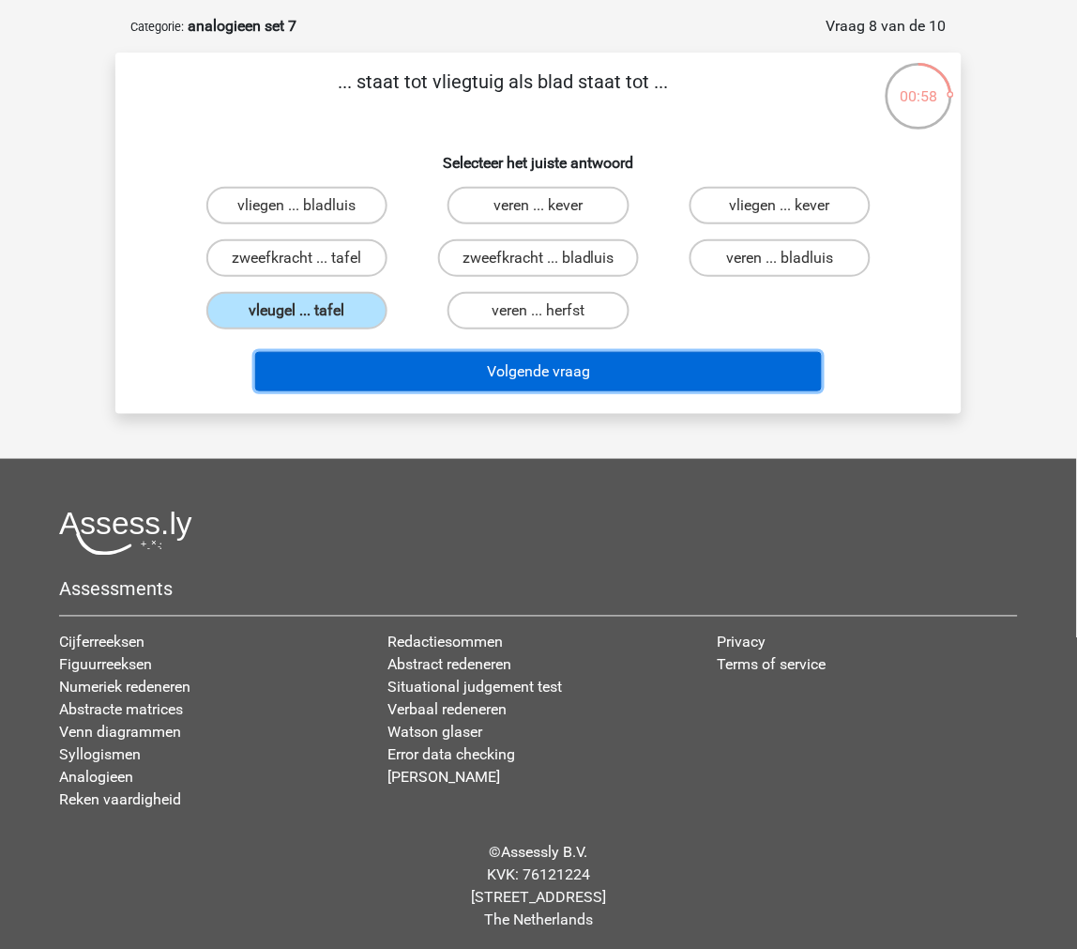
click at [288, 363] on button "Volgende vraag" at bounding box center [539, 371] width 568 height 39
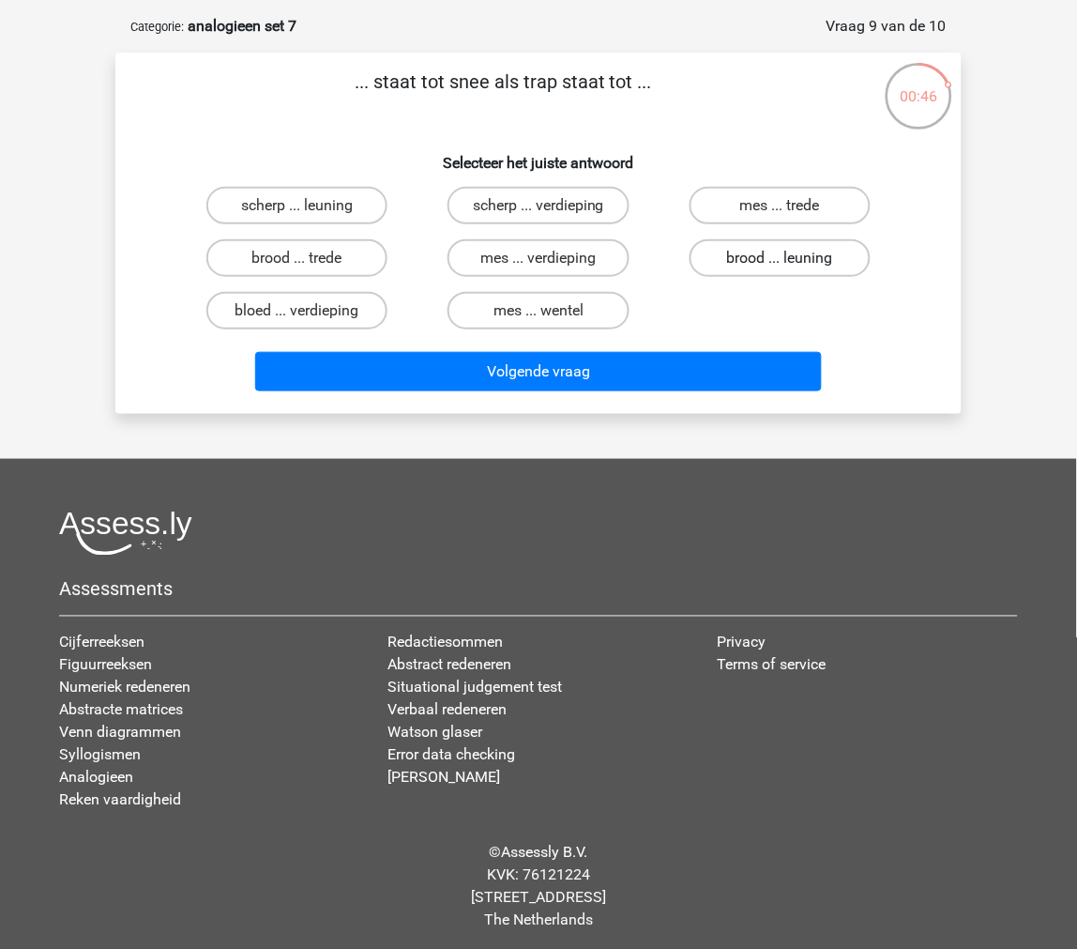
click at [705, 267] on label "brood ... leuning" at bounding box center [780, 258] width 181 height 38
click at [780, 267] on input "brood ... leuning" at bounding box center [786, 264] width 12 height 12
radio input "true"
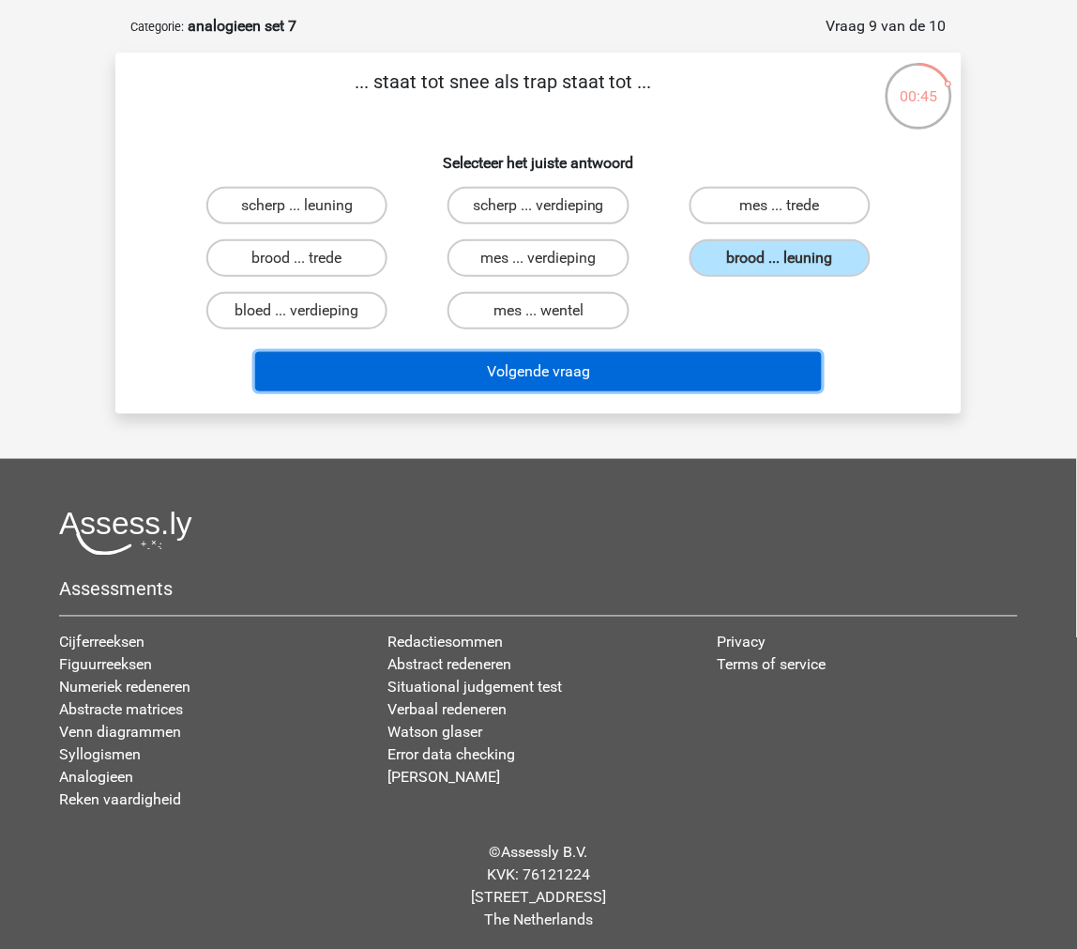
click at [704, 352] on button "Volgende vraag" at bounding box center [539, 371] width 568 height 39
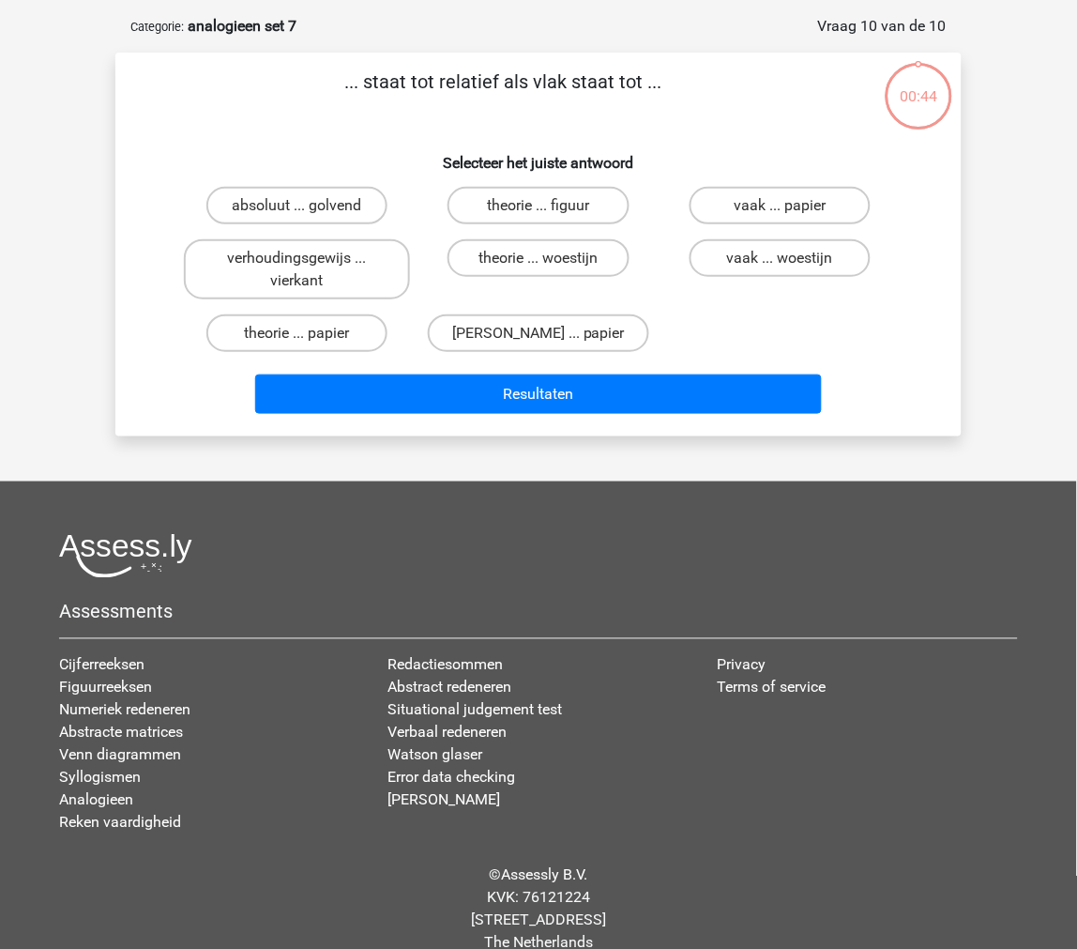
scroll to position [94, 0]
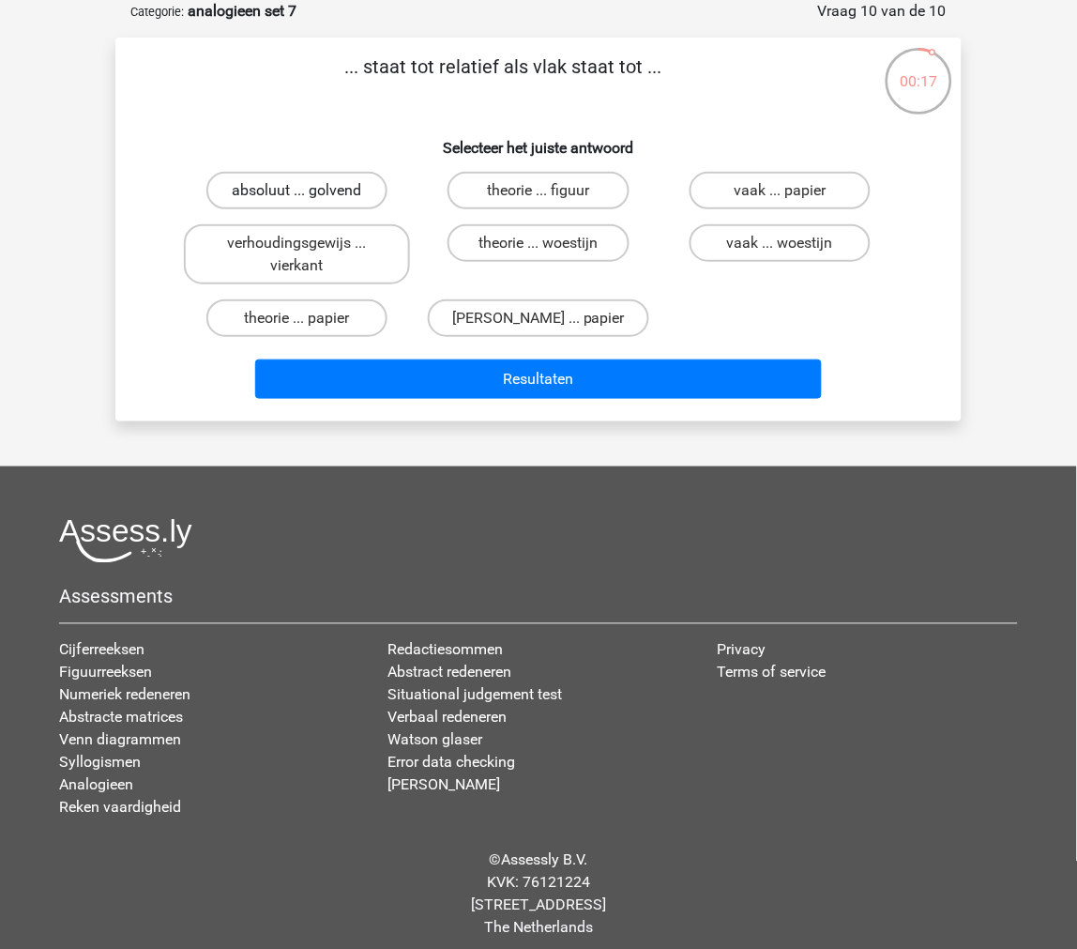
click at [353, 203] on label "absoluut ... golvend" at bounding box center [296, 191] width 181 height 38
click at [310, 203] on input "absoluut ... golvend" at bounding box center [304, 197] width 12 height 12
radio input "true"
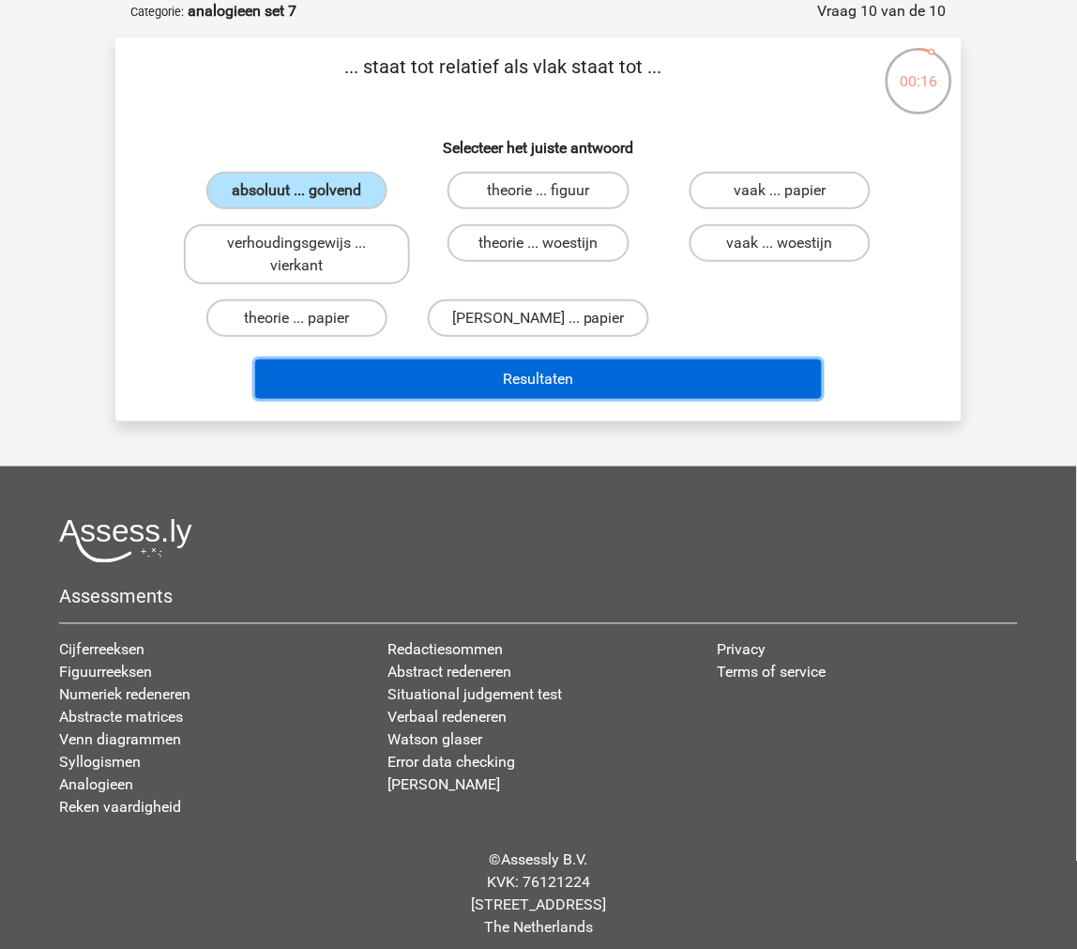
click at [336, 373] on button "Resultaten" at bounding box center [539, 378] width 568 height 39
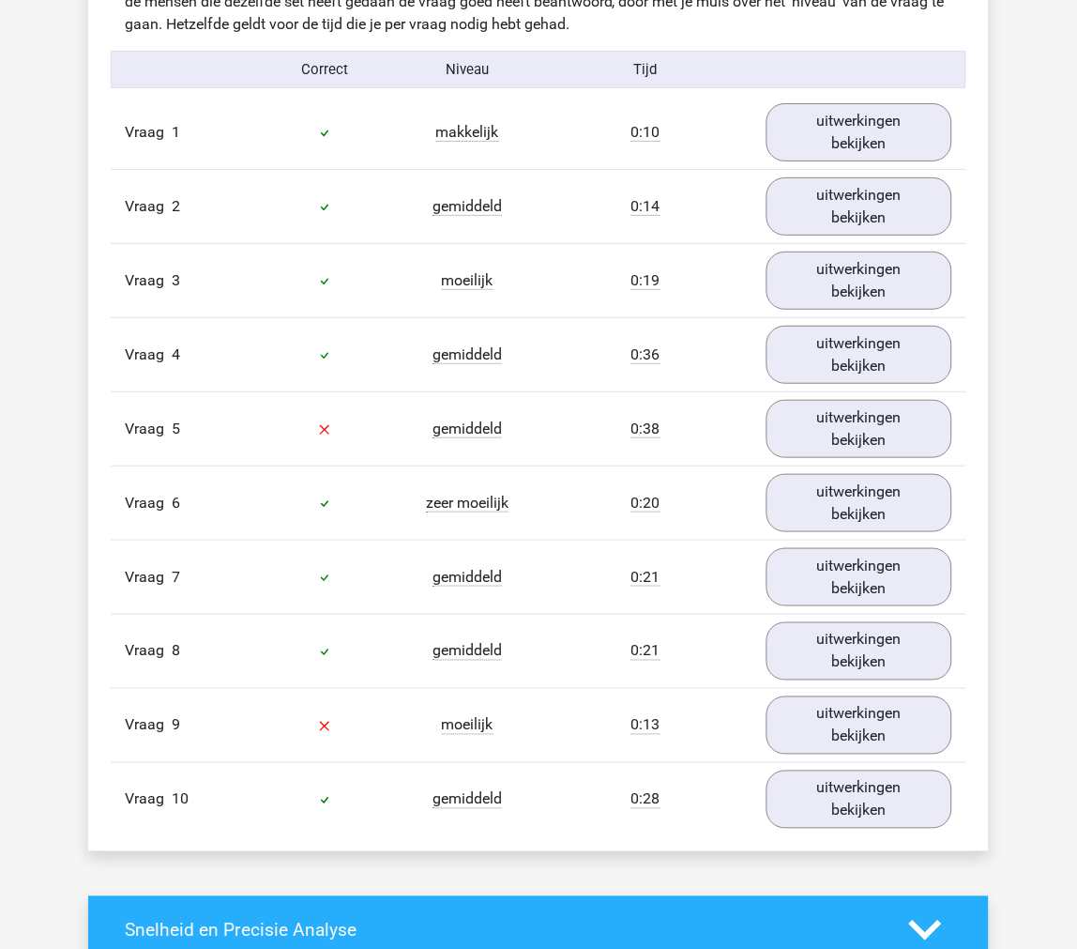
scroll to position [1251, 0]
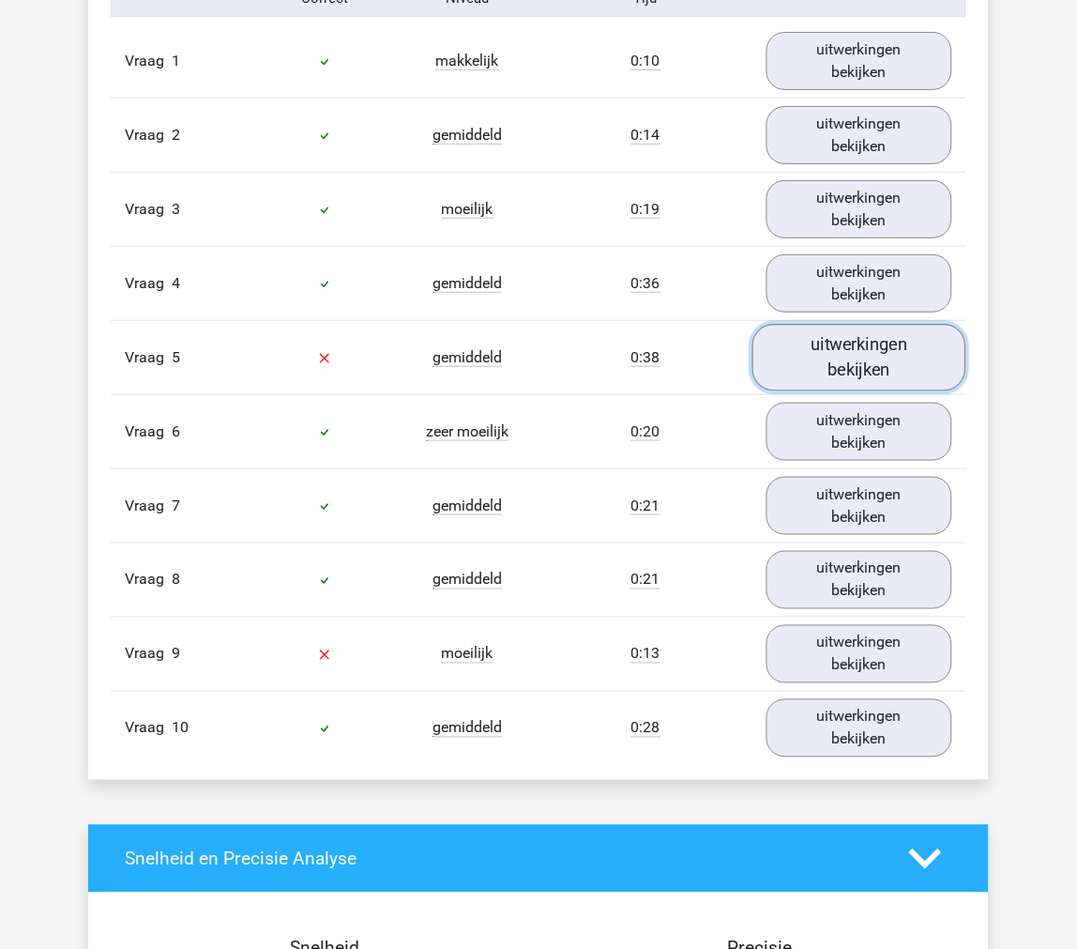
click at [840, 359] on link "uitwerkingen bekijken" at bounding box center [860, 358] width 214 height 67
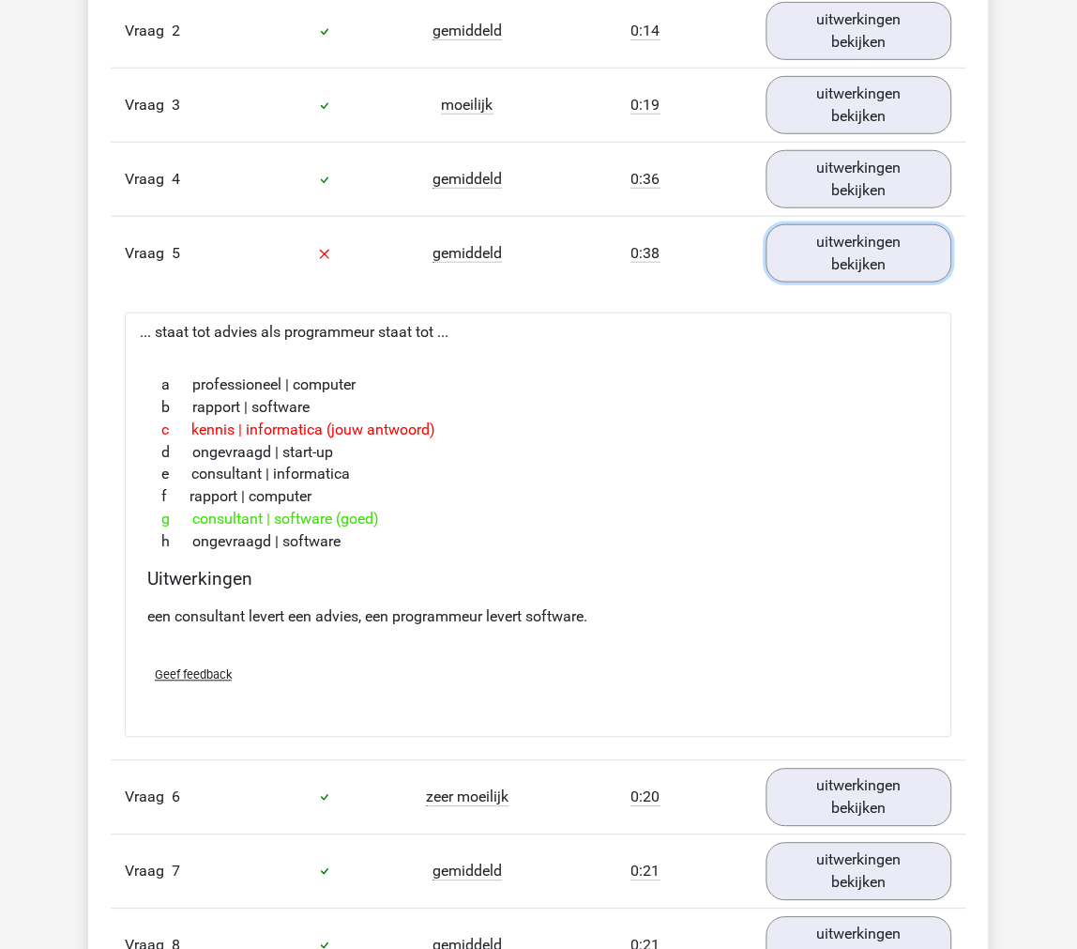
scroll to position [1668, 0]
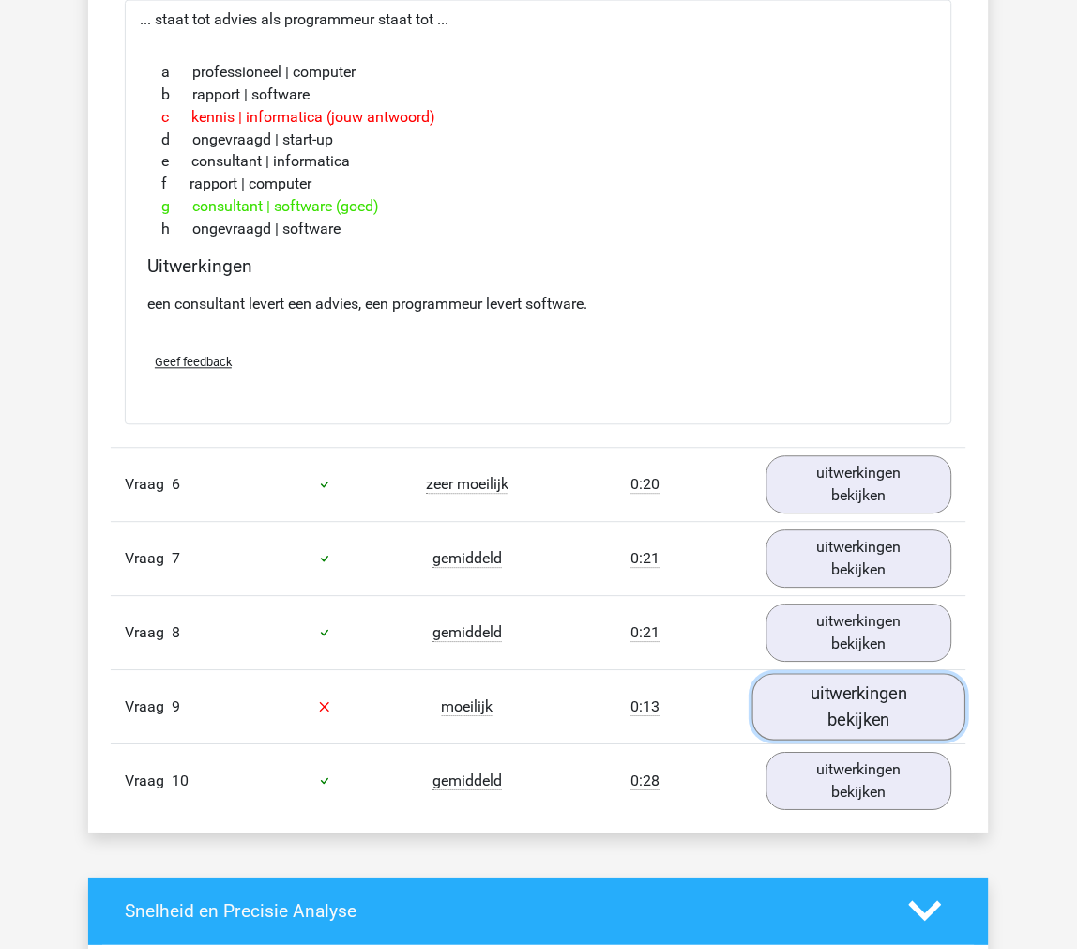
click at [819, 695] on link "uitwerkingen bekijken" at bounding box center [860, 707] width 214 height 67
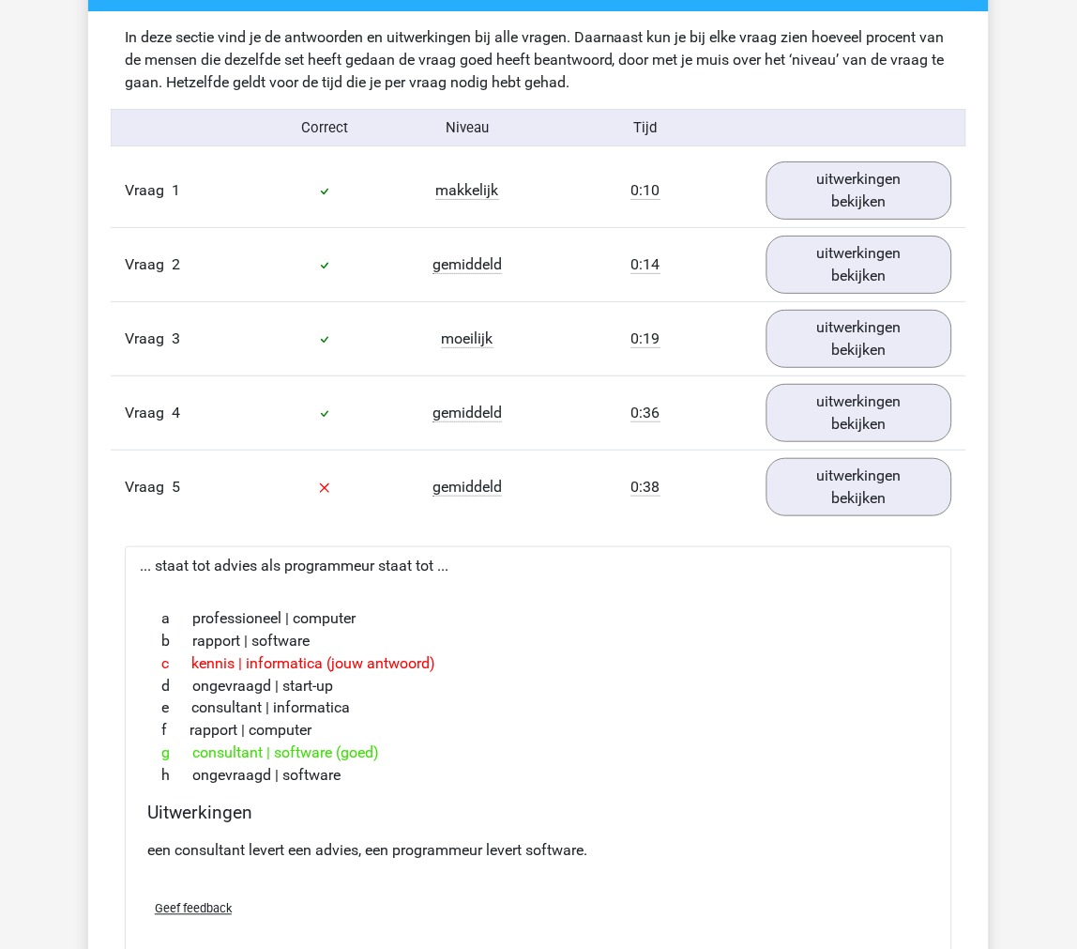
scroll to position [833, 0]
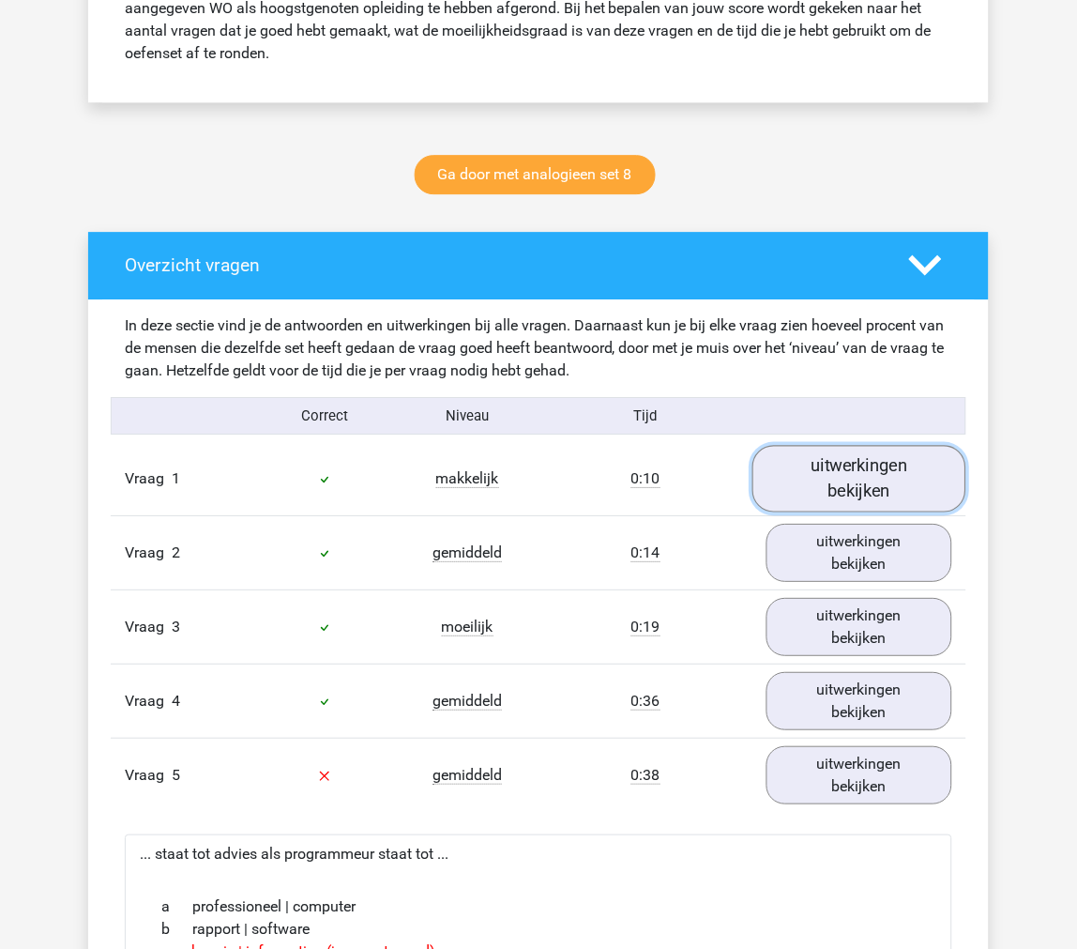
click at [864, 469] on link "uitwerkingen bekijken" at bounding box center [860, 479] width 214 height 67
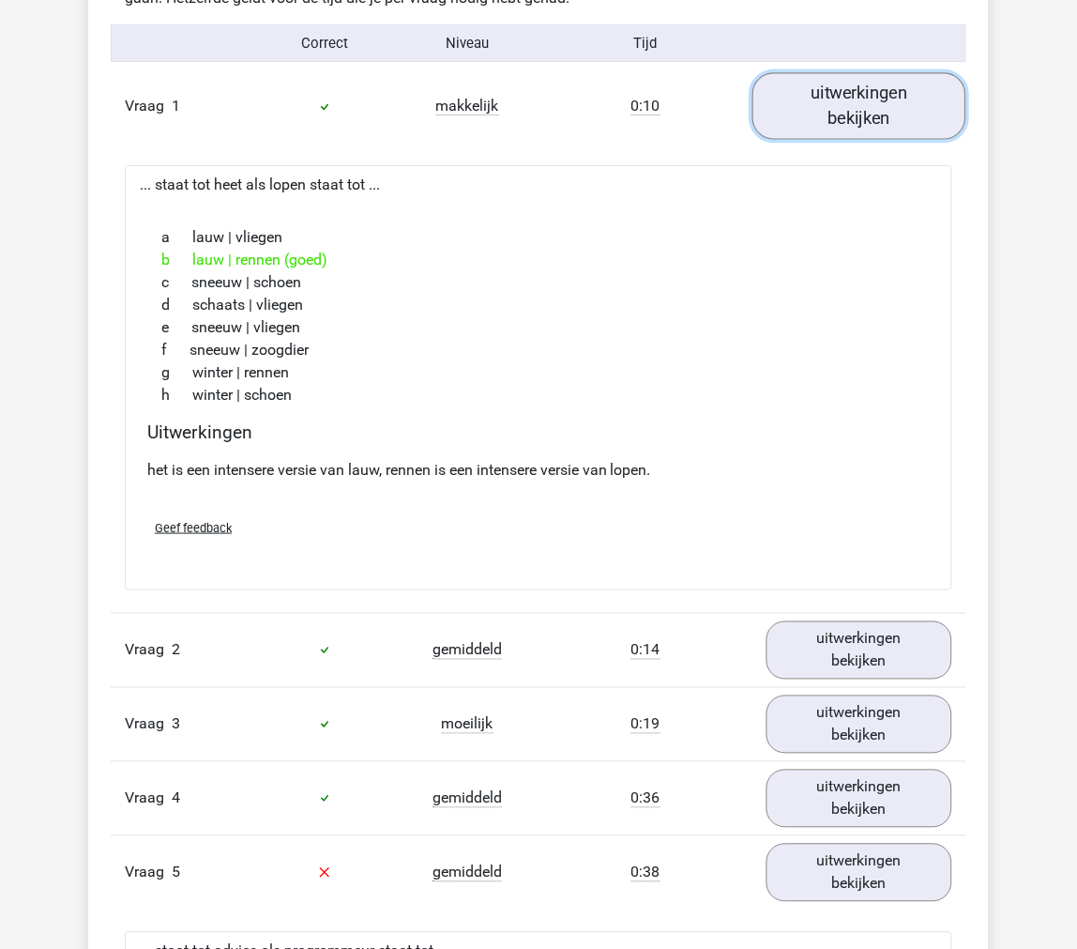
scroll to position [1251, 0]
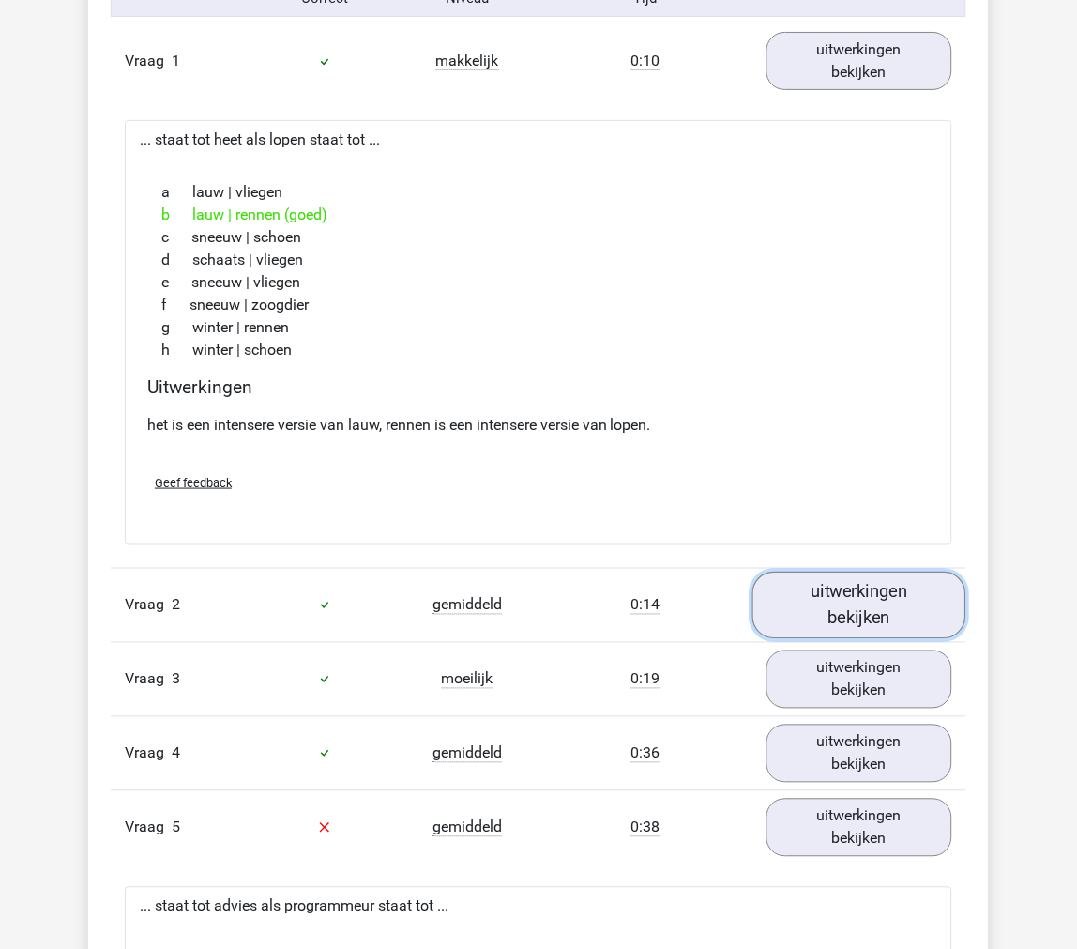
click at [820, 601] on link "uitwerkingen bekijken" at bounding box center [860, 605] width 214 height 67
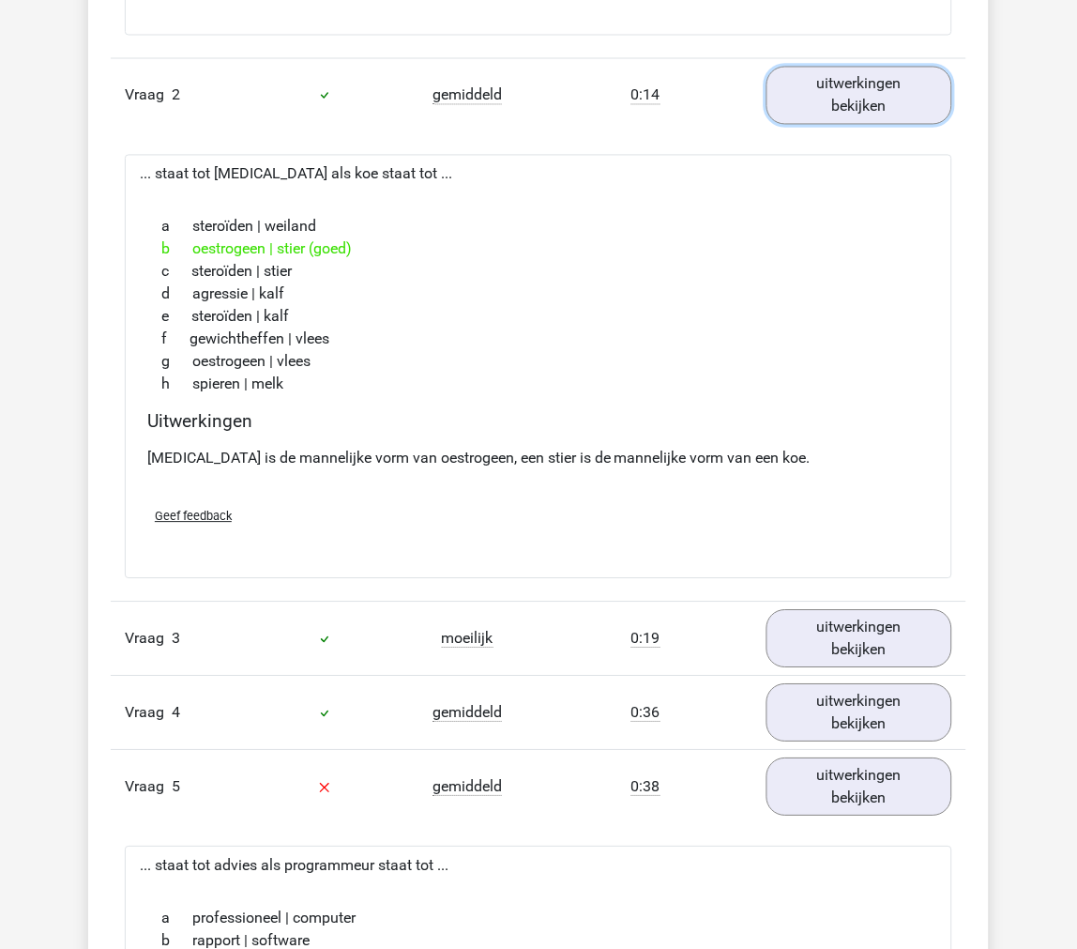
scroll to position [1772, 0]
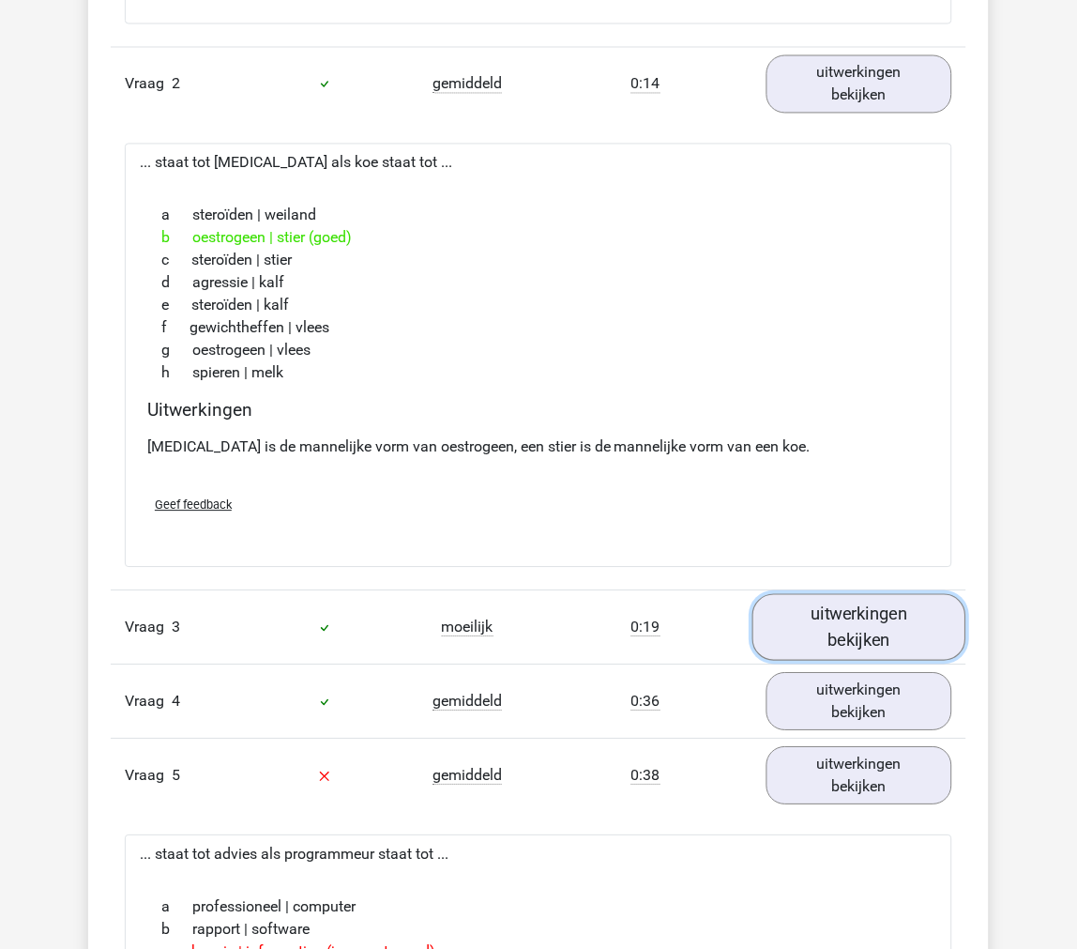
click at [826, 642] on link "uitwerkingen bekijken" at bounding box center [860, 627] width 214 height 67
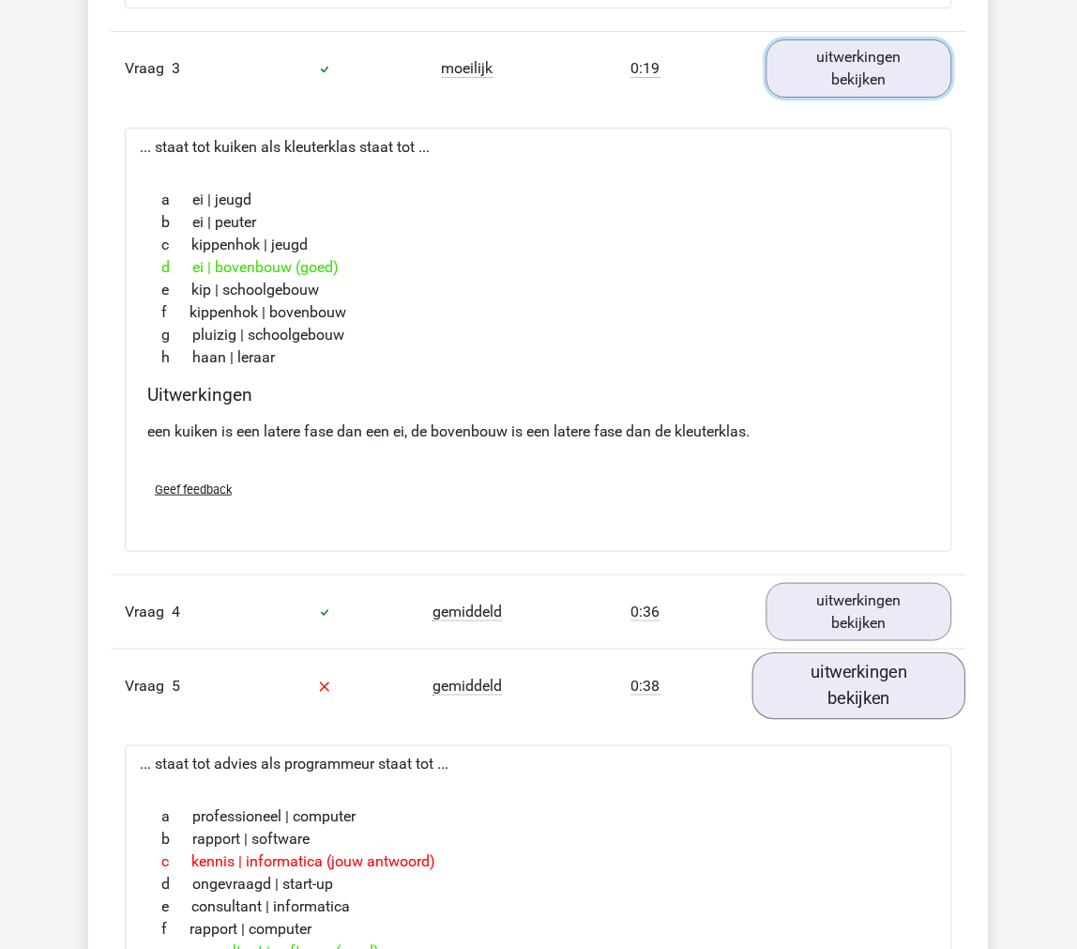
scroll to position [2398, 0]
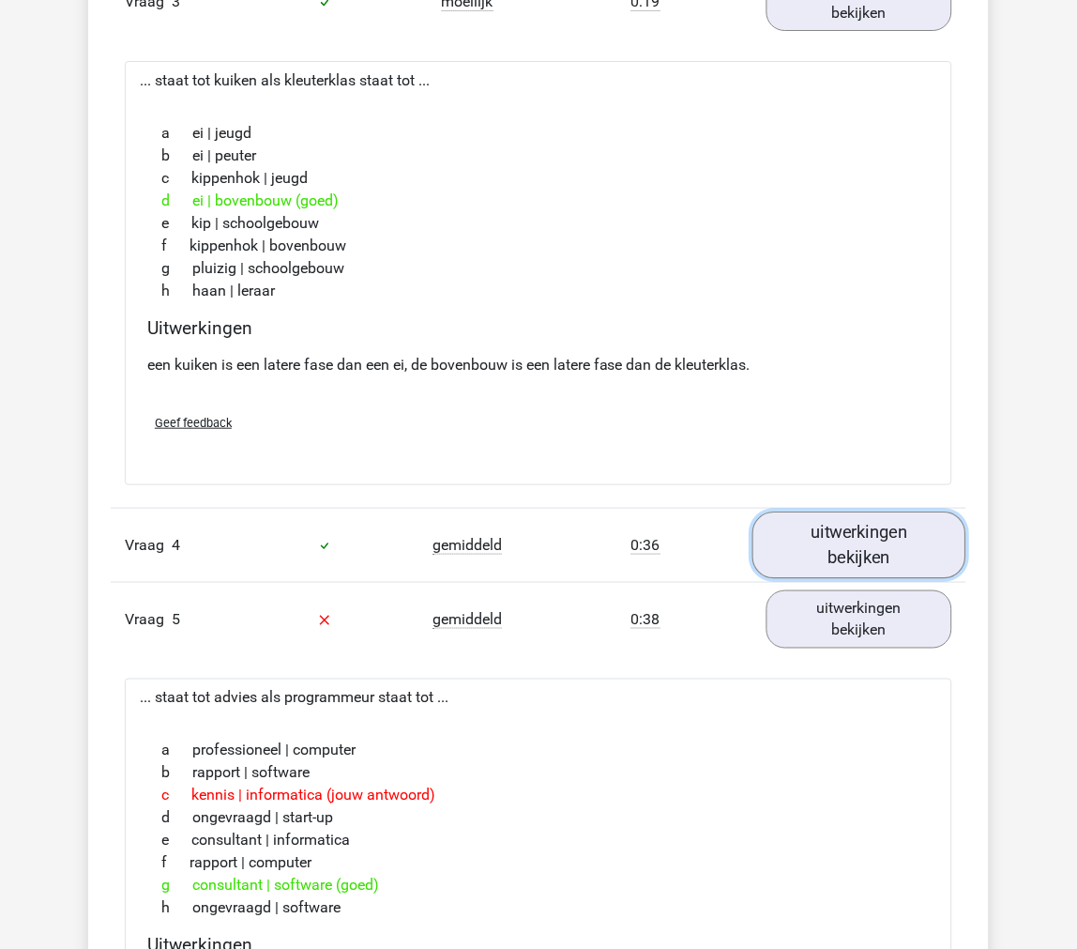
click at [829, 570] on link "uitwerkingen bekijken" at bounding box center [860, 544] width 214 height 67
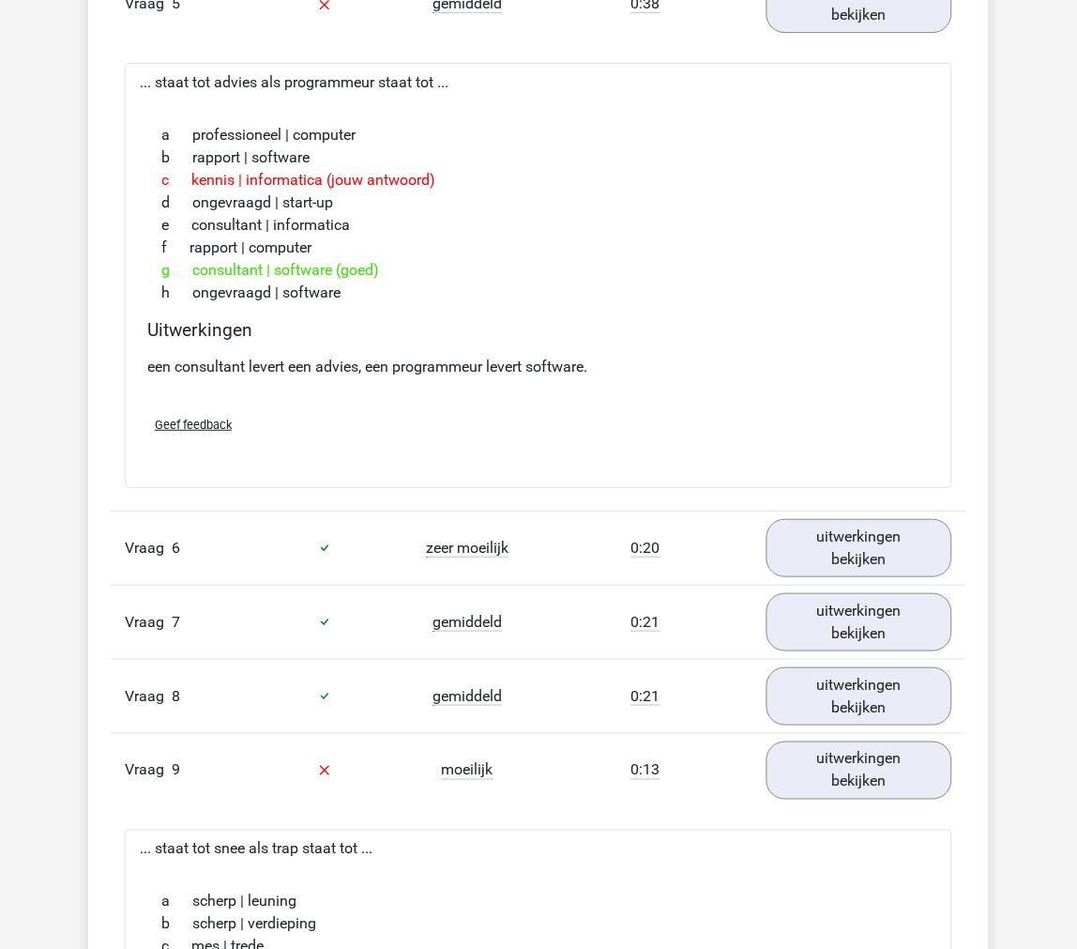
scroll to position [3649, 0]
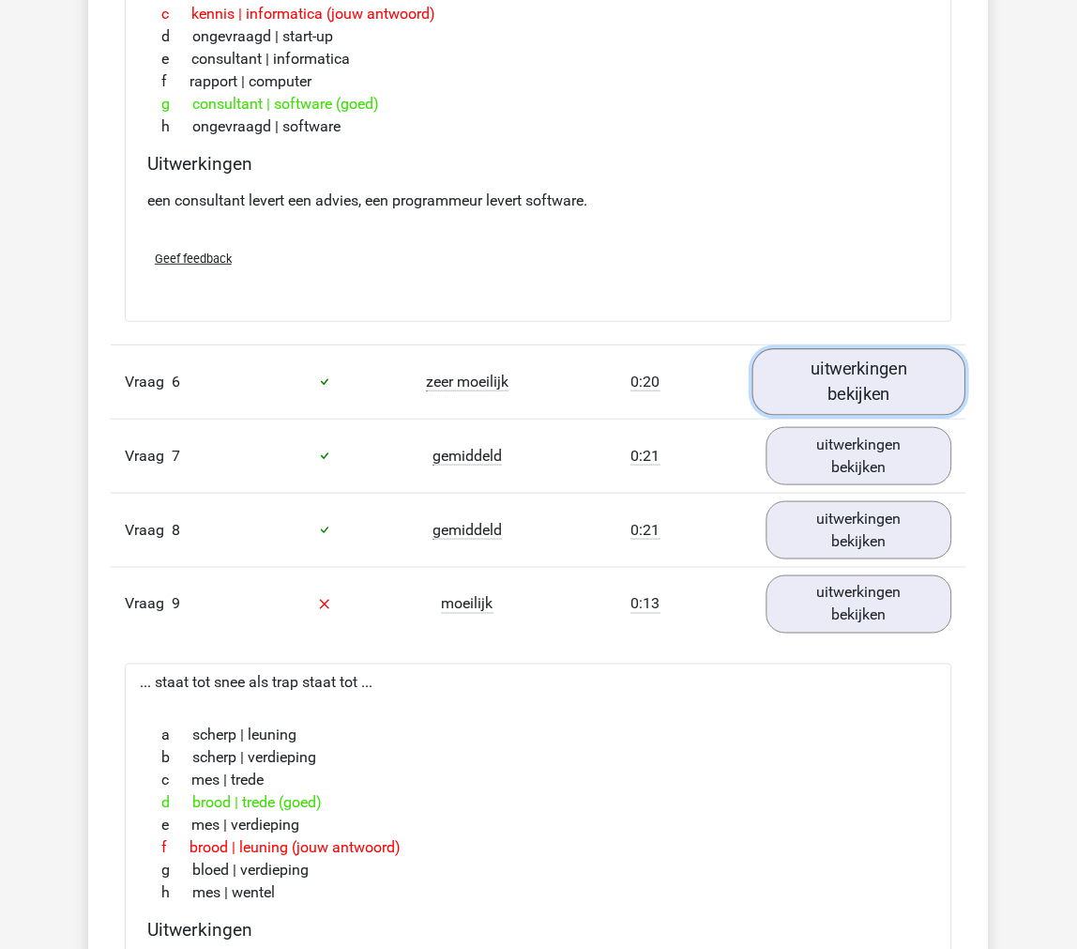
click at [849, 383] on link "uitwerkingen bekijken" at bounding box center [860, 381] width 214 height 67
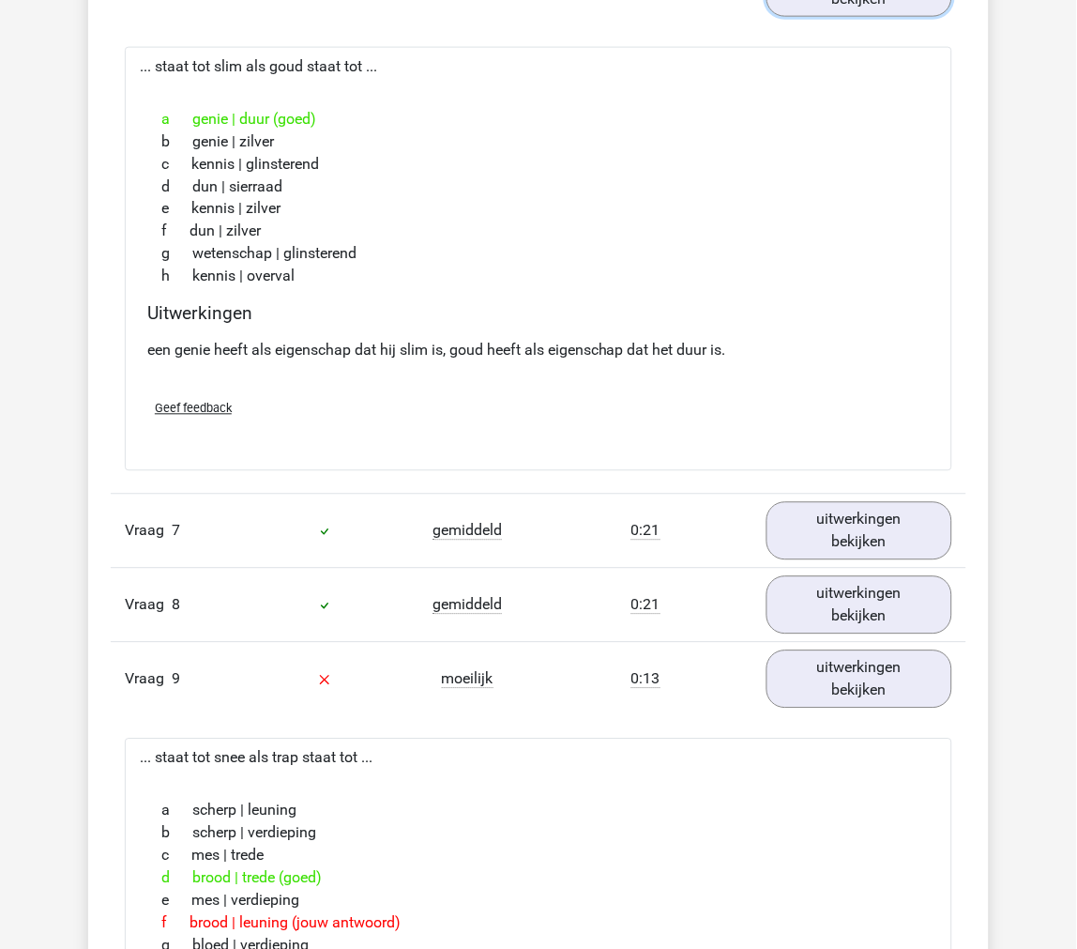
scroll to position [4066, 0]
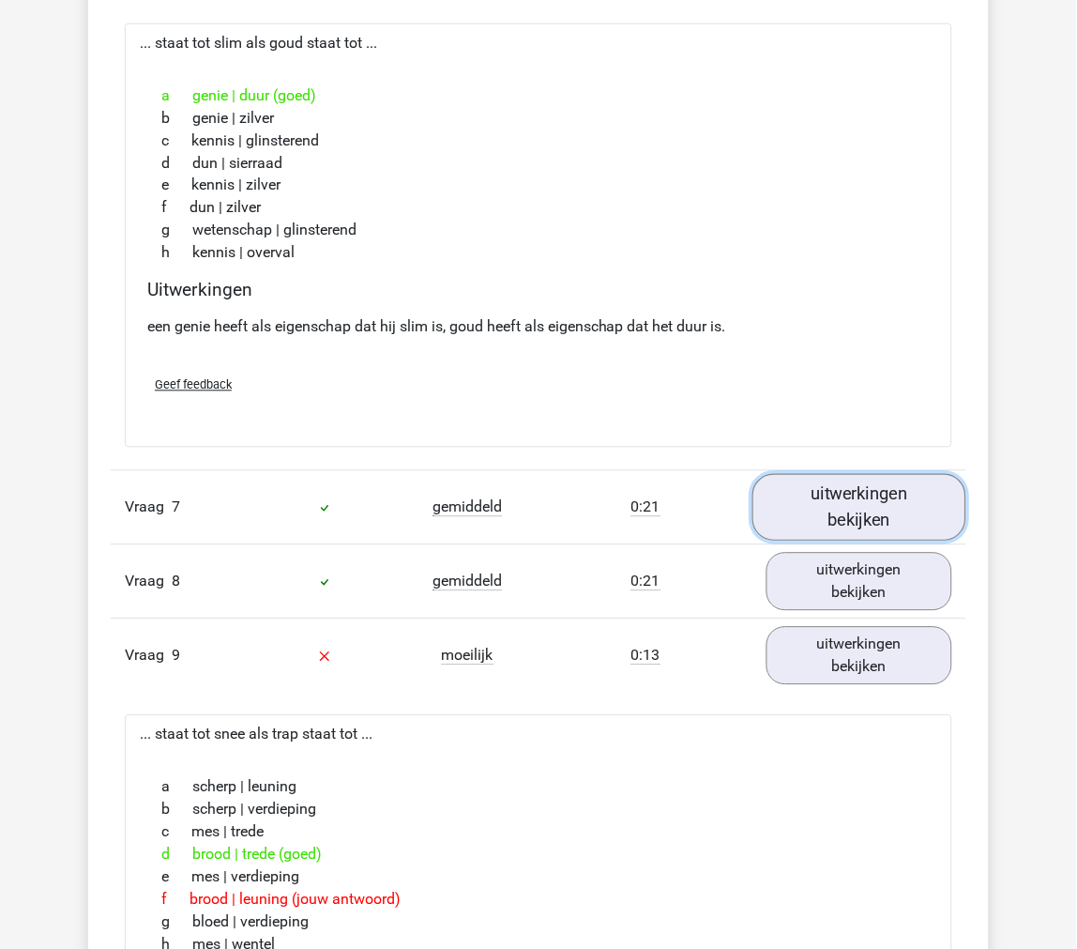
click at [774, 499] on link "uitwerkingen bekijken" at bounding box center [860, 507] width 214 height 67
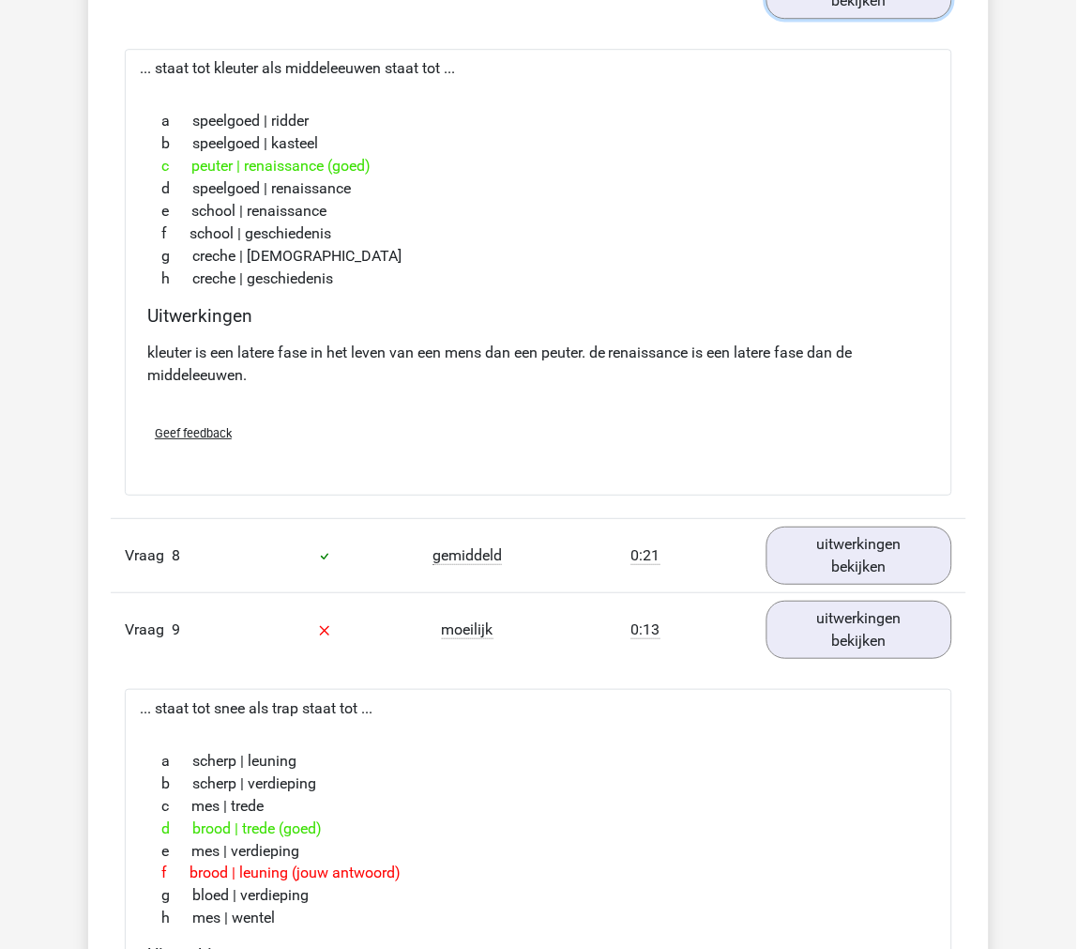
scroll to position [4587, 0]
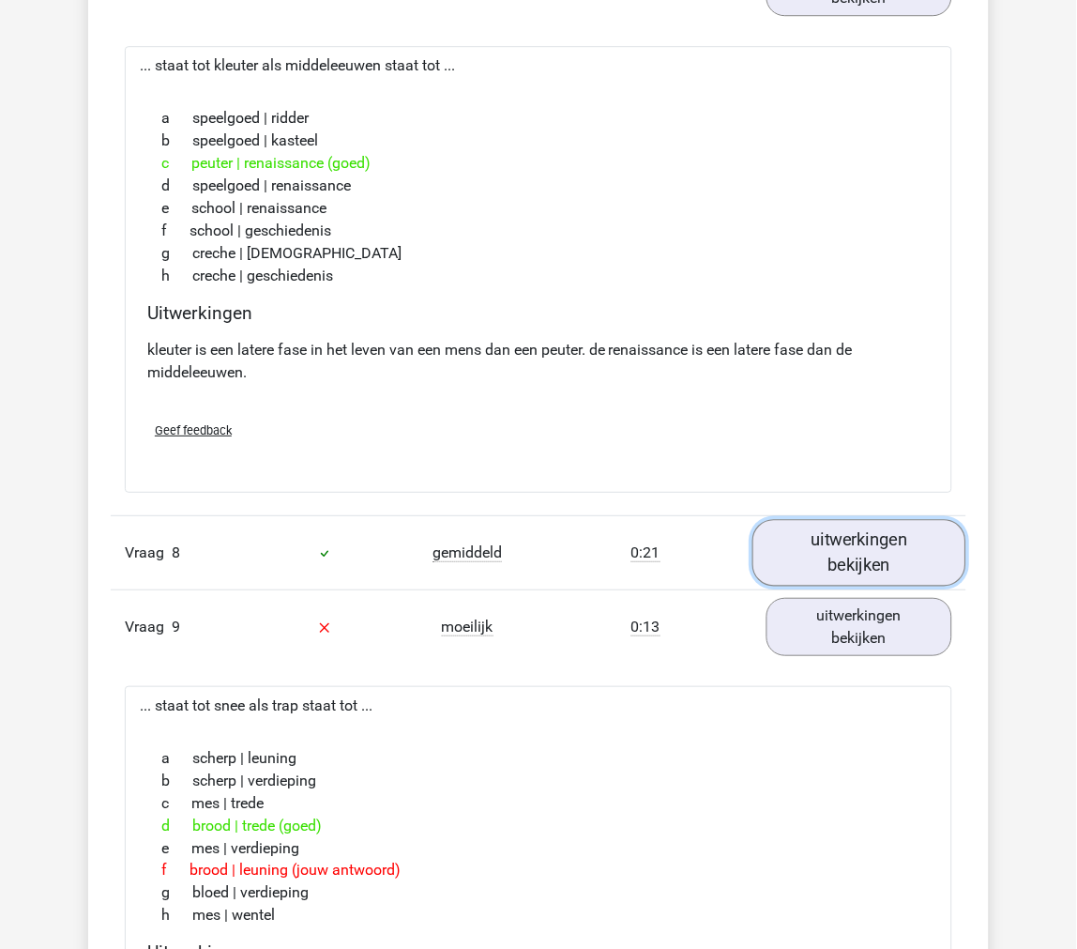
click at [832, 538] on link "uitwerkingen bekijken" at bounding box center [860, 552] width 214 height 67
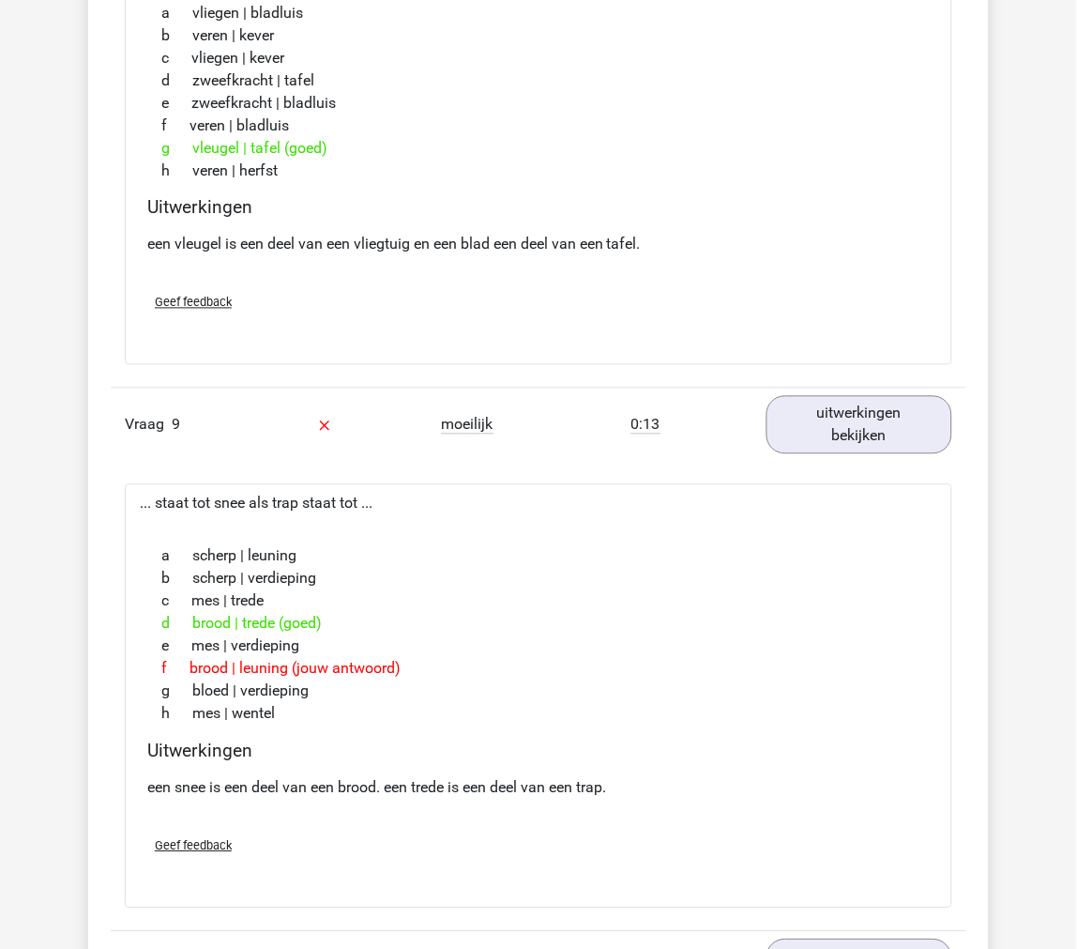
scroll to position [5317, 0]
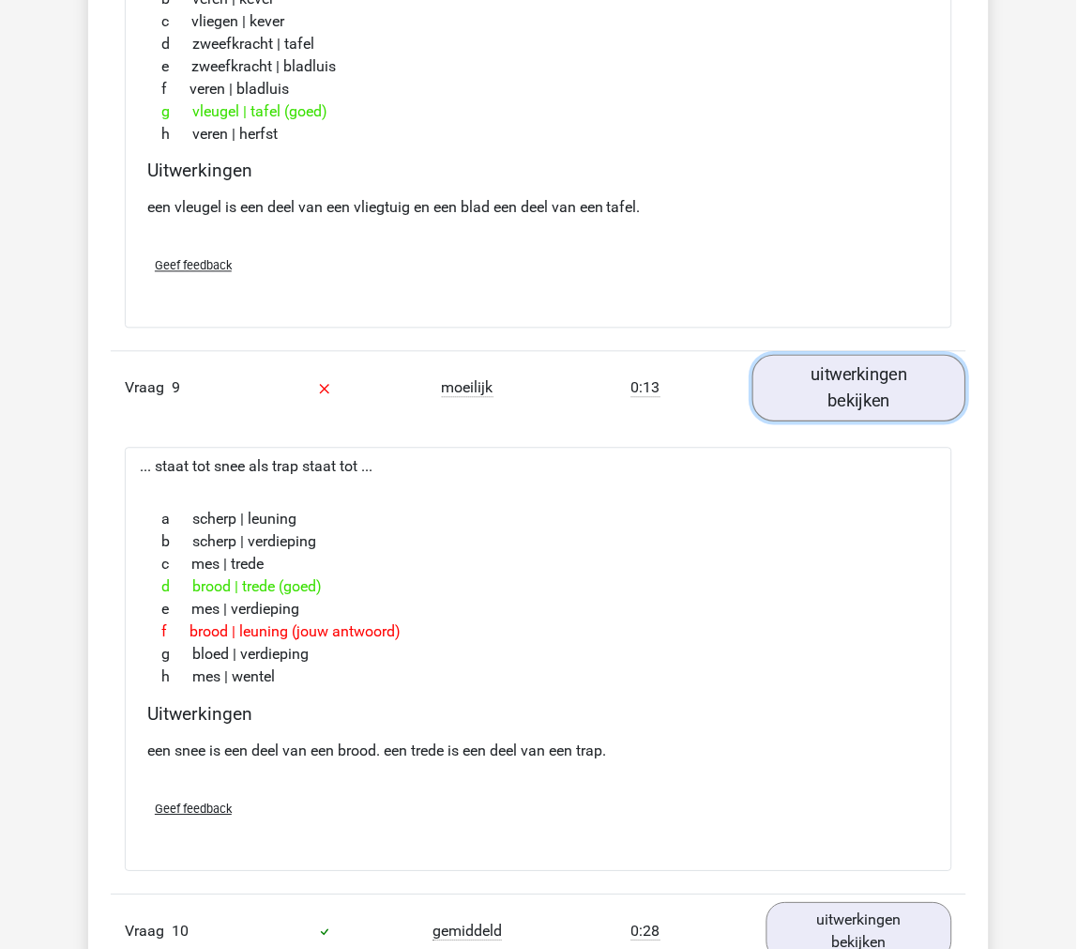
click at [845, 383] on link "uitwerkingen bekijken" at bounding box center [860, 389] width 214 height 67
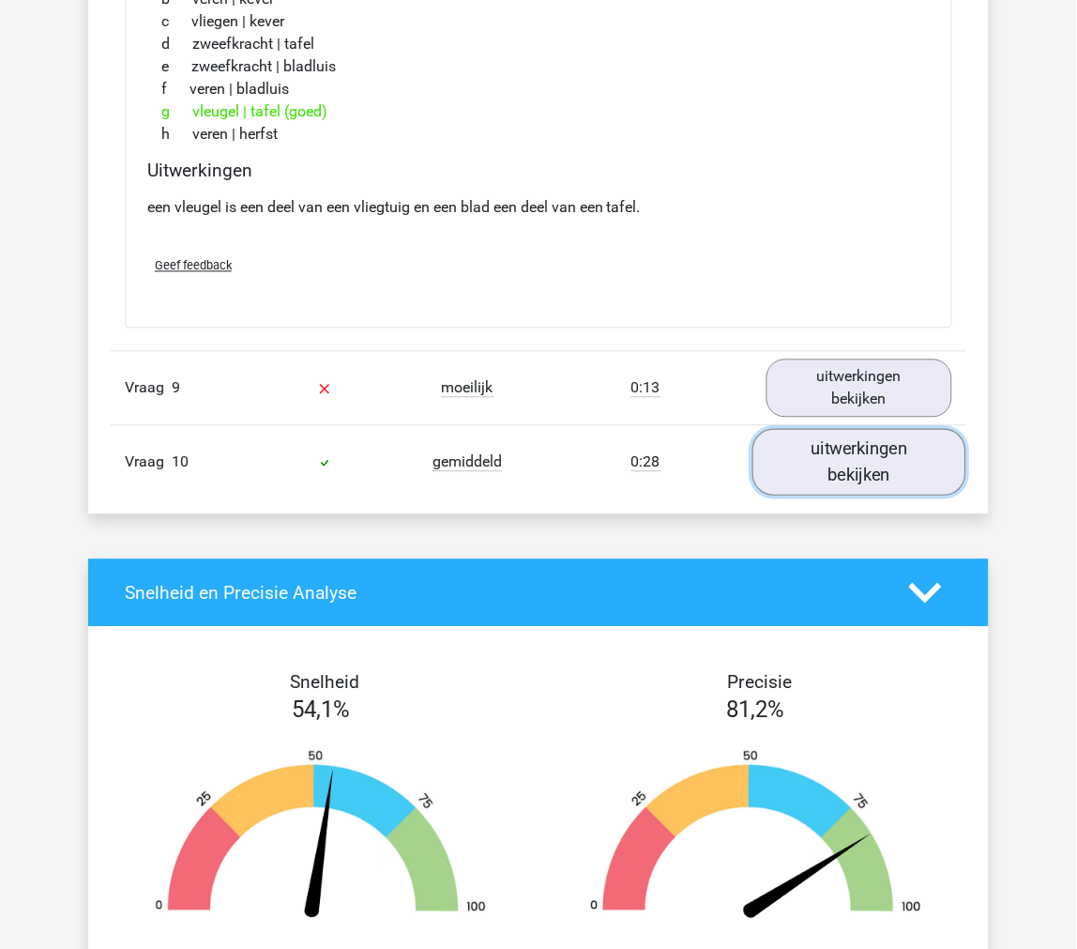
click at [820, 464] on link "uitwerkingen bekijken" at bounding box center [860, 463] width 214 height 67
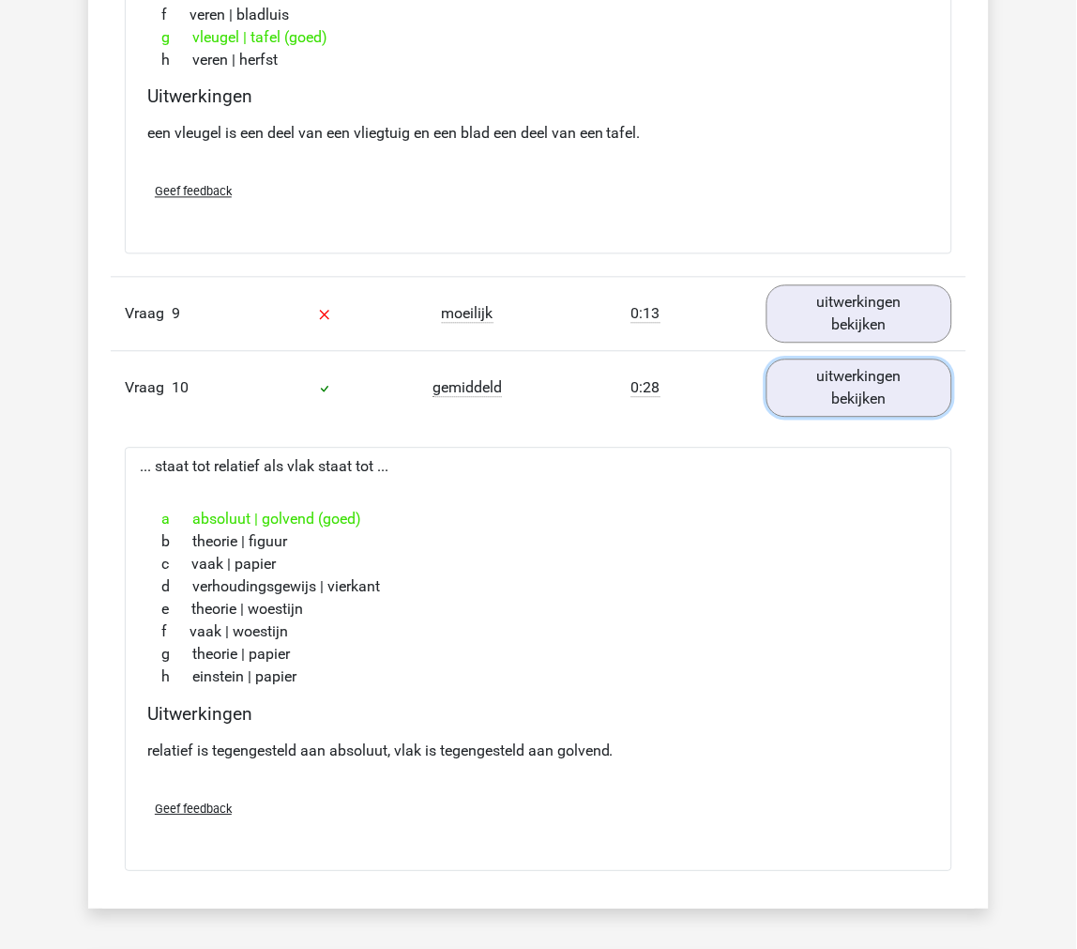
scroll to position [7049, 0]
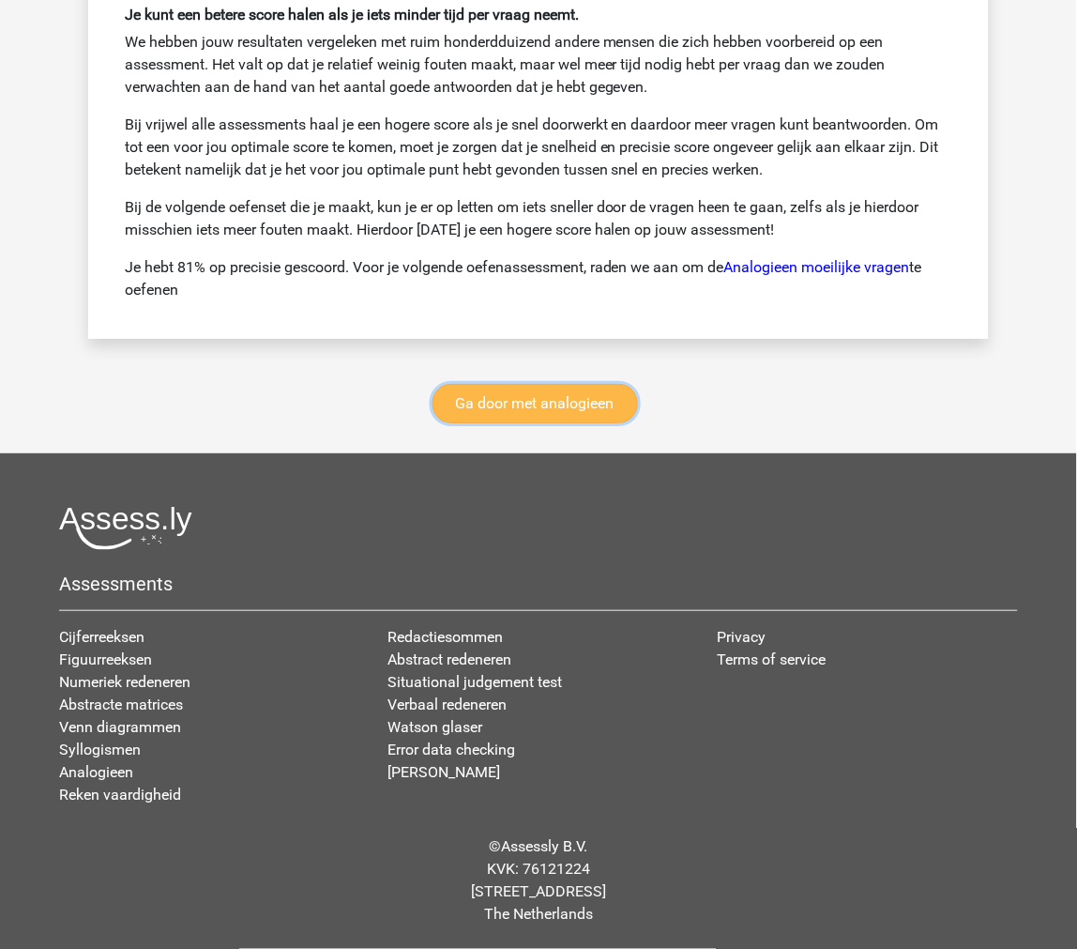
click at [516, 386] on link "Ga door met analogieen" at bounding box center [536, 403] width 206 height 39
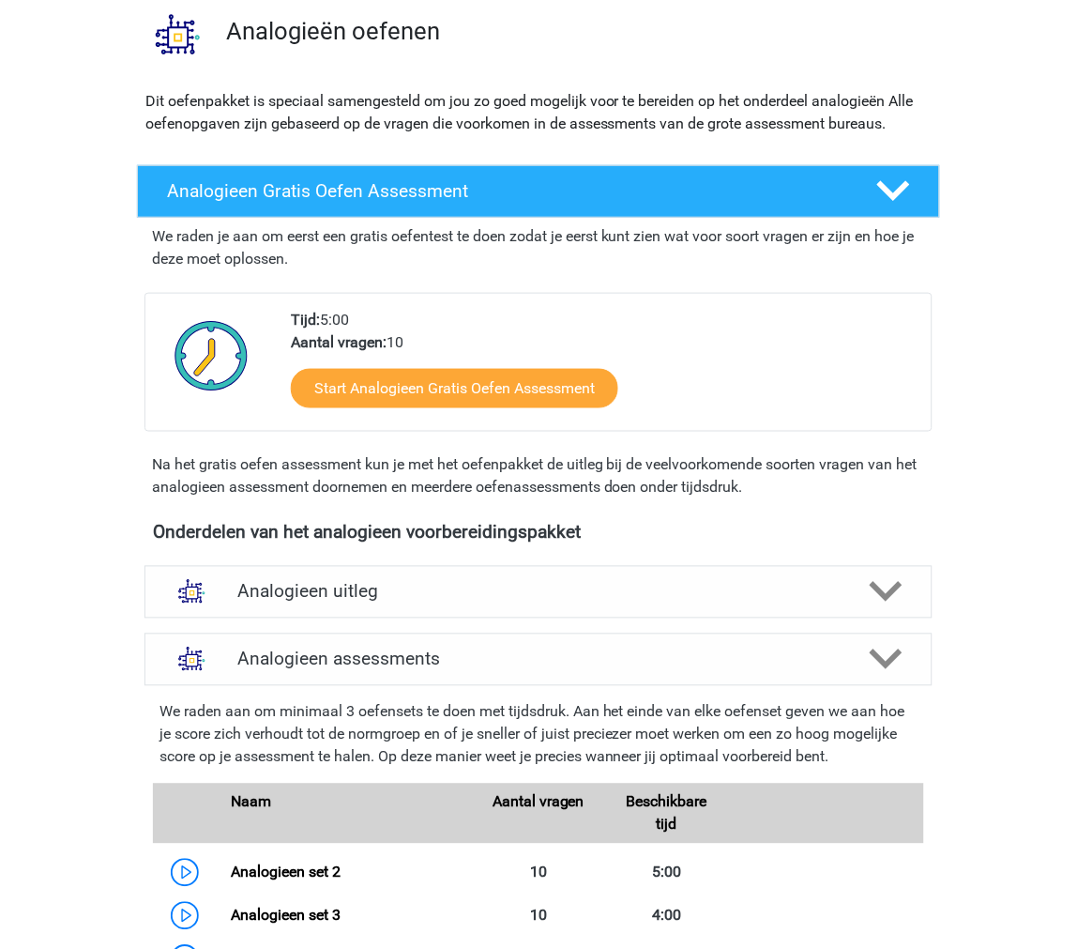
scroll to position [979, 0]
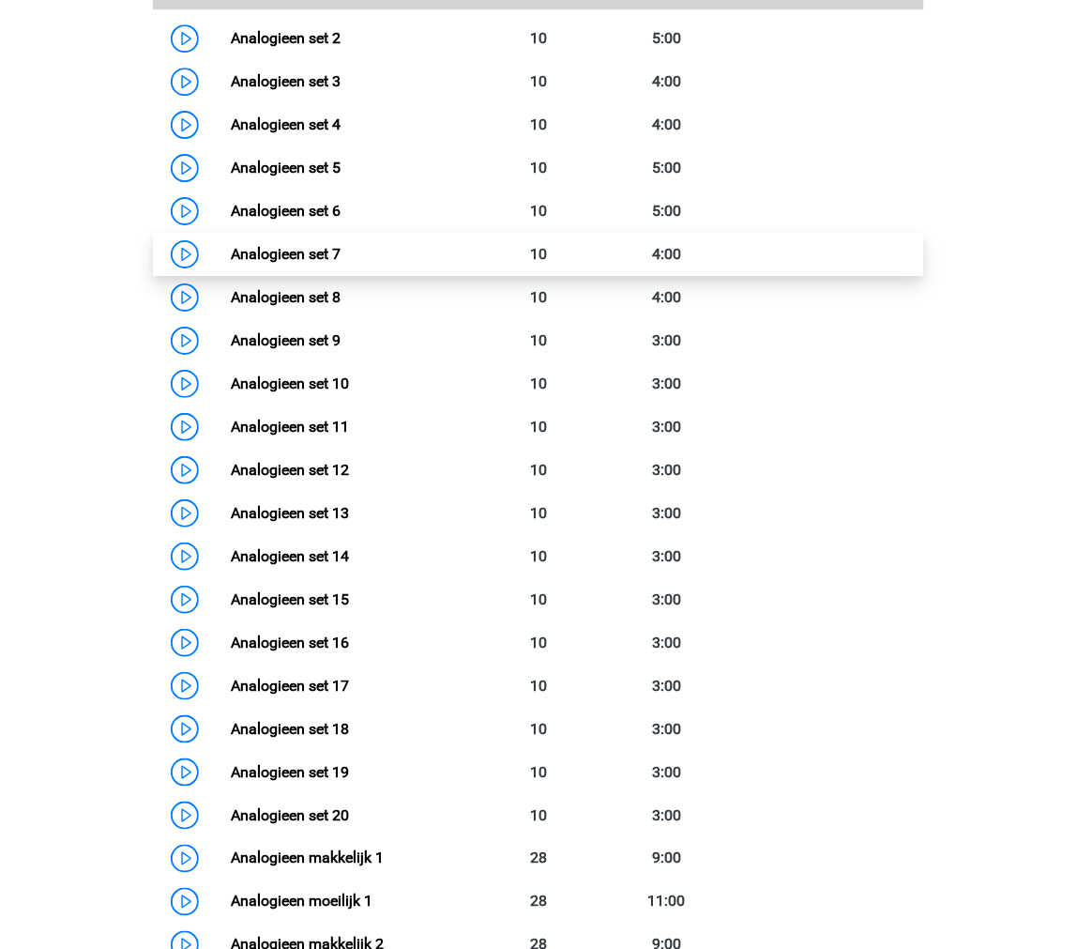
click at [231, 260] on link "Analogieen set 7" at bounding box center [286, 254] width 110 height 18
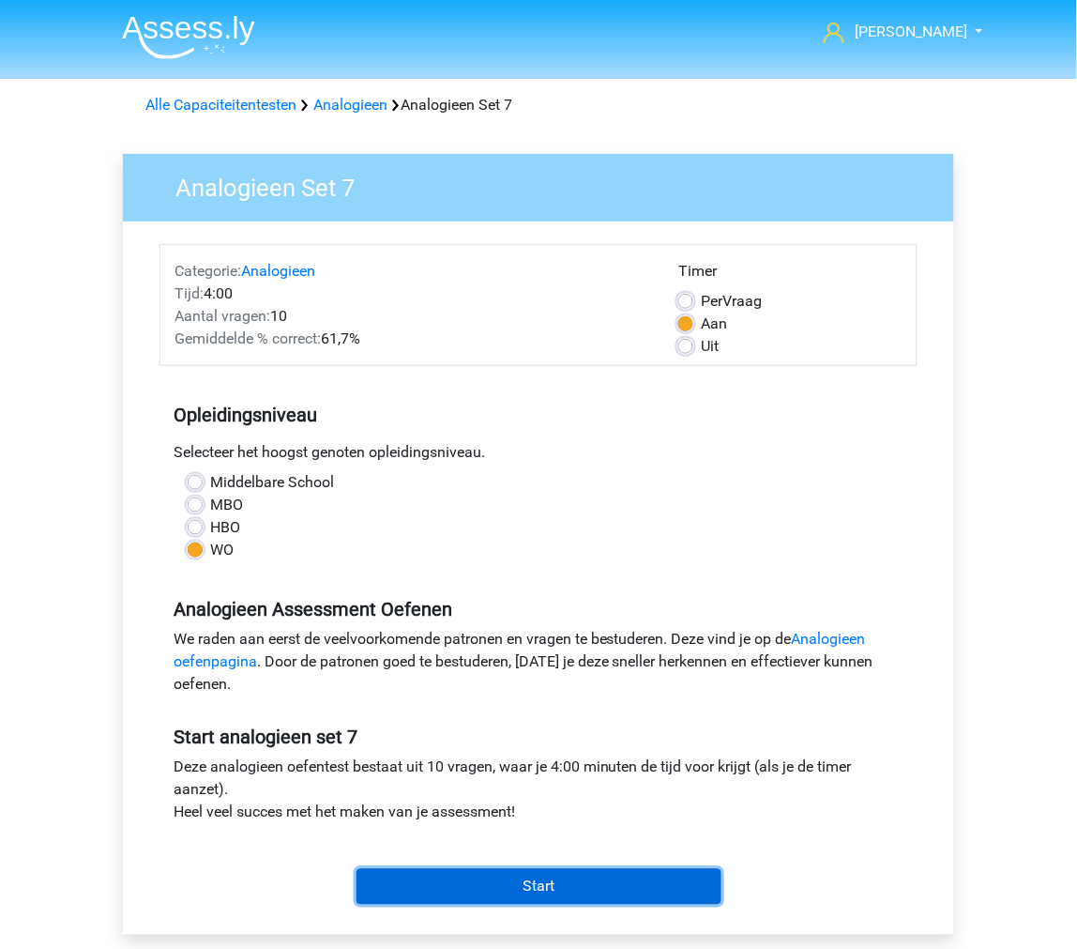
click at [451, 871] on input "Start" at bounding box center [539, 887] width 365 height 36
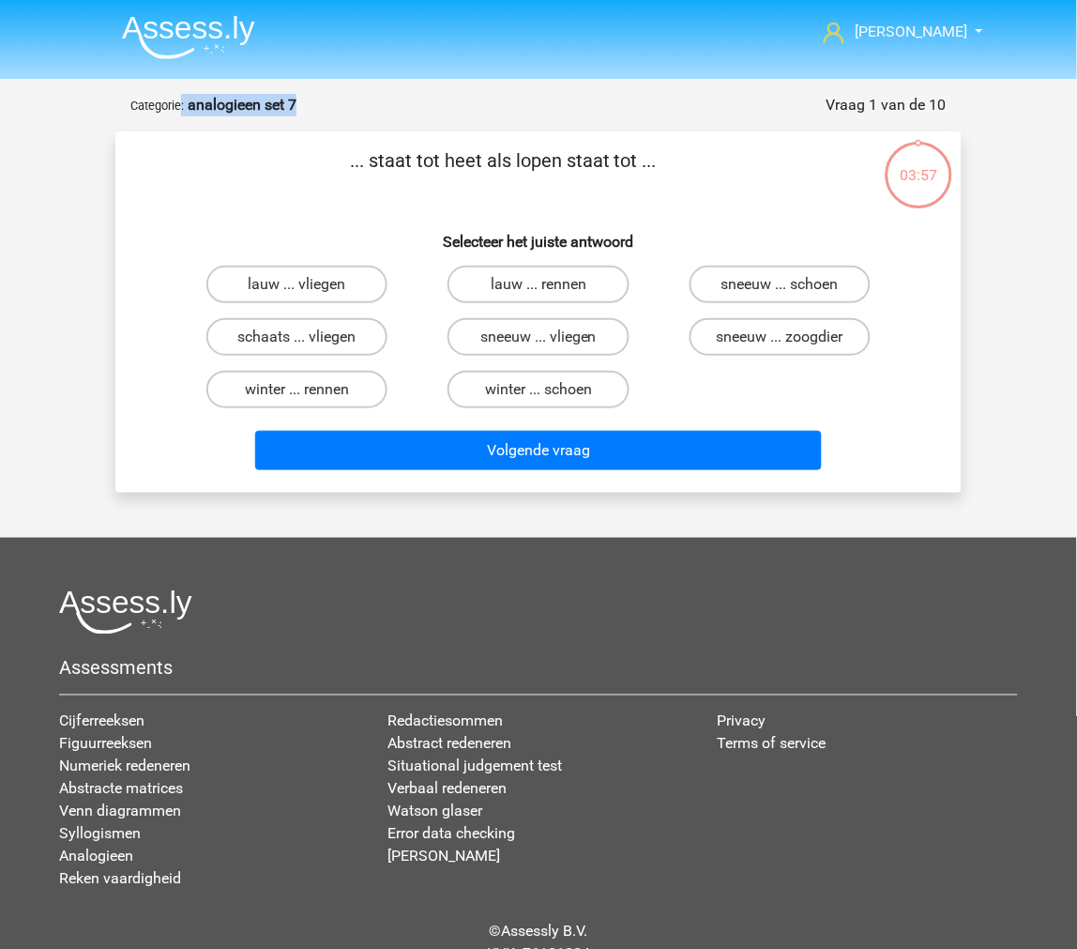
drag, startPoint x: 181, startPoint y: 109, endPoint x: 308, endPoint y: 105, distance: 126.8
click at [308, 105] on div "Vraag 1 van de 10 Categorie: analogieen set 7" at bounding box center [538, 105] width 816 height 23
copy div ": analogieen set 7"
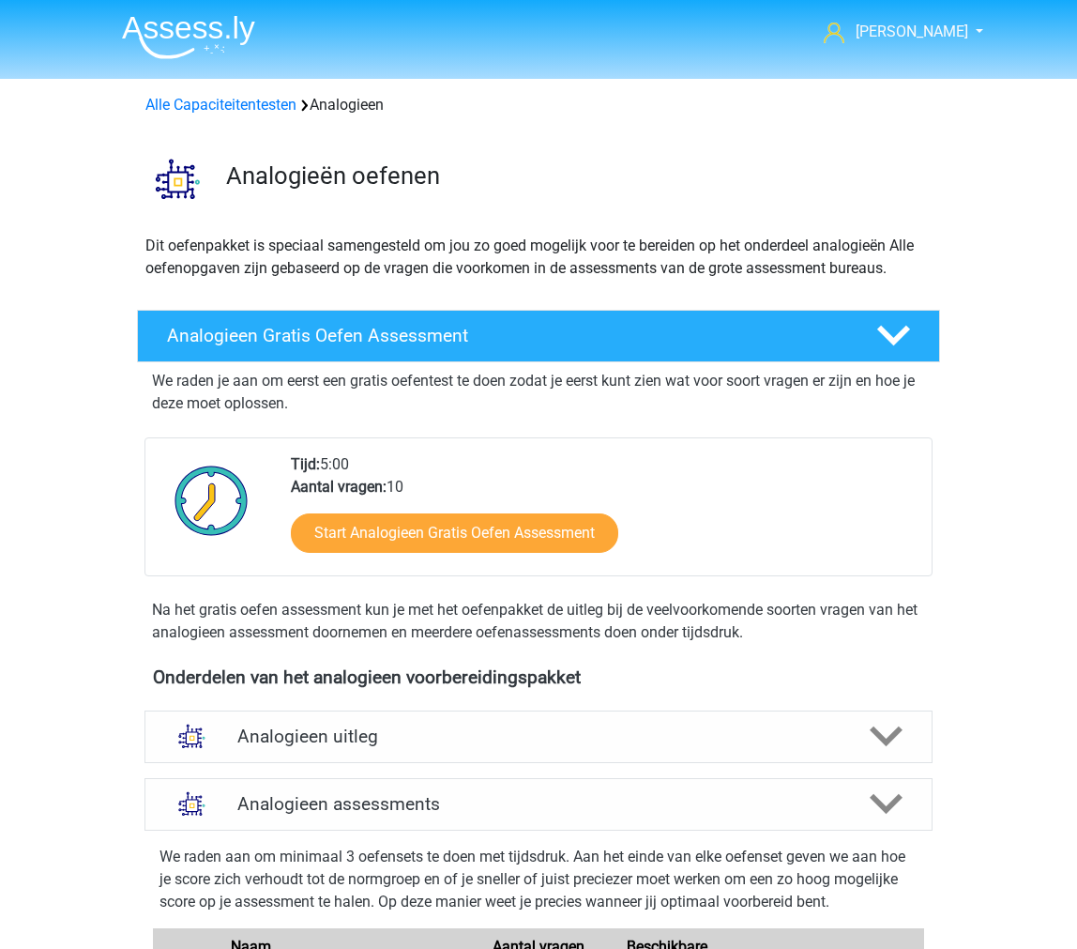
scroll to position [979, 0]
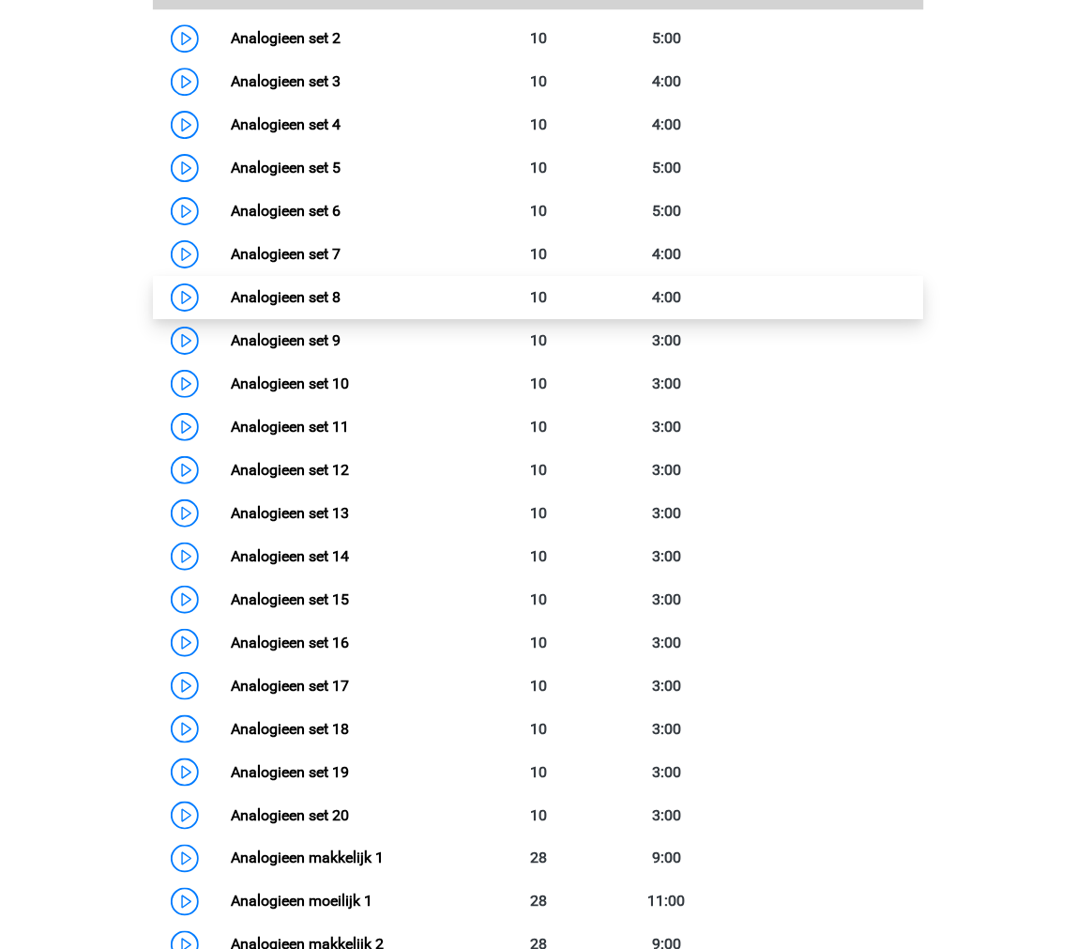
click at [231, 300] on link "Analogieen set 8" at bounding box center [286, 297] width 110 height 18
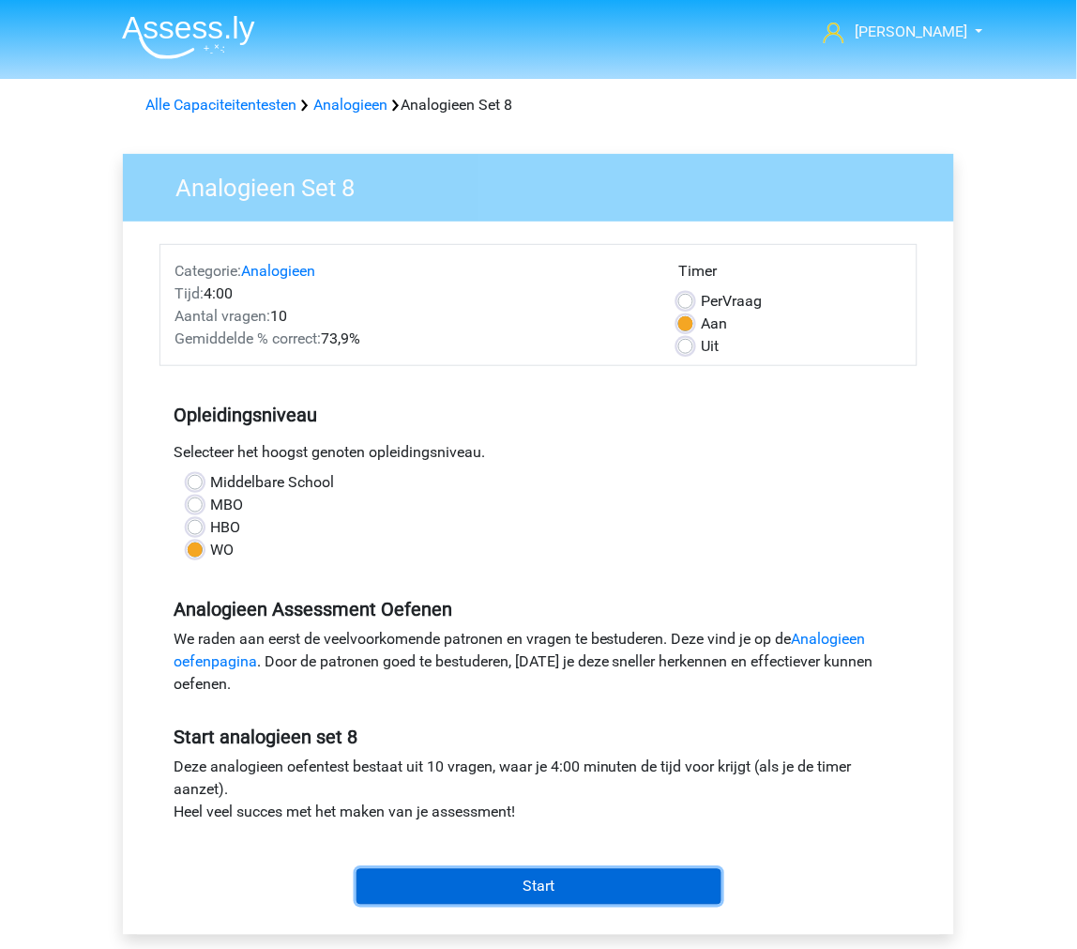
click at [485, 879] on input "Start" at bounding box center [539, 887] width 365 height 36
drag, startPoint x: 601, startPoint y: 871, endPoint x: 594, endPoint y: 850, distance: 21.7
click at [599, 871] on input "Start" at bounding box center [539, 887] width 365 height 36
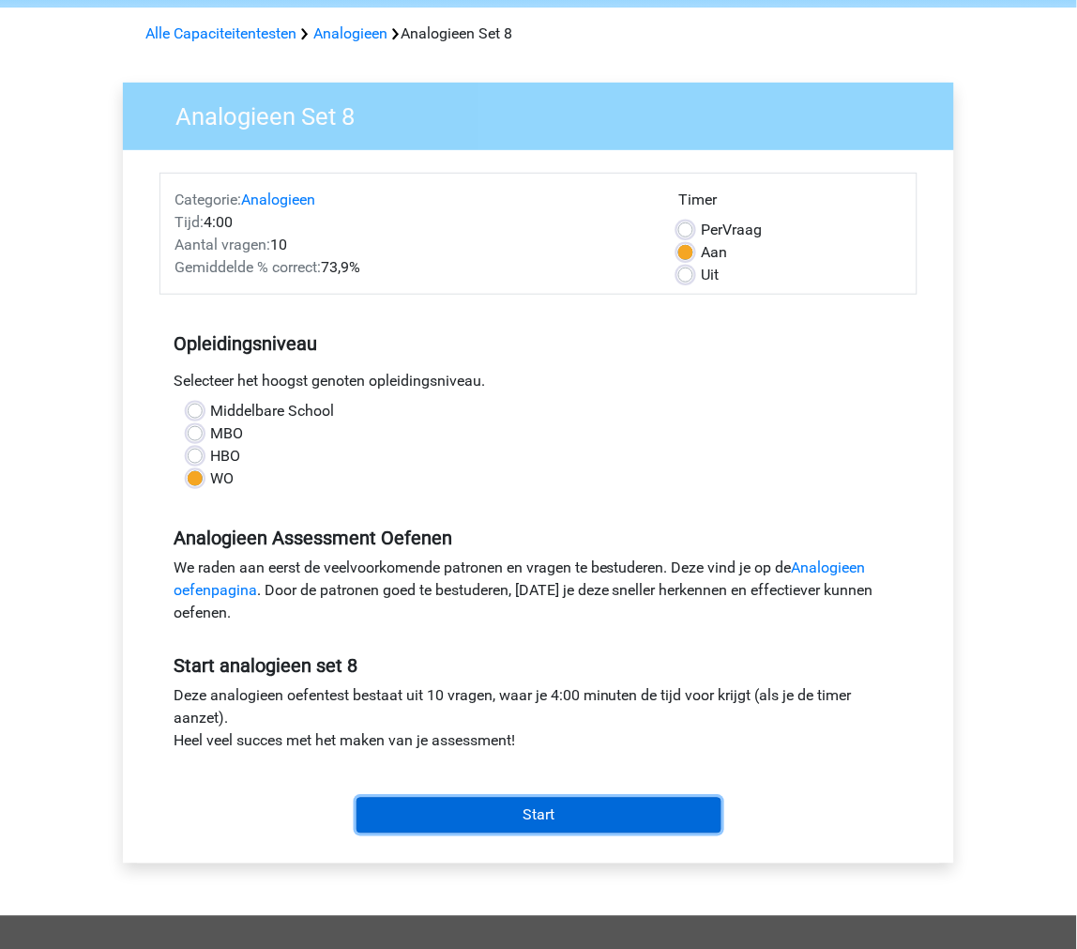
scroll to position [104, 0]
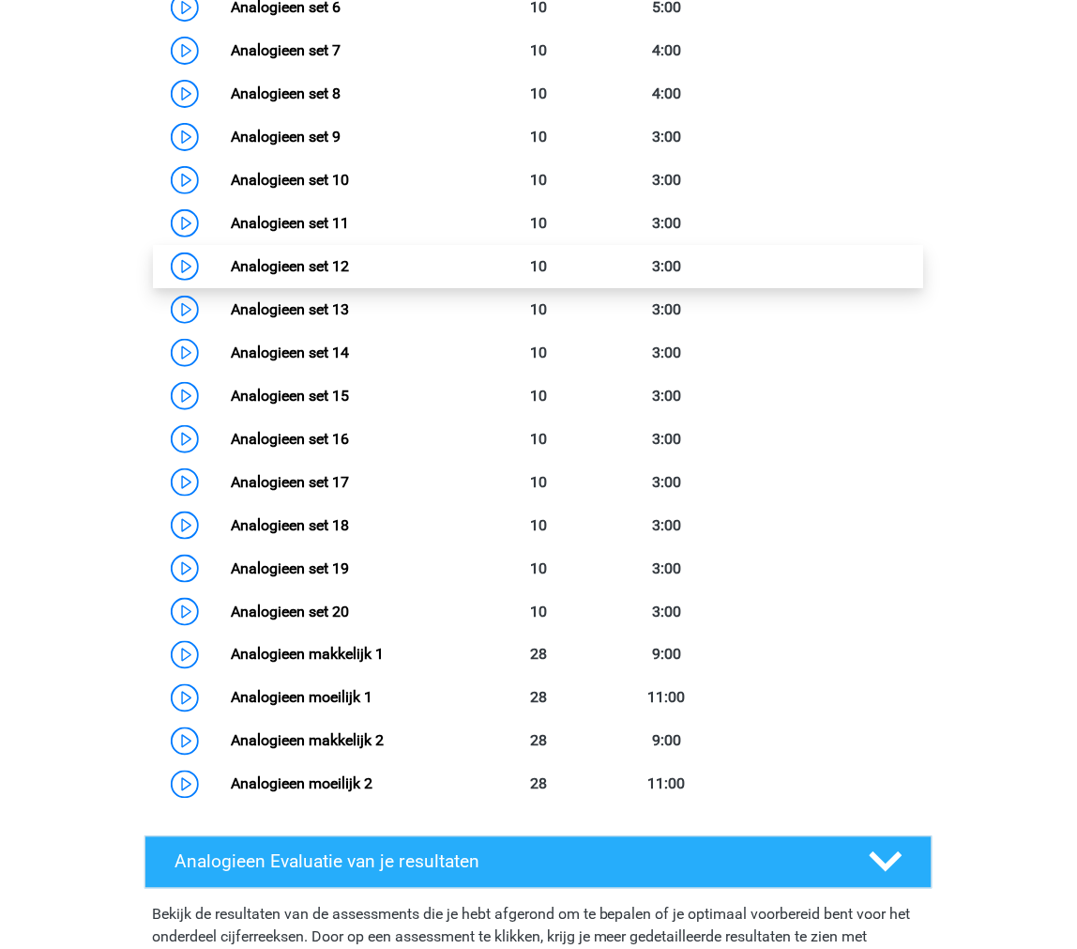
scroll to position [1187, 0]
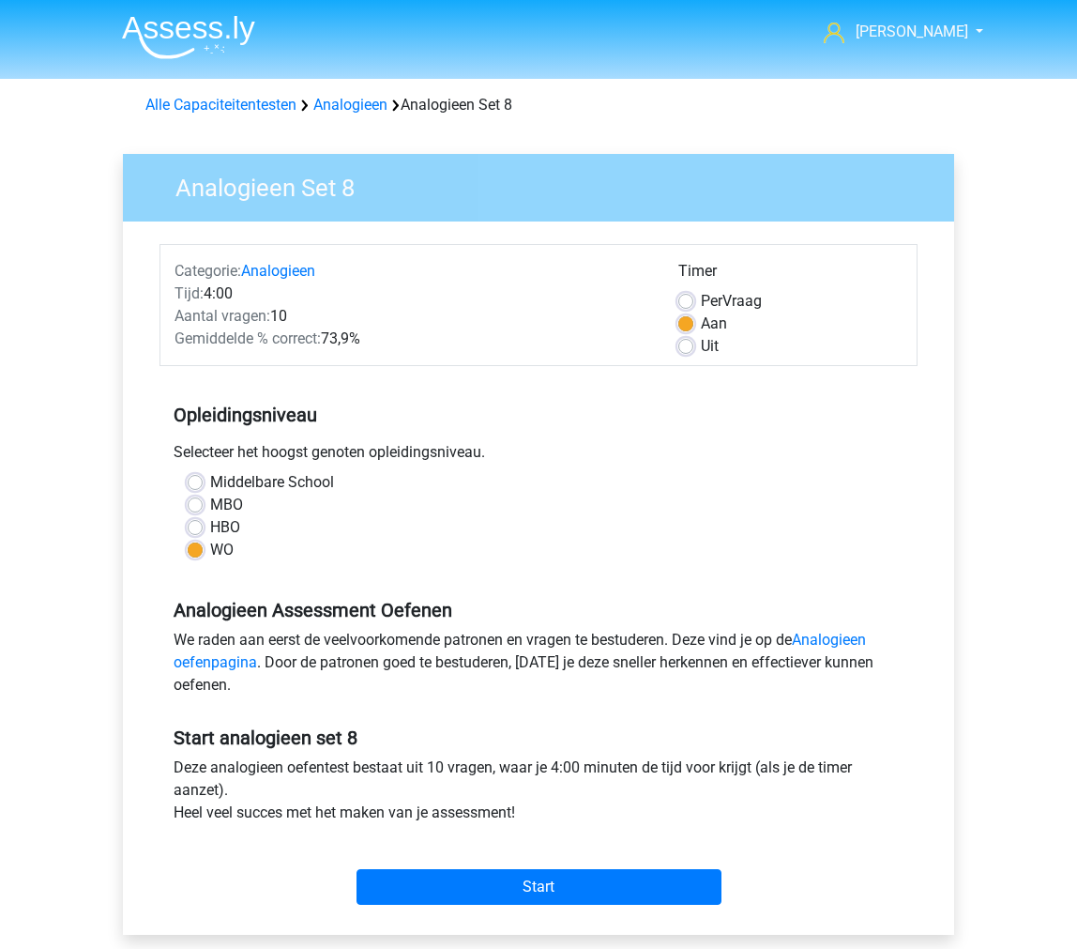
scroll to position [104, 0]
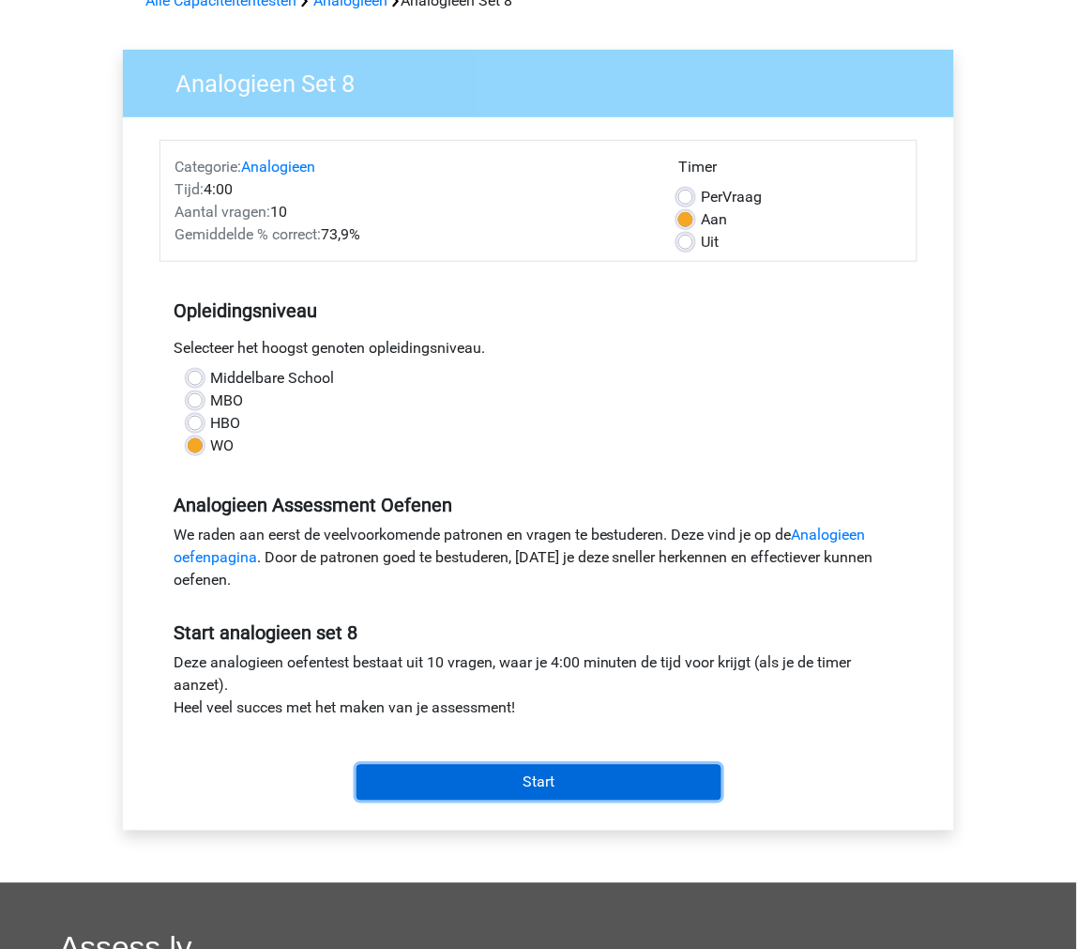
click at [444, 770] on input "Start" at bounding box center [539, 783] width 365 height 36
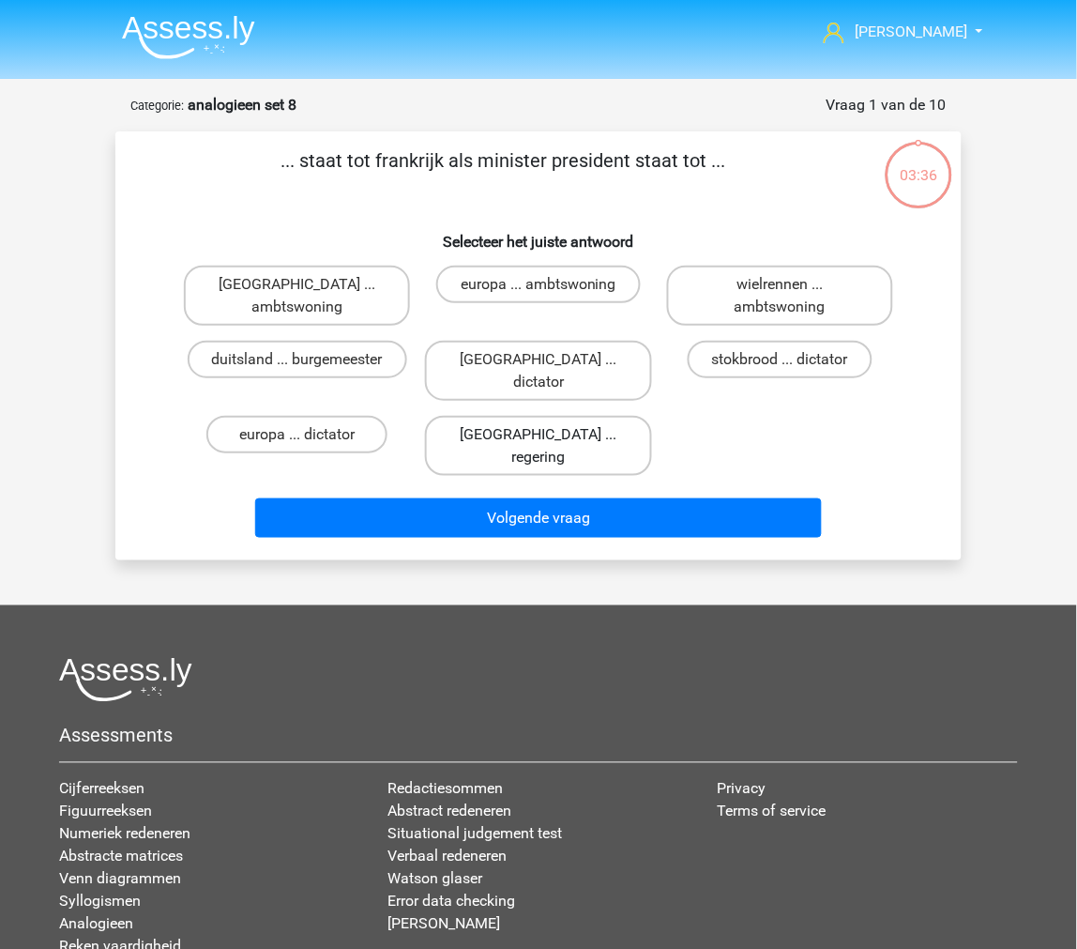
click at [601, 416] on label "[GEOGRAPHIC_DATA] ... regering" at bounding box center [538, 446] width 226 height 60
click at [551, 435] on input "[GEOGRAPHIC_DATA] ... regering" at bounding box center [545, 441] width 12 height 12
radio input "true"
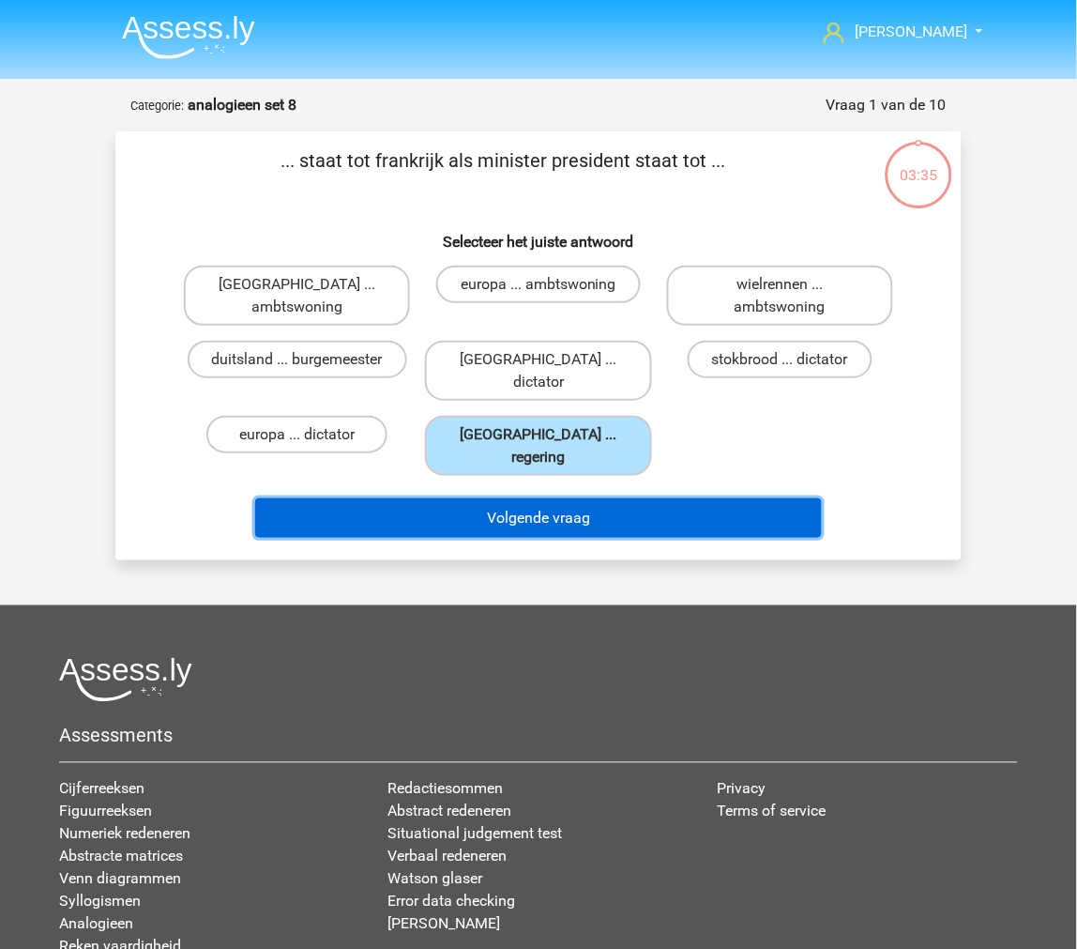
click at [560, 498] on button "Volgende vraag" at bounding box center [539, 517] width 568 height 39
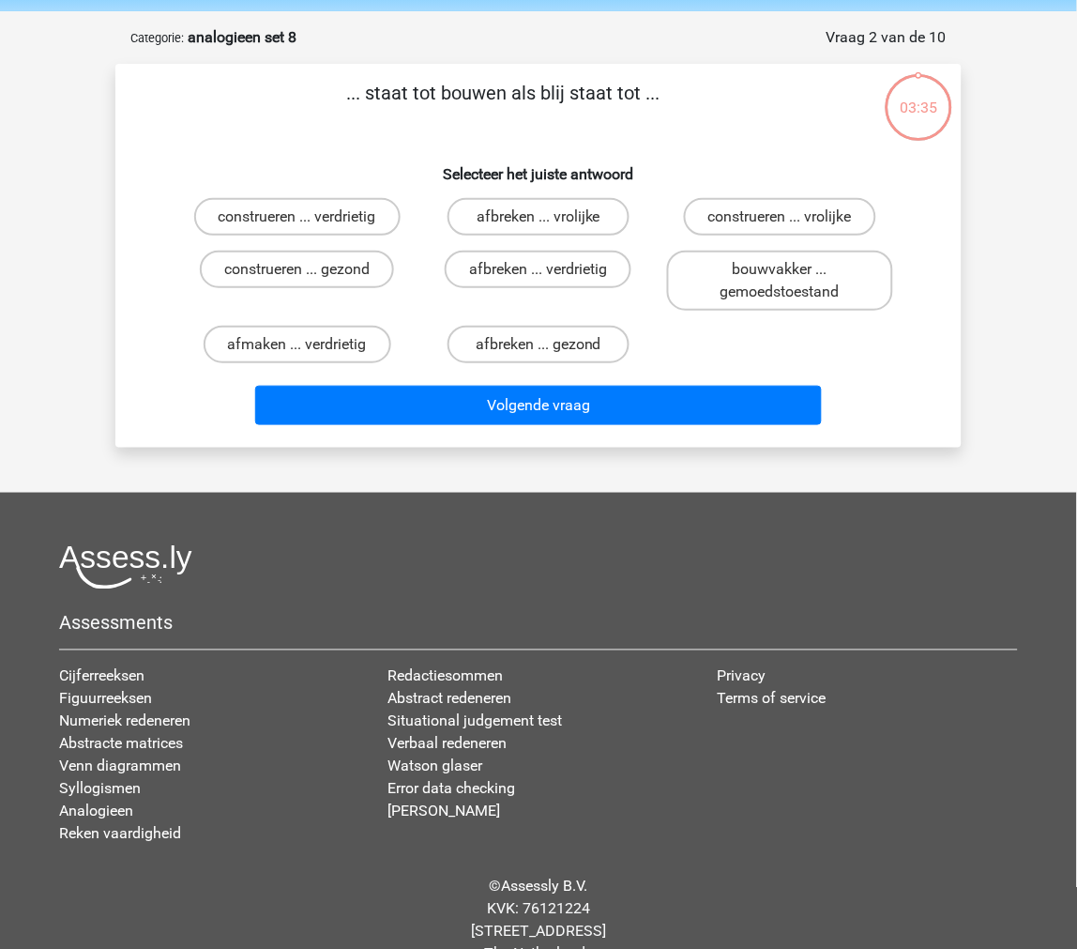
scroll to position [94, 0]
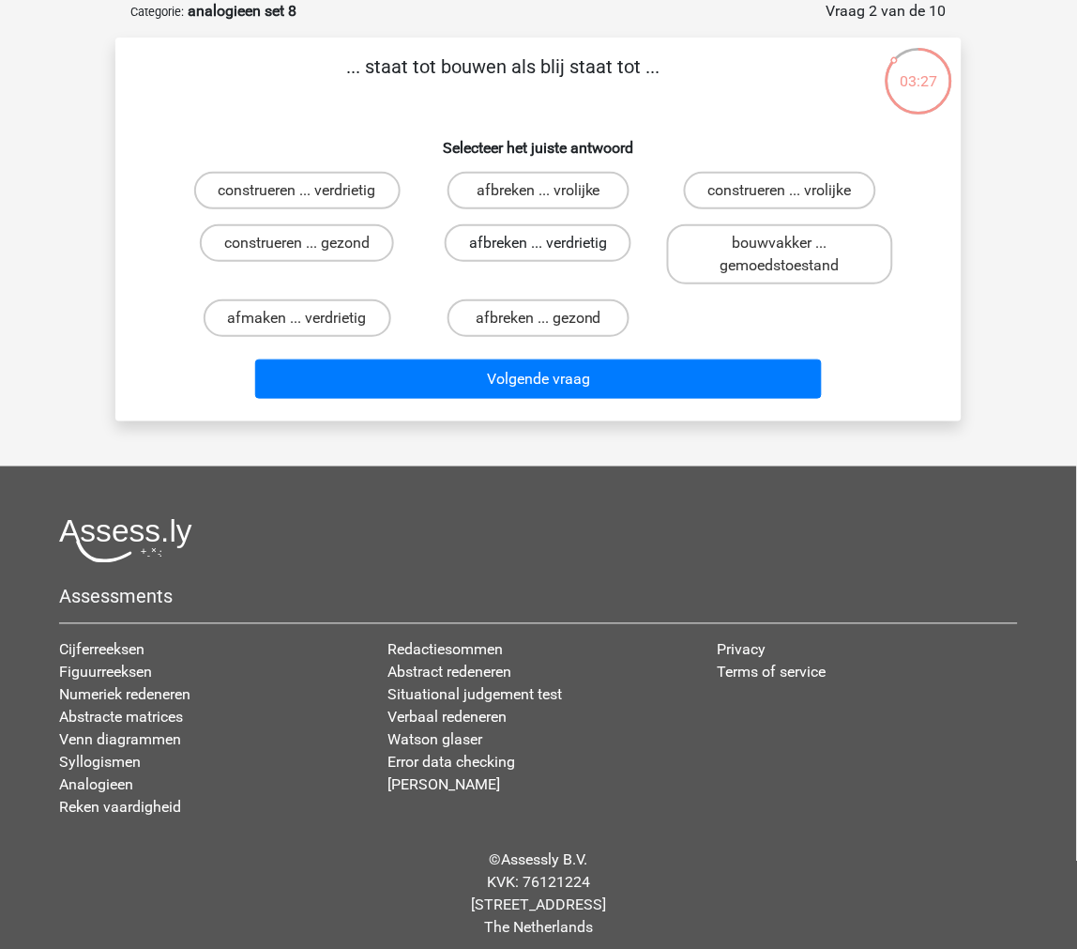
click at [508, 239] on label "afbreken ... verdrietig" at bounding box center [538, 243] width 187 height 38
click at [539, 243] on input "afbreken ... verdrietig" at bounding box center [545, 249] width 12 height 12
radio input "true"
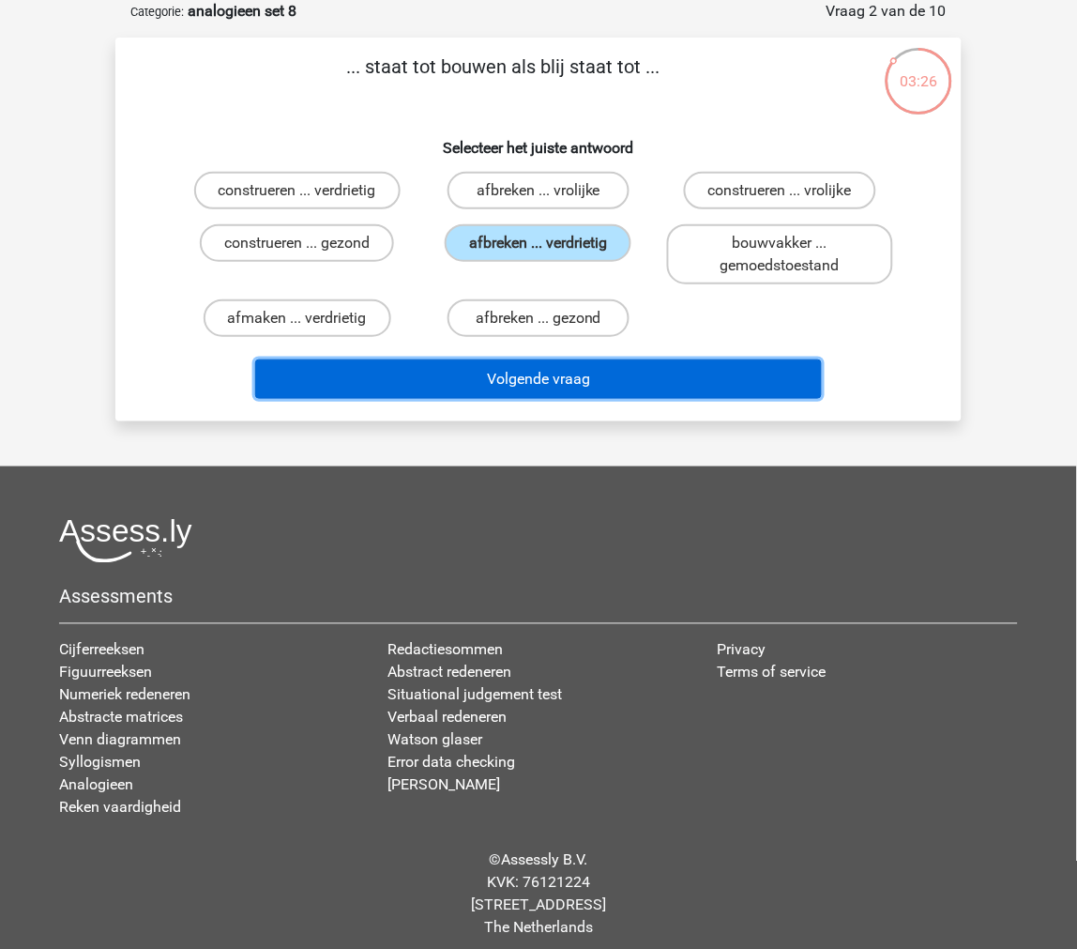
click at [443, 375] on button "Volgende vraag" at bounding box center [539, 378] width 568 height 39
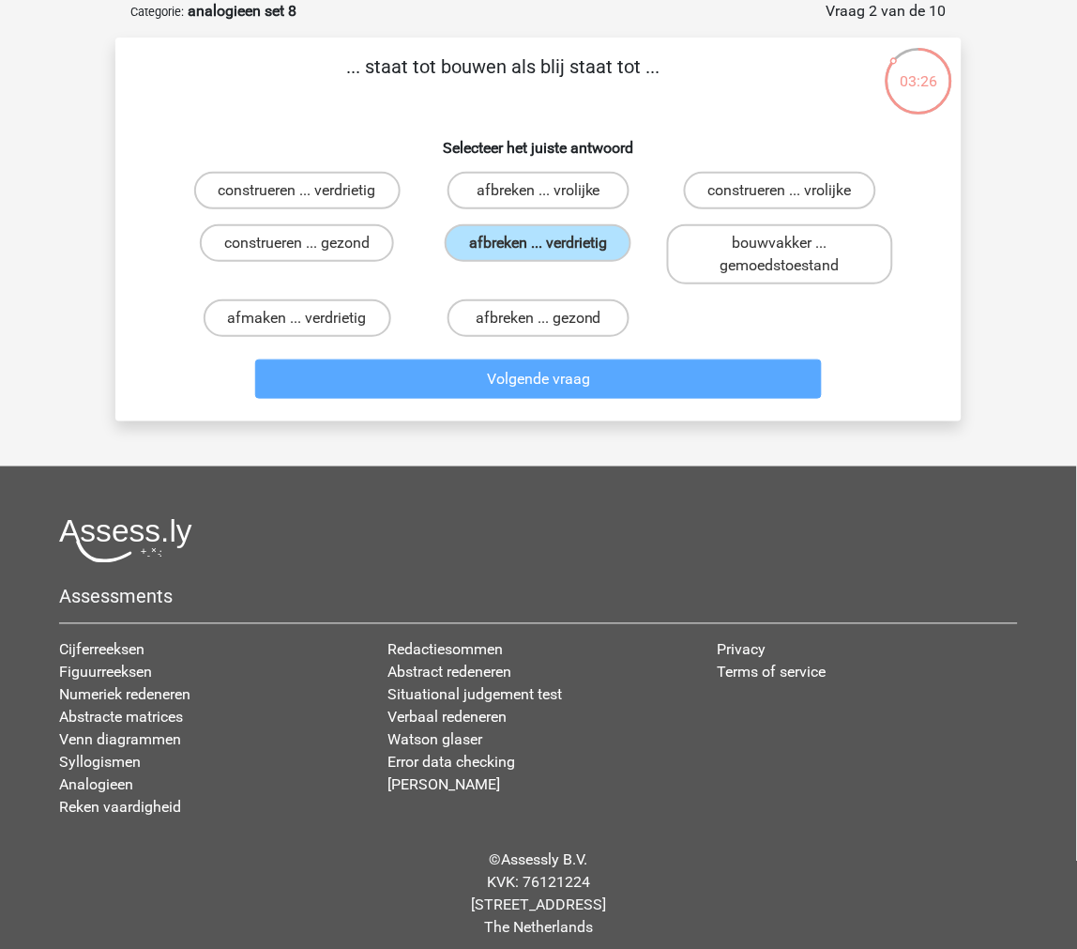
scroll to position [79, 0]
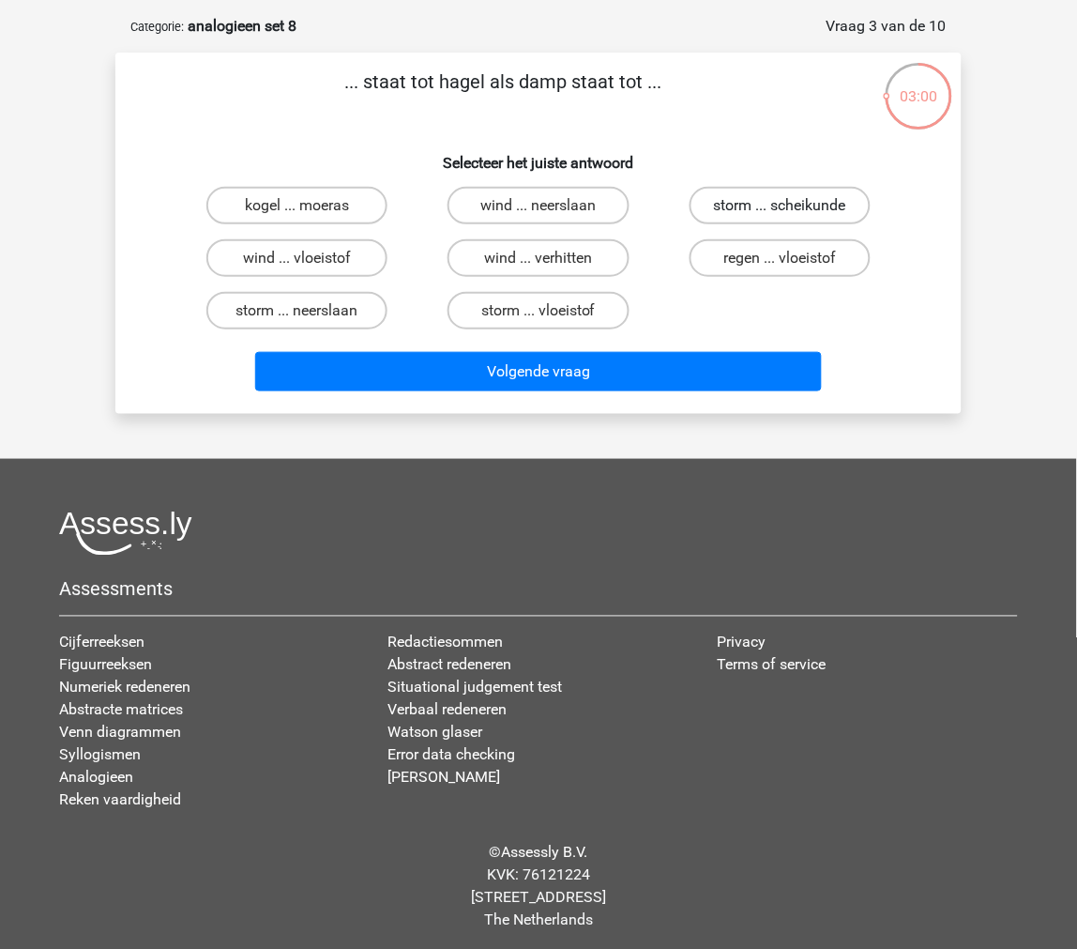
click at [755, 206] on label "storm ... scheikunde" at bounding box center [780, 206] width 181 height 38
click at [780, 206] on input "storm ... scheikunde" at bounding box center [786, 212] width 12 height 12
radio input "true"
click at [566, 305] on label "storm ... vloeistof" at bounding box center [538, 311] width 181 height 38
click at [551, 311] on input "storm ... vloeistof" at bounding box center [545, 317] width 12 height 12
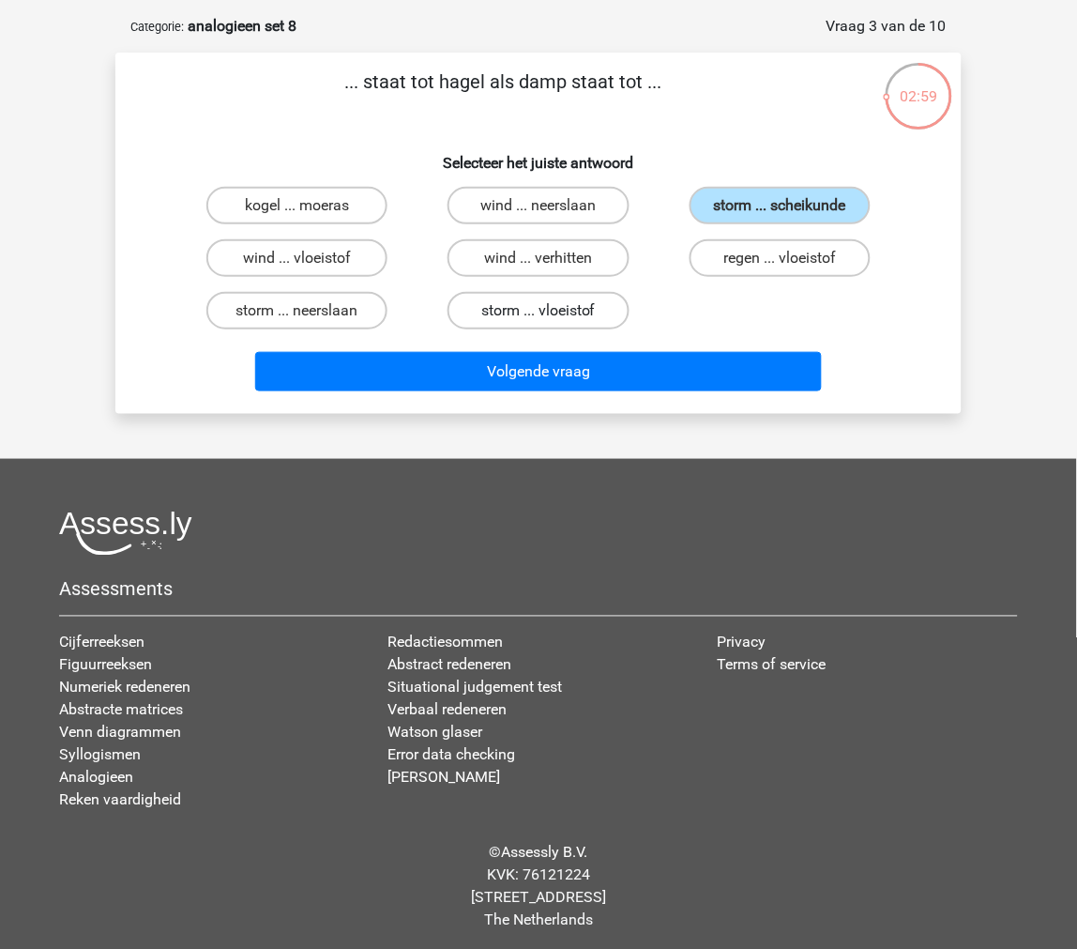
radio input "true"
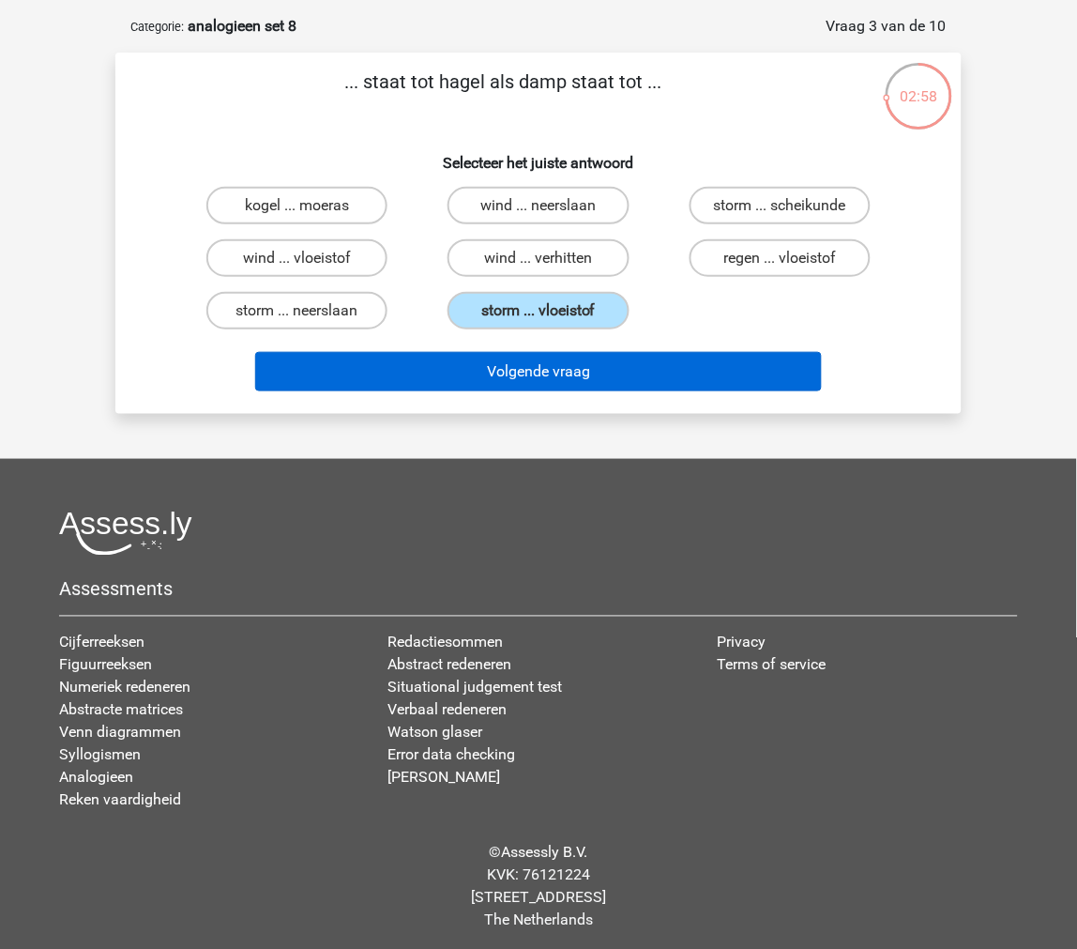
click at [531, 348] on div "Volgende vraag" at bounding box center [538, 368] width 786 height 62
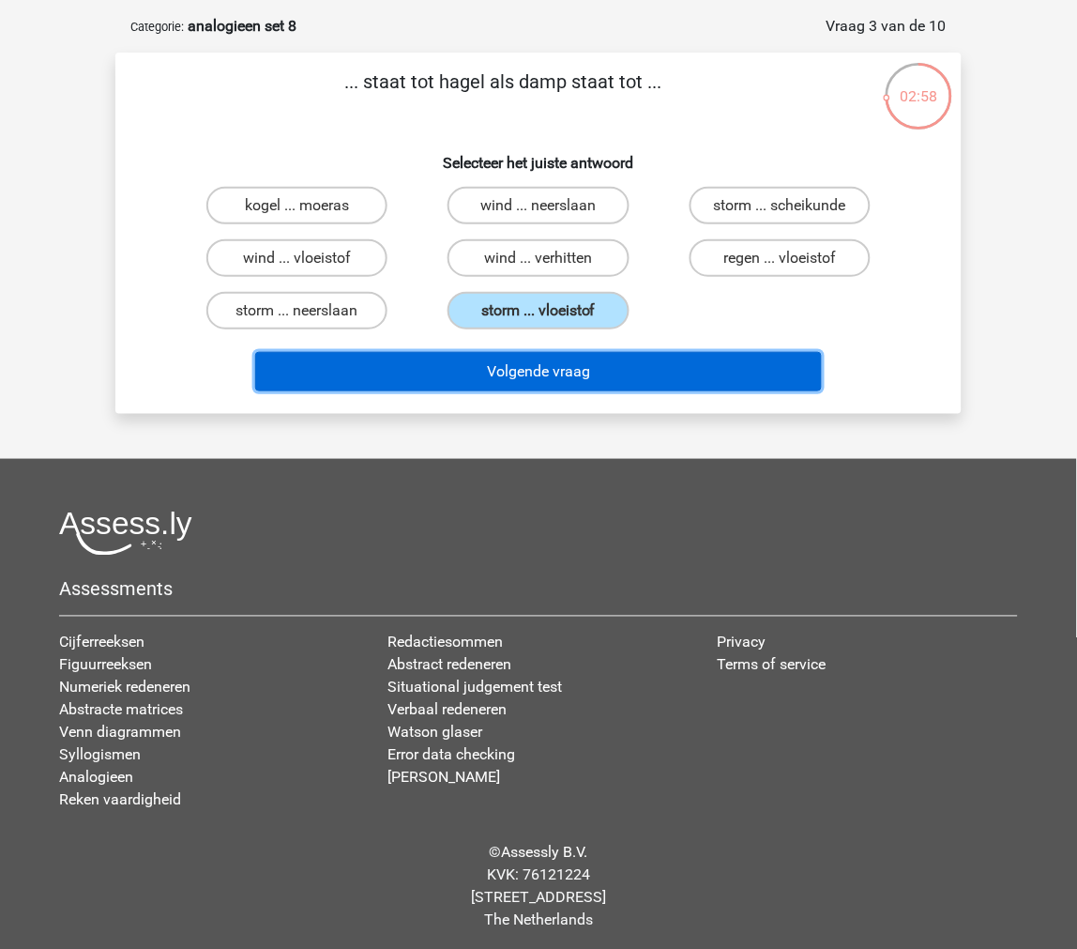
click at [528, 360] on button "Volgende vraag" at bounding box center [539, 371] width 568 height 39
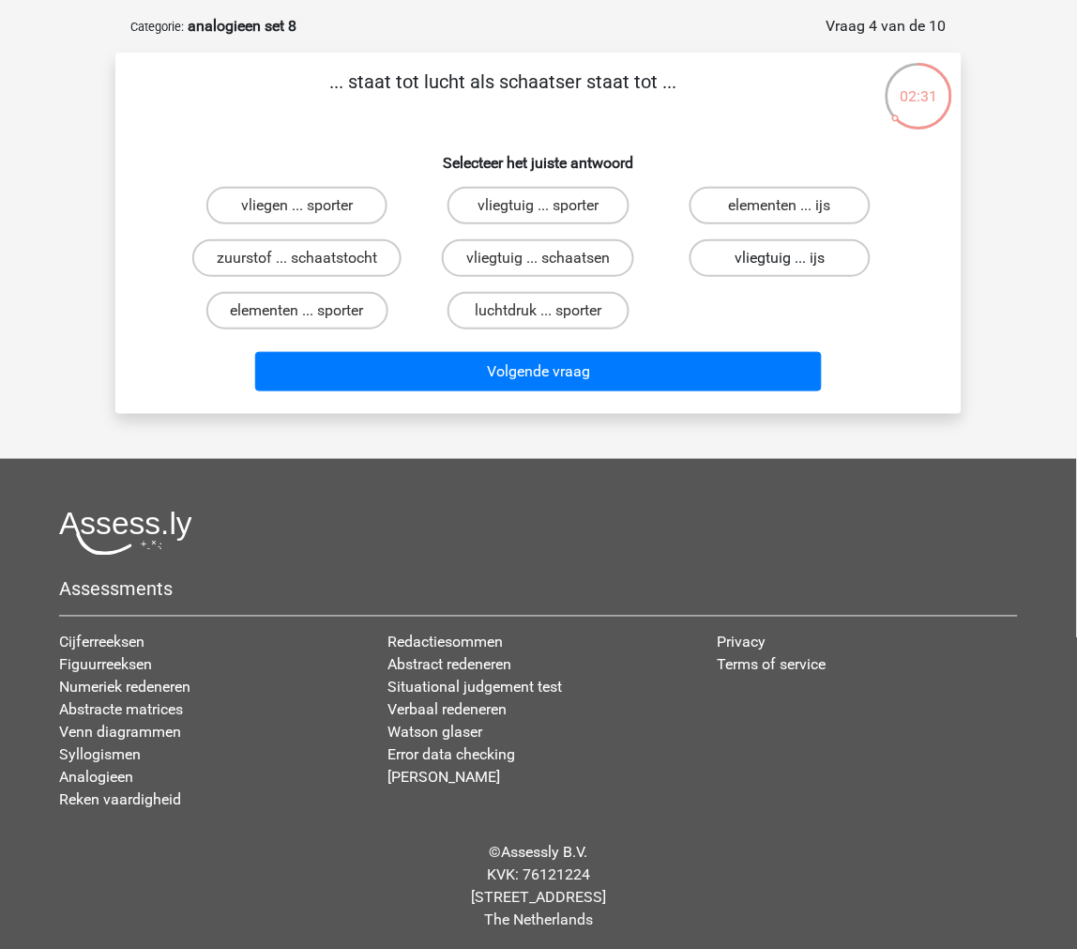
click at [720, 265] on label "vliegtuig ... ijs" at bounding box center [780, 258] width 181 height 38
click at [780, 265] on input "vliegtuig ... ijs" at bounding box center [786, 264] width 12 height 12
radio input "true"
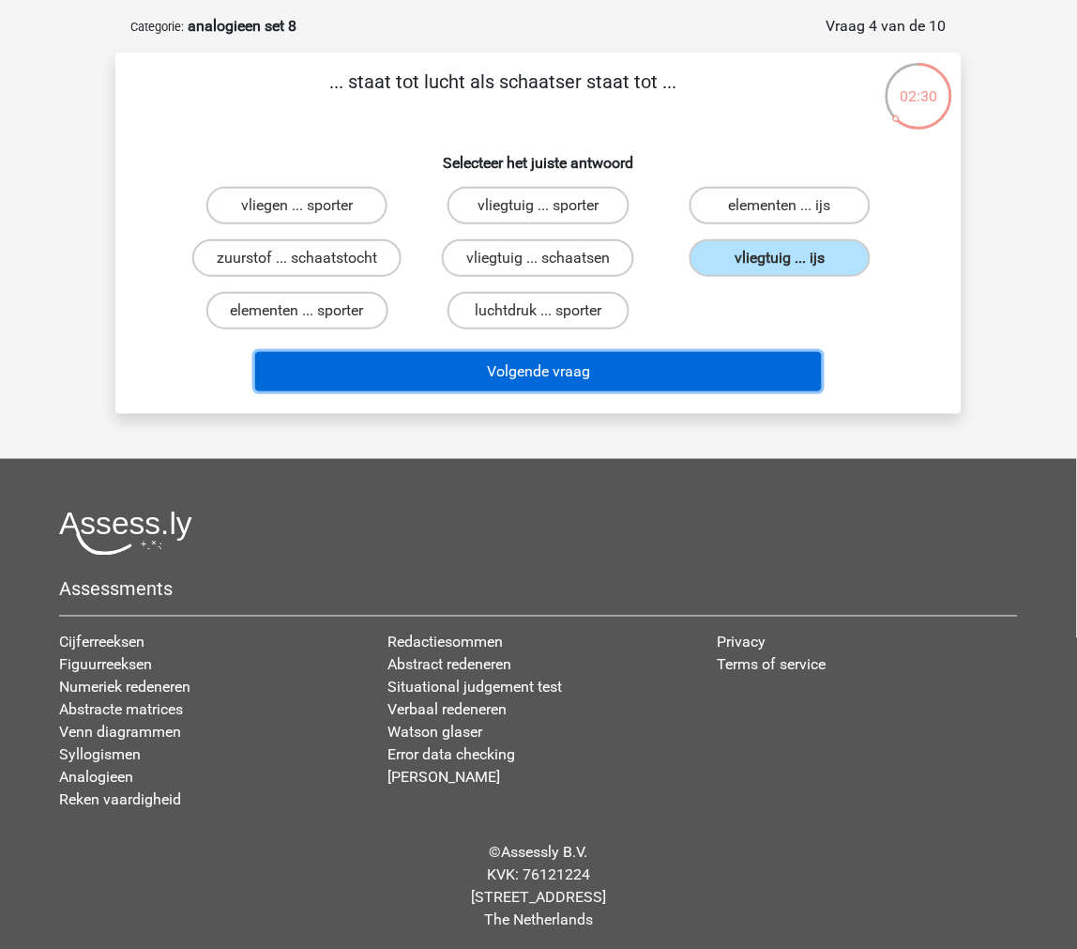
click at [717, 381] on button "Volgende vraag" at bounding box center [539, 371] width 568 height 39
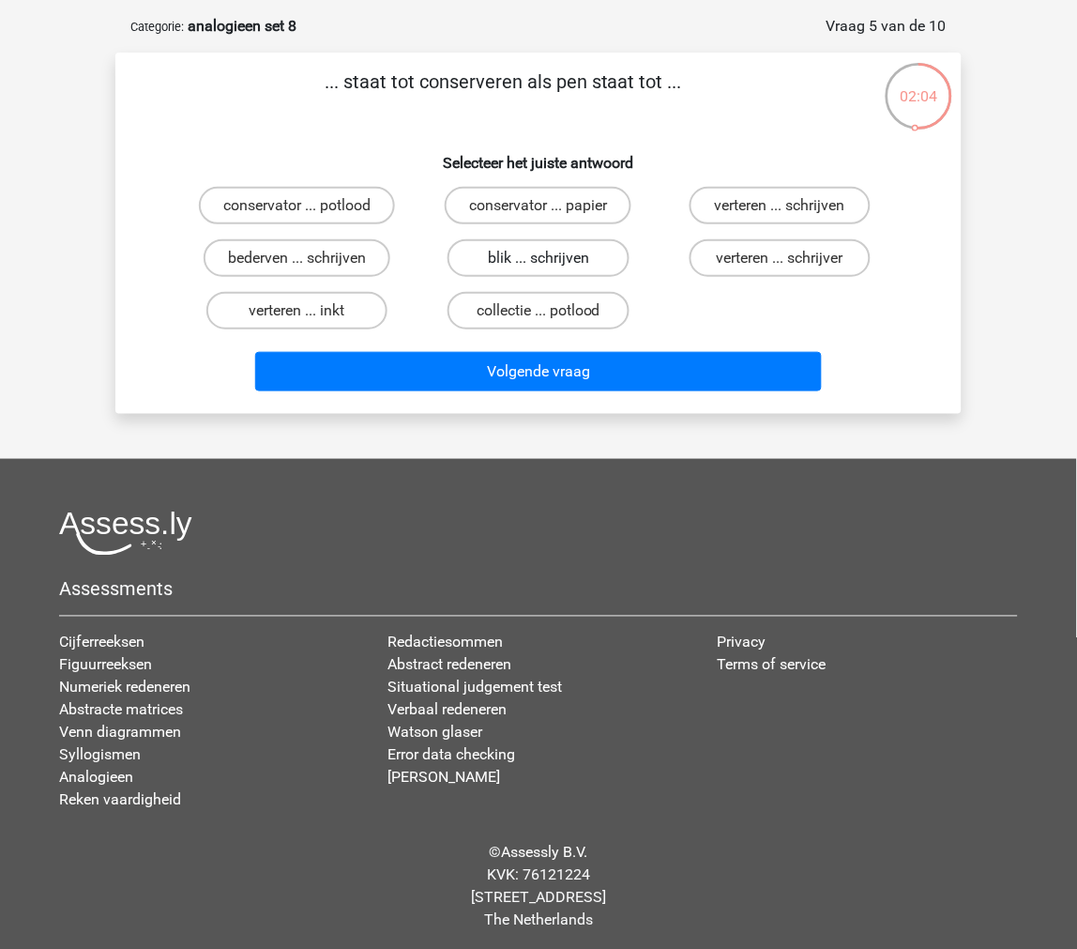
click at [592, 264] on label "blik ... schrijven" at bounding box center [538, 258] width 181 height 38
click at [551, 264] on input "blik ... schrijven" at bounding box center [545, 264] width 12 height 12
radio input "true"
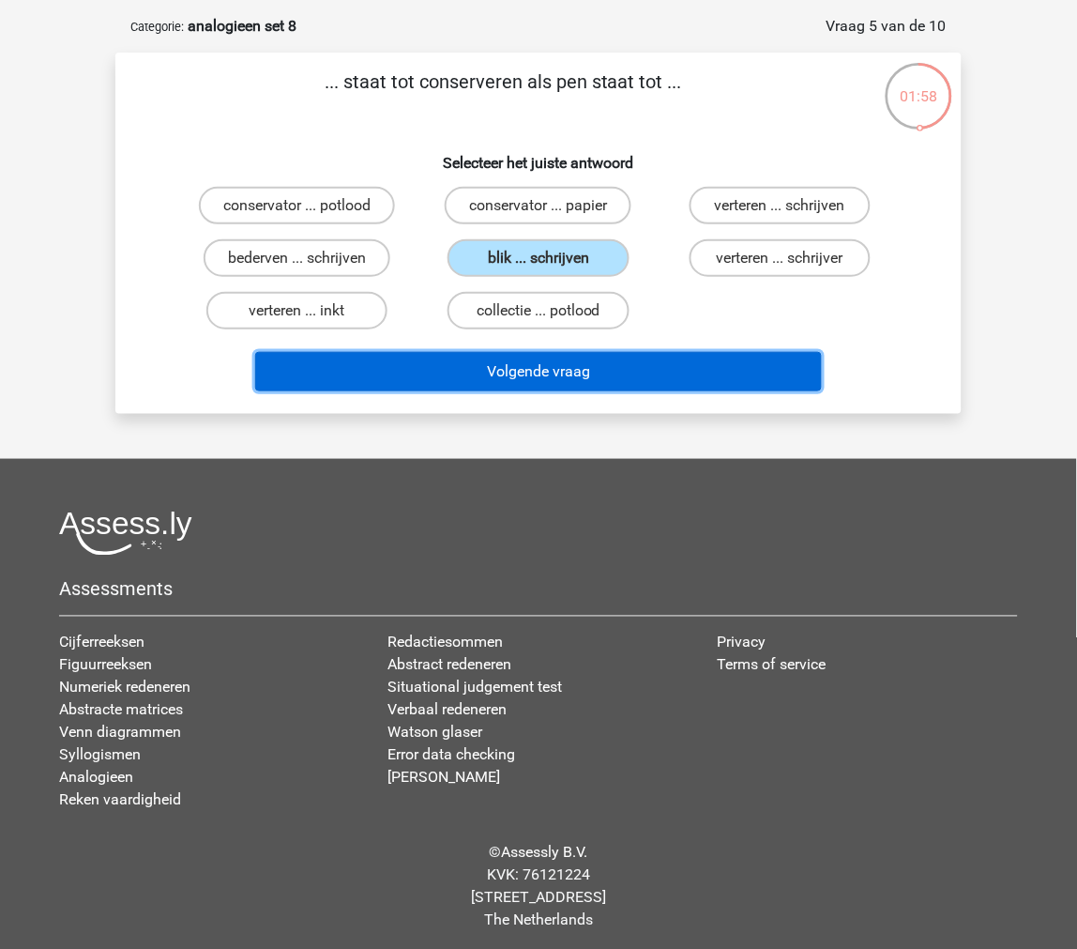
click at [520, 363] on button "Volgende vraag" at bounding box center [539, 371] width 568 height 39
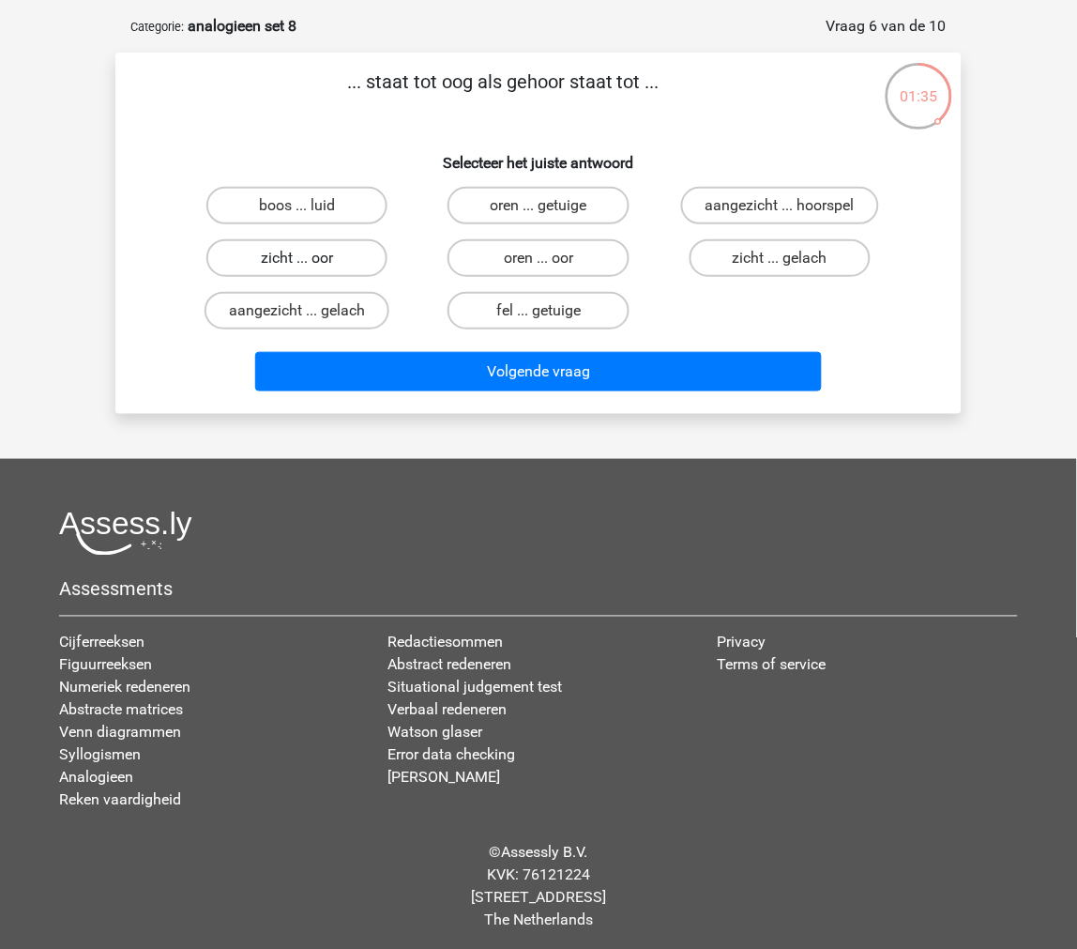
click at [358, 260] on label "zicht ... oor" at bounding box center [296, 258] width 181 height 38
click at [310, 260] on input "zicht ... oor" at bounding box center [304, 264] width 12 height 12
radio input "true"
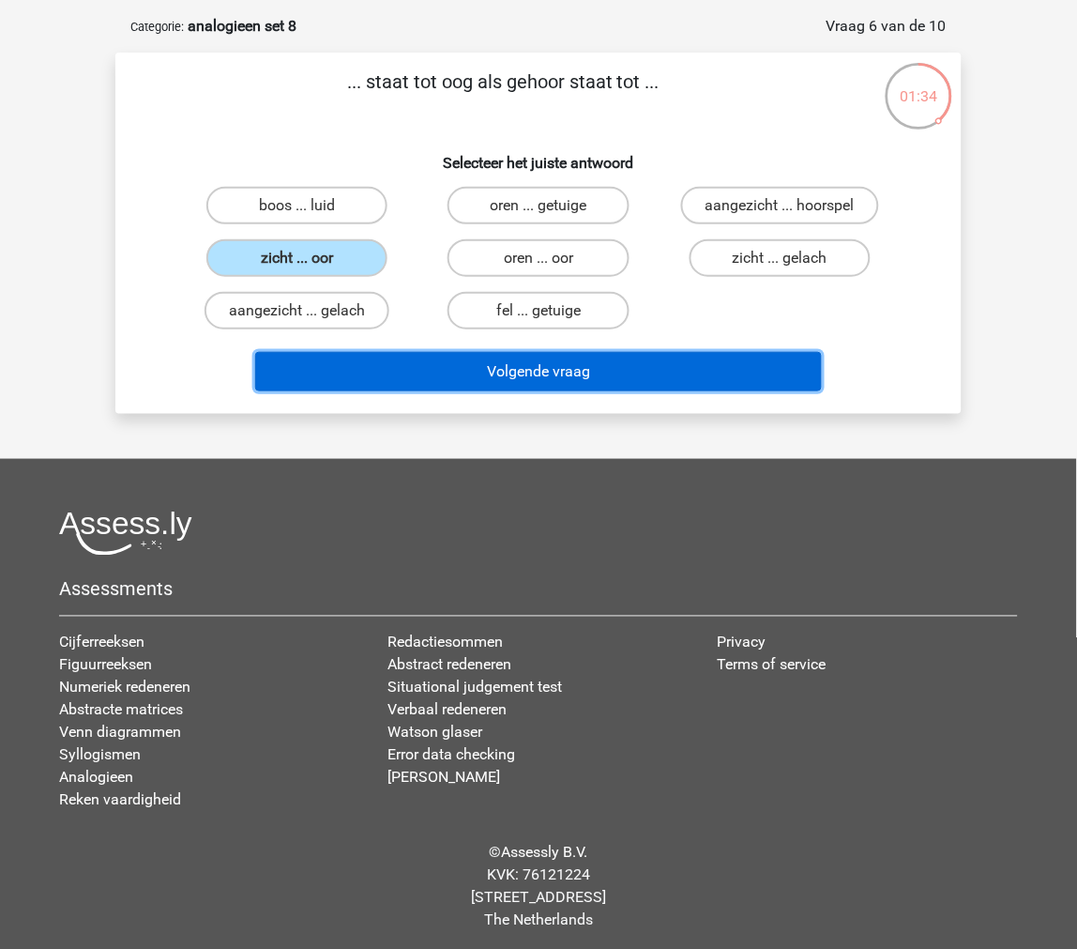
click at [386, 366] on button "Volgende vraag" at bounding box center [539, 371] width 568 height 39
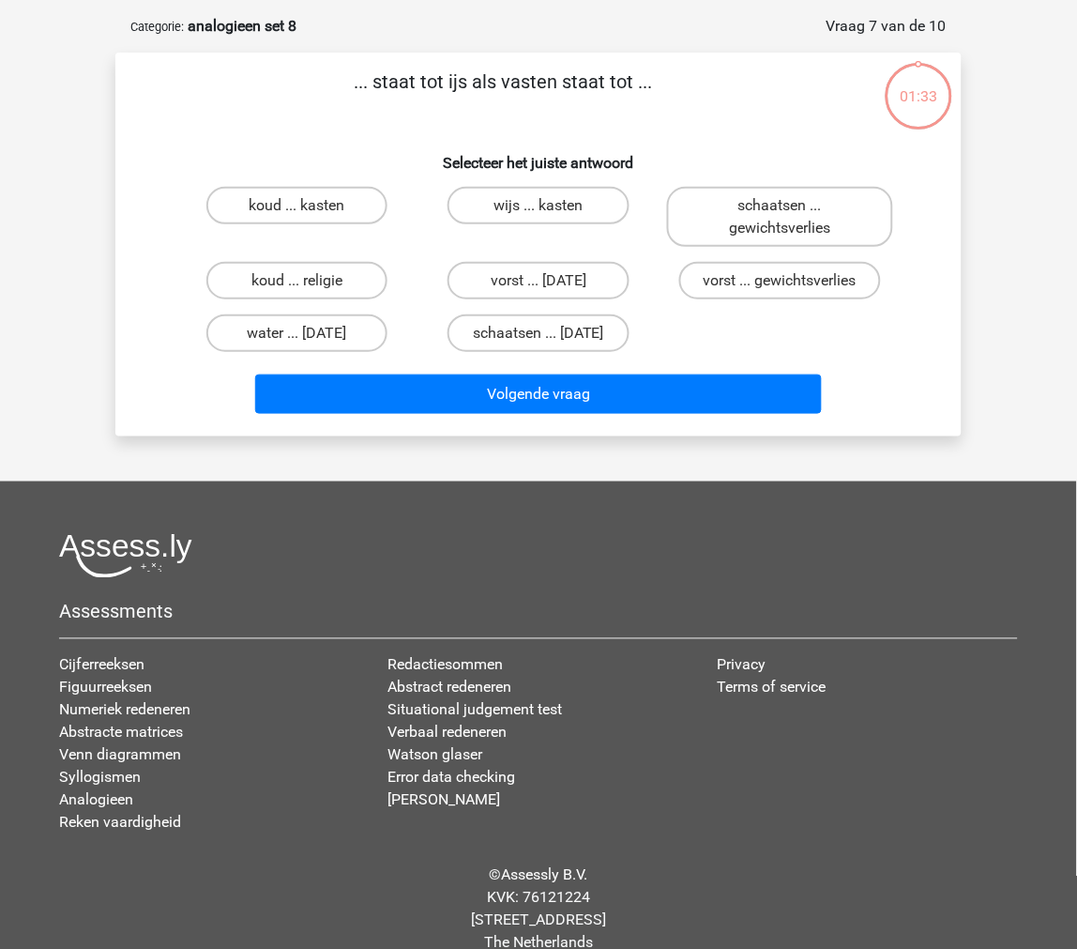
scroll to position [94, 0]
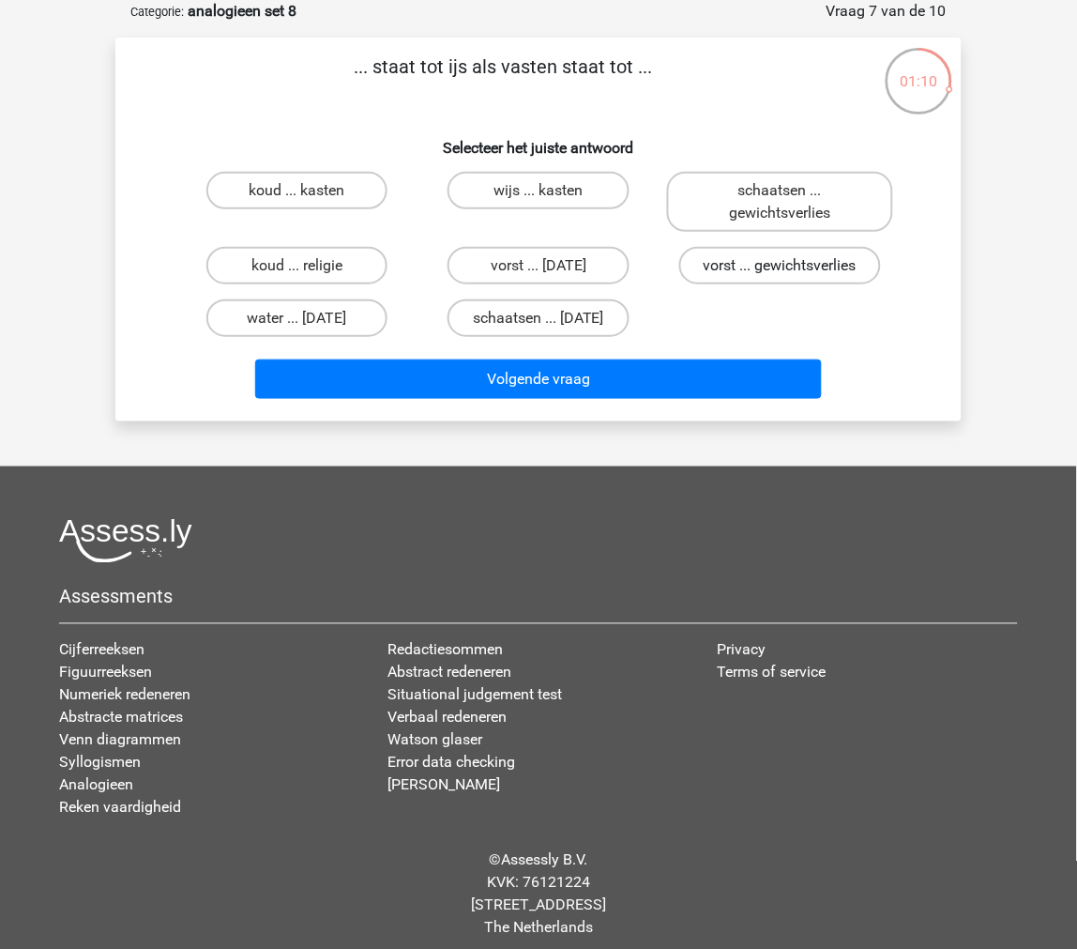
click at [817, 273] on label "vorst ... gewichtsverlies" at bounding box center [780, 266] width 202 height 38
click at [792, 273] on input "vorst ... gewichtsverlies" at bounding box center [786, 272] width 12 height 12
radio input "true"
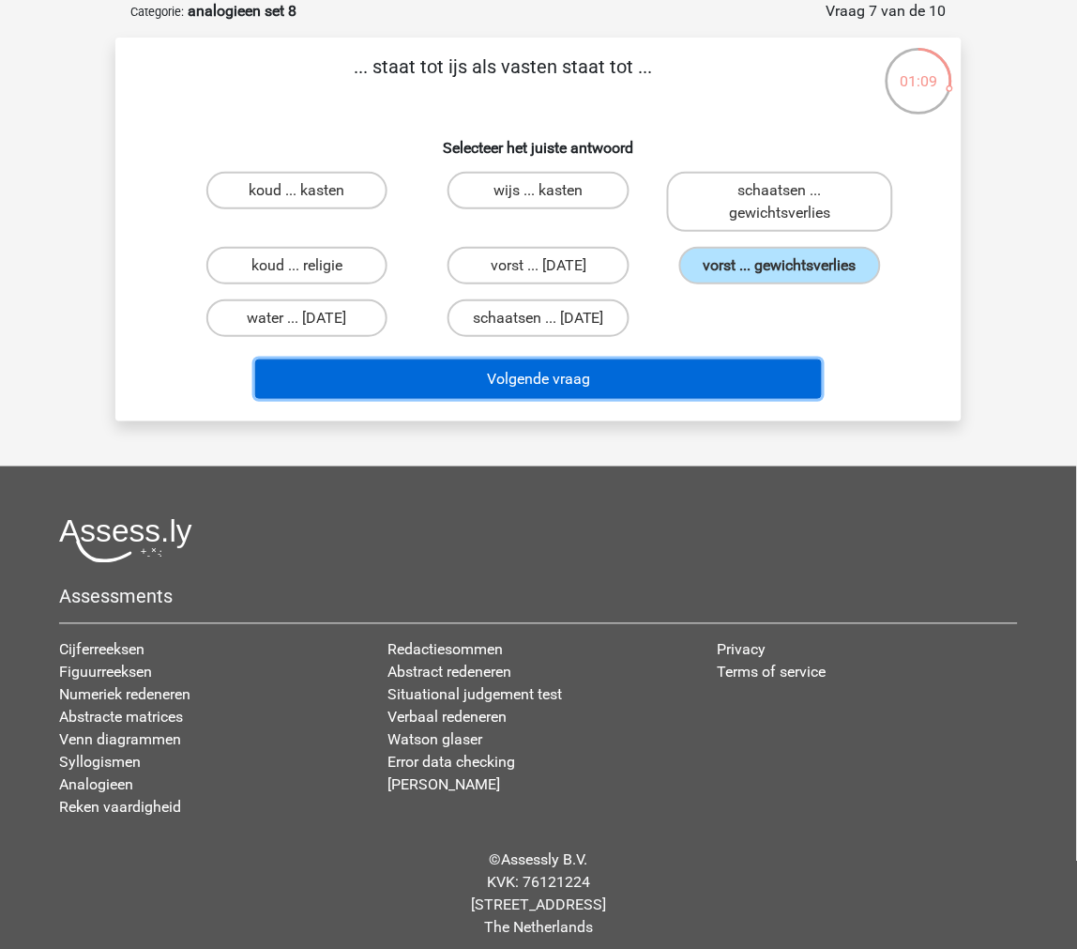
click at [706, 369] on button "Volgende vraag" at bounding box center [539, 378] width 568 height 39
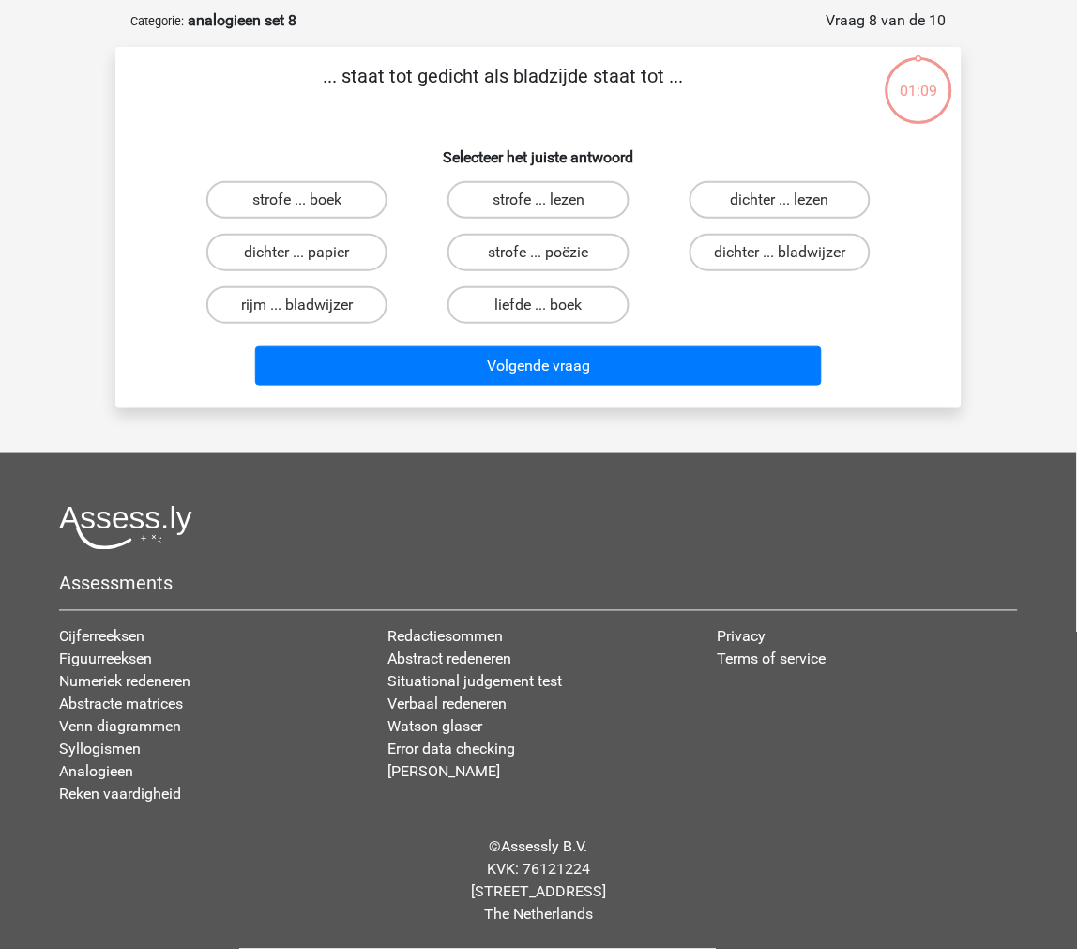
scroll to position [79, 0]
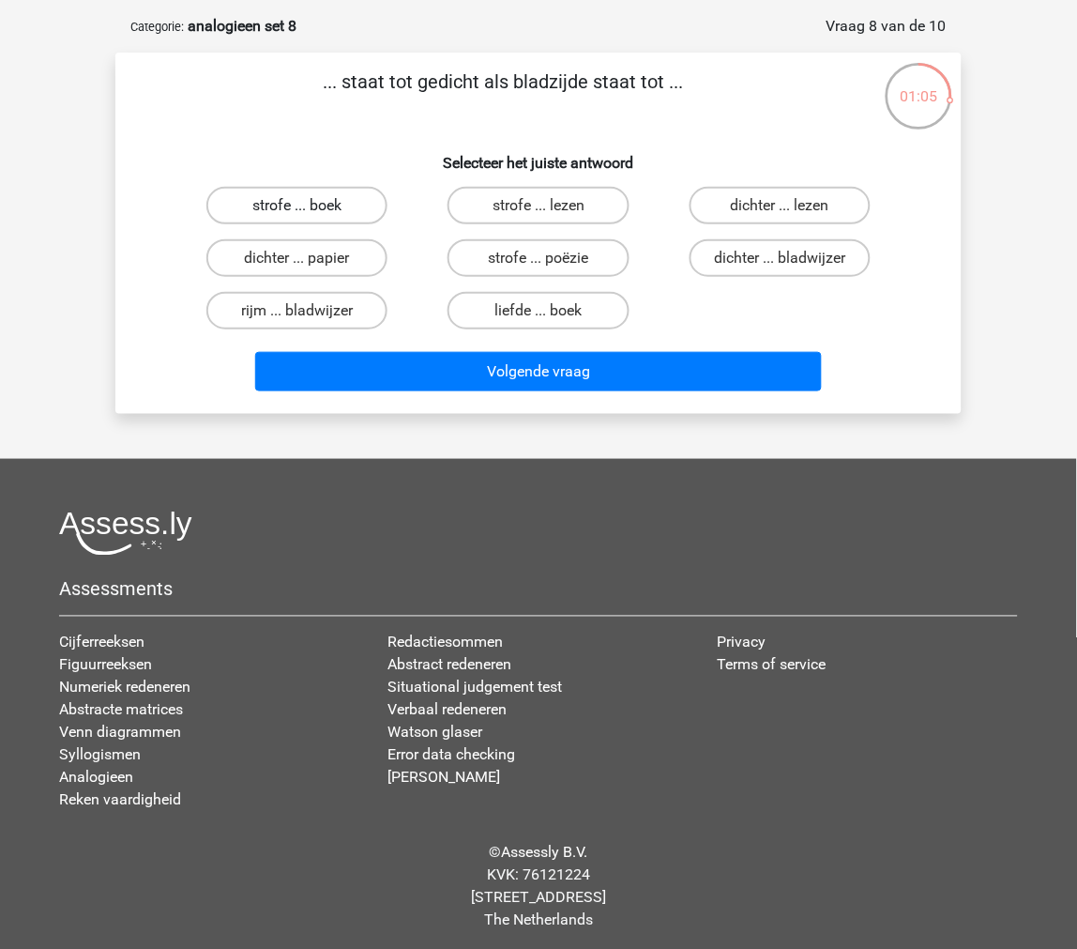
click at [345, 212] on label "strofe ... boek" at bounding box center [296, 206] width 181 height 38
click at [310, 212] on input "strofe ... boek" at bounding box center [304, 212] width 12 height 12
radio input "true"
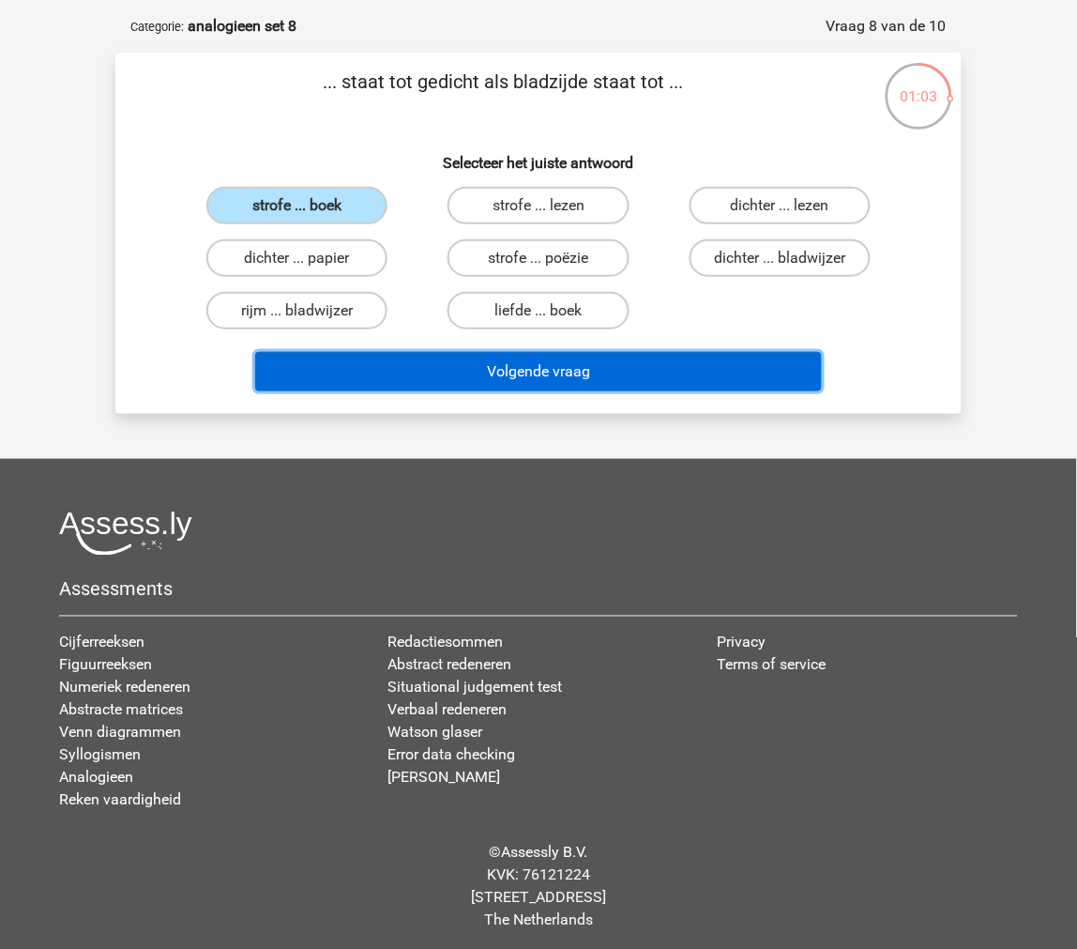
click at [327, 360] on button "Volgende vraag" at bounding box center [539, 371] width 568 height 39
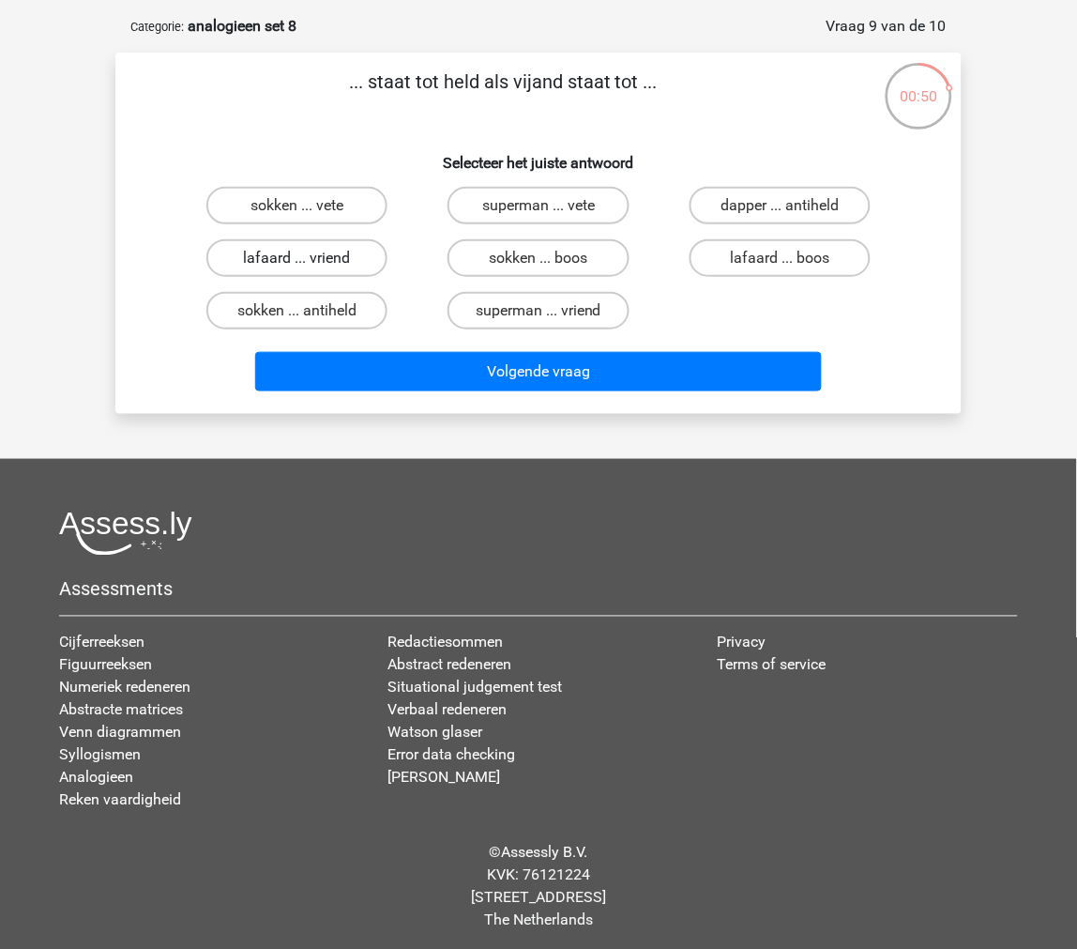
click at [342, 265] on label "lafaard ... vriend" at bounding box center [296, 258] width 181 height 38
click at [310, 265] on input "lafaard ... vriend" at bounding box center [304, 264] width 12 height 12
radio input "true"
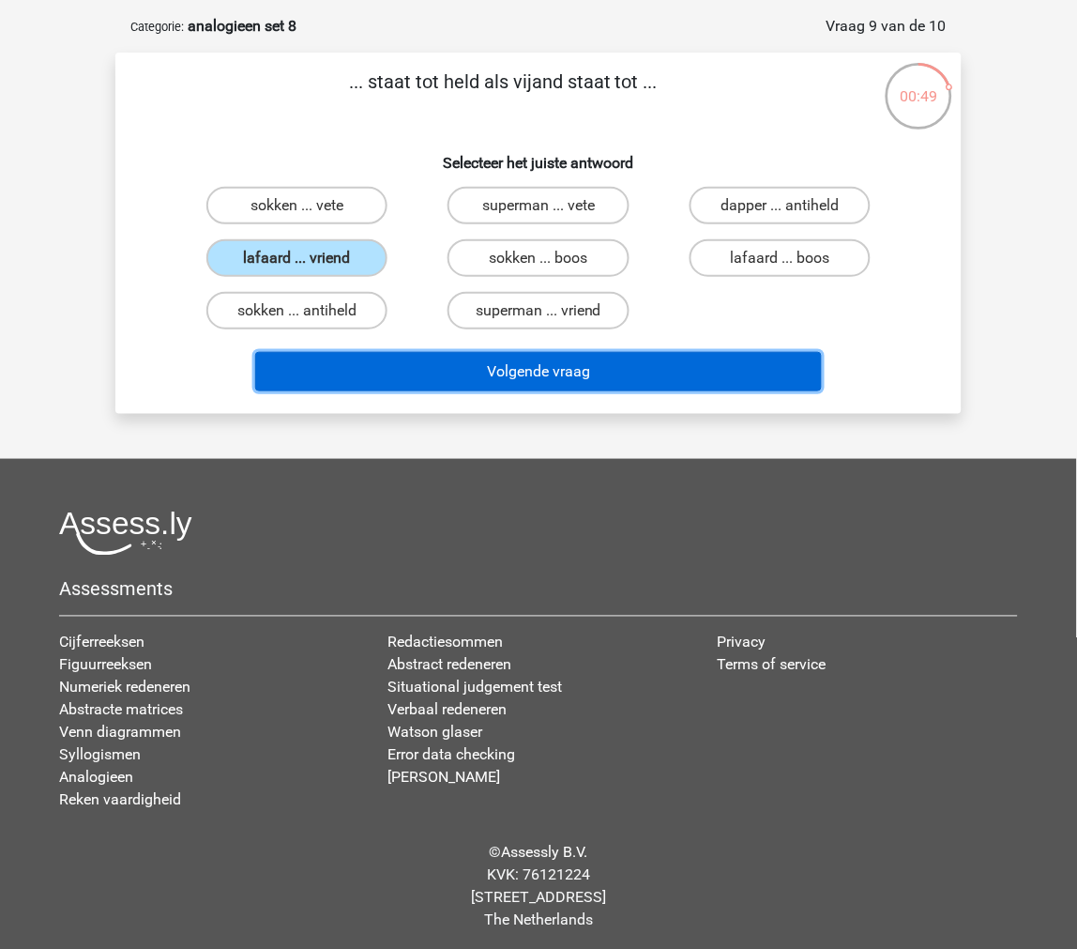
click at [339, 358] on button "Volgende vraag" at bounding box center [539, 371] width 568 height 39
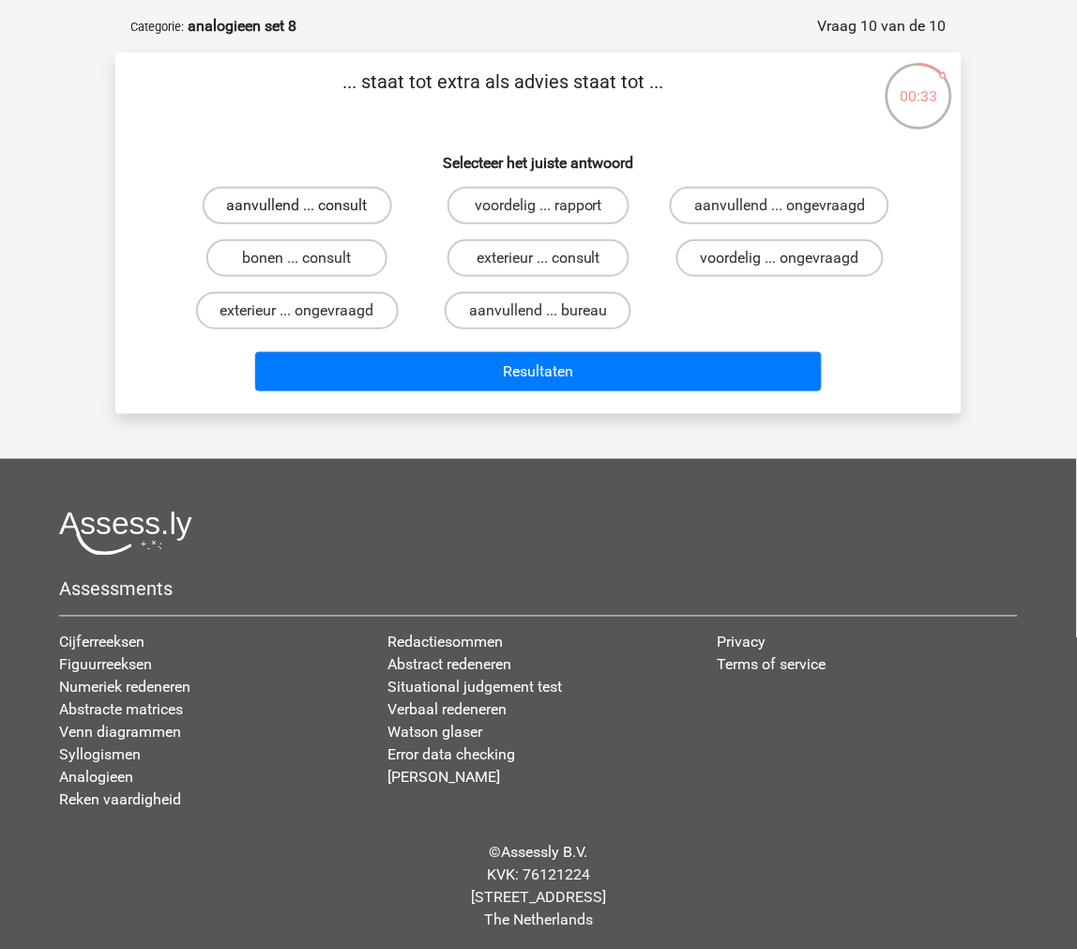
click at [367, 202] on label "aanvullend ... consult" at bounding box center [298, 206] width 190 height 38
click at [310, 206] on input "aanvullend ... consult" at bounding box center [304, 212] width 12 height 12
radio input "true"
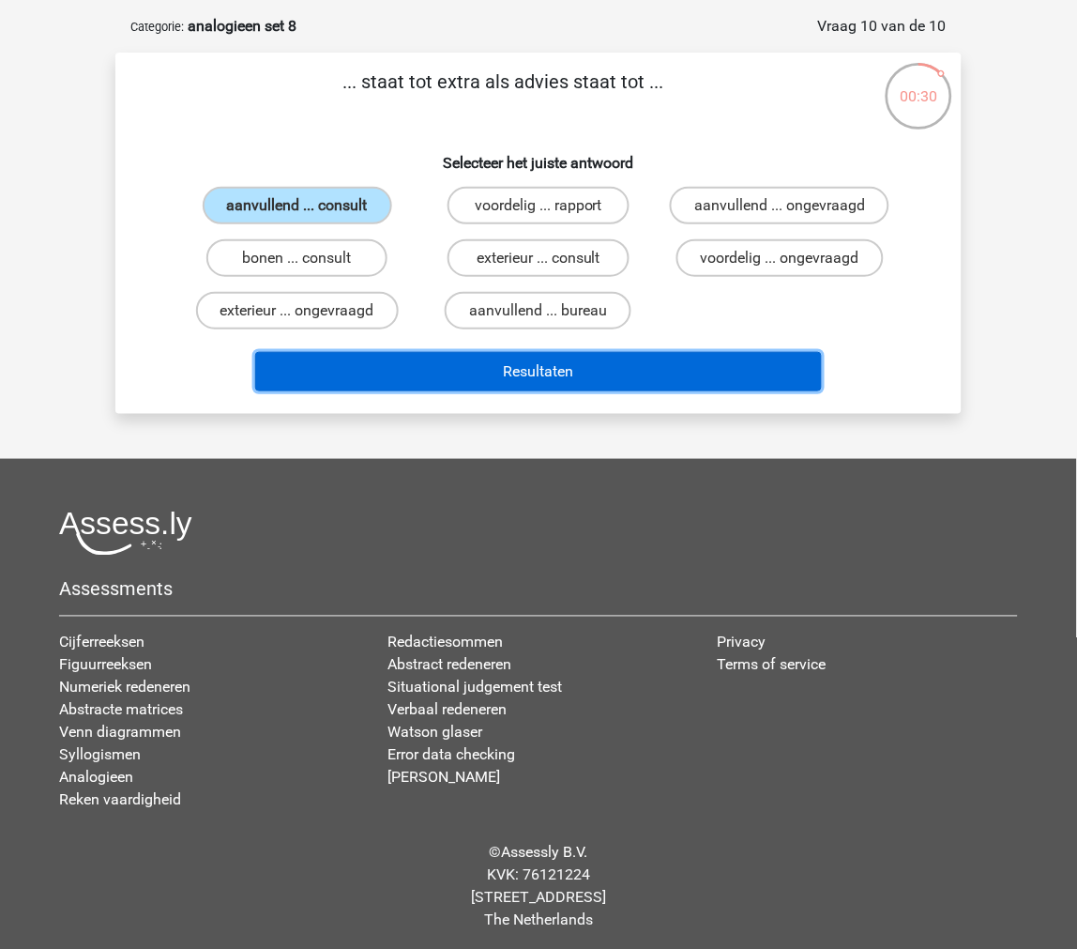
click at [340, 361] on button "Resultaten" at bounding box center [539, 371] width 568 height 39
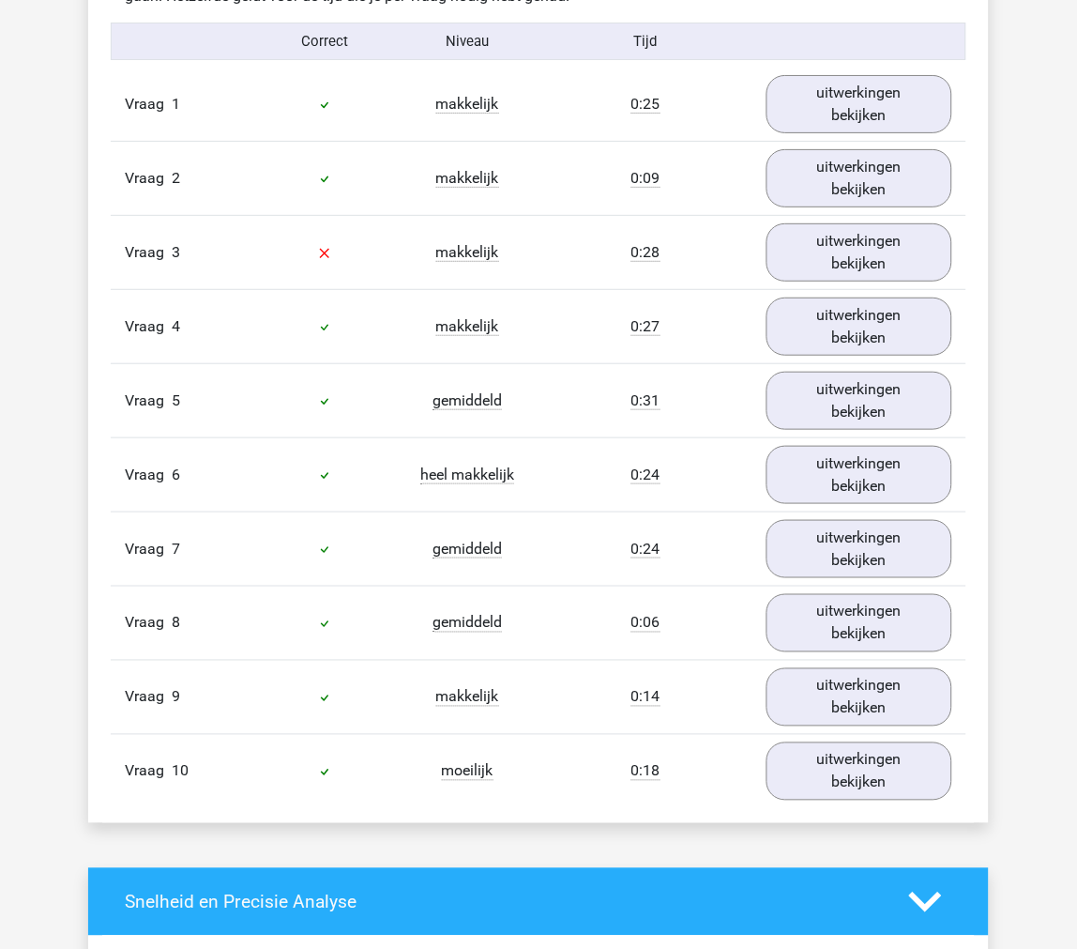
scroll to position [1147, 0]
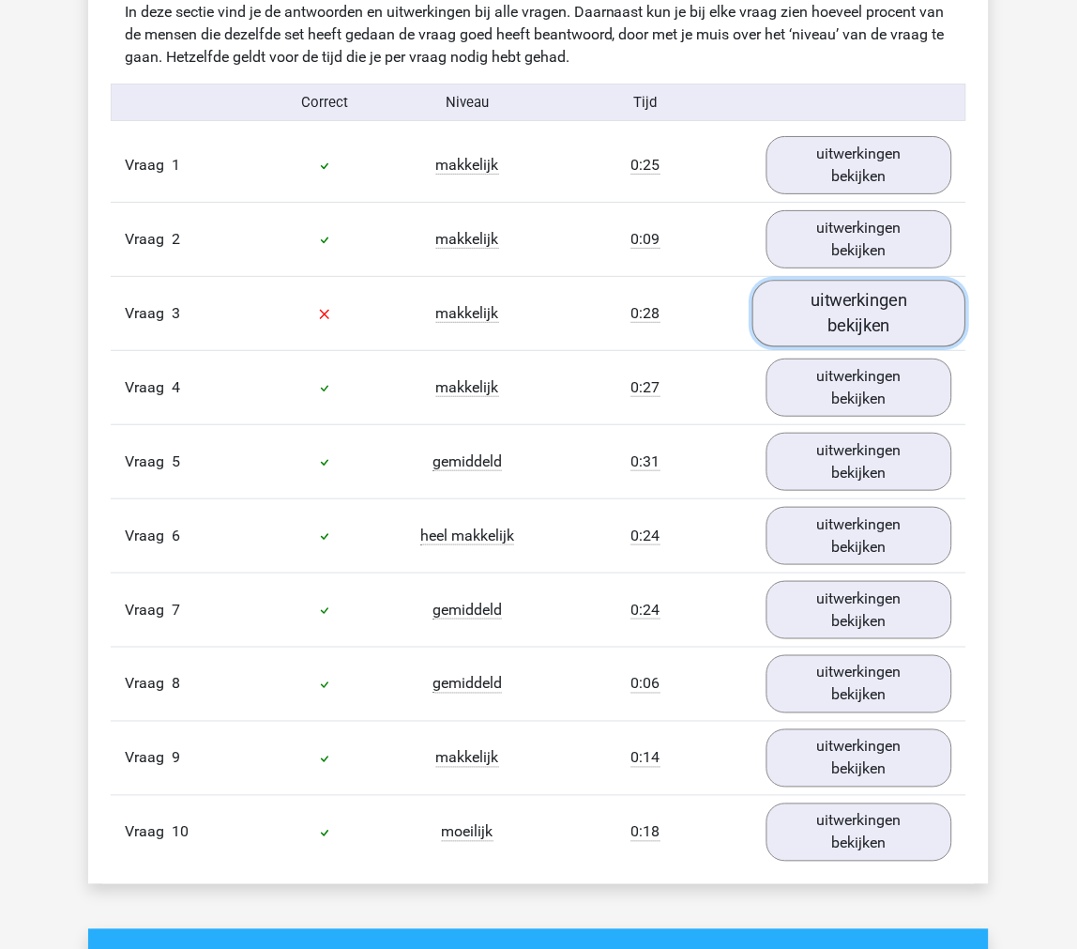
click at [786, 313] on link "uitwerkingen bekijken" at bounding box center [860, 314] width 214 height 67
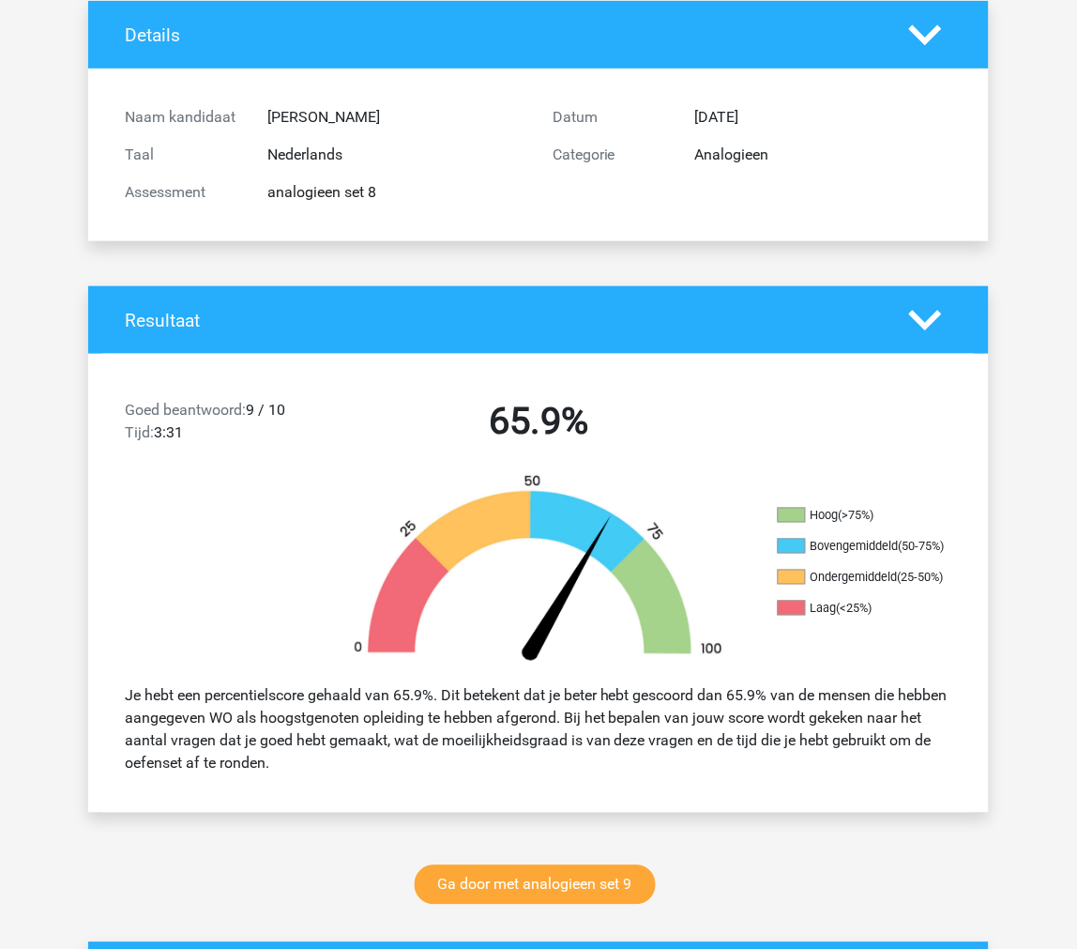
scroll to position [125, 0]
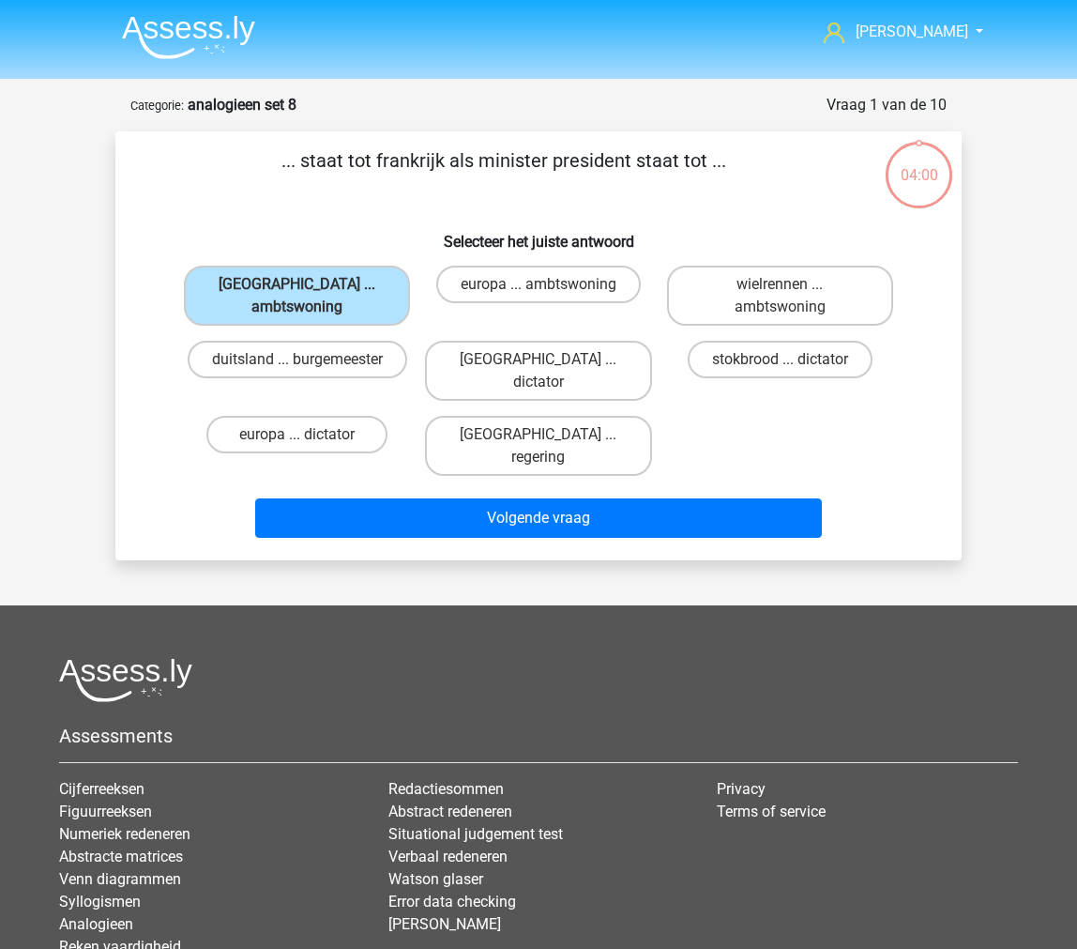
scroll to position [79, 0]
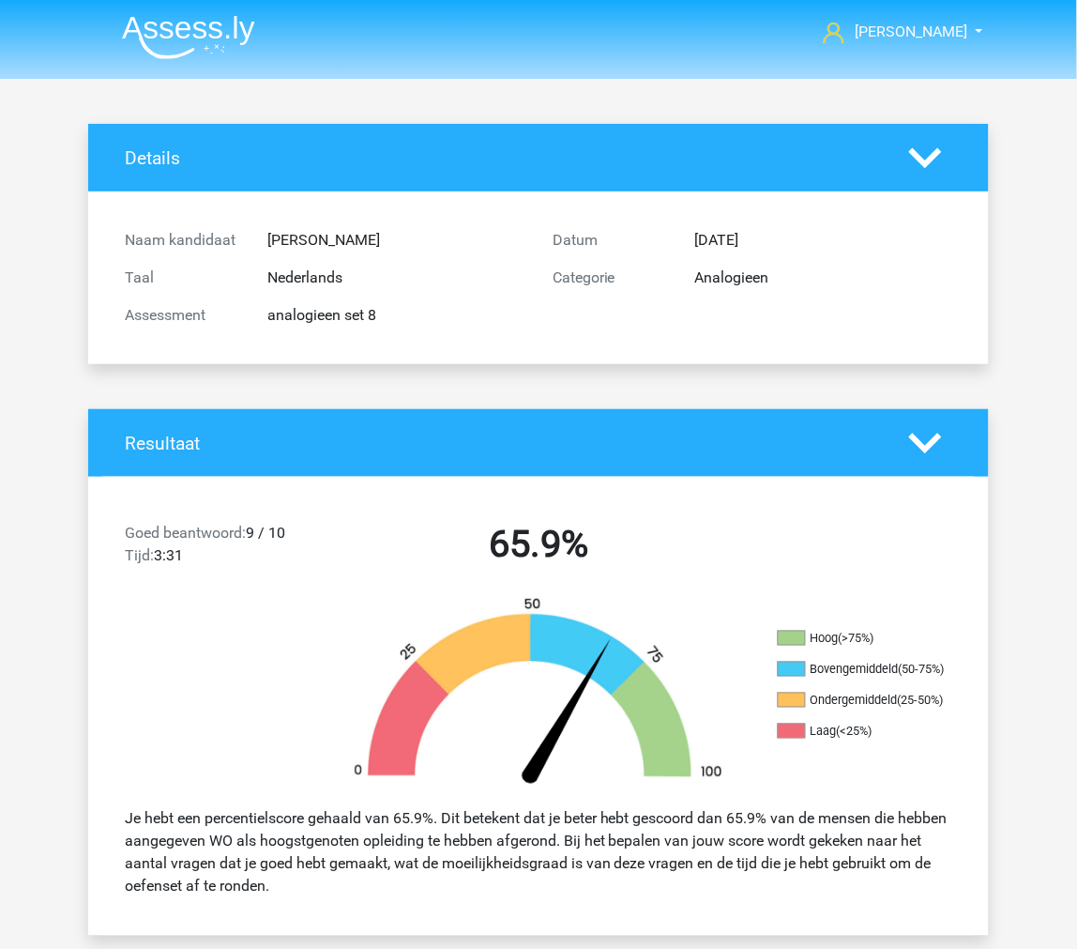
click at [188, 28] on img at bounding box center [188, 37] width 133 height 44
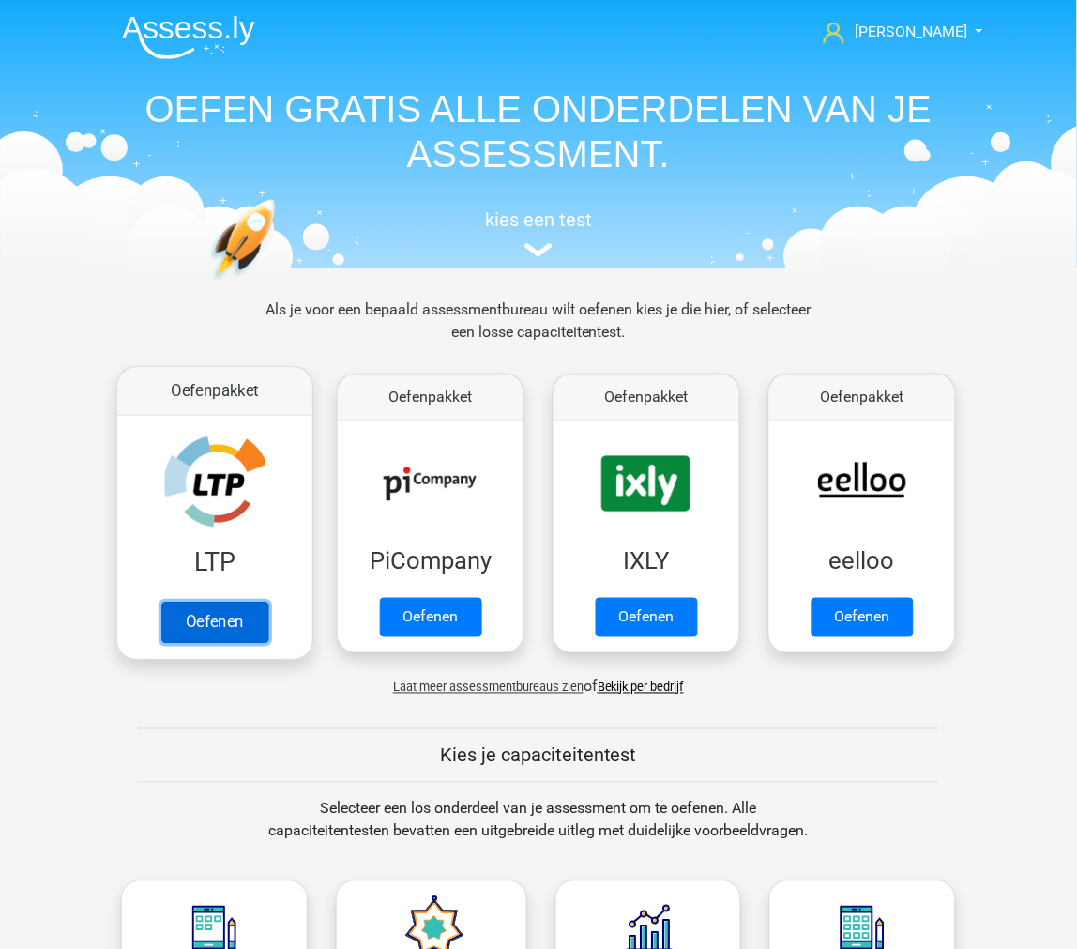
click at [200, 614] on link "Oefenen" at bounding box center [214, 622] width 107 height 41
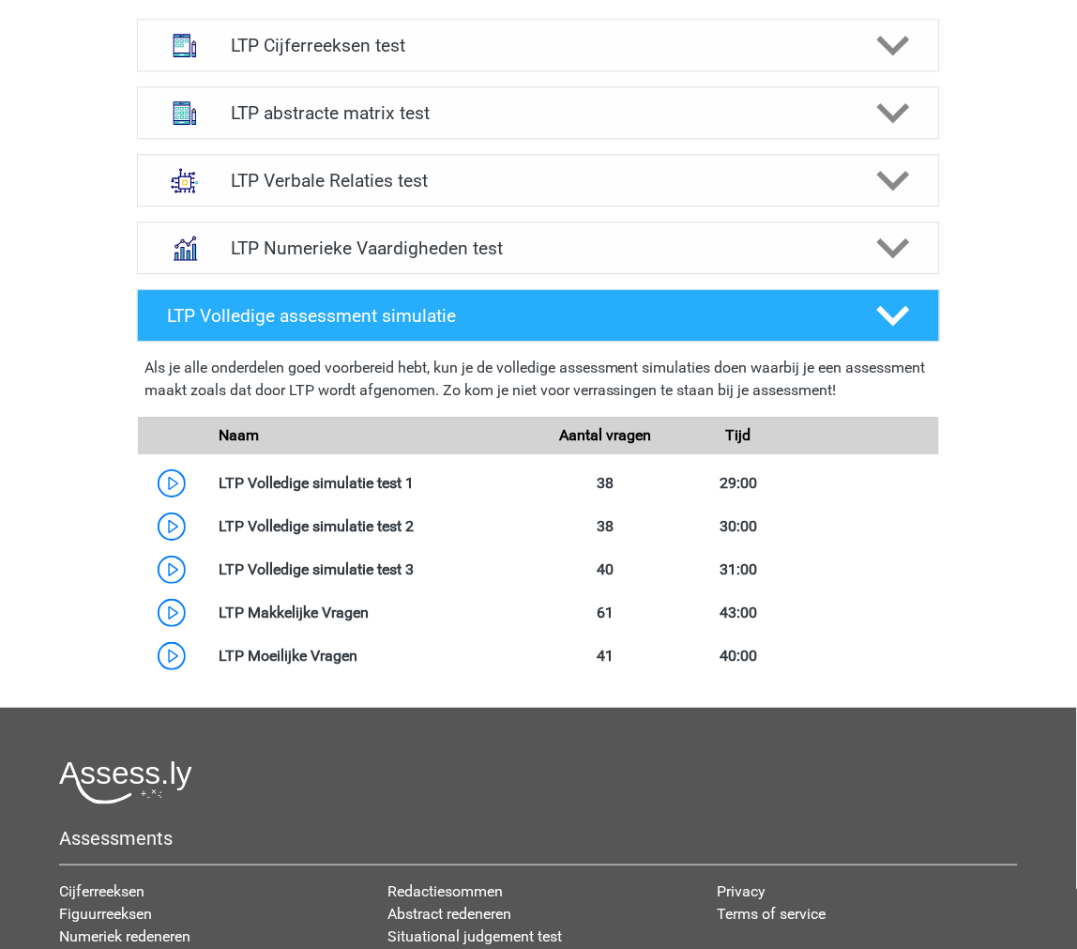
scroll to position [724, 0]
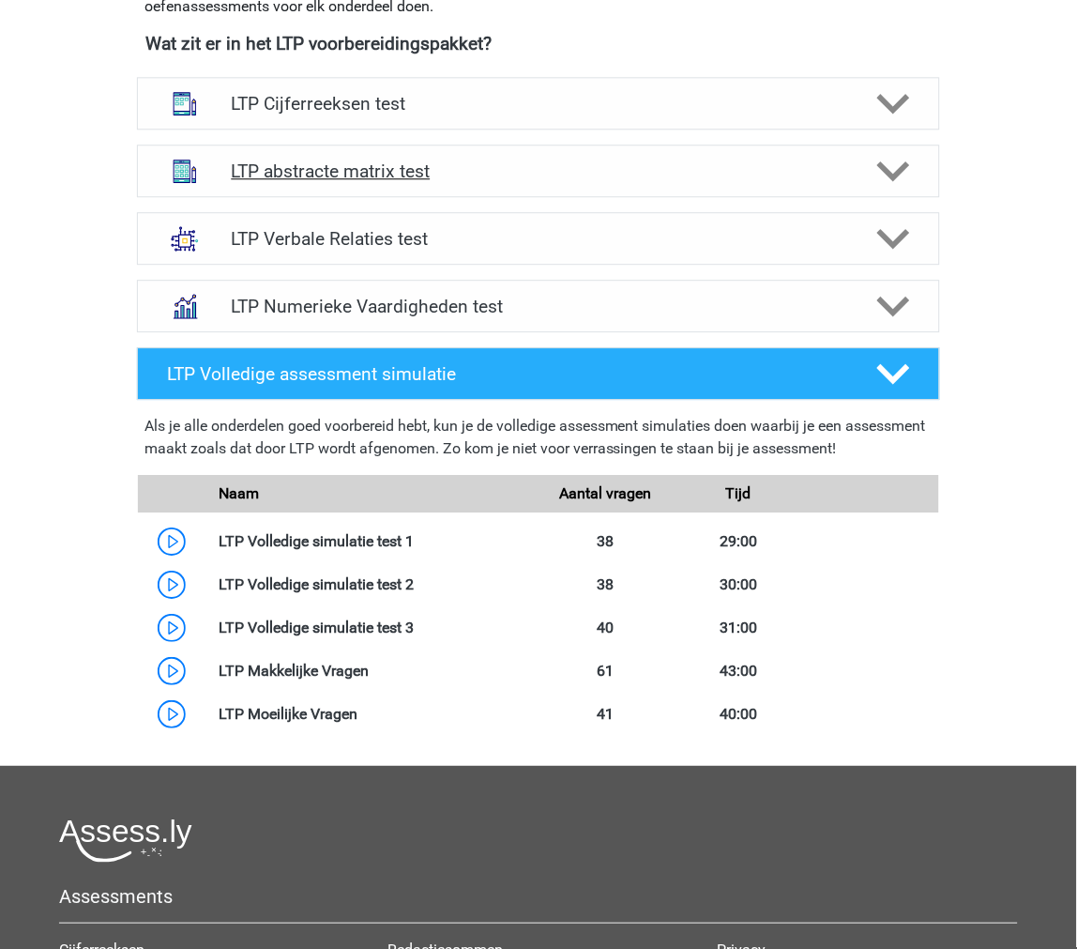
click at [402, 176] on h4 "LTP abstracte matrix test" at bounding box center [538, 171] width 615 height 22
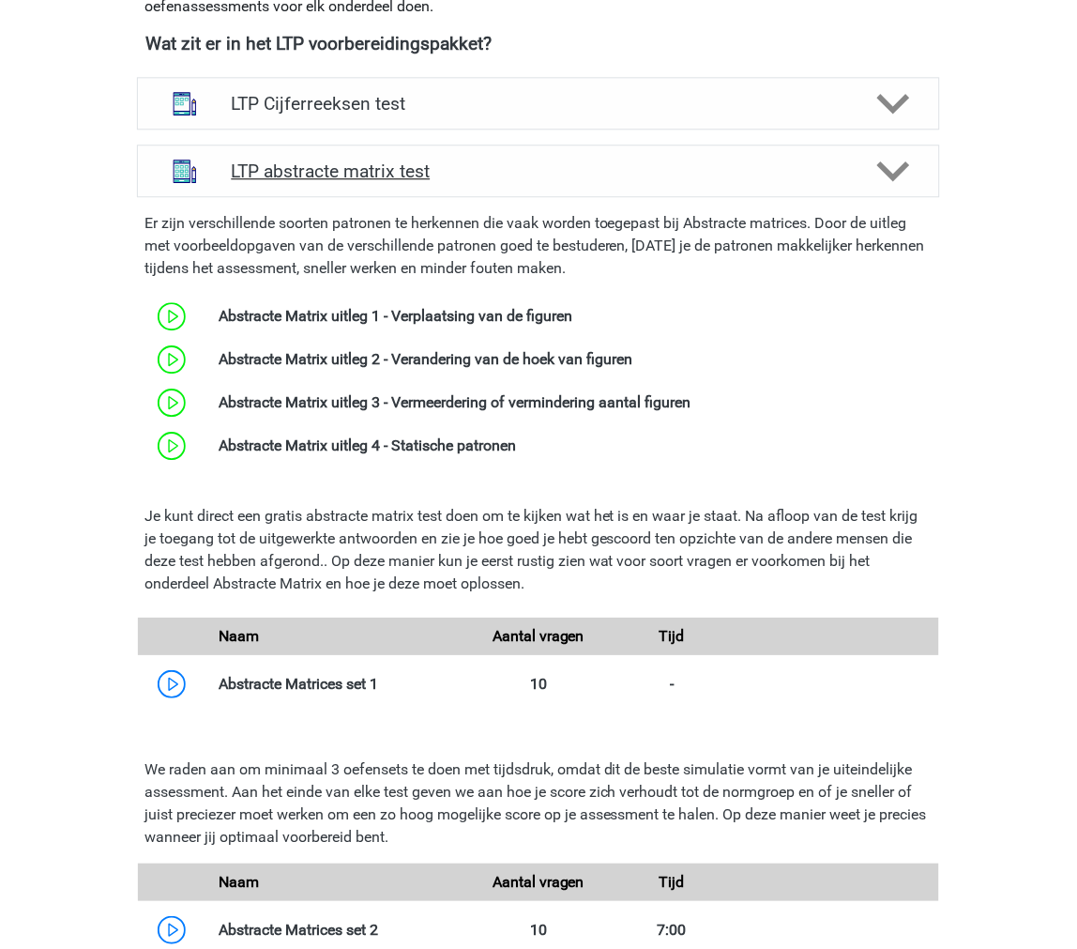
click at [251, 176] on h4 "LTP abstracte matrix test" at bounding box center [538, 171] width 615 height 22
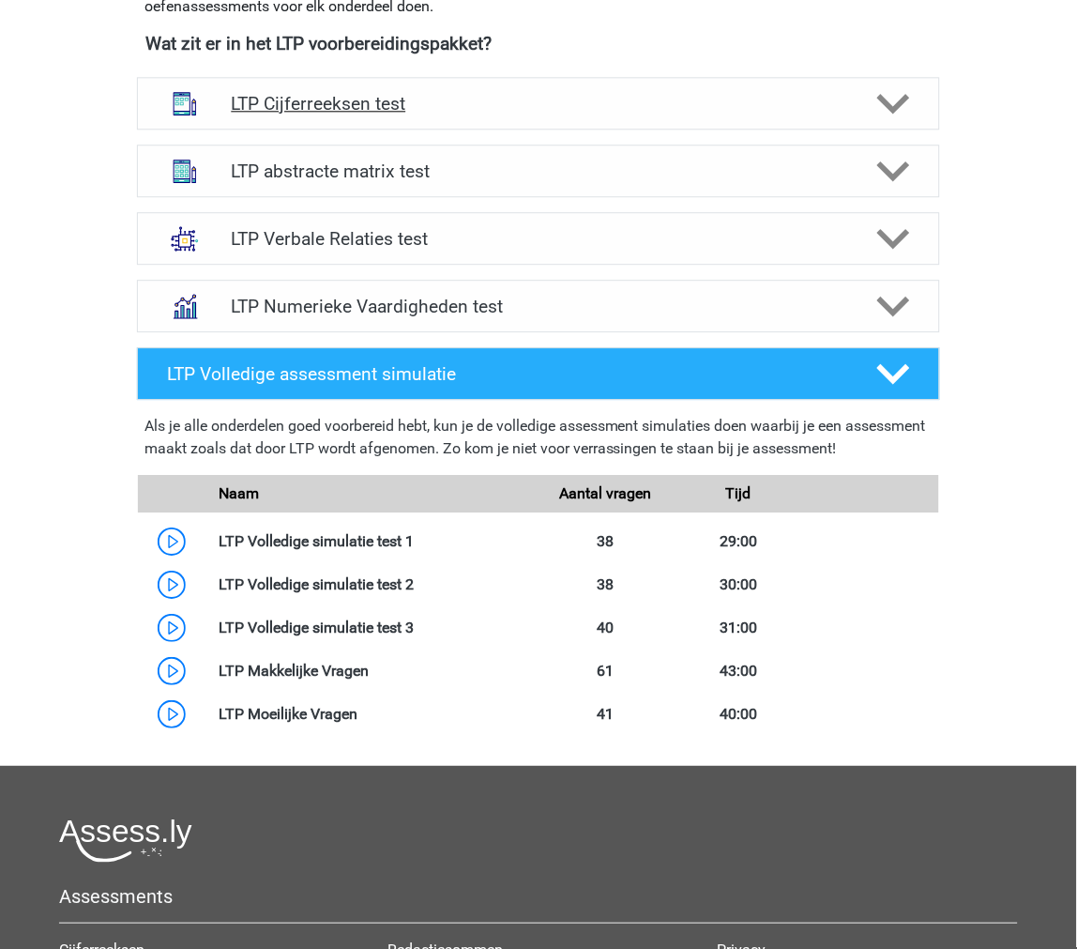
click at [319, 122] on div "LTP Cijferreeksen test" at bounding box center [538, 103] width 803 height 53
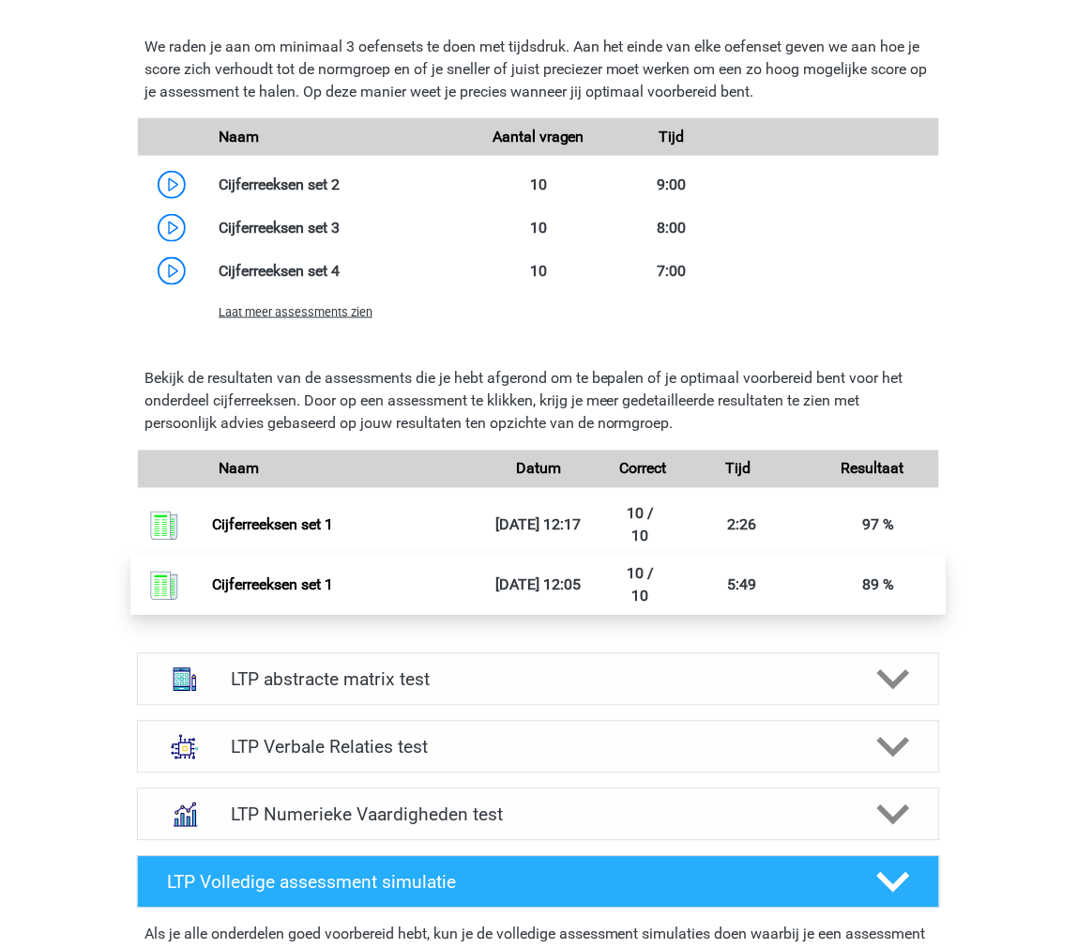
scroll to position [1453, 0]
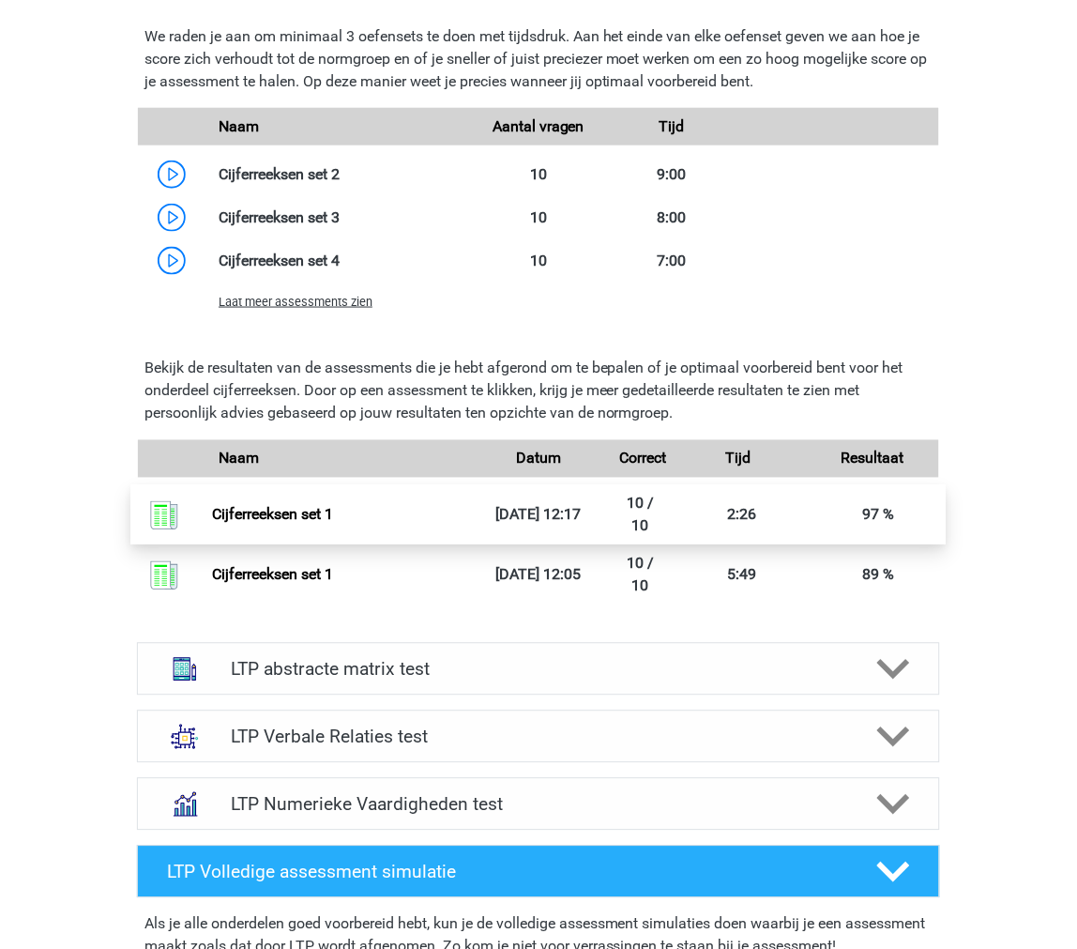
click at [212, 511] on link "Cijferreeksen set 1" at bounding box center [272, 515] width 121 height 18
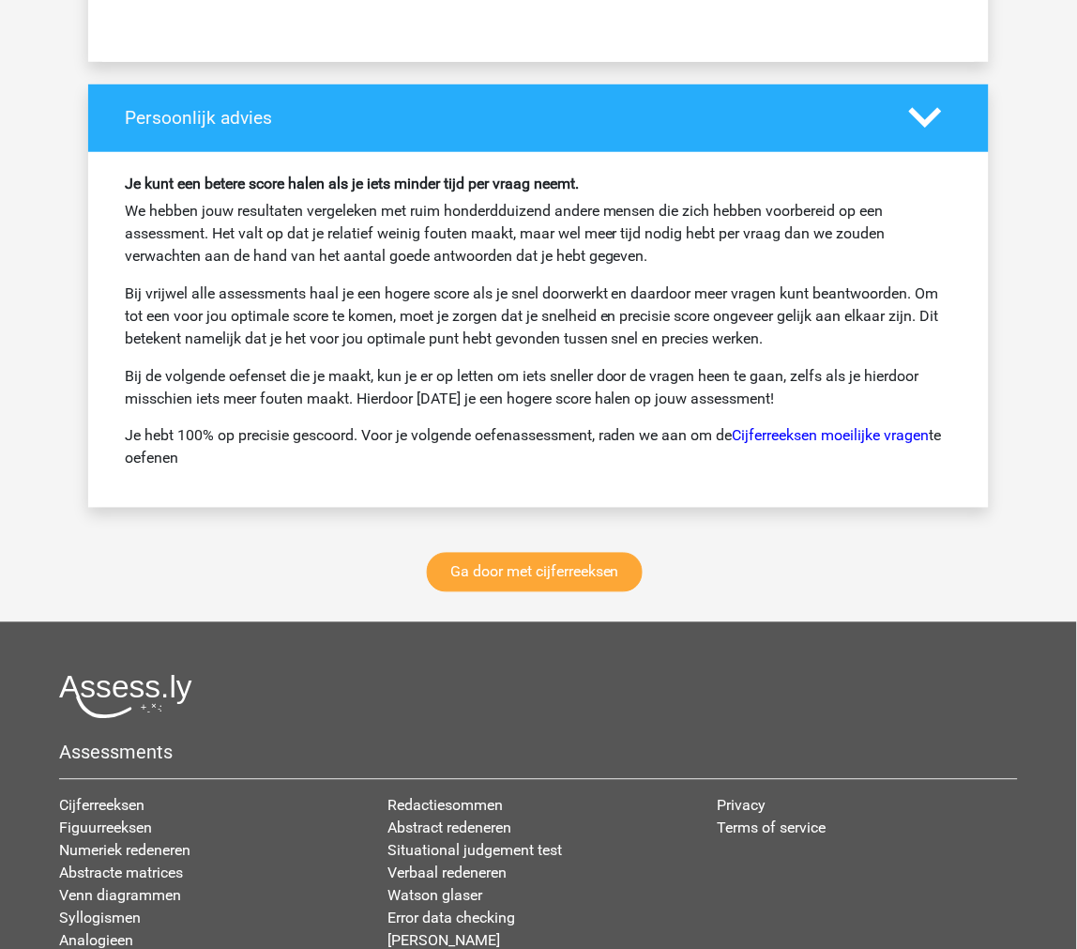
scroll to position [2085, 0]
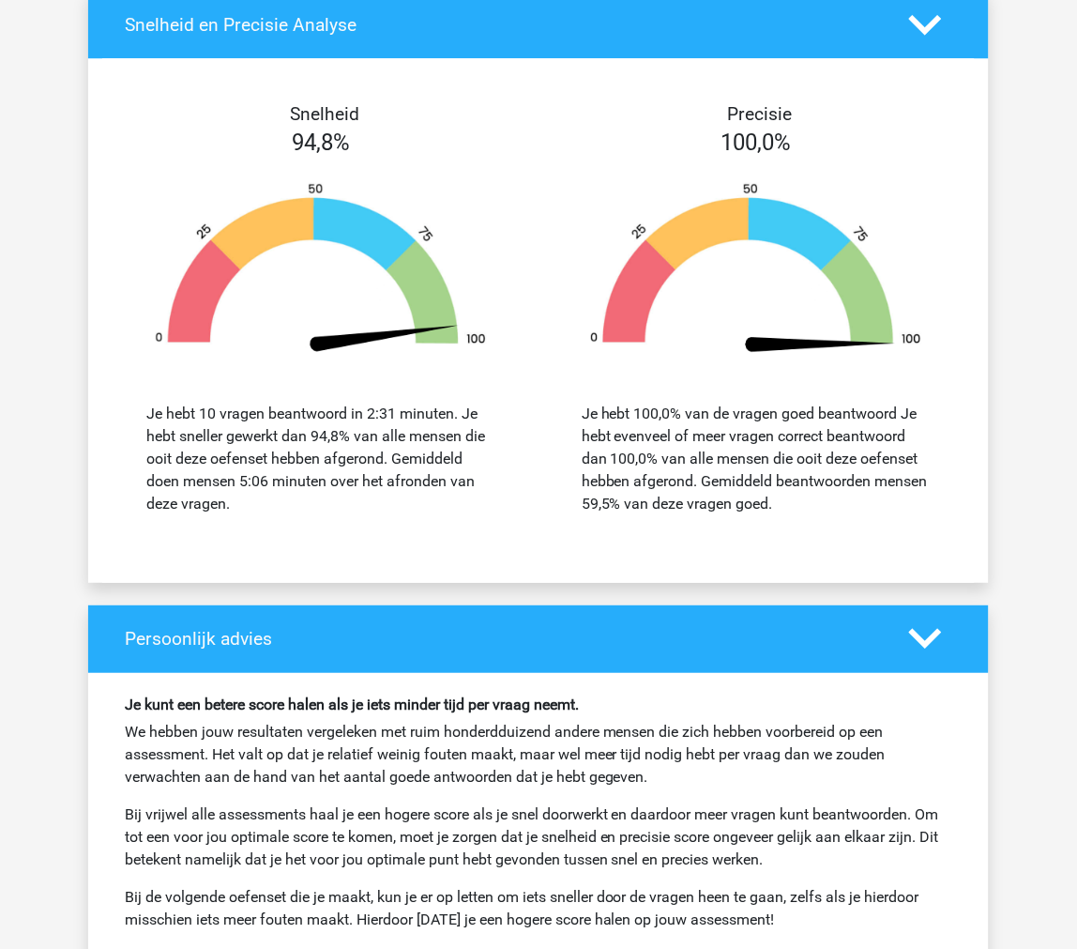
drag, startPoint x: 390, startPoint y: 464, endPoint x: 375, endPoint y: 513, distance: 52.0
click at [375, 513] on div "Je hebt 10 vragen beantwoord in 2:31 minuten. Je hebt sneller gewerkt dan 94,8%…" at bounding box center [320, 459] width 349 height 113
copy div "Gemiddeld doen mensen 5:06 minuten over het afronden van deze vragen."
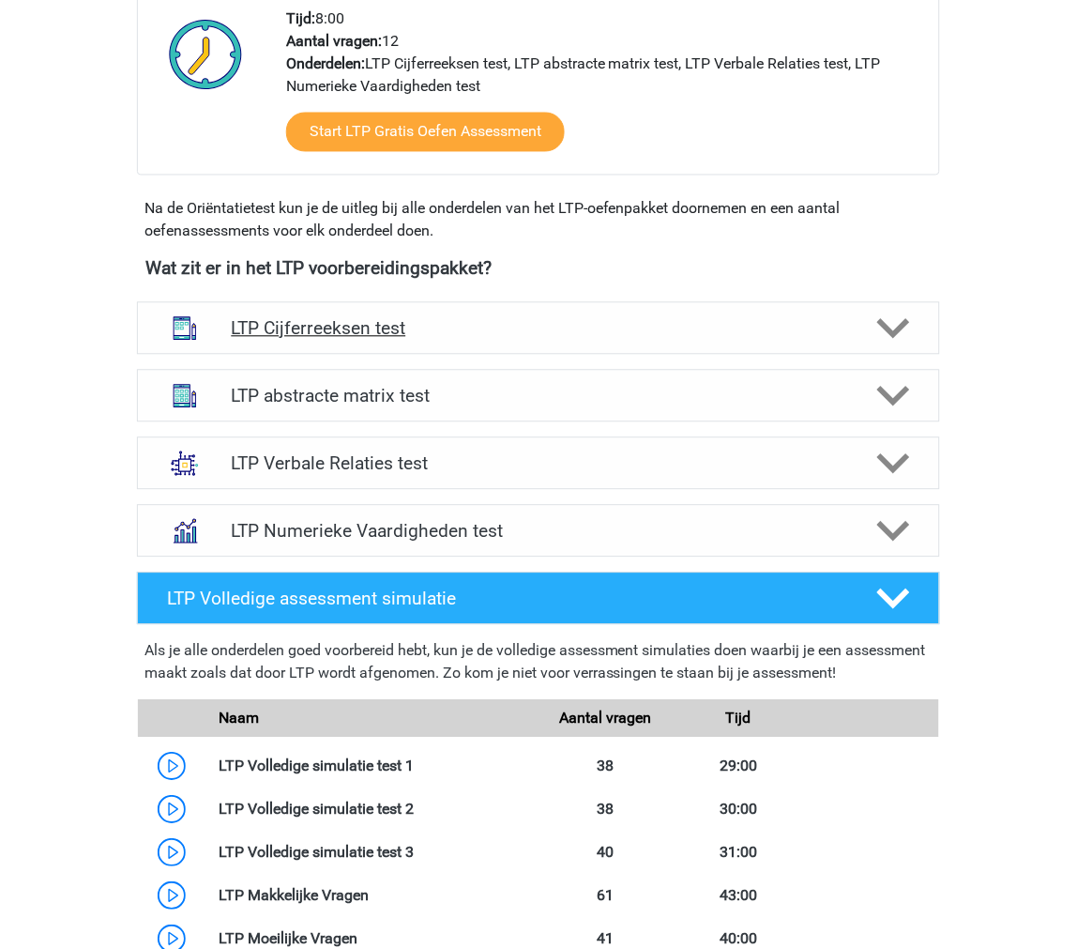
scroll to position [521, 0]
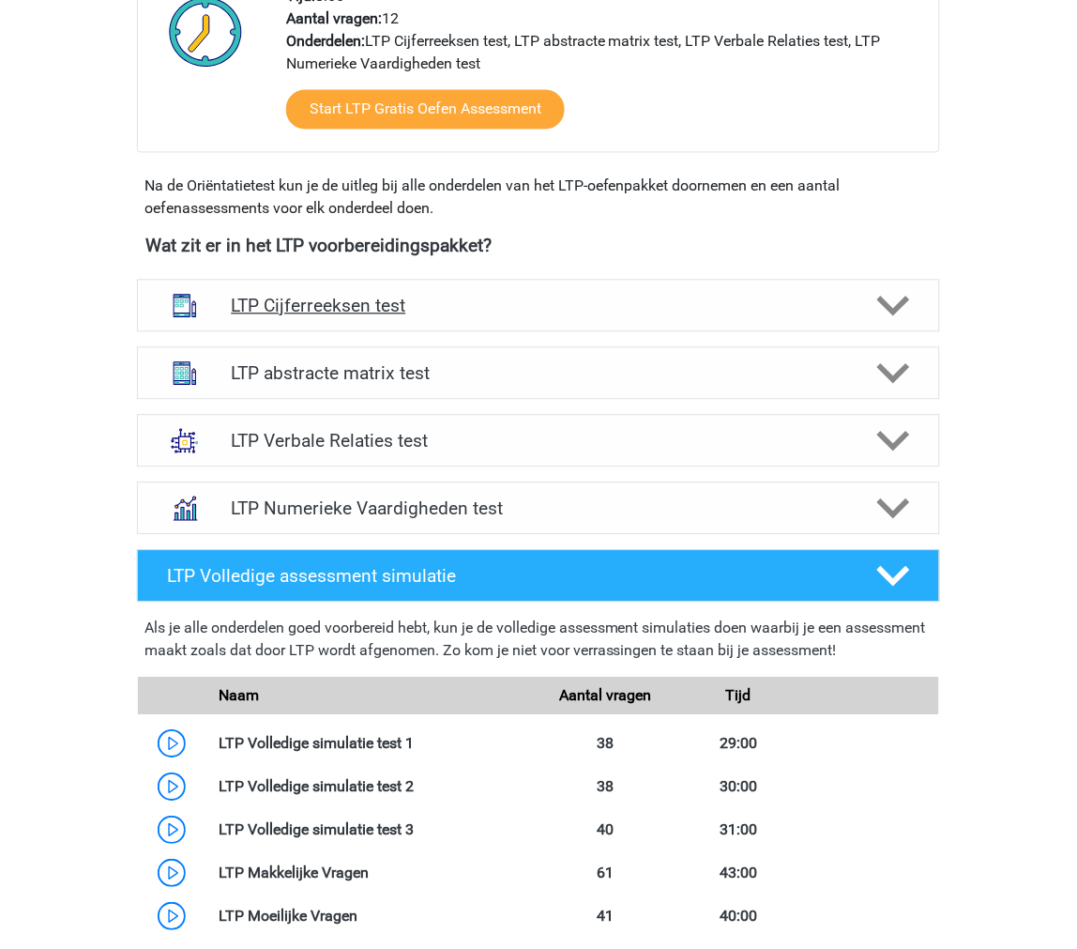
click at [255, 289] on div "LTP Cijferreeksen test" at bounding box center [538, 306] width 803 height 53
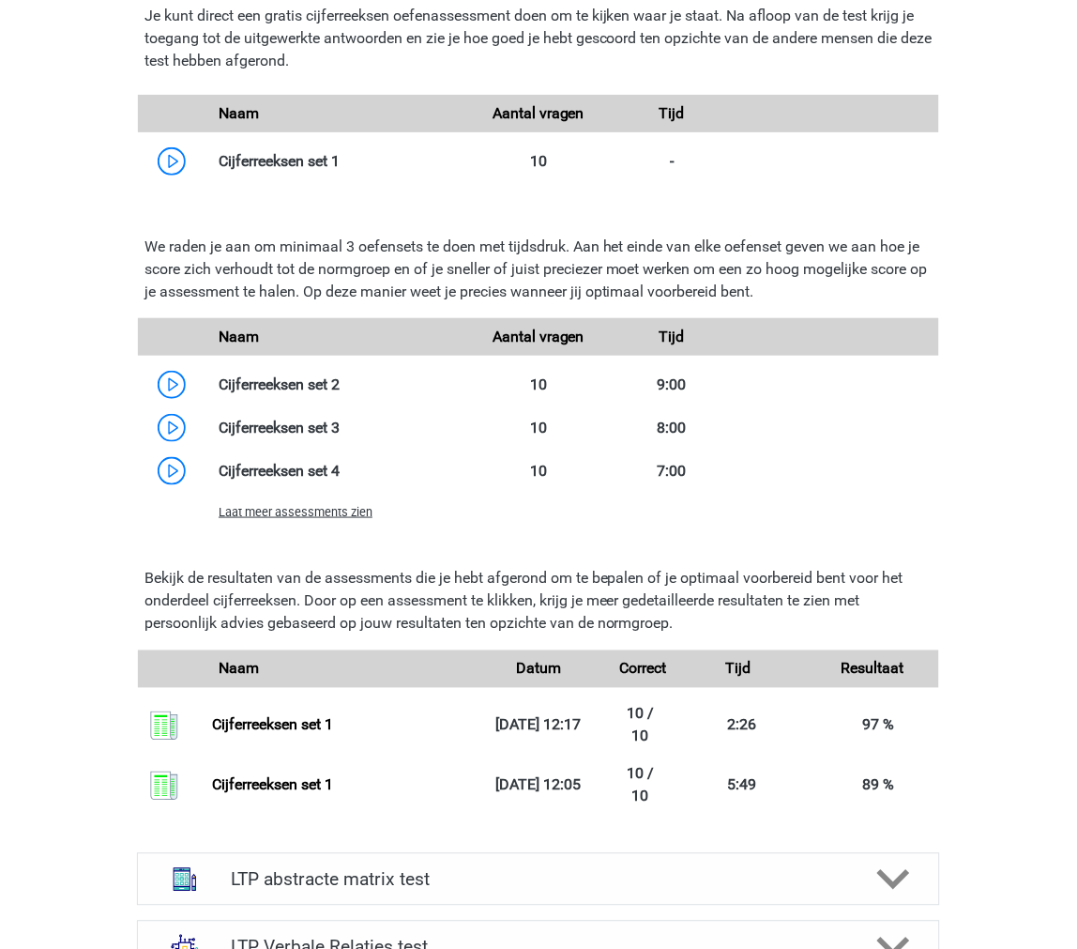
scroll to position [1251, 0]
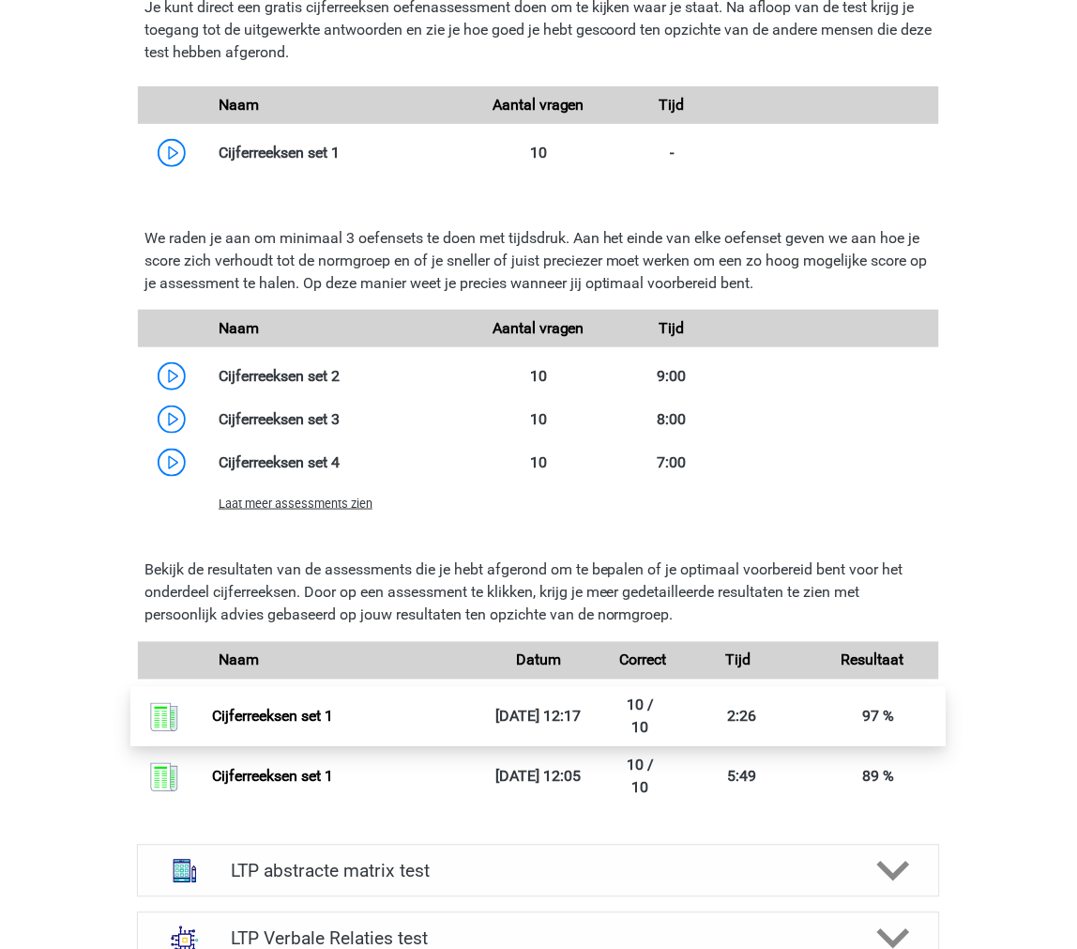
click at [212, 720] on link "Cijferreeksen set 1" at bounding box center [272, 717] width 121 height 18
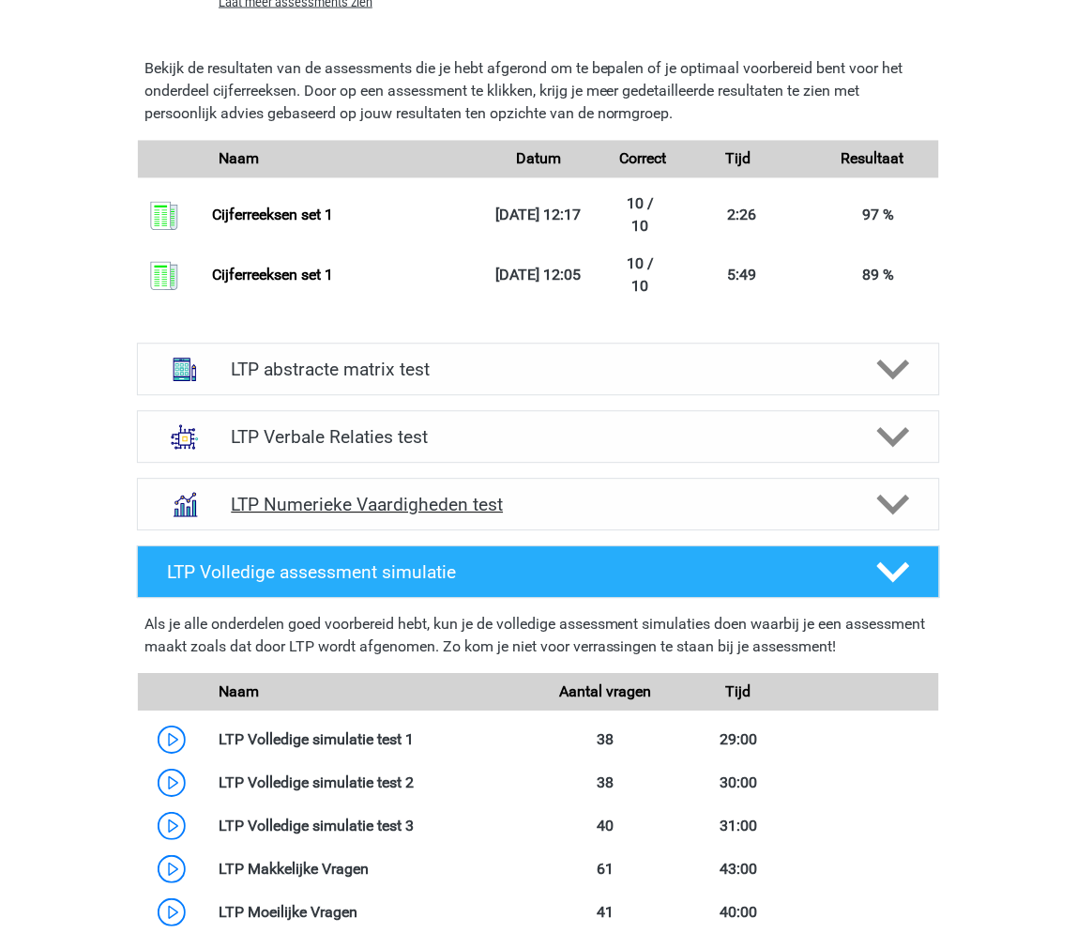
scroll to position [1772, 0]
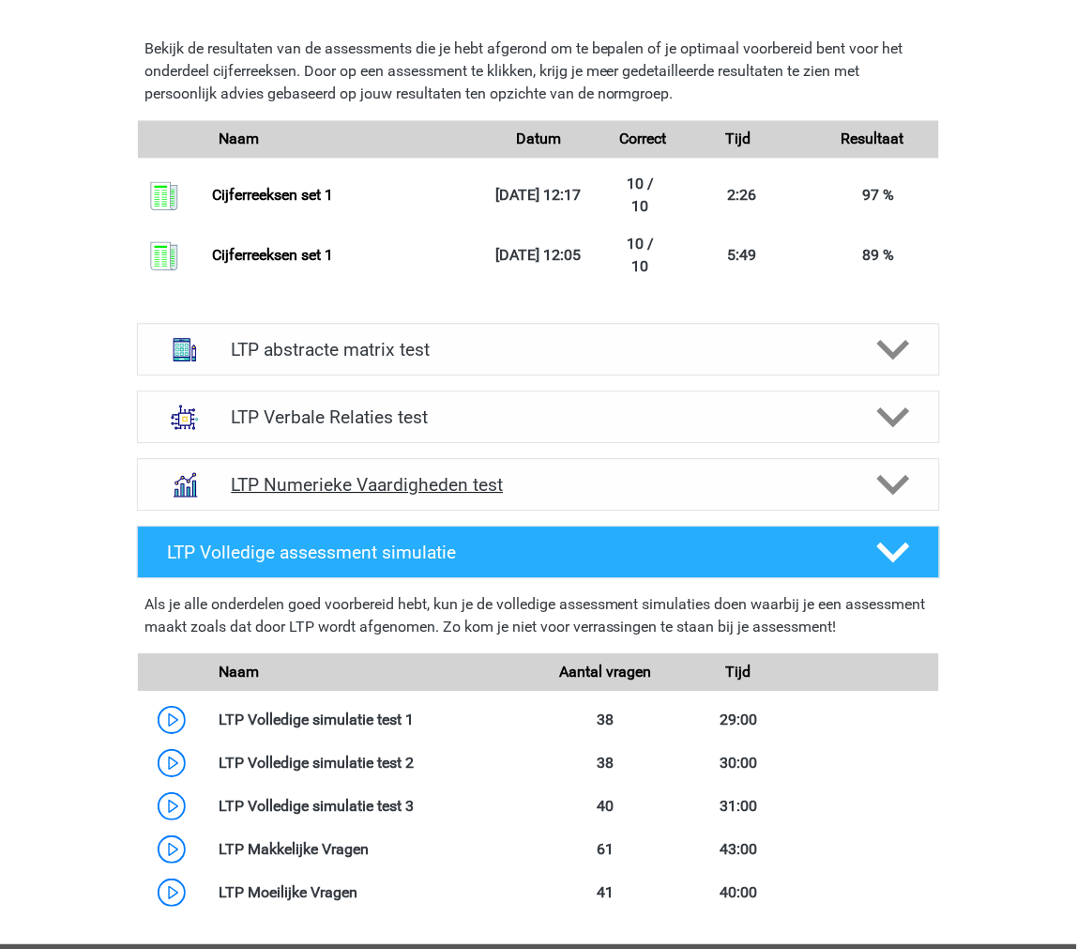
click at [339, 465] on div "LTP Numerieke Vaardigheden test" at bounding box center [538, 485] width 803 height 53
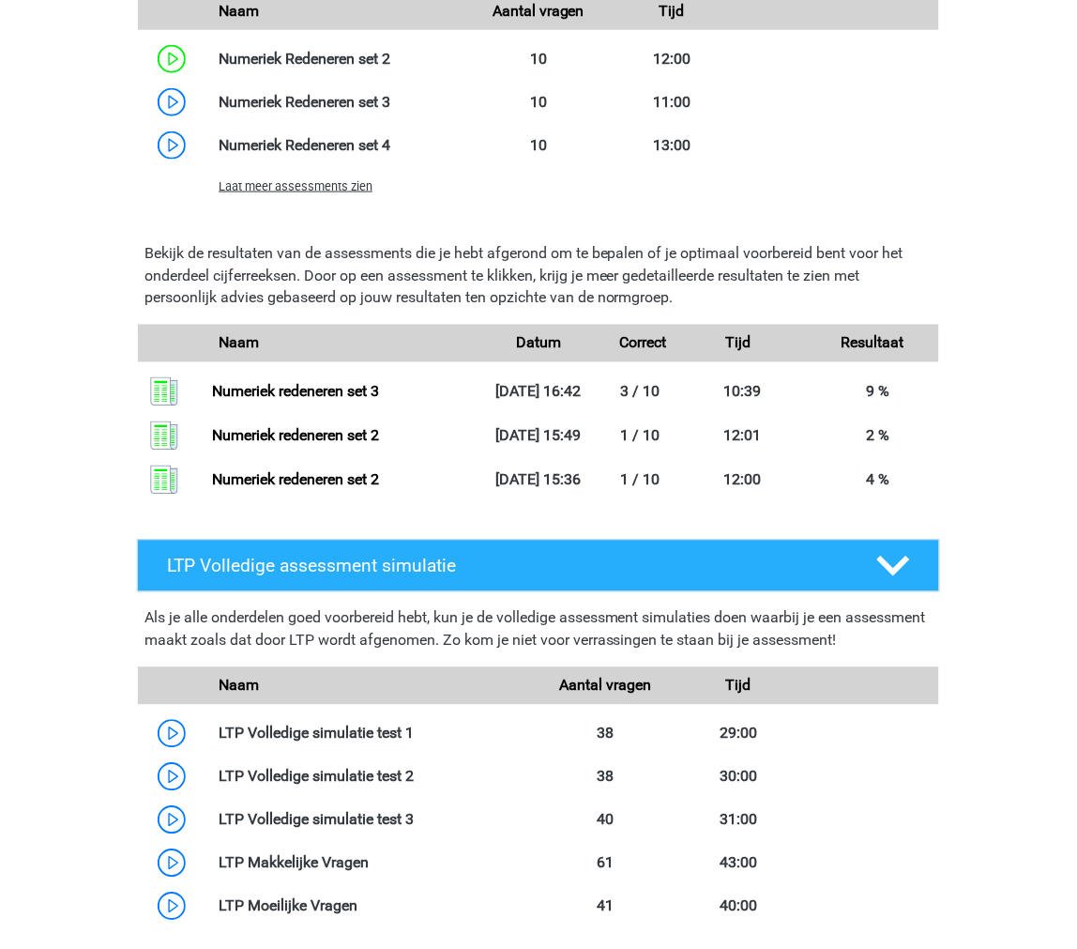
scroll to position [2920, 0]
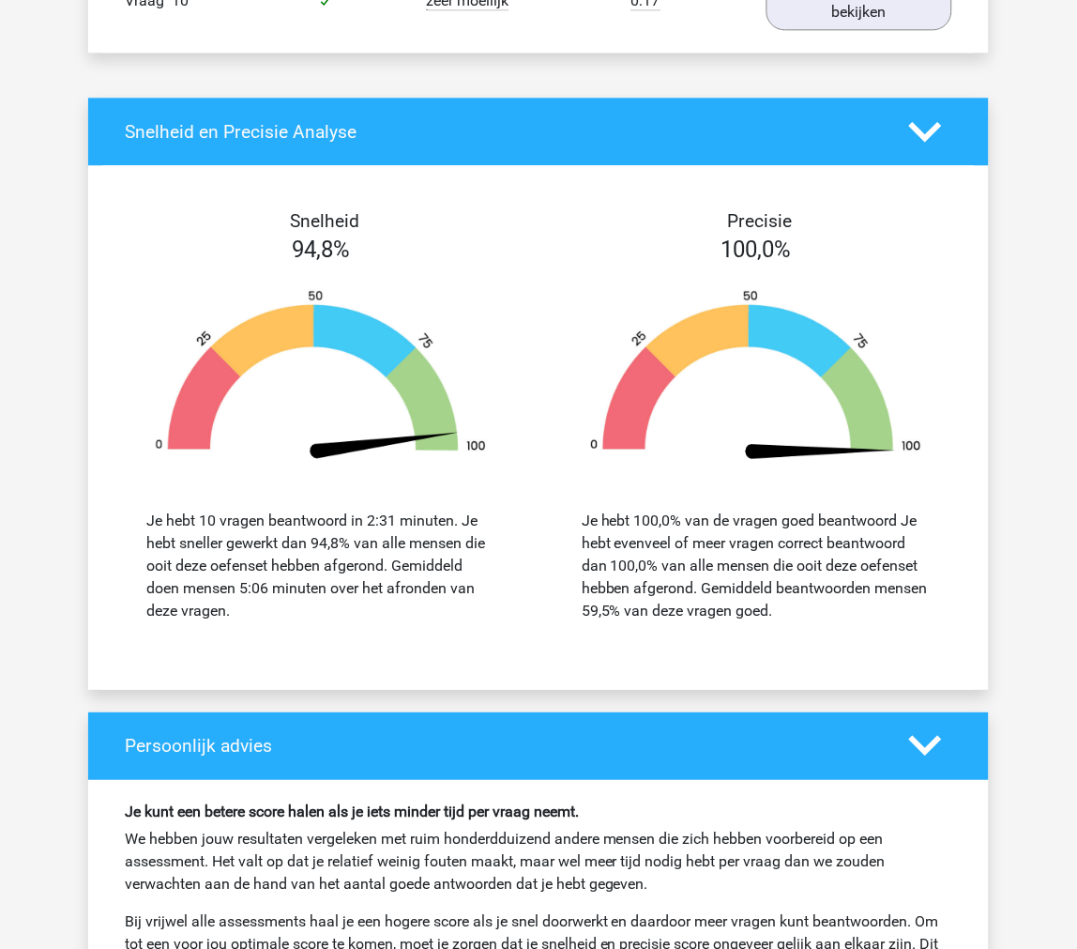
scroll to position [1981, 0]
